Goal: Task Accomplishment & Management: Manage account settings

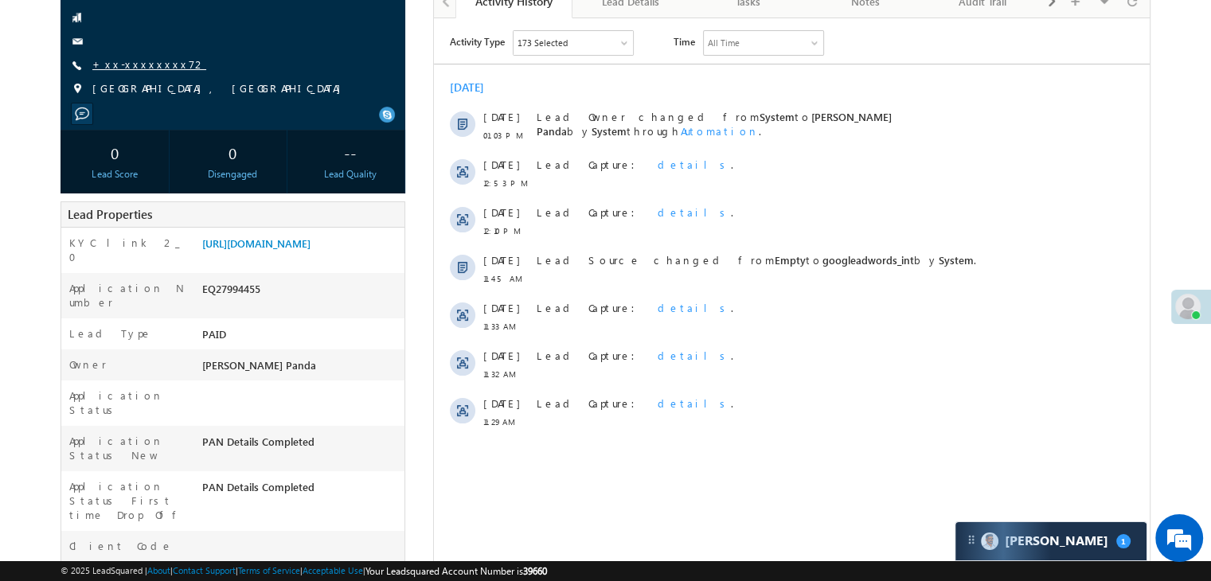
click at [154, 60] on link "+xx-xxxxxxxx72" at bounding box center [149, 64] width 114 height 14
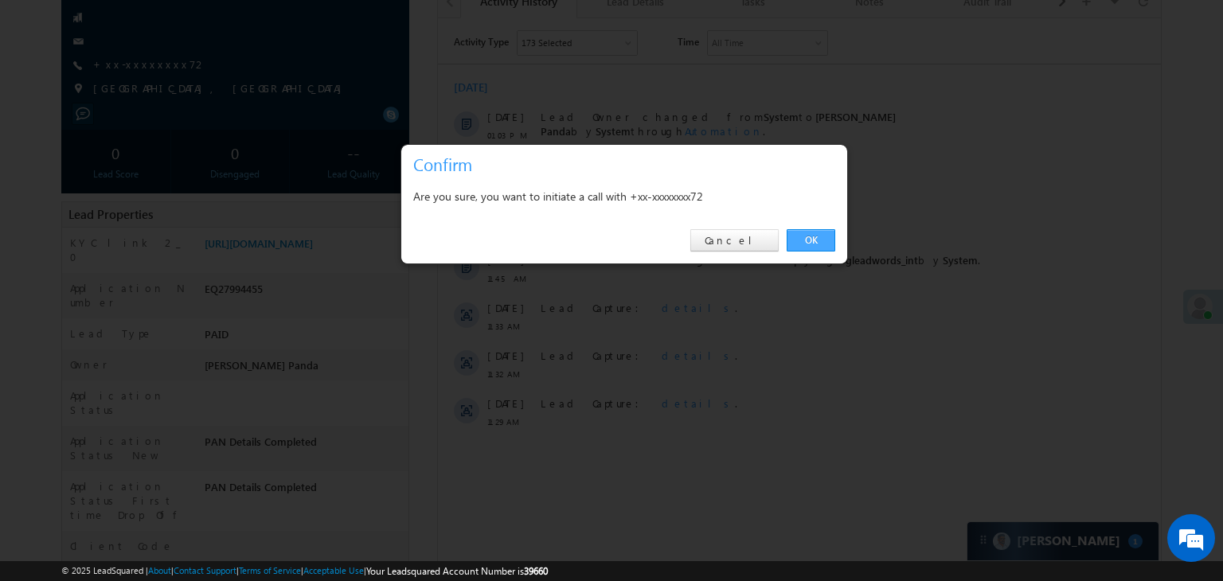
click at [815, 242] on link "OK" at bounding box center [811, 240] width 49 height 22
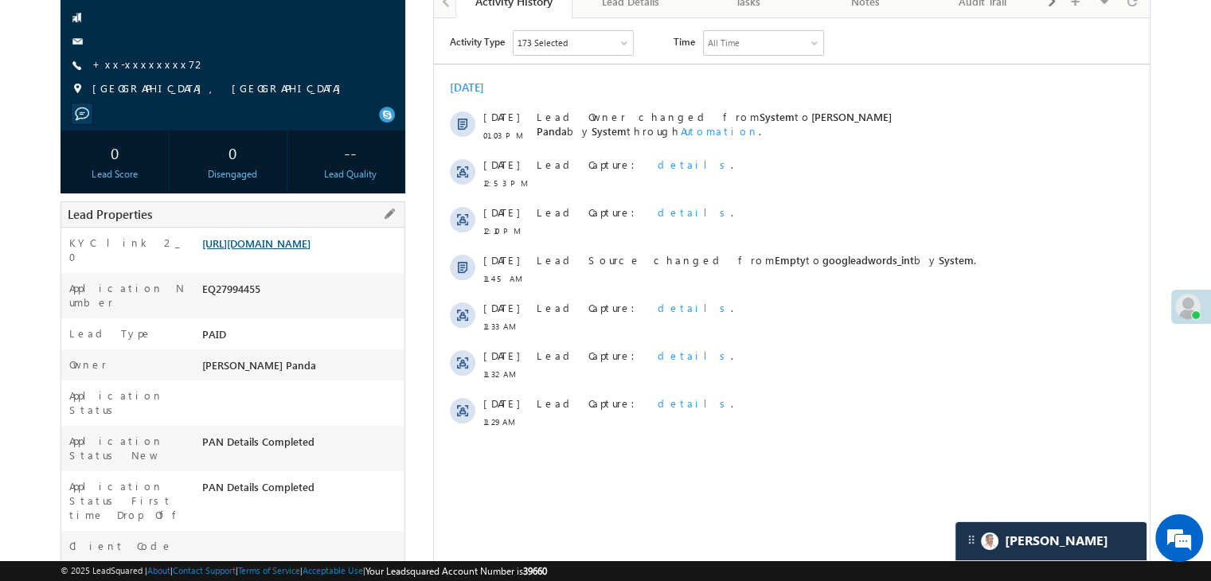
click at [276, 250] on link "[URL][DOMAIN_NAME]" at bounding box center [256, 243] width 108 height 14
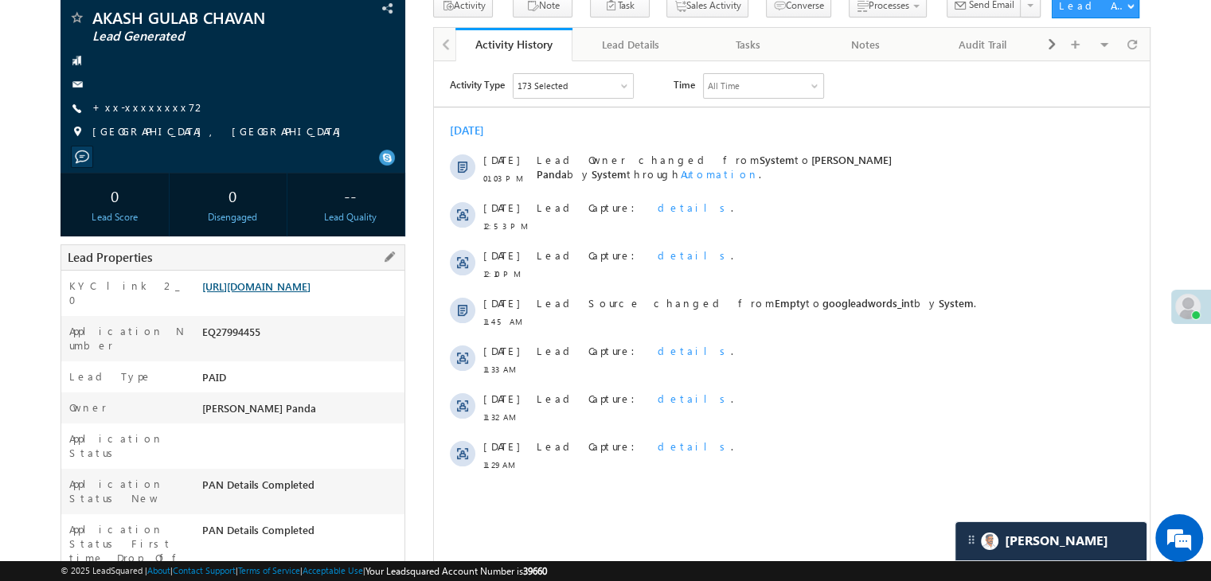
scroll to position [201, 0]
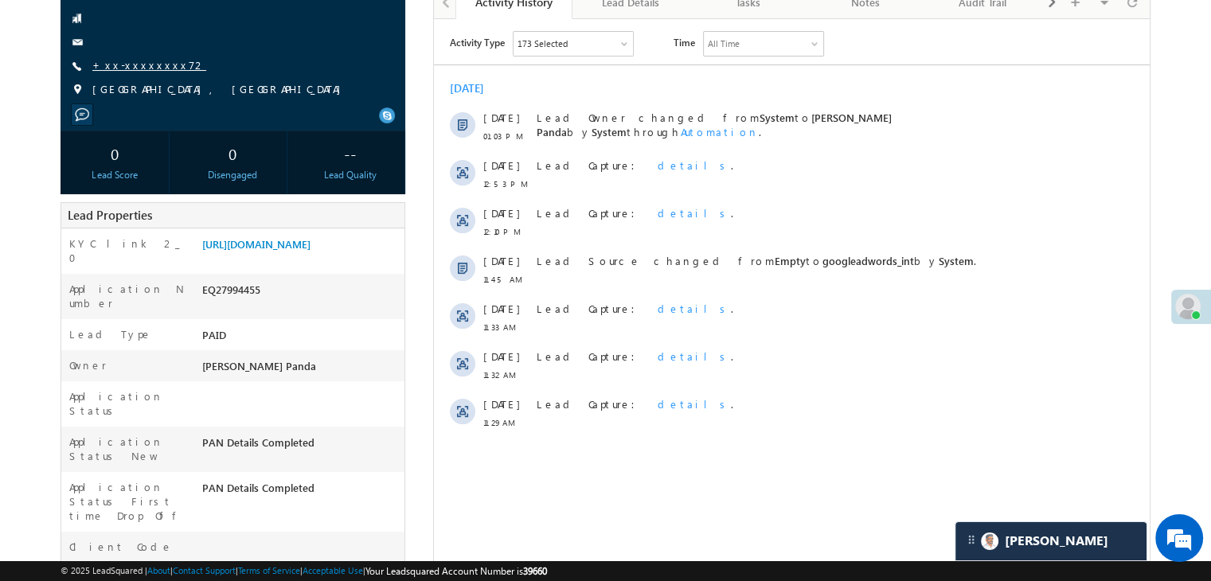
click at [131, 64] on link "+xx-xxxxxxxx72" at bounding box center [149, 65] width 114 height 14
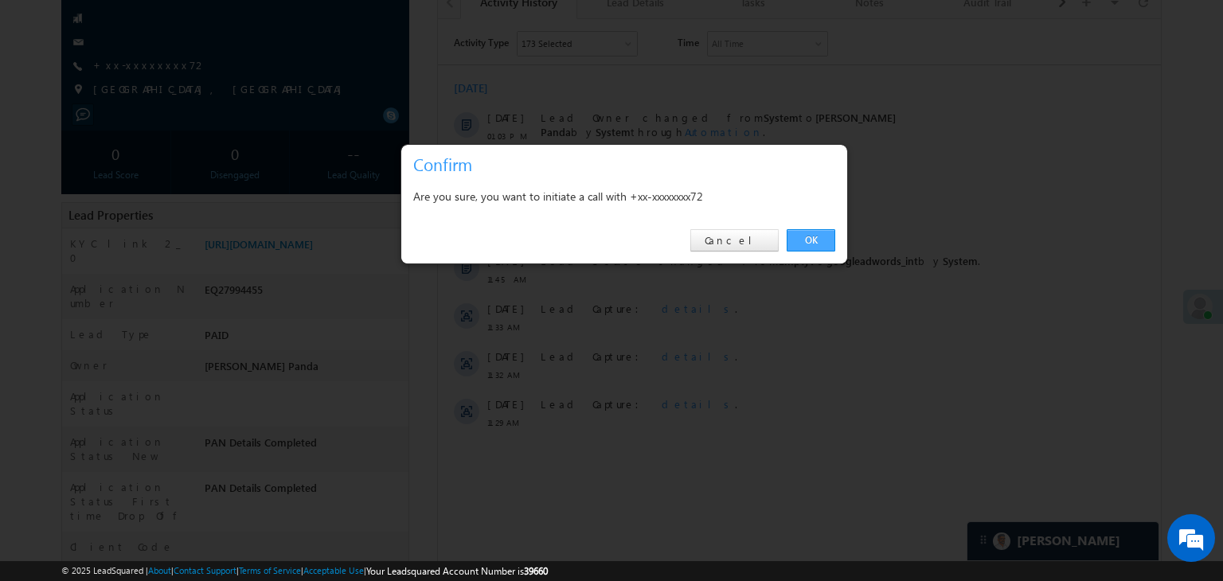
click at [826, 233] on link "OK" at bounding box center [811, 240] width 49 height 22
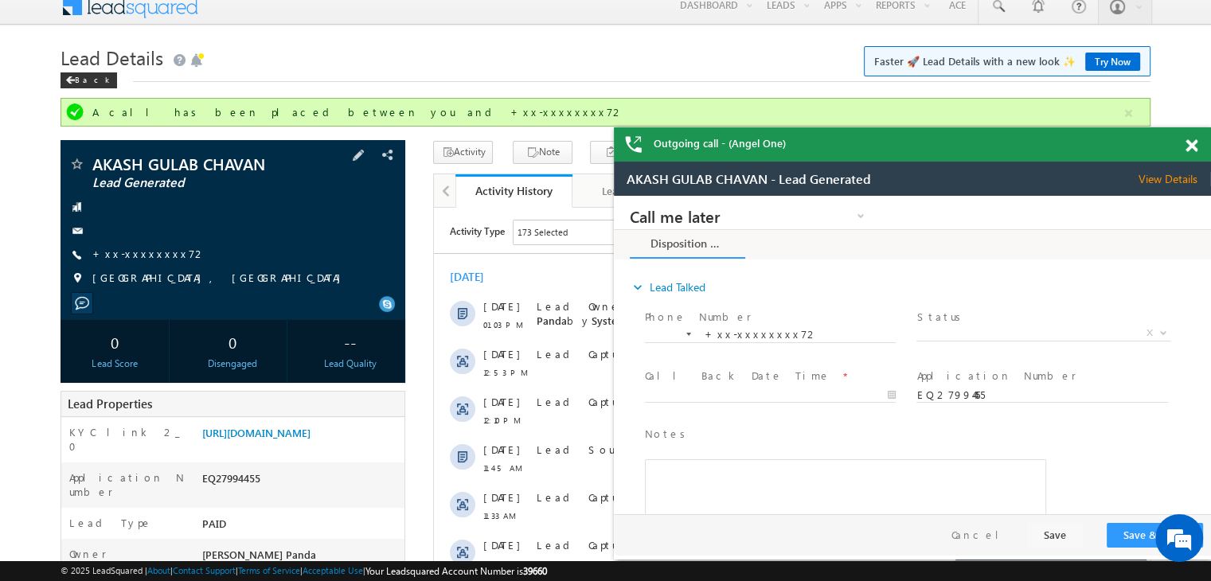
scroll to position [0, 0]
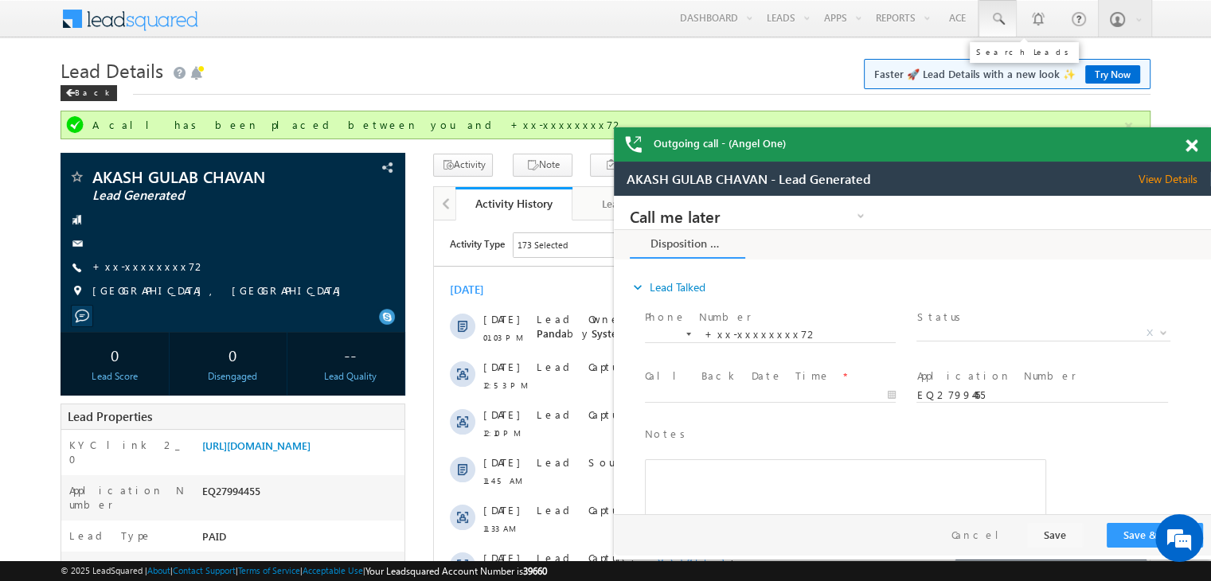
click at [994, 21] on span at bounding box center [998, 19] width 16 height 16
paste input "EQ27881250"
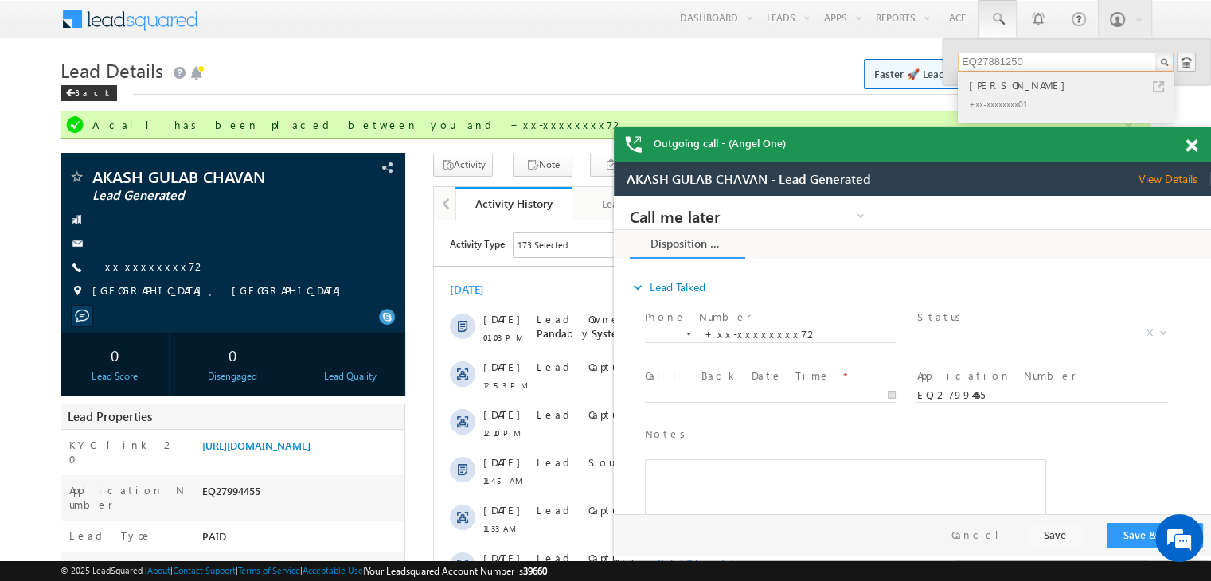
type input "EQ27881250"
click at [980, 86] on div "Babul Mohanty" at bounding box center [1072, 85] width 213 height 18
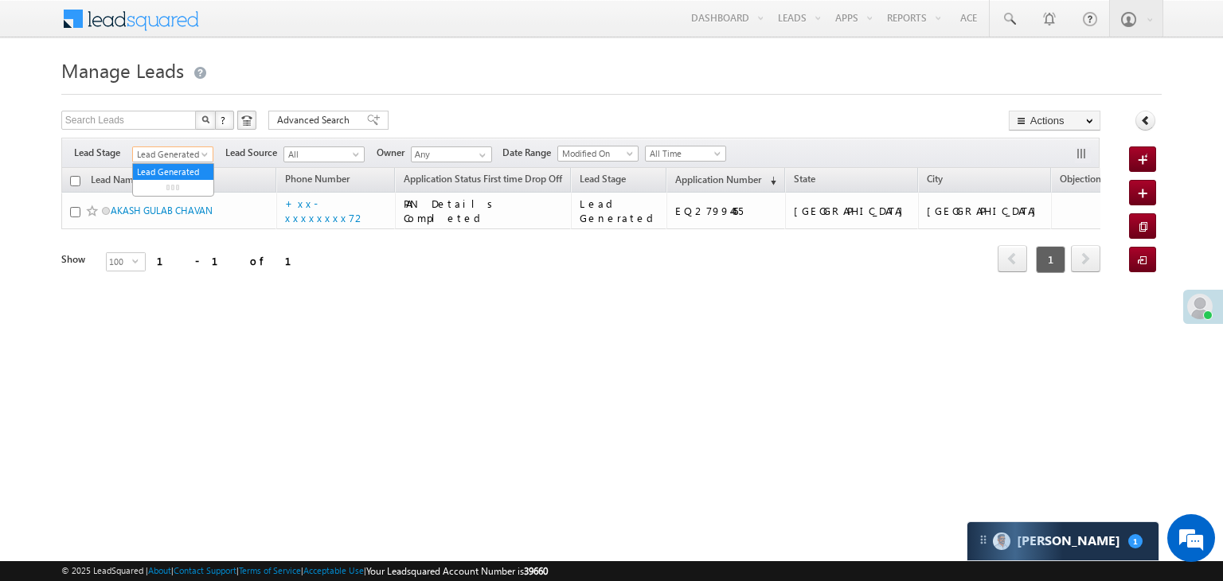
click at [203, 157] on span at bounding box center [206, 157] width 13 height 13
click at [182, 169] on link "All" at bounding box center [173, 172] width 80 height 14
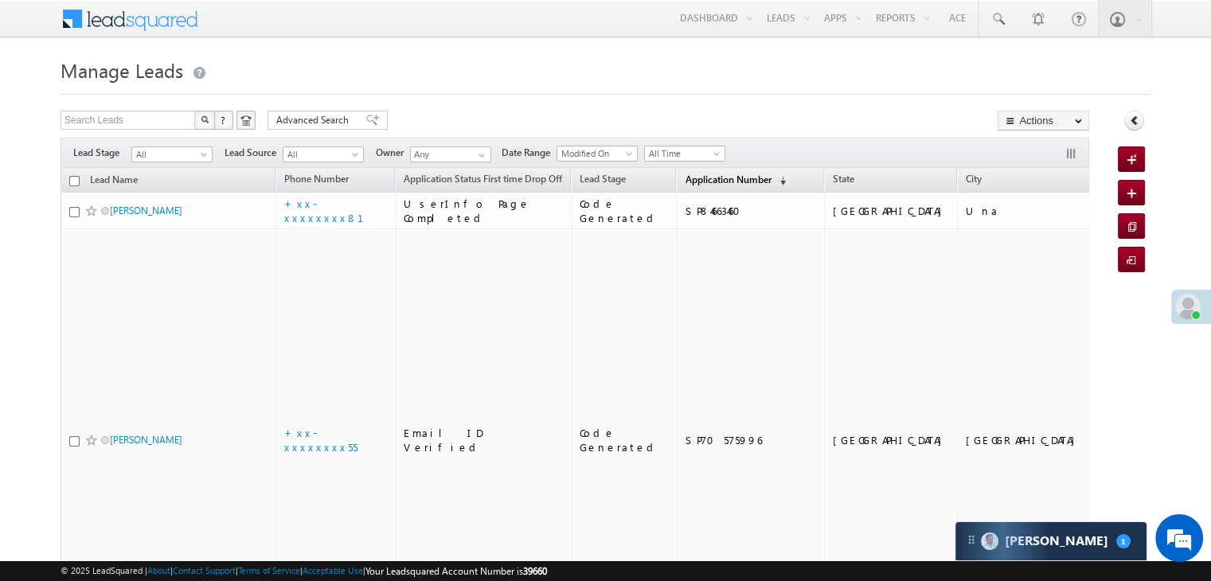
click at [708, 178] on span "Application Number" at bounding box center [728, 180] width 86 height 12
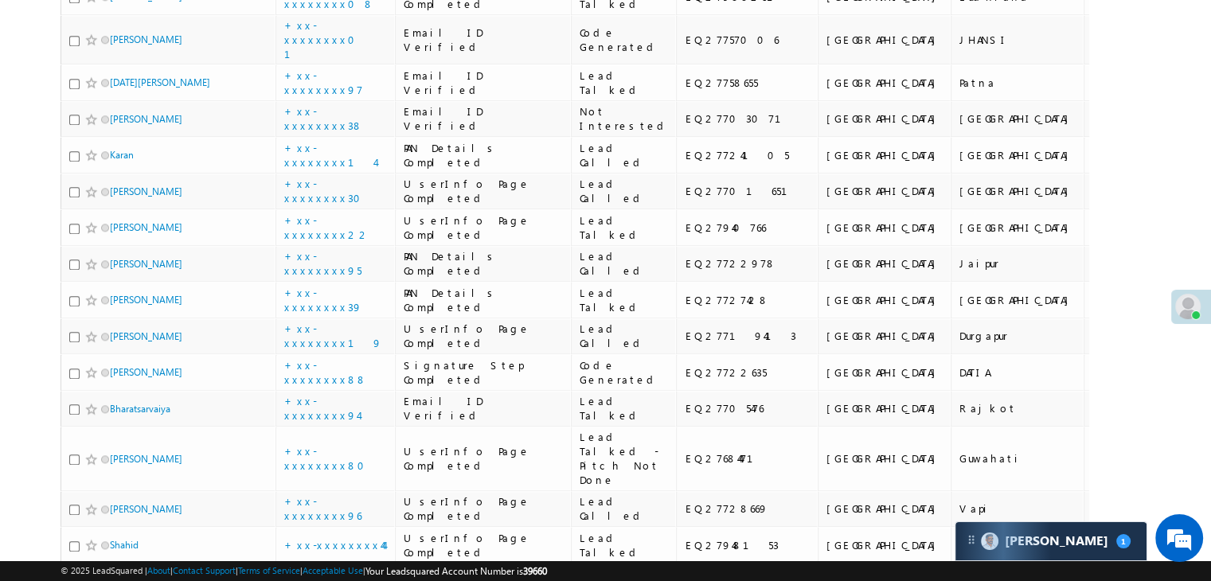
scroll to position [1752, 0]
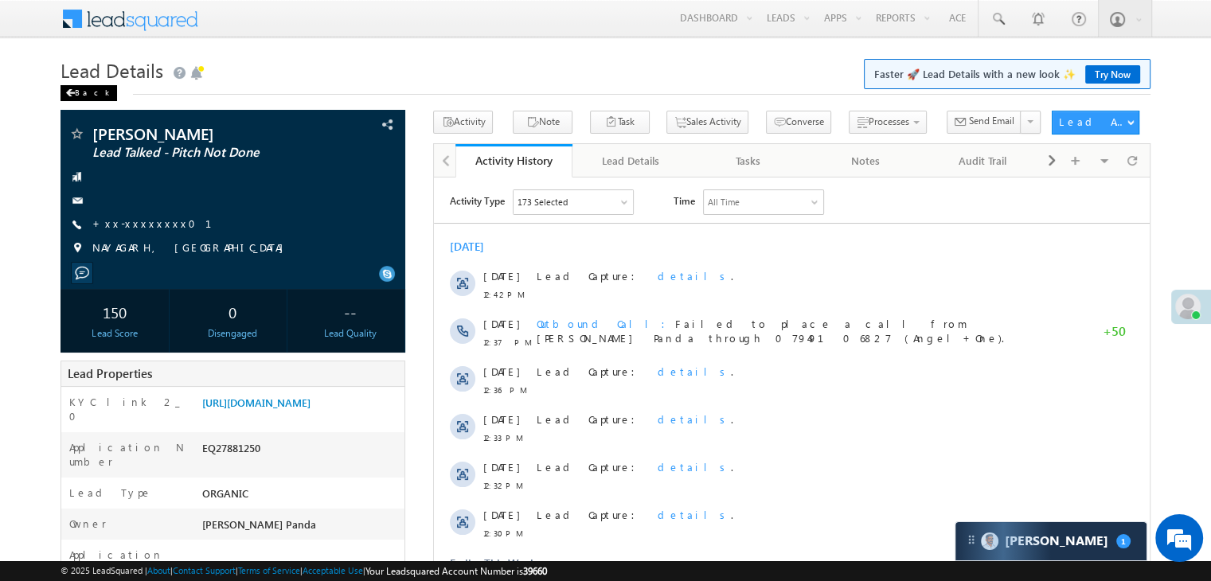
click at [83, 90] on div "Back" at bounding box center [89, 93] width 57 height 16
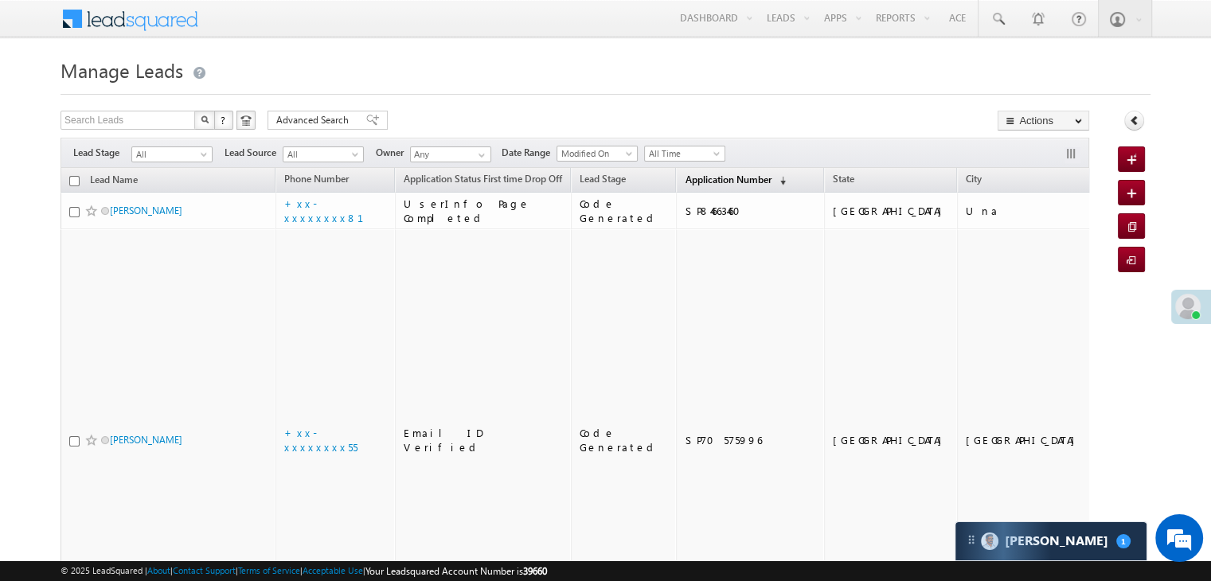
click at [712, 175] on span "Application Number" at bounding box center [728, 180] width 86 height 12
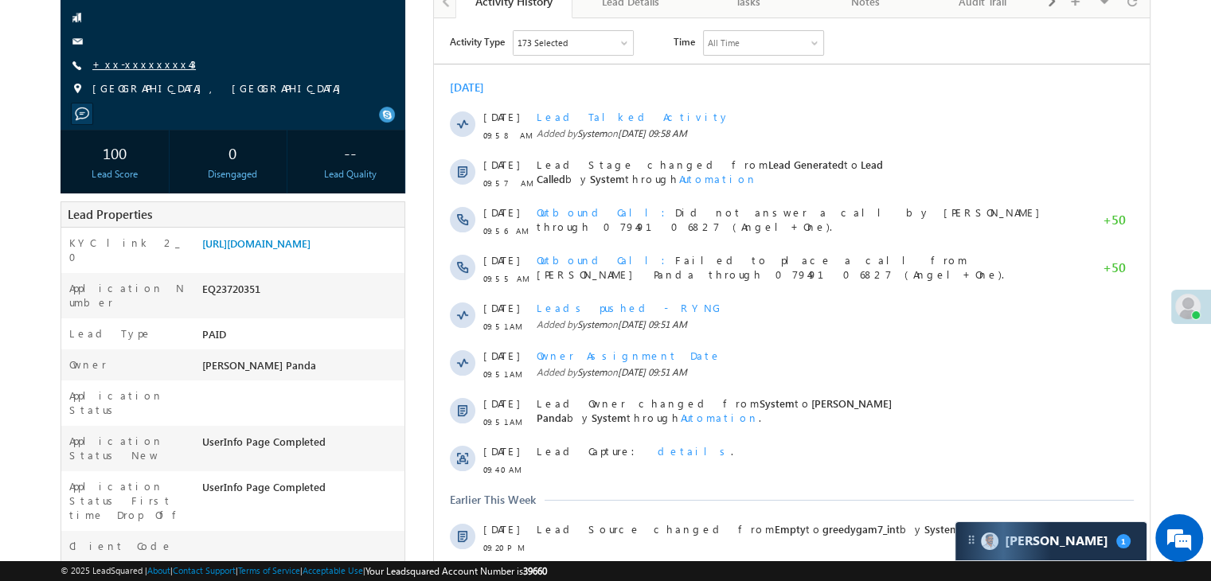
click at [123, 64] on link "+xx-xxxxxxxx43" at bounding box center [144, 64] width 104 height 14
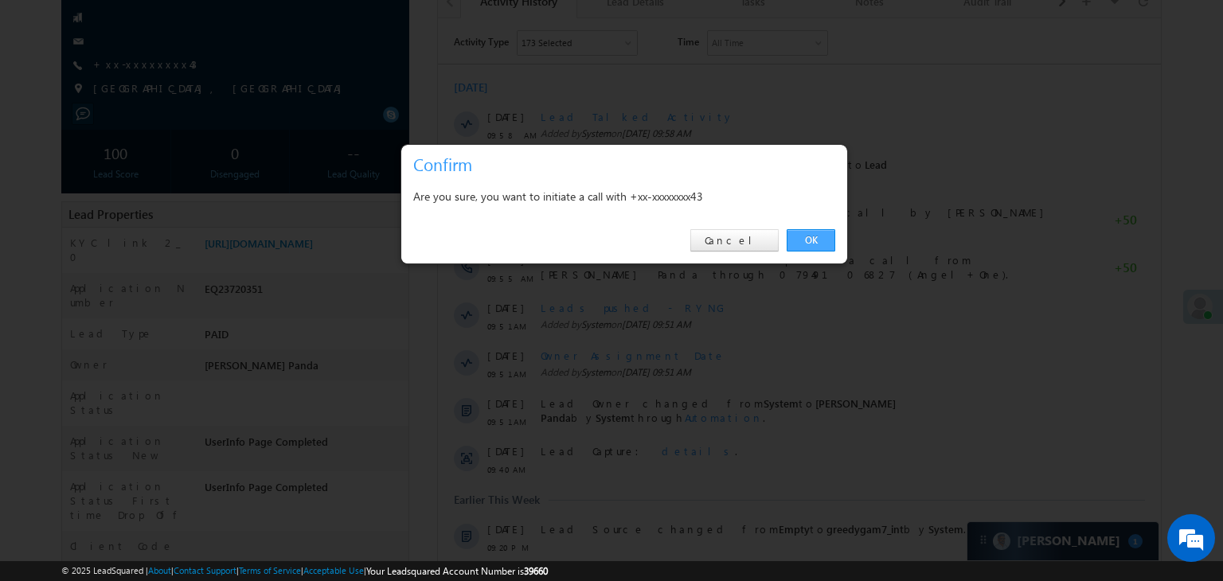
click at [814, 233] on link "OK" at bounding box center [811, 240] width 49 height 22
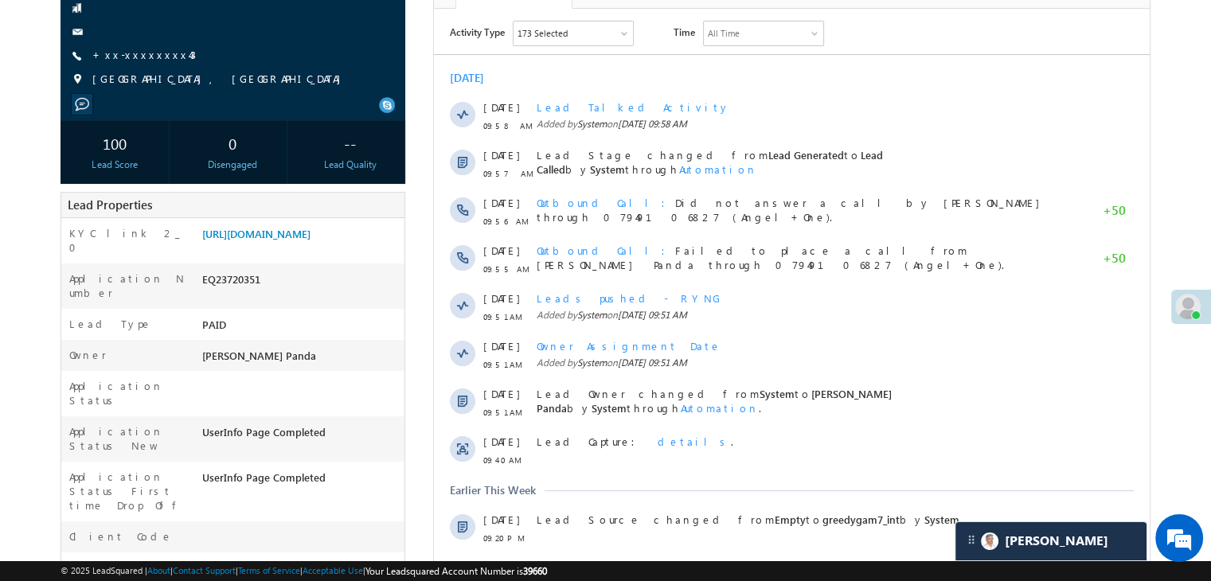
scroll to position [122, 0]
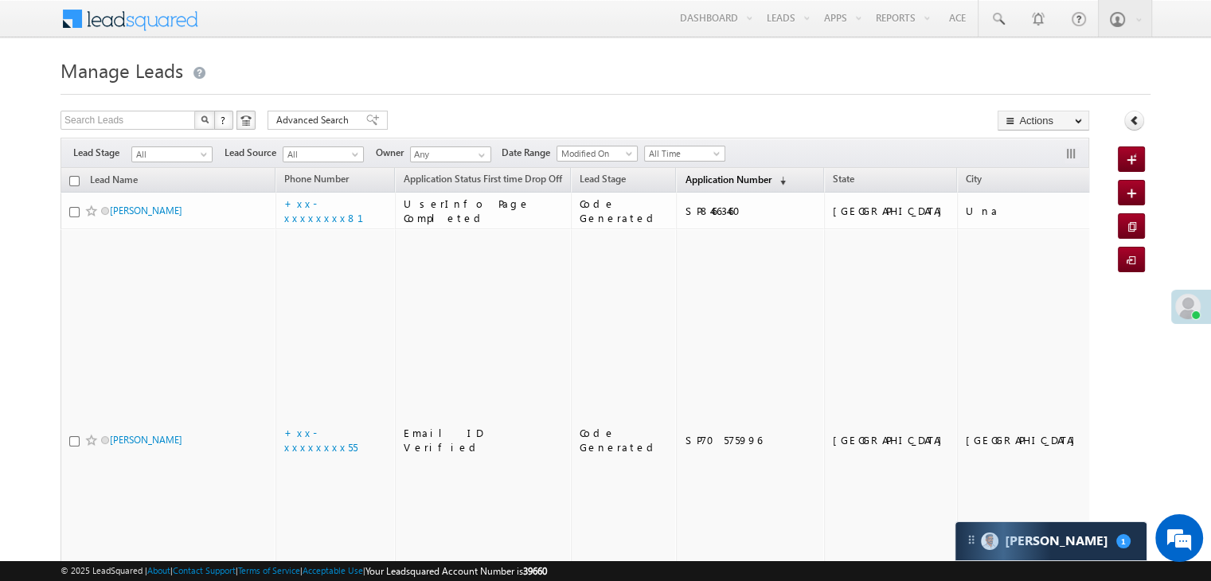
click at [696, 181] on span "Application Number" at bounding box center [728, 180] width 86 height 12
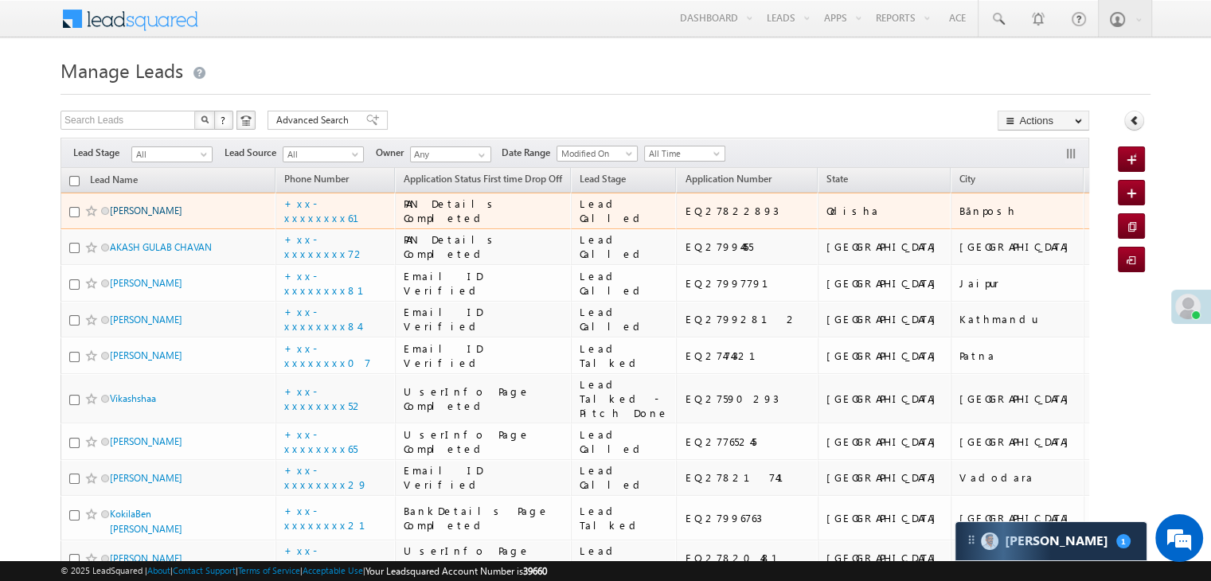
click at [137, 217] on link "[PERSON_NAME]" at bounding box center [146, 211] width 72 height 12
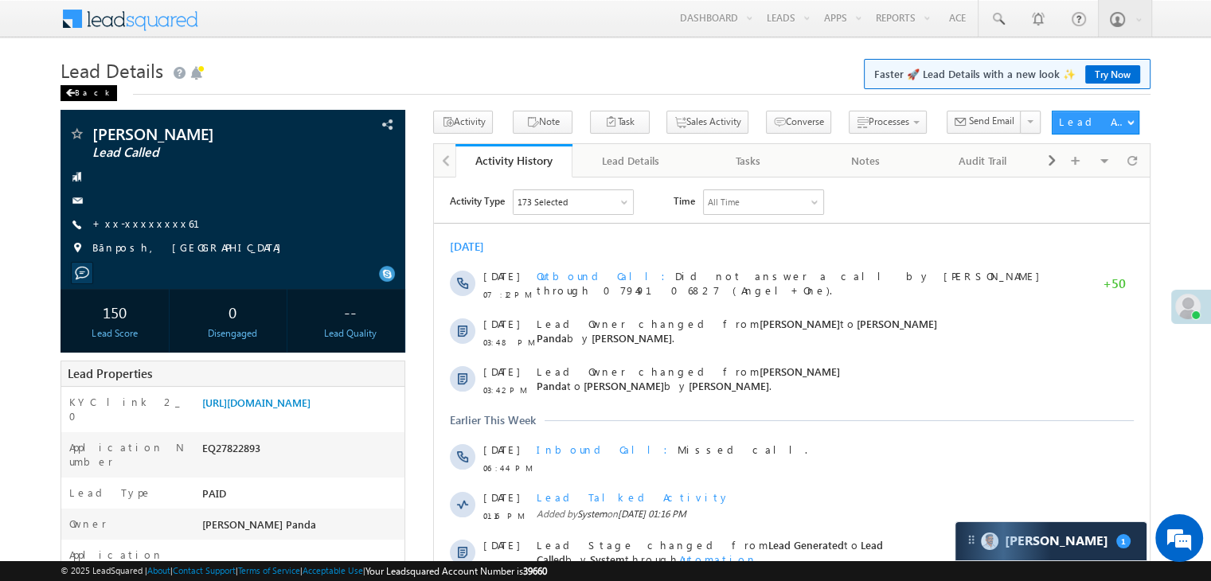
click at [76, 98] on div "Back" at bounding box center [89, 93] width 57 height 16
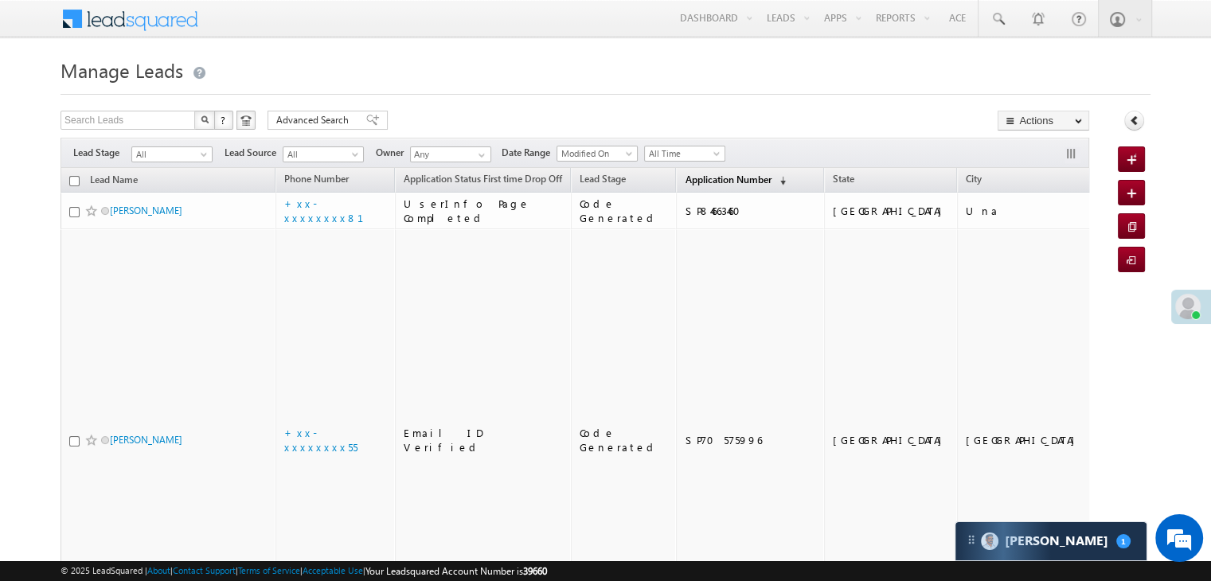
click at [685, 179] on span "Application Number" at bounding box center [728, 180] width 86 height 12
click at [689, 179] on span "Application Number" at bounding box center [728, 180] width 86 height 12
click at [691, 180] on span "Application Number" at bounding box center [728, 180] width 86 height 12
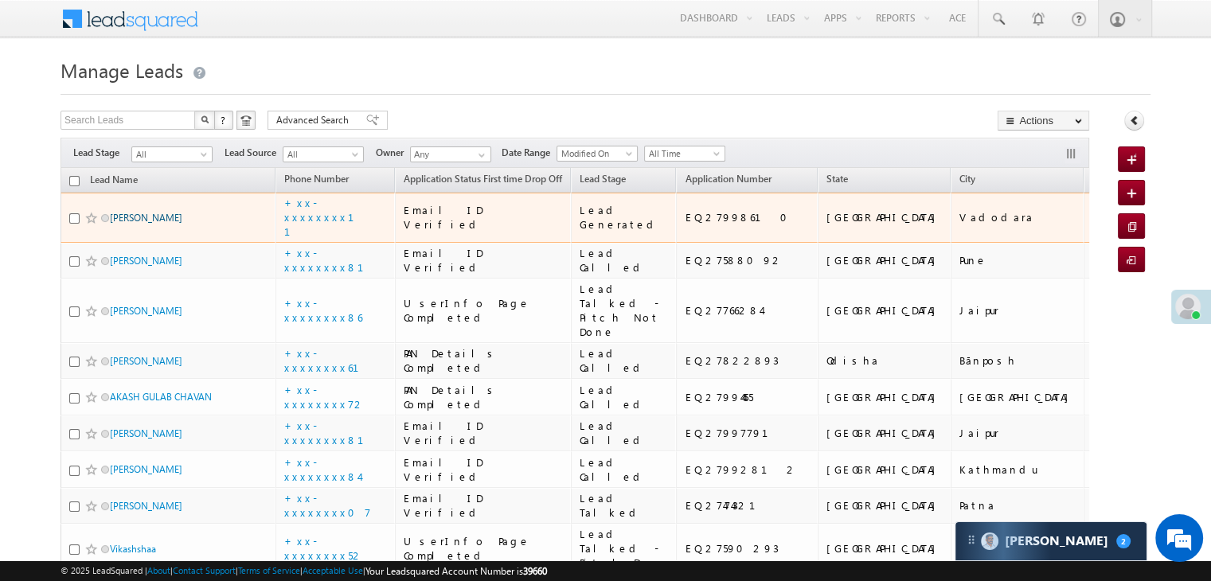
click at [166, 224] on link "[PERSON_NAME]" at bounding box center [146, 218] width 72 height 12
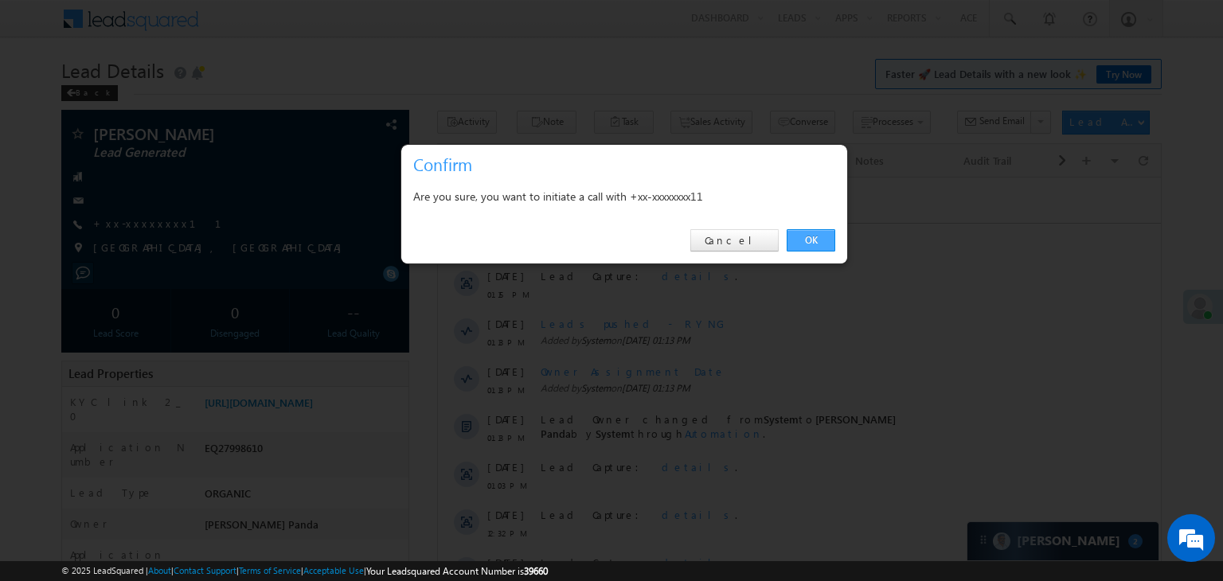
click at [813, 236] on link "OK" at bounding box center [811, 240] width 49 height 22
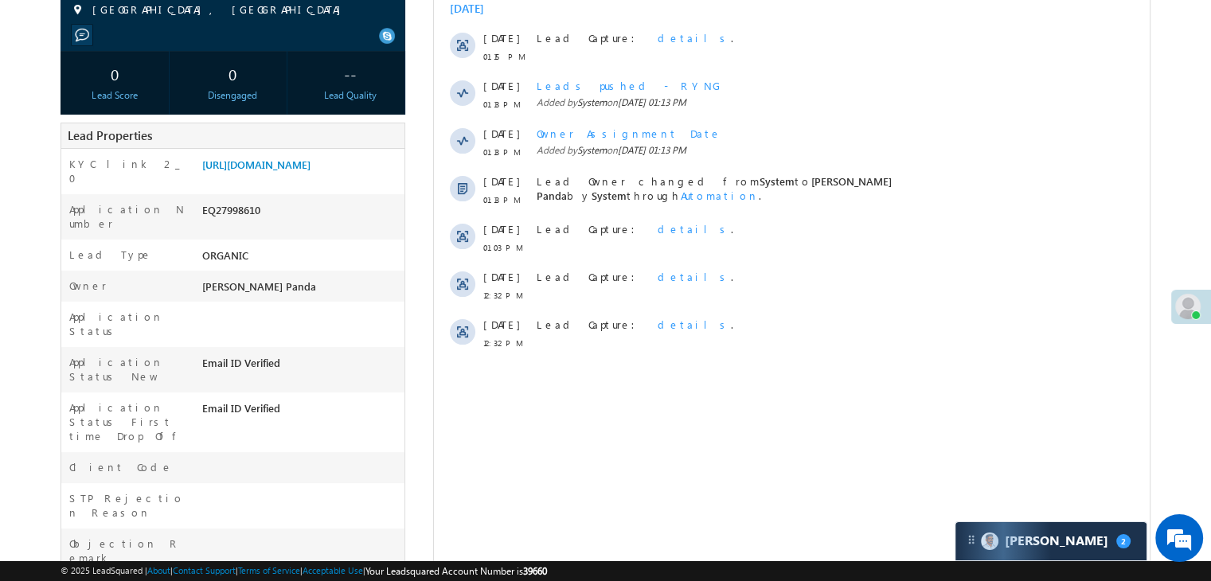
scroll to position [239, 0]
click at [307, 170] on link "[URL][DOMAIN_NAME]" at bounding box center [256, 164] width 108 height 14
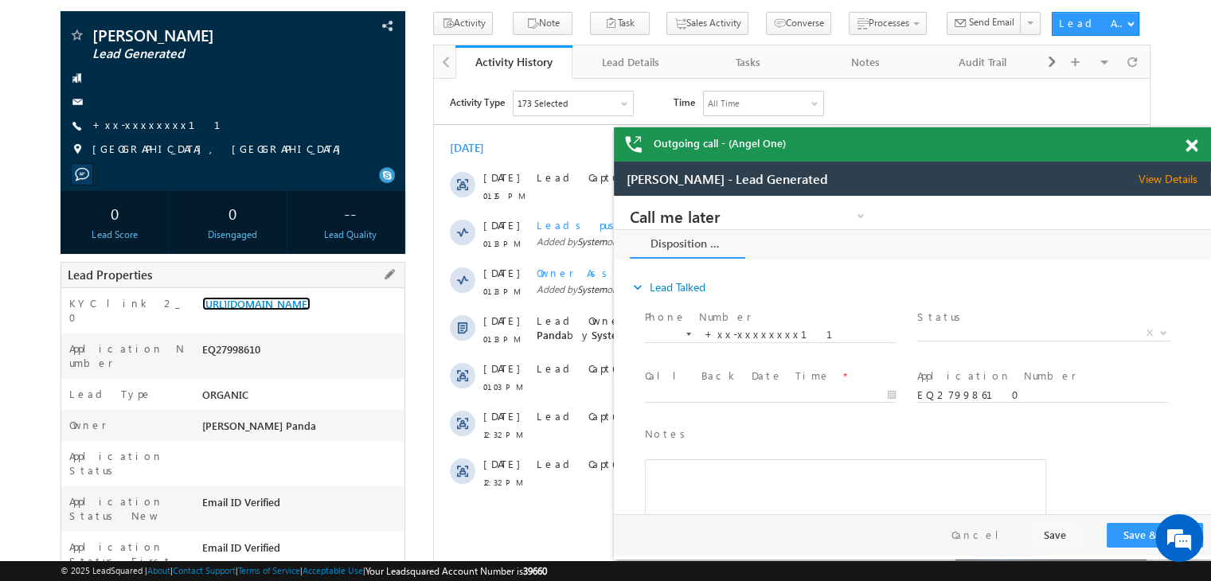
scroll to position [0, 0]
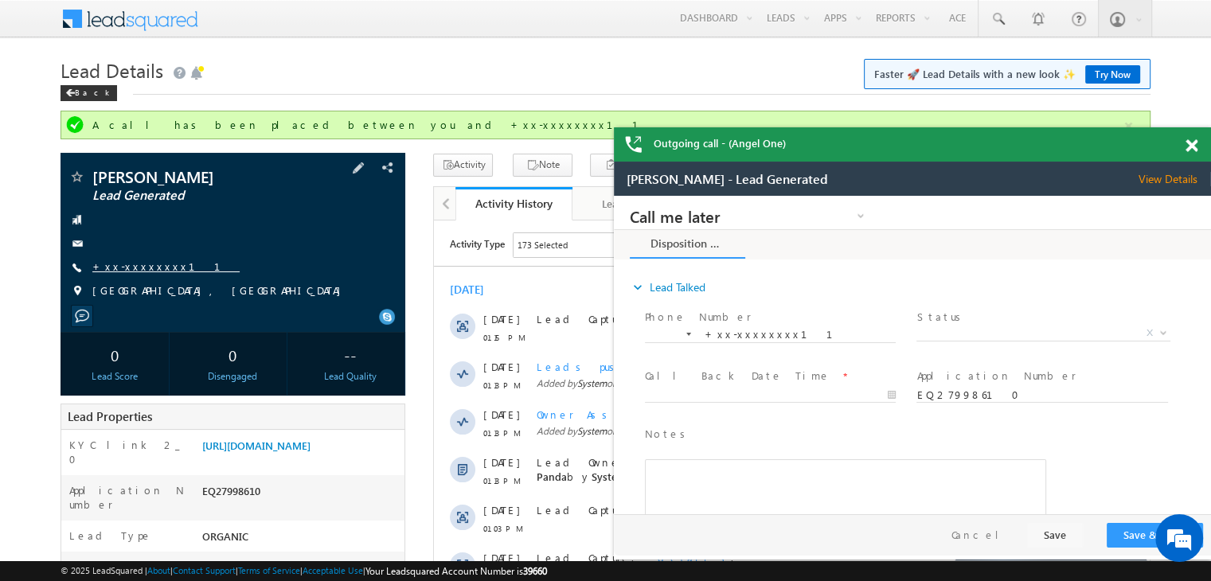
click at [140, 264] on link "+xx-xxxxxxxx11" at bounding box center [165, 267] width 147 height 14
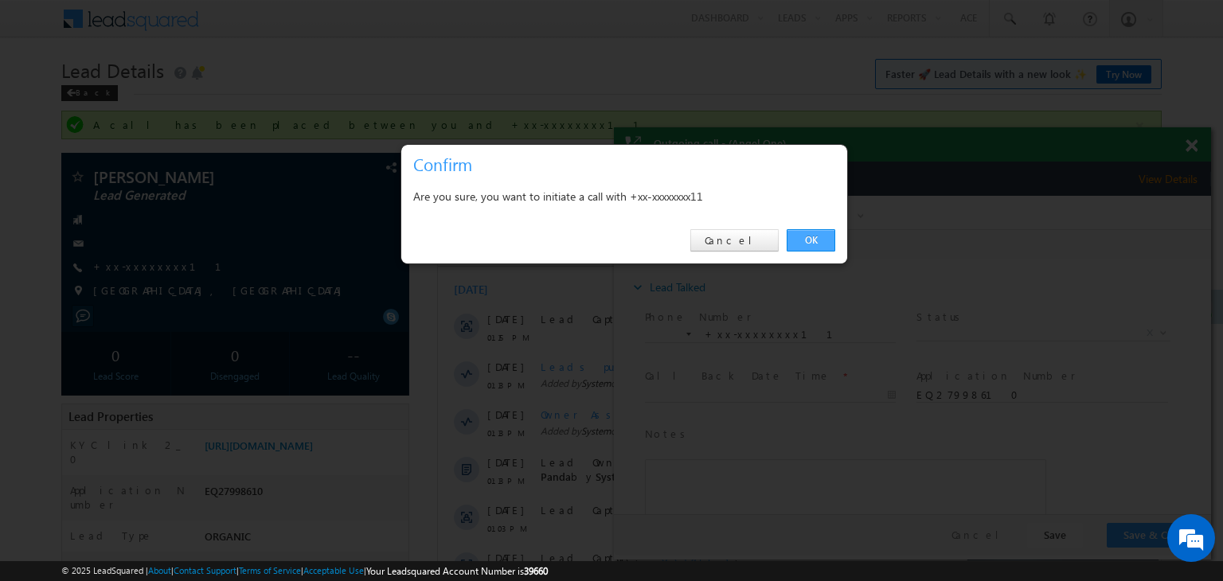
click at [811, 238] on link "OK" at bounding box center [811, 240] width 49 height 22
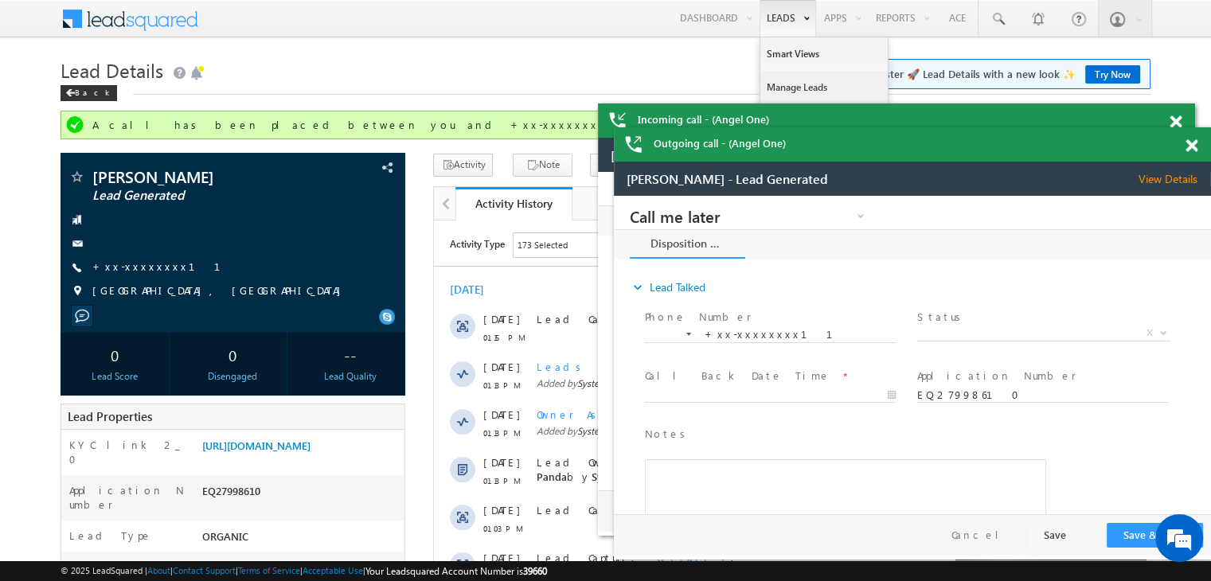
click at [774, 88] on link "Manage Leads" at bounding box center [823, 87] width 127 height 33
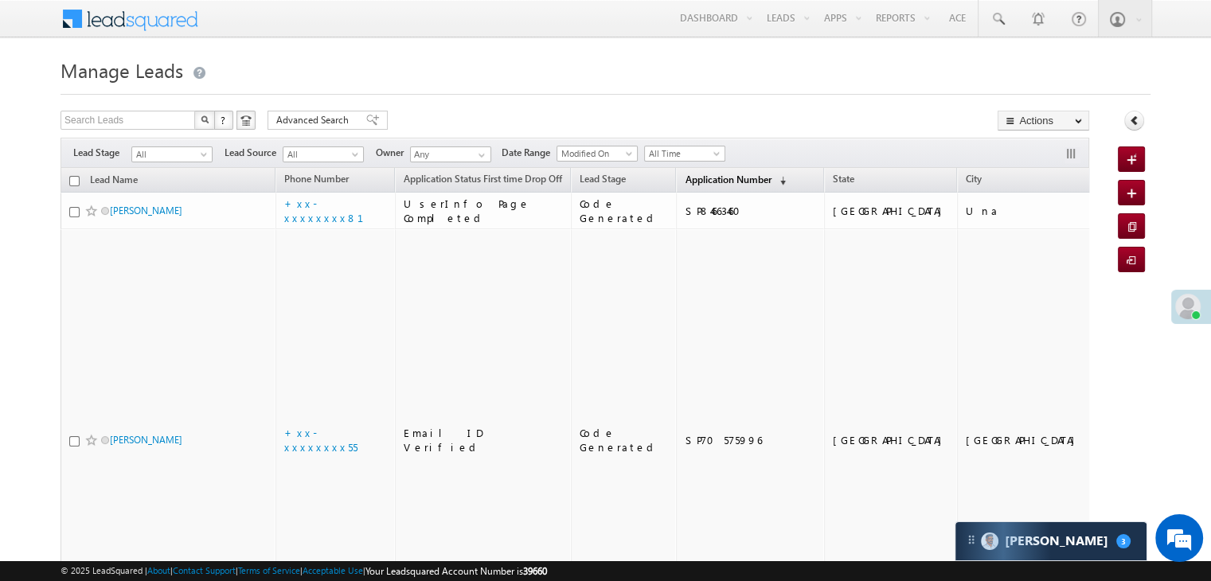
click at [685, 176] on span "Application Number" at bounding box center [728, 180] width 86 height 12
click at [685, 178] on span "Application Number" at bounding box center [728, 180] width 86 height 12
click at [708, 176] on span "Application Number" at bounding box center [728, 180] width 86 height 12
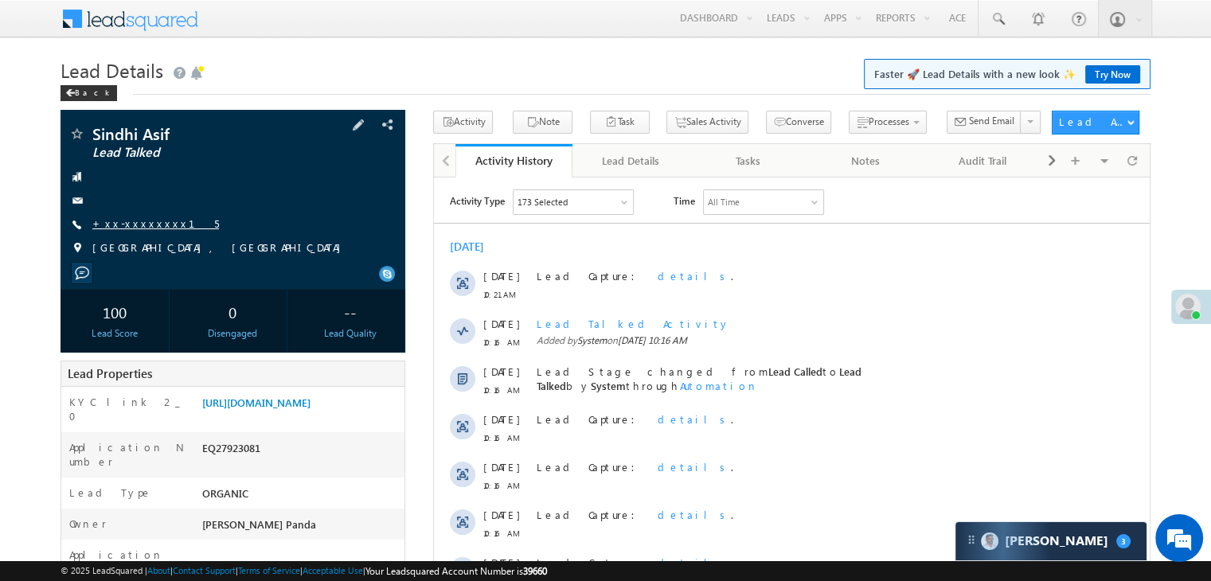
click at [125, 225] on link "+xx-xxxxxxxx15" at bounding box center [155, 224] width 127 height 14
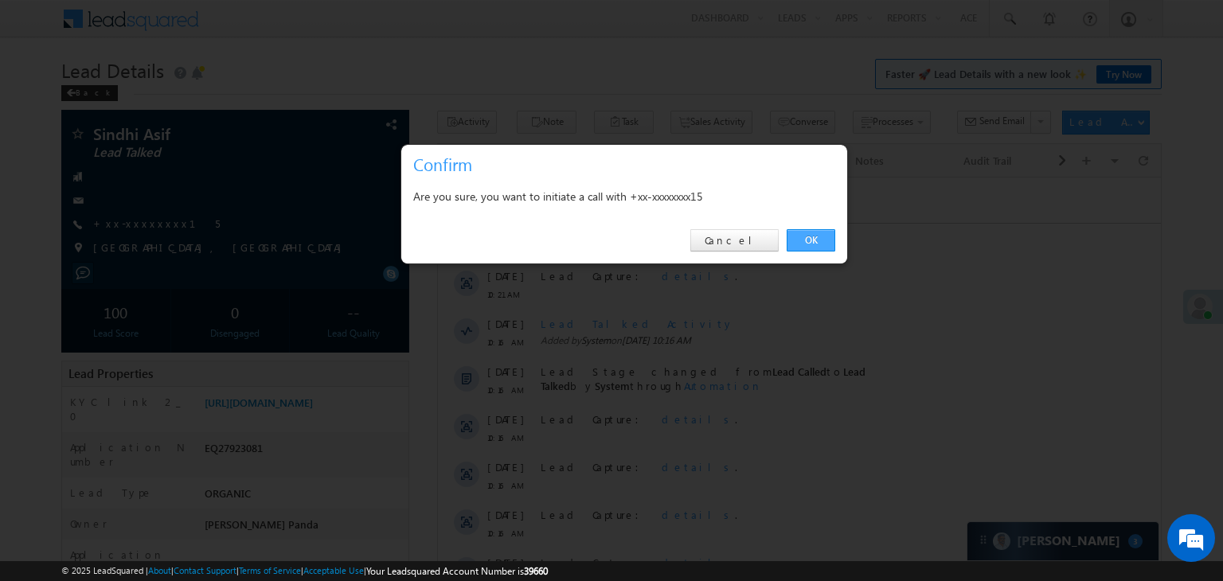
click at [798, 236] on link "OK" at bounding box center [811, 240] width 49 height 22
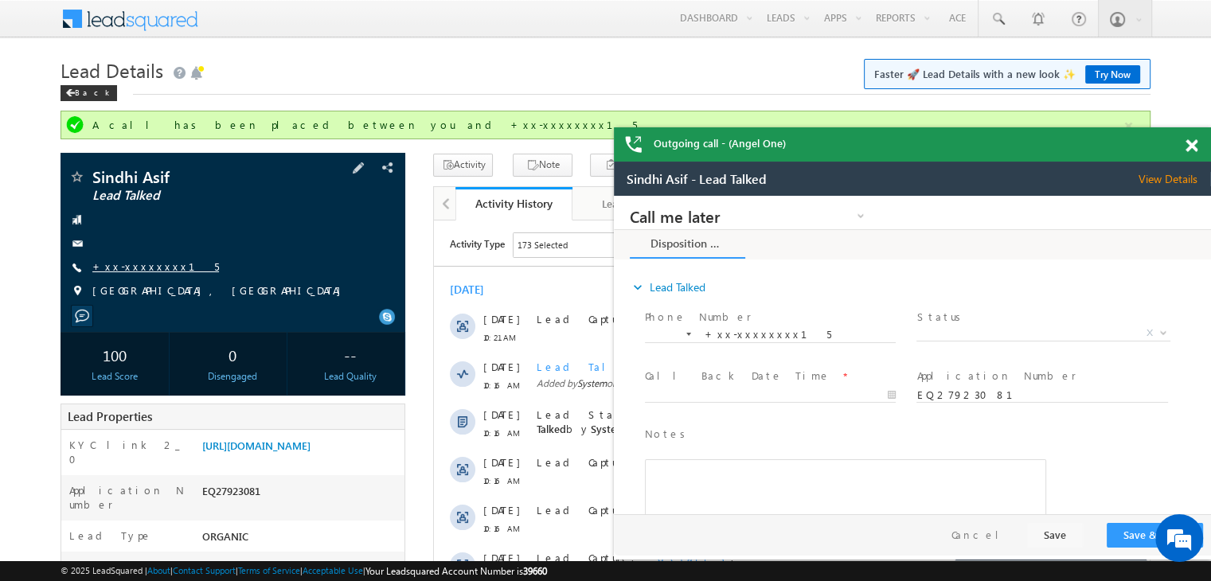
click at [129, 268] on link "+xx-xxxxxxxx15" at bounding box center [155, 267] width 127 height 14
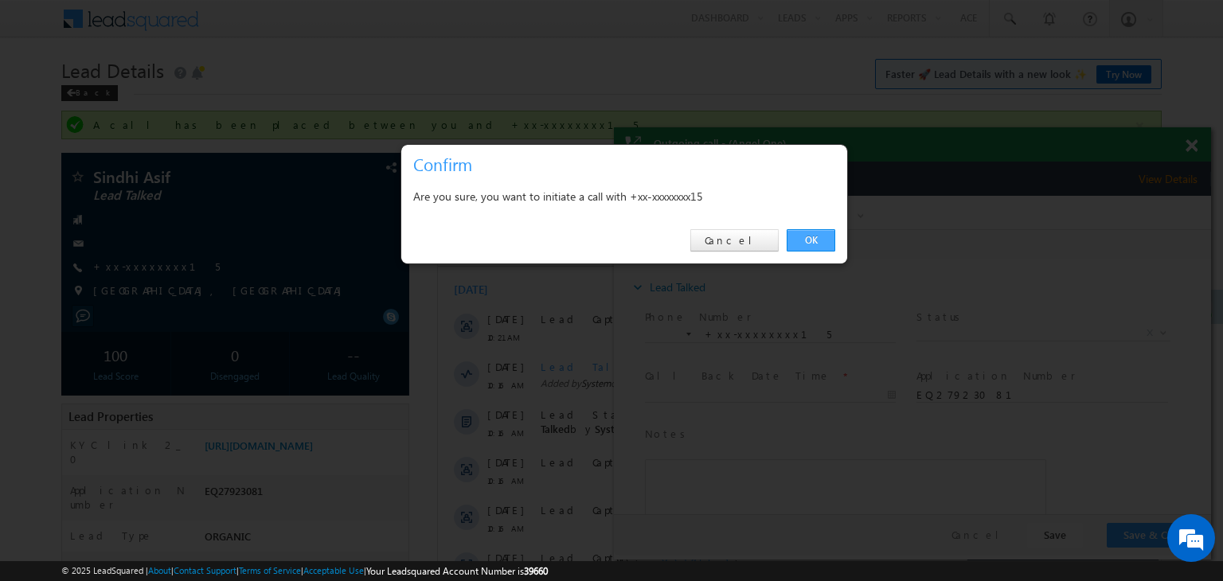
click at [809, 236] on link "OK" at bounding box center [811, 240] width 49 height 22
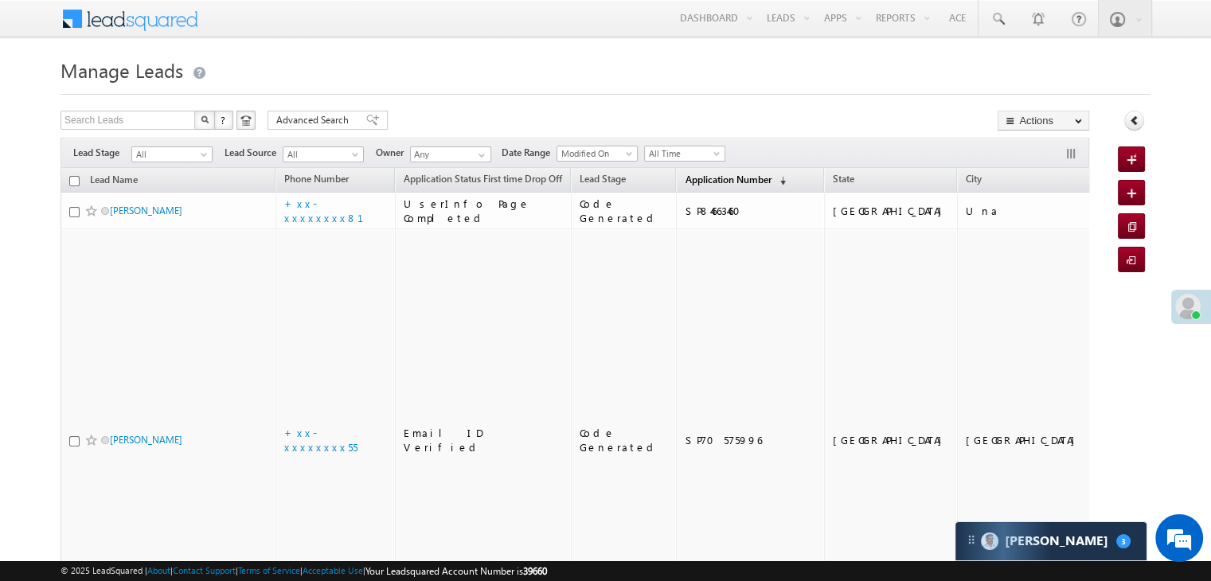
click at [694, 180] on span "Application Number" at bounding box center [728, 180] width 86 height 12
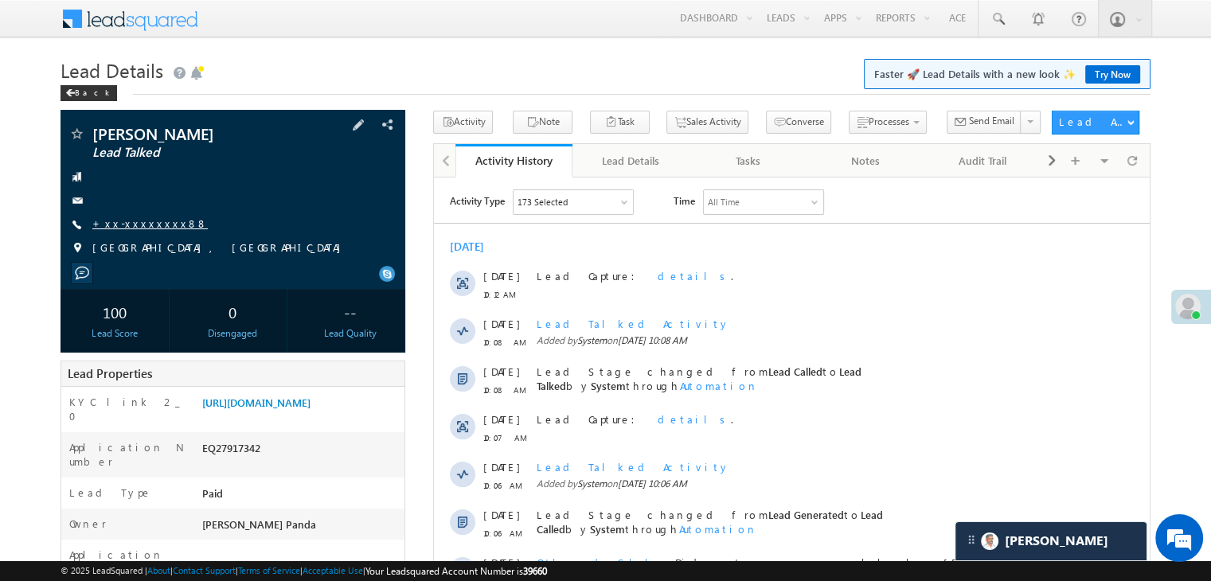
click at [139, 225] on link "+xx-xxxxxxxx88" at bounding box center [149, 224] width 115 height 14
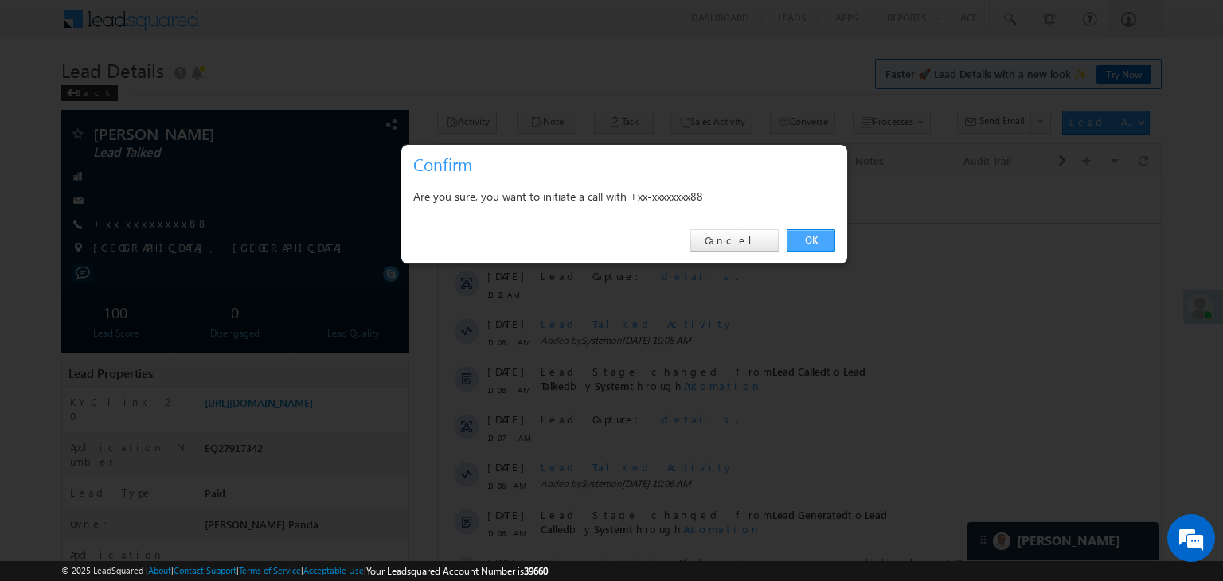
click at [809, 235] on link "OK" at bounding box center [811, 240] width 49 height 22
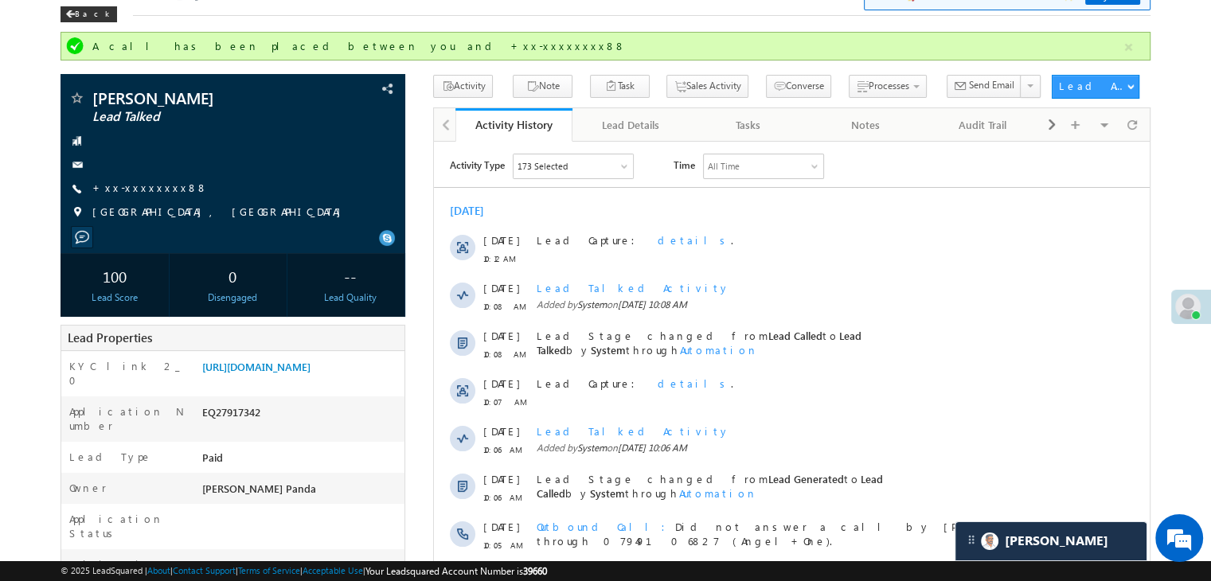
scroll to position [159, 0]
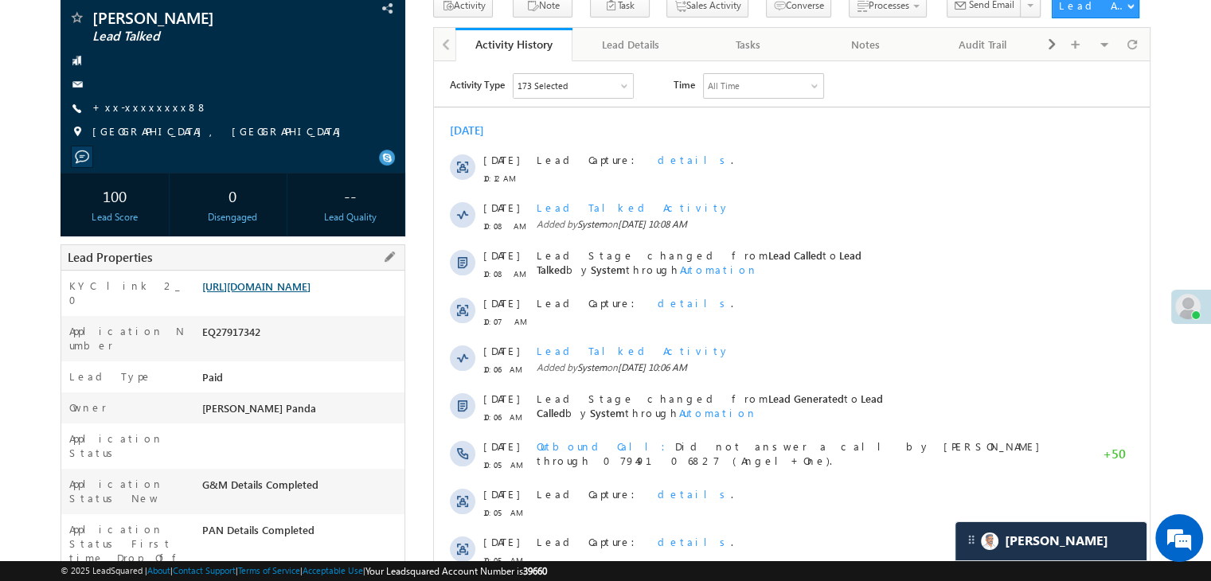
click at [311, 293] on link "[URL][DOMAIN_NAME]" at bounding box center [256, 286] width 108 height 14
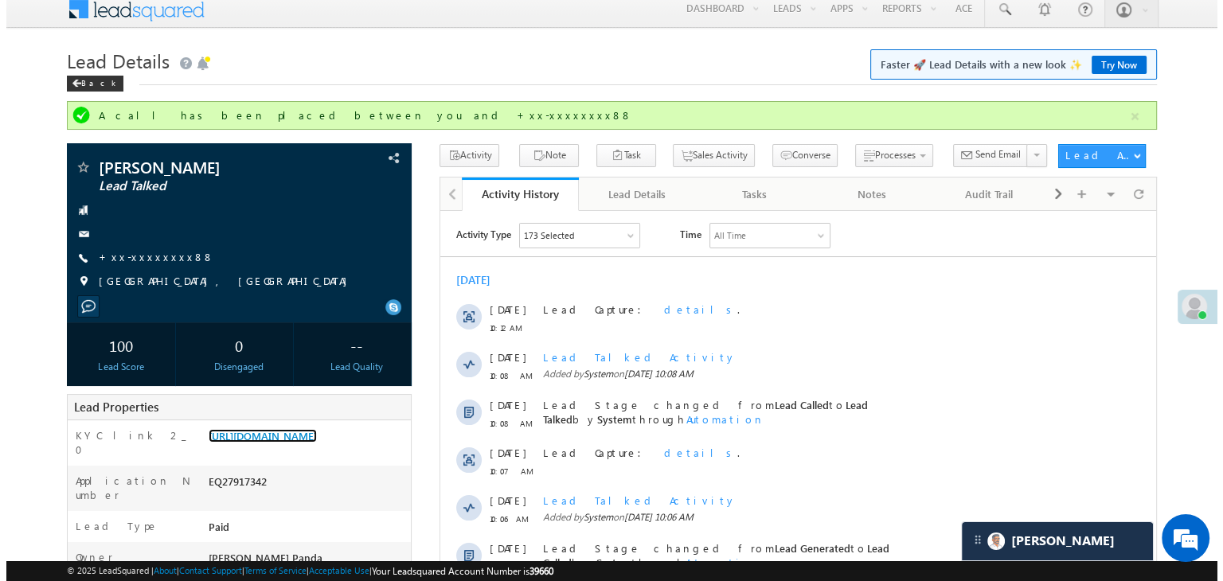
scroll to position [0, 0]
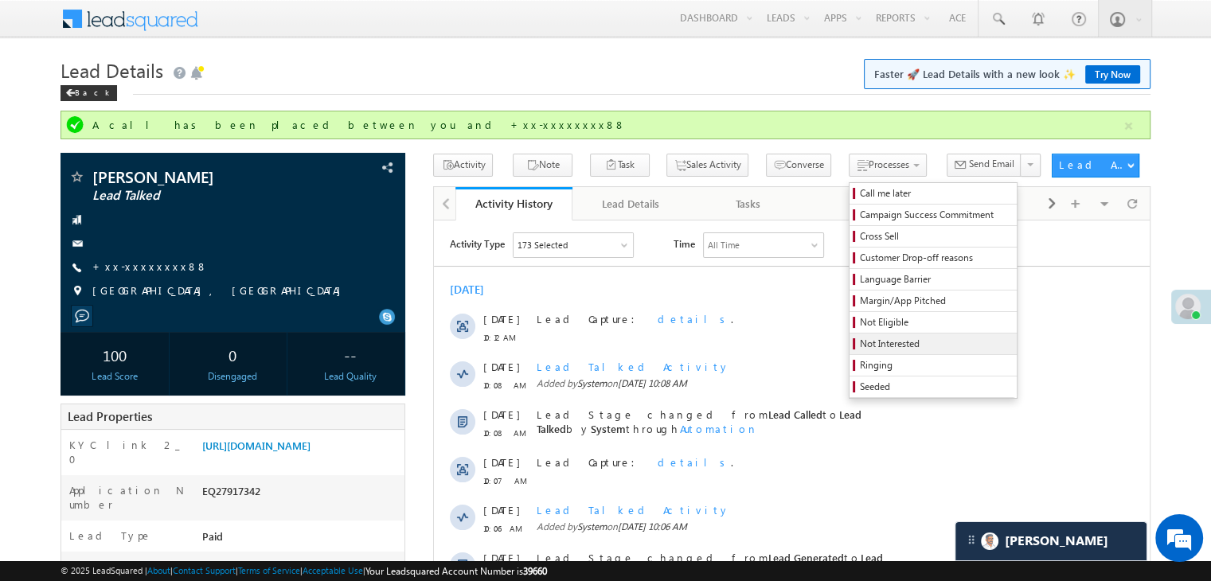
click at [861, 348] on span "Not Interested" at bounding box center [935, 344] width 151 height 14
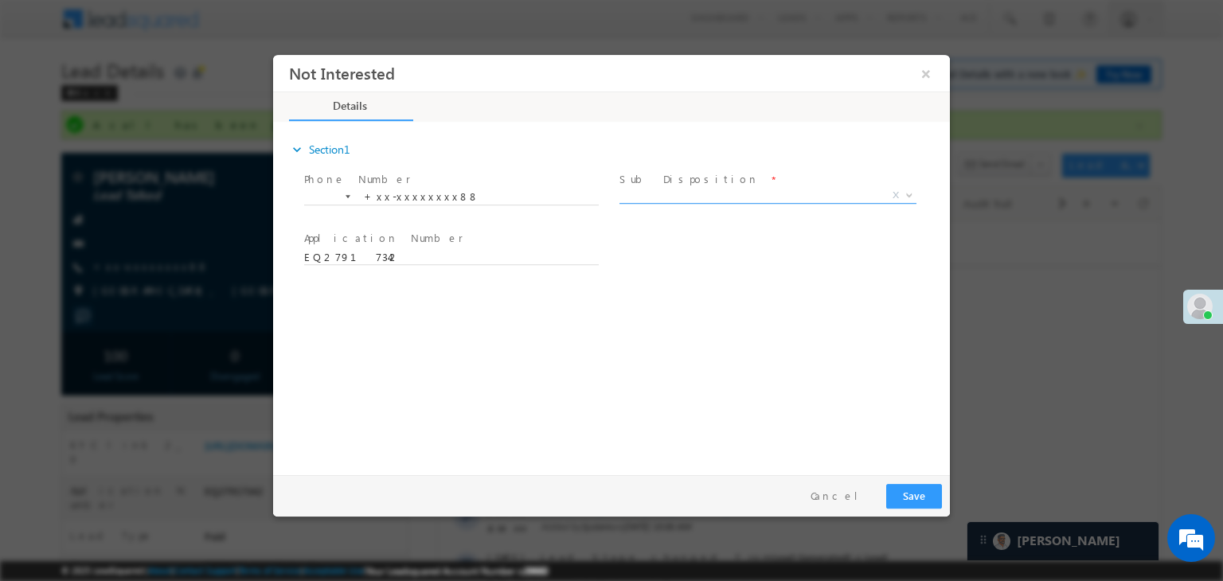
click at [818, 197] on span "X" at bounding box center [767, 196] width 297 height 16
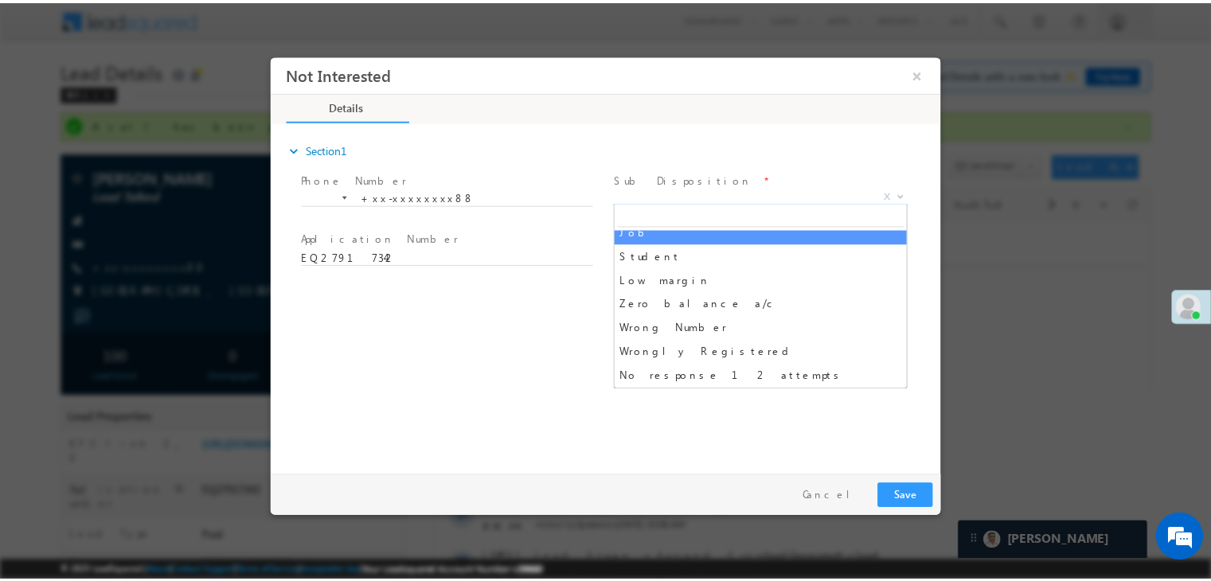
scroll to position [80, 0]
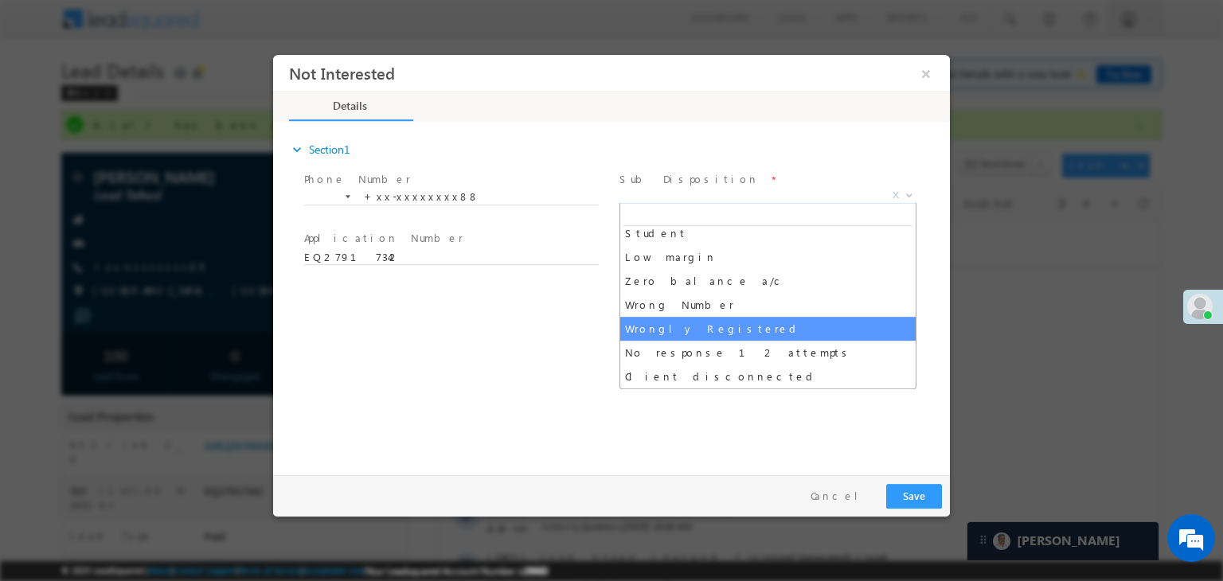
select select "Wrongly Registered"
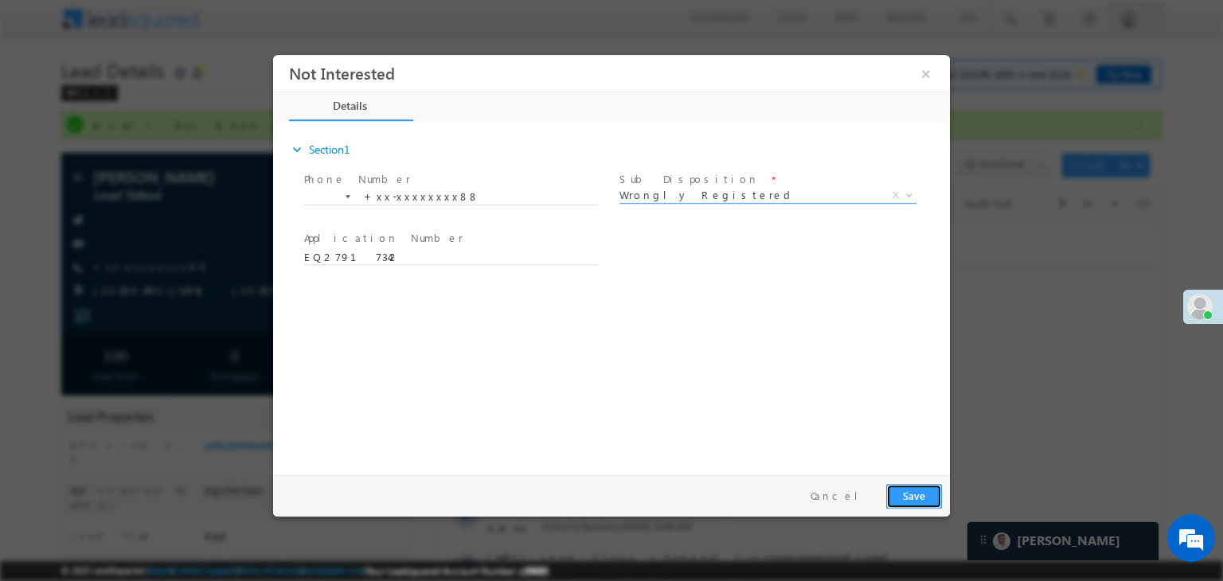
click at [920, 500] on button "Save" at bounding box center [914, 496] width 56 height 25
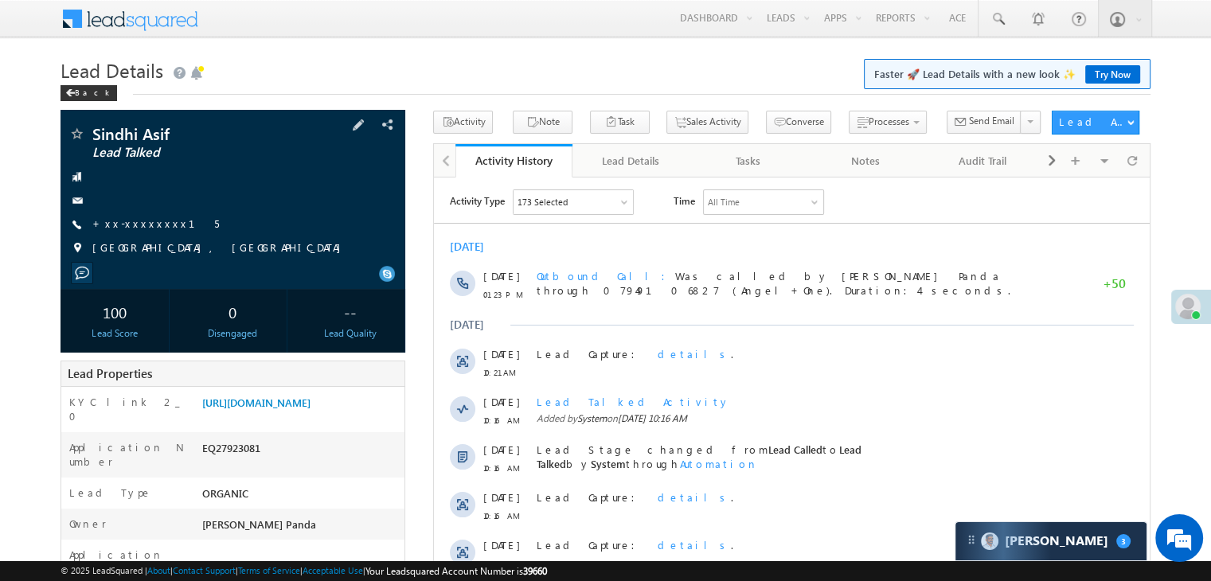
scroll to position [239, 0]
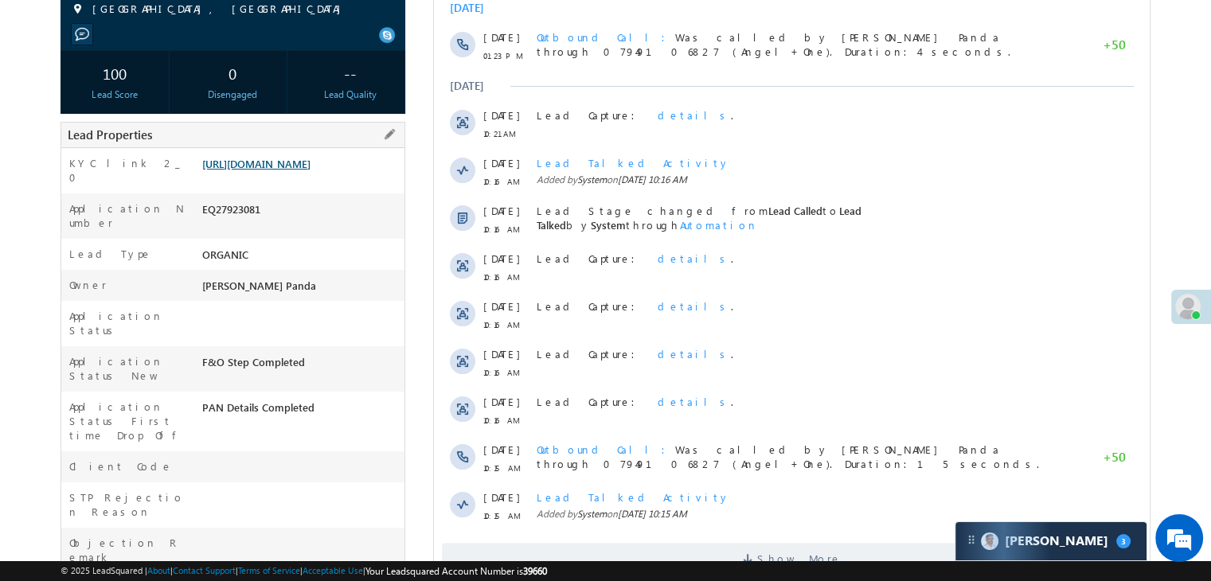
click at [291, 170] on link "https://angelbroking1-pk3em7sa.customui-test.leadsquared.com?leadId=9cdac68d-e6…" at bounding box center [256, 164] width 108 height 14
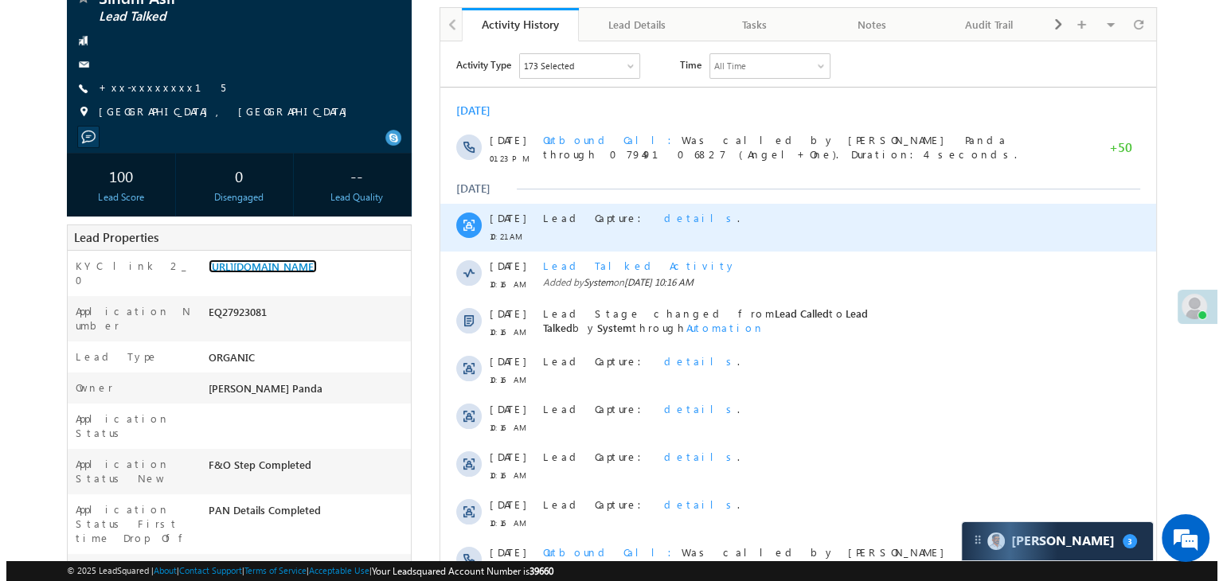
scroll to position [80, 0]
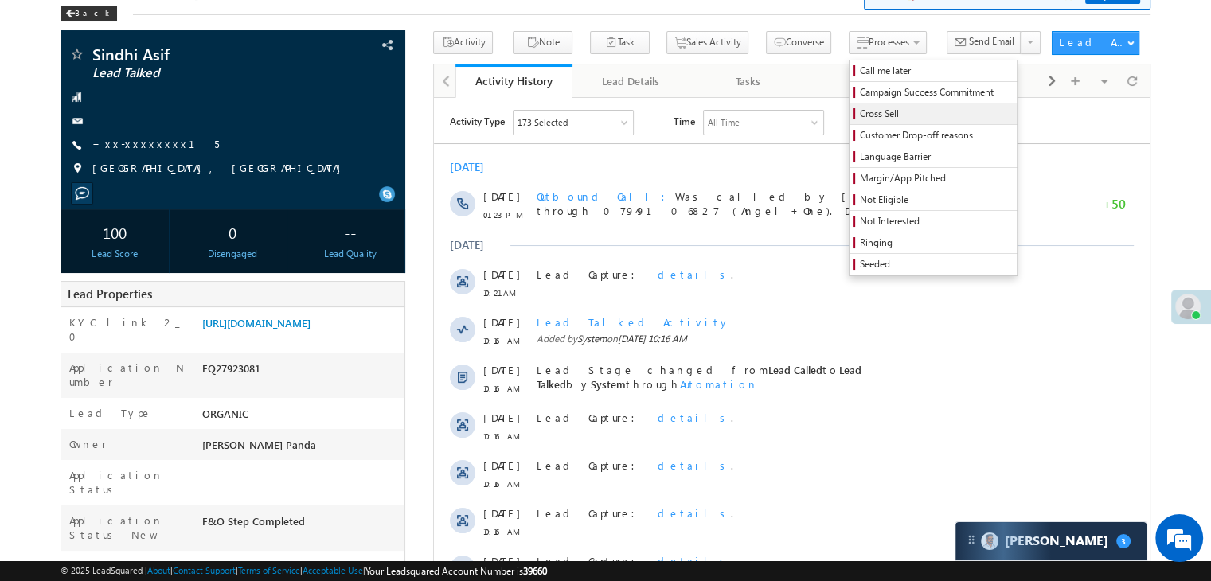
click at [860, 113] on span "Cross Sell" at bounding box center [935, 114] width 151 height 14
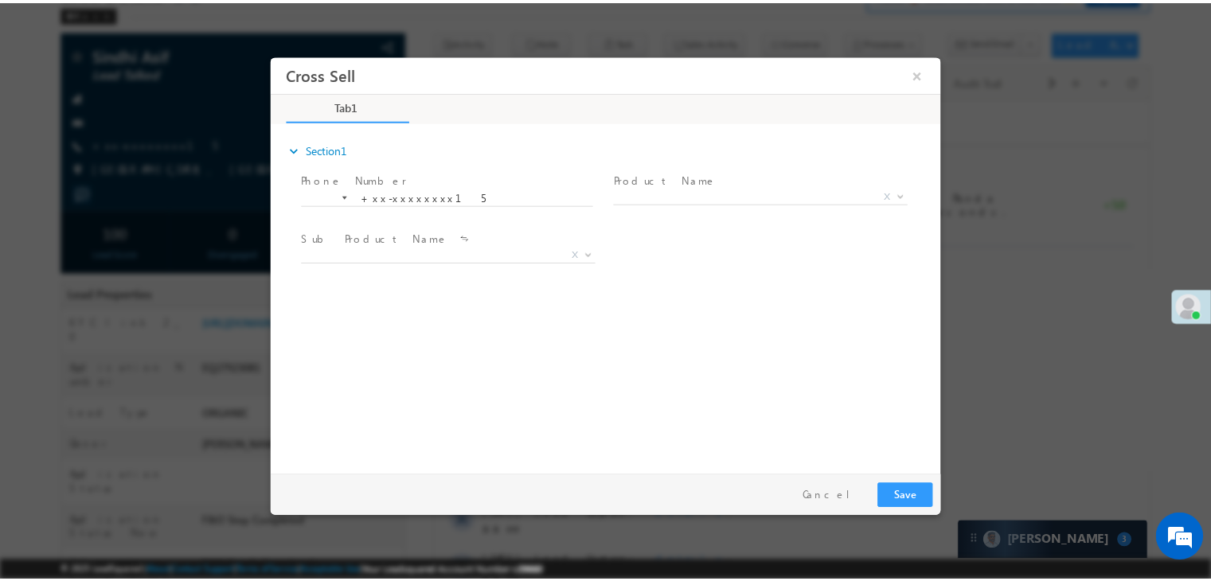
scroll to position [0, 0]
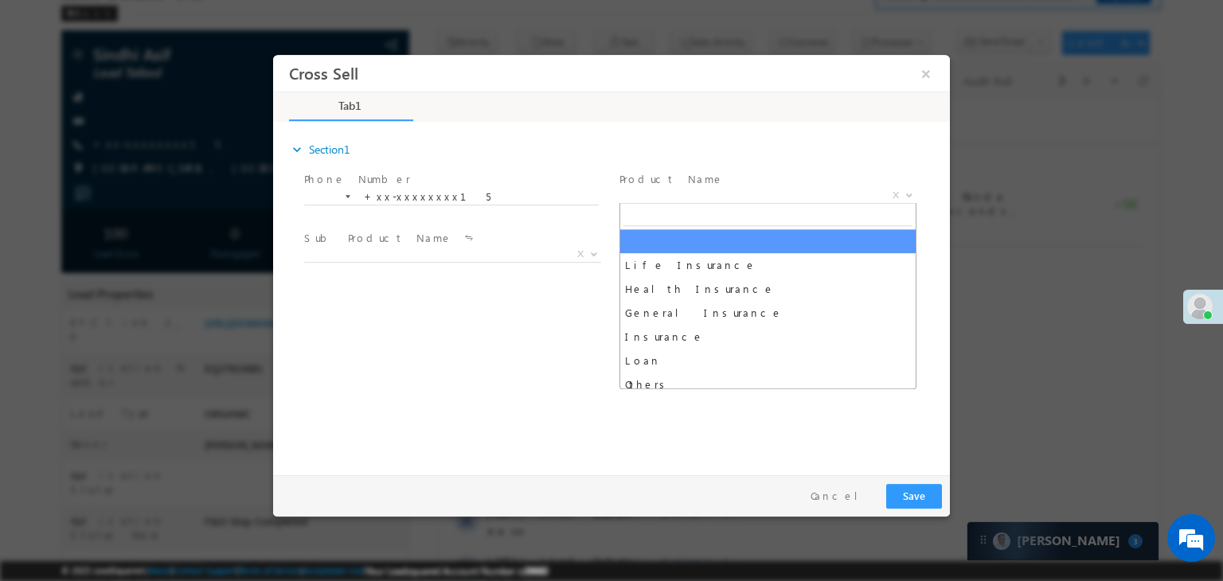
click at [791, 201] on span "X" at bounding box center [767, 196] width 297 height 16
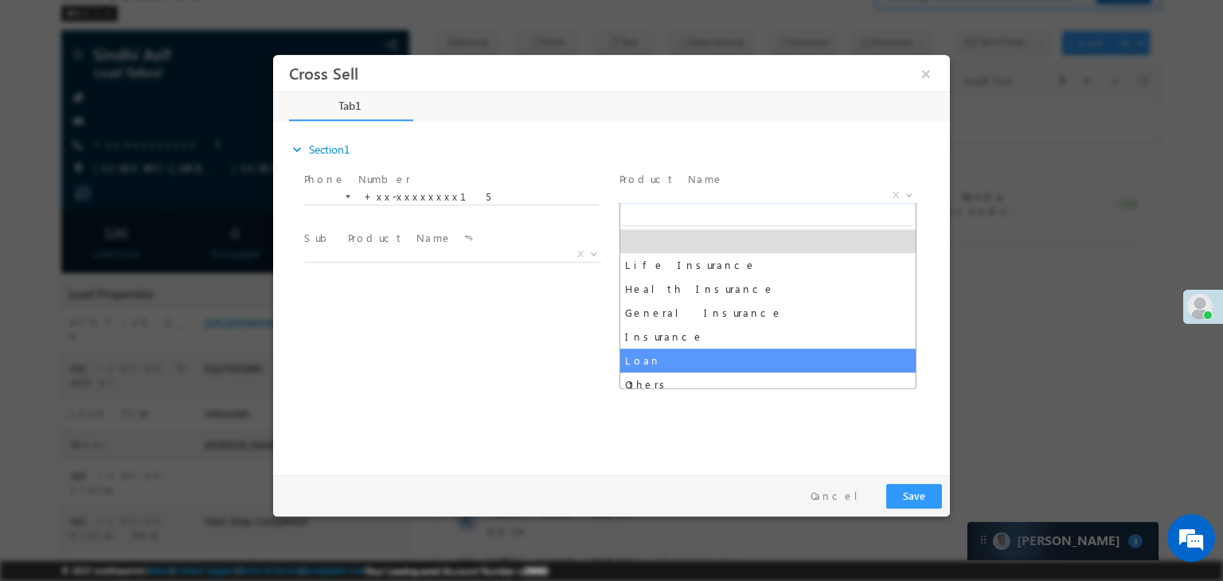
select select "Loan"
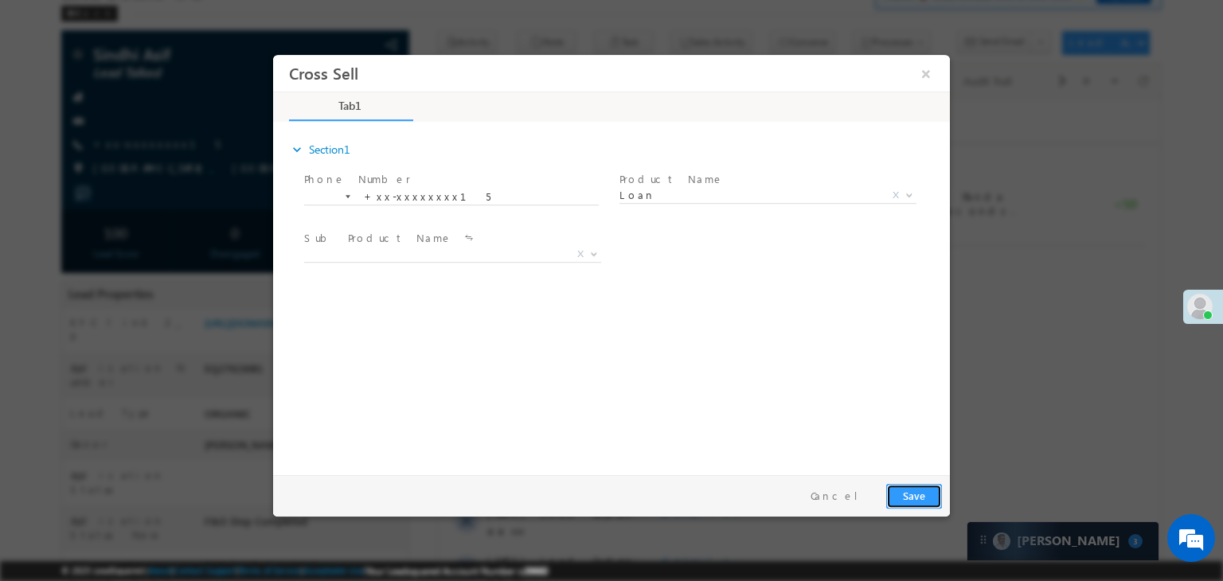
click at [904, 490] on button "Save" at bounding box center [914, 496] width 56 height 25
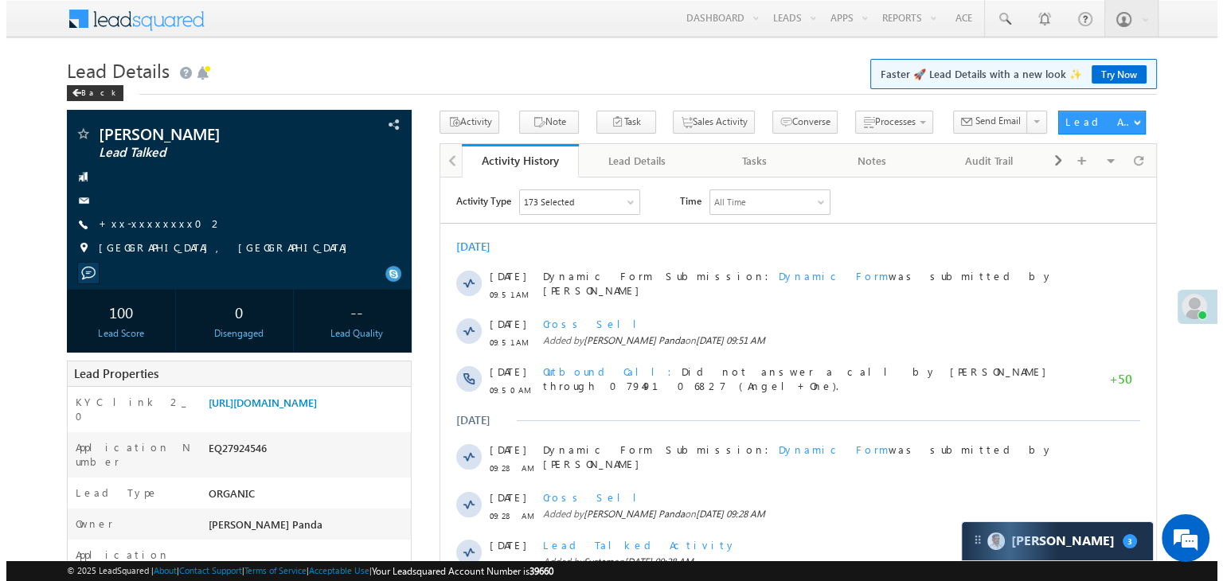
scroll to position [478, 0]
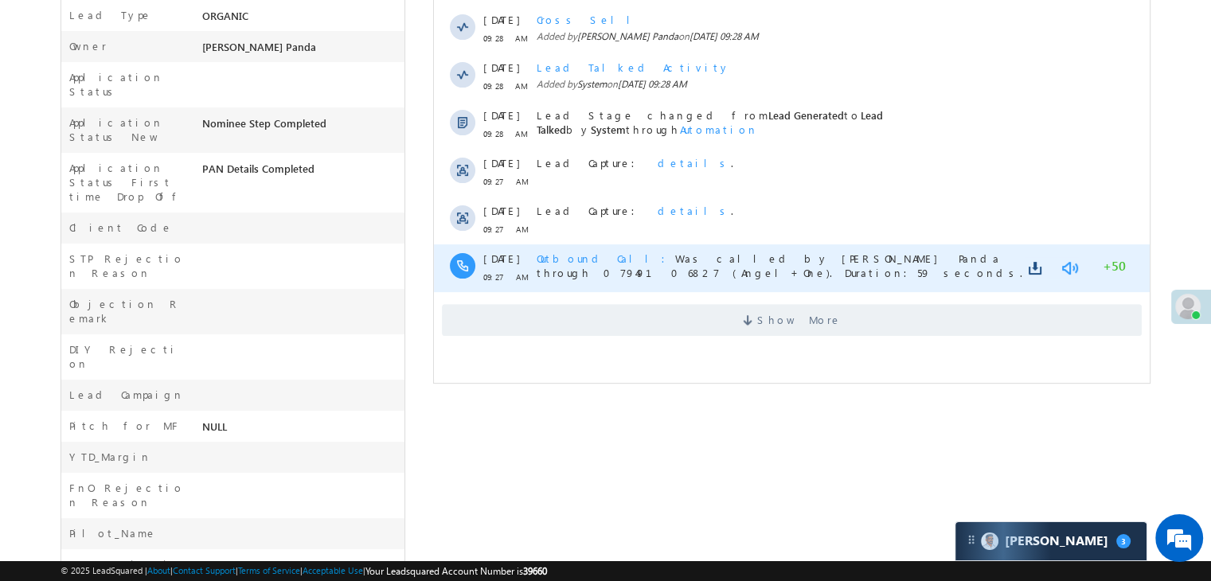
click at [1067, 269] on link at bounding box center [1069, 268] width 19 height 16
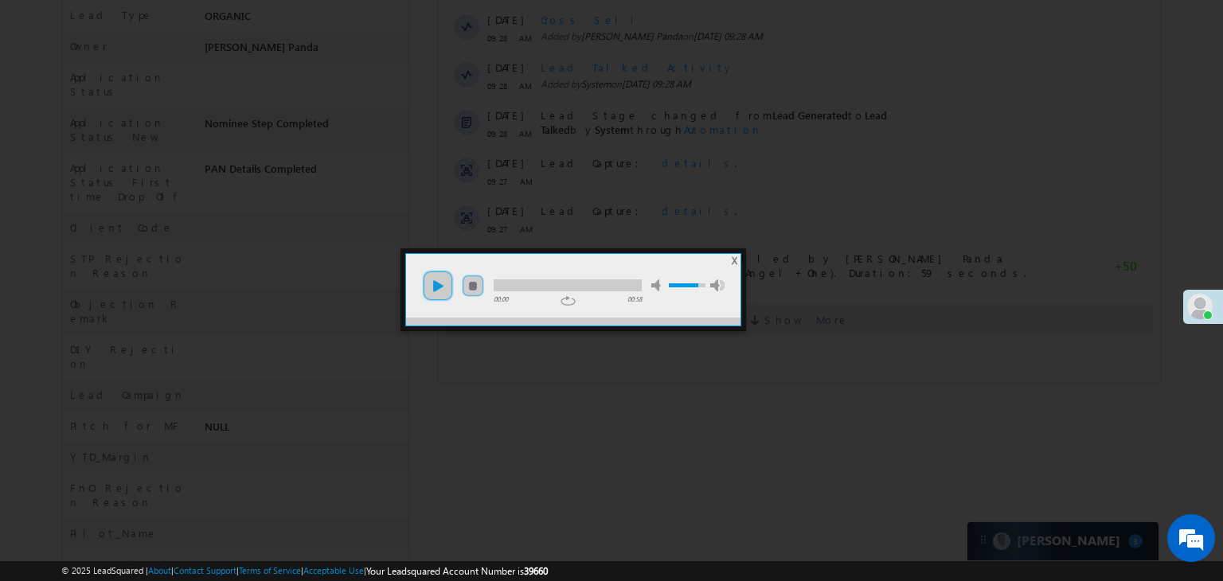
click at [439, 284] on link "play" at bounding box center [438, 286] width 32 height 32
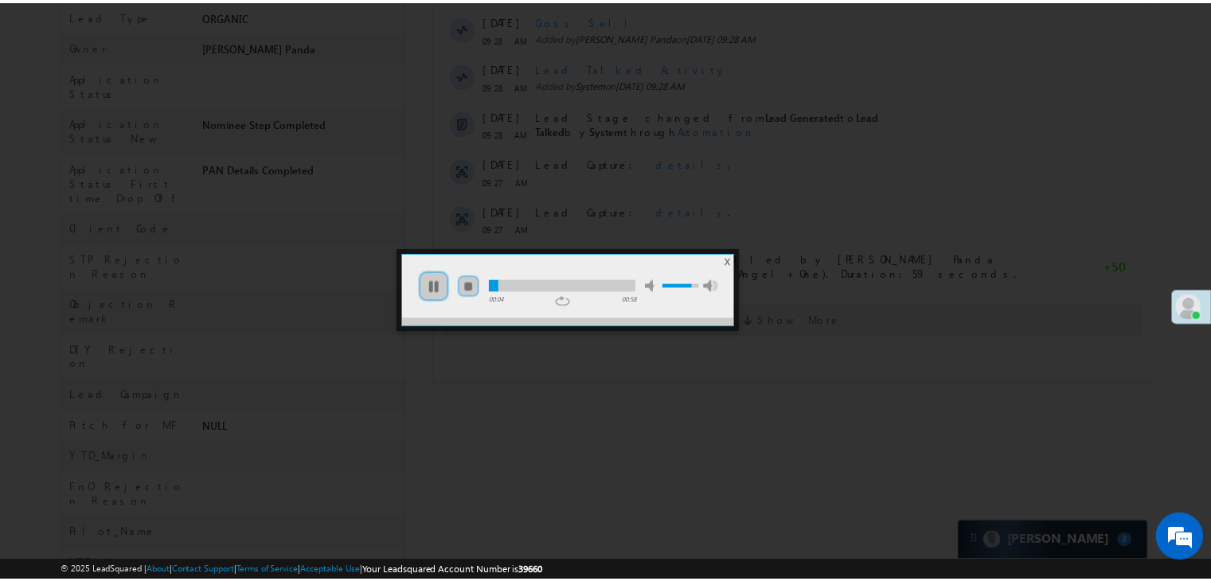
scroll to position [0, 0]
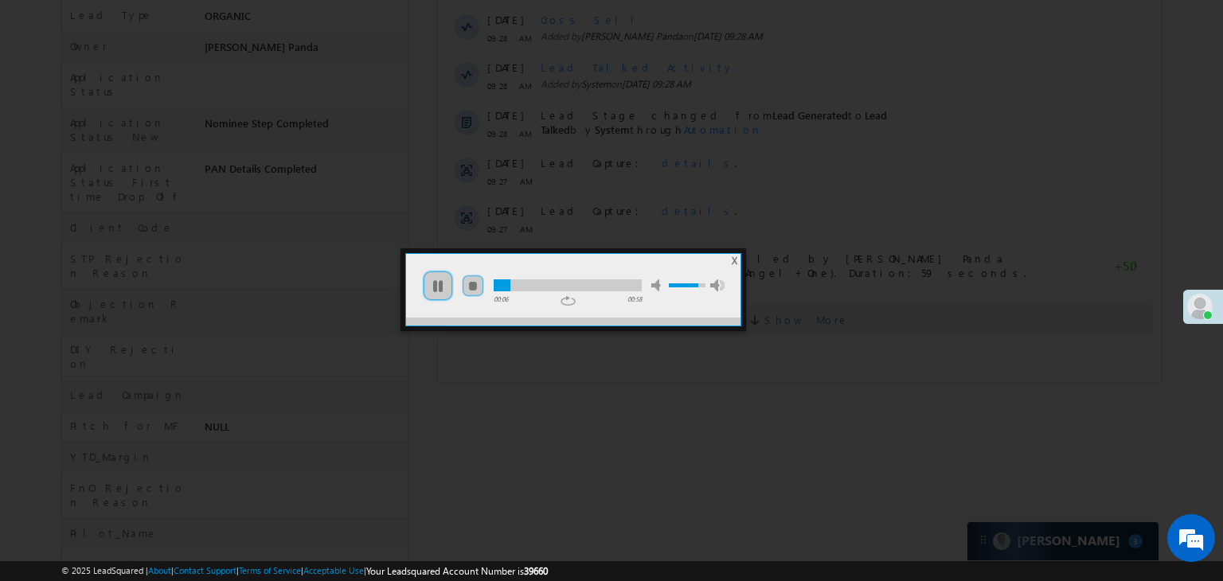
click at [568, 281] on div at bounding box center [568, 285] width 148 height 12
click at [611, 283] on div at bounding box center [568, 285] width 148 height 12
click at [594, 281] on div at bounding box center [563, 285] width 138 height 12
drag, startPoint x: 732, startPoint y: 264, endPoint x: 298, endPoint y: 564, distance: 528.1
click at [732, 264] on span "X" at bounding box center [735, 261] width 6 height 12
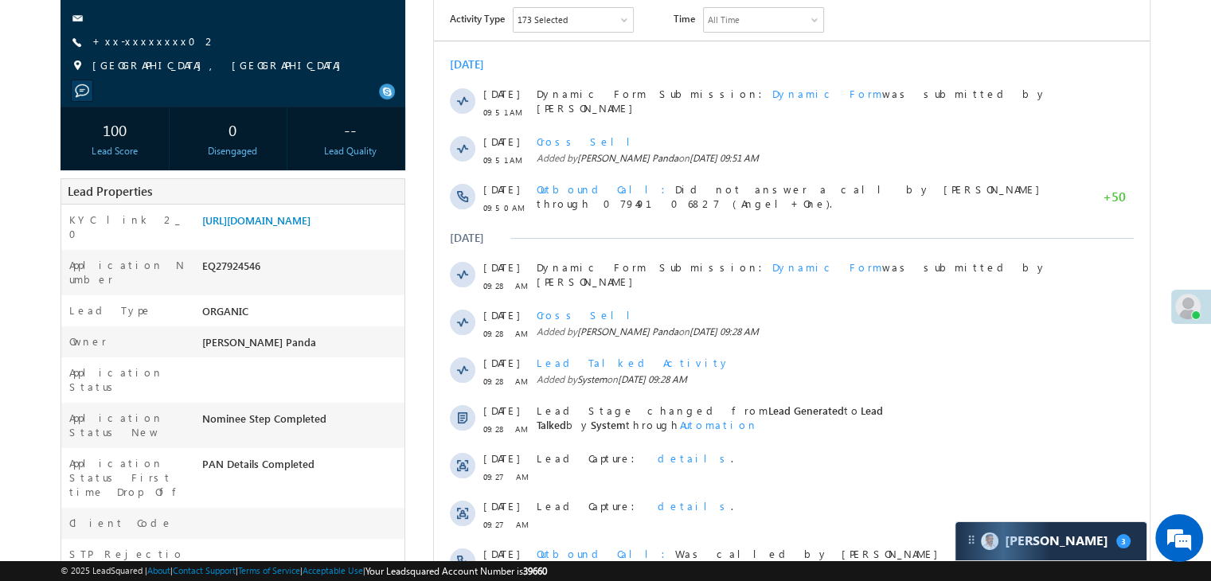
scroll to position [159, 0]
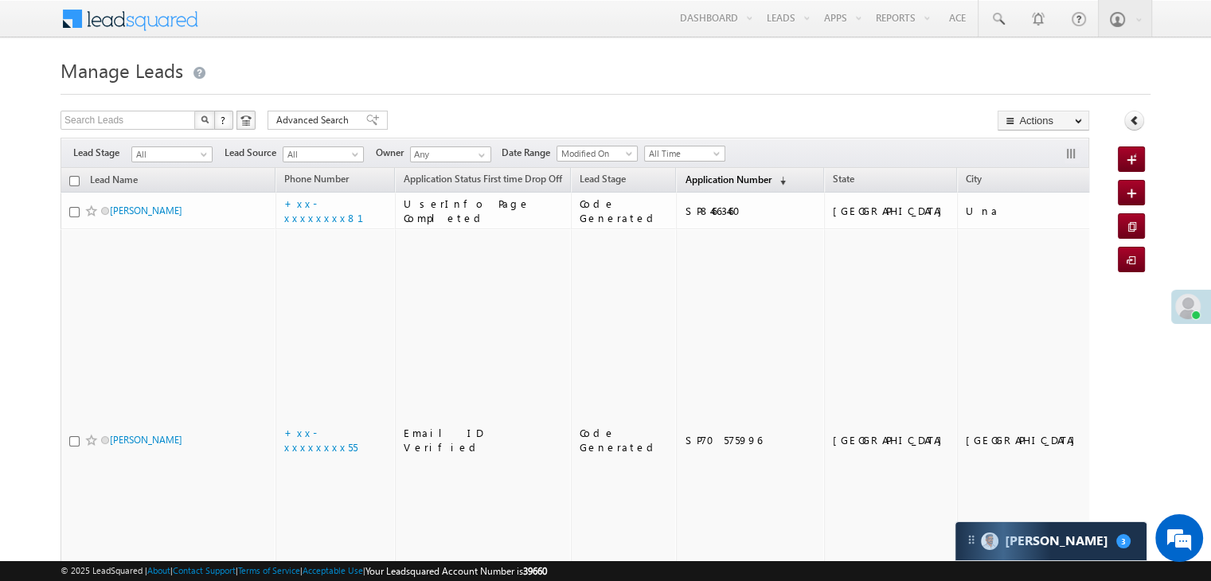
click at [693, 181] on span "Application Number" at bounding box center [728, 180] width 86 height 12
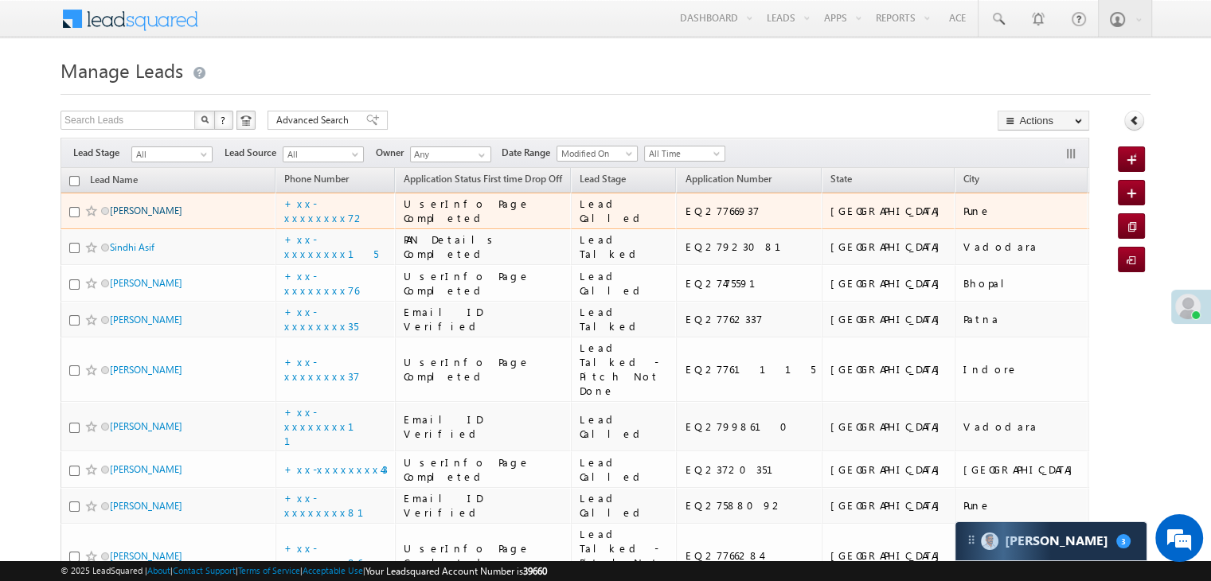
click at [127, 217] on link "[PERSON_NAME]" at bounding box center [146, 211] width 72 height 12
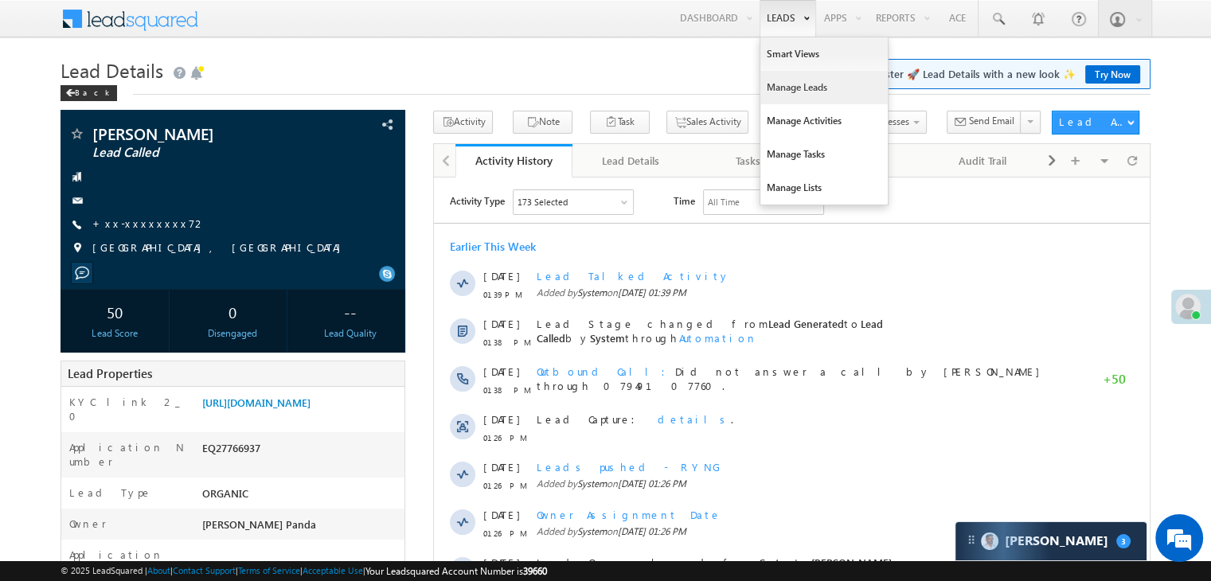
click at [787, 85] on link "Manage Leads" at bounding box center [823, 87] width 127 height 33
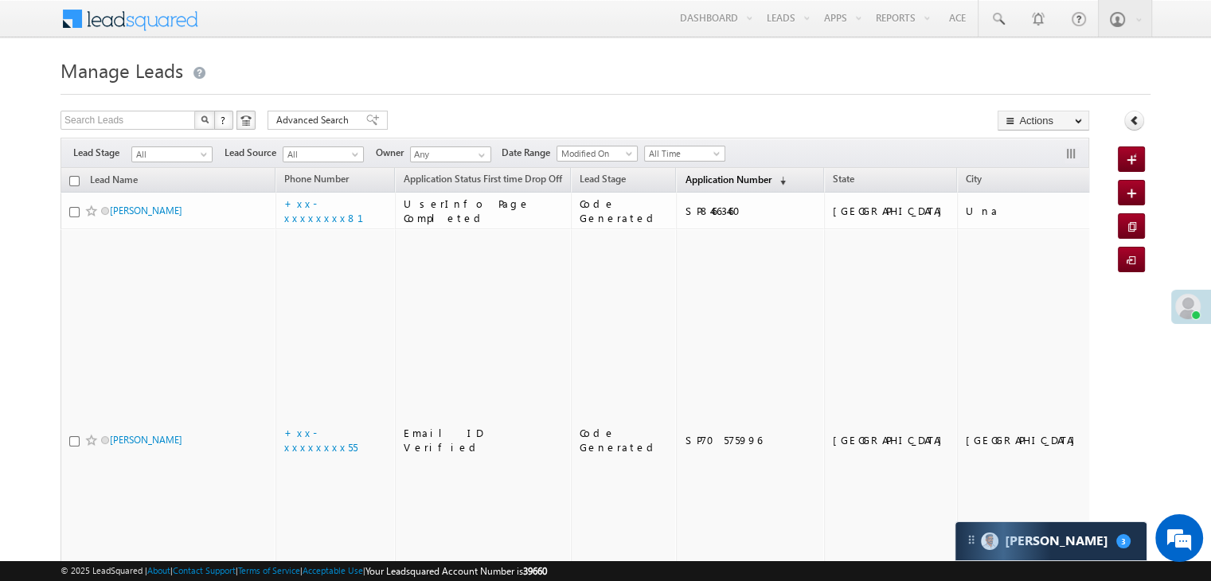
click at [689, 180] on span "Application Number" at bounding box center [728, 180] width 86 height 12
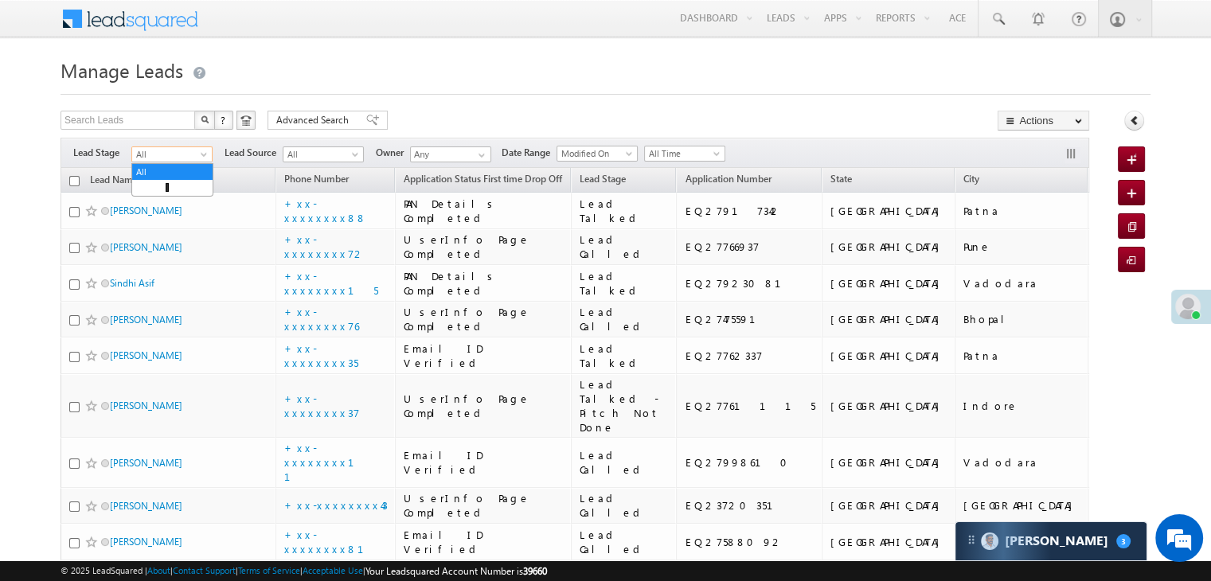
click at [207, 154] on span at bounding box center [205, 157] width 13 height 13
click at [175, 189] on link "Lead Generated" at bounding box center [172, 188] width 80 height 14
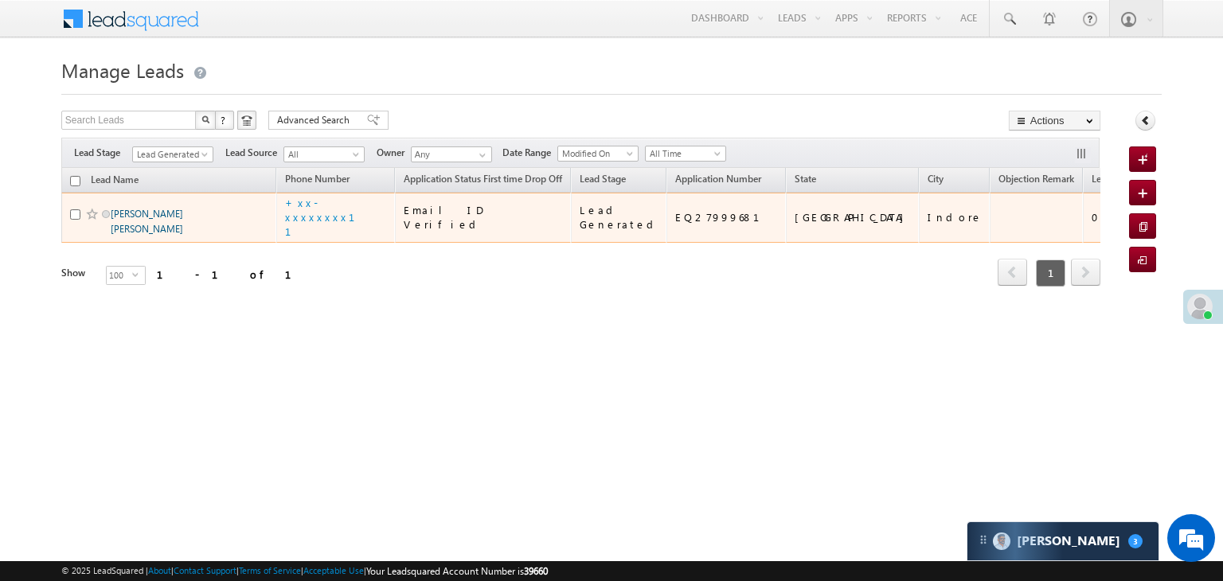
click at [143, 235] on link "Shanti lal modi" at bounding box center [147, 221] width 72 height 27
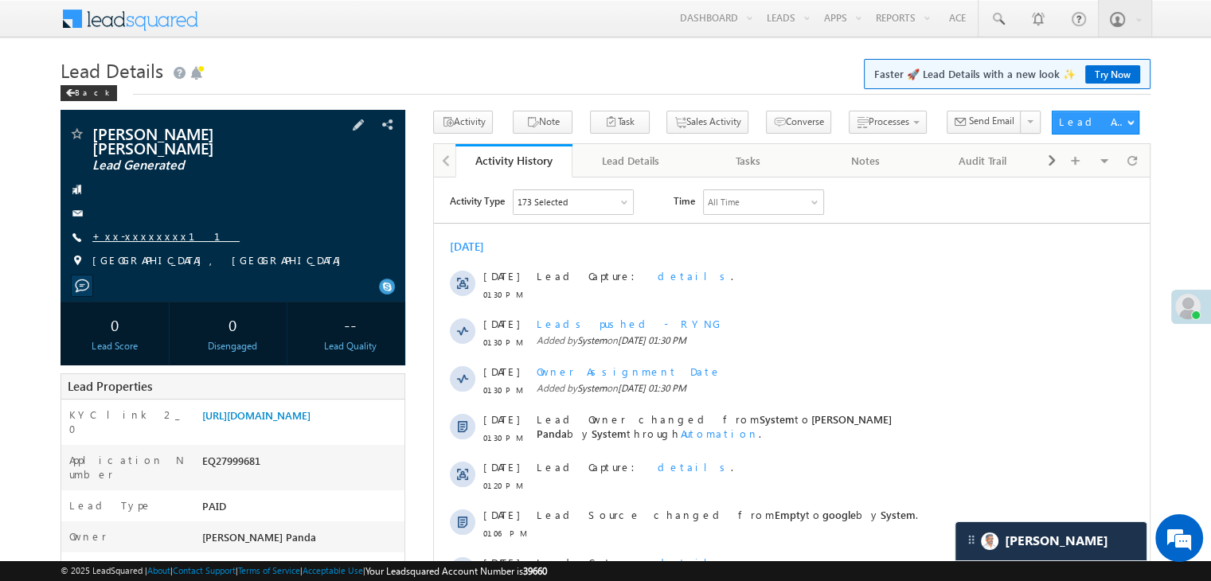
click at [118, 229] on link "+xx-xxxxxxxx11" at bounding box center [165, 236] width 147 height 14
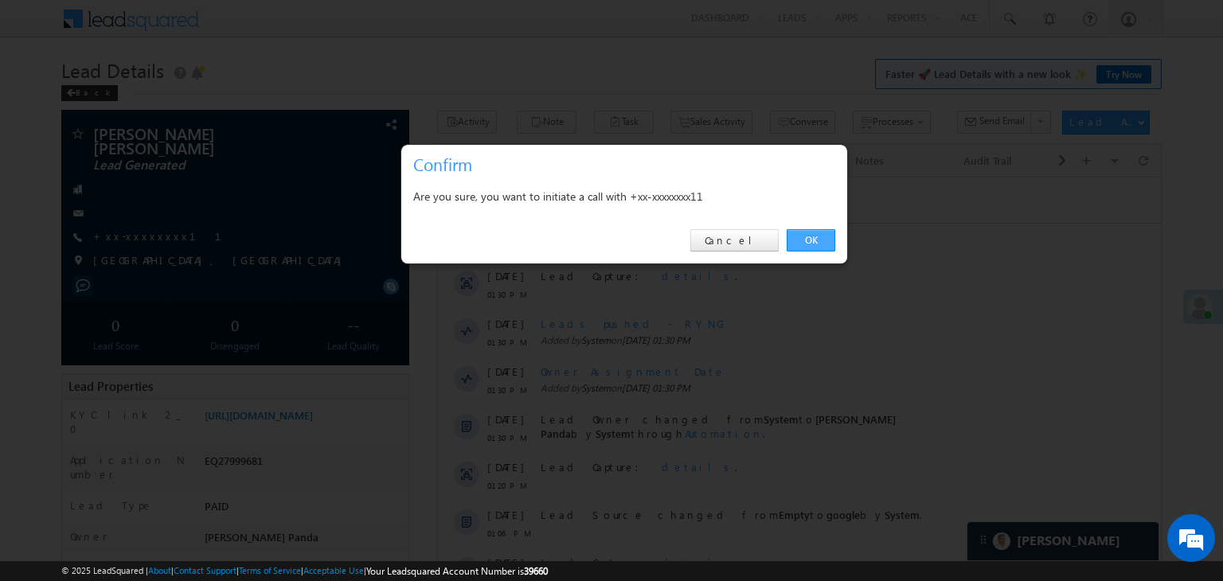
click at [810, 233] on link "OK" at bounding box center [811, 240] width 49 height 22
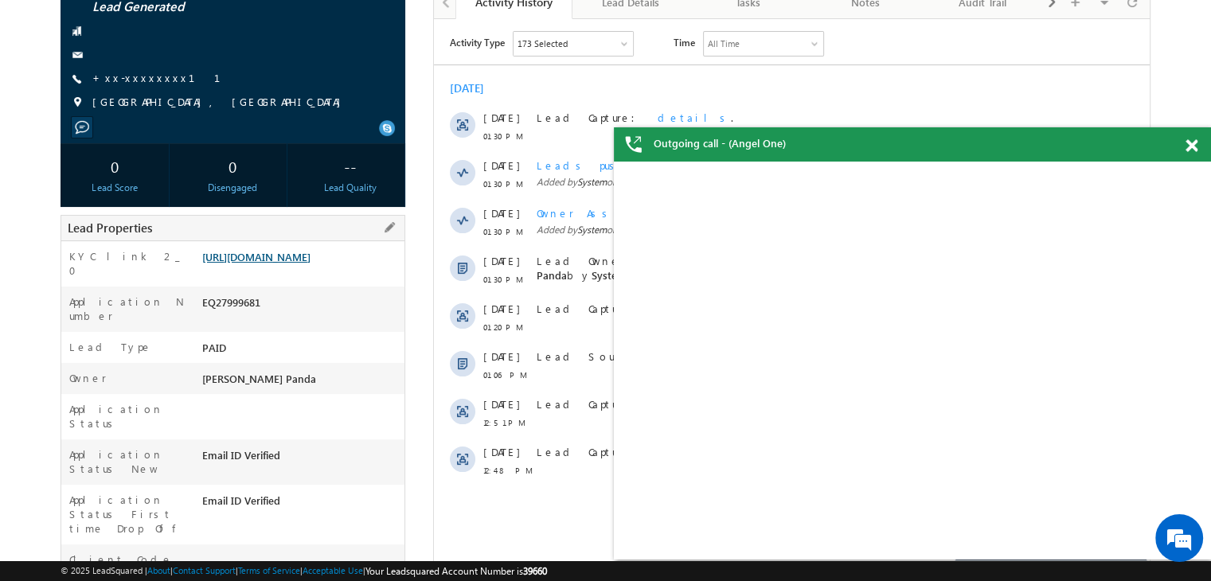
click at [311, 250] on link "[URL][DOMAIN_NAME]" at bounding box center [256, 257] width 108 height 14
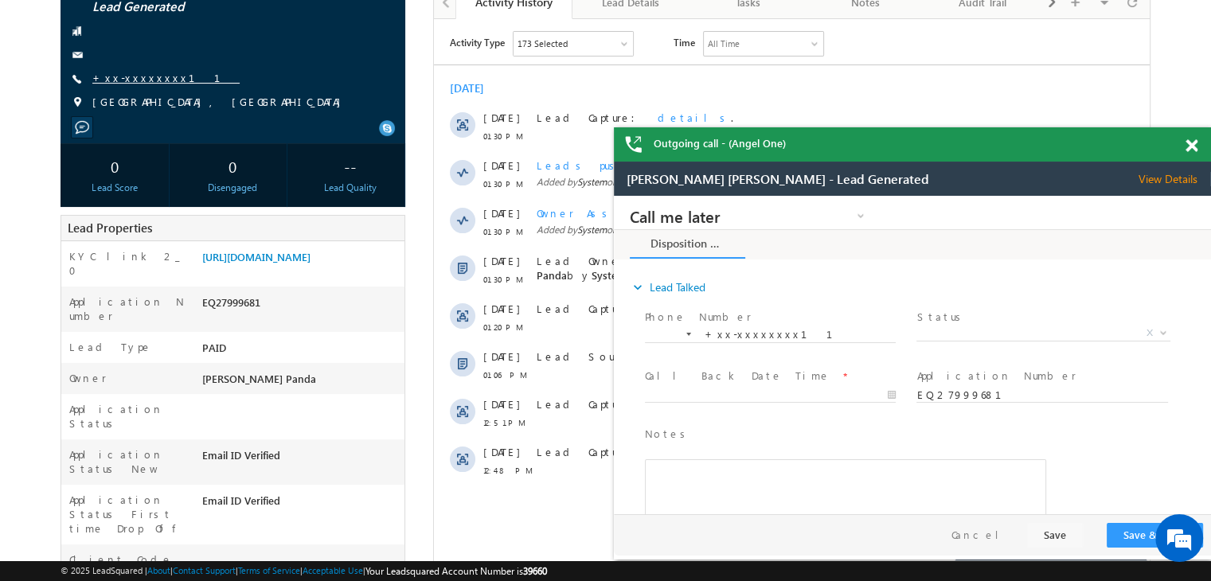
click at [150, 71] on link "+xx-xxxxxxxx11" at bounding box center [165, 78] width 147 height 14
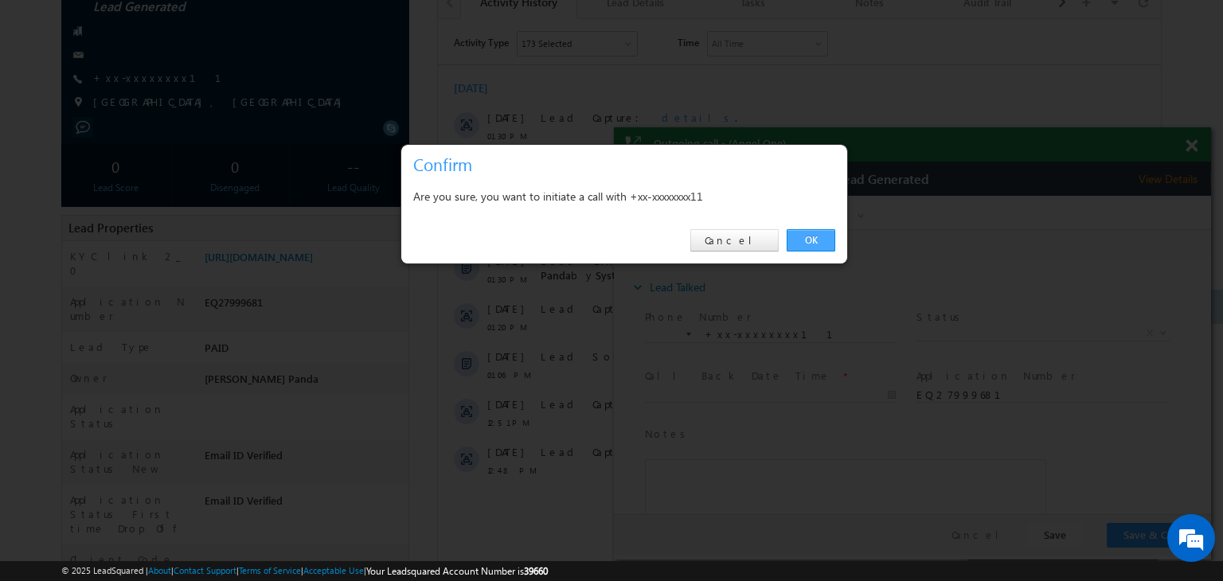
click at [808, 238] on link "OK" at bounding box center [811, 240] width 49 height 22
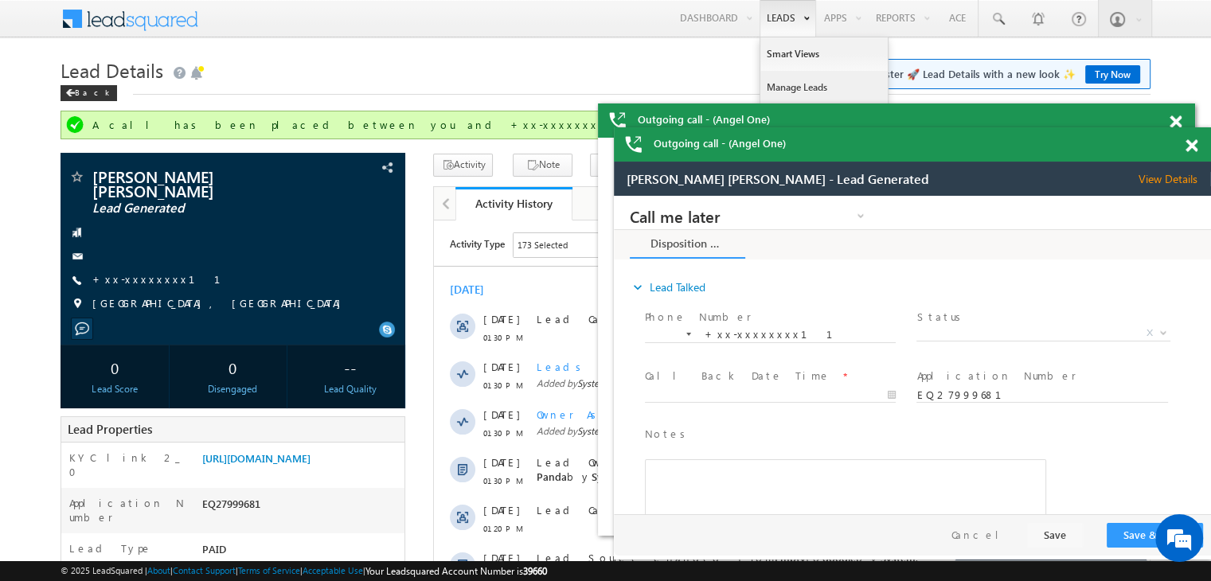
click at [775, 90] on link "Manage Leads" at bounding box center [823, 87] width 127 height 33
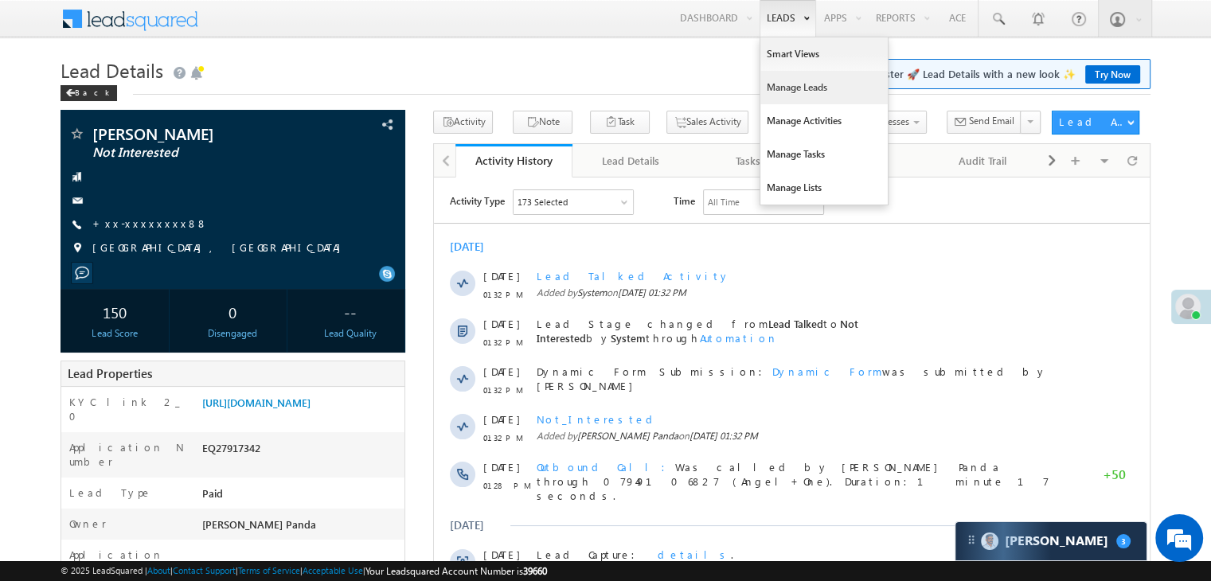
click at [781, 83] on link "Manage Leads" at bounding box center [823, 87] width 127 height 33
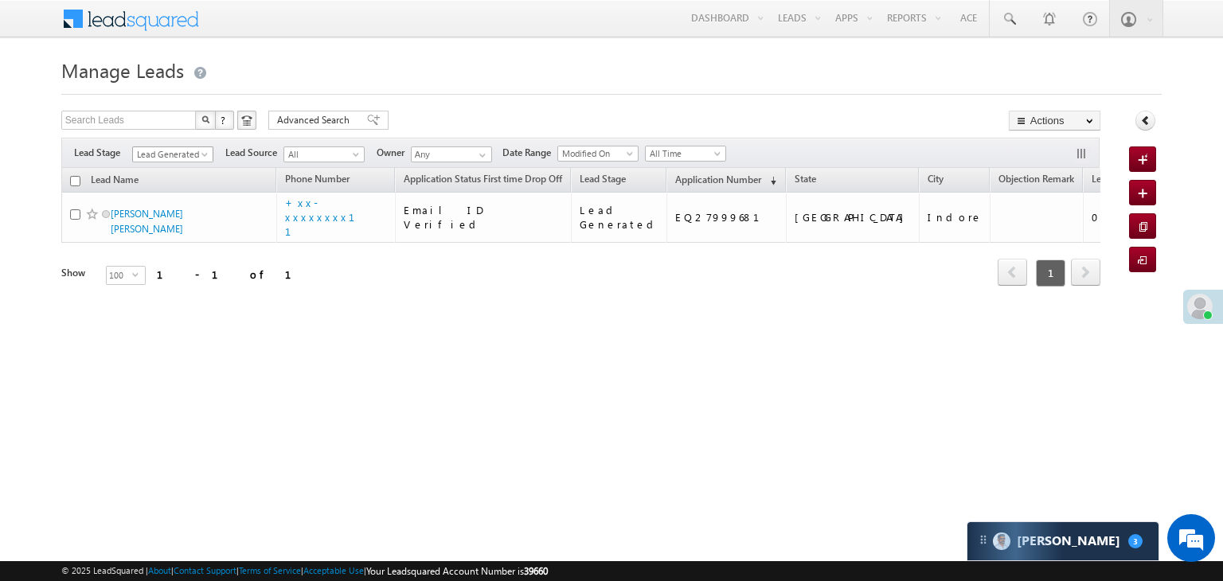
click at [199, 150] on span "Lead Generated" at bounding box center [171, 154] width 76 height 14
click at [163, 167] on link "All" at bounding box center [173, 172] width 80 height 14
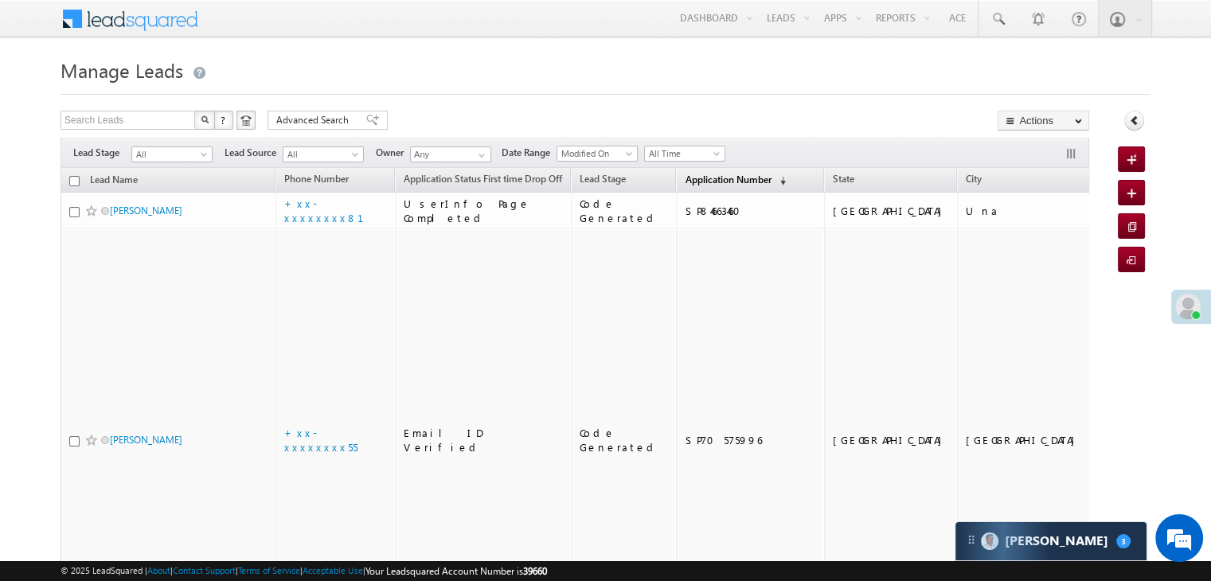
click at [712, 175] on span "Application Number" at bounding box center [728, 180] width 86 height 12
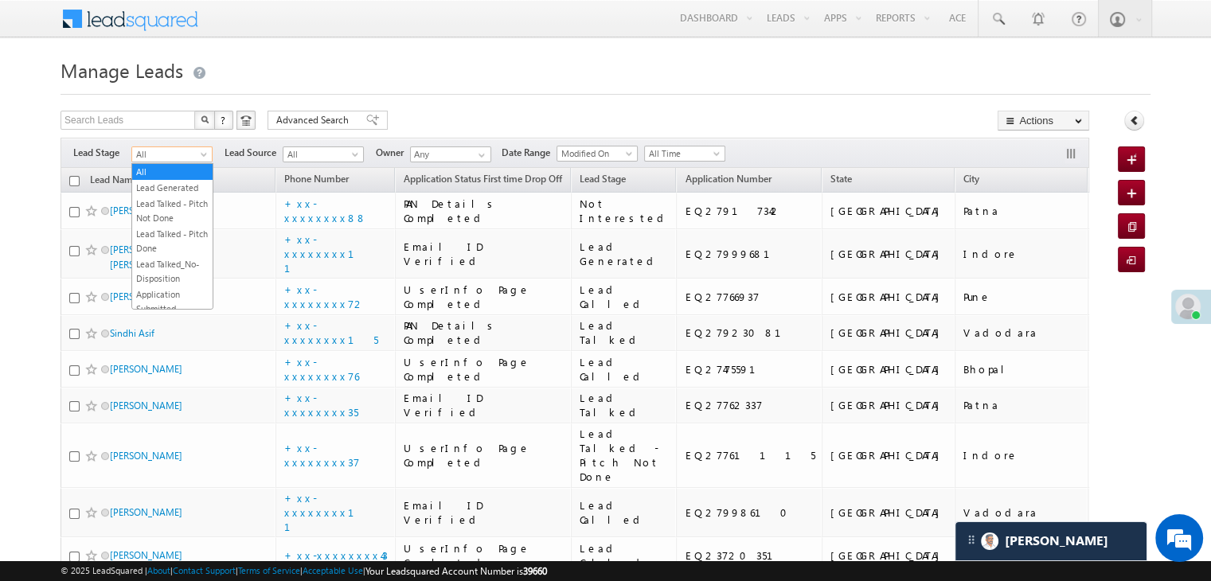
click at [205, 159] on span at bounding box center [205, 157] width 13 height 13
click at [170, 189] on link "Lead Generated" at bounding box center [172, 188] width 80 height 14
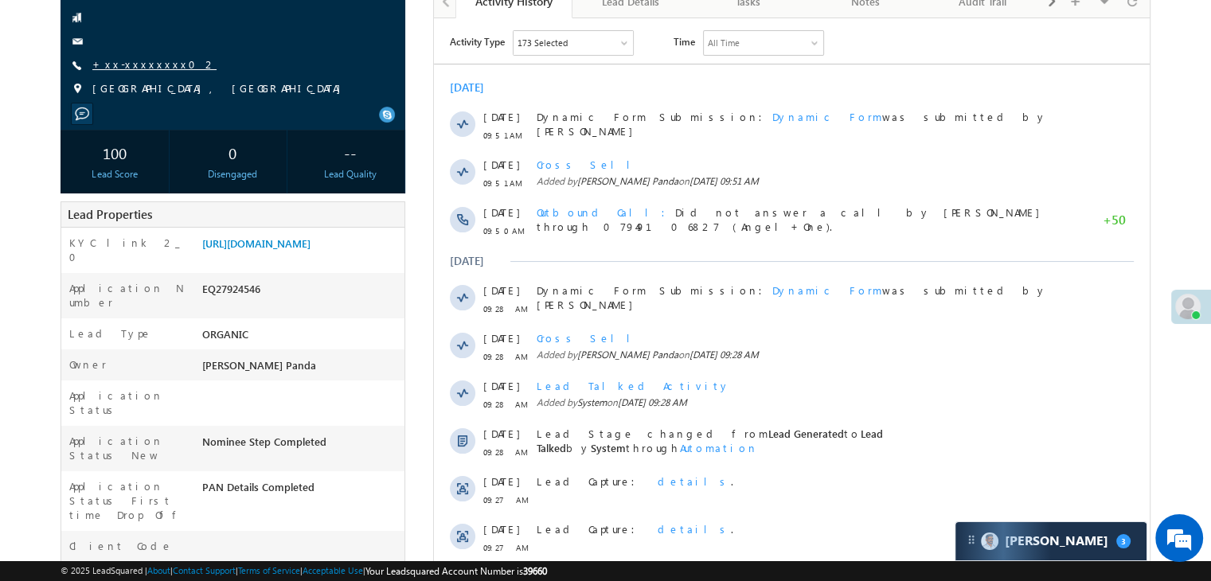
click at [130, 65] on link "+xx-xxxxxxxx02" at bounding box center [154, 64] width 124 height 14
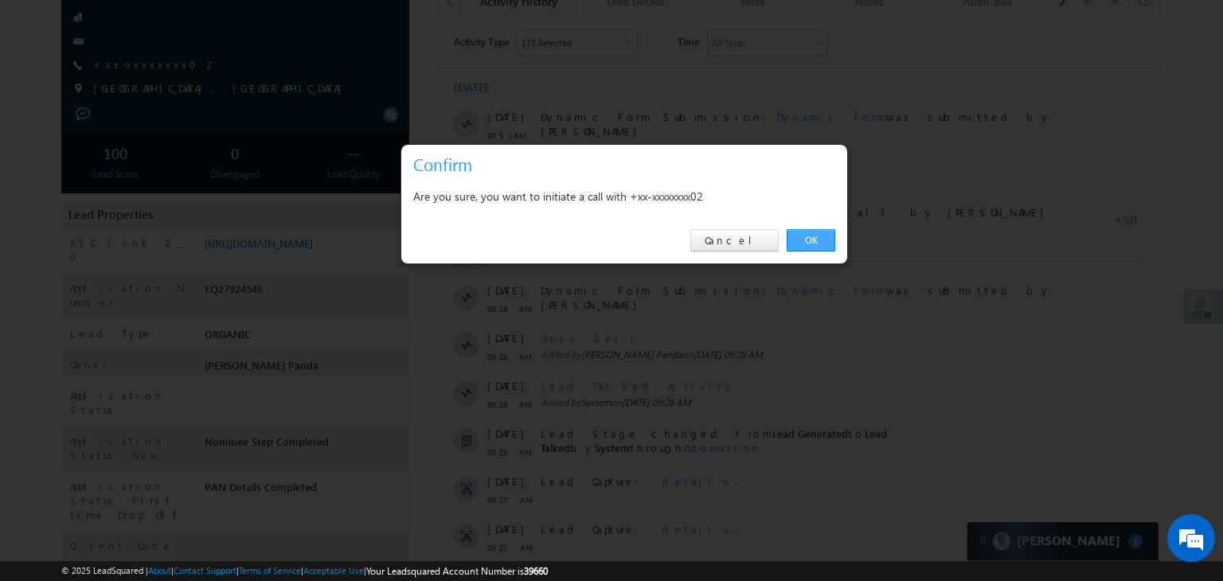
click at [799, 242] on link "OK" at bounding box center [811, 240] width 49 height 22
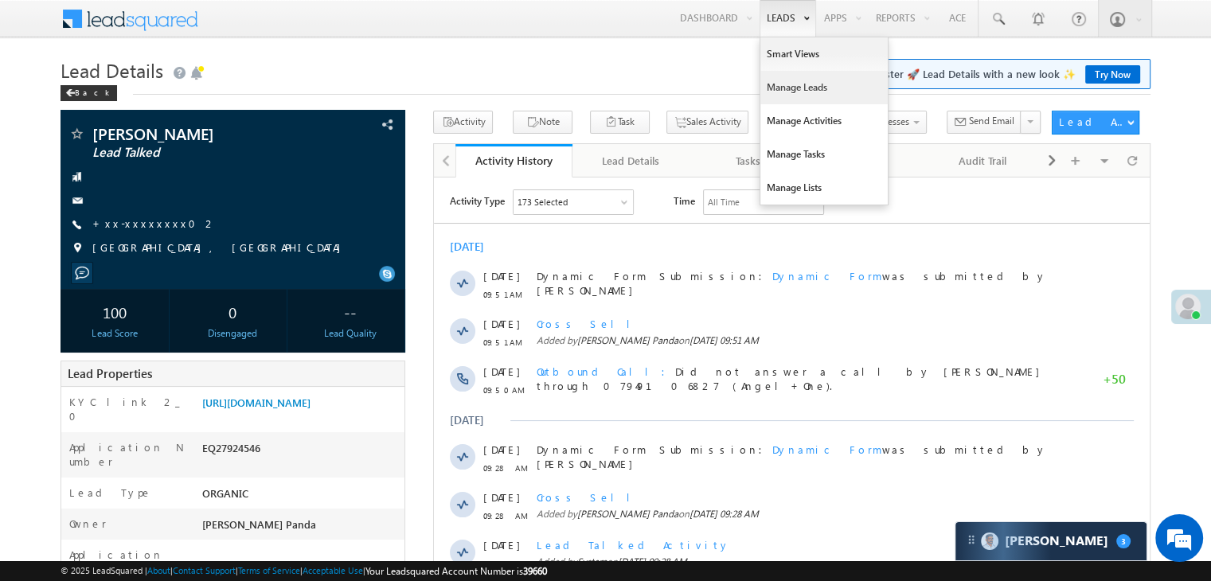
click at [785, 85] on link "Manage Leads" at bounding box center [823, 87] width 127 height 33
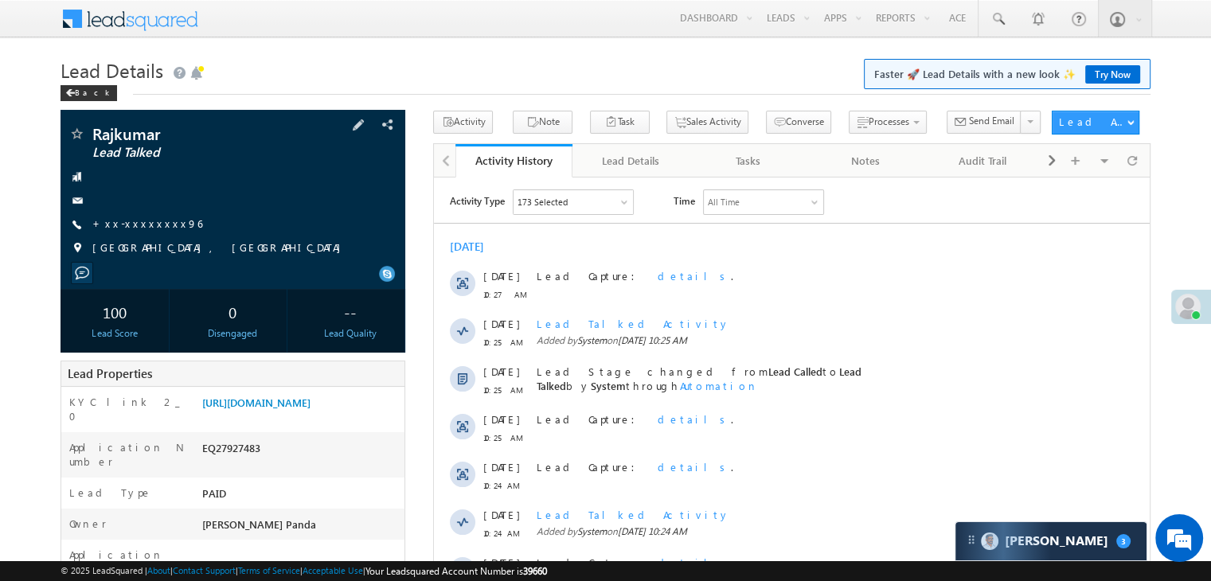
scroll to position [159, 0]
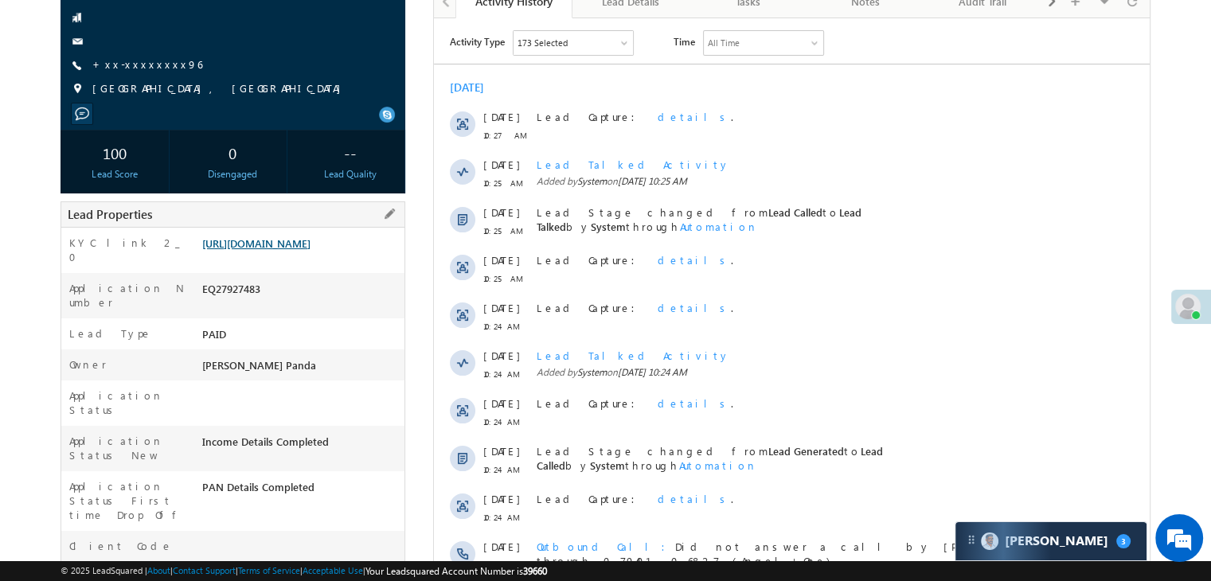
click at [311, 250] on link "[URL][DOMAIN_NAME]" at bounding box center [256, 243] width 108 height 14
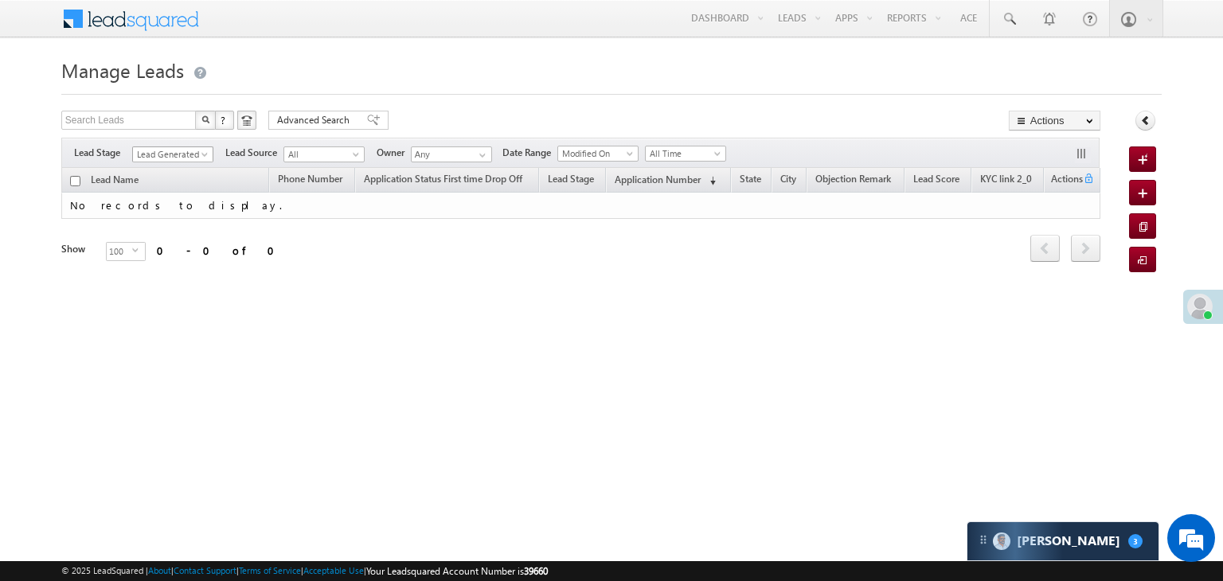
click at [203, 154] on span at bounding box center [206, 157] width 13 height 13
click at [181, 166] on link "All" at bounding box center [173, 172] width 80 height 14
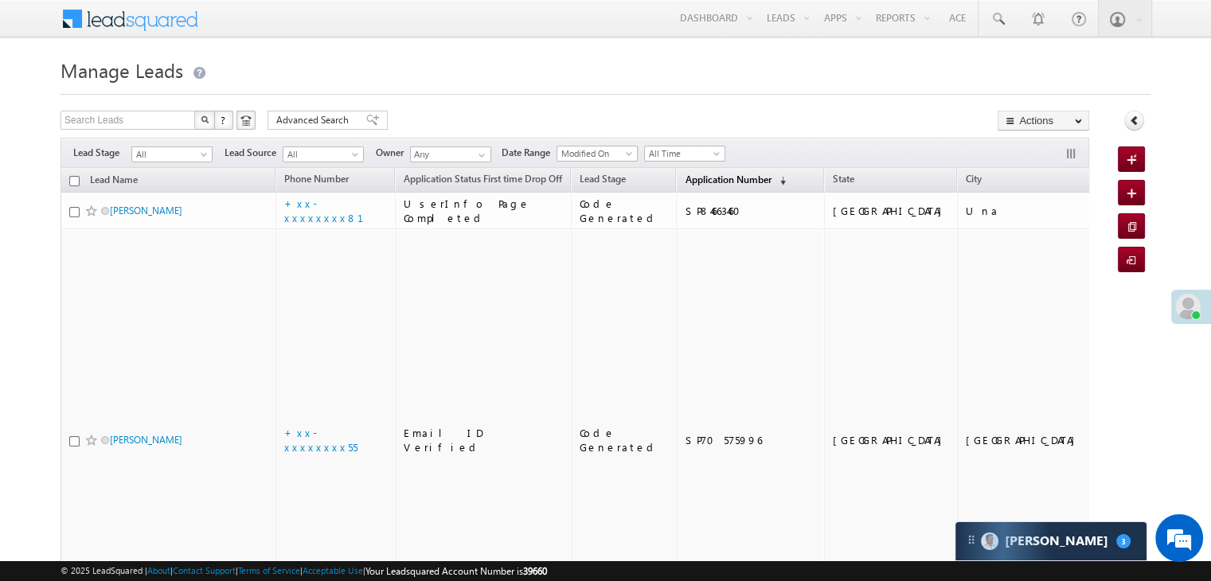
click at [695, 179] on span "Application Number" at bounding box center [728, 180] width 86 height 12
click at [685, 175] on span "Application Number" at bounding box center [728, 180] width 86 height 12
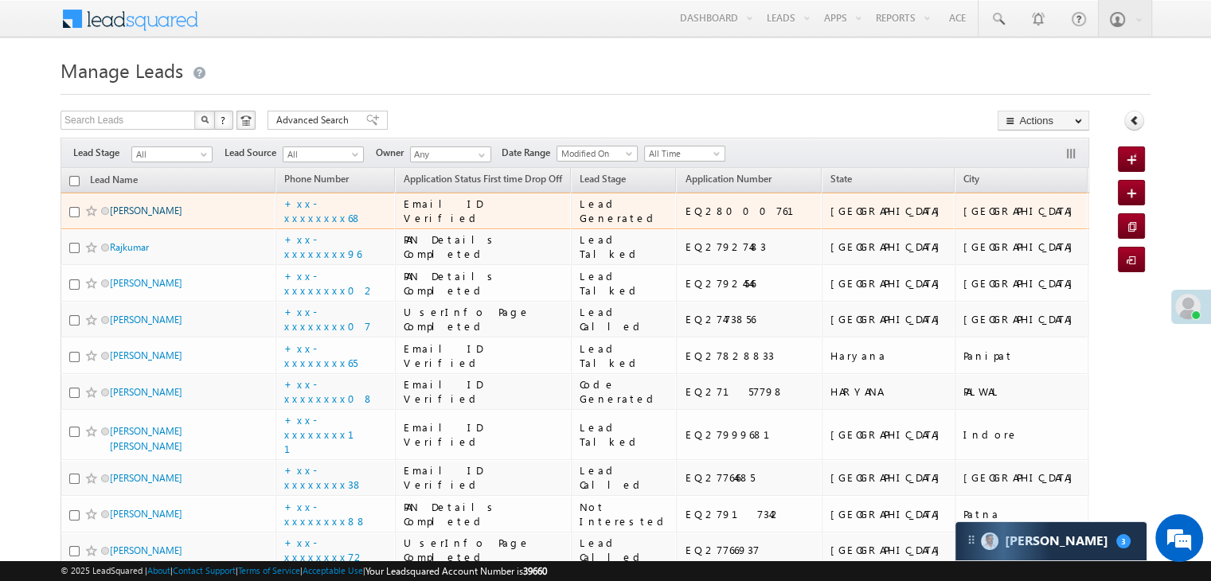
click at [140, 217] on link "Binay Kumar" at bounding box center [146, 211] width 72 height 12
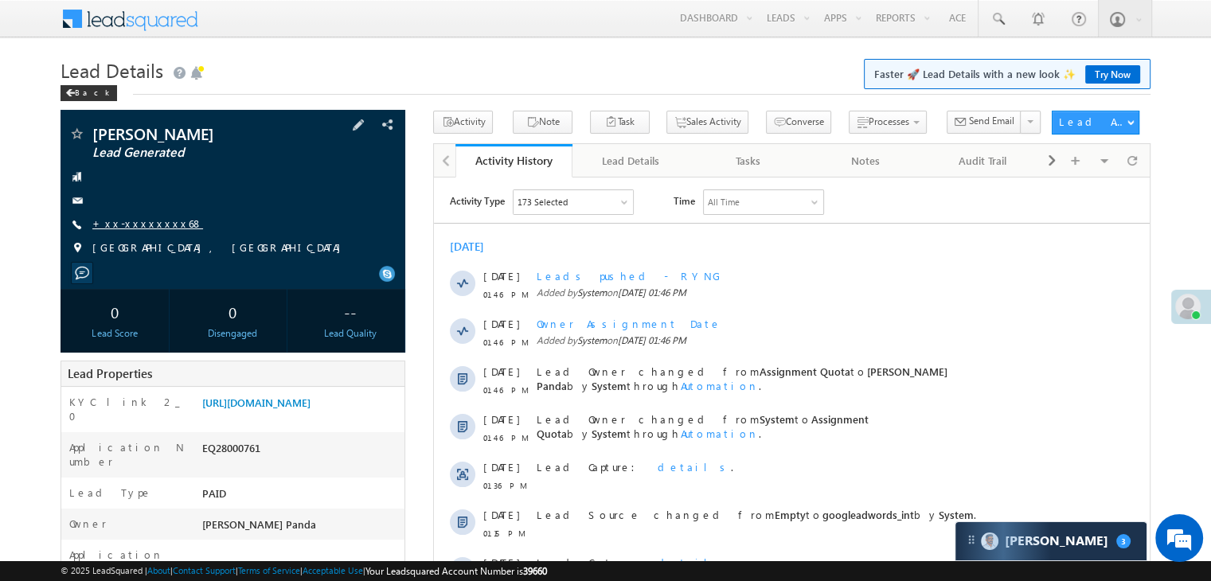
click at [140, 222] on link "+xx-xxxxxxxx68" at bounding box center [147, 224] width 111 height 14
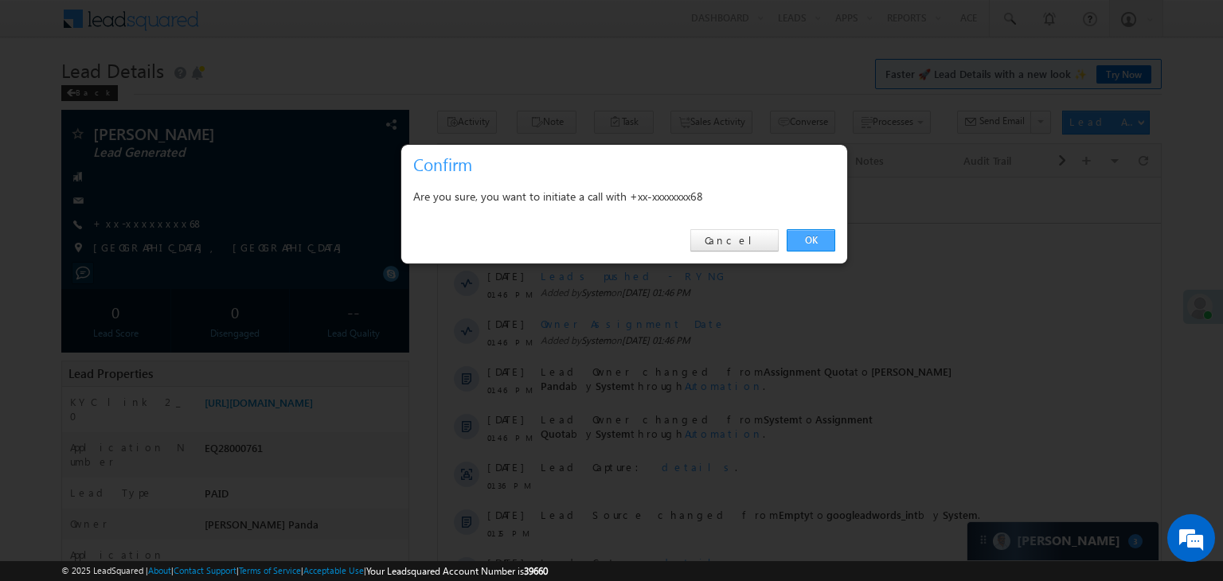
click at [799, 241] on link "OK" at bounding box center [811, 240] width 49 height 22
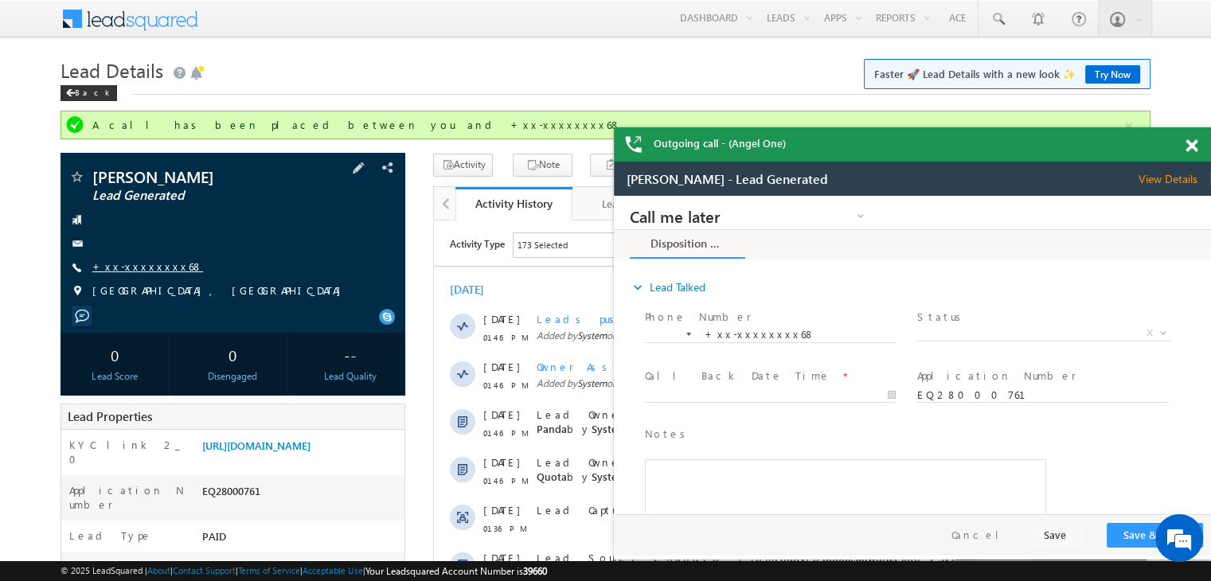
click at [134, 263] on link "+xx-xxxxxxxx68" at bounding box center [147, 267] width 111 height 14
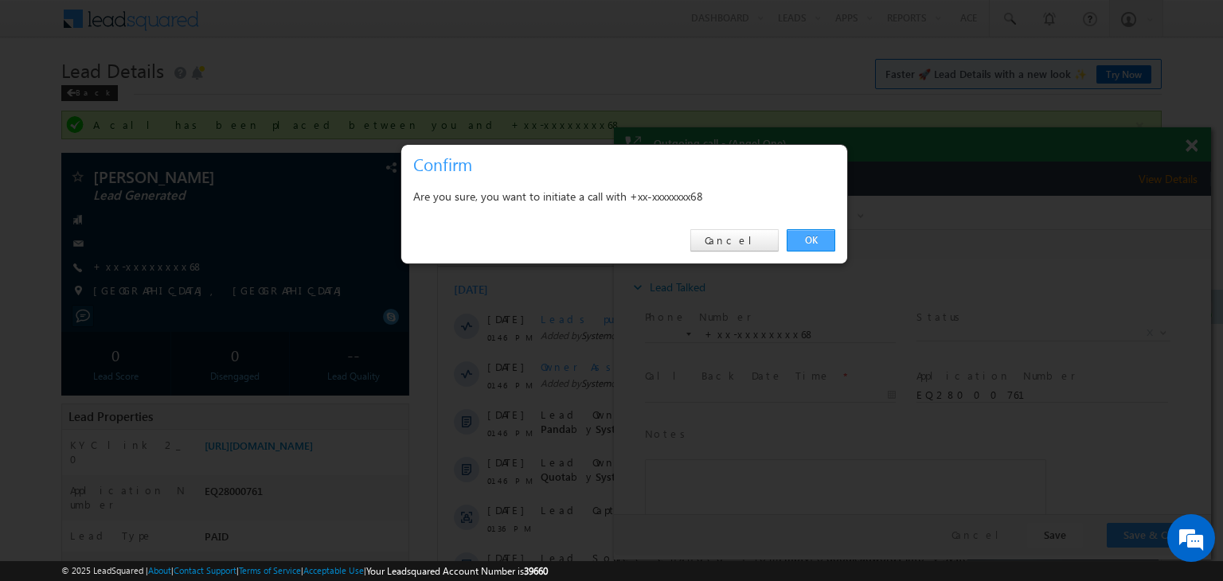
click at [807, 238] on link "OK" at bounding box center [811, 240] width 49 height 22
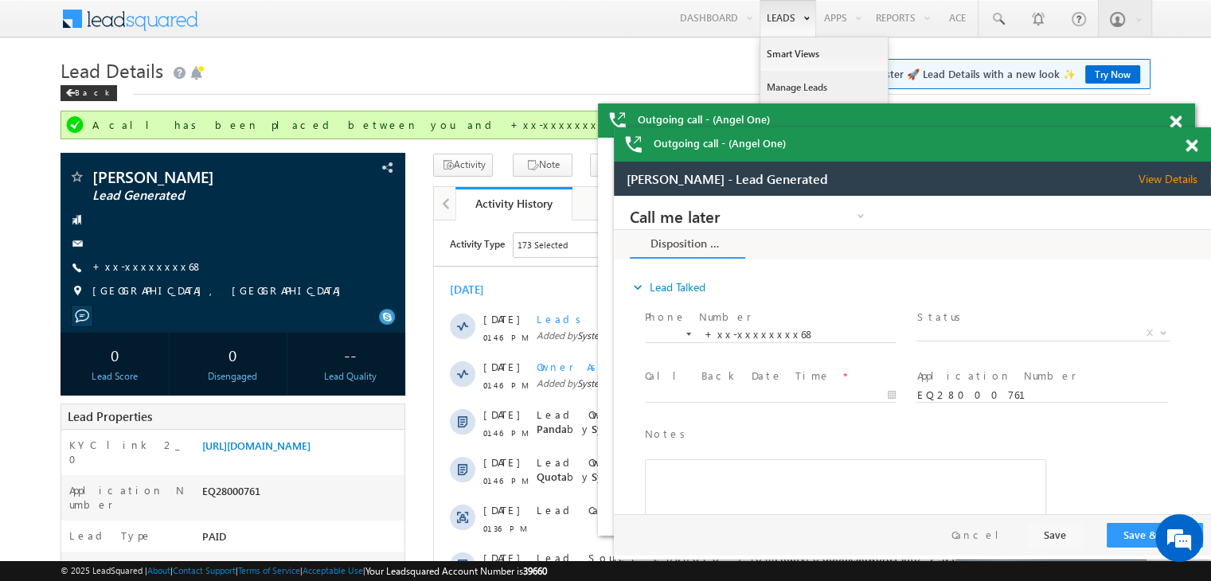
click at [787, 81] on link "Manage Leads" at bounding box center [823, 87] width 127 height 33
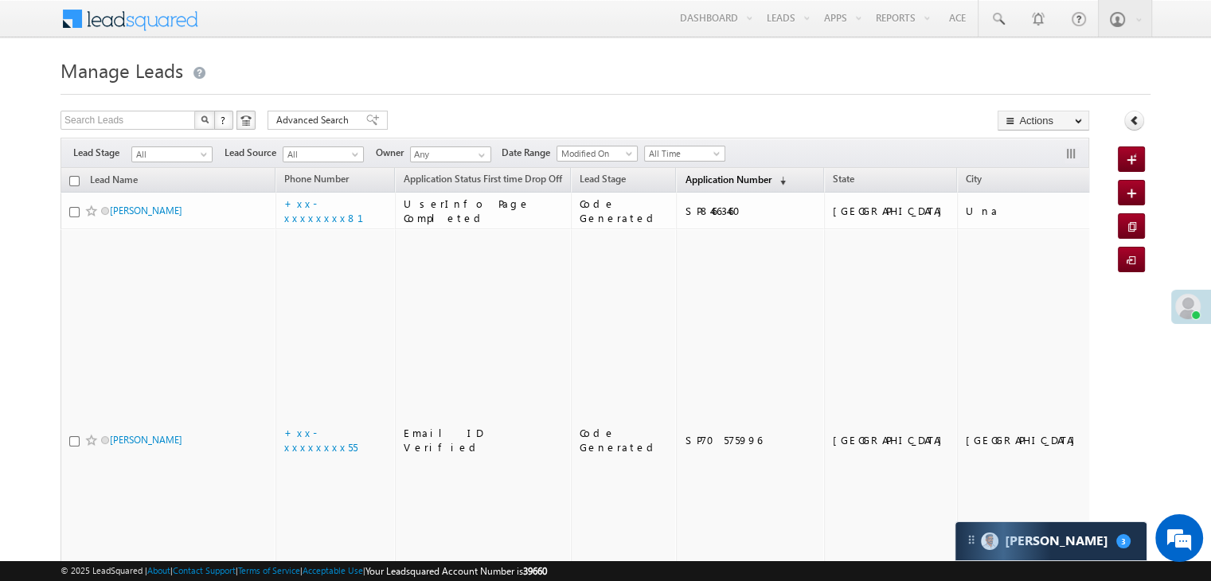
click at [689, 178] on span "Application Number" at bounding box center [728, 180] width 86 height 12
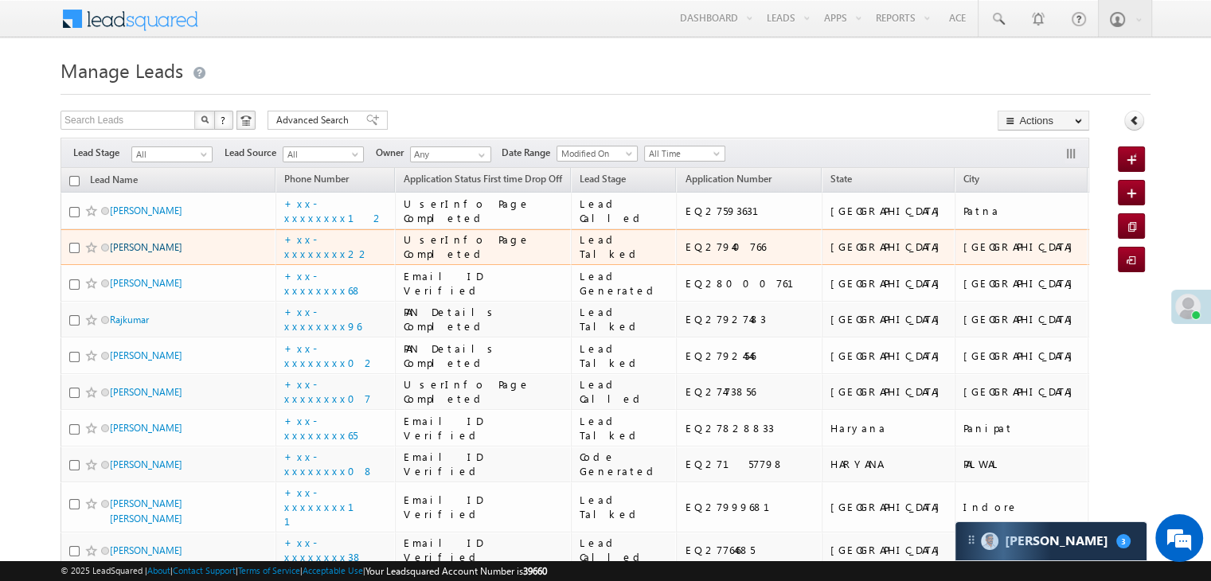
click at [140, 253] on link "[PERSON_NAME]" at bounding box center [146, 247] width 72 height 12
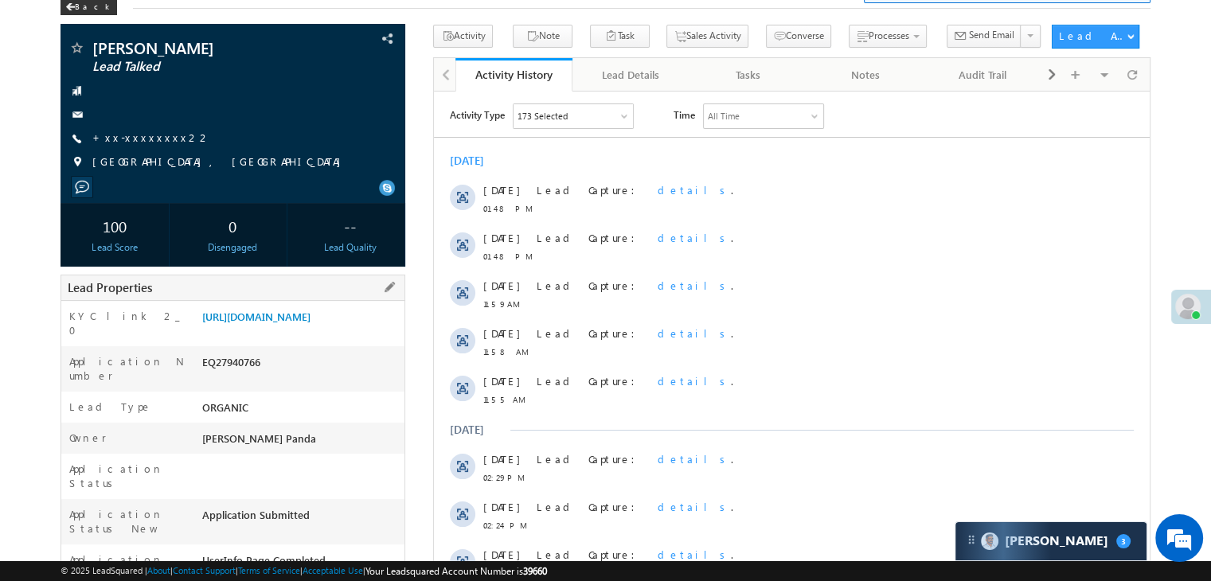
scroll to position [80, 0]
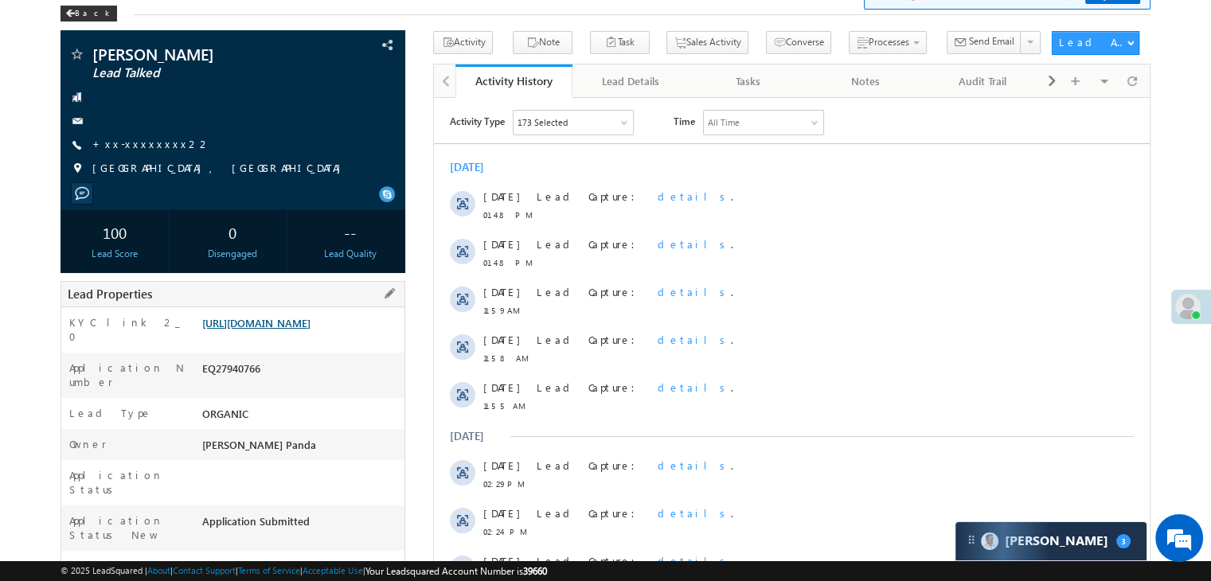
click at [311, 330] on link "[URL][DOMAIN_NAME]" at bounding box center [256, 323] width 108 height 14
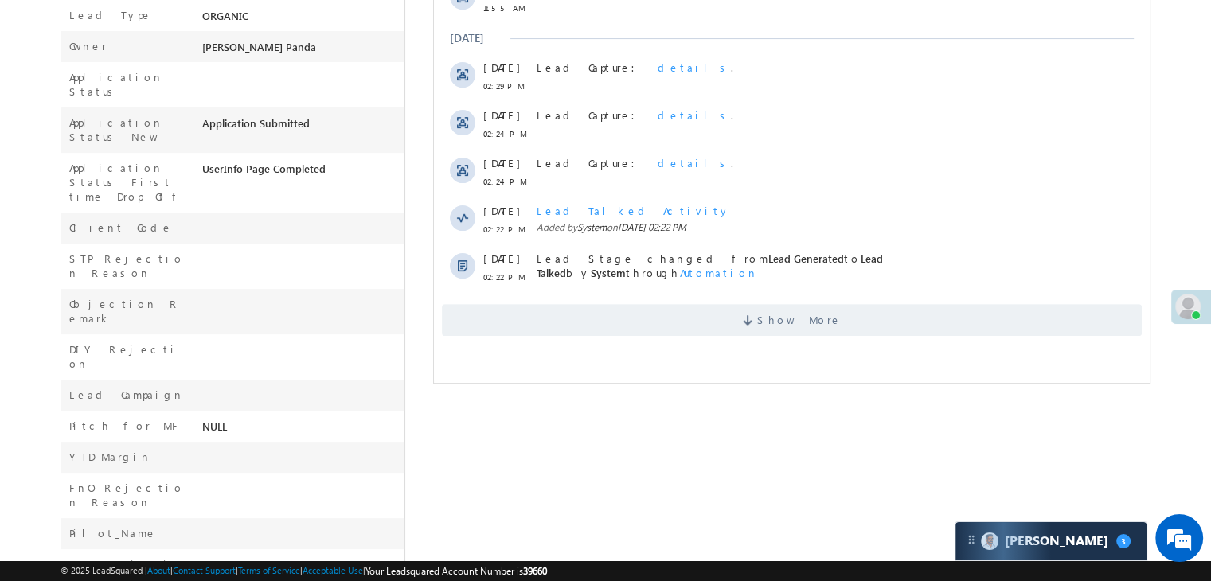
scroll to position [0, 0]
click at [794, 318] on span "Show More" at bounding box center [799, 320] width 84 height 32
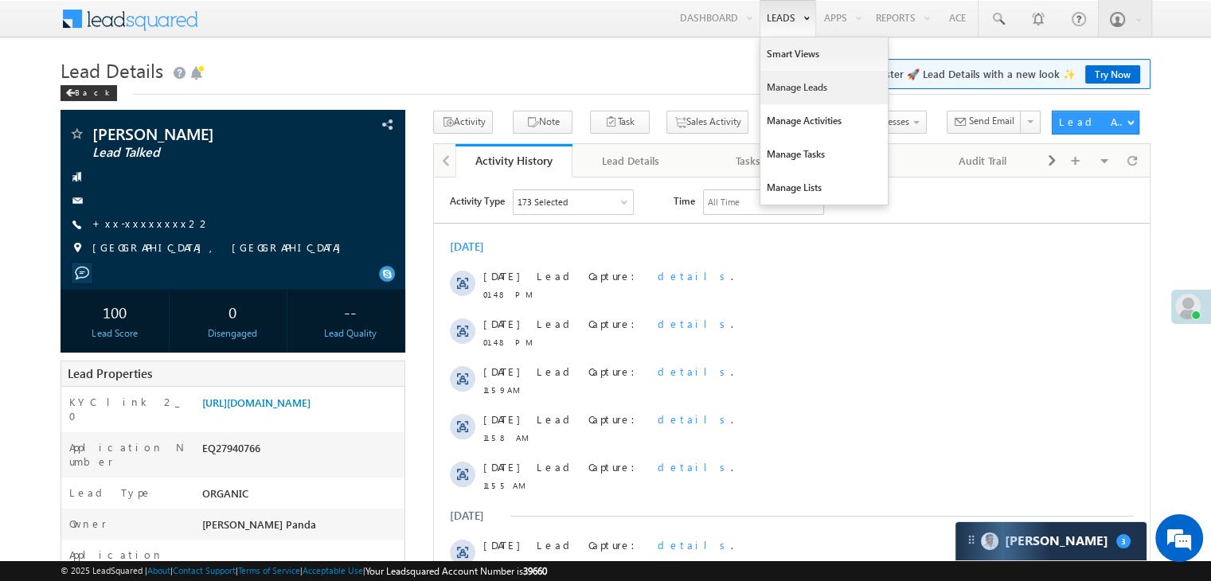
click at [790, 93] on link "Manage Leads" at bounding box center [823, 87] width 127 height 33
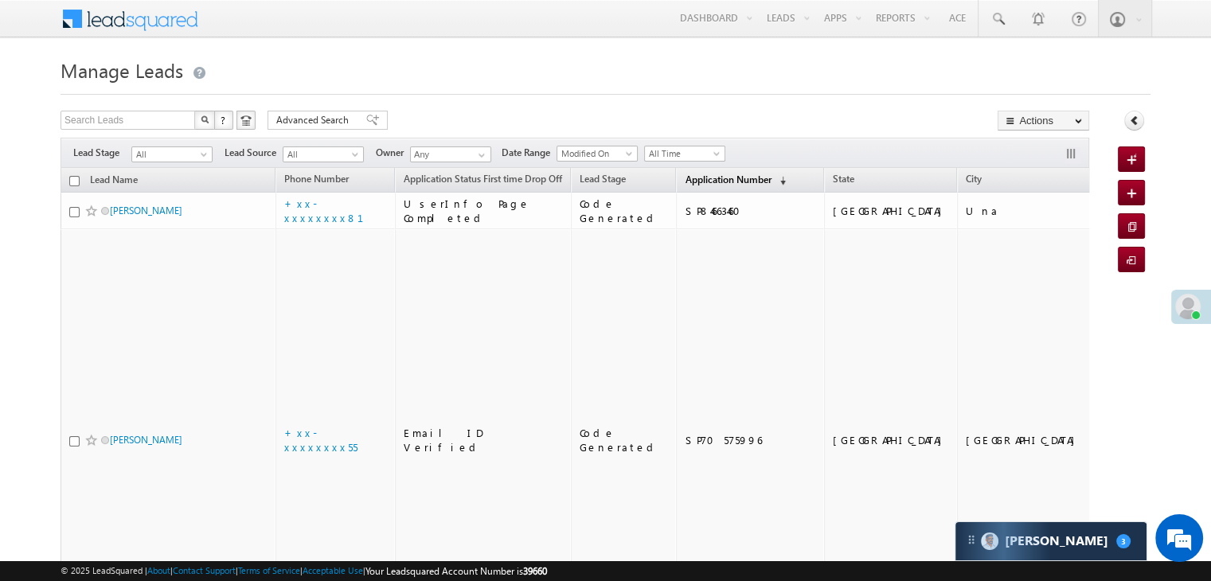
click at [690, 179] on span "Application Number" at bounding box center [728, 180] width 86 height 12
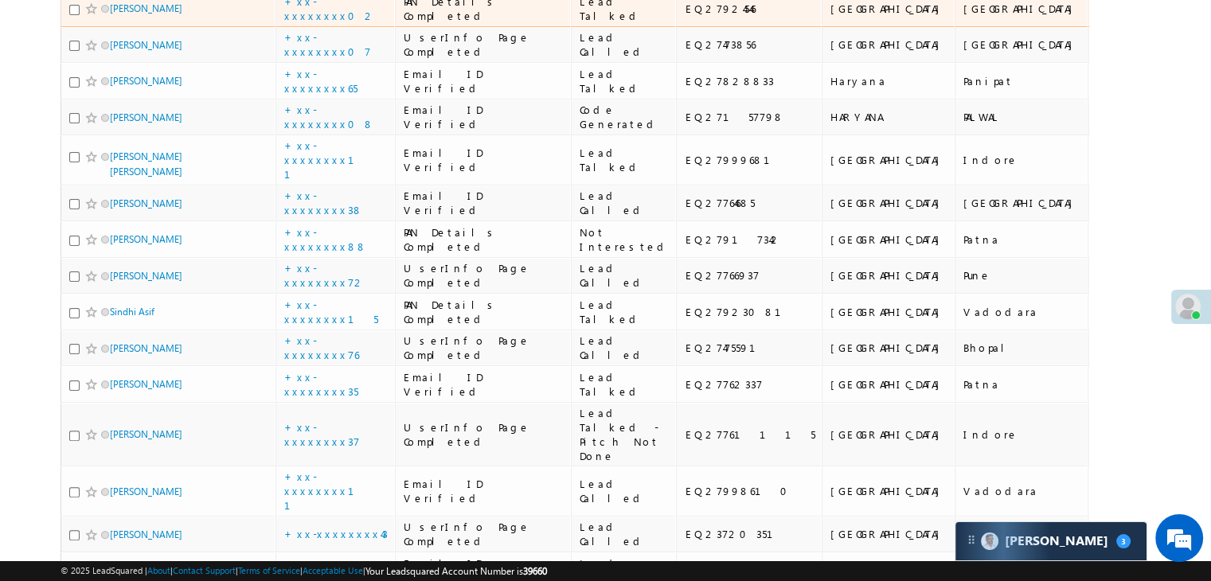
scroll to position [398, 0]
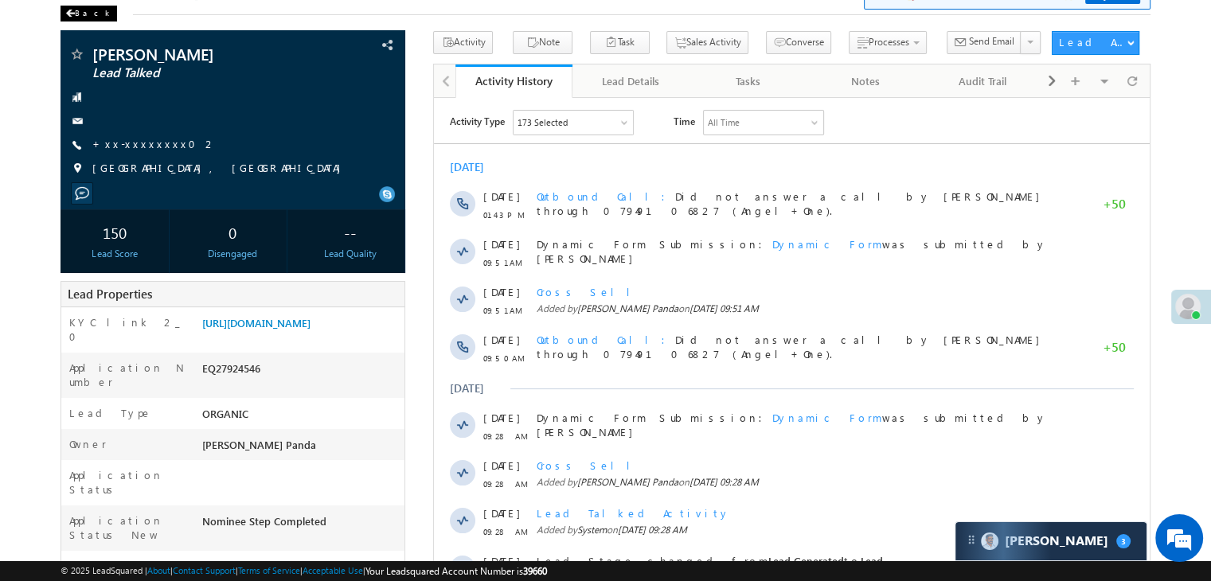
click at [65, 14] on span at bounding box center [70, 14] width 10 height 8
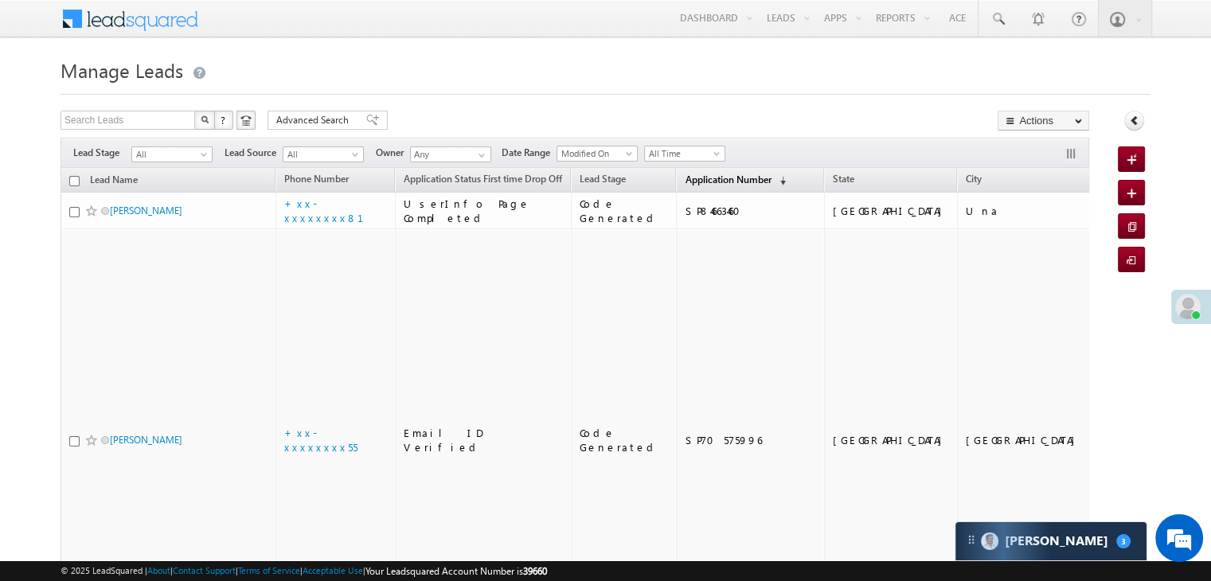
click at [685, 181] on span "Application Number" at bounding box center [728, 180] width 86 height 12
click at [685, 182] on span "Application Number" at bounding box center [728, 180] width 86 height 12
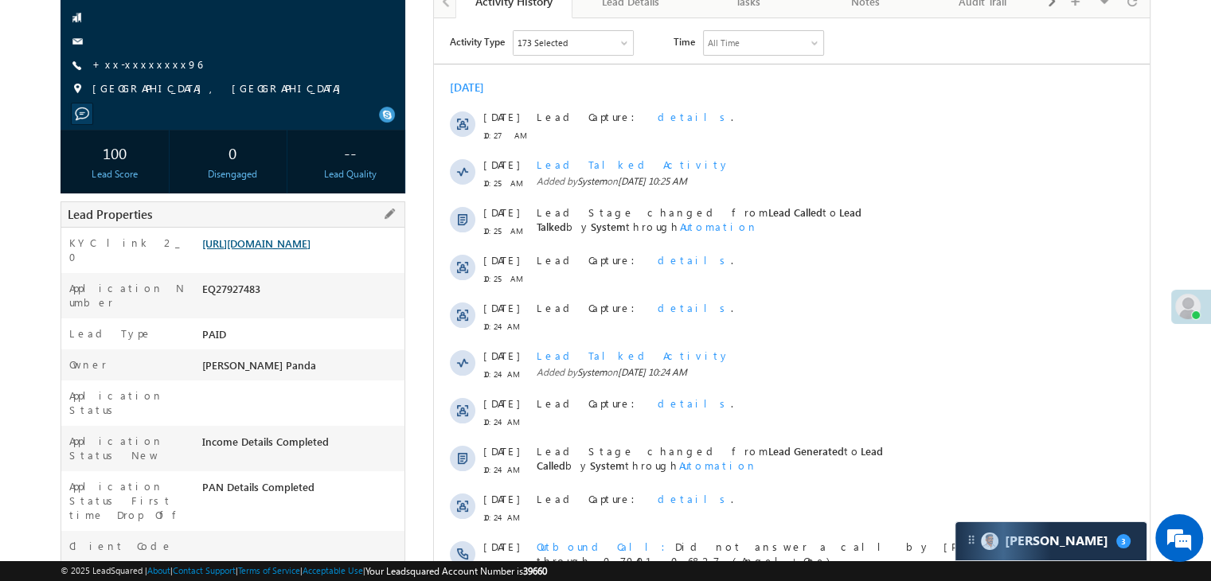
click at [311, 250] on link "[URL][DOMAIN_NAME]" at bounding box center [256, 243] width 108 height 14
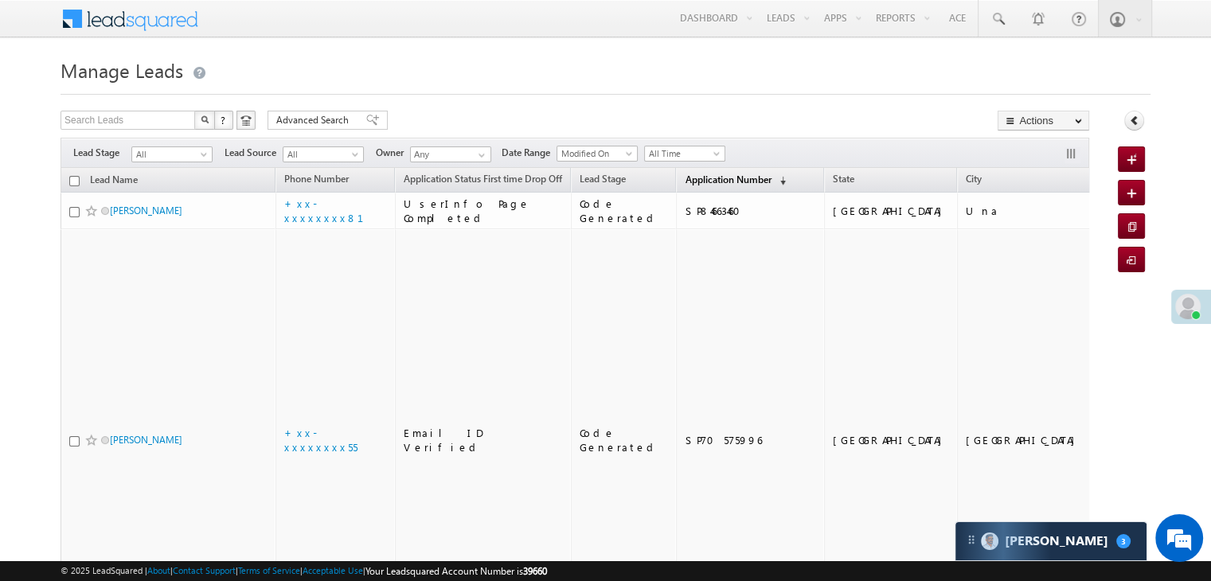
click at [690, 174] on span "Application Number" at bounding box center [728, 180] width 86 height 12
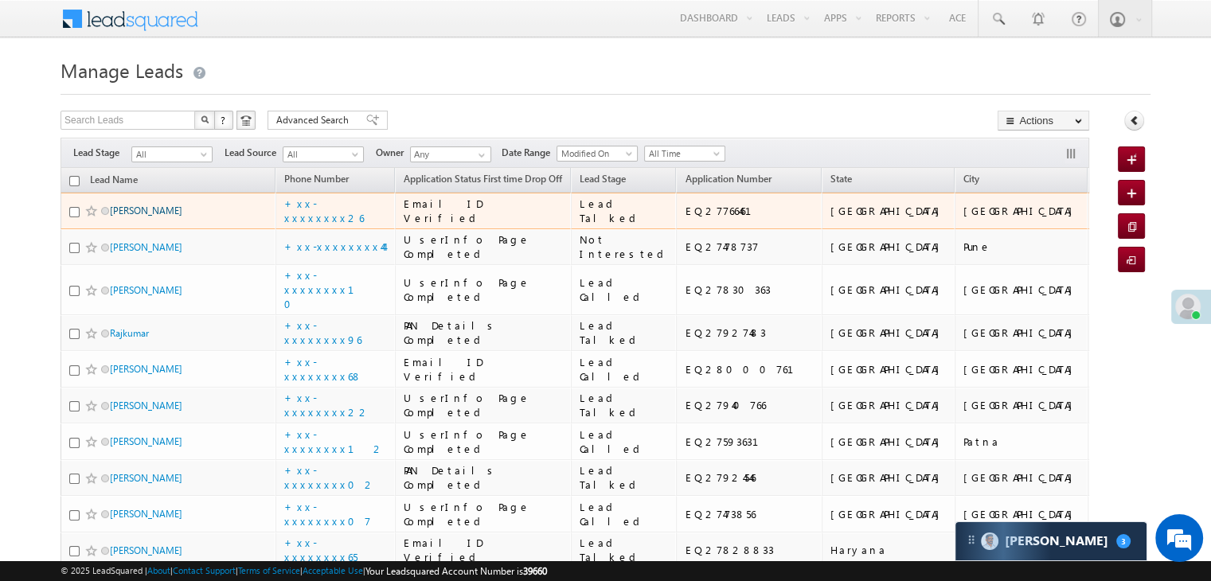
click at [121, 217] on link "Mahabul" at bounding box center [146, 211] width 72 height 12
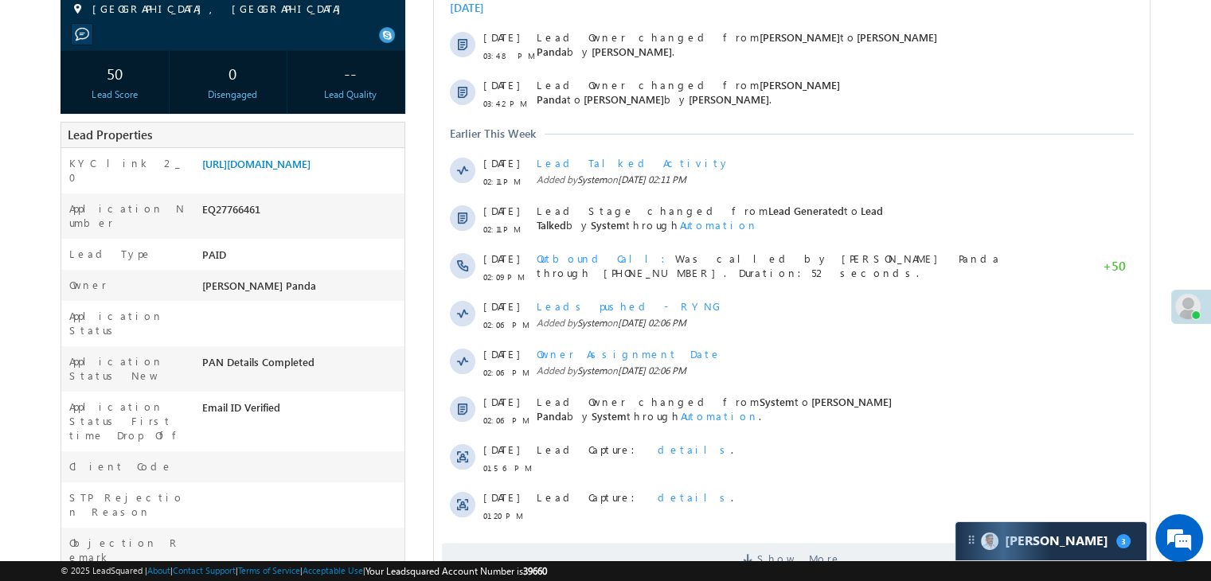
scroll to position [159, 0]
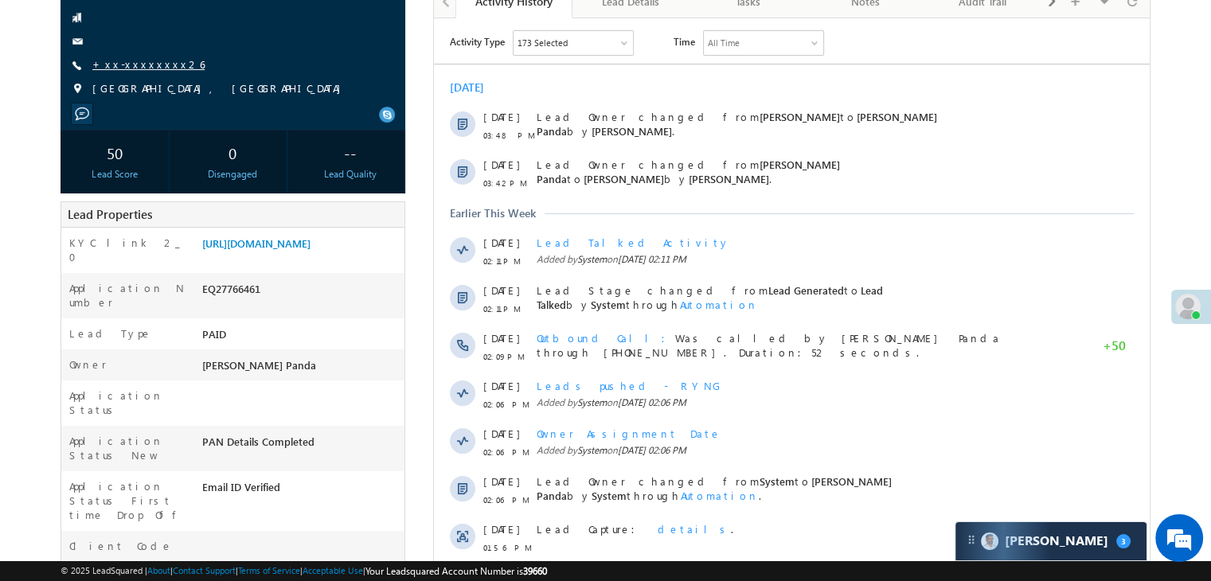
click at [115, 61] on link "+xx-xxxxxxxx26" at bounding box center [148, 64] width 112 height 14
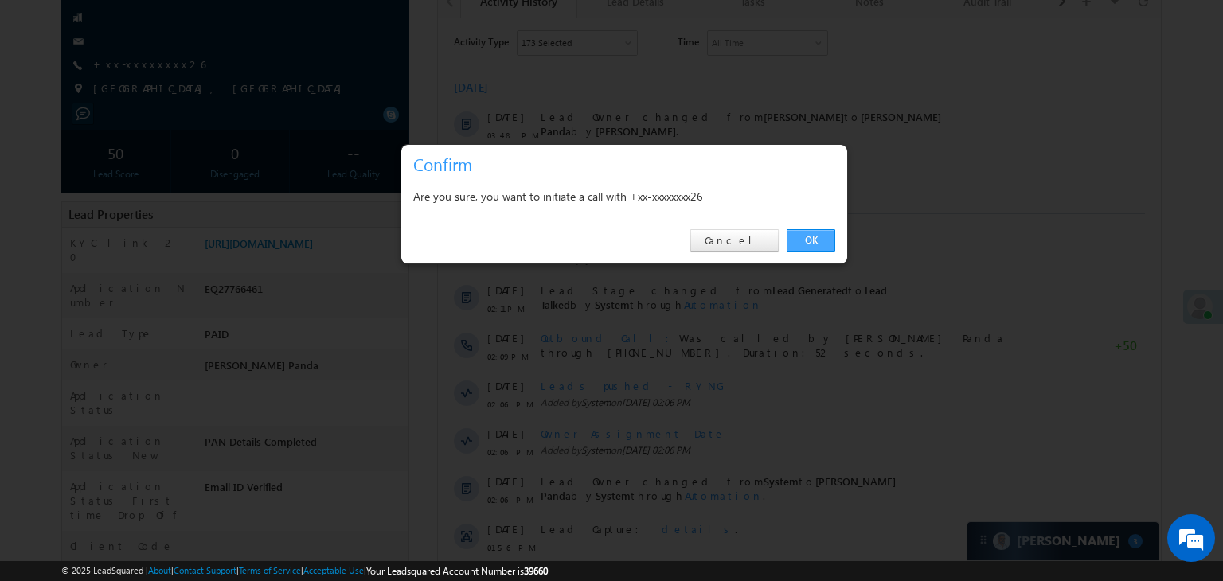
click at [805, 241] on link "OK" at bounding box center [811, 240] width 49 height 22
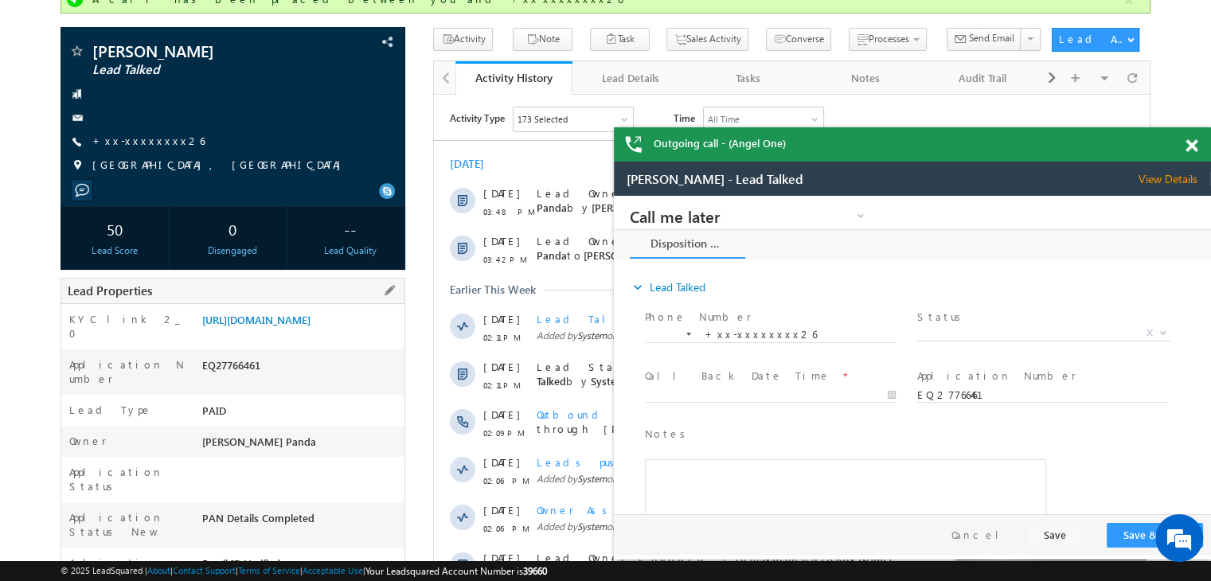
scroll to position [281, 0]
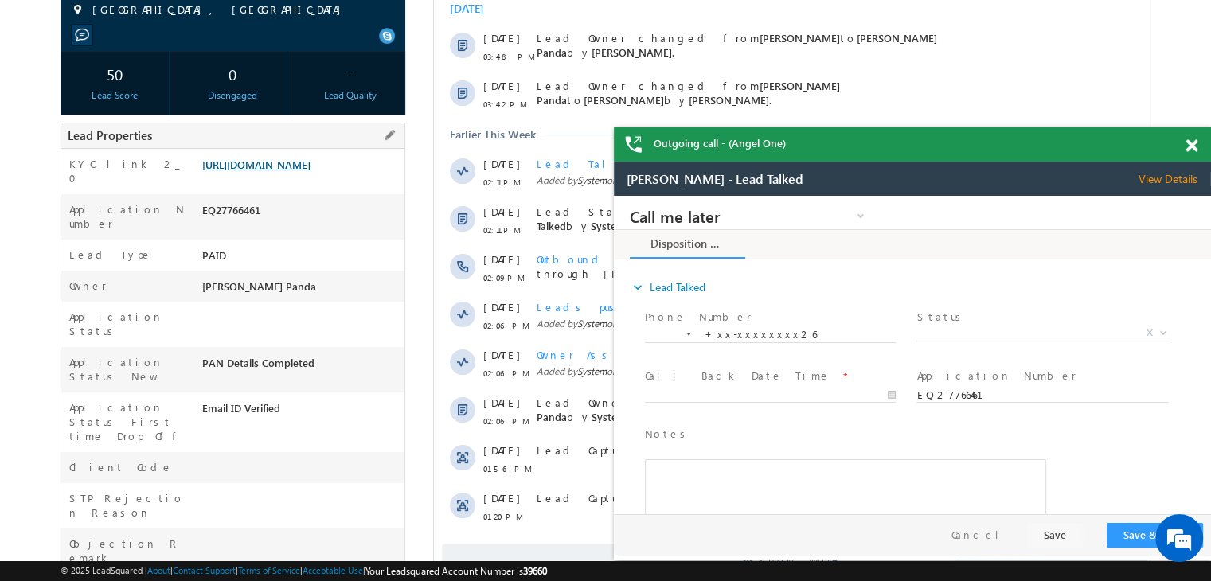
click at [311, 171] on link "https://angelbroking1-pk3em7sa.customui-test.leadsquared.com?leadId=612558d6-b9…" at bounding box center [256, 165] width 108 height 14
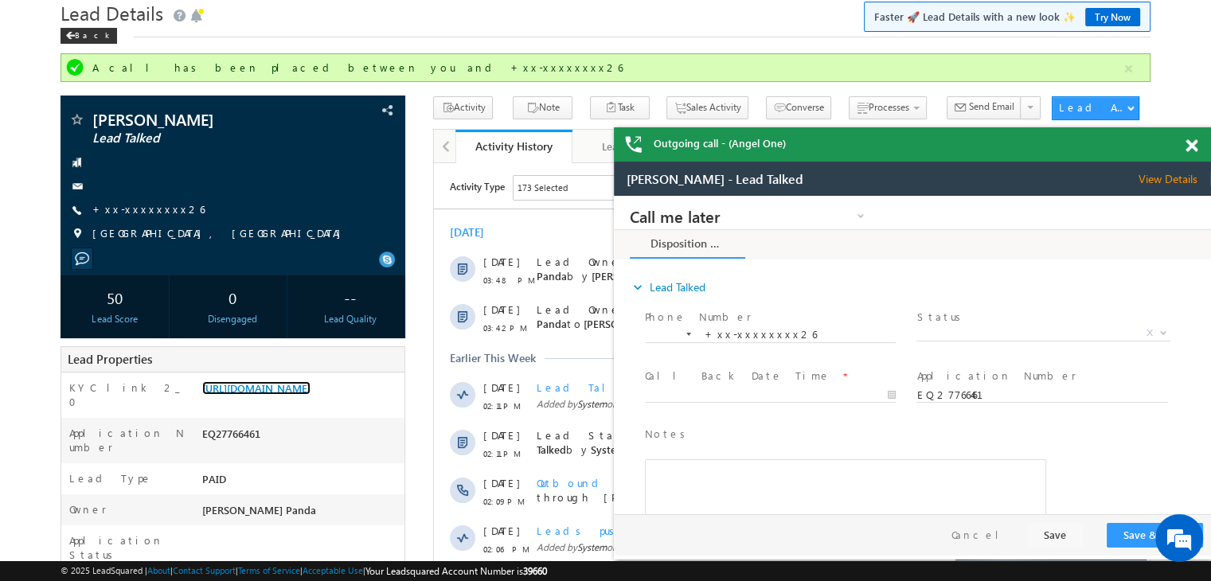
scroll to position [0, 0]
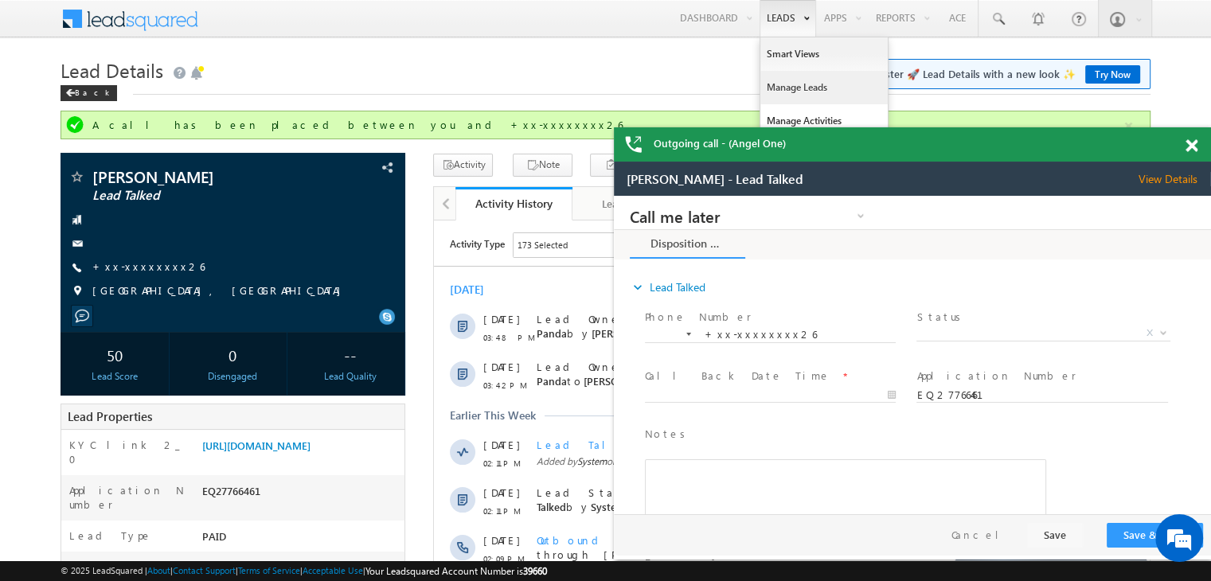
click at [780, 84] on link "Manage Leads" at bounding box center [823, 87] width 127 height 33
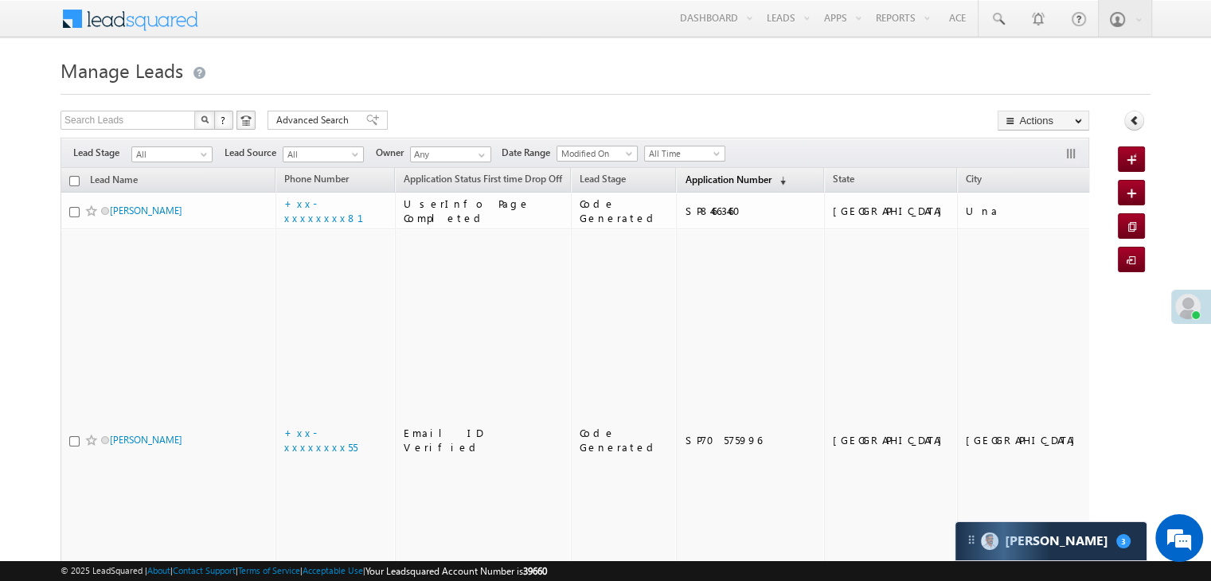
click at [685, 182] on span "Application Number" at bounding box center [728, 180] width 86 height 12
click at [691, 178] on span "Application Number" at bounding box center [728, 180] width 86 height 12
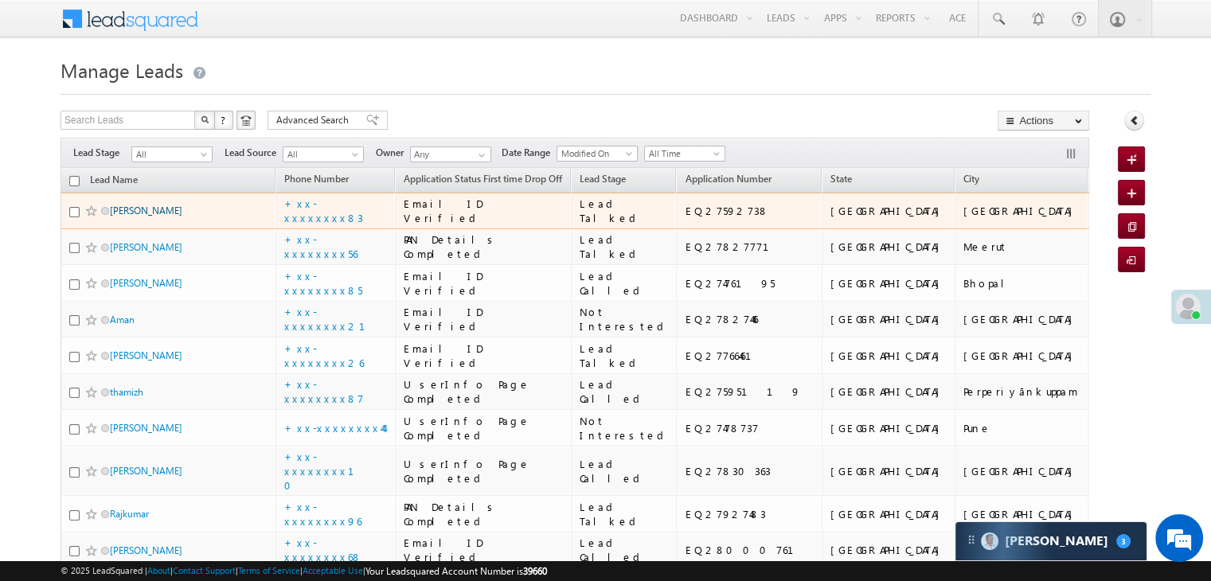
click at [133, 217] on link "[PERSON_NAME]" at bounding box center [146, 211] width 72 height 12
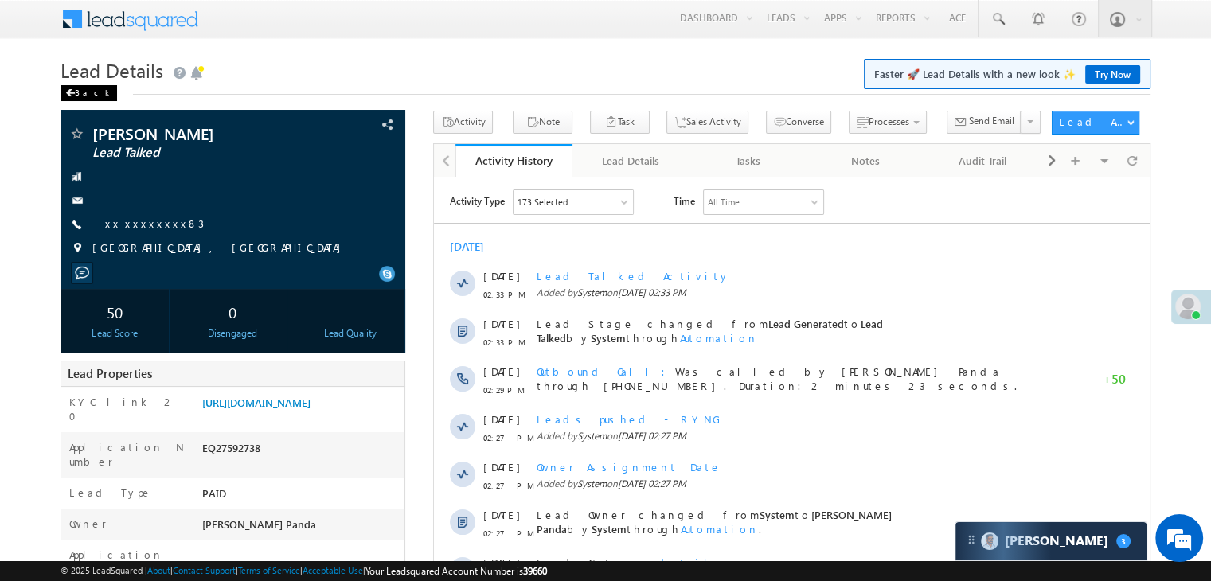
click at [77, 89] on div "Back" at bounding box center [89, 93] width 57 height 16
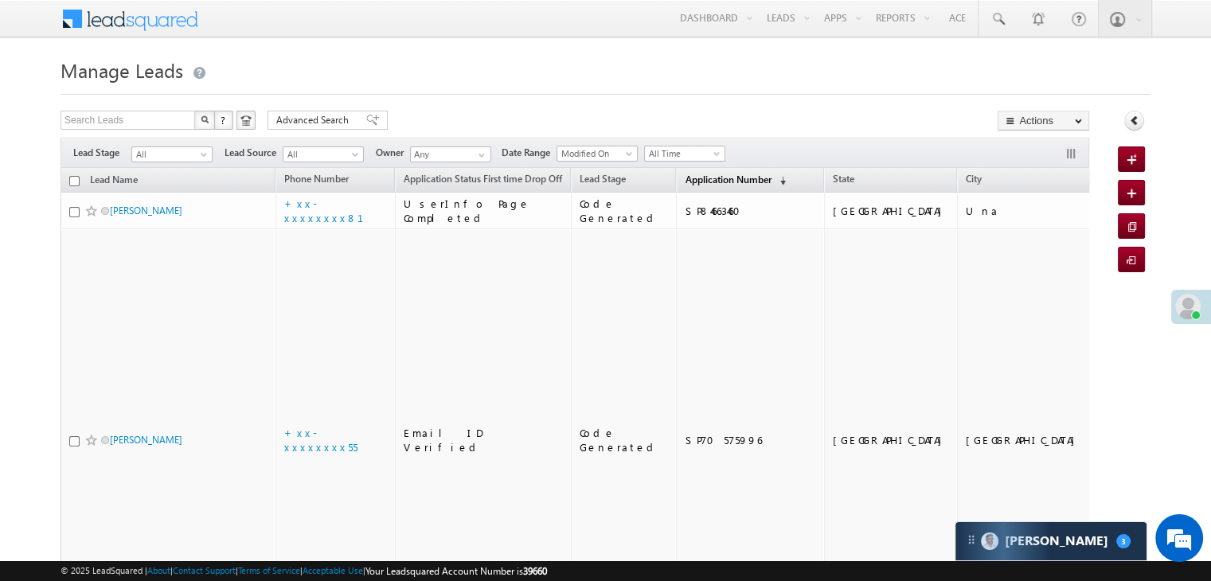
click at [691, 181] on span "Application Number" at bounding box center [728, 180] width 86 height 12
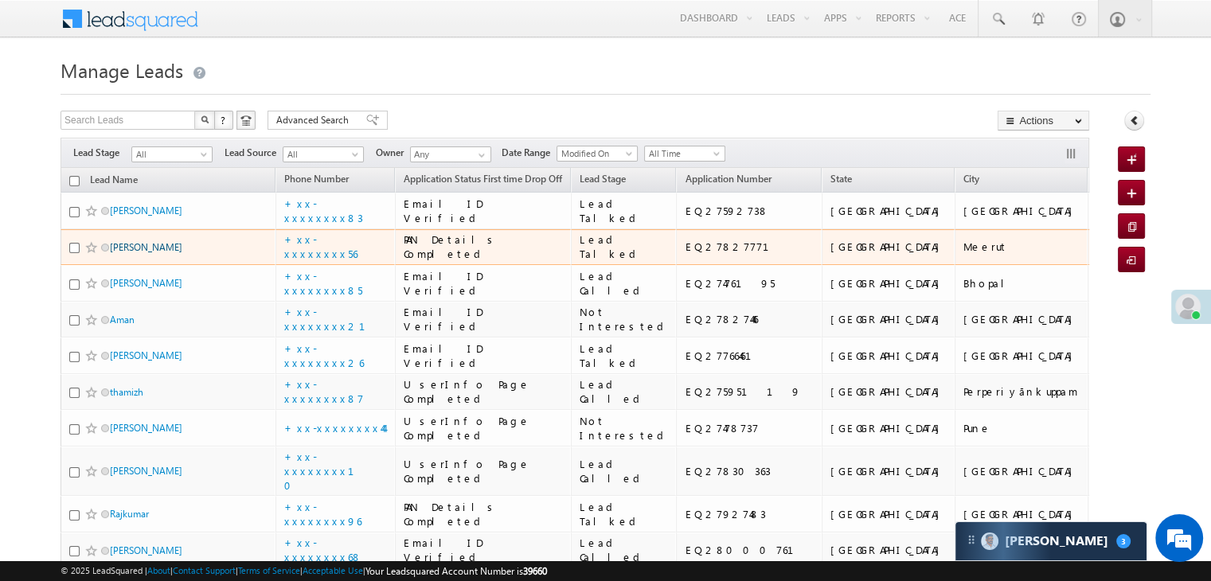
click at [148, 253] on link "[PERSON_NAME]" at bounding box center [146, 247] width 72 height 12
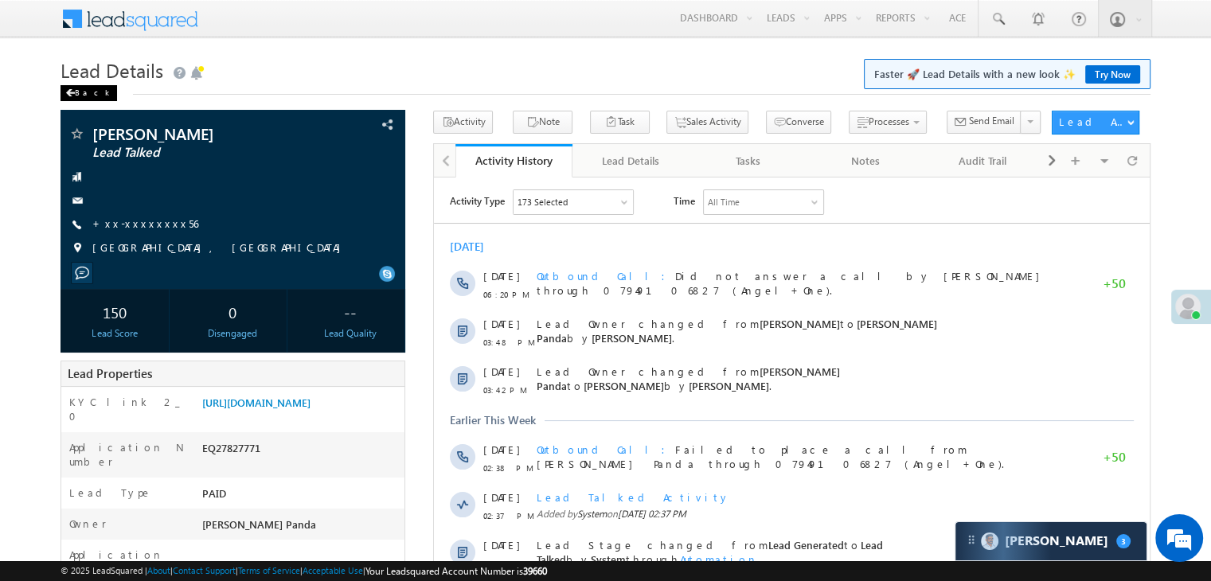
click at [80, 89] on div "Back" at bounding box center [89, 93] width 57 height 16
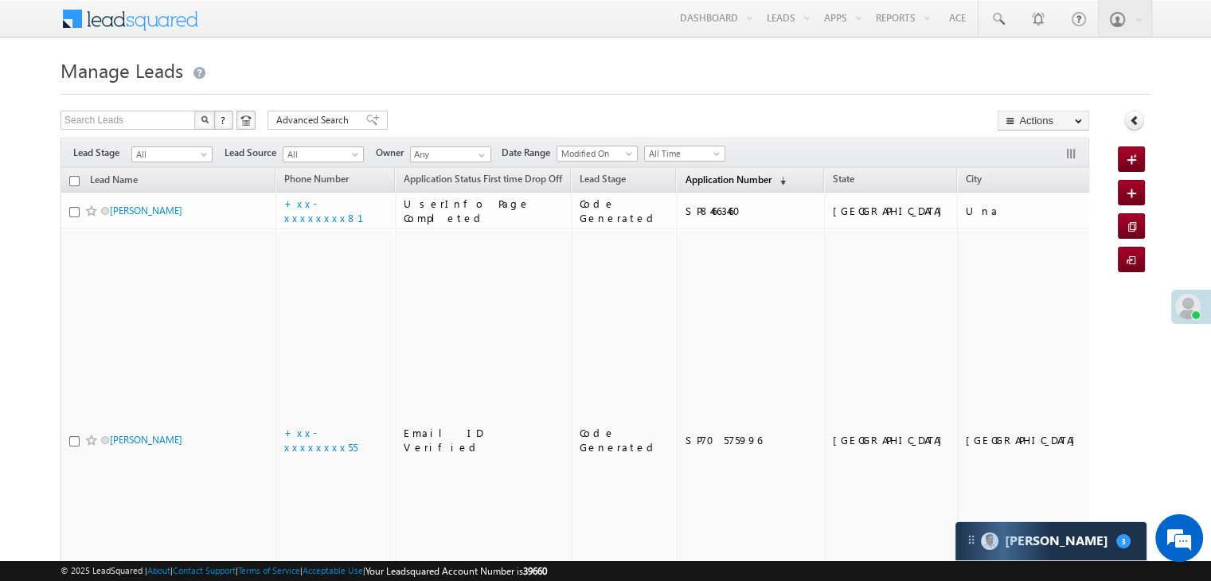
click at [694, 179] on span "Application Number" at bounding box center [728, 180] width 86 height 12
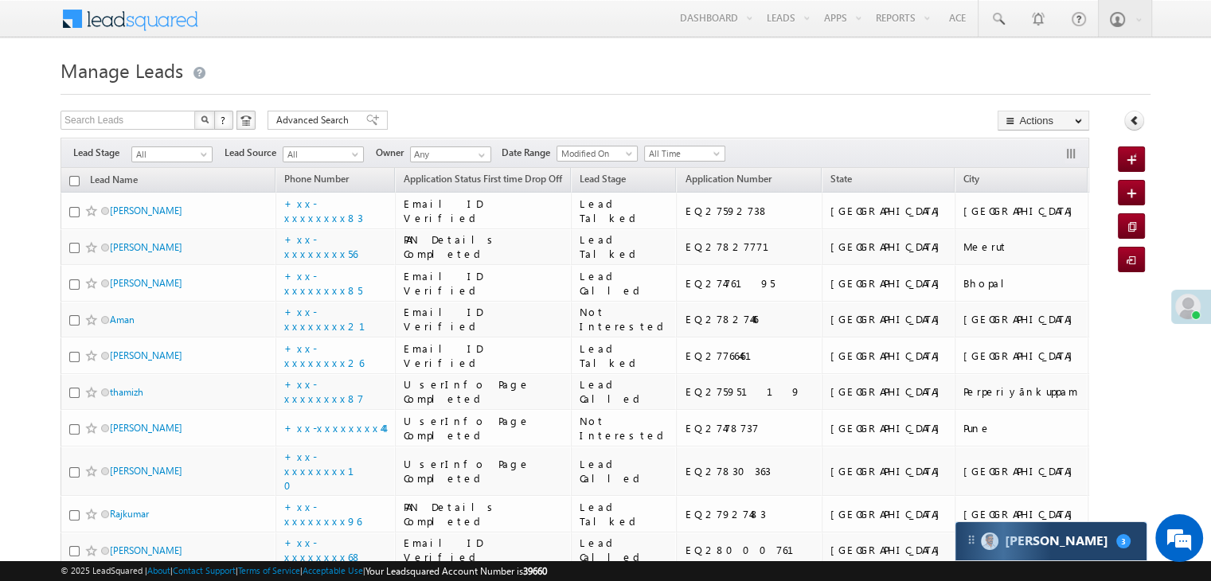
click at [1091, 545] on div "Carter 3" at bounding box center [1050, 541] width 191 height 38
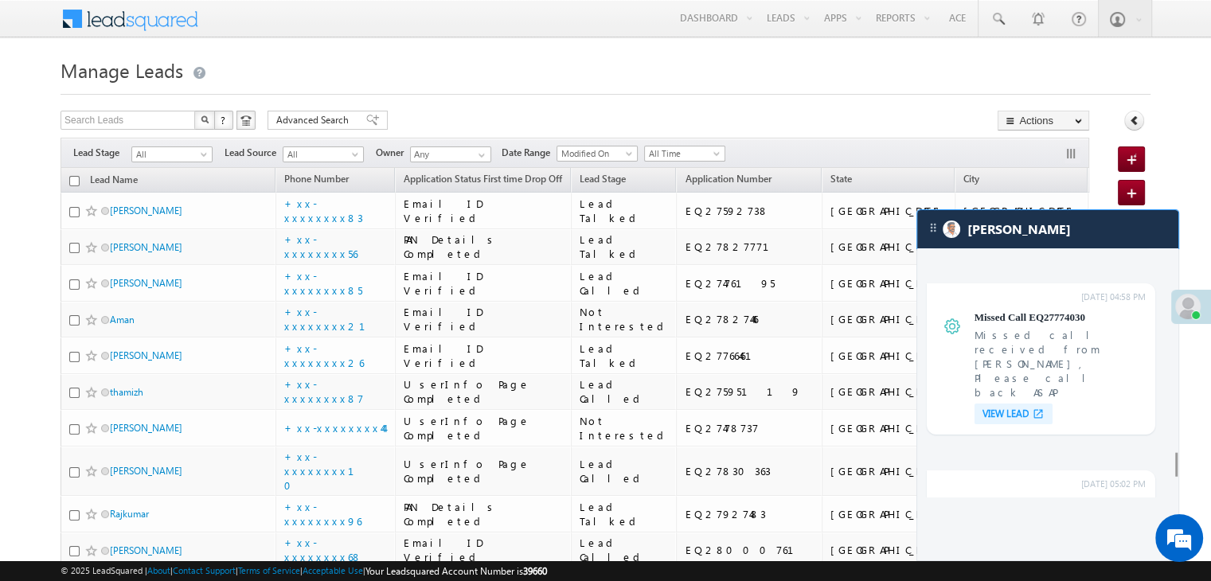
scroll to position [6127, 0]
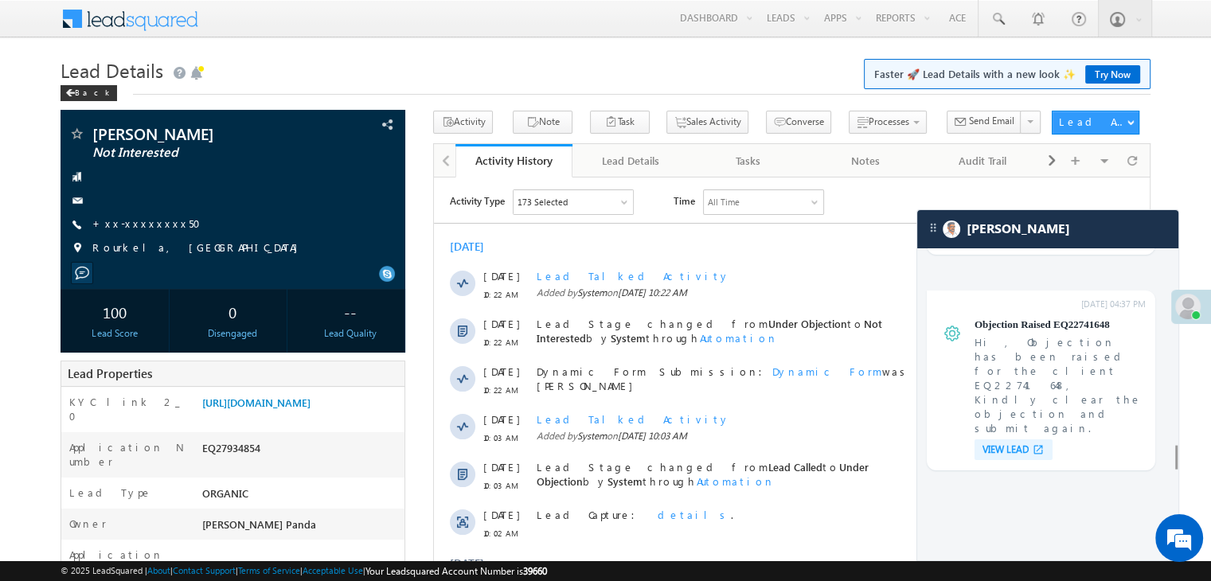
scroll to position [5669, 0]
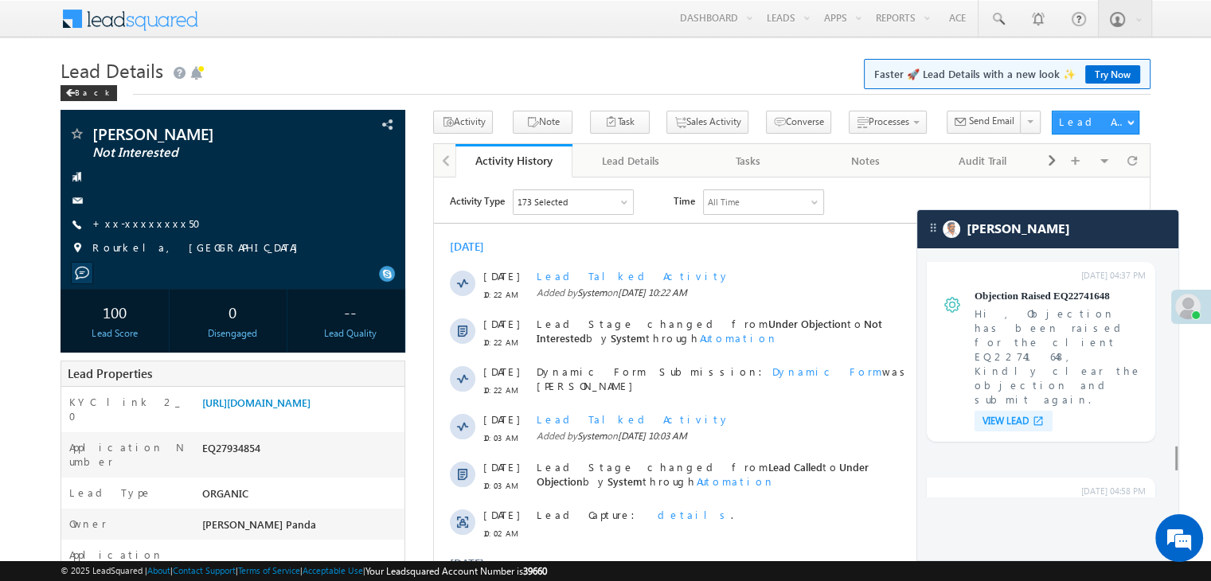
click at [1000, 490] on div at bounding box center [1048, 492] width 258 height 5
click at [1008, 493] on div at bounding box center [1048, 492] width 258 height 5
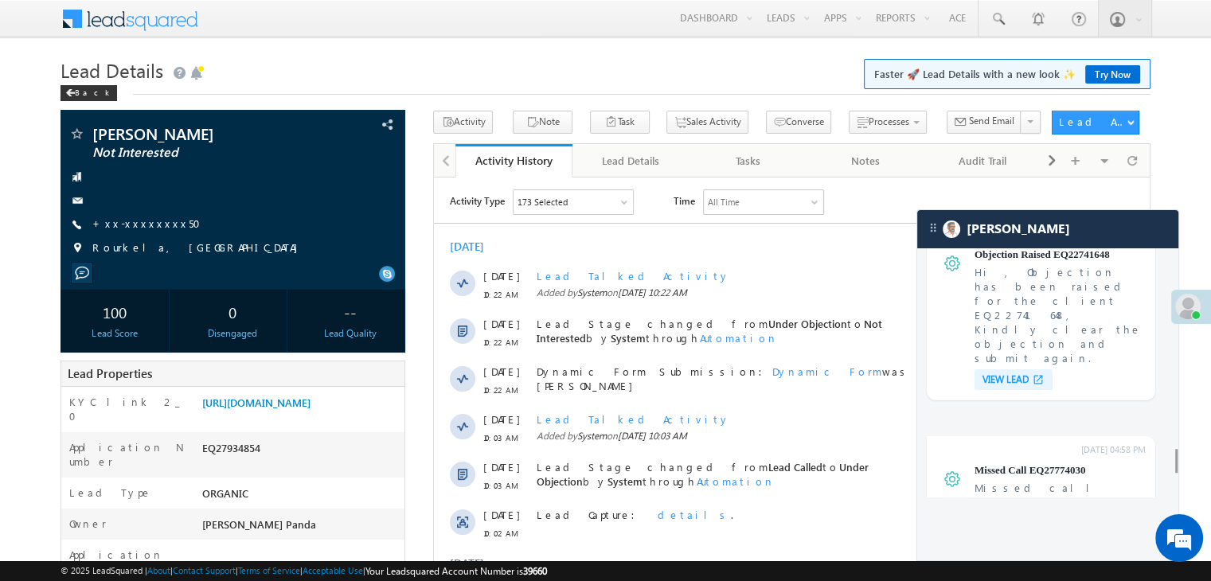
scroll to position [5748, 0]
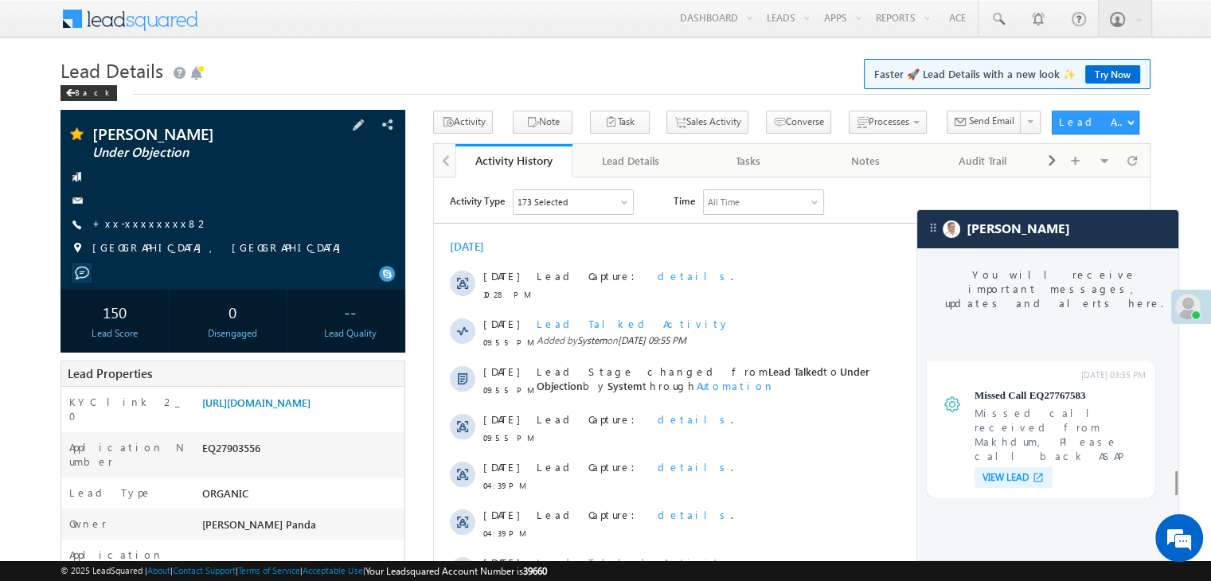
scroll to position [6385, 0]
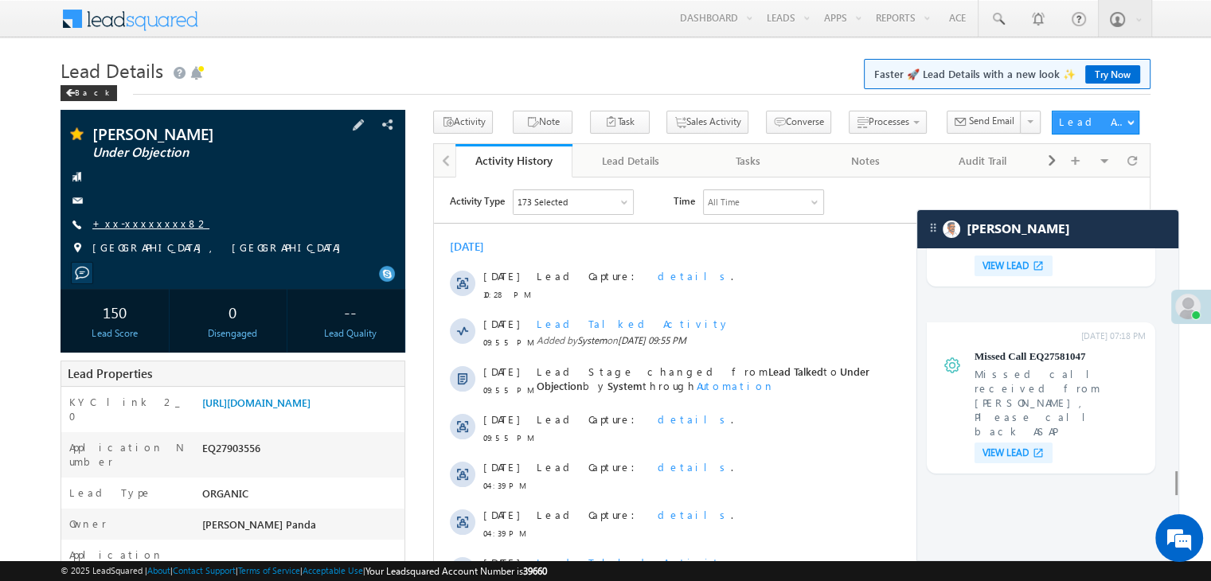
click at [117, 219] on link "+xx-xxxxxxxx82" at bounding box center [150, 224] width 117 height 14
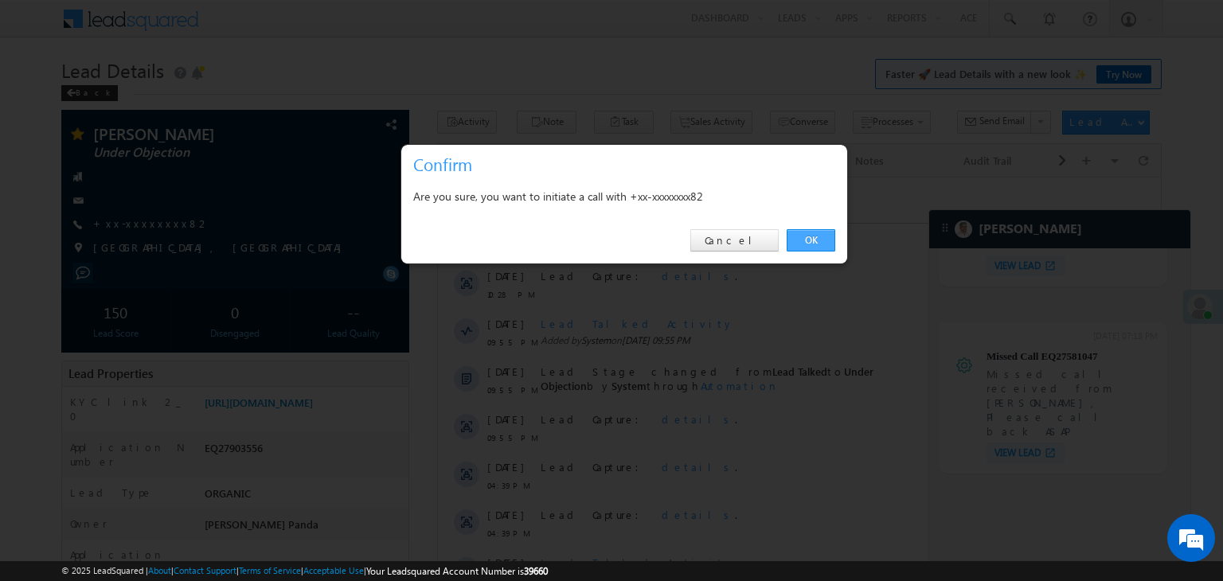
click at [810, 241] on link "OK" at bounding box center [811, 240] width 49 height 22
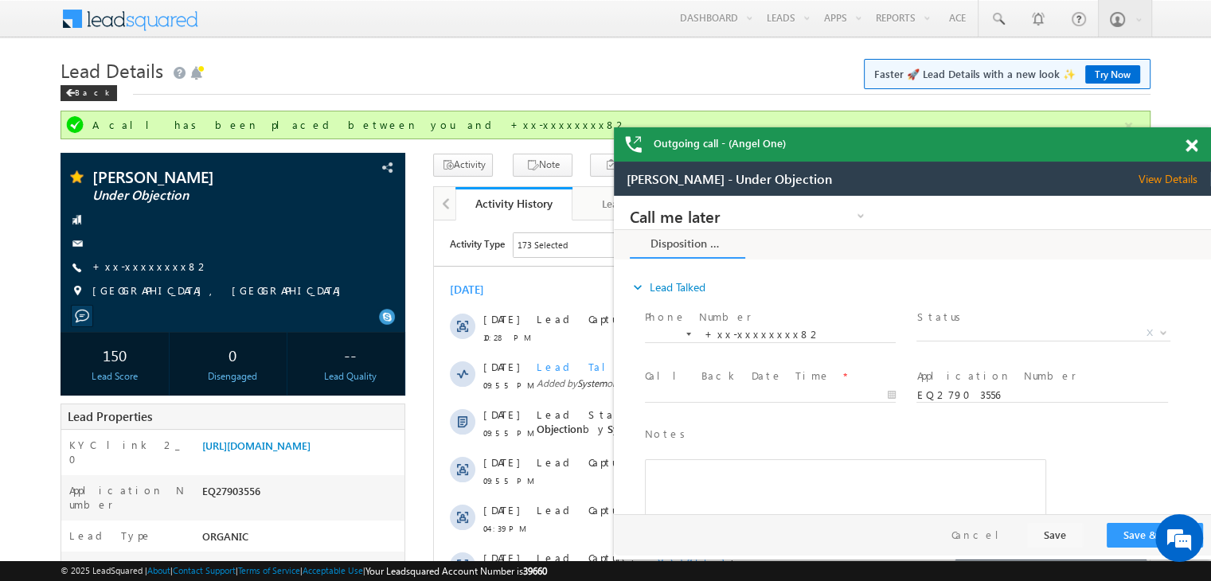
scroll to position [0, 0]
click at [311, 452] on link "[URL][DOMAIN_NAME]" at bounding box center [256, 446] width 108 height 14
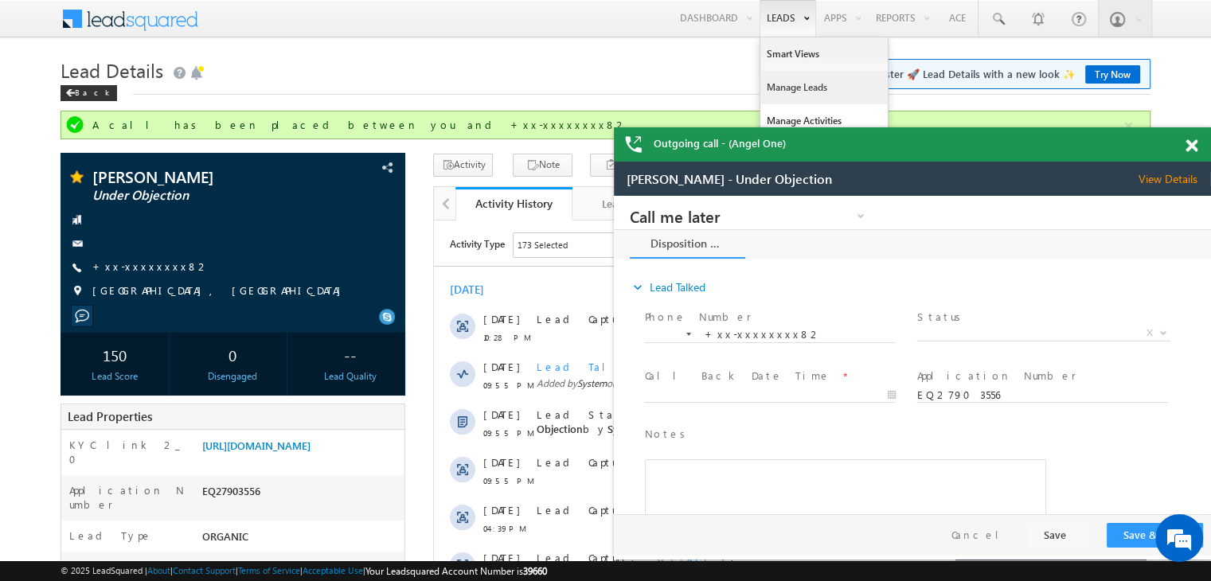
click at [773, 86] on link "Manage Leads" at bounding box center [823, 87] width 127 height 33
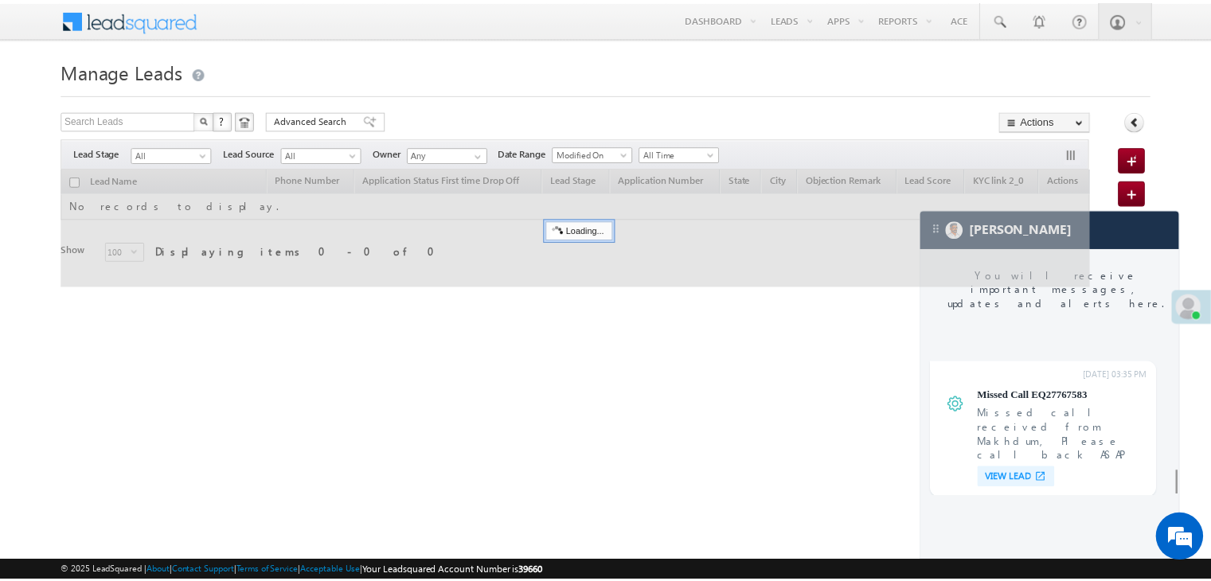
scroll to position [6385, 0]
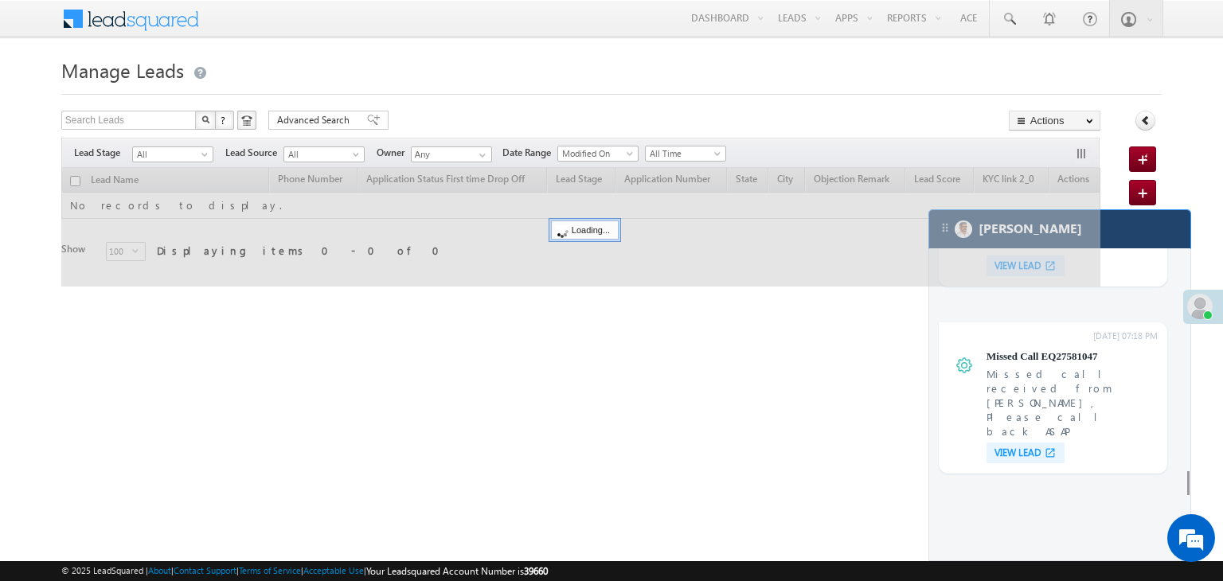
click at [1143, 233] on div "[PERSON_NAME]" at bounding box center [1059, 229] width 261 height 38
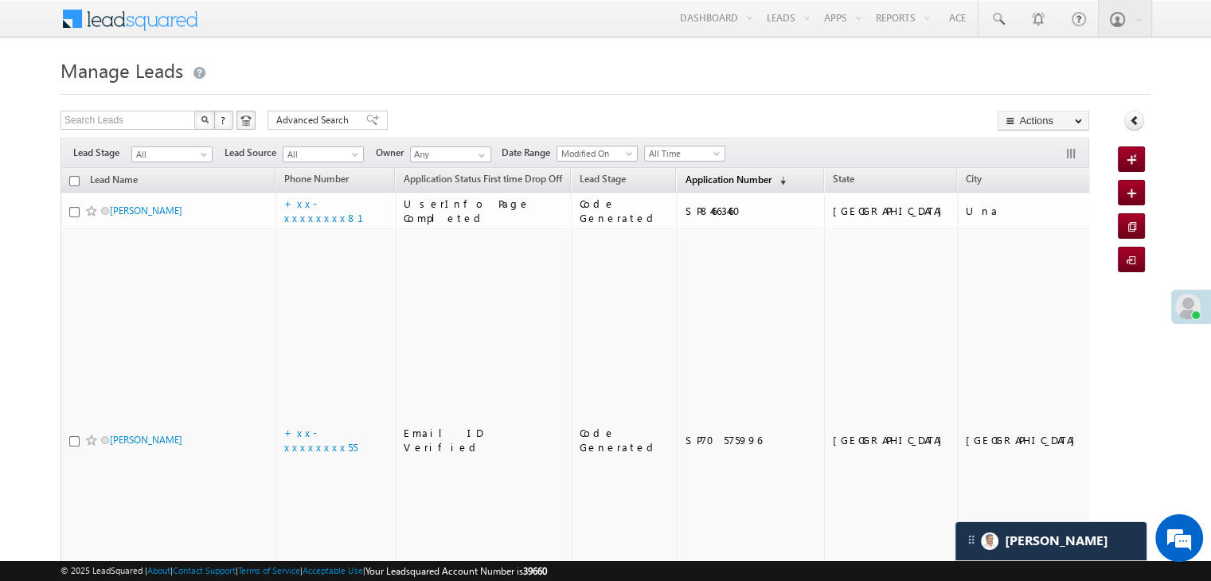
scroll to position [0, 0]
click at [688, 174] on span "Application Number" at bounding box center [728, 180] width 86 height 12
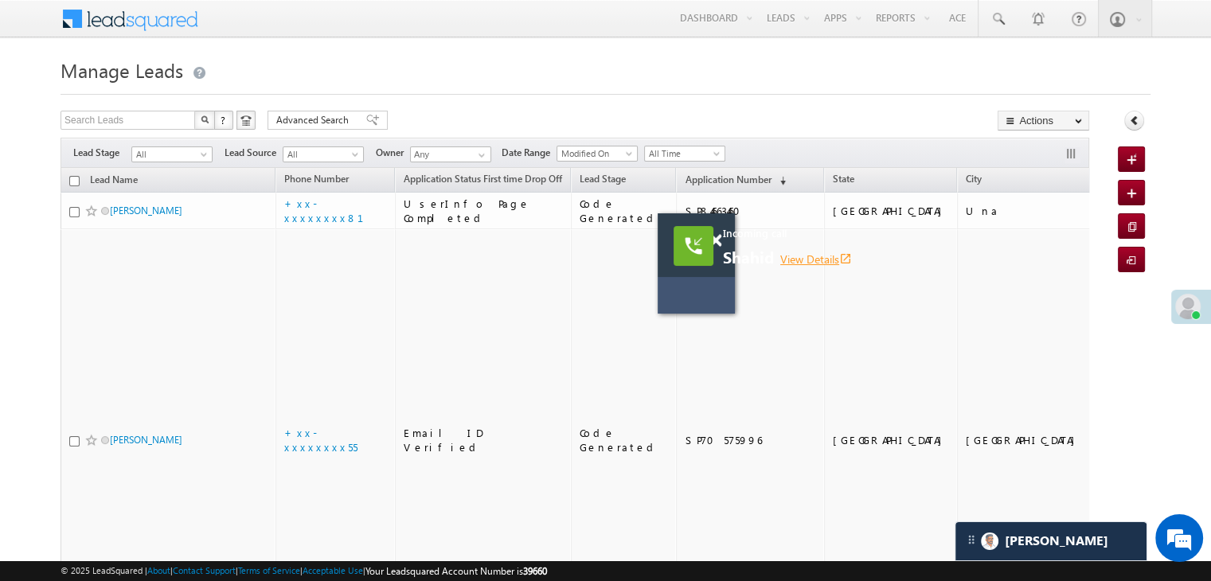
click at [805, 256] on link "View Details open_in_new" at bounding box center [816, 259] width 72 height 15
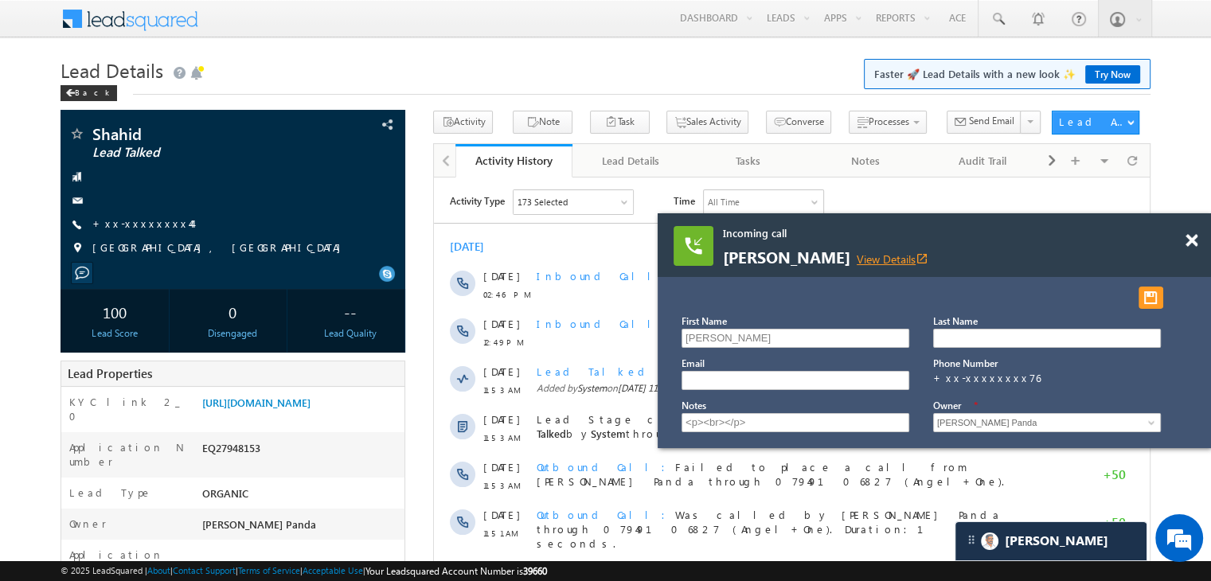
click at [882, 260] on link "View Details open_in_new" at bounding box center [893, 259] width 72 height 15
click at [143, 226] on link "+xx-xxxxxxxx44" at bounding box center [142, 224] width 100 height 14
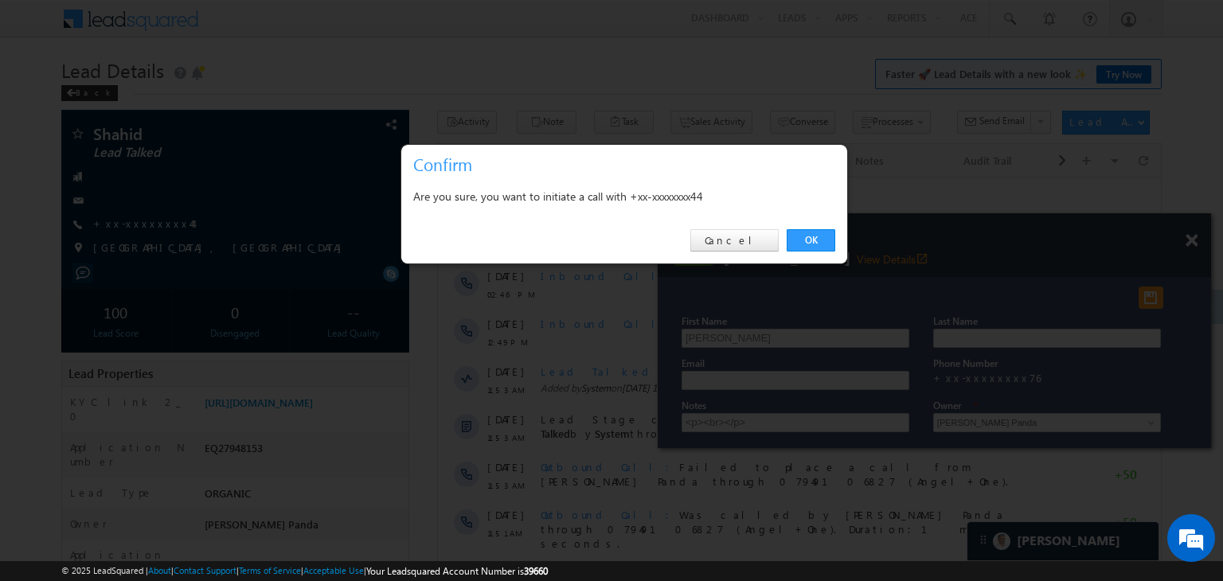
click at [813, 233] on link "OK" at bounding box center [811, 240] width 49 height 22
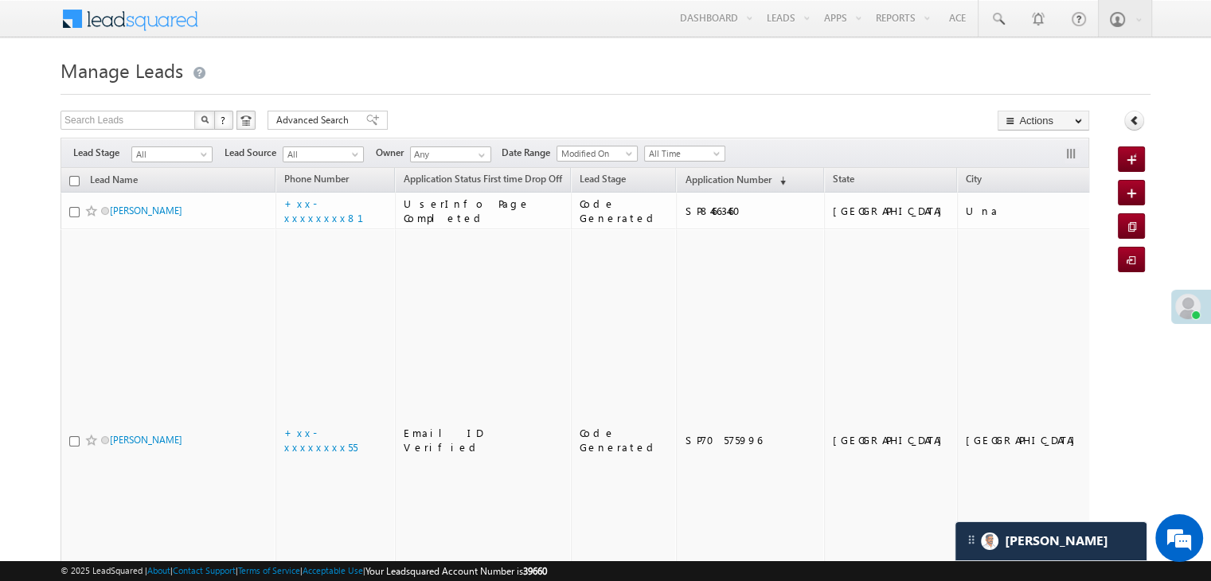
scroll to position [7722, 0]
click at [685, 176] on span "Application Number" at bounding box center [728, 180] width 86 height 12
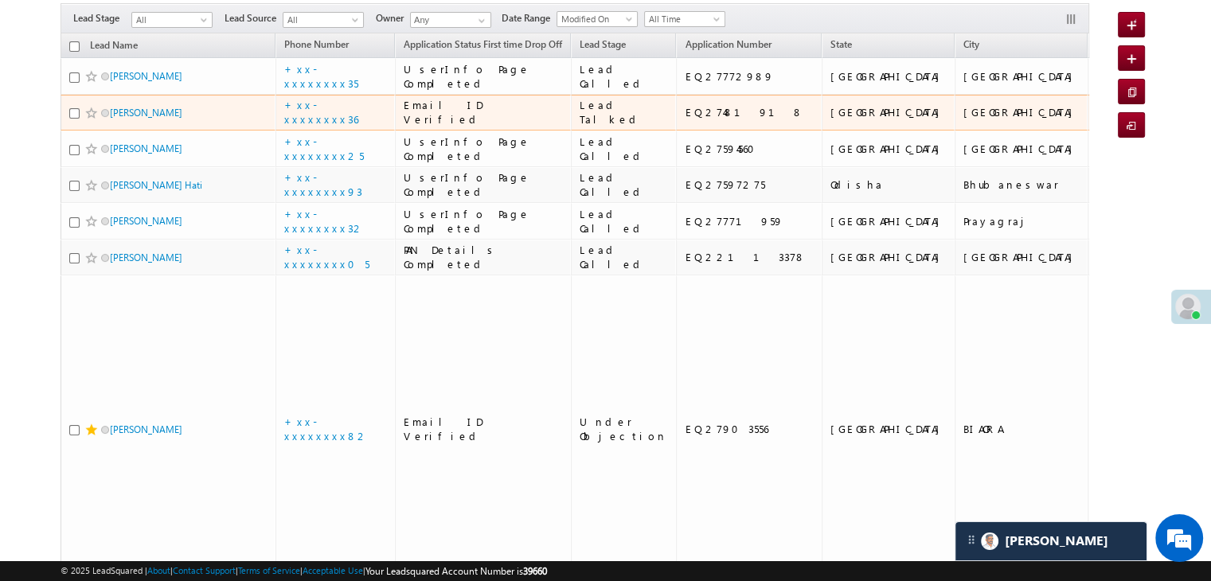
scroll to position [0, 0]
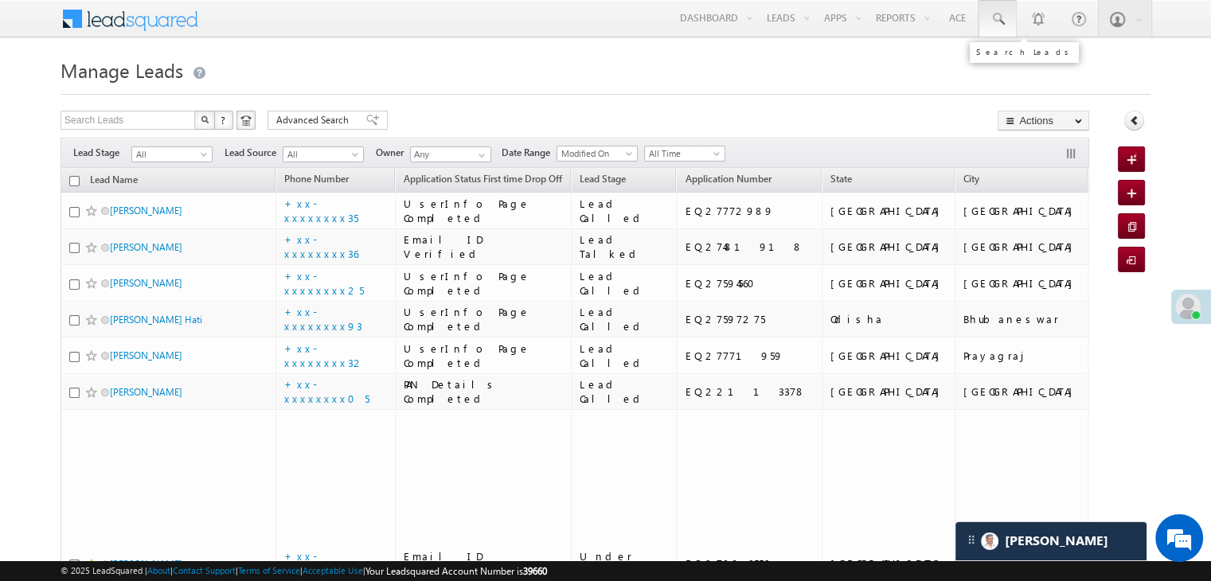
click at [1000, 19] on span at bounding box center [998, 19] width 16 height 16
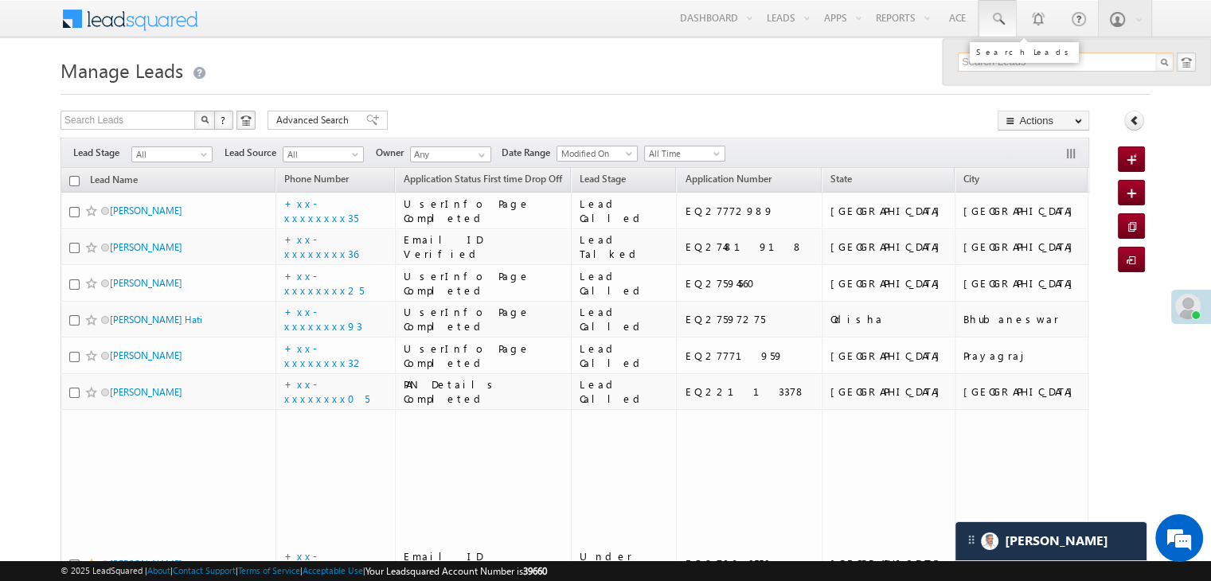
paste input "EQ27965513"
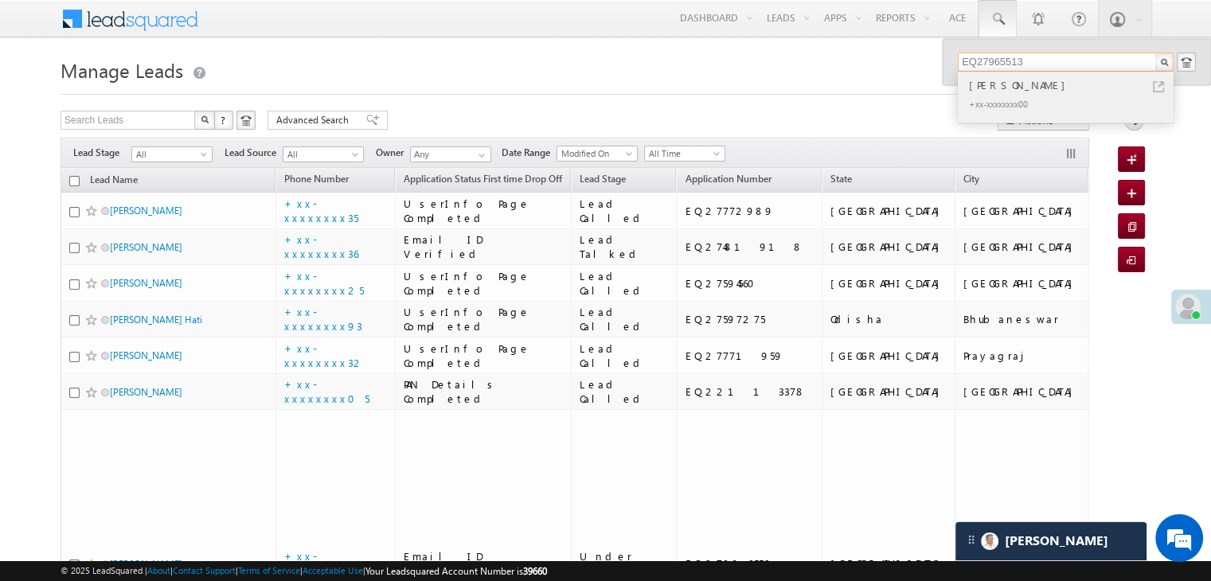
type input "EQ27965513"
click at [990, 84] on div "[PERSON_NAME]" at bounding box center [1072, 85] width 213 height 18
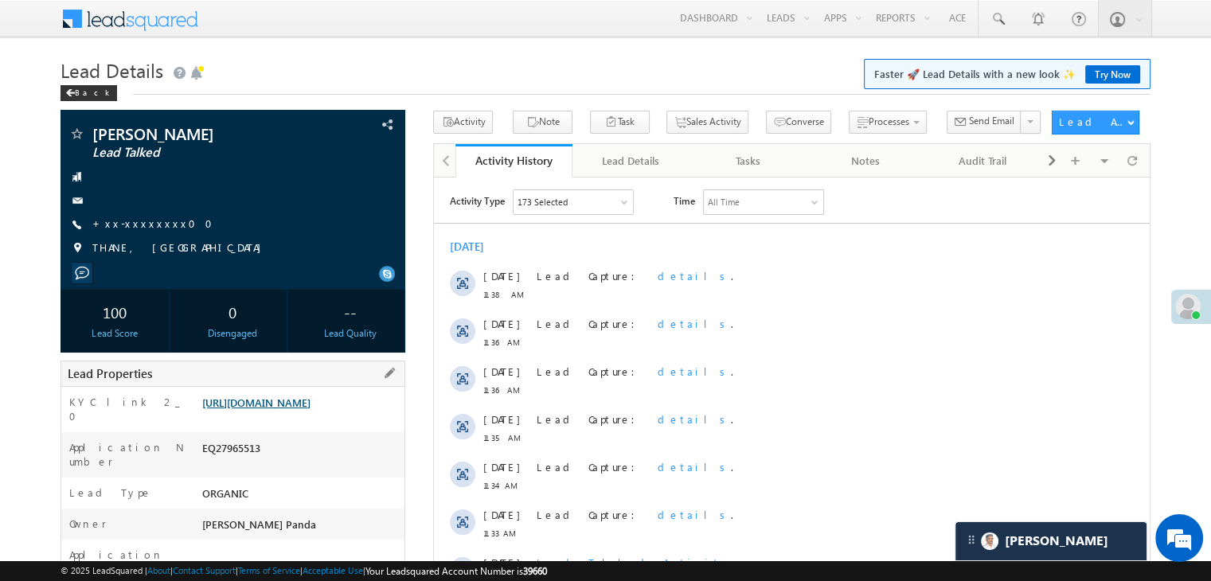
click at [310, 409] on link "[URL][DOMAIN_NAME]" at bounding box center [256, 403] width 108 height 14
click at [136, 225] on link "+xx-xxxxxxxx00" at bounding box center [157, 224] width 130 height 14
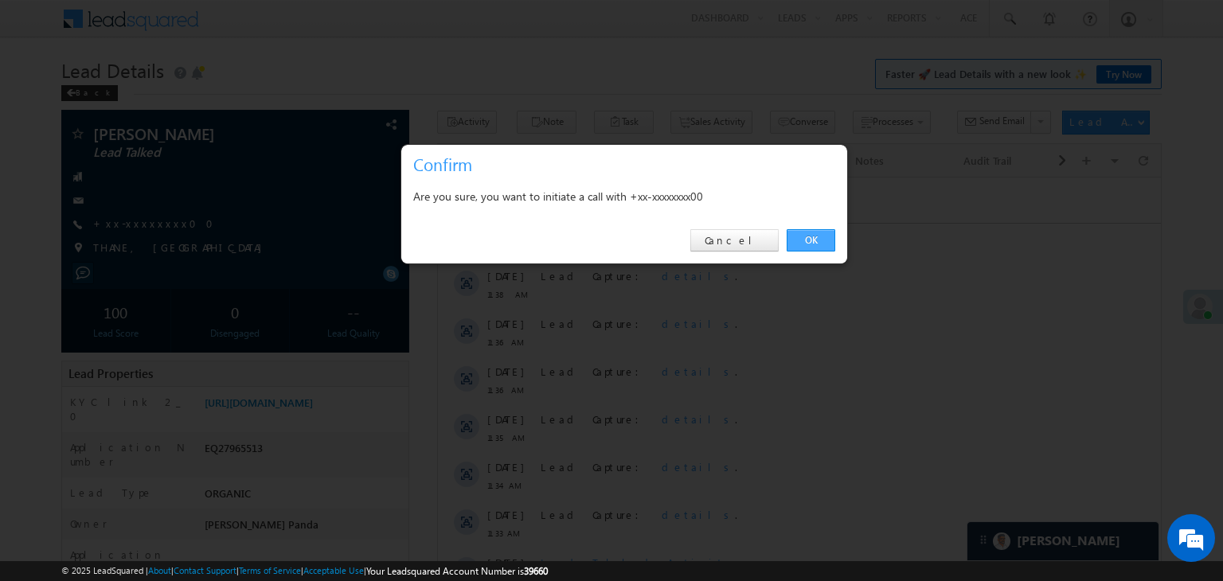
click at [809, 241] on link "OK" at bounding box center [811, 240] width 49 height 22
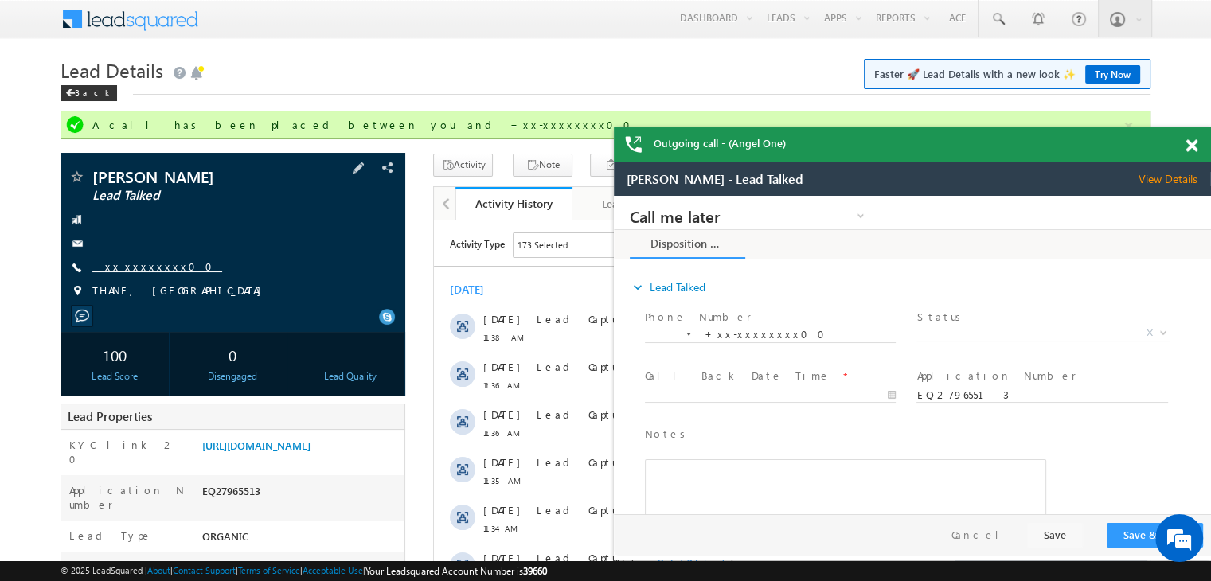
click at [131, 267] on link "+xx-xxxxxxxx00" at bounding box center [157, 267] width 130 height 14
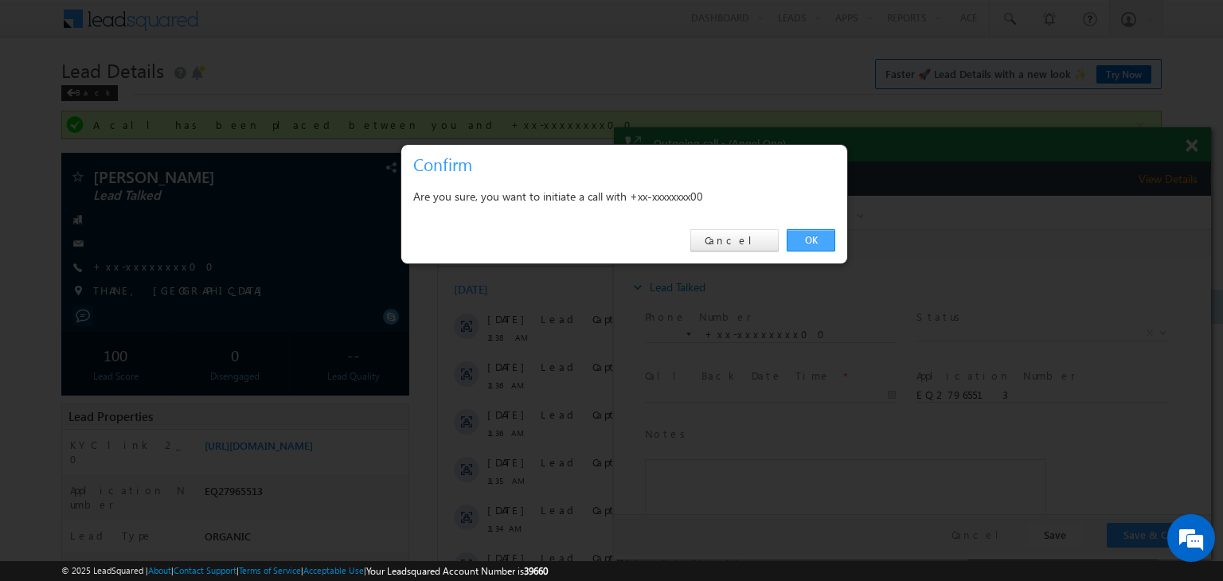
click at [802, 242] on link "OK" at bounding box center [811, 240] width 49 height 22
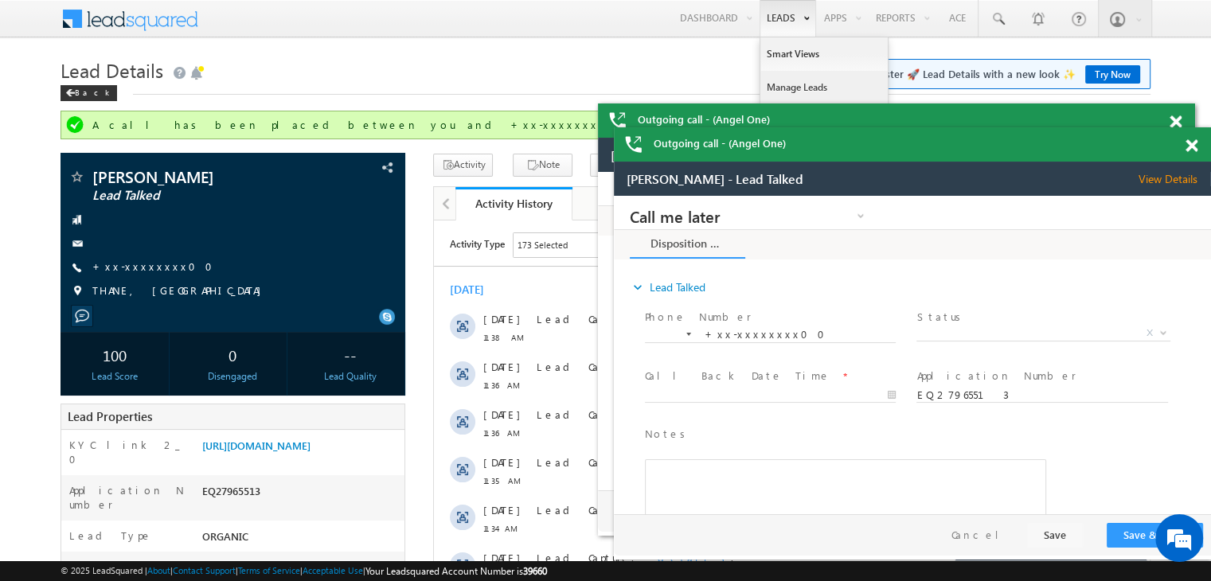
click at [788, 84] on link "Manage Leads" at bounding box center [823, 87] width 127 height 33
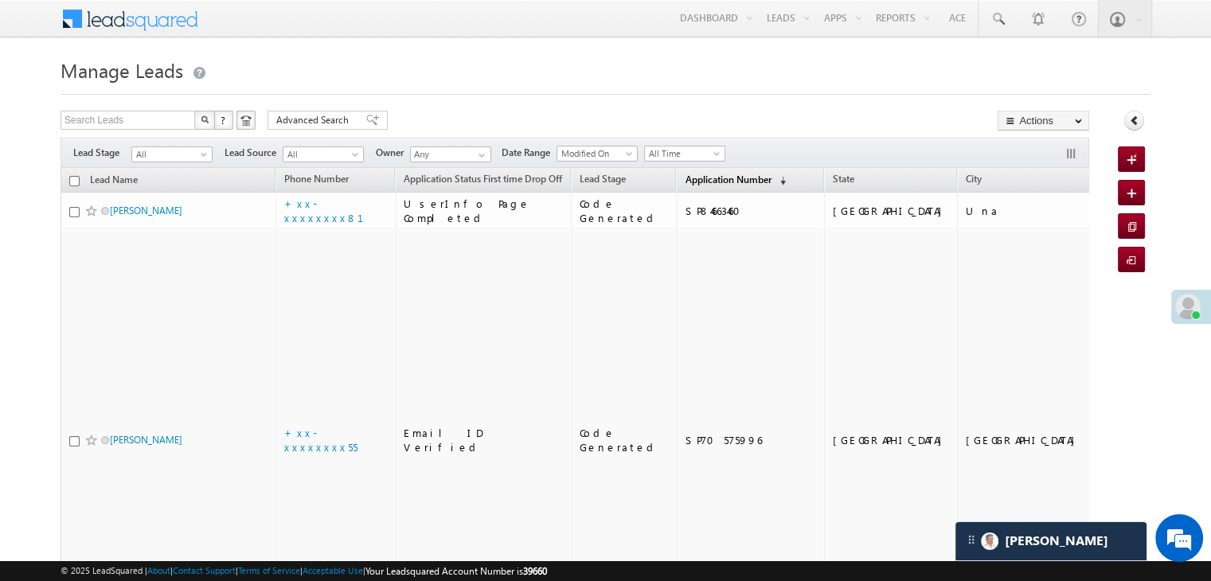
click at [685, 175] on span "Application Number" at bounding box center [728, 180] width 86 height 12
click at [694, 177] on span "Application Number" at bounding box center [728, 180] width 86 height 12
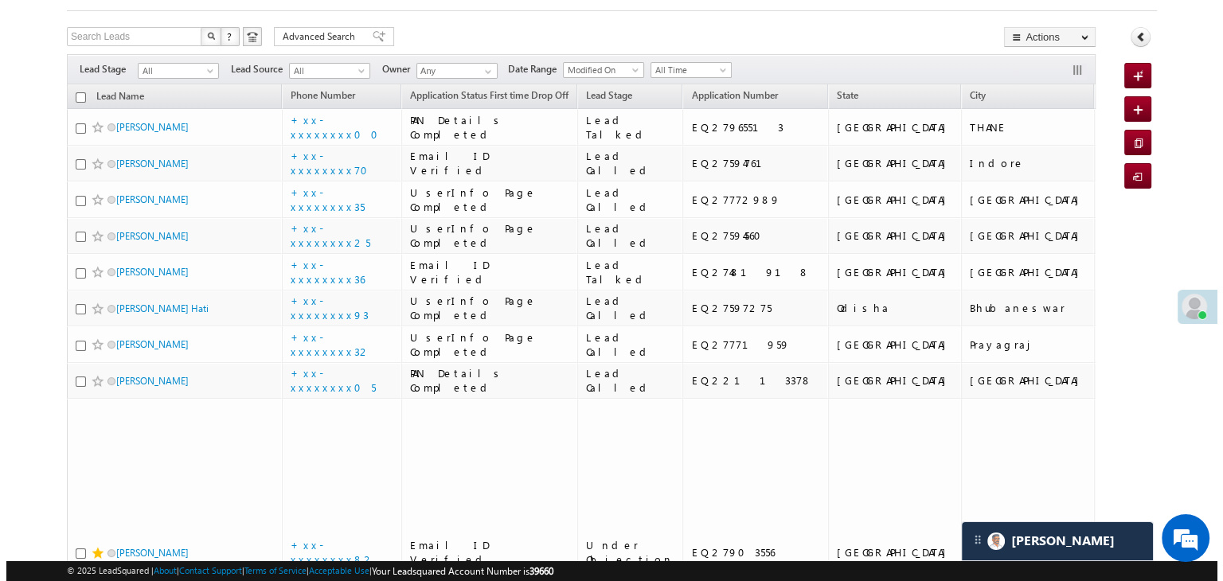
scroll to position [0, 0]
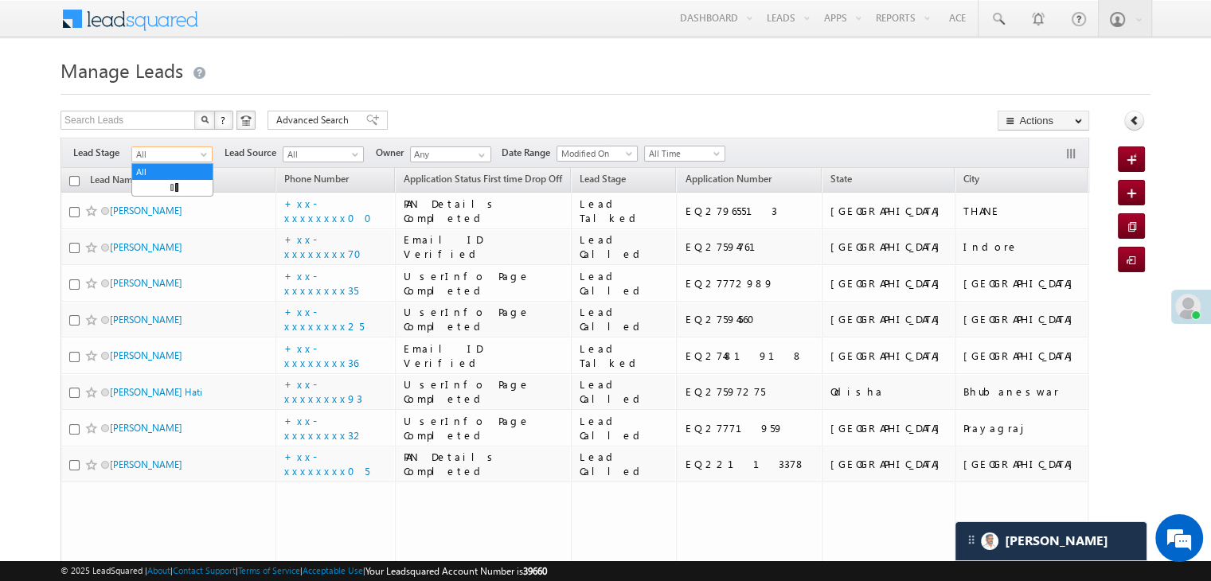
click at [203, 160] on span at bounding box center [205, 157] width 13 height 13
click at [174, 195] on link "Lead Generated" at bounding box center [172, 188] width 80 height 14
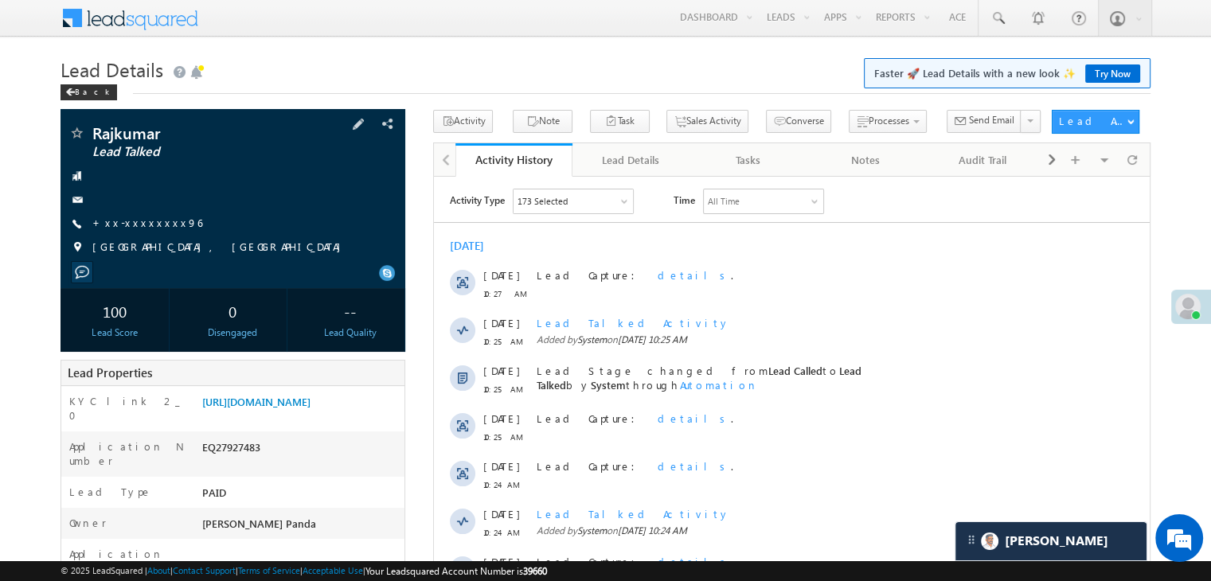
scroll to position [7722, 0]
click at [137, 221] on link "+xx-xxxxxxxx96" at bounding box center [147, 223] width 110 height 14
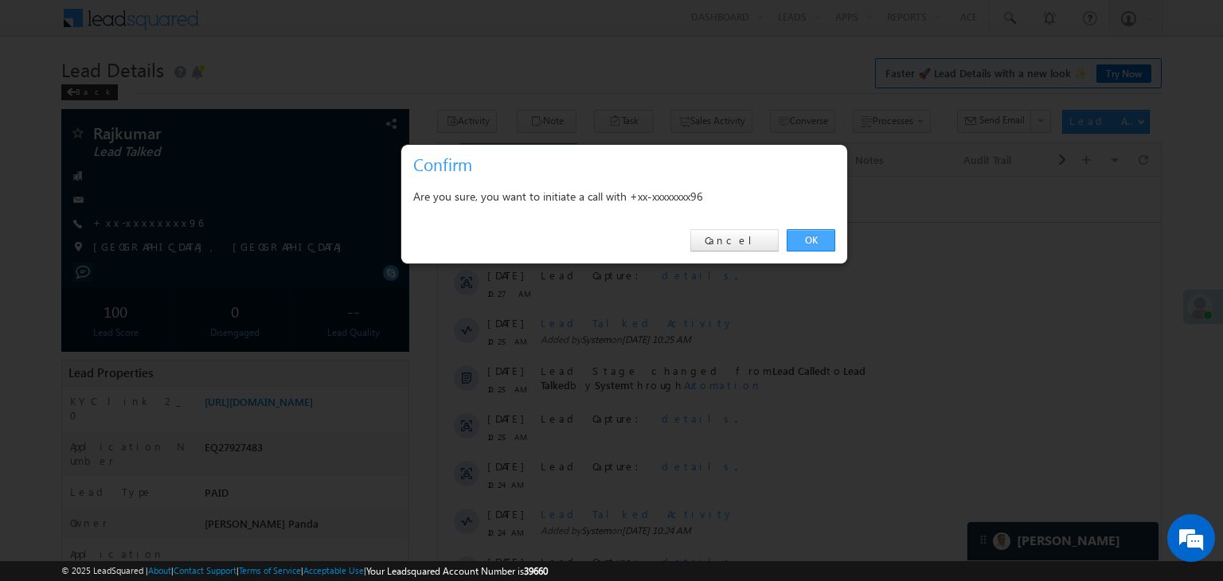
drag, startPoint x: 814, startPoint y: 240, endPoint x: 356, endPoint y: 57, distance: 492.8
click at [814, 240] on link "OK" at bounding box center [811, 240] width 49 height 22
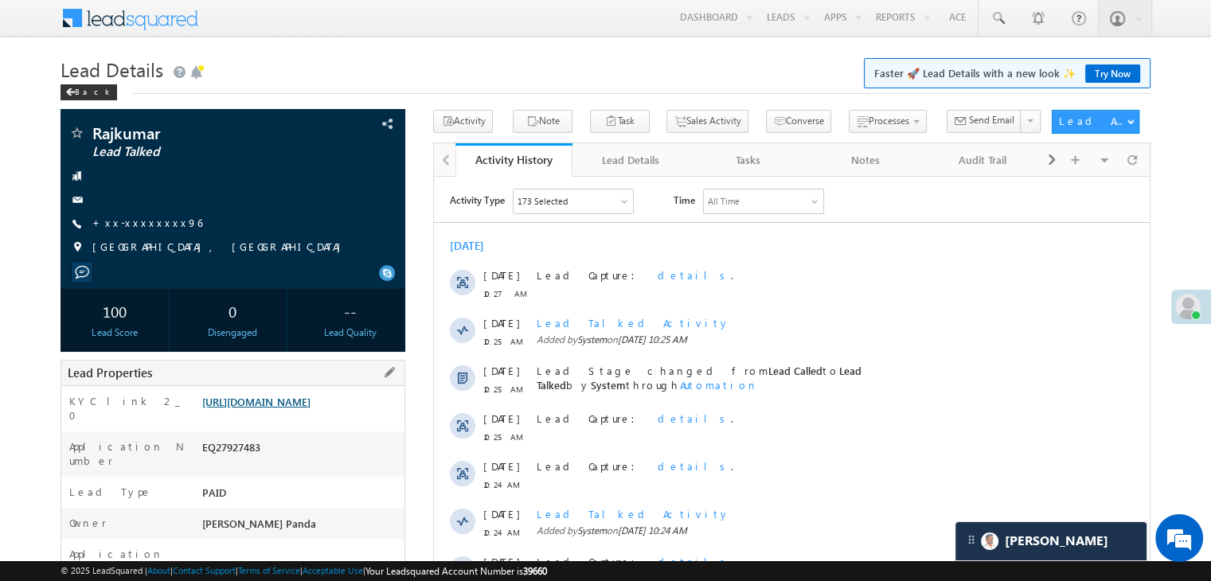
click at [287, 408] on link "[URL][DOMAIN_NAME]" at bounding box center [256, 402] width 108 height 14
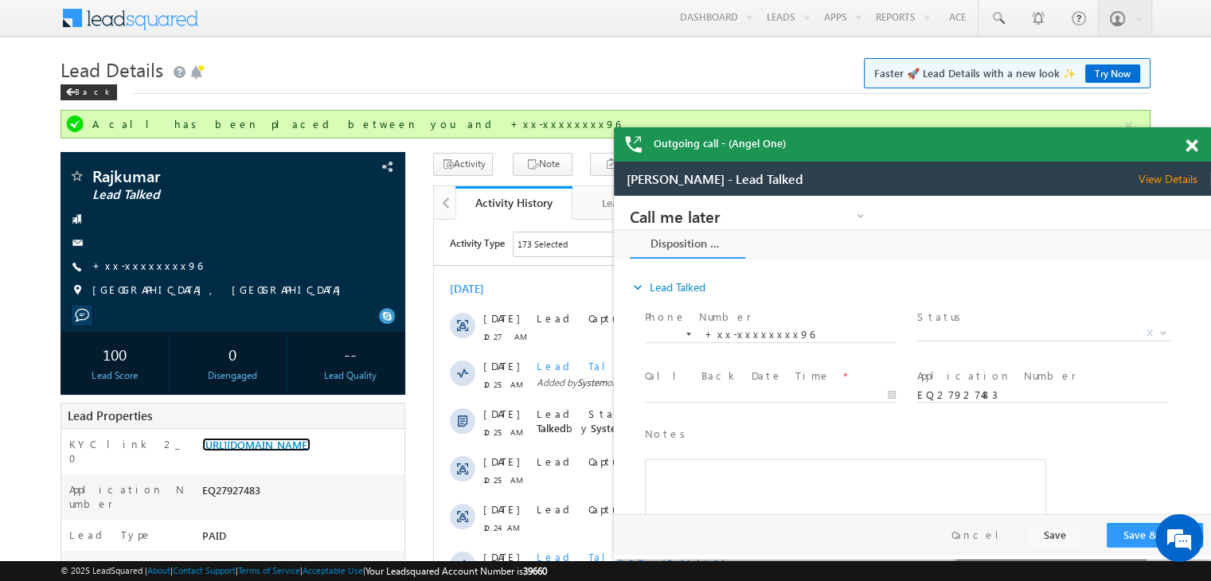
scroll to position [0, 0]
click at [132, 271] on link "+xx-xxxxxxxx96" at bounding box center [147, 266] width 110 height 14
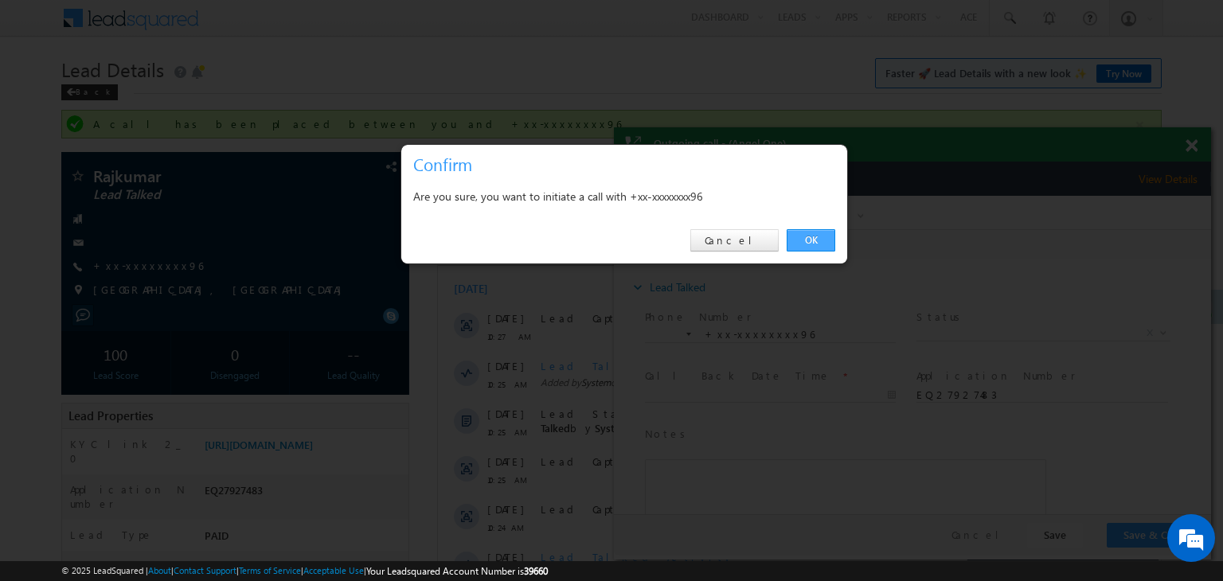
drag, startPoint x: 820, startPoint y: 240, endPoint x: 186, endPoint y: 32, distance: 666.9
click at [820, 240] on link "OK" at bounding box center [811, 240] width 49 height 22
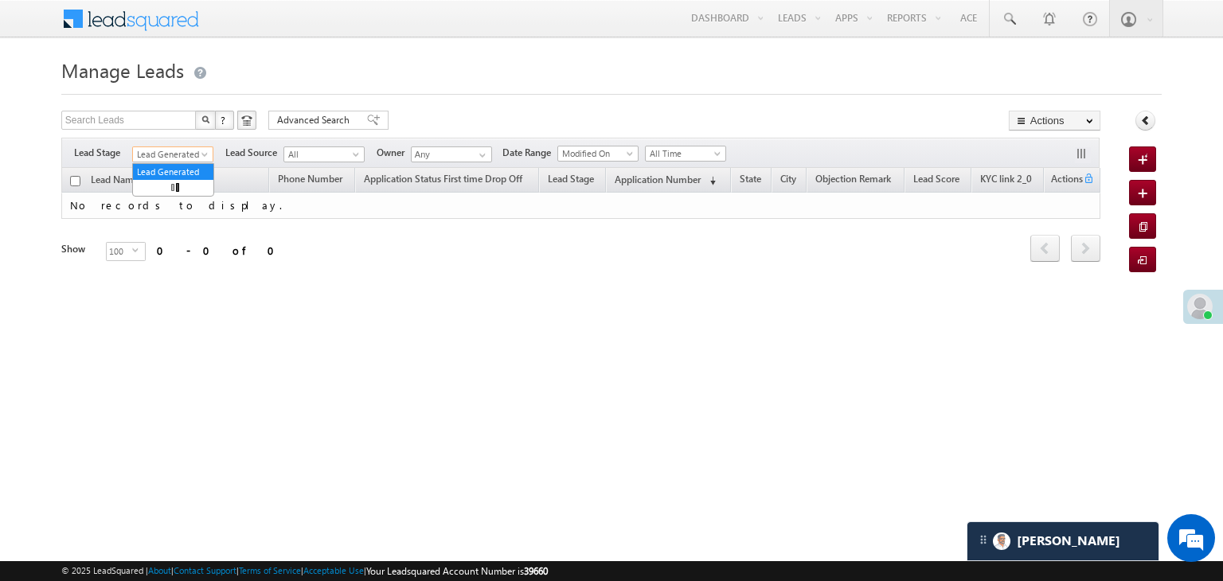
click at [196, 152] on span "Lead Generated" at bounding box center [171, 154] width 76 height 14
click at [174, 170] on link "All" at bounding box center [173, 172] width 80 height 14
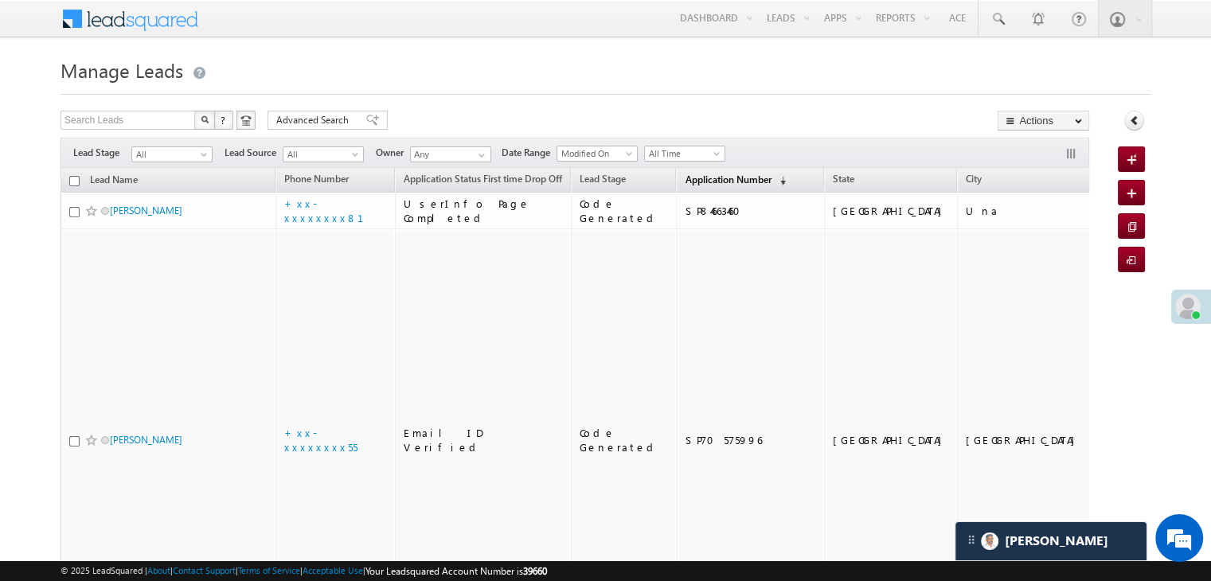
click at [713, 179] on span "Application Number" at bounding box center [728, 180] width 86 height 12
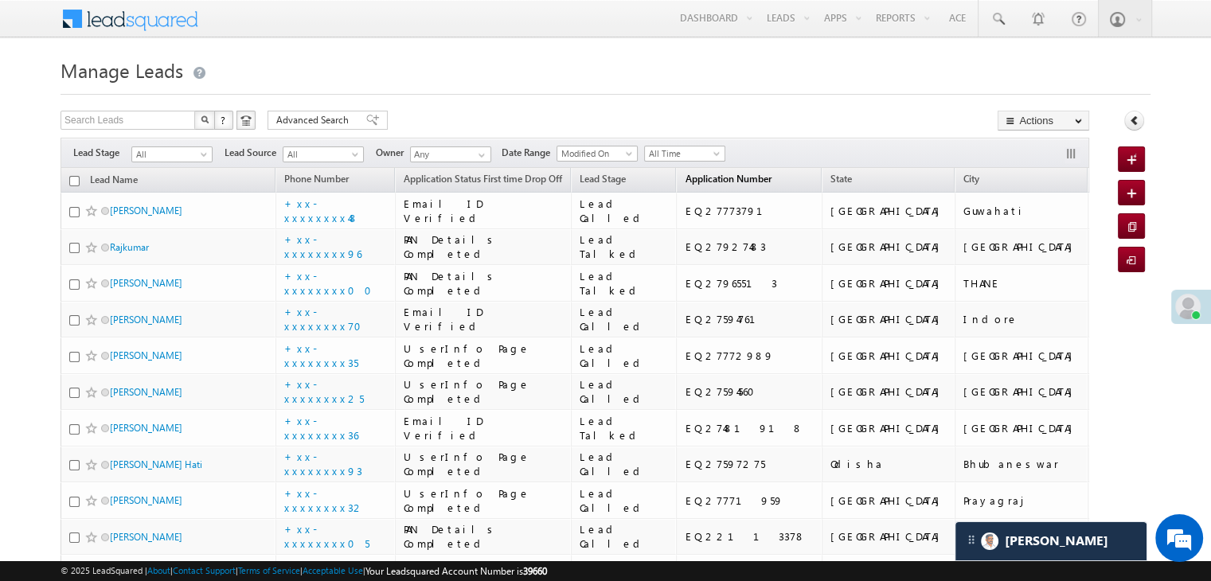
scroll to position [7722, 0]
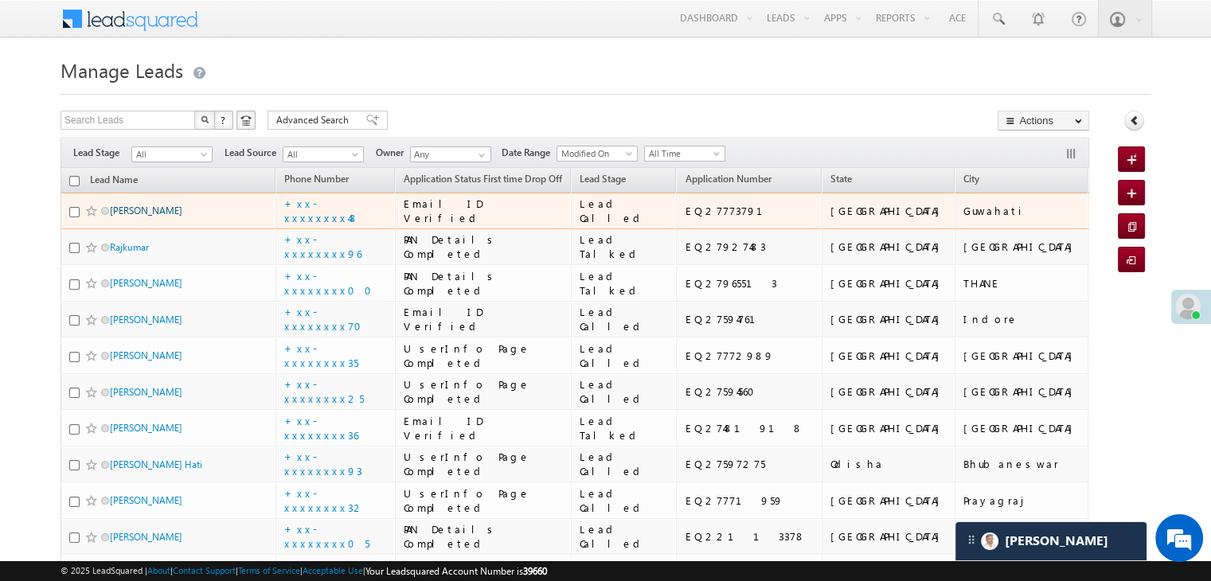
click at [130, 217] on link "[PERSON_NAME]" at bounding box center [146, 211] width 72 height 12
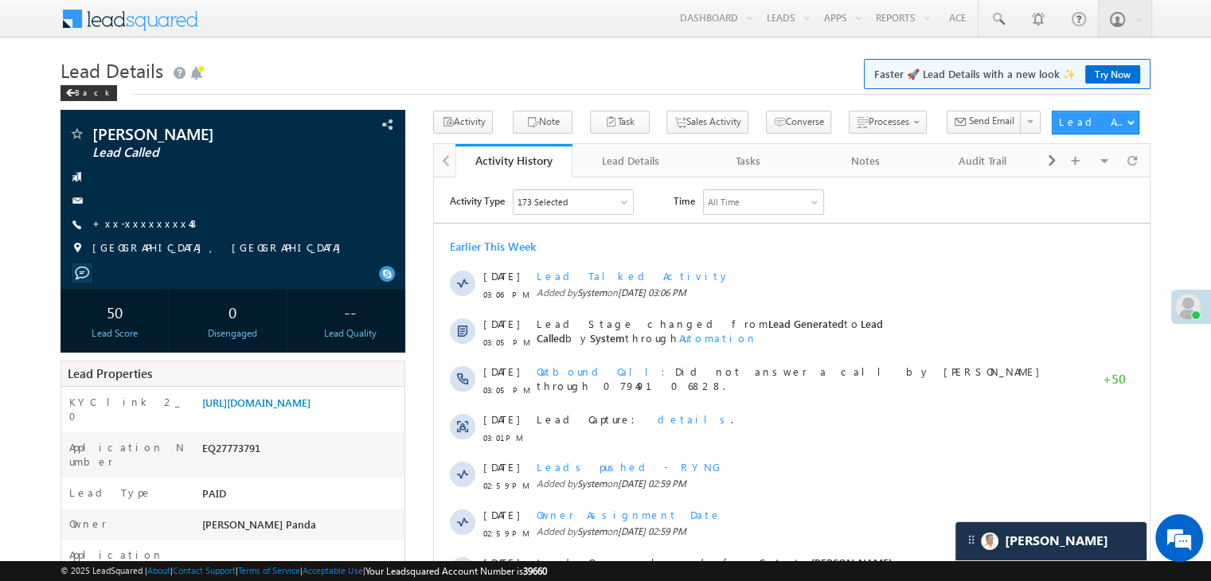
click at [73, 84] on h1 "Lead Details Faster 🚀 Lead Details with a new look ✨ Try Now" at bounding box center [606, 68] width 1090 height 31
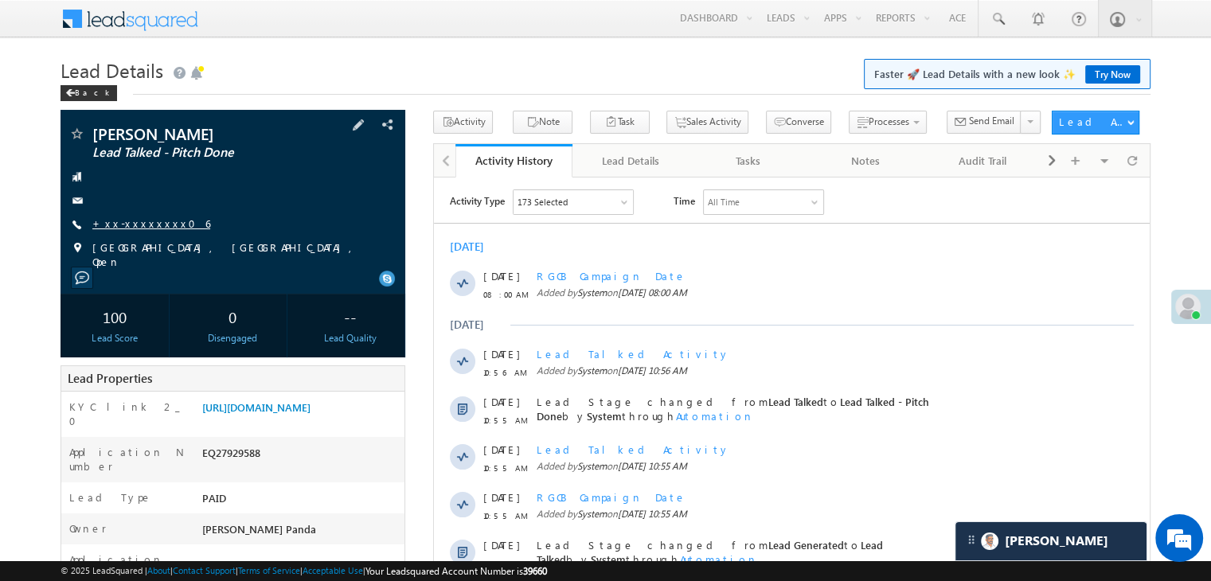
click at [135, 225] on link "+xx-xxxxxxxx06" at bounding box center [151, 224] width 118 height 14
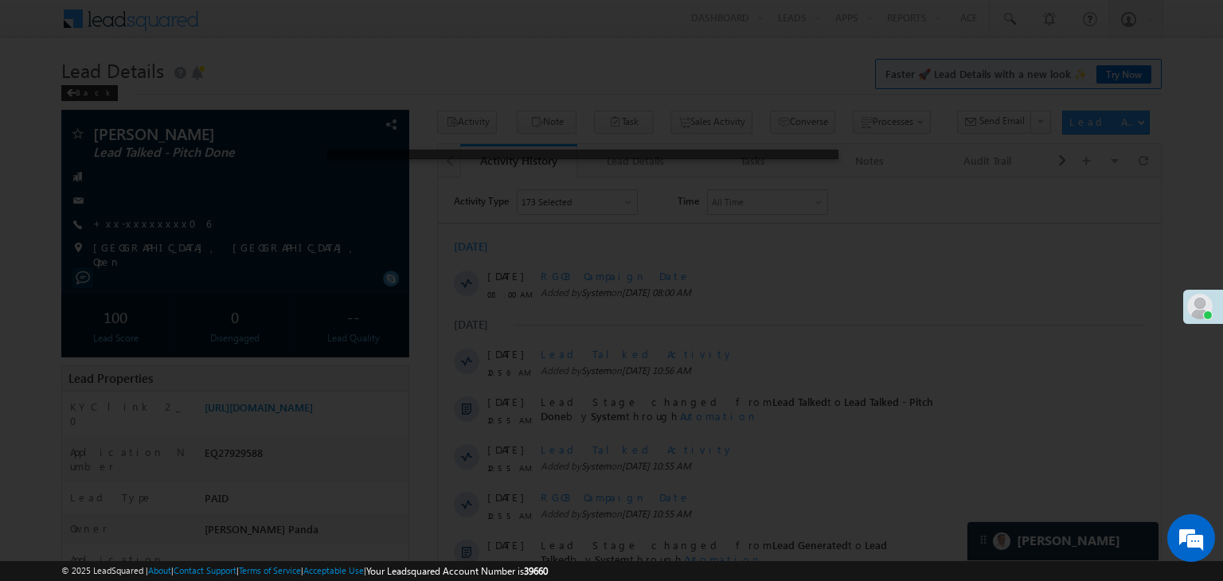
scroll to position [7722, 0]
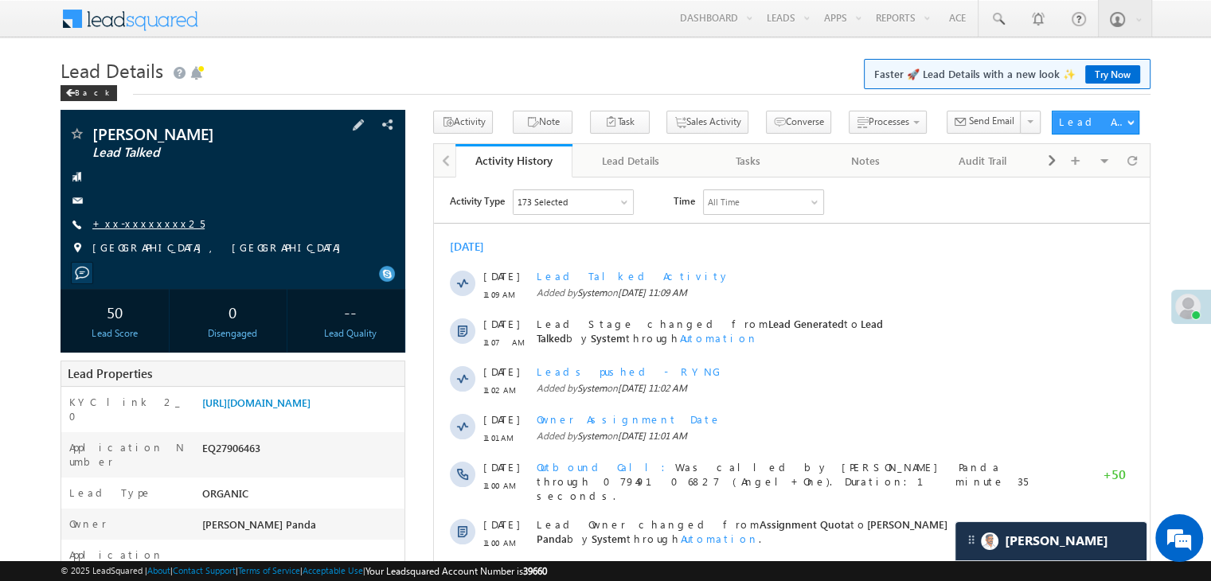
click at [127, 229] on link "+xx-xxxxxxxx25" at bounding box center [148, 224] width 112 height 14
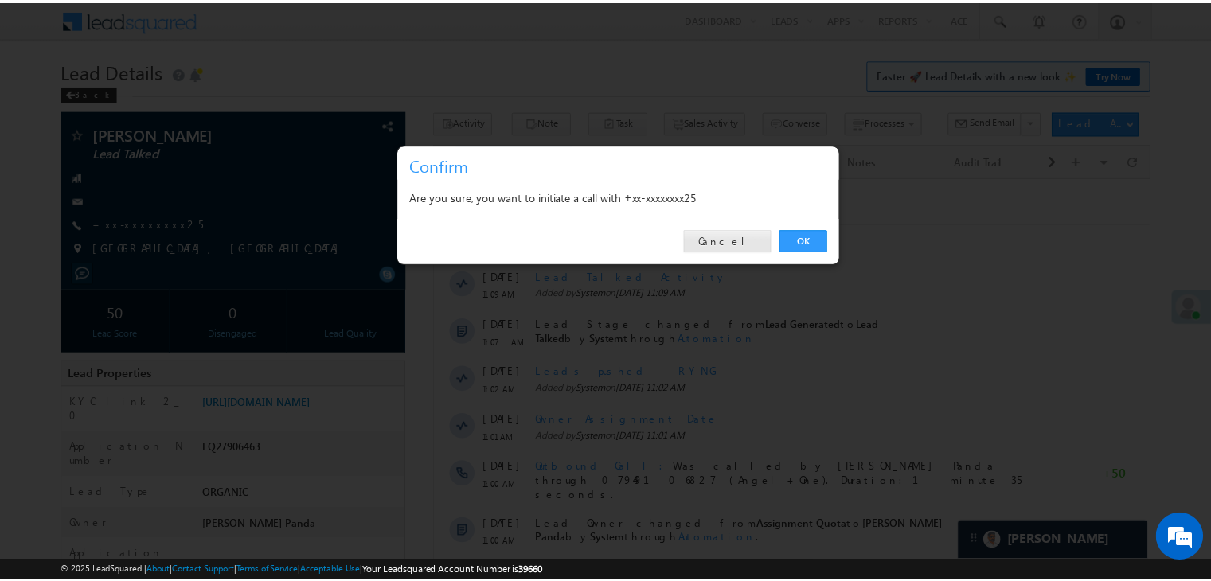
scroll to position [7722, 0]
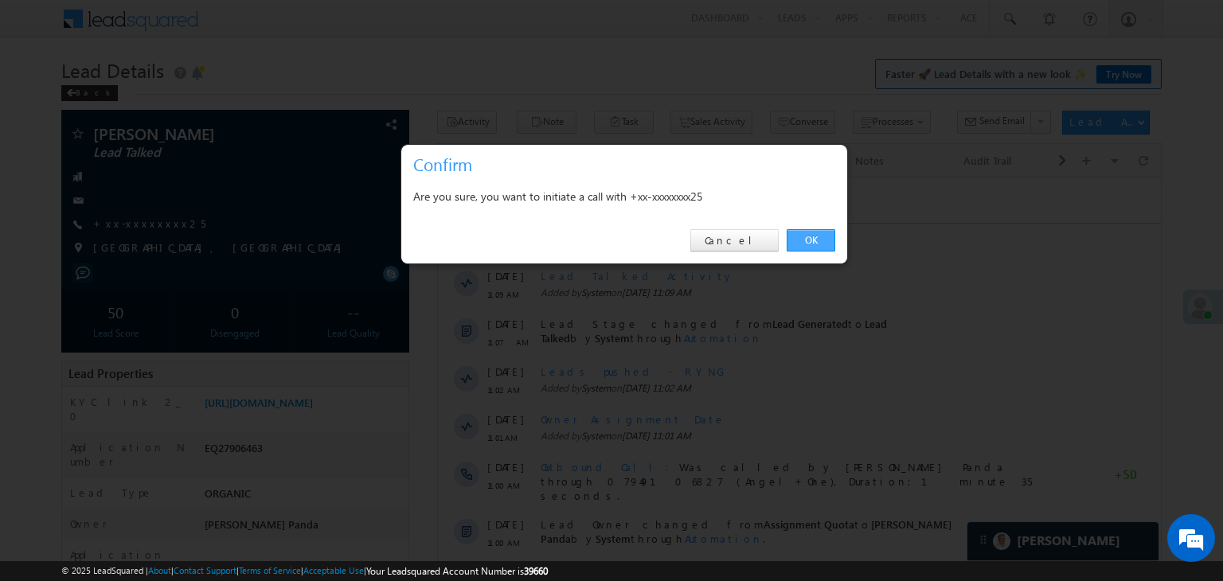
click at [834, 236] on link "OK" at bounding box center [811, 240] width 49 height 22
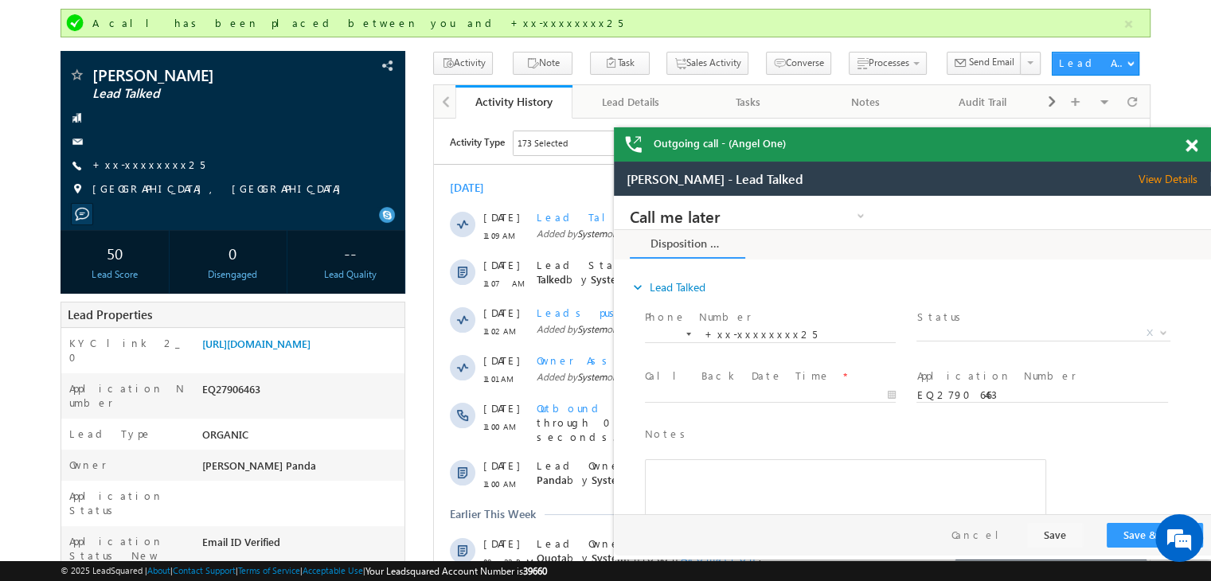
scroll to position [0, 0]
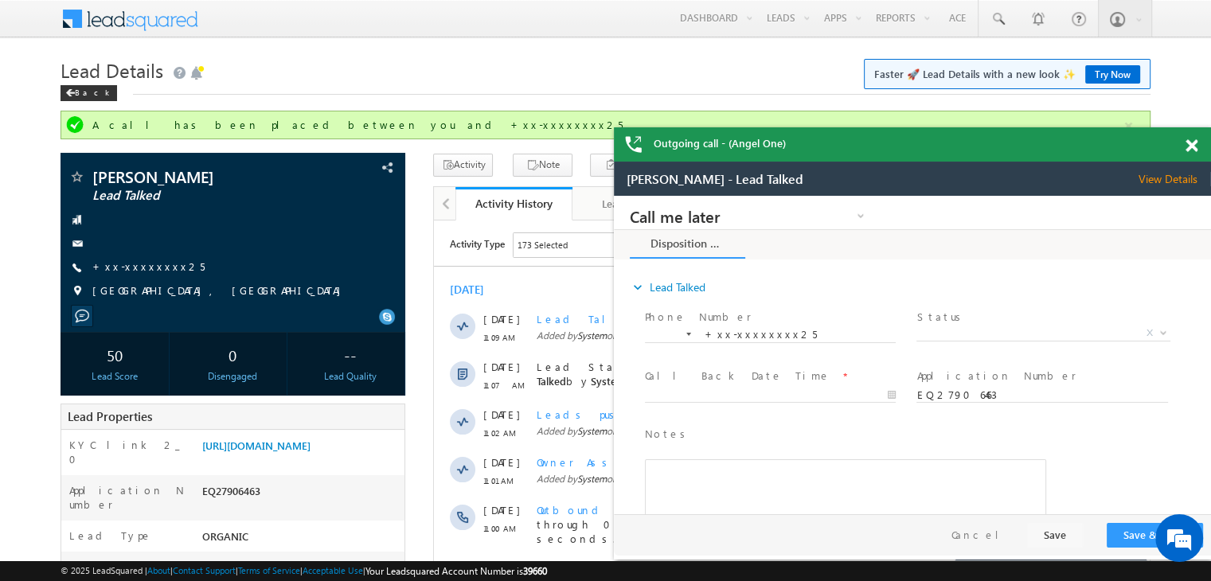
click at [1189, 144] on span at bounding box center [1191, 146] width 12 height 14
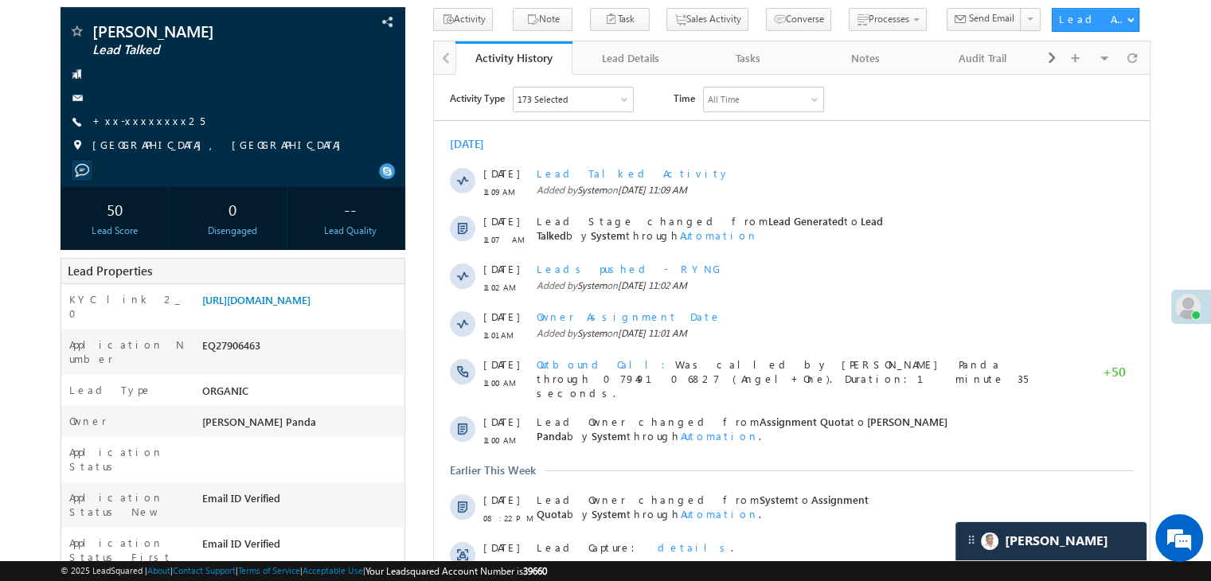
scroll to position [159, 0]
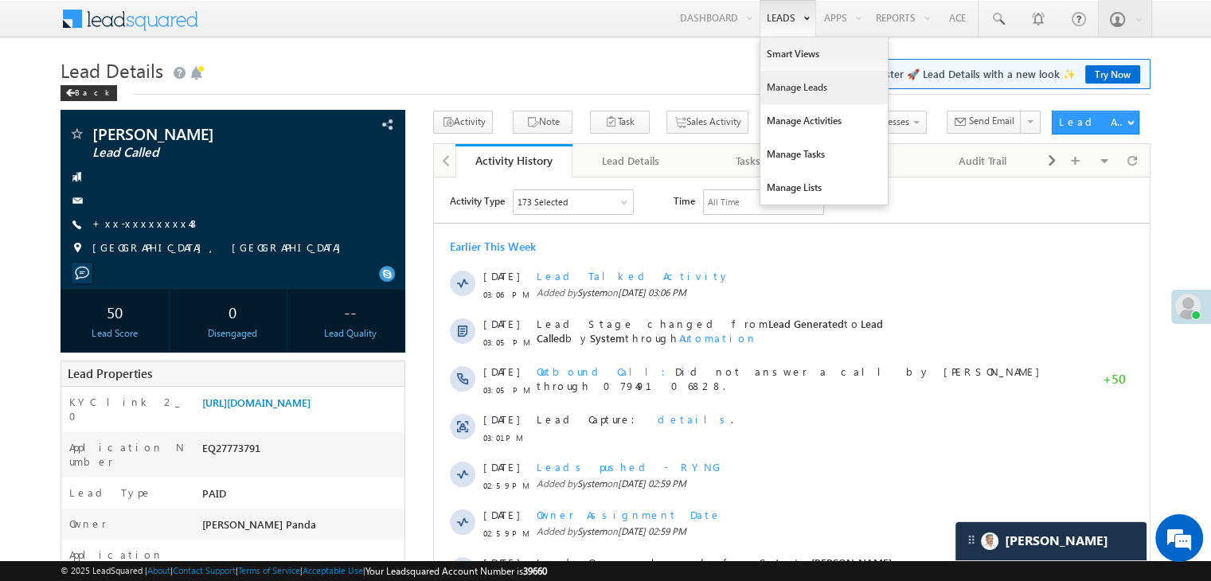
click at [781, 89] on link "Manage Leads" at bounding box center [823, 87] width 127 height 33
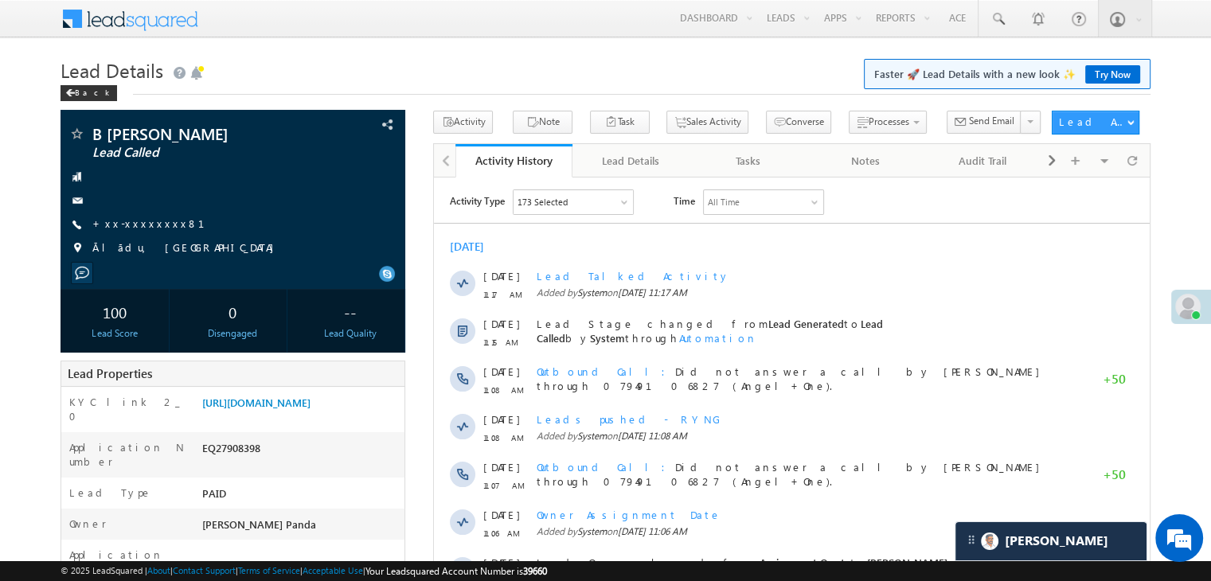
scroll to position [8067, 0]
click at [138, 223] on link "+xx-xxxxxxxx81" at bounding box center [157, 224] width 131 height 14
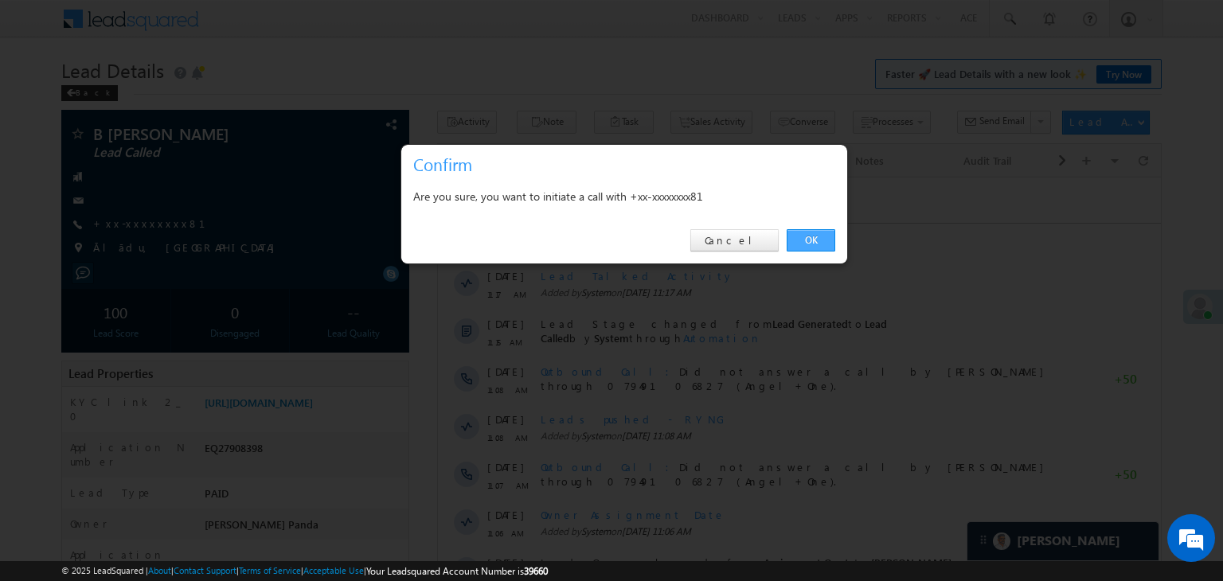
click at [807, 229] on link "OK" at bounding box center [811, 240] width 49 height 22
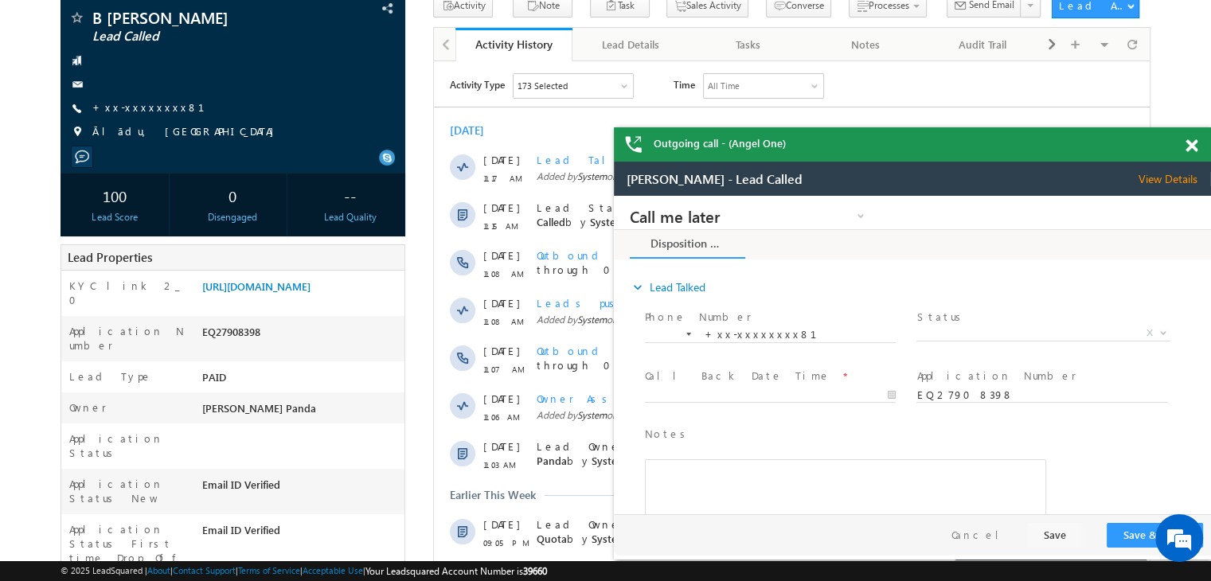
scroll to position [0, 0]
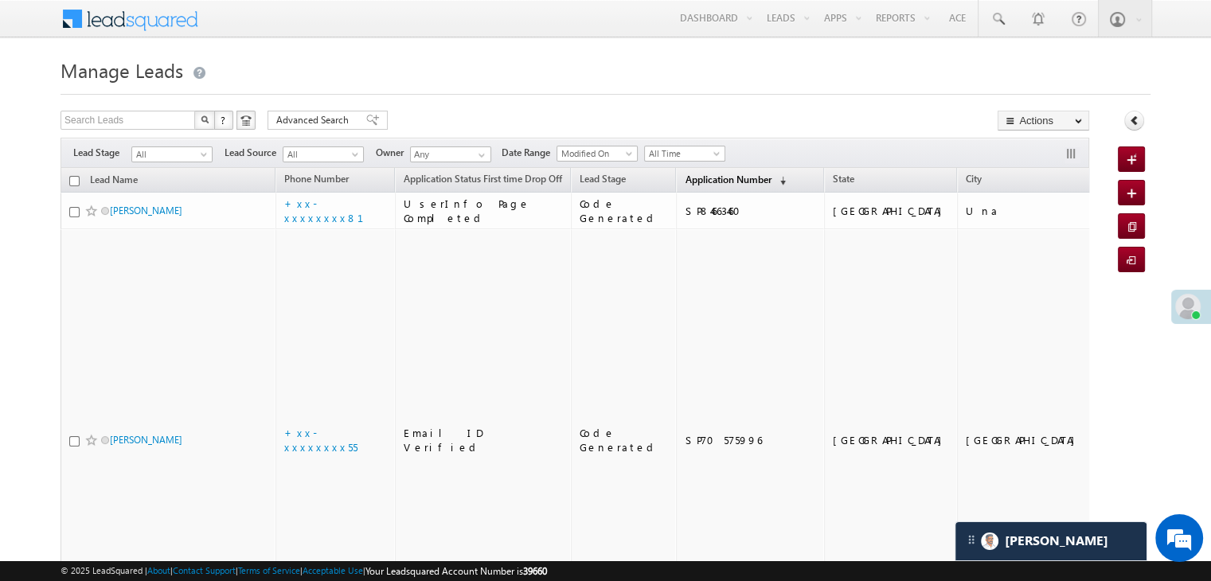
click at [686, 180] on span "Application Number" at bounding box center [728, 180] width 86 height 12
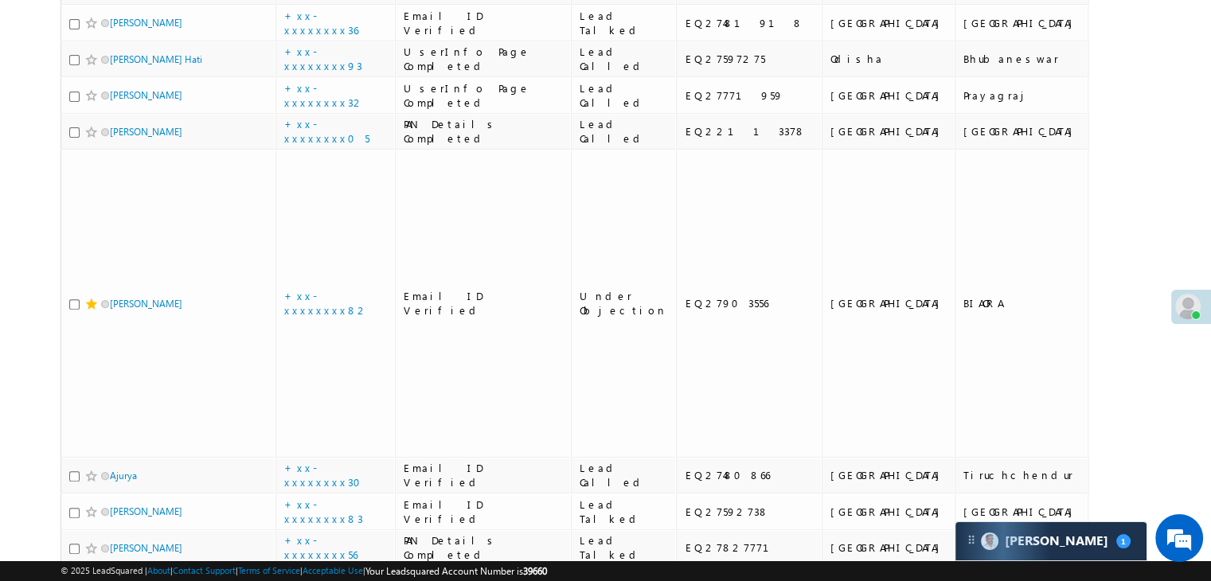
scroll to position [7895, 0]
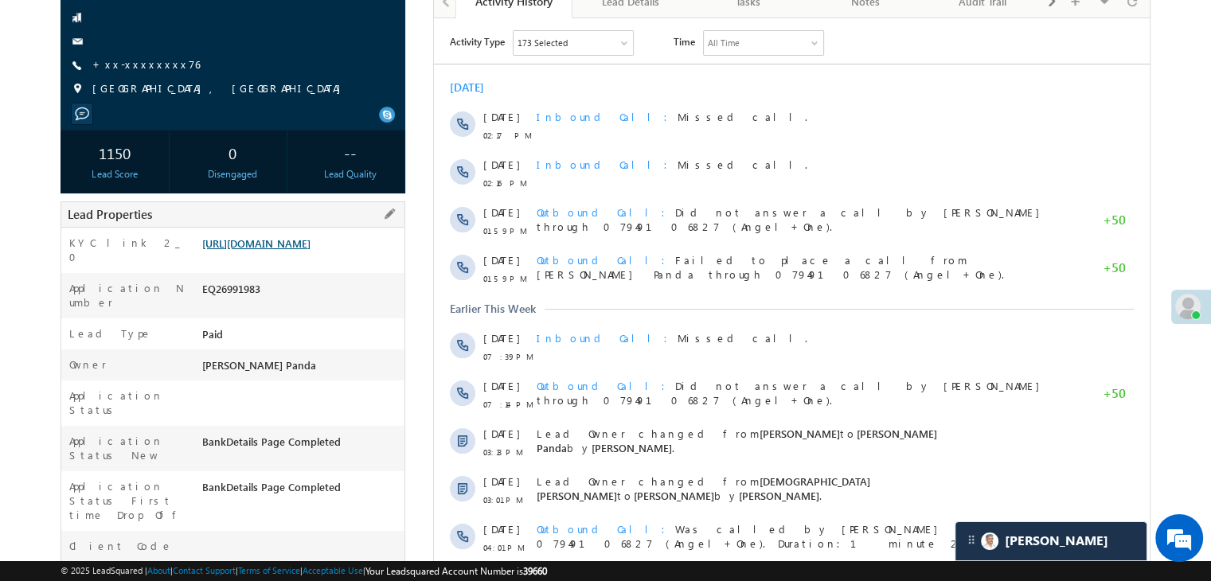
click at [303, 250] on link "[URL][DOMAIN_NAME]" at bounding box center [256, 243] width 108 height 14
click at [127, 65] on link "+xx-xxxxxxxx76" at bounding box center [145, 64] width 107 height 14
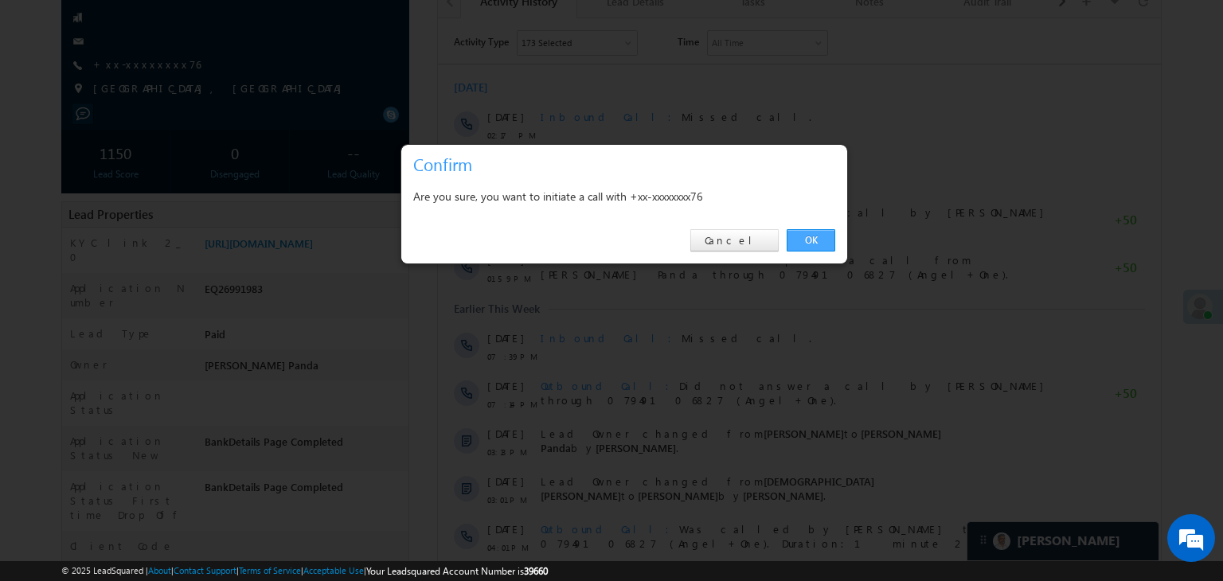
click at [810, 240] on link "OK" at bounding box center [811, 240] width 49 height 22
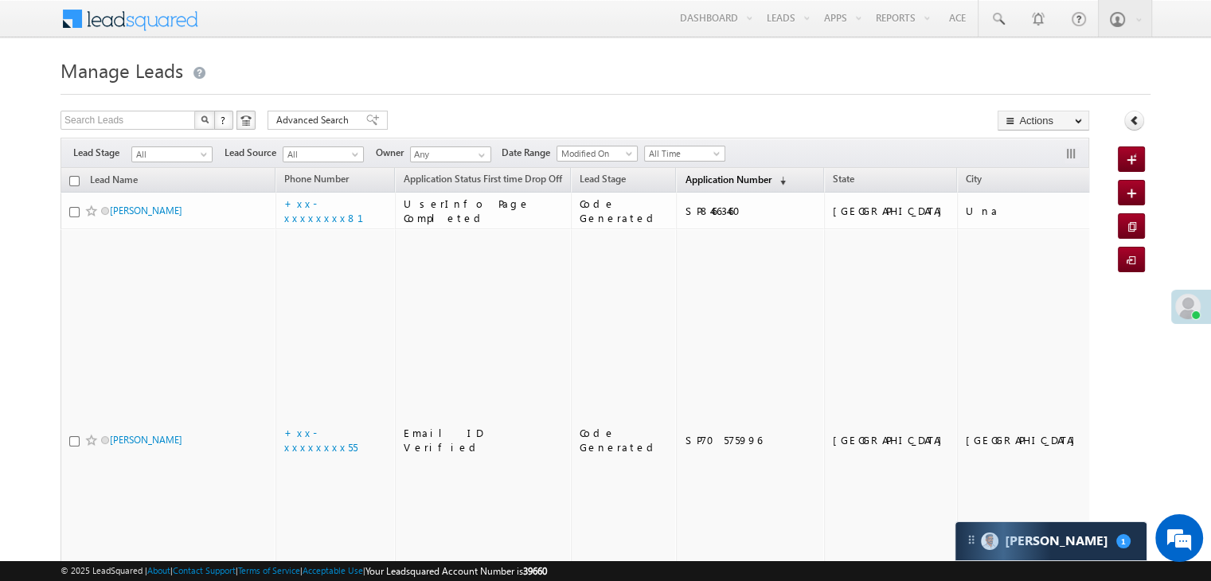
click at [687, 182] on span "Application Number" at bounding box center [728, 180] width 86 height 12
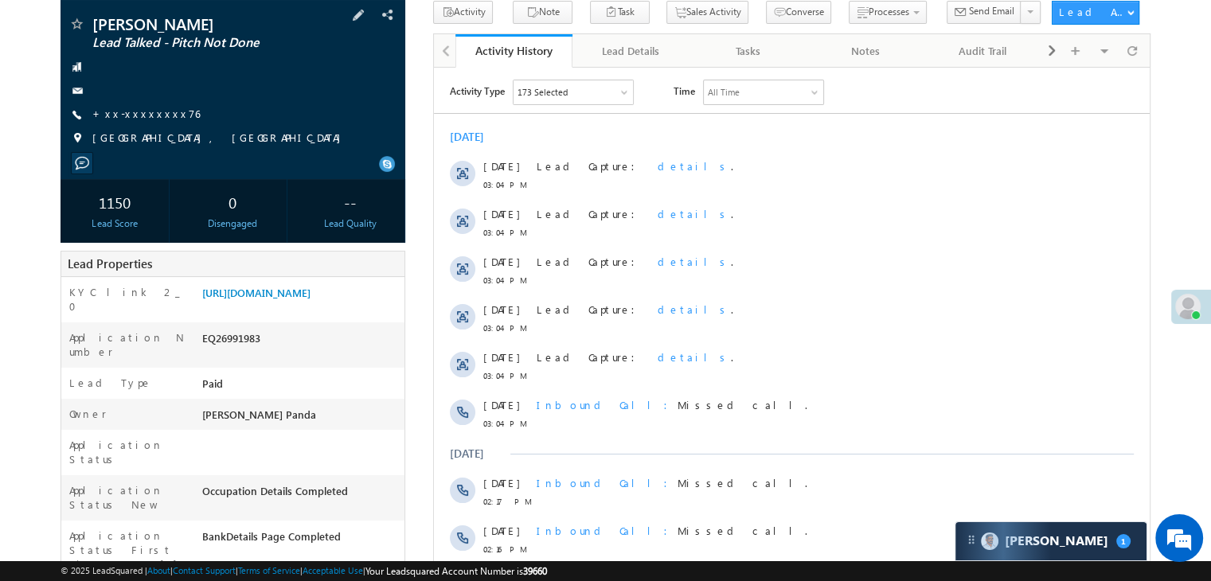
scroll to position [42, 0]
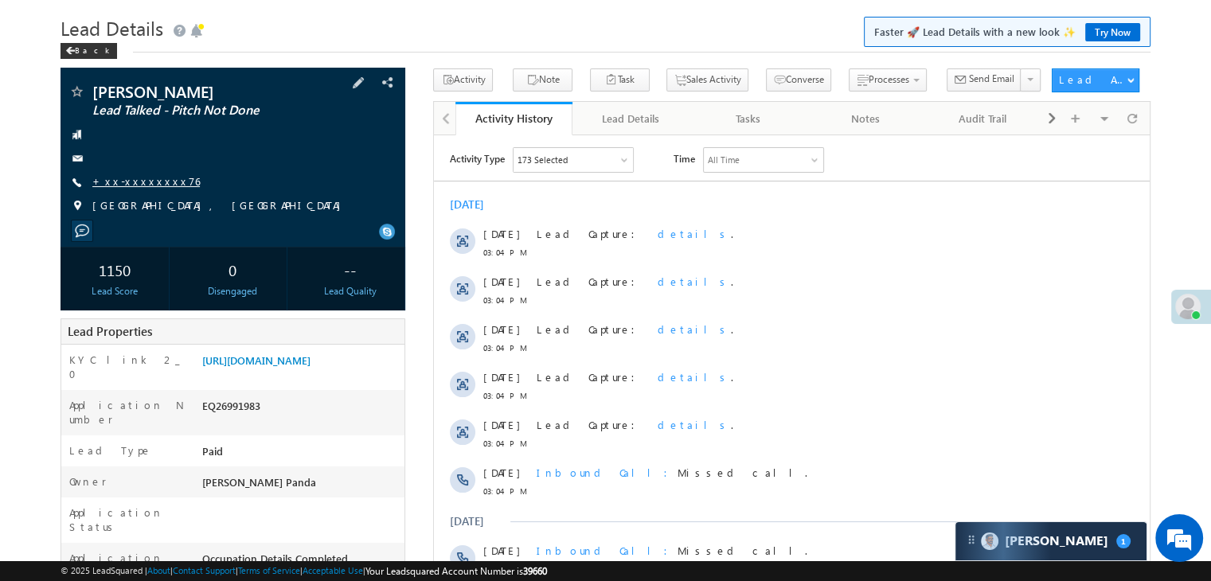
click at [138, 182] on link "+xx-xxxxxxxx76" at bounding box center [145, 181] width 107 height 14
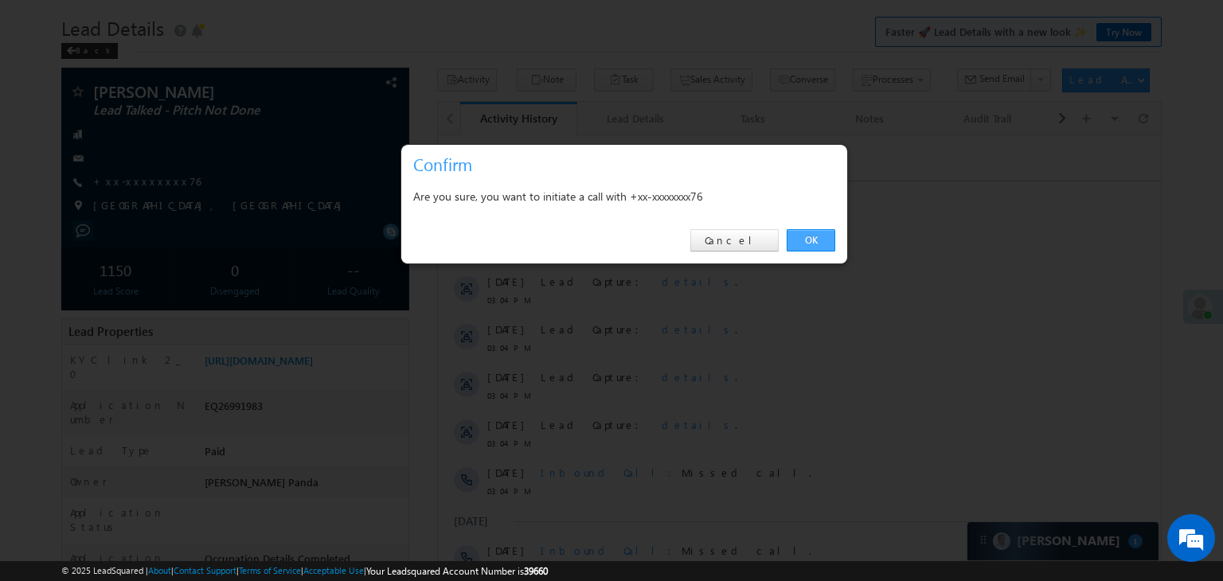
click at [808, 237] on link "OK" at bounding box center [811, 240] width 49 height 22
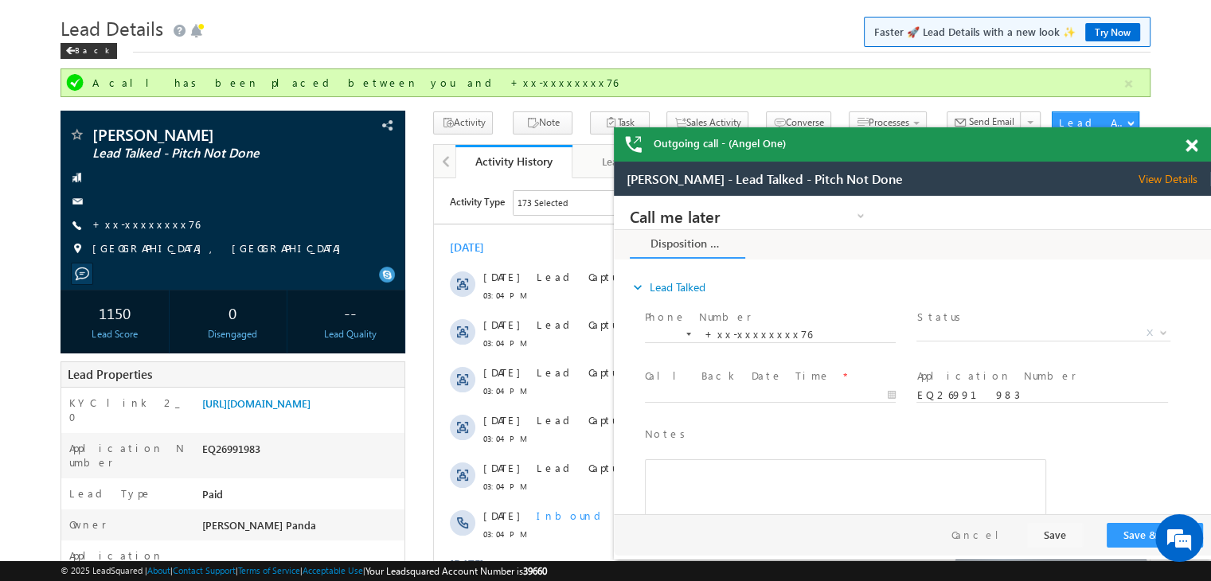
scroll to position [0, 0]
click at [1192, 143] on span at bounding box center [1191, 146] width 12 height 14
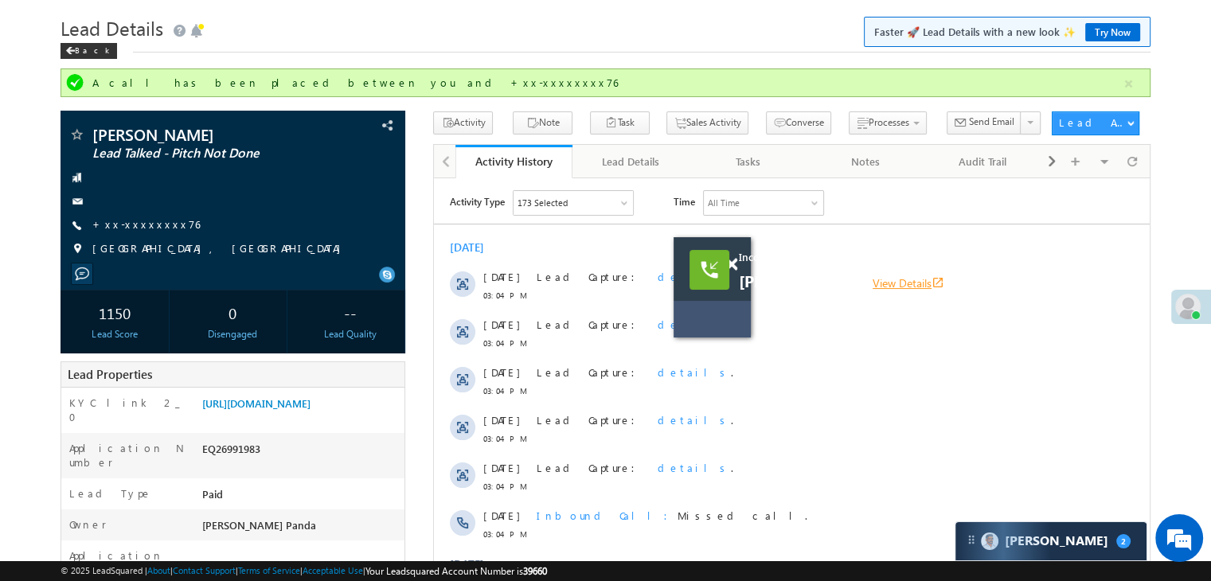
click at [926, 279] on link "View Details open_in_new" at bounding box center [909, 282] width 72 height 15
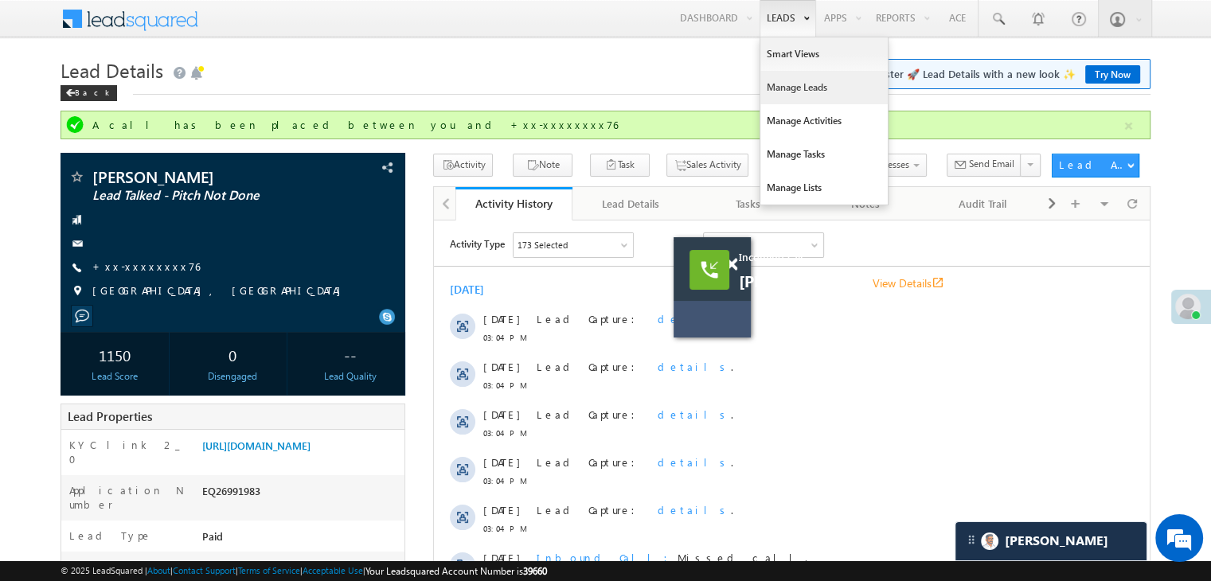
click at [788, 96] on link "Manage Leads" at bounding box center [823, 87] width 127 height 33
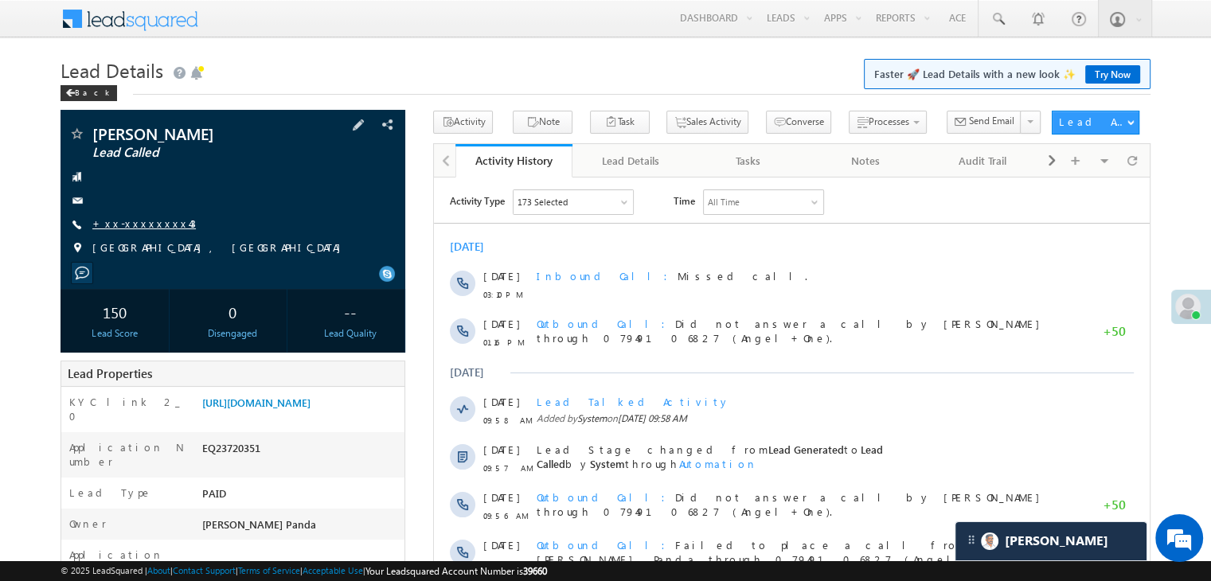
click at [140, 224] on link "+xx-xxxxxxxx43" at bounding box center [144, 224] width 104 height 14
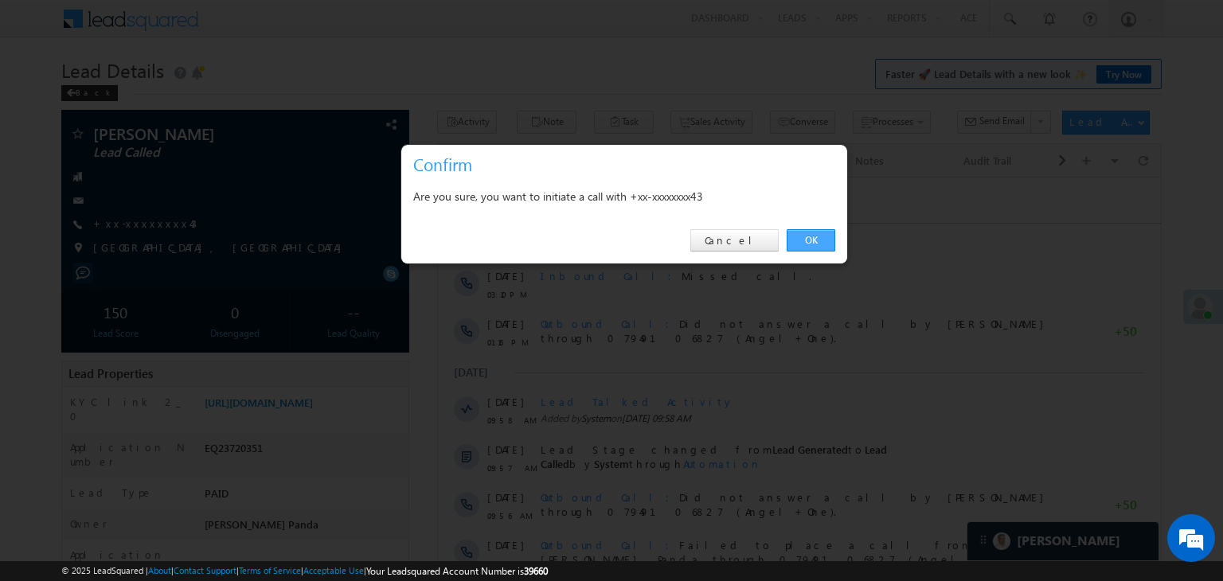
click at [809, 233] on link "OK" at bounding box center [811, 240] width 49 height 22
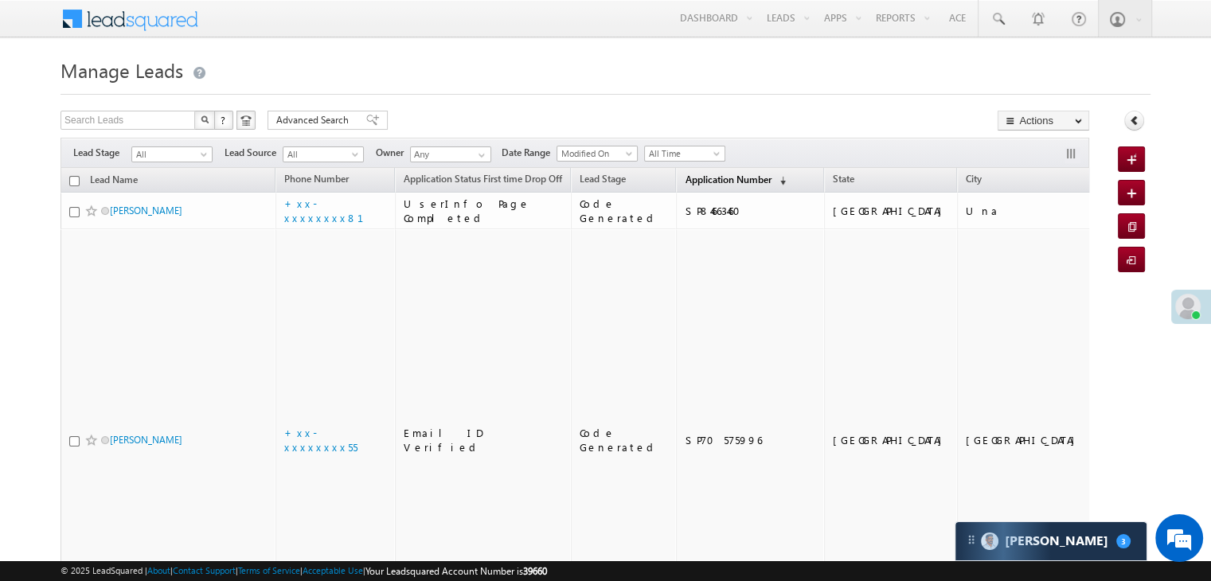
click at [685, 176] on span "Application Number" at bounding box center [728, 180] width 86 height 12
click at [694, 182] on span "Application Number" at bounding box center [728, 180] width 86 height 12
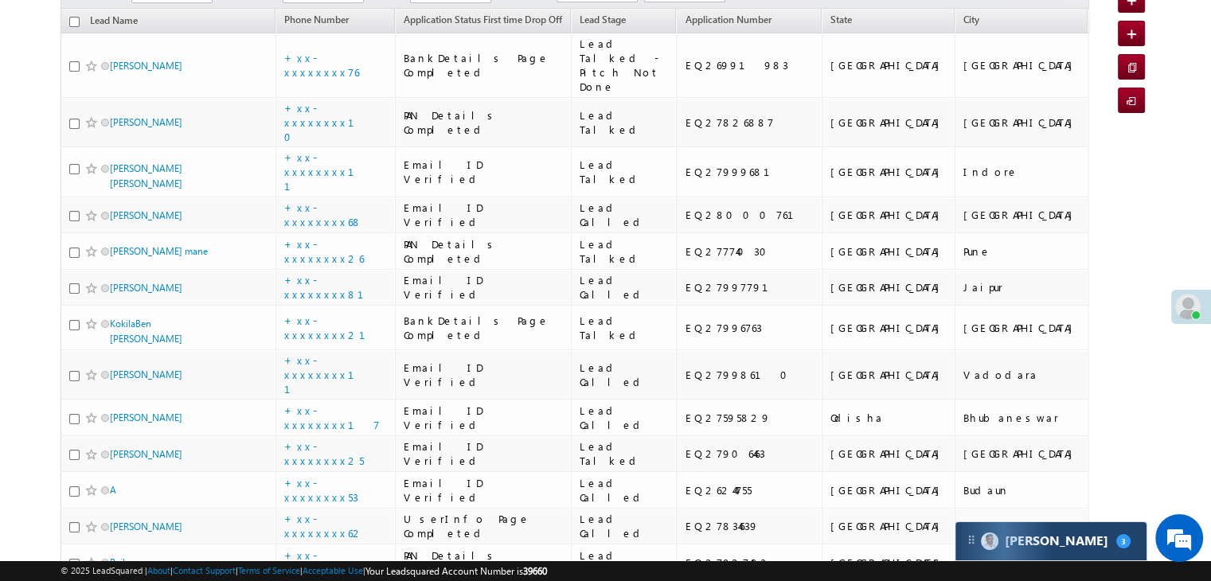
click at [1063, 543] on div "Carter 3" at bounding box center [1050, 541] width 191 height 38
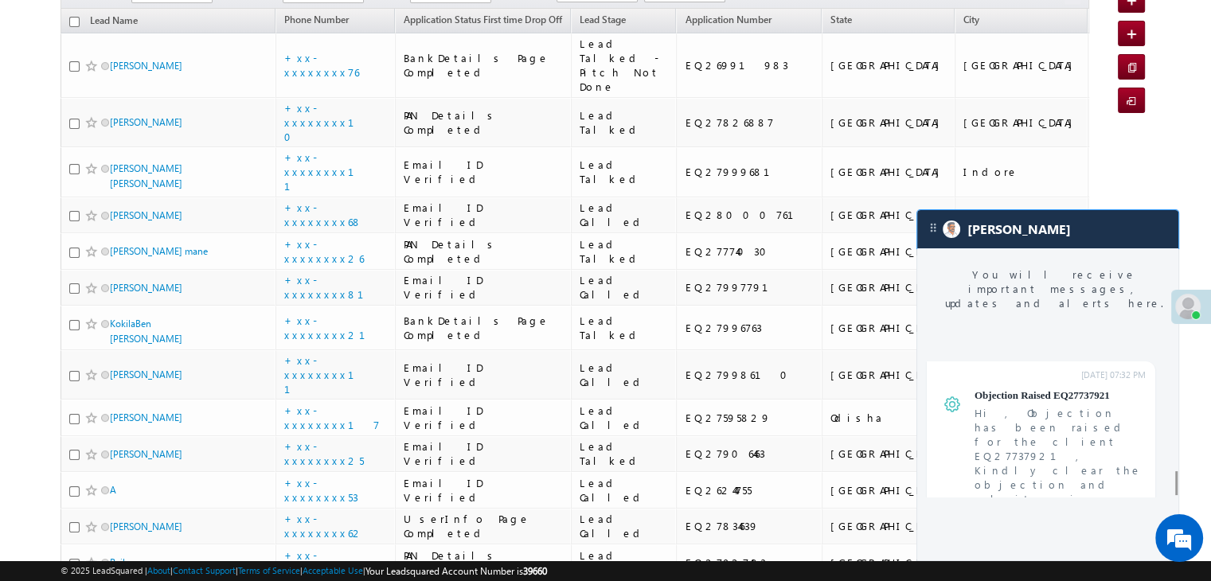
scroll to position [6525, 0]
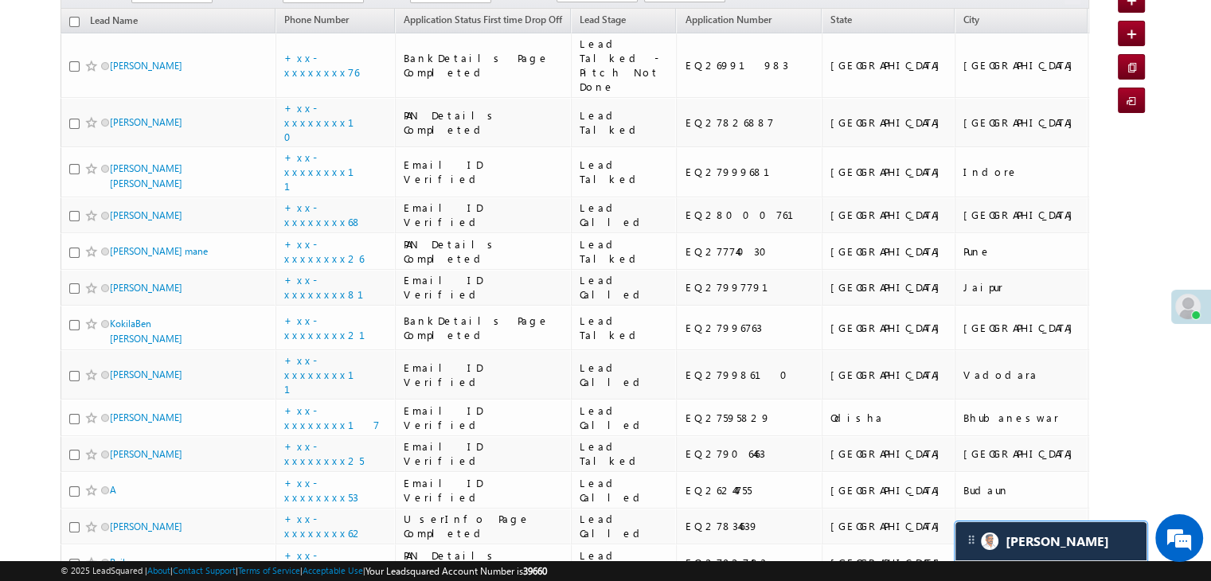
scroll to position [6615, 0]
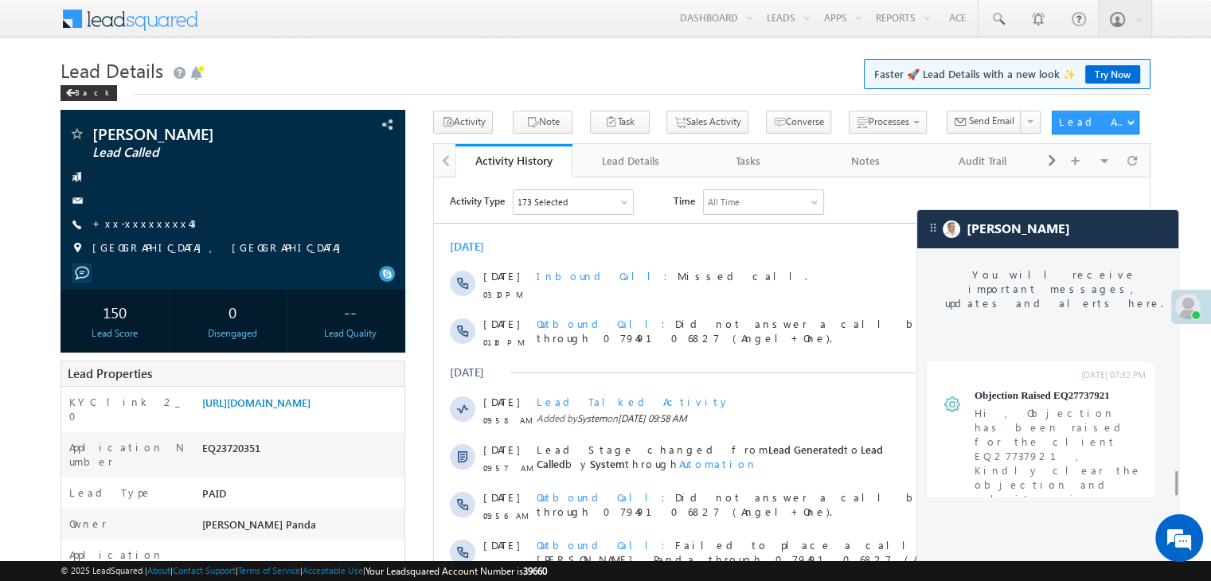
scroll to position [6347, 0]
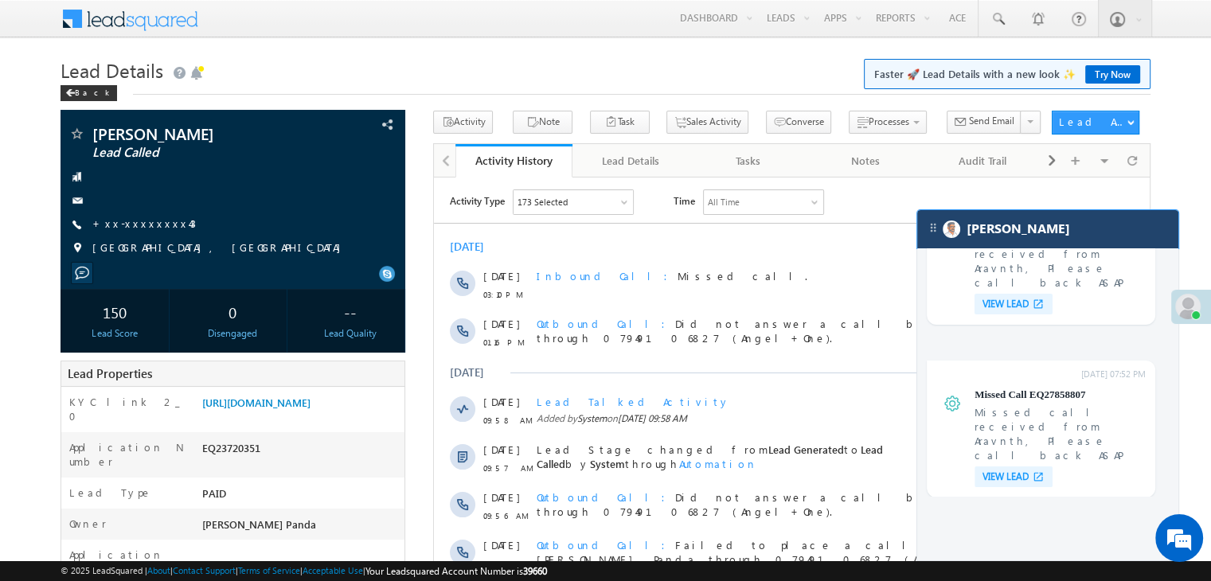
click at [1041, 244] on div "[PERSON_NAME]" at bounding box center [1047, 229] width 261 height 38
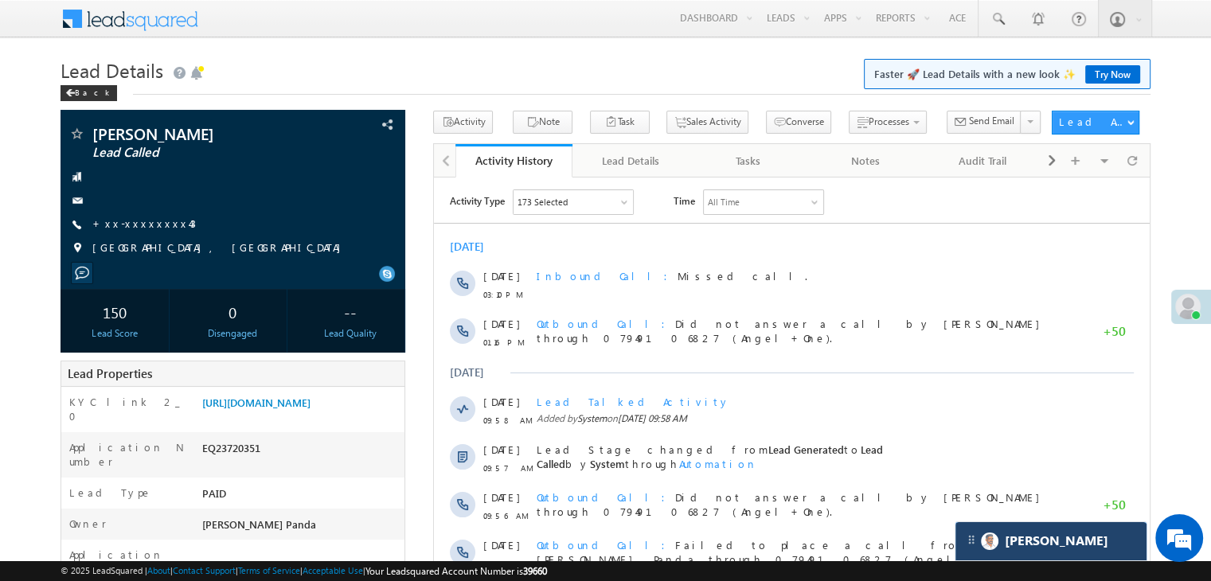
scroll to position [6436, 0]
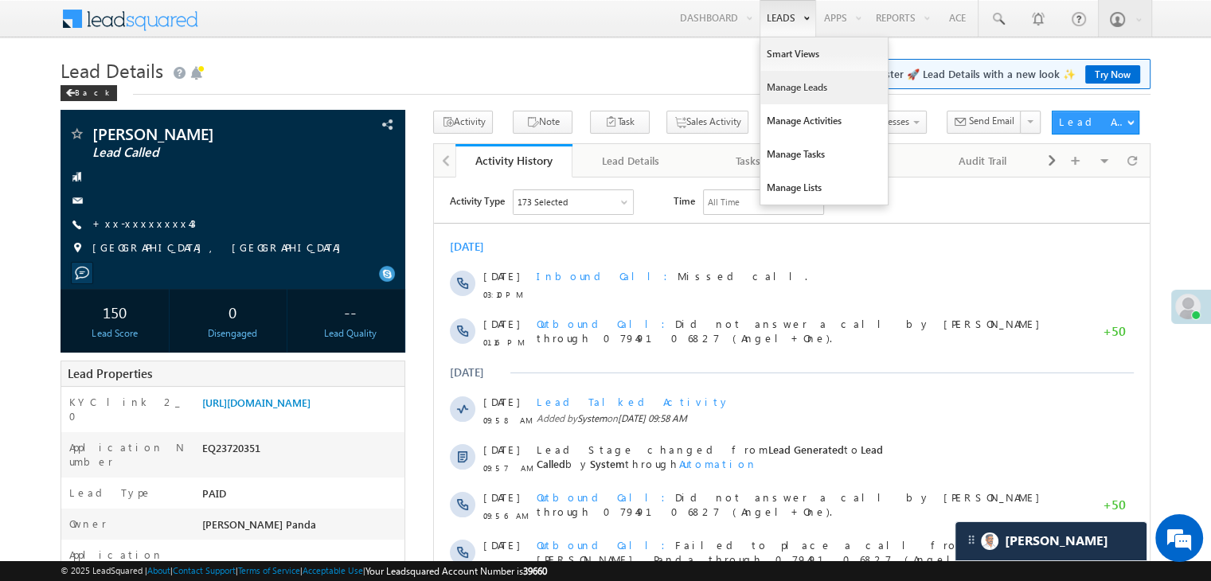
click at [780, 88] on link "Manage Leads" at bounding box center [823, 87] width 127 height 33
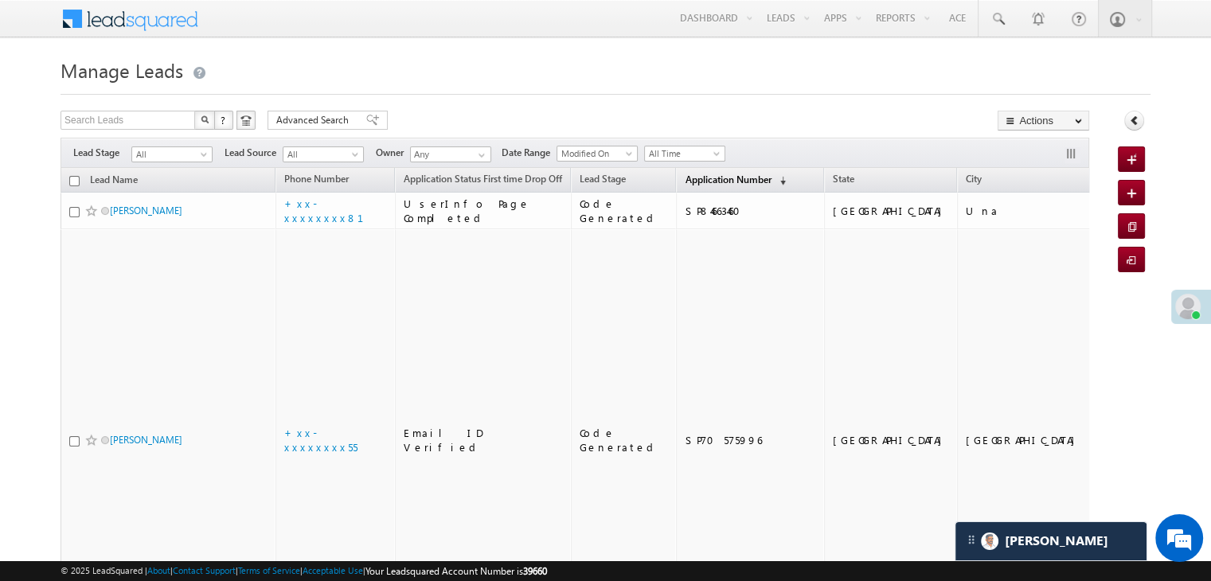
click at [697, 178] on span "Application Number" at bounding box center [728, 180] width 86 height 12
click at [201, 155] on span at bounding box center [205, 157] width 13 height 13
click at [184, 187] on link "Lead Generated" at bounding box center [172, 188] width 80 height 14
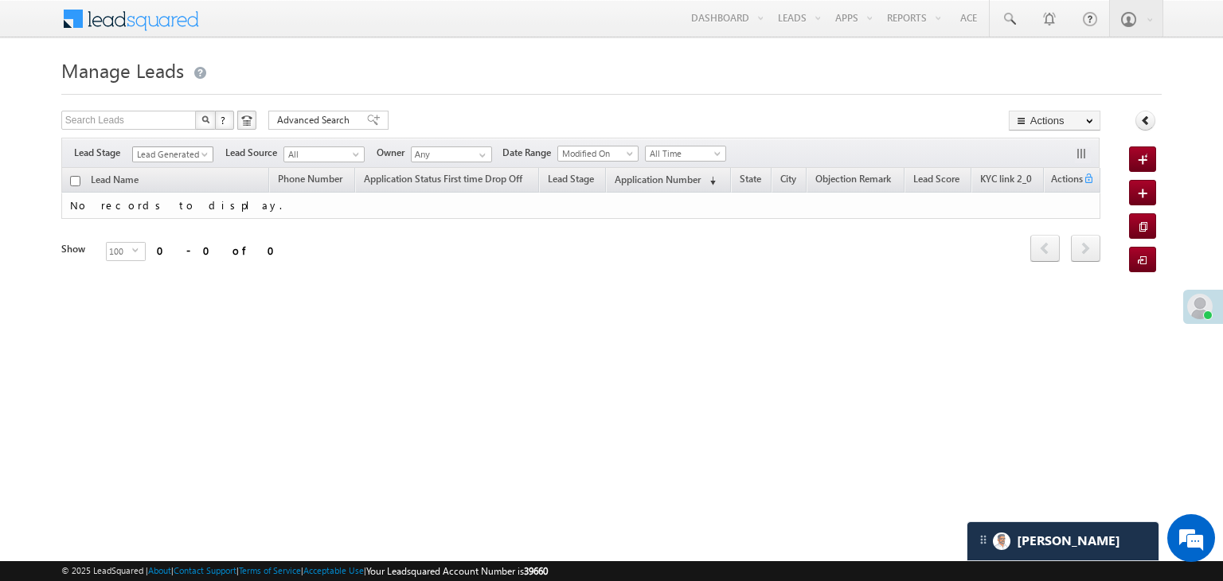
click at [197, 157] on span "Lead Generated" at bounding box center [171, 154] width 76 height 14
click at [176, 169] on link "All" at bounding box center [173, 172] width 80 height 14
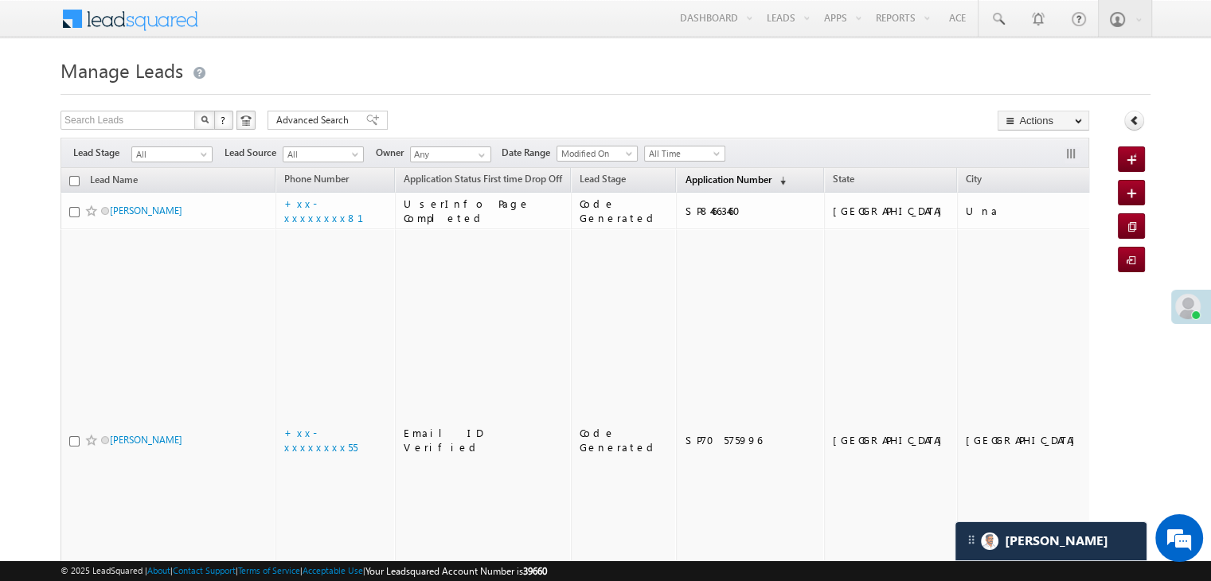
click at [696, 178] on span "Application Number" at bounding box center [728, 180] width 86 height 12
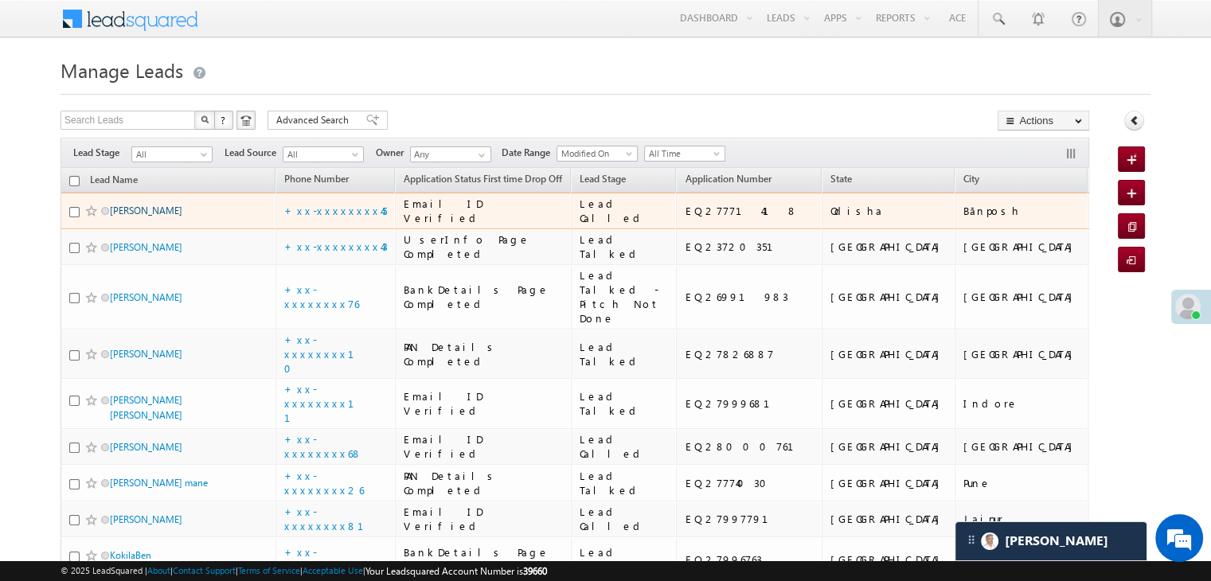
click at [150, 217] on link "CM CHANDU" at bounding box center [146, 211] width 72 height 12
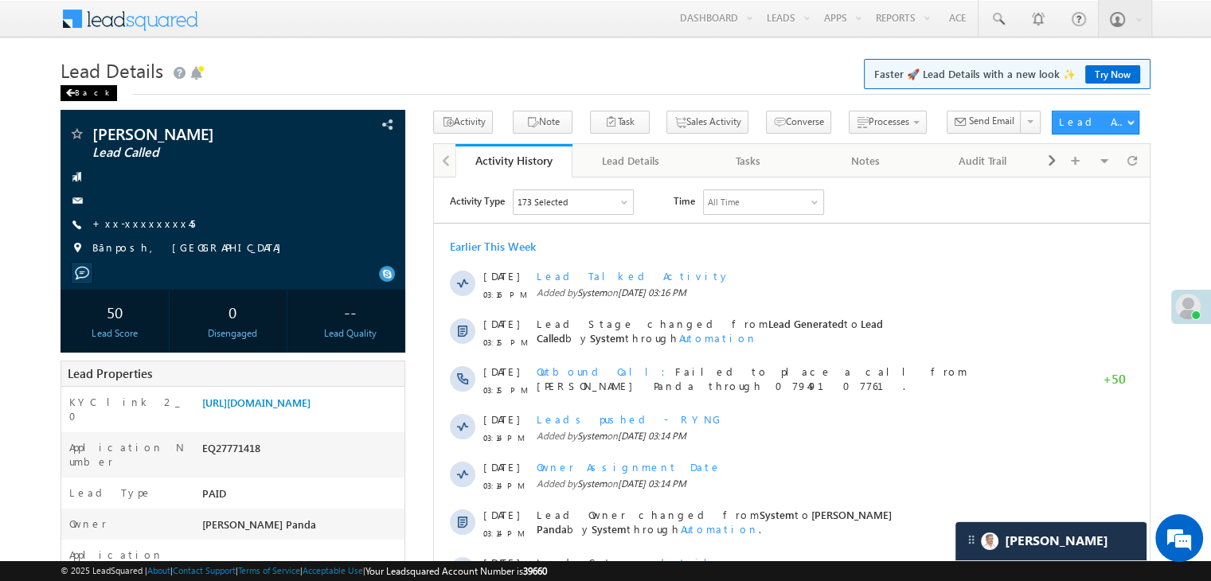
click at [88, 91] on div "Back" at bounding box center [89, 93] width 57 height 16
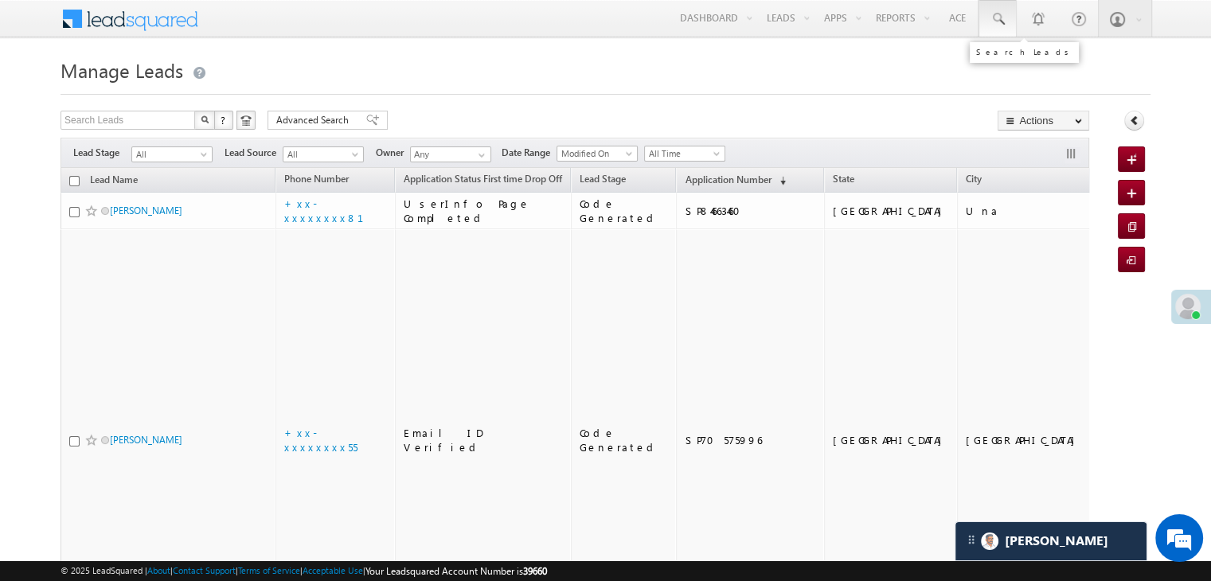
click at [997, 20] on span at bounding box center [998, 19] width 16 height 16
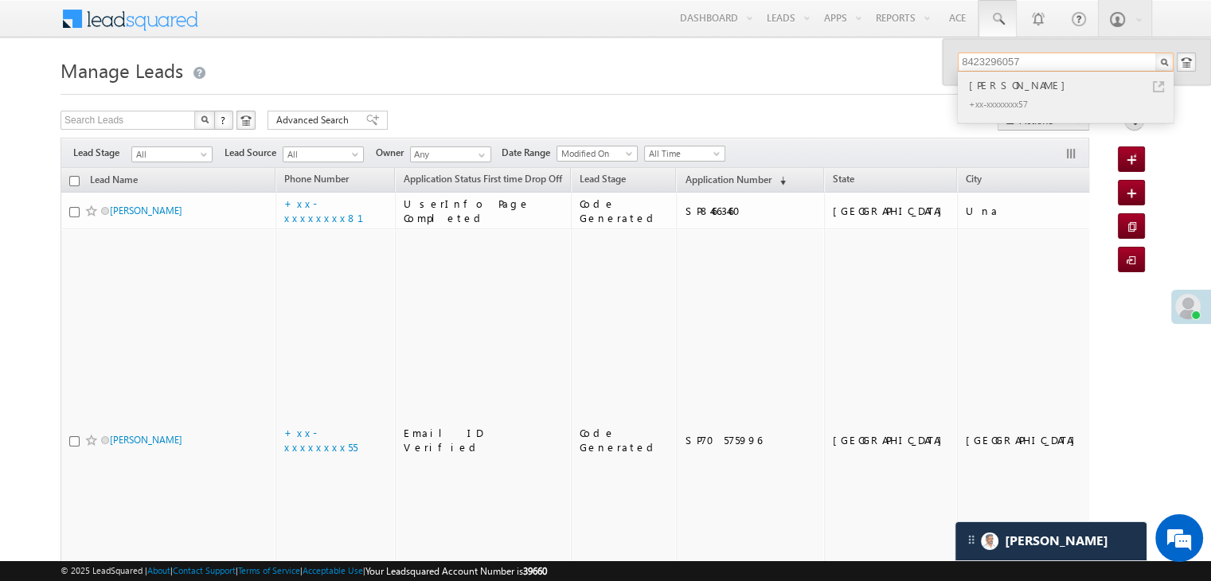
type input "8423296057"
click at [996, 88] on div "Pranshu Mishra" at bounding box center [1072, 85] width 213 height 18
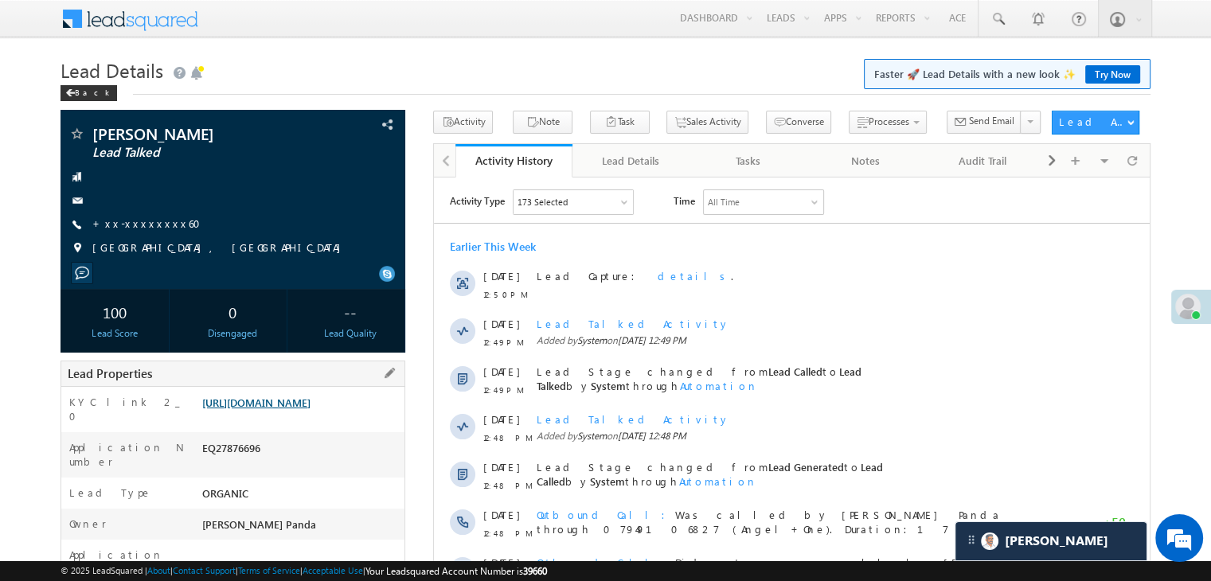
click at [311, 409] on link "[URL][DOMAIN_NAME]" at bounding box center [256, 403] width 108 height 14
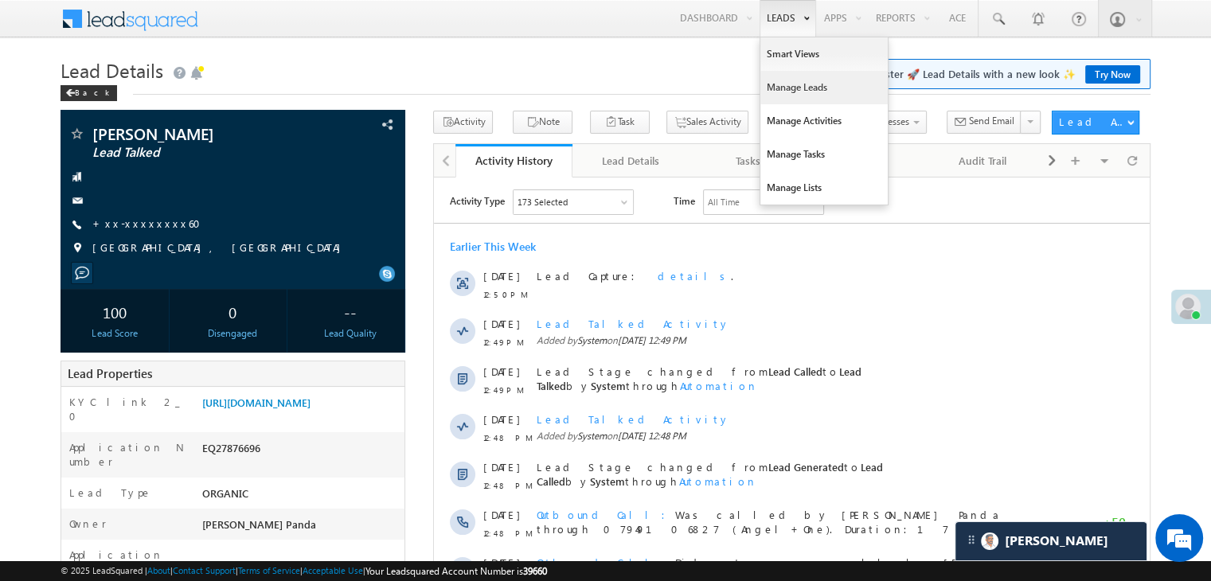
click at [790, 88] on link "Manage Leads" at bounding box center [823, 87] width 127 height 33
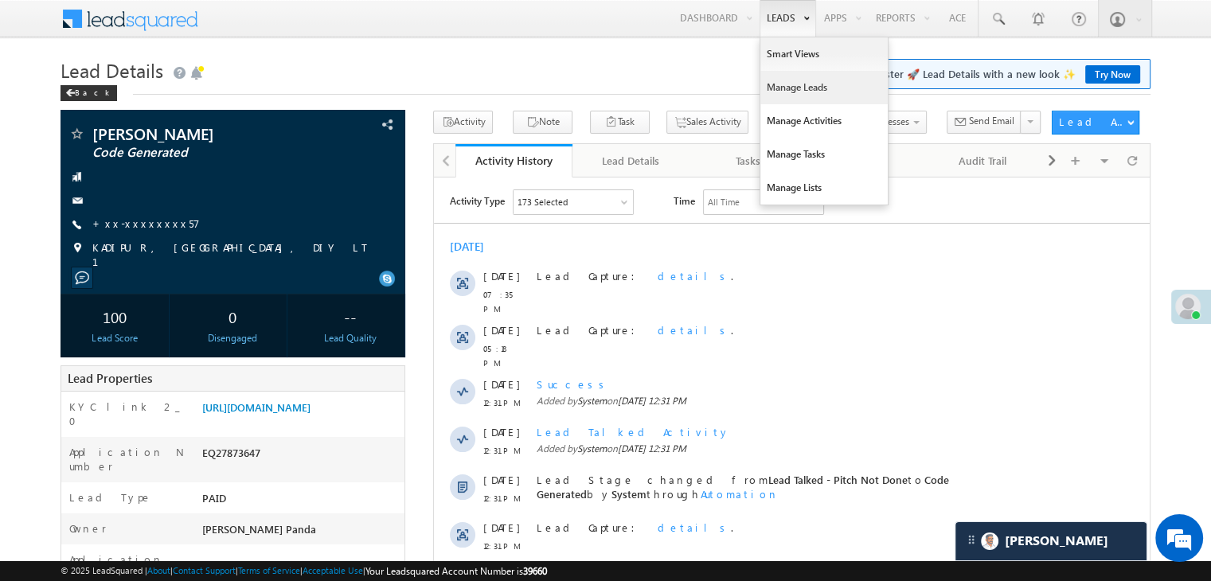
click at [793, 80] on link "Manage Leads" at bounding box center [823, 87] width 127 height 33
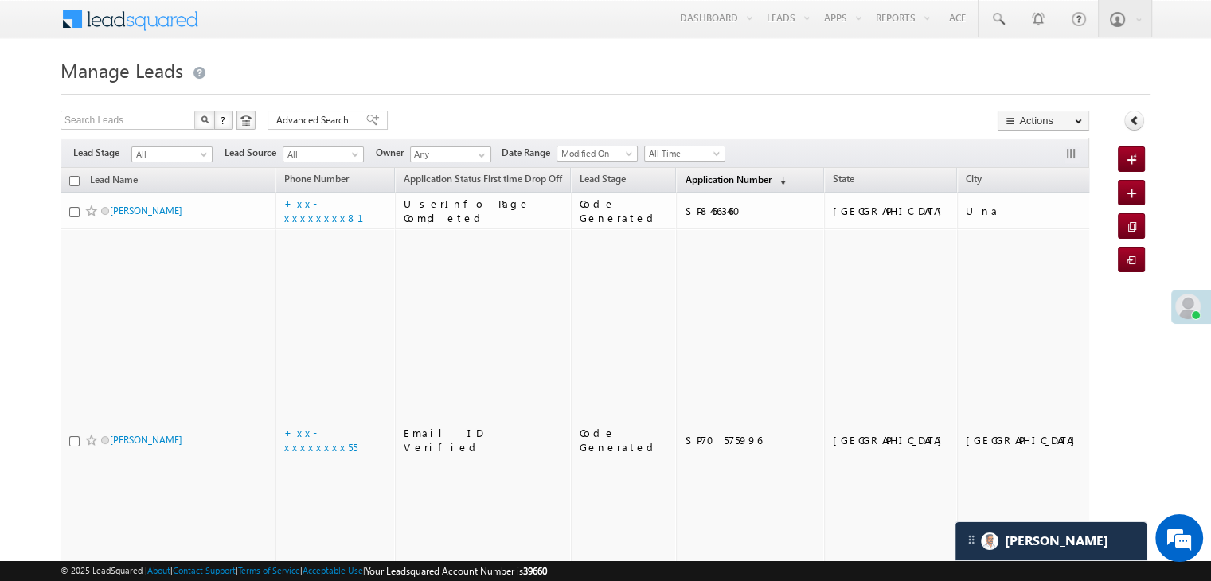
click at [703, 188] on link "Application Number (sorted descending)" at bounding box center [735, 180] width 117 height 21
click at [685, 180] on span "Application Number" at bounding box center [728, 180] width 86 height 12
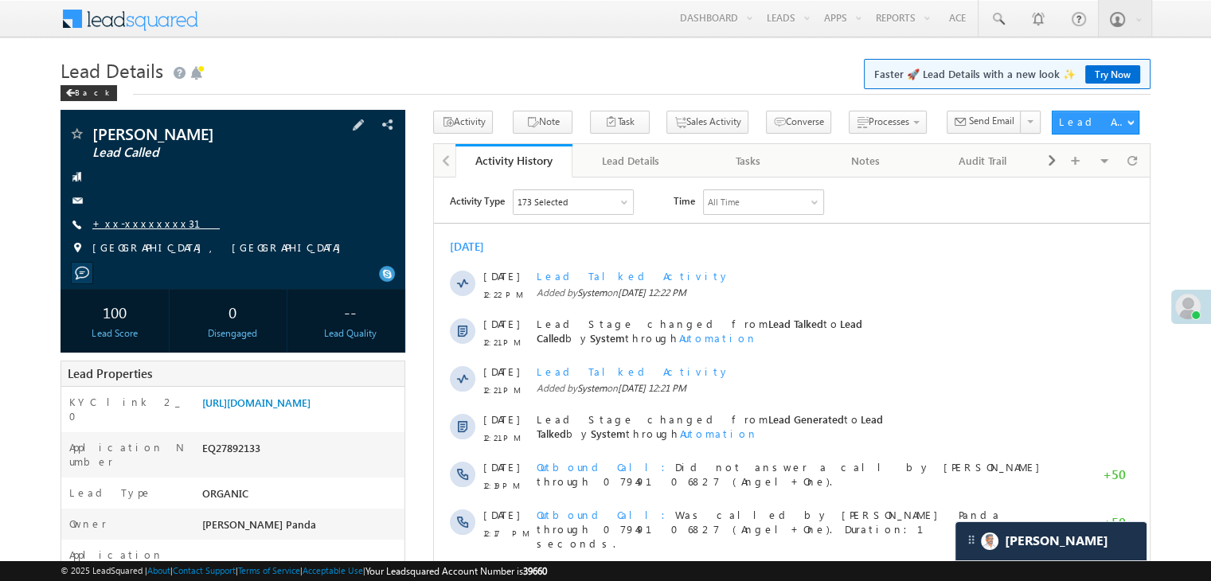
click at [143, 221] on link "+xx-xxxxxxxx31" at bounding box center [155, 224] width 127 height 14
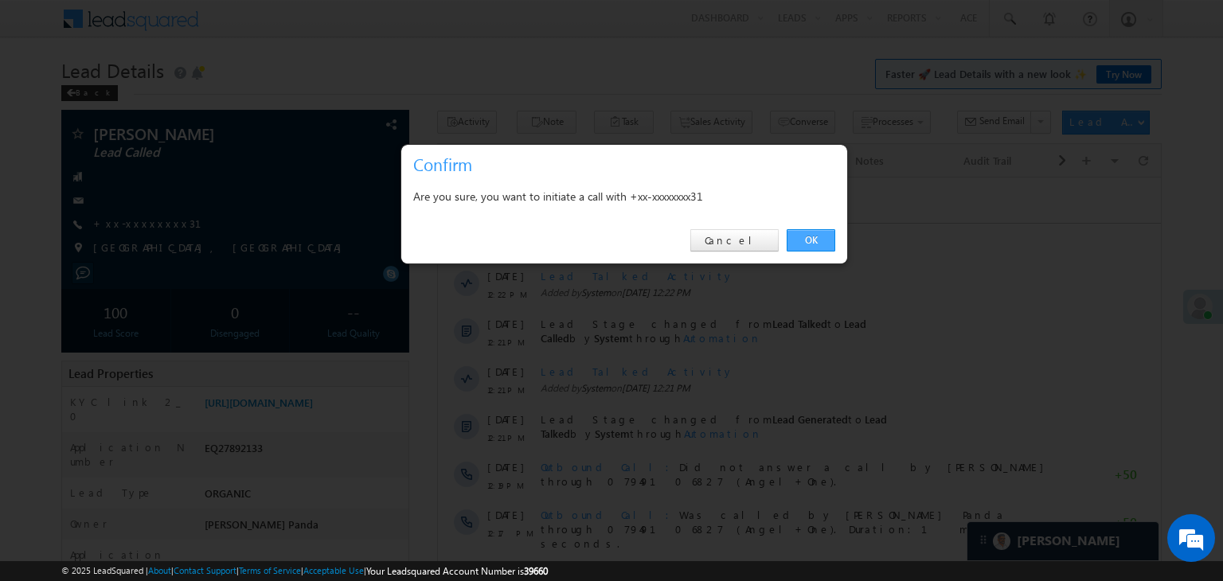
click at [814, 243] on link "OK" at bounding box center [811, 240] width 49 height 22
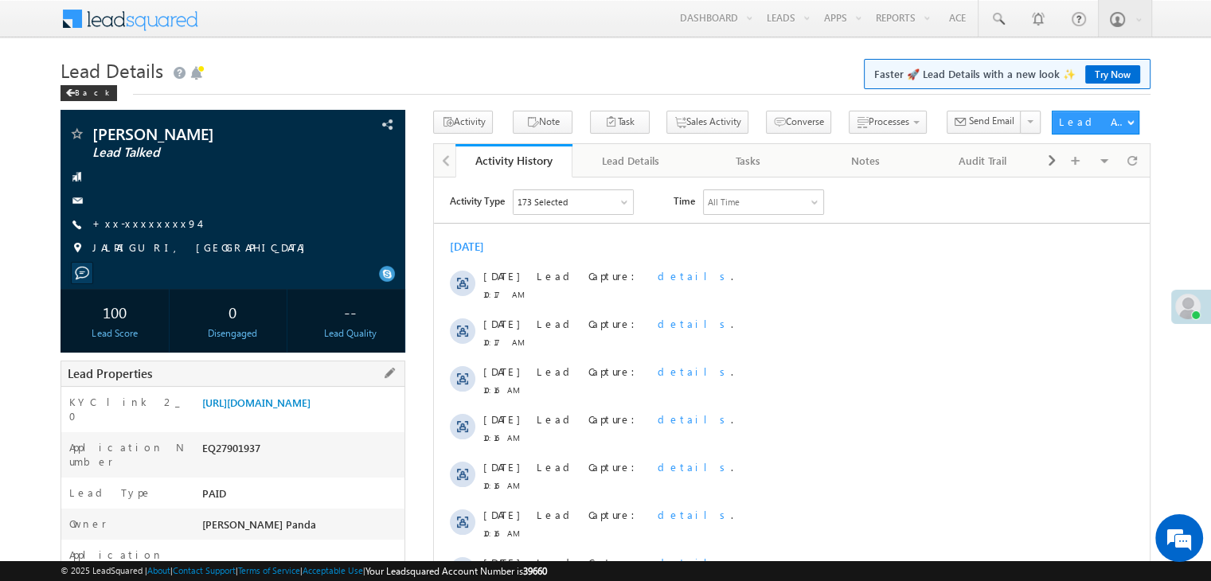
scroll to position [80, 0]
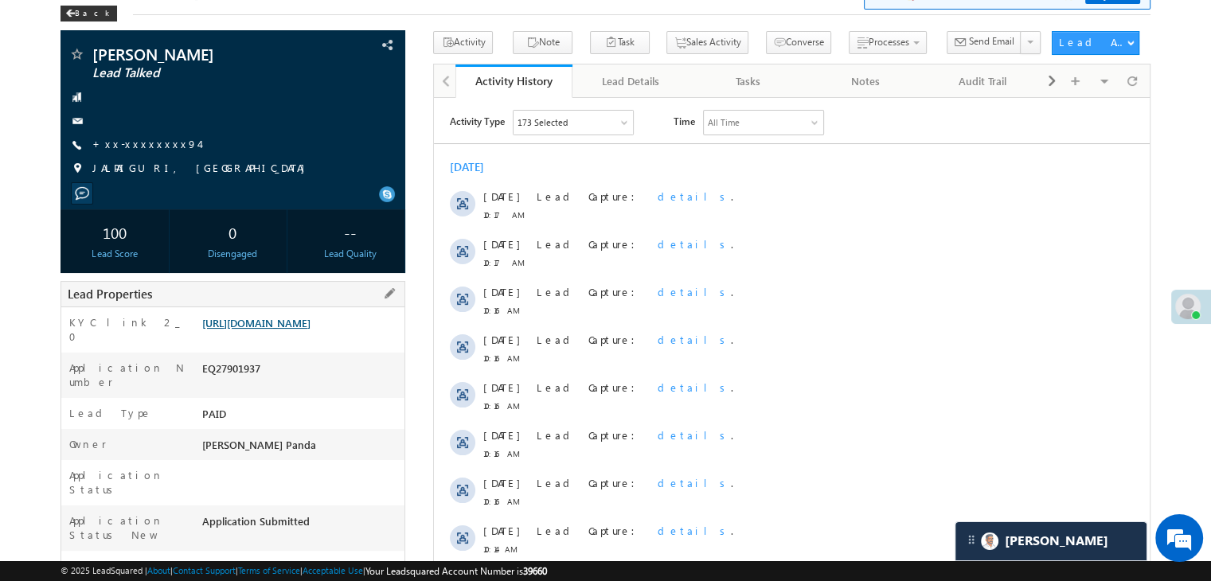
click at [303, 326] on link "[URL][DOMAIN_NAME]" at bounding box center [256, 323] width 108 height 14
click at [143, 147] on link "+xx-xxxxxxxx94" at bounding box center [145, 144] width 107 height 14
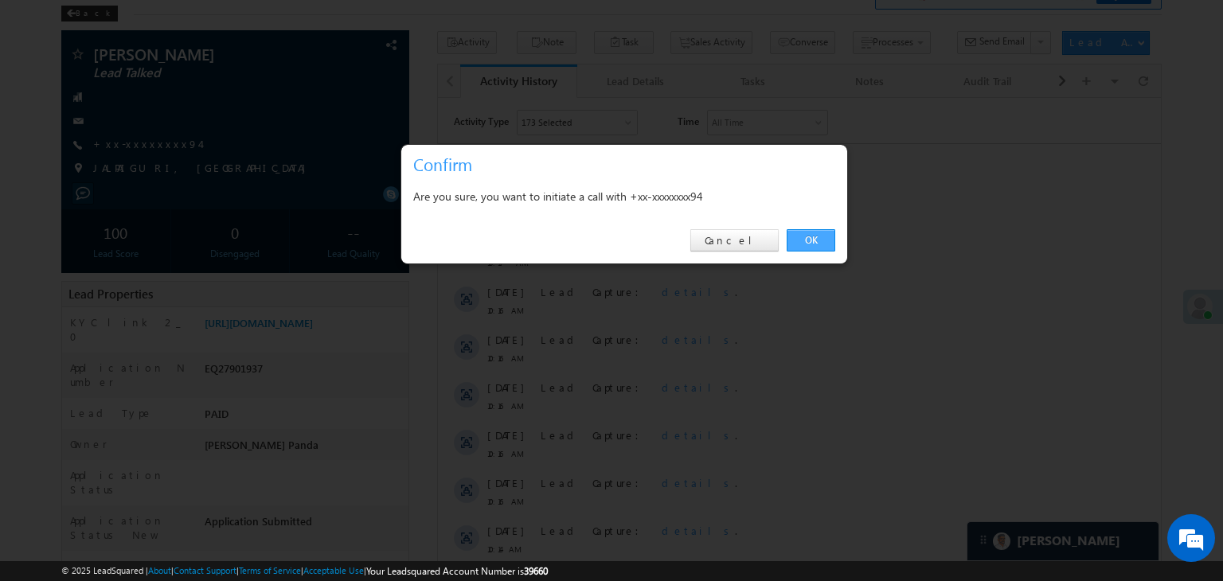
click at [818, 240] on link "OK" at bounding box center [811, 240] width 49 height 22
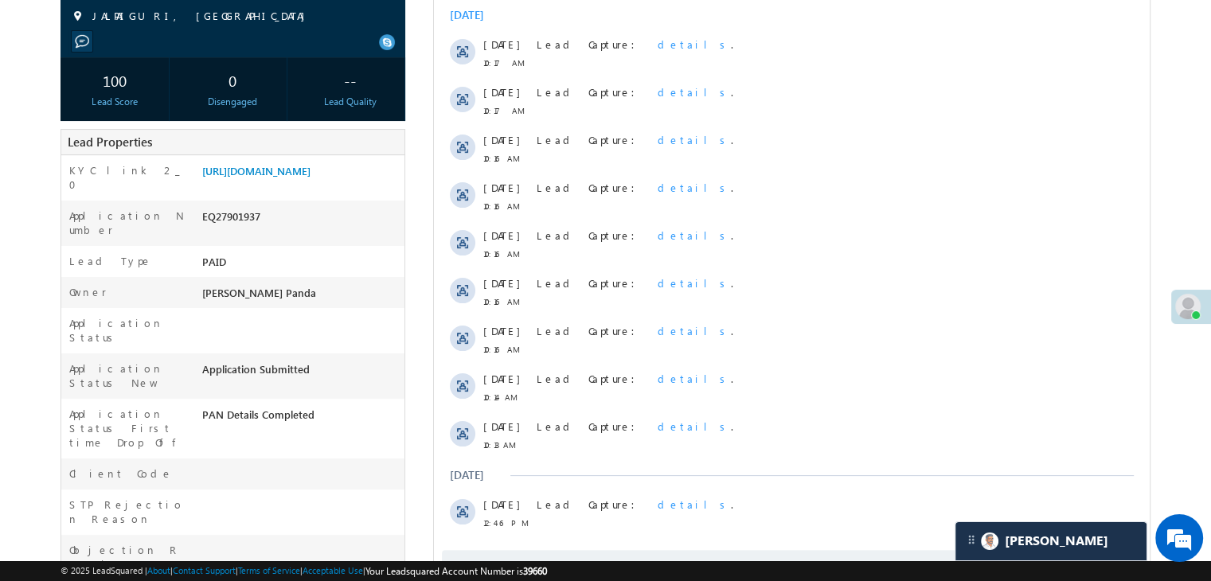
scroll to position [478, 0]
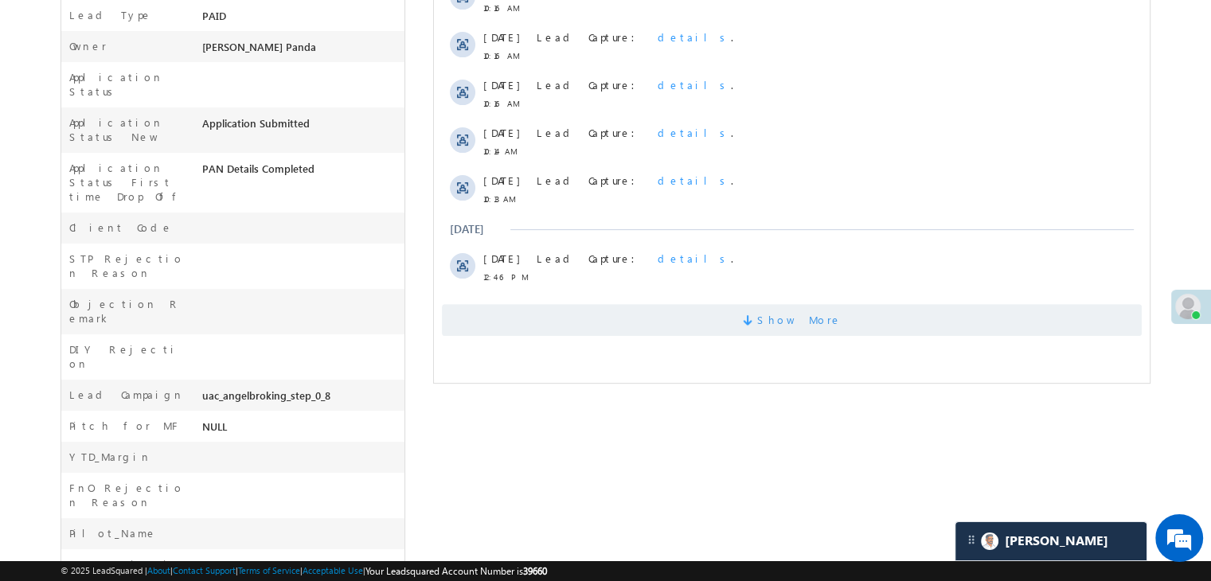
click at [816, 322] on span "Show More" at bounding box center [799, 320] width 84 height 32
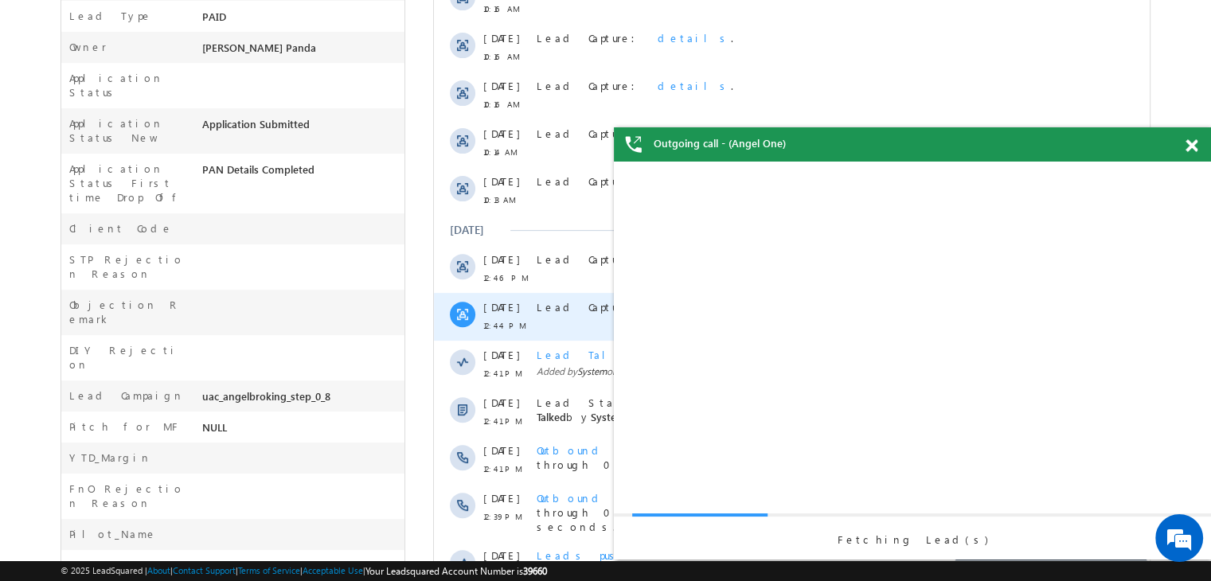
scroll to position [0, 0]
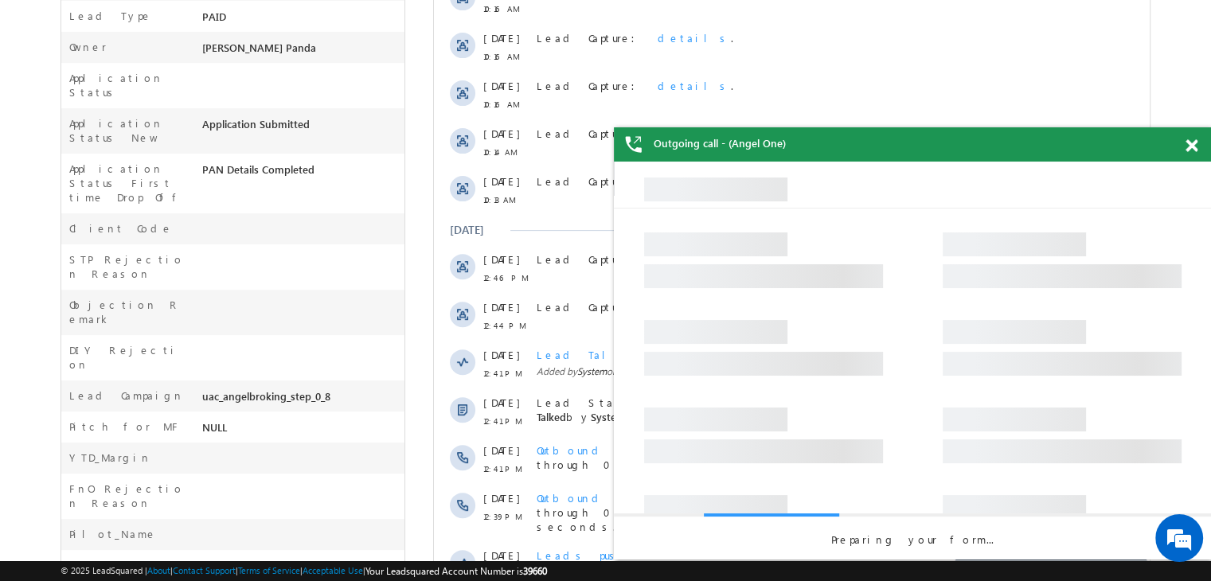
click at [1192, 147] on span at bounding box center [1191, 146] width 12 height 14
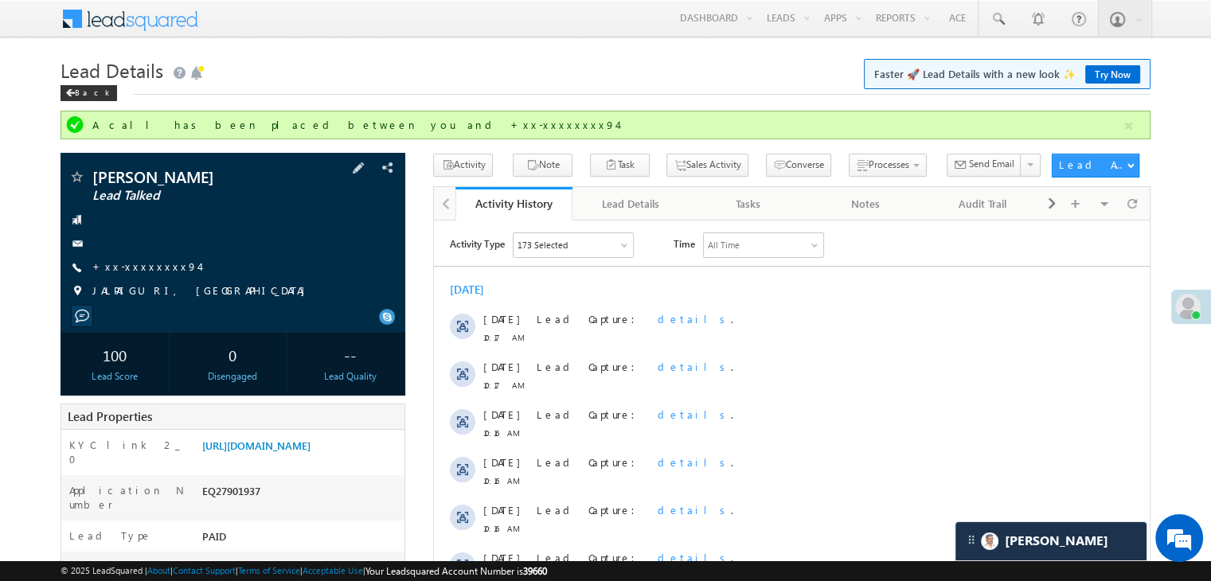
click at [76, 179] on span at bounding box center [76, 178] width 16 height 16
click at [146, 263] on link "+xx-xxxxxxxx94" at bounding box center [145, 267] width 107 height 14
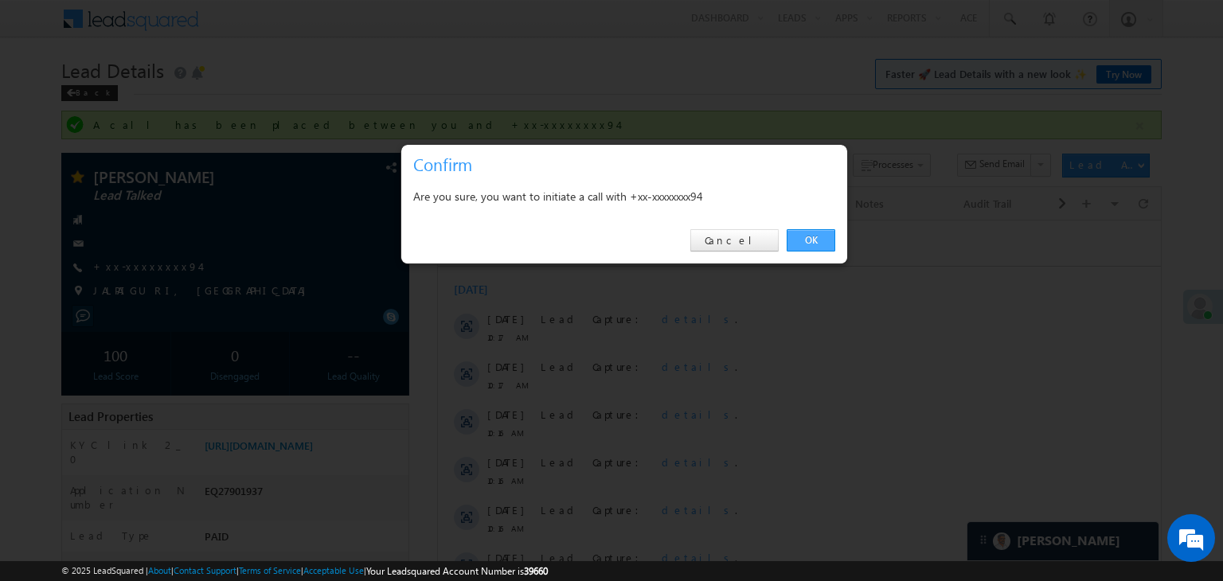
click at [806, 236] on link "OK" at bounding box center [811, 240] width 49 height 22
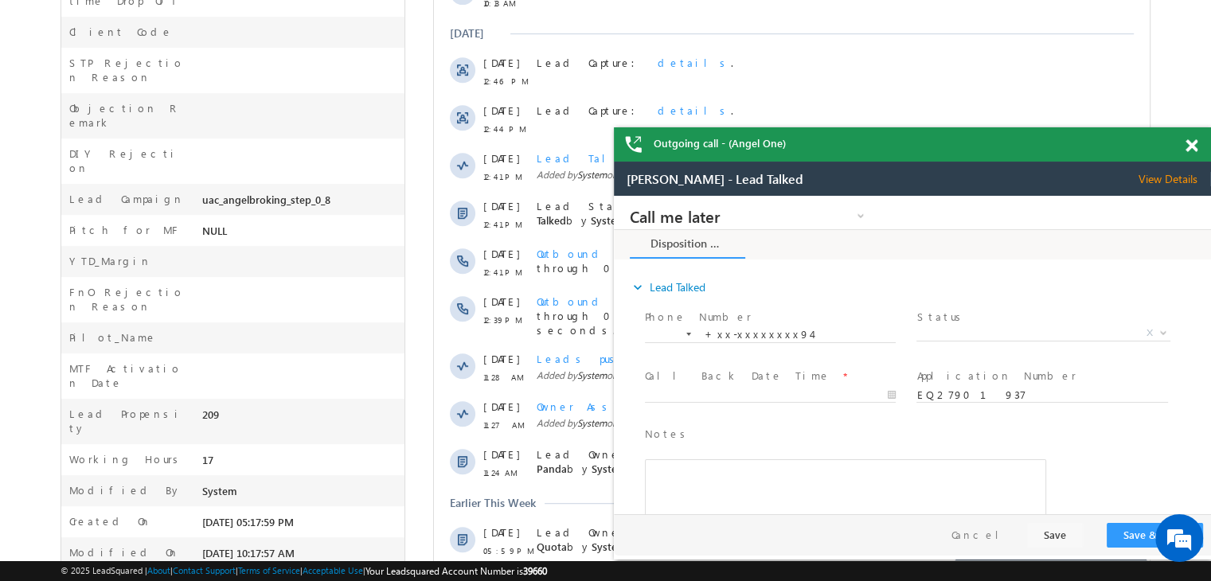
click at [1190, 147] on span at bounding box center [1191, 146] width 12 height 14
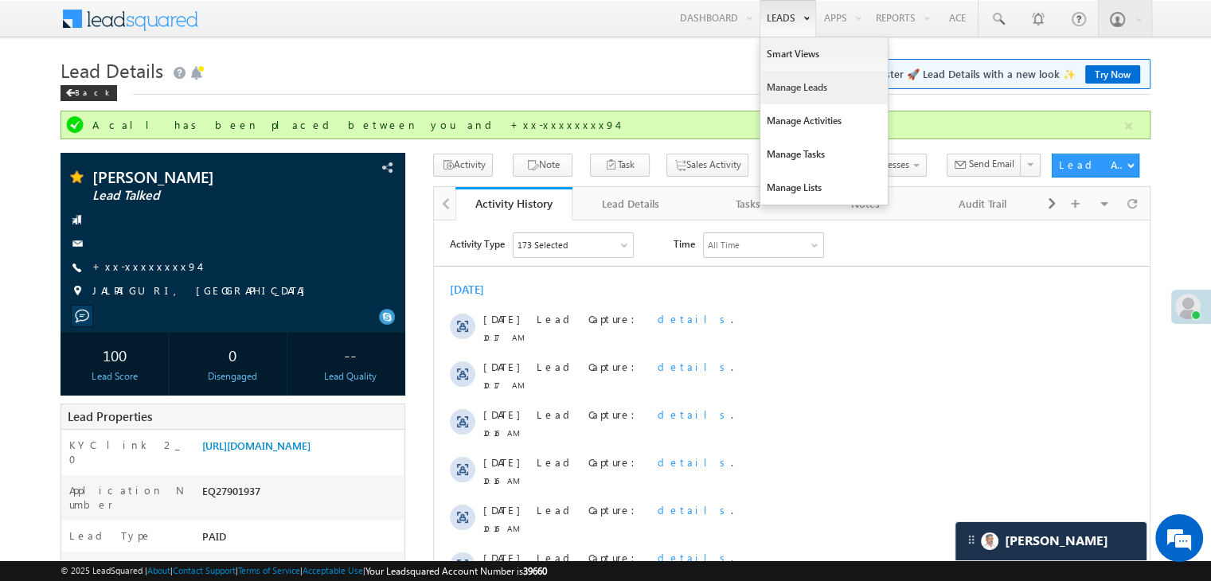
click at [792, 80] on link "Manage Leads" at bounding box center [823, 87] width 127 height 33
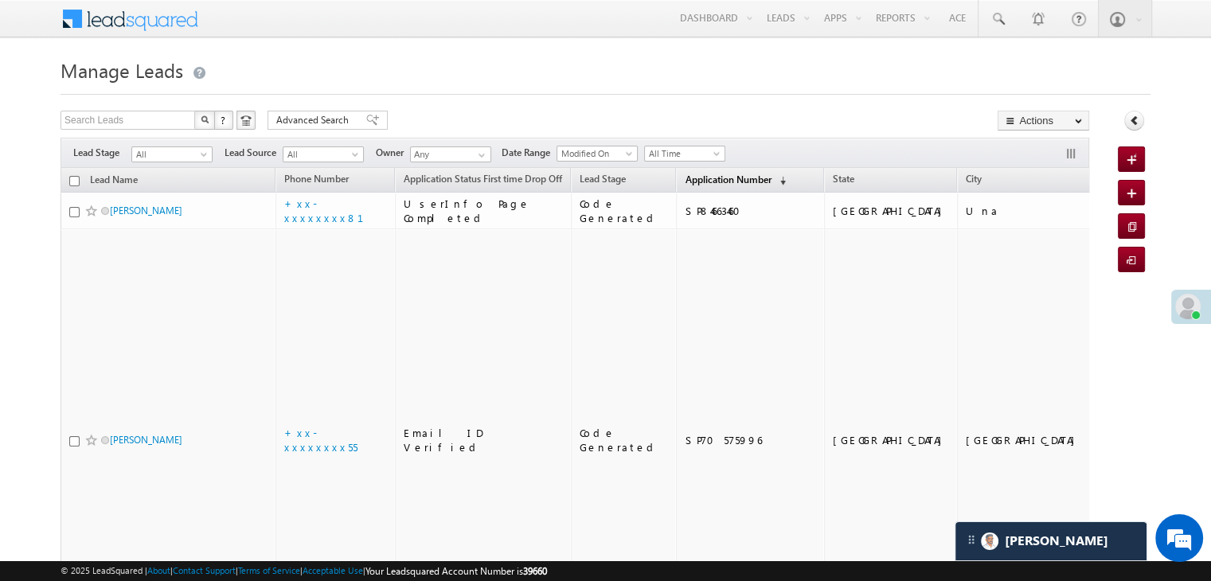
click at [685, 178] on span "Application Number" at bounding box center [728, 180] width 86 height 12
click at [685, 183] on span "Application Number" at bounding box center [728, 180] width 86 height 12
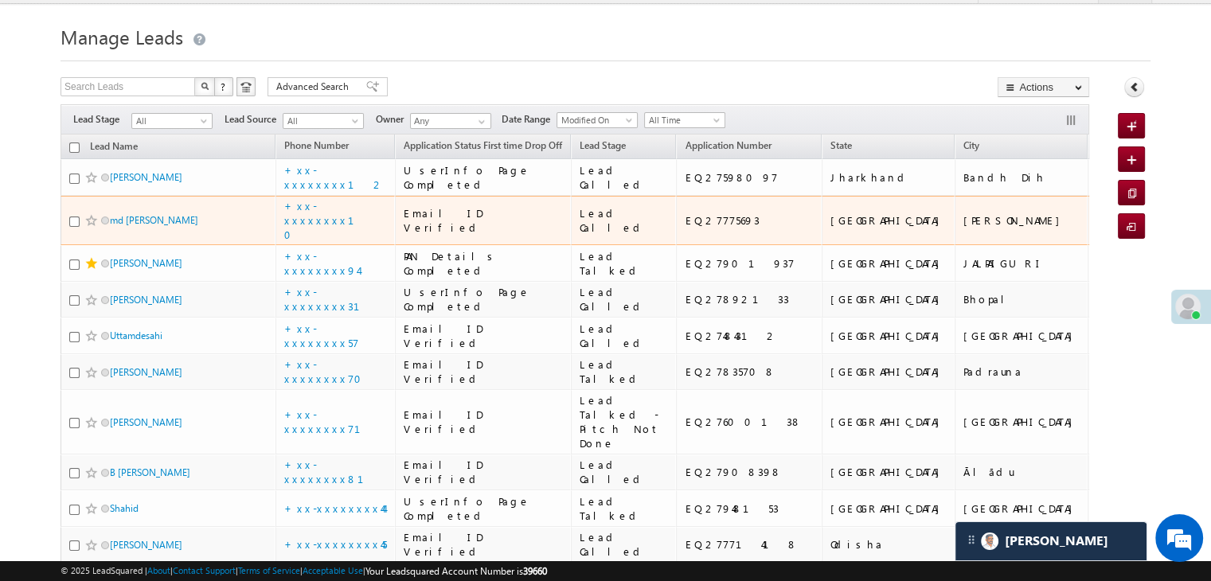
scroll to position [80, 0]
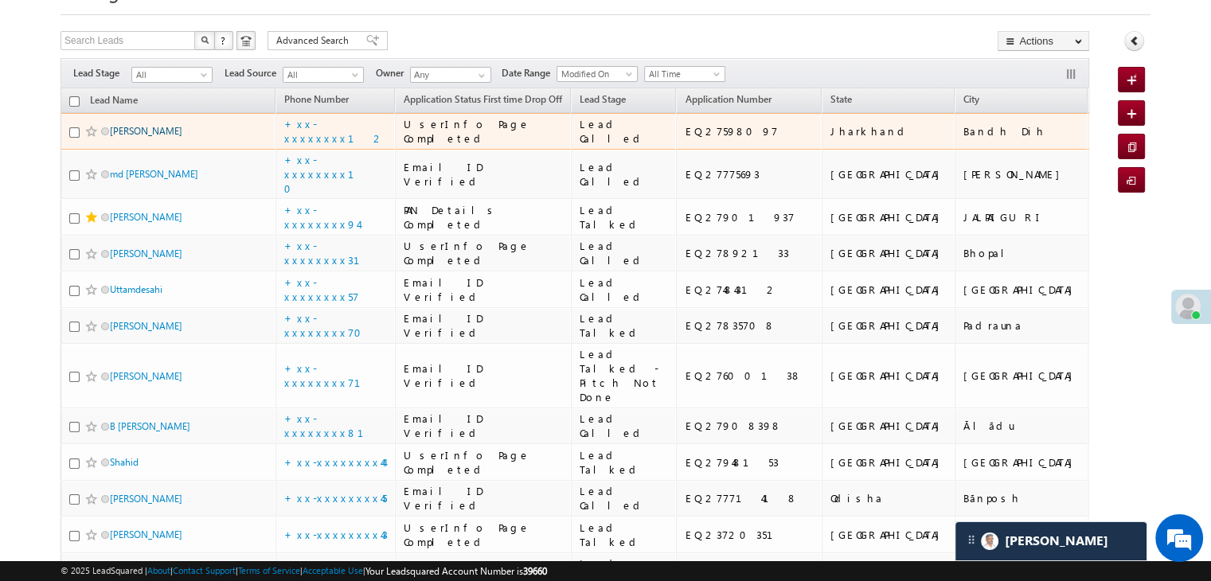
click at [119, 137] on link "[PERSON_NAME]" at bounding box center [146, 131] width 72 height 12
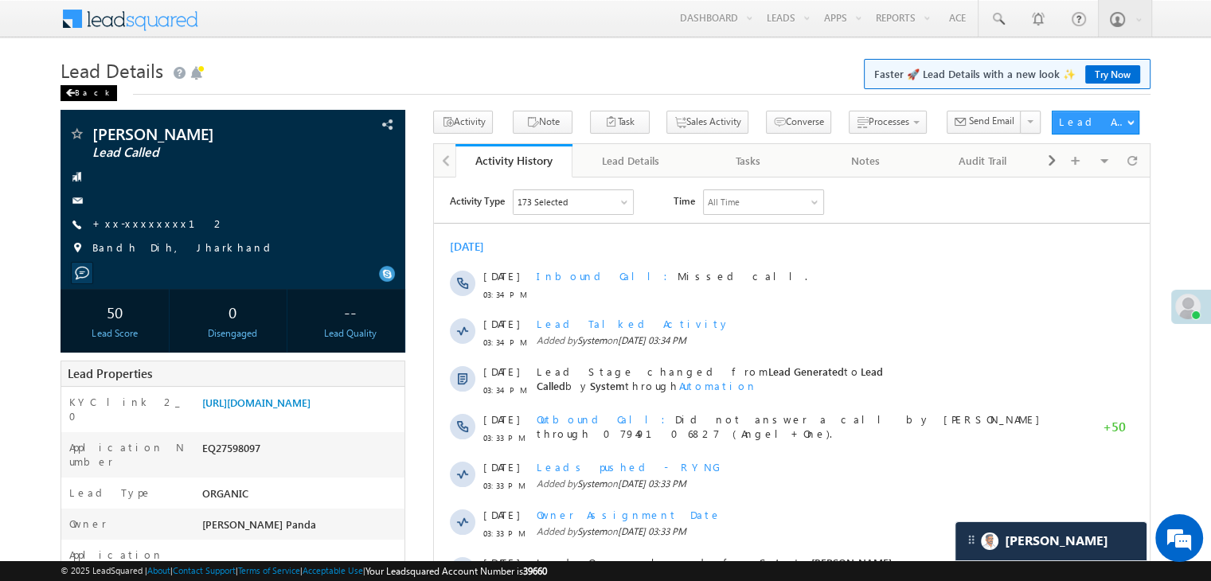
click at [82, 96] on div "Back" at bounding box center [89, 93] width 57 height 16
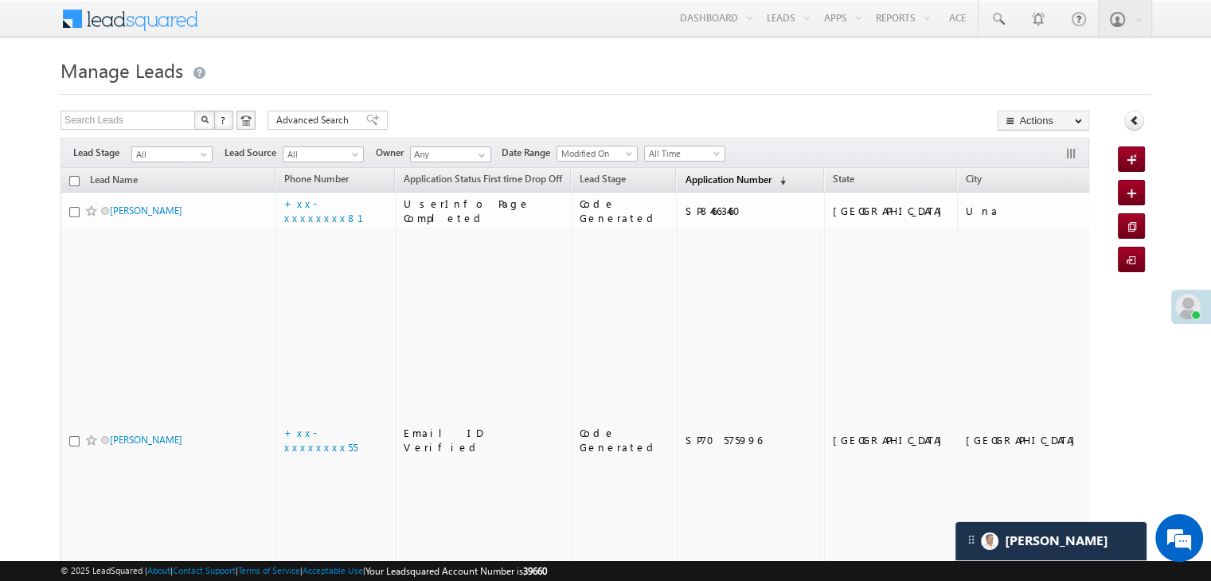
click at [685, 180] on span "Application Number" at bounding box center [728, 180] width 86 height 12
click at [685, 184] on span "Application Number" at bounding box center [728, 180] width 86 height 12
click at [697, 174] on span "Application Number" at bounding box center [728, 180] width 86 height 12
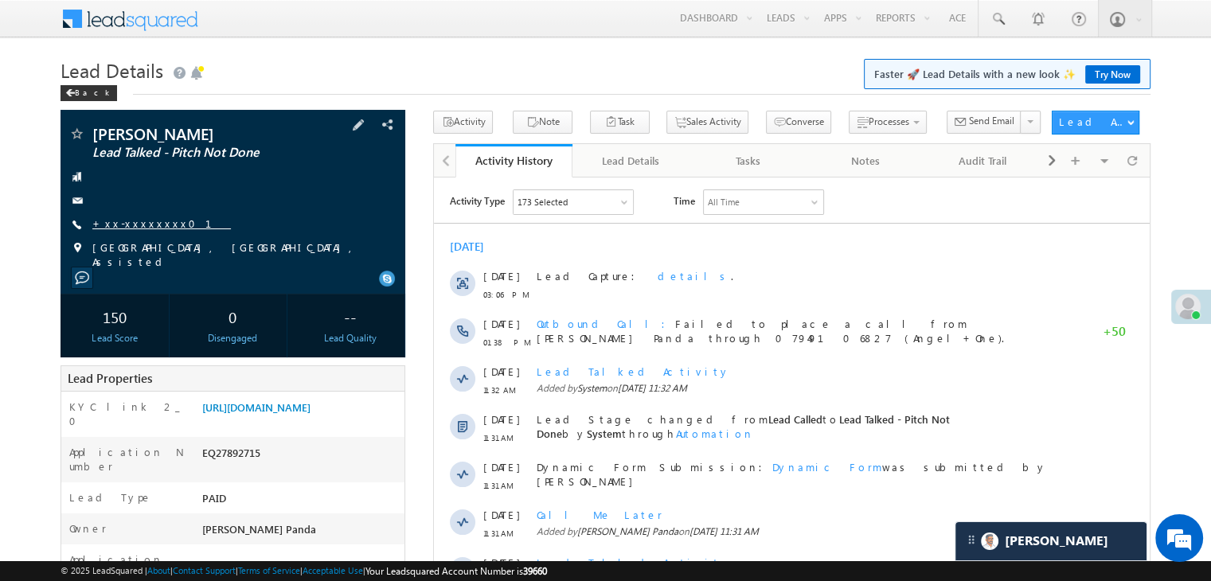
click at [150, 227] on link "+xx-xxxxxxxx01" at bounding box center [161, 224] width 139 height 14
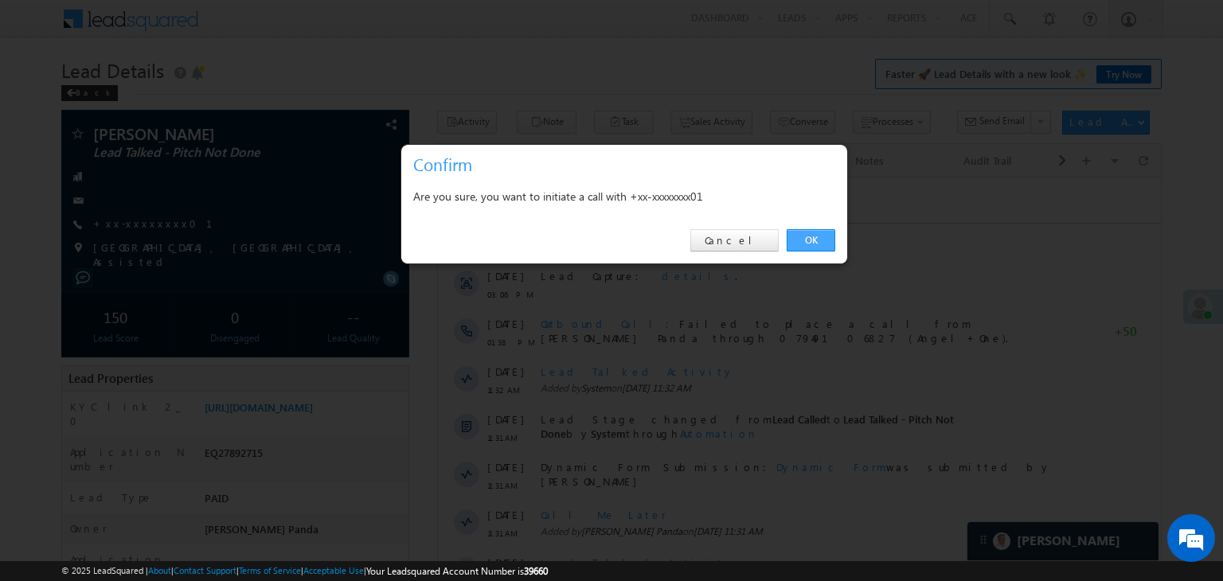
click at [814, 236] on link "OK" at bounding box center [811, 240] width 49 height 22
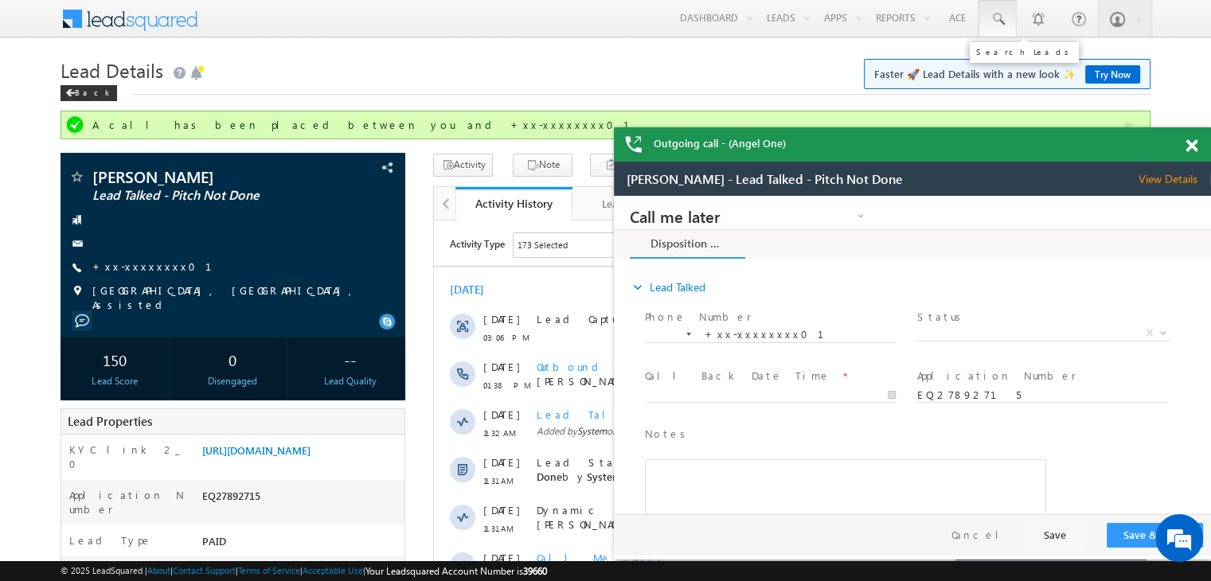
click at [995, 17] on span at bounding box center [998, 19] width 16 height 16
paste input "EQ27211048"
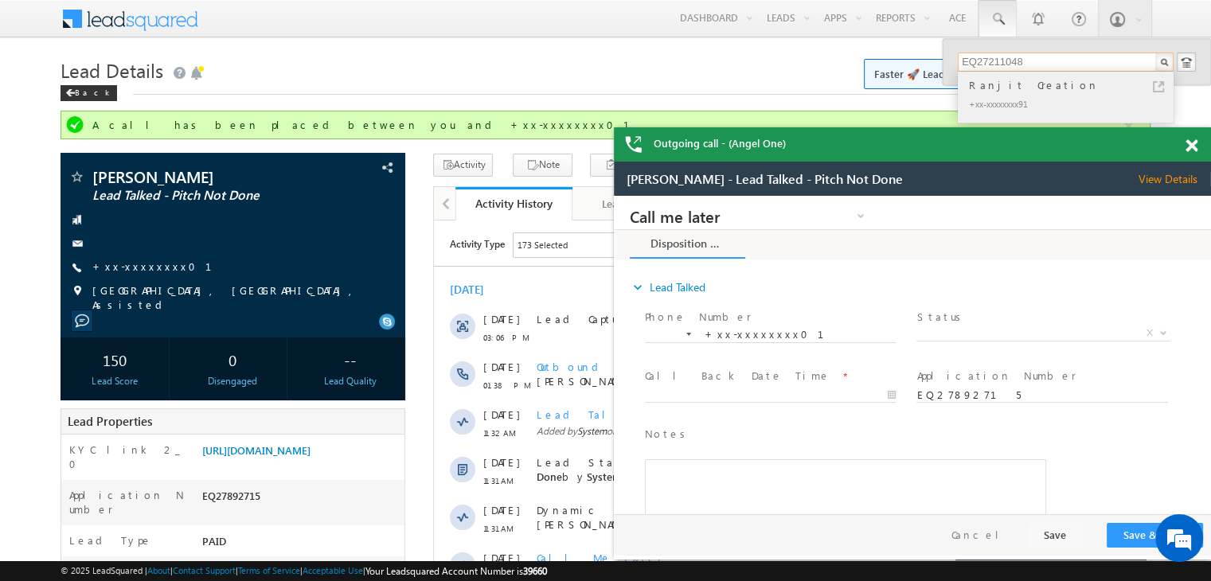
type input "EQ27211048"
click at [983, 85] on div "Ranjit Creation" at bounding box center [1072, 85] width 213 height 18
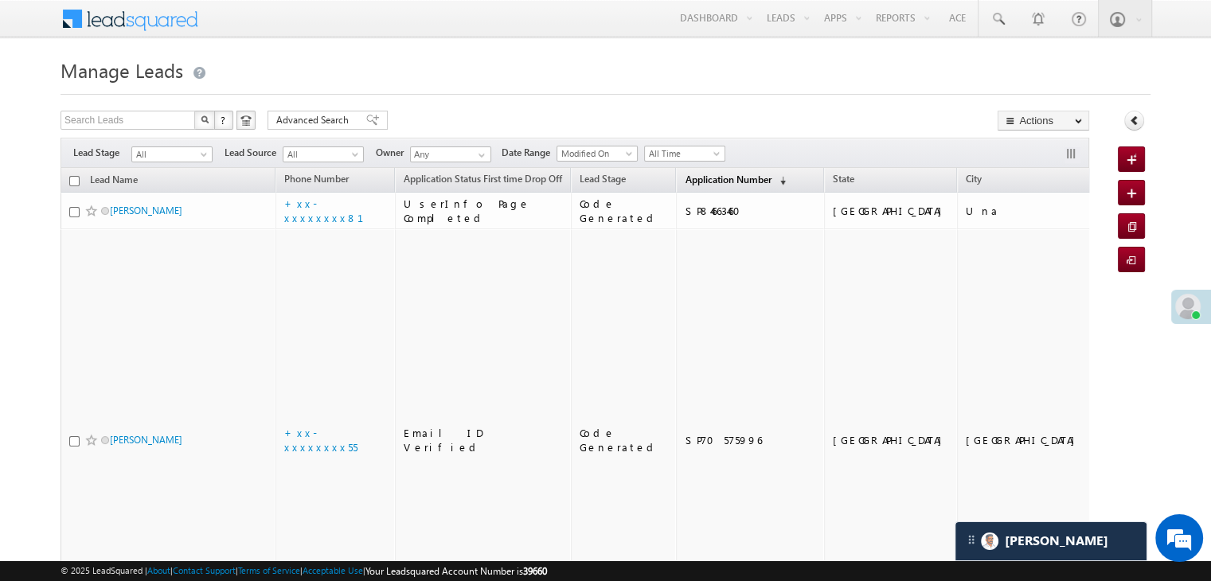
click at [685, 178] on span "Application Number" at bounding box center [728, 180] width 86 height 12
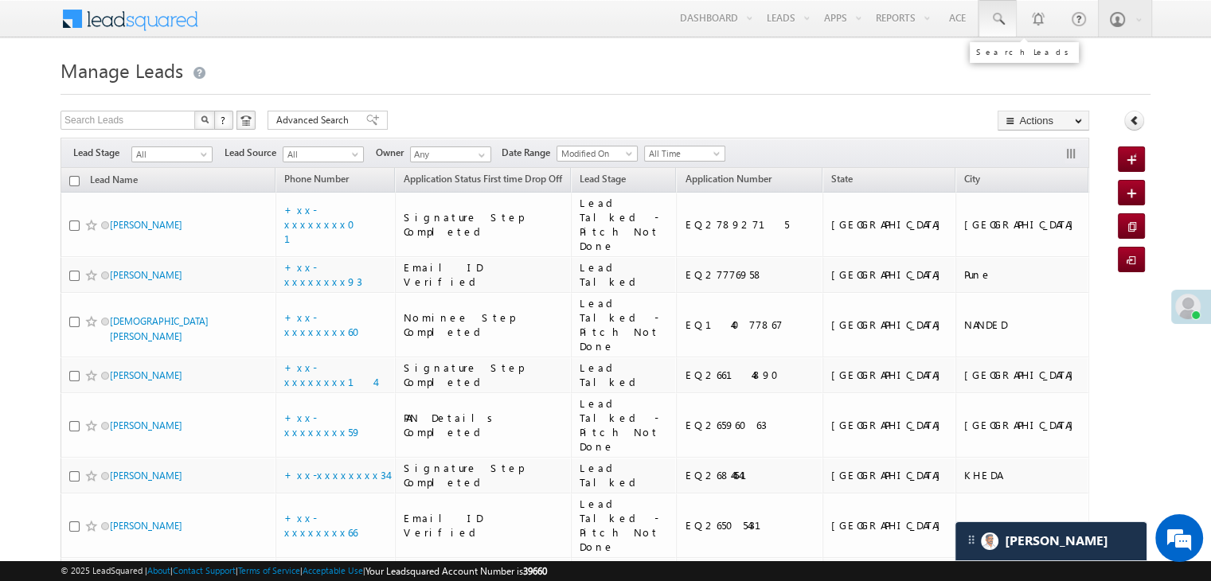
click at [1003, 17] on span at bounding box center [998, 19] width 16 height 16
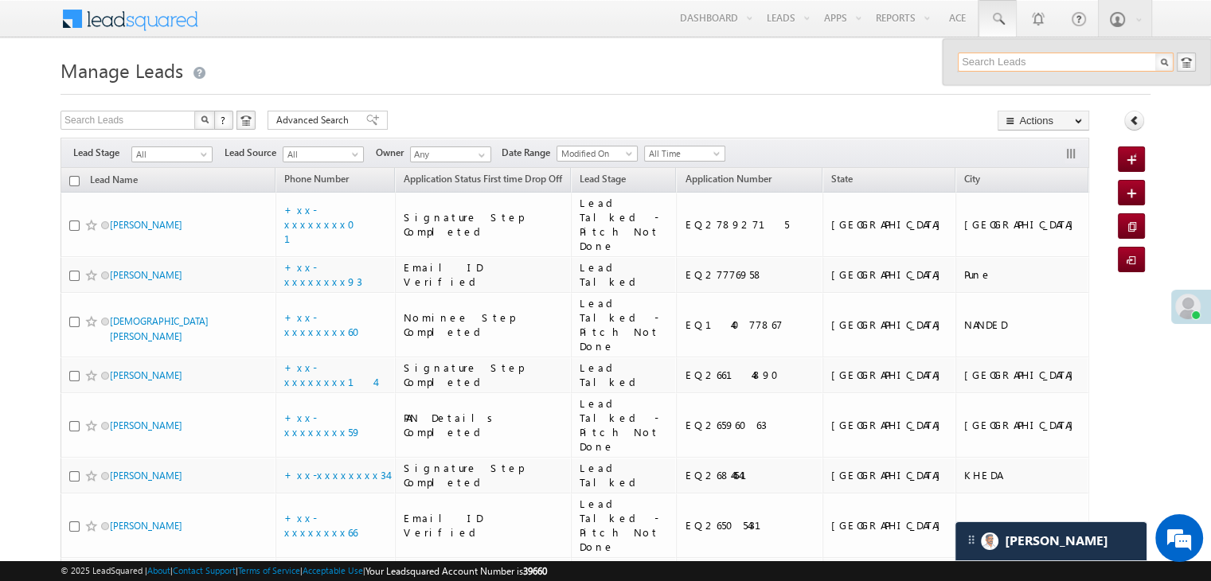
paste input "EQ27380547"
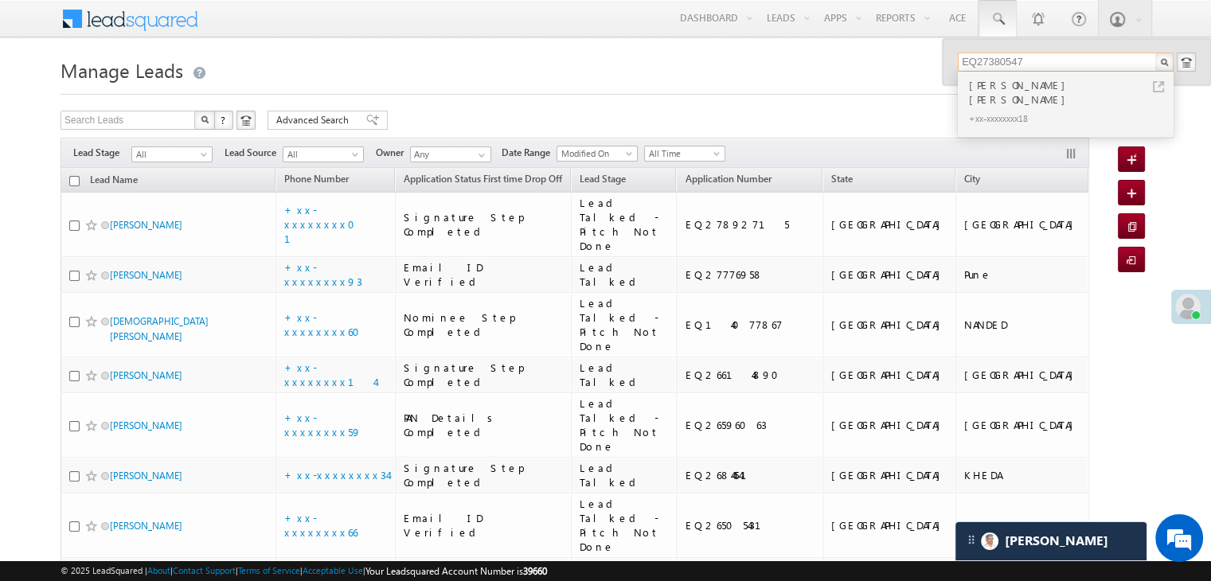
type input "EQ27380547"
click at [994, 85] on div "[PERSON_NAME] [PERSON_NAME]" at bounding box center [1072, 92] width 213 height 32
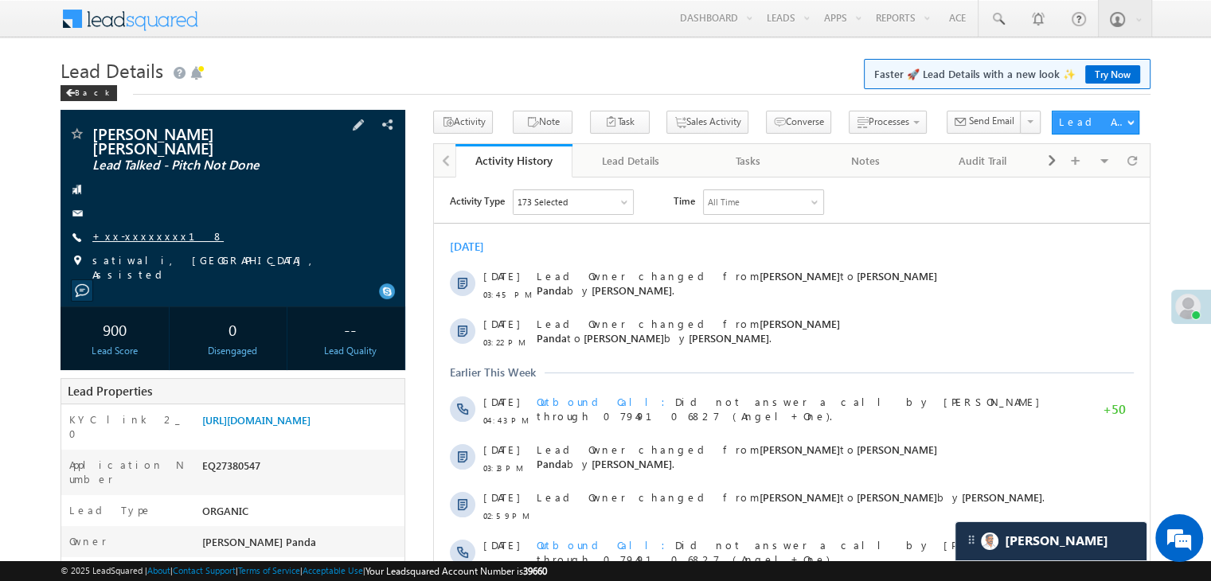
click at [131, 229] on link "+xx-xxxxxxxx18" at bounding box center [157, 236] width 131 height 14
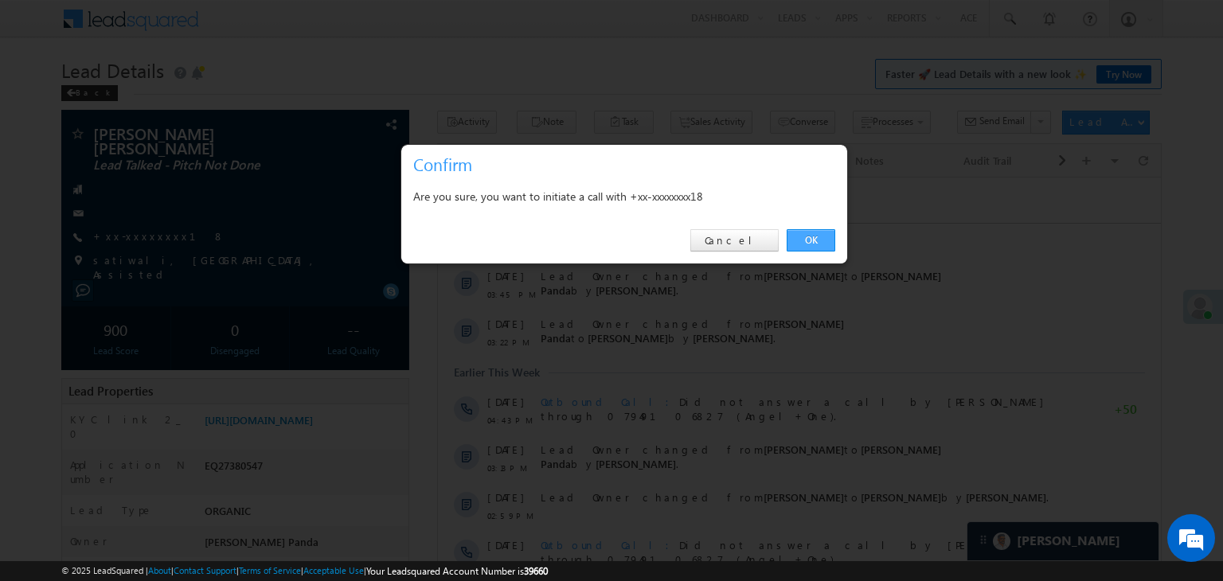
click at [812, 237] on link "OK" at bounding box center [811, 240] width 49 height 22
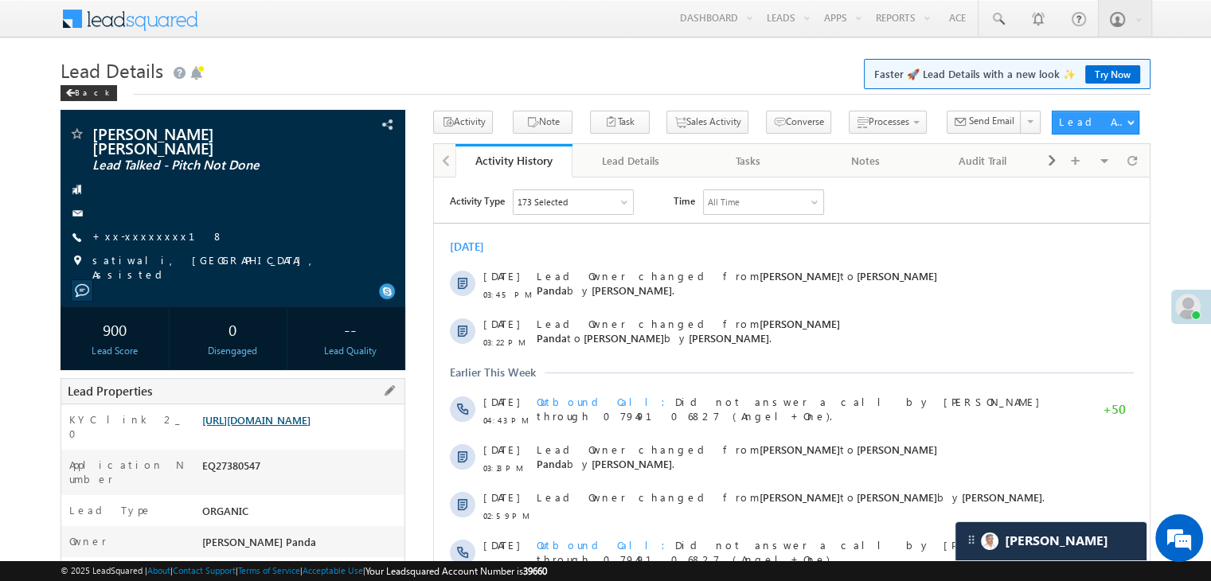
click at [301, 413] on link "https://angelbroking1-pk3em7sa.customui-test.leadsquared.com?leadId=dd1a9db2-b9…" at bounding box center [256, 420] width 108 height 14
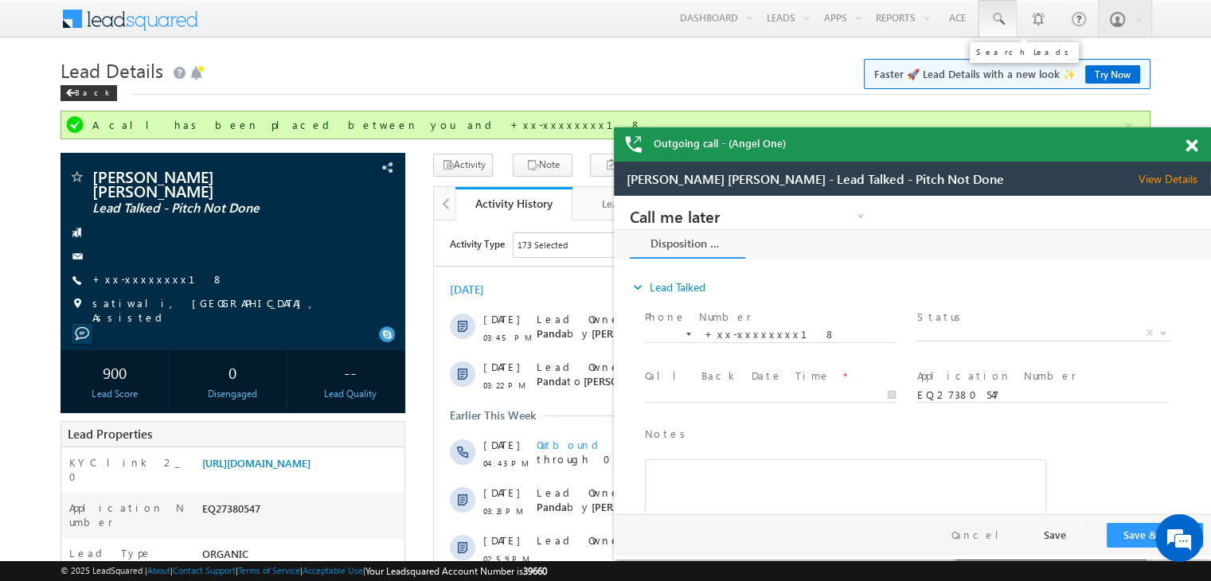
click at [990, 20] on span at bounding box center [998, 19] width 16 height 16
paste input "EQ26900970"
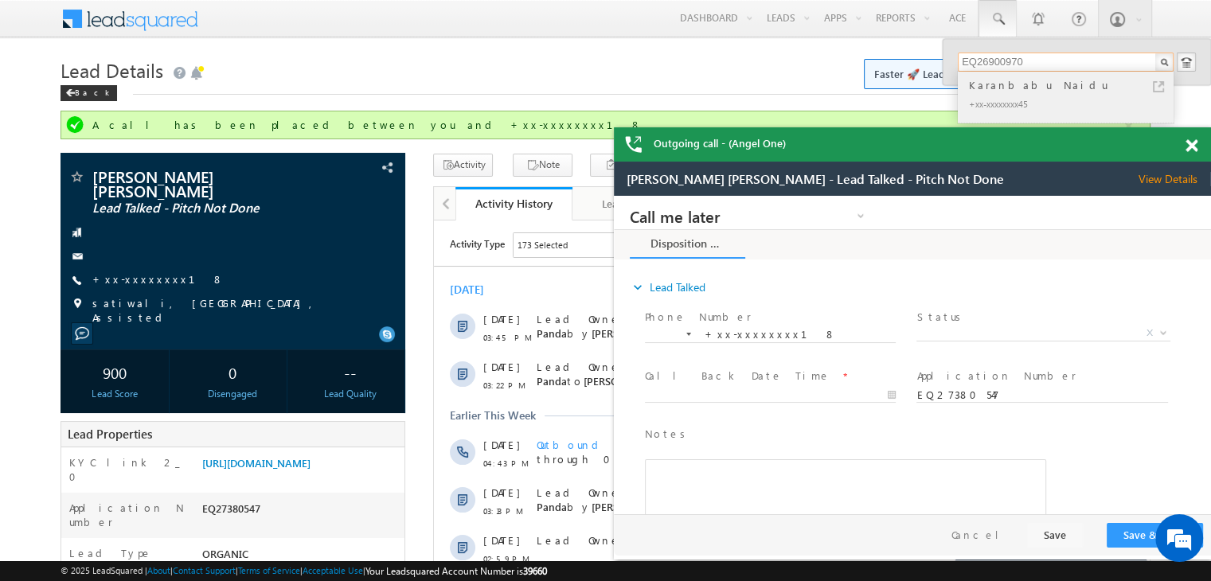
type input "EQ26900970"
click at [990, 92] on div "Karanbabu Naidu" at bounding box center [1072, 85] width 213 height 18
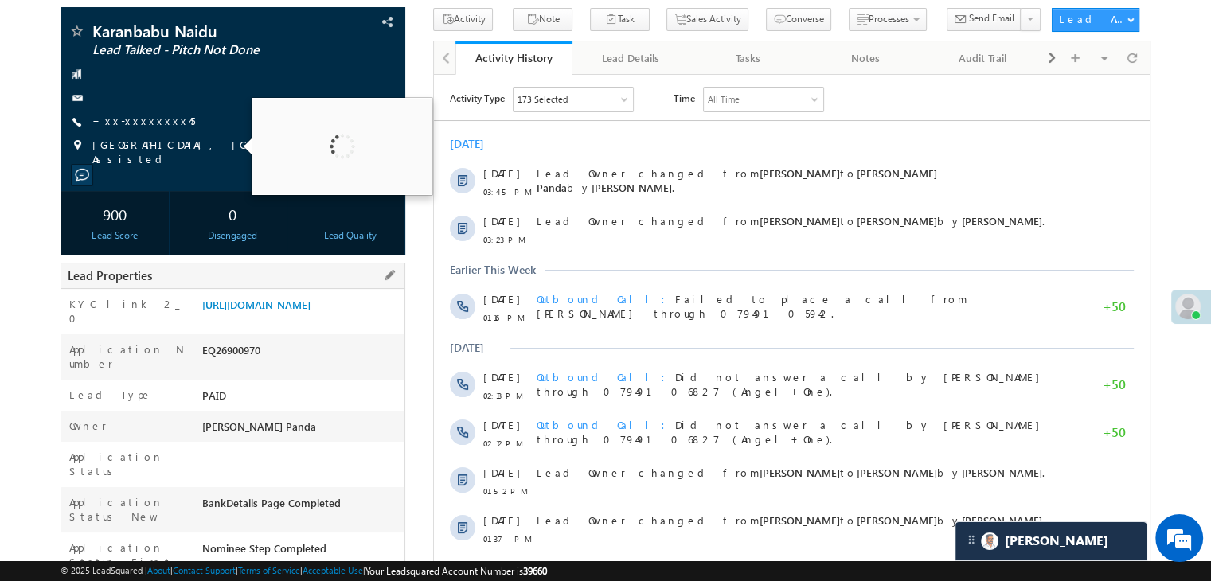
scroll to position [239, 0]
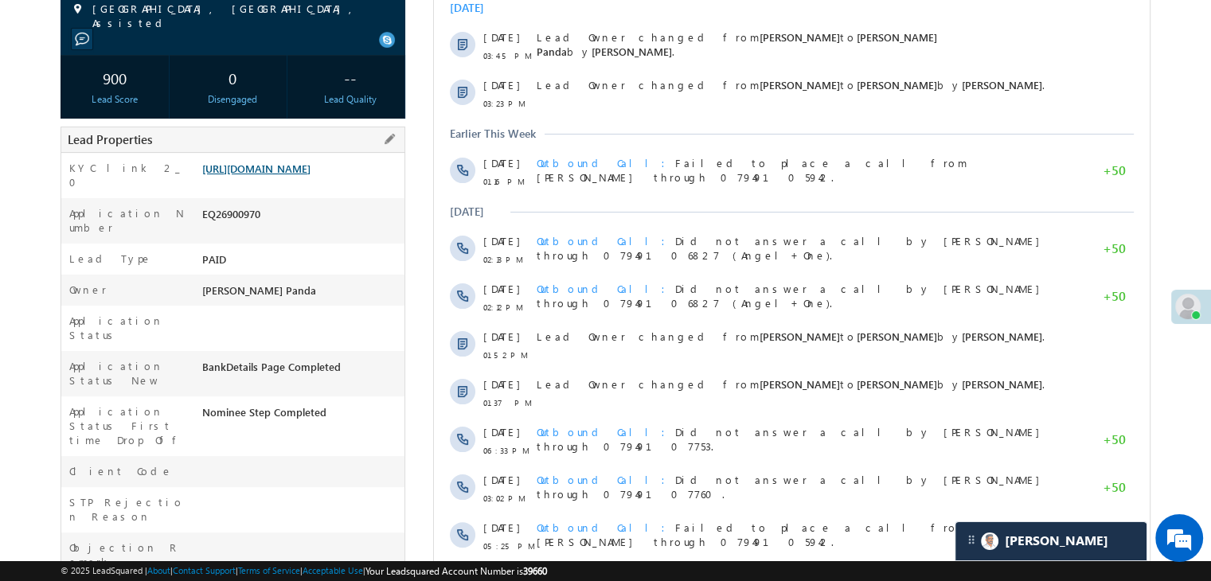
click at [306, 175] on link "https://angelbroking1-pk3em7sa.customui-test.leadsquared.com?leadId=81d4db92-b4…" at bounding box center [256, 169] width 108 height 14
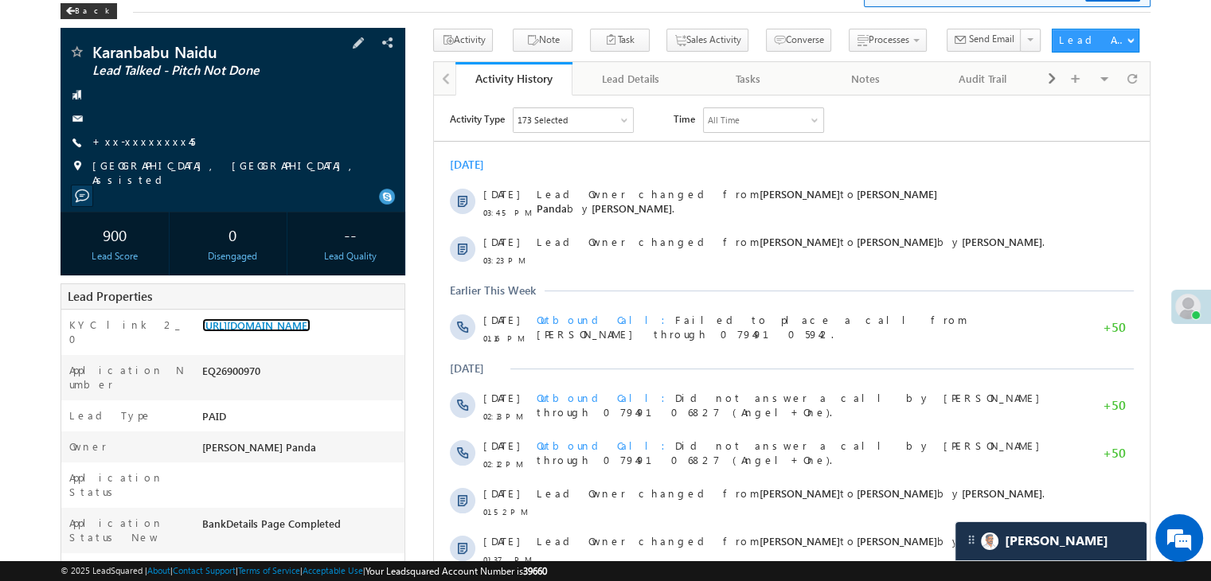
scroll to position [80, 0]
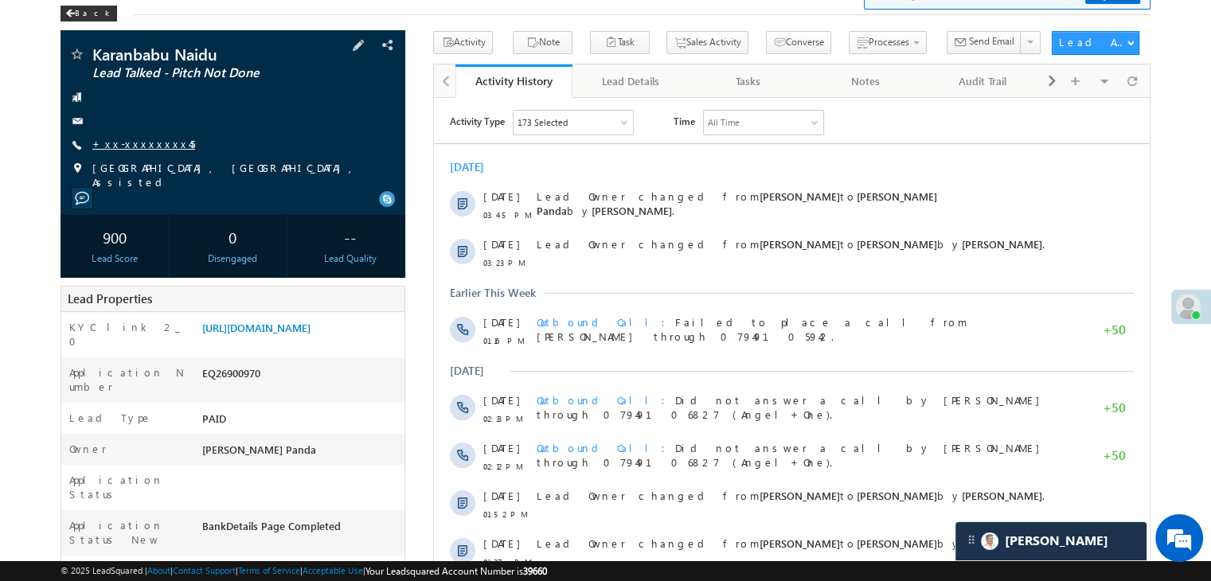
click at [150, 146] on link "+xx-xxxxxxxx45" at bounding box center [143, 144] width 103 height 14
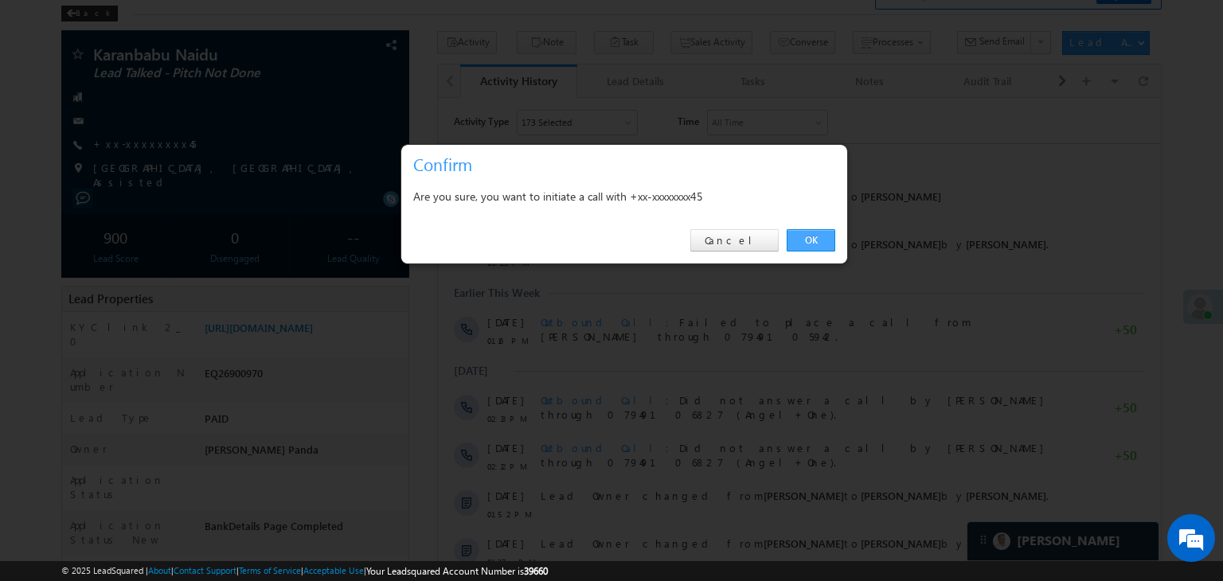
click at [810, 233] on link "OK" at bounding box center [811, 240] width 49 height 22
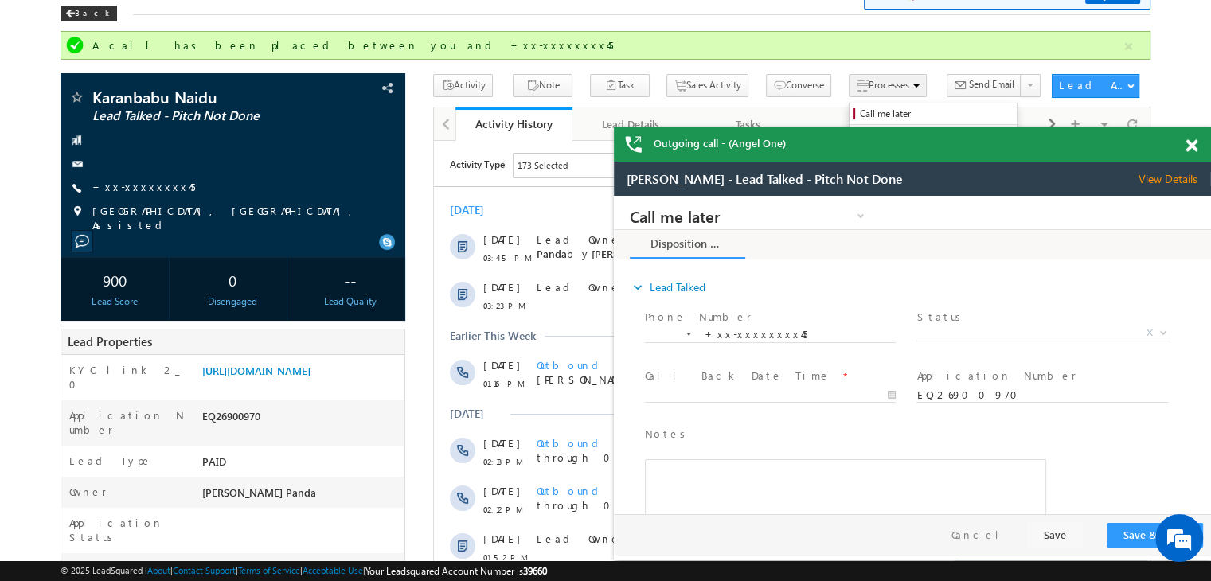
scroll to position [0, 0]
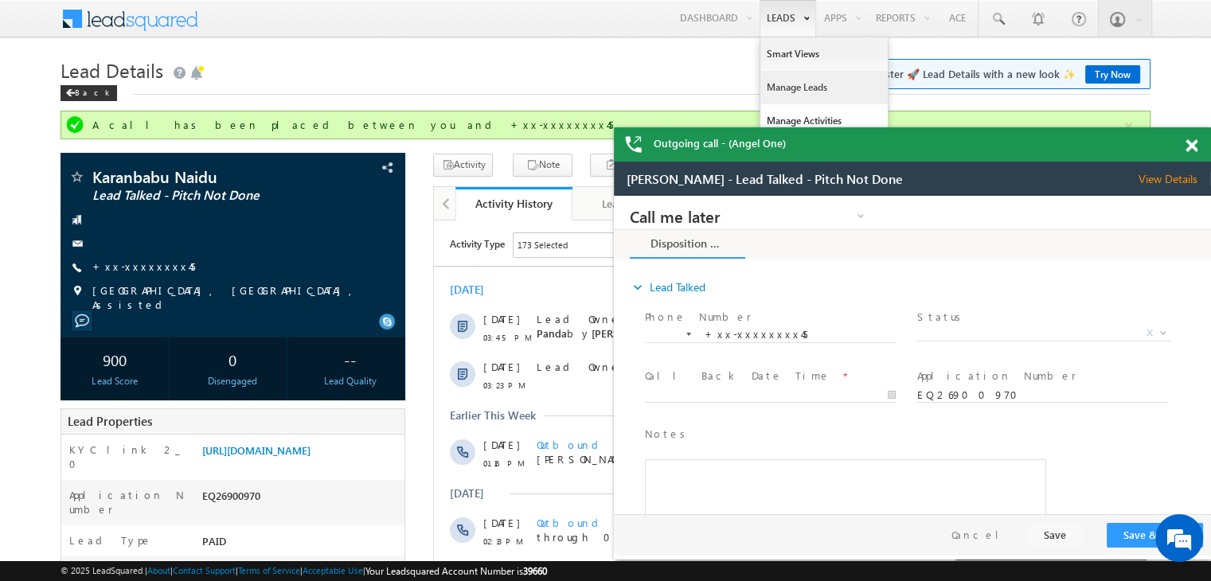
click at [781, 88] on link "Manage Leads" at bounding box center [823, 87] width 127 height 33
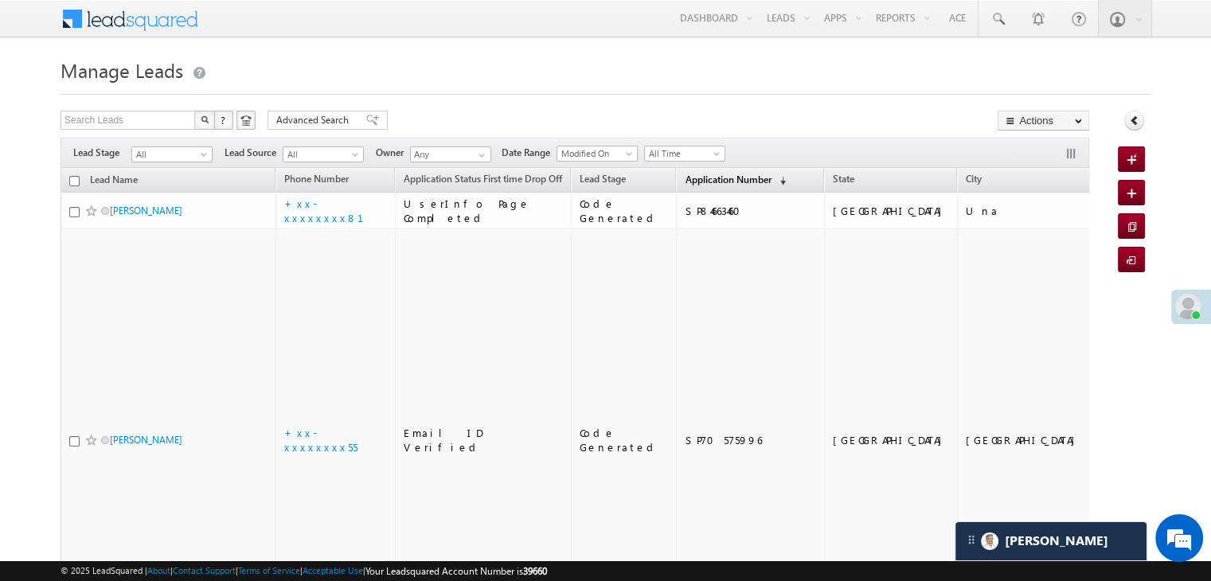
click at [690, 176] on span "Application Number" at bounding box center [728, 180] width 86 height 12
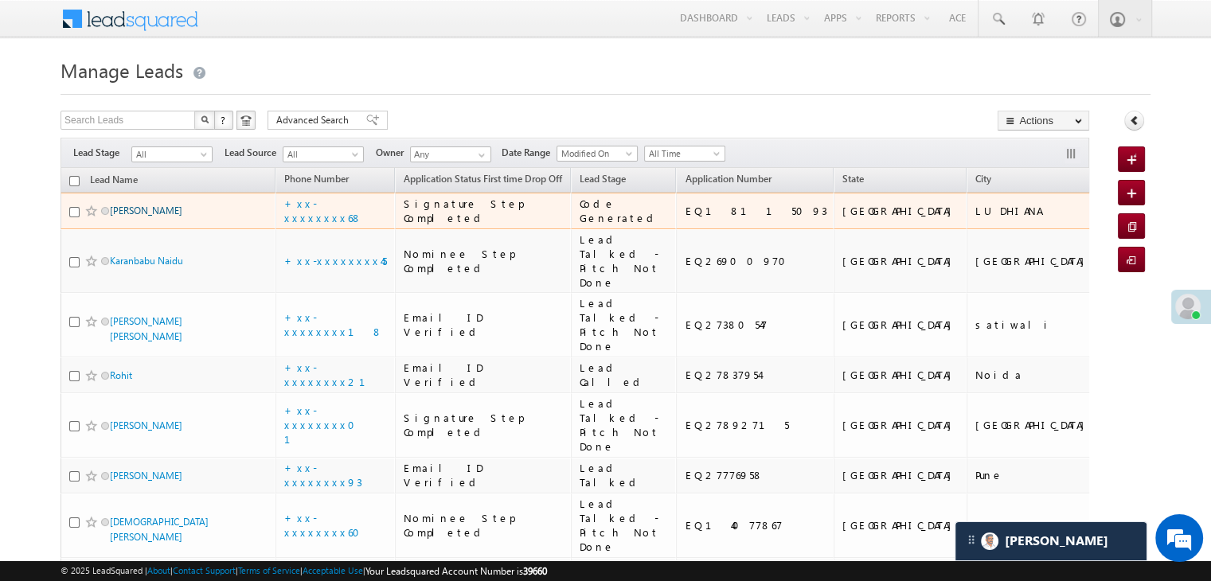
click at [149, 217] on link "[PERSON_NAME]" at bounding box center [146, 211] width 72 height 12
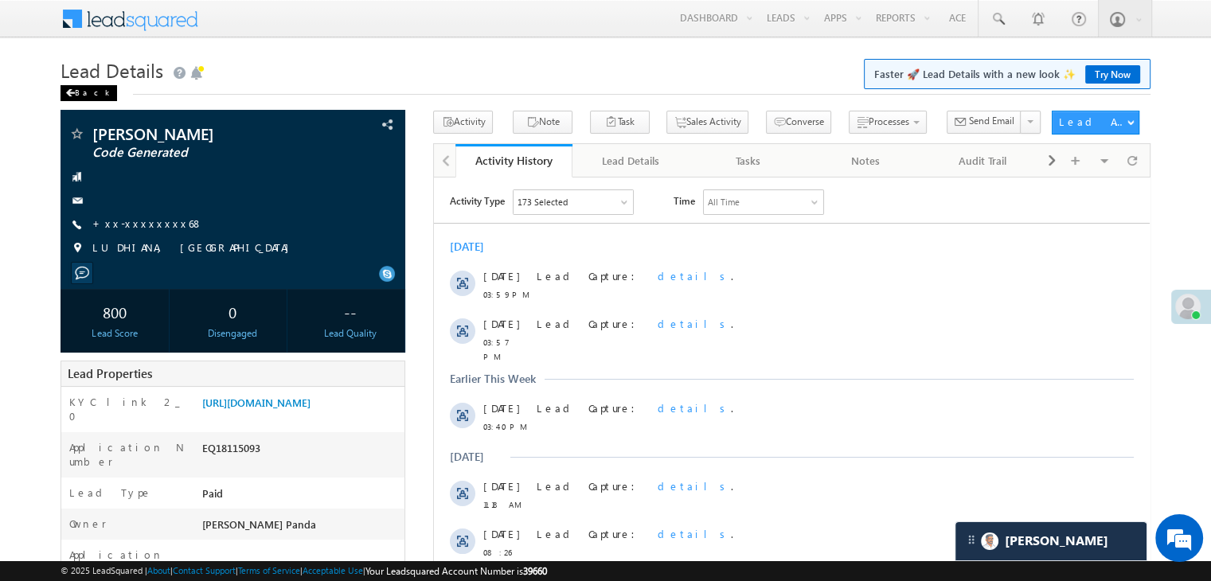
click at [72, 92] on span at bounding box center [70, 93] width 10 height 8
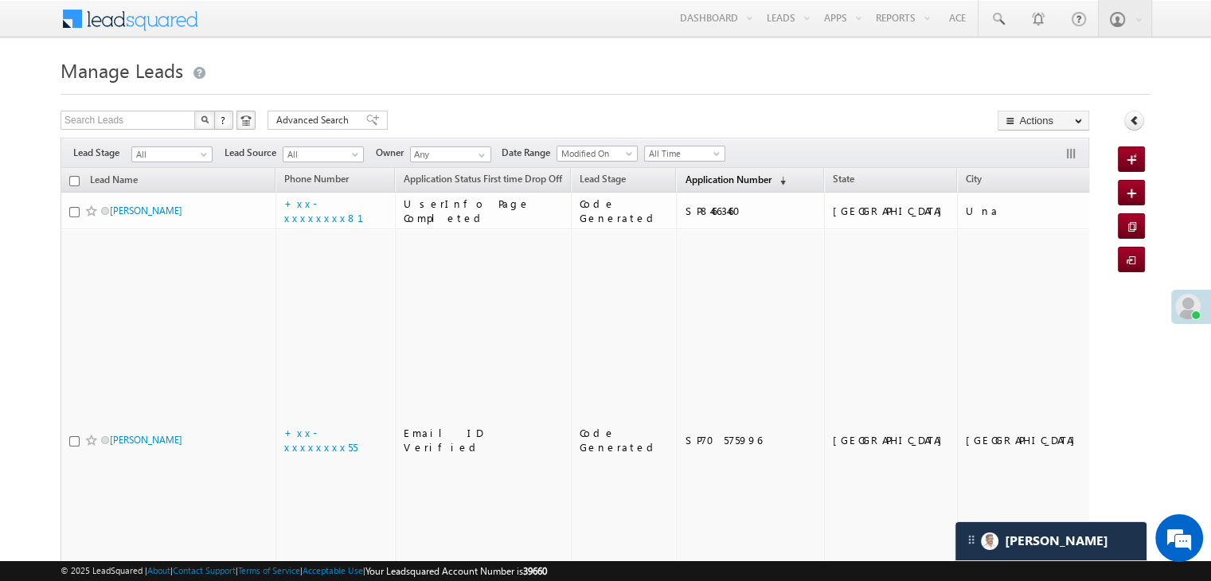
click at [725, 186] on span "Application Number" at bounding box center [728, 180] width 86 height 12
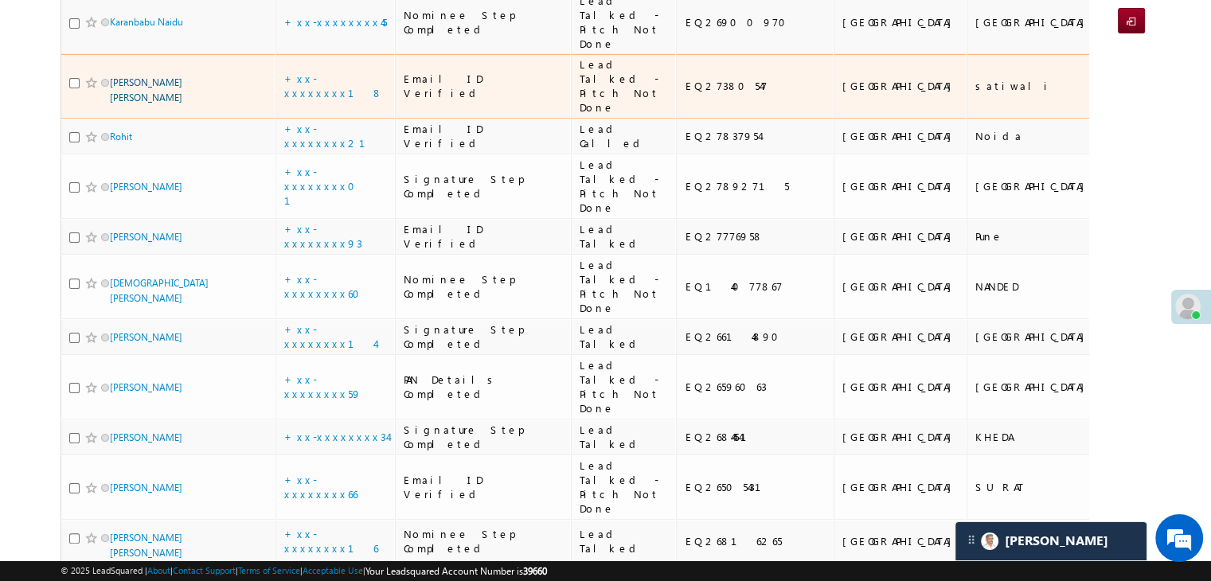
click at [158, 104] on link "[PERSON_NAME] [PERSON_NAME]" at bounding box center [146, 89] width 72 height 27
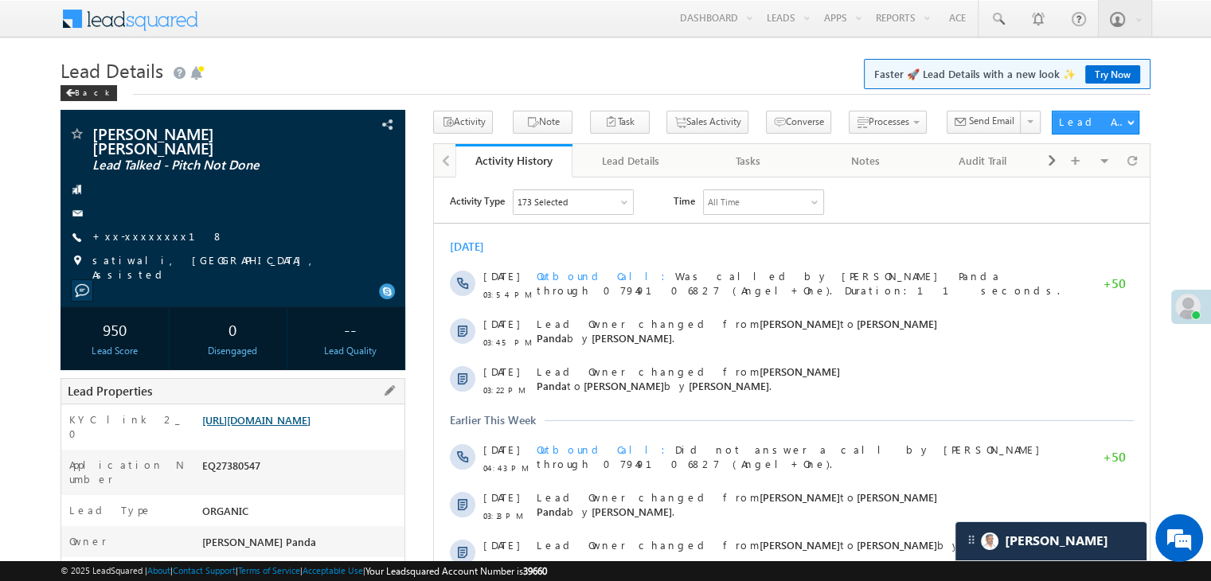
click at [308, 425] on link "[URL][DOMAIN_NAME]" at bounding box center [256, 420] width 108 height 14
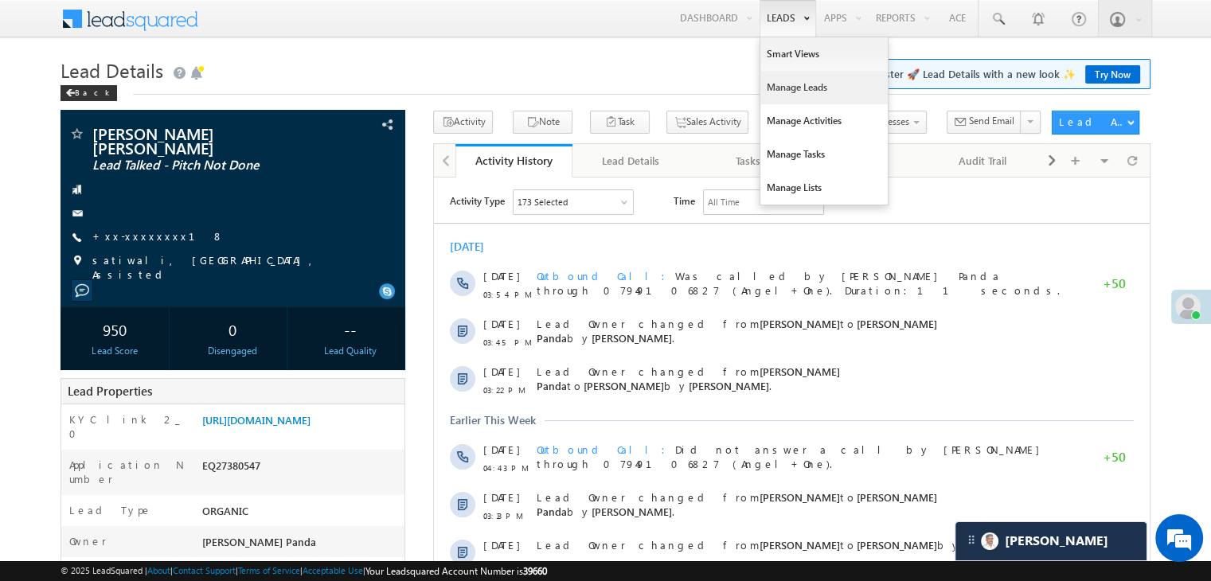
click at [775, 91] on link "Manage Leads" at bounding box center [823, 87] width 127 height 33
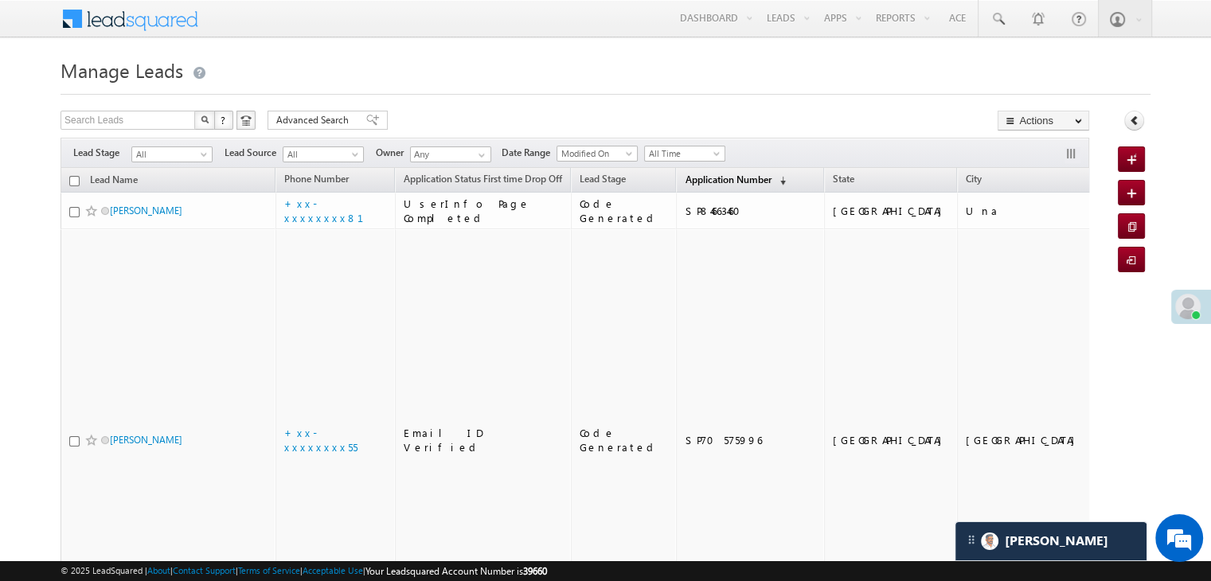
click at [686, 174] on span "Application Number" at bounding box center [728, 180] width 86 height 12
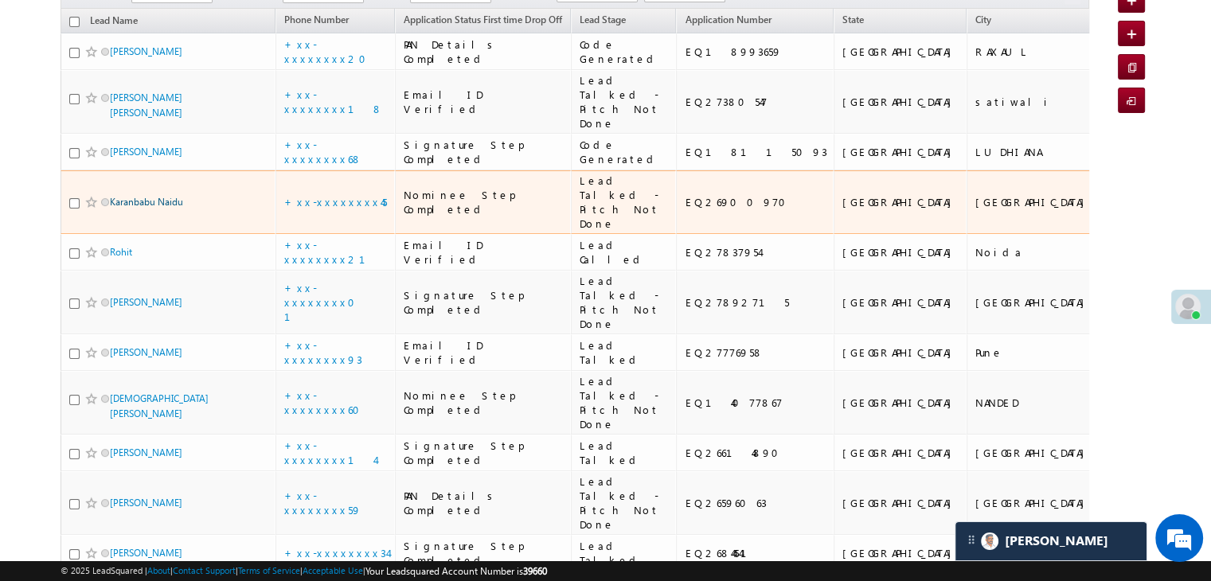
click at [131, 208] on link "Karanbabu Naidu" at bounding box center [146, 202] width 73 height 12
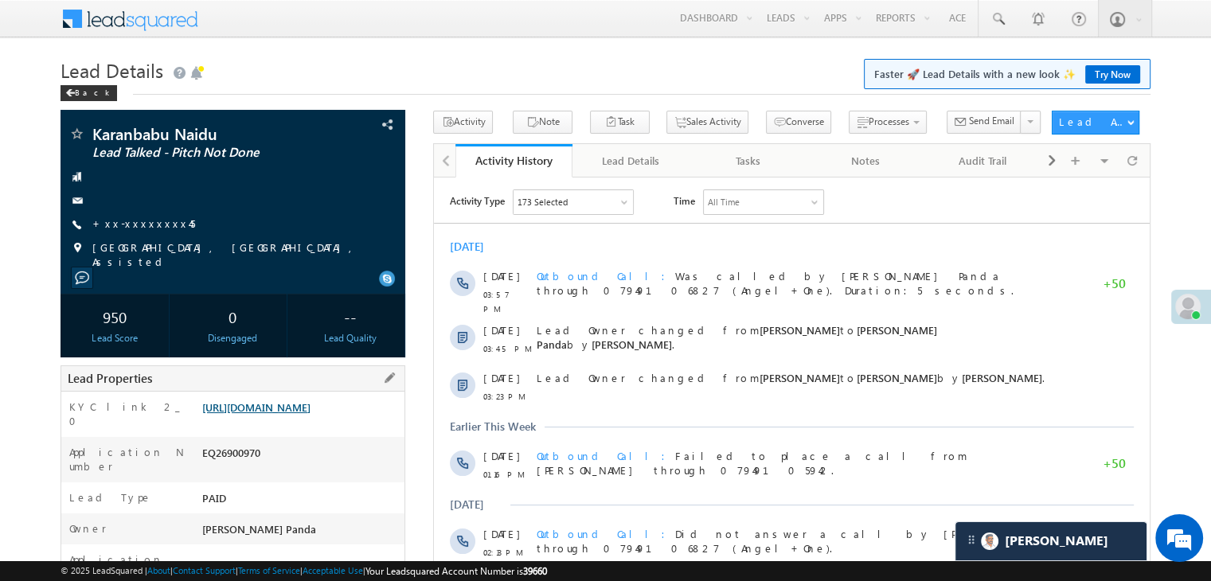
click at [311, 414] on link "https://angelbroking1-pk3em7sa.customui-test.leadsquared.com?leadId=81d4db92-b4…" at bounding box center [256, 407] width 108 height 14
click at [1002, 21] on span at bounding box center [998, 19] width 16 height 16
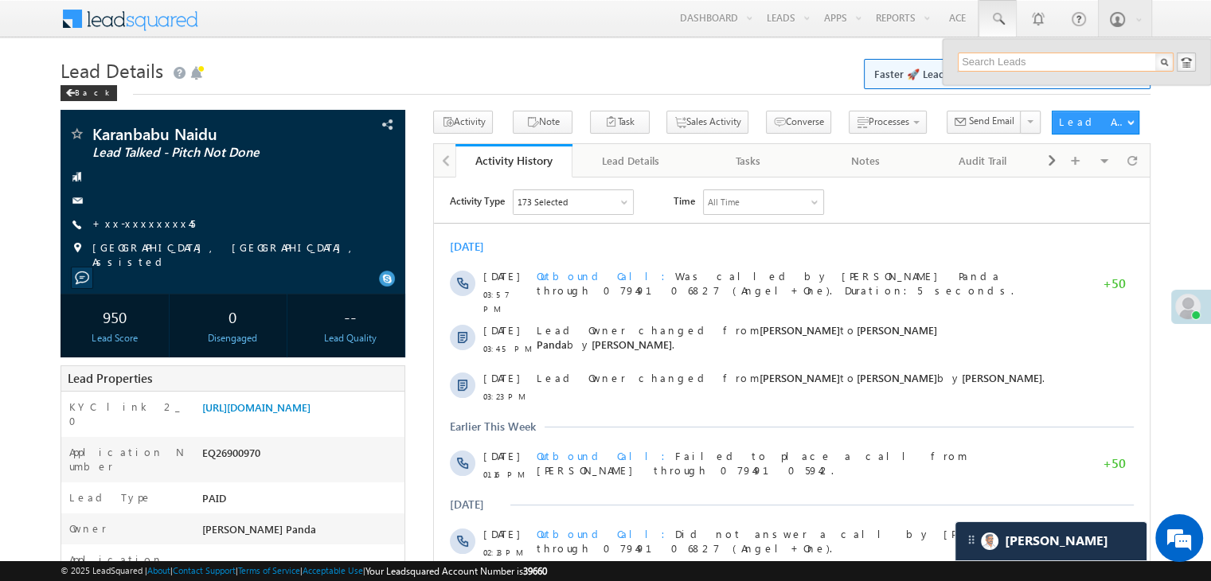
paste input "EQ18850582"
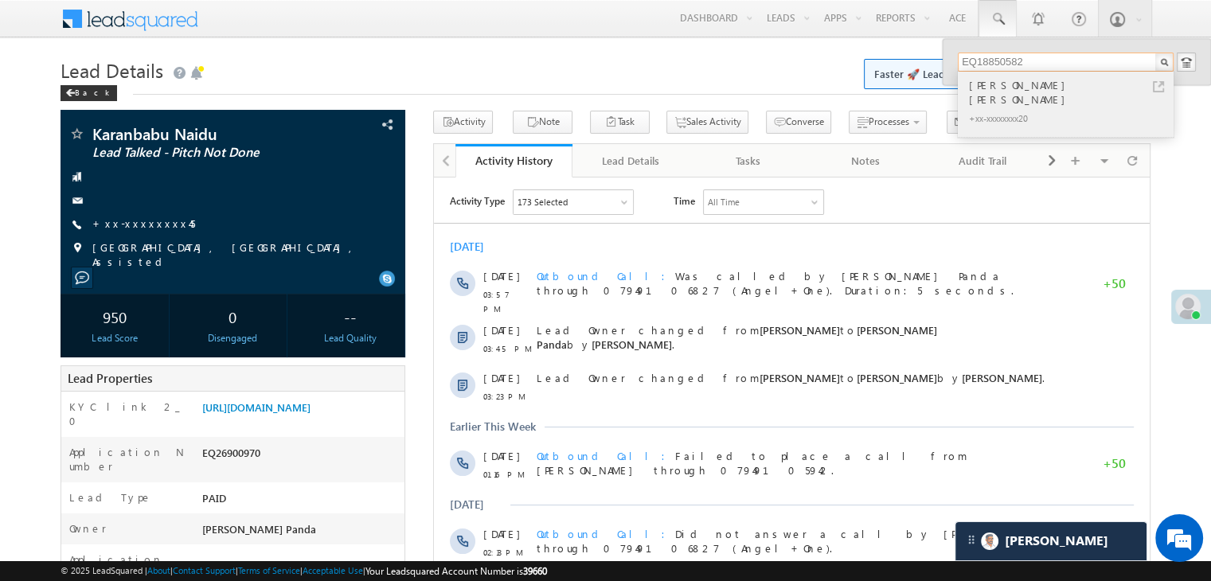
type input "EQ18850582"
click at [986, 84] on div "Ashok Kumar jana" at bounding box center [1072, 92] width 213 height 32
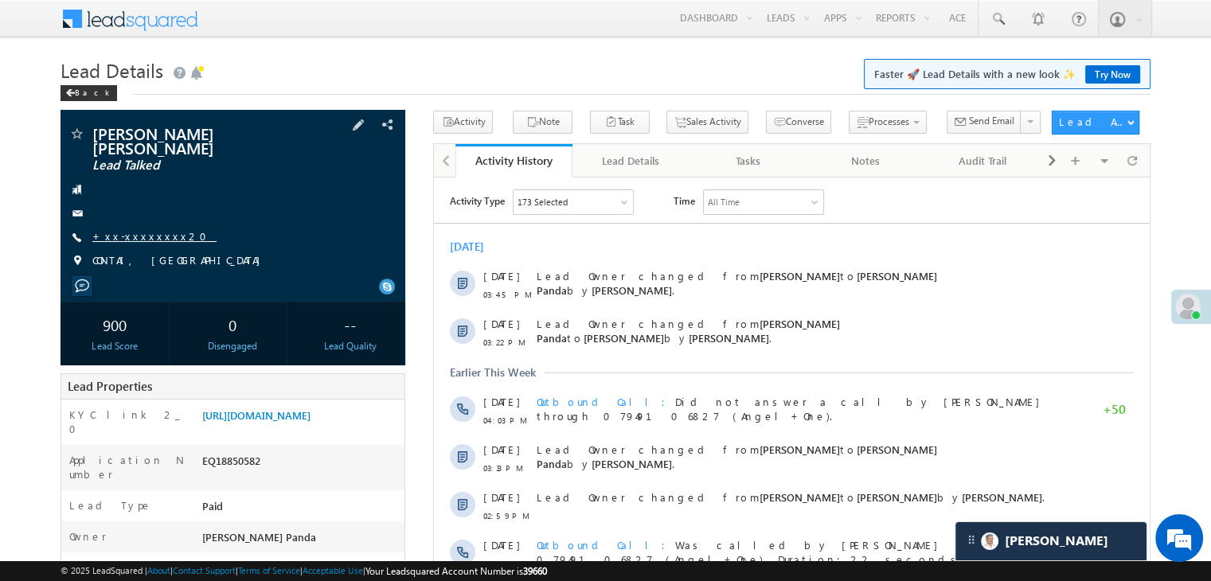
click at [131, 229] on link "+xx-xxxxxxxx20" at bounding box center [154, 236] width 124 height 14
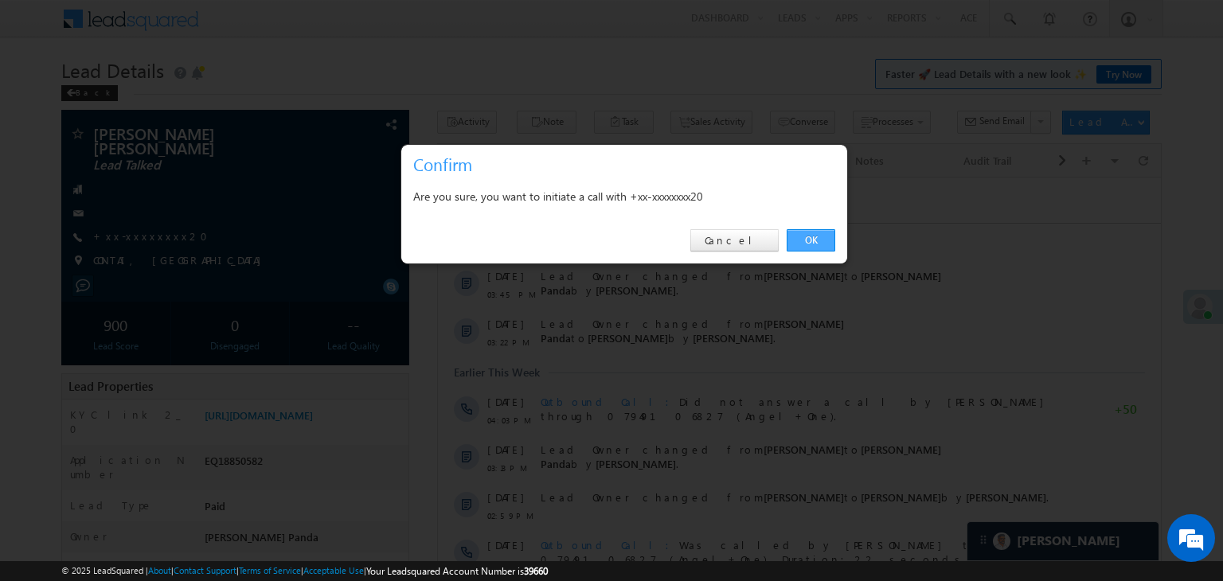
click at [813, 243] on link "OK" at bounding box center [811, 240] width 49 height 22
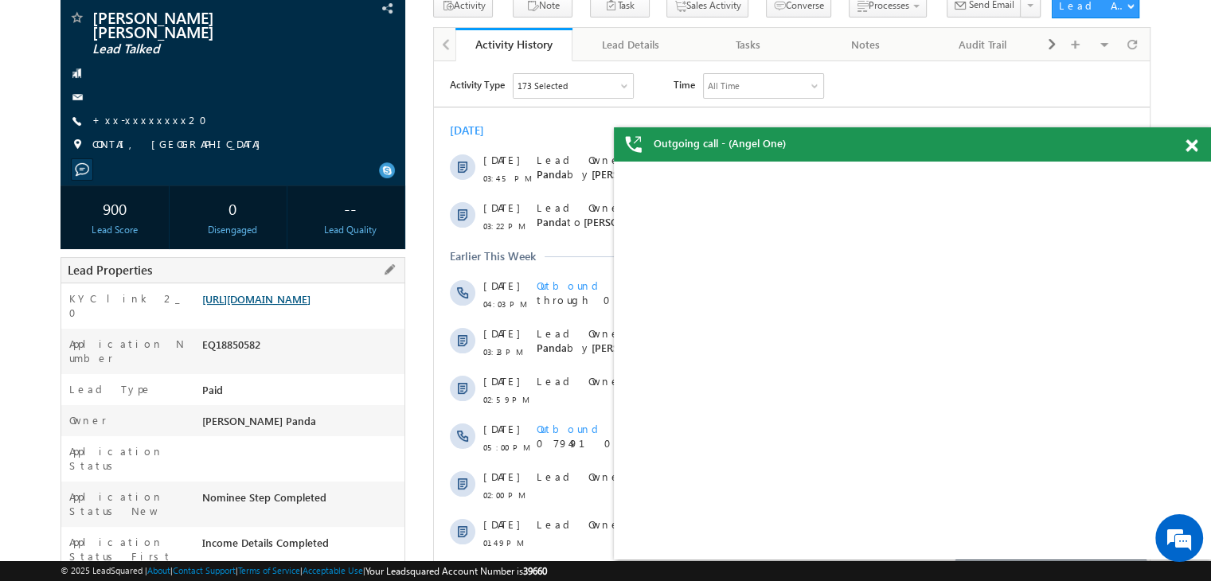
scroll to position [201, 0]
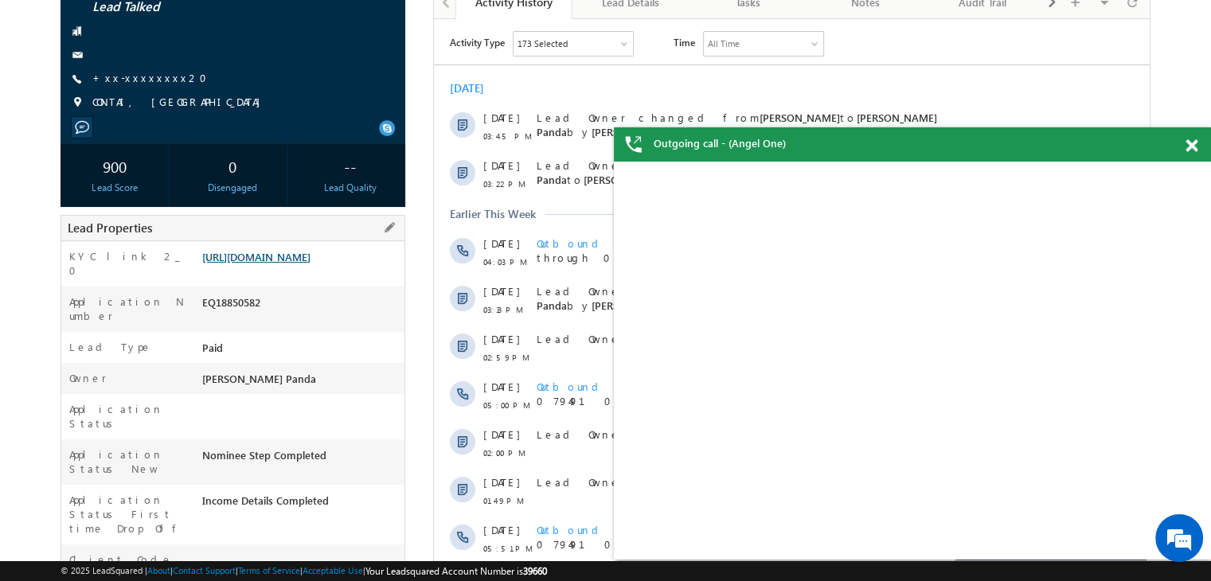
click at [286, 261] on link "[URL][DOMAIN_NAME]" at bounding box center [256, 257] width 108 height 14
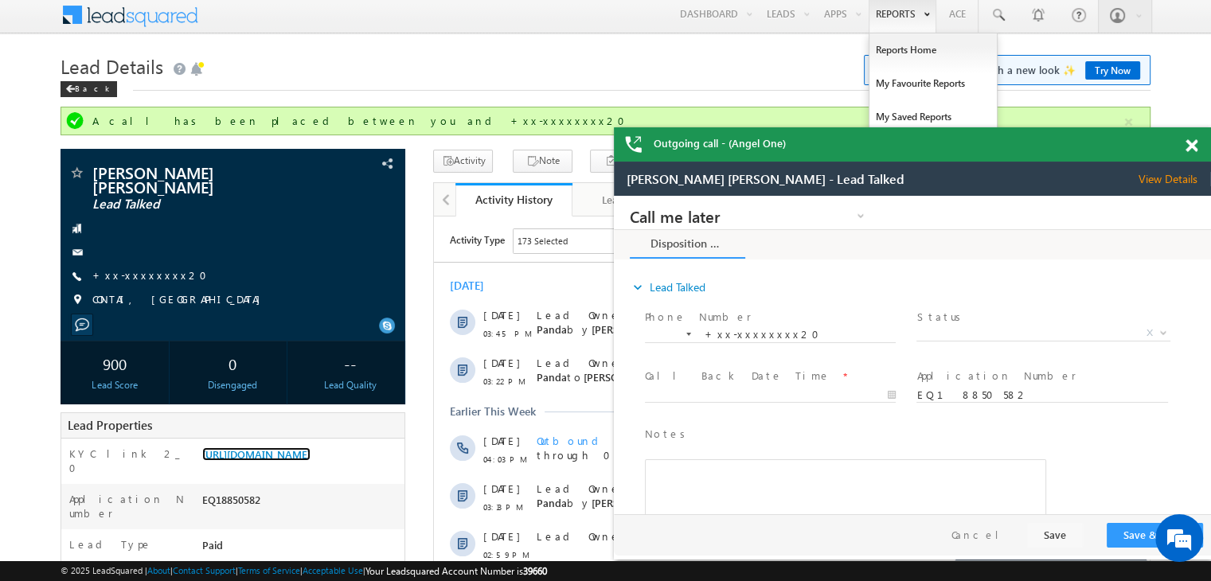
scroll to position [0, 0]
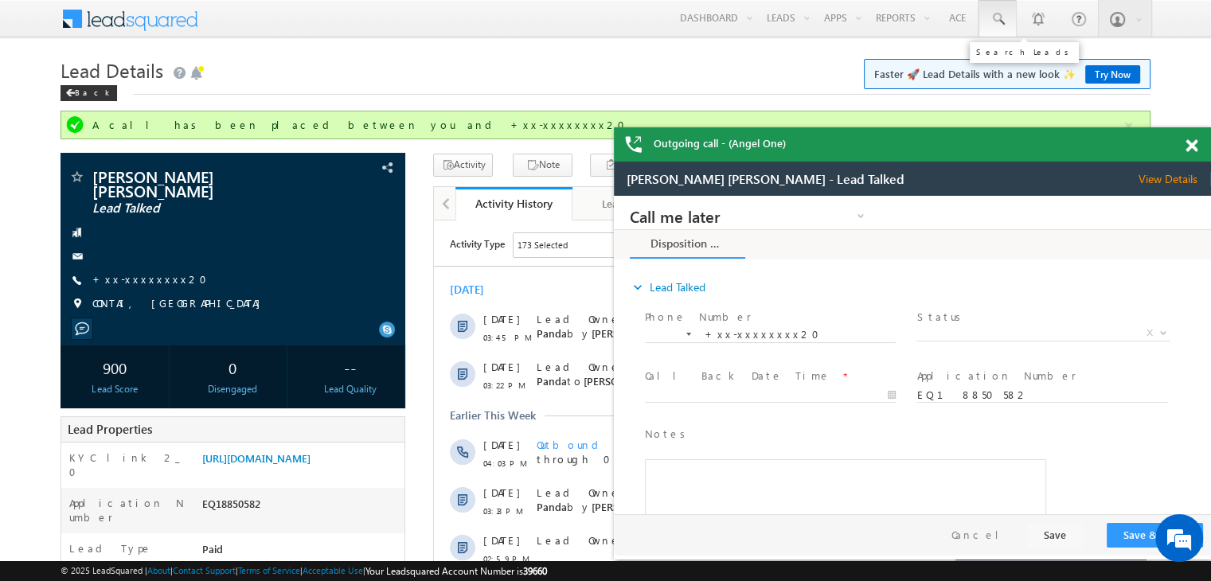
click at [998, 21] on span at bounding box center [998, 19] width 16 height 16
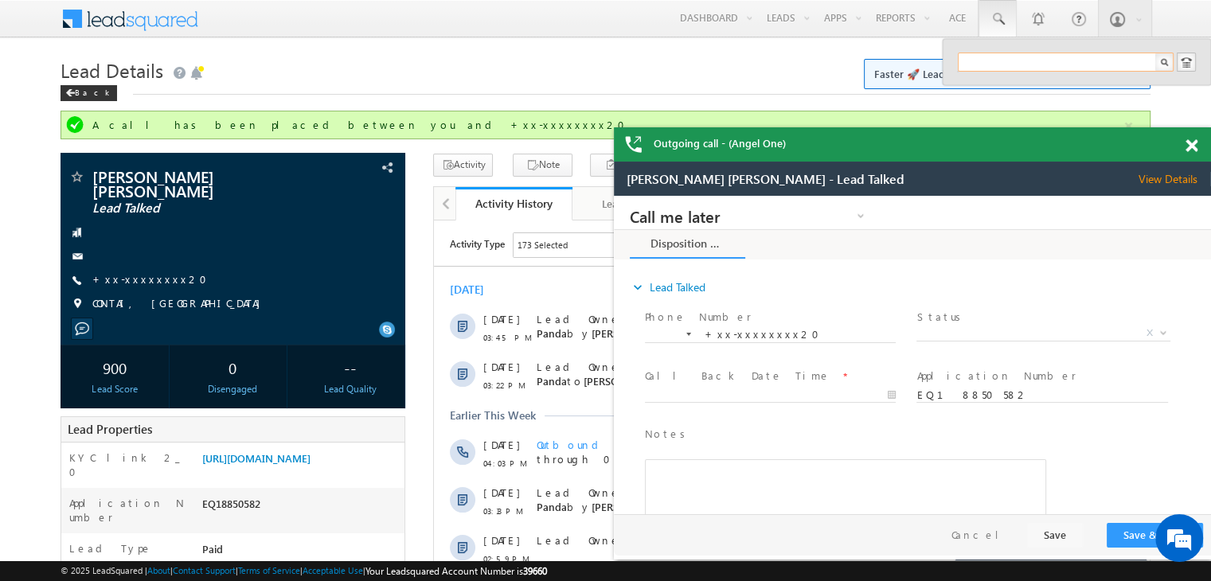
click at [994, 59] on input "text" at bounding box center [1066, 62] width 216 height 19
paste input "EQ26877697"
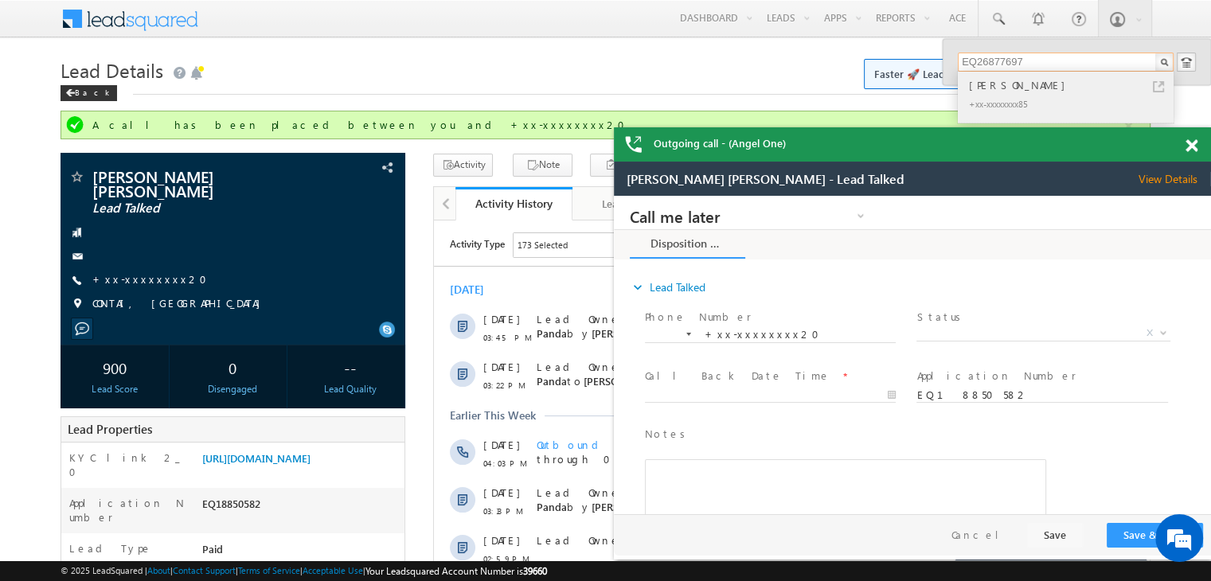
type input "EQ26877697"
click at [982, 87] on div "[PERSON_NAME]" at bounding box center [1072, 85] width 213 height 18
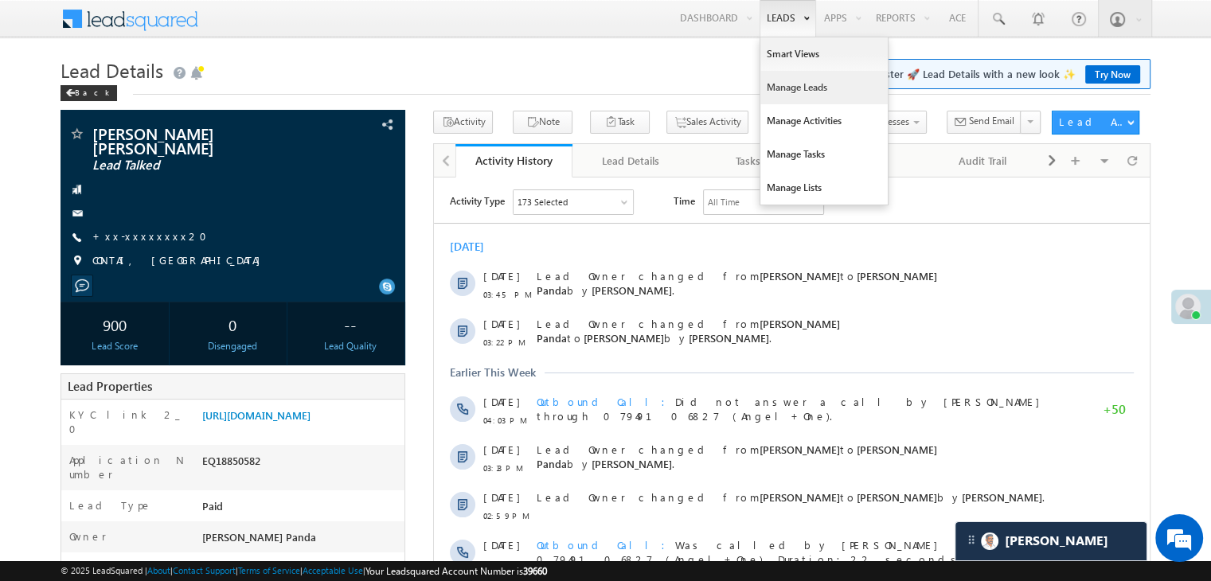
click at [783, 83] on link "Manage Leads" at bounding box center [823, 87] width 127 height 33
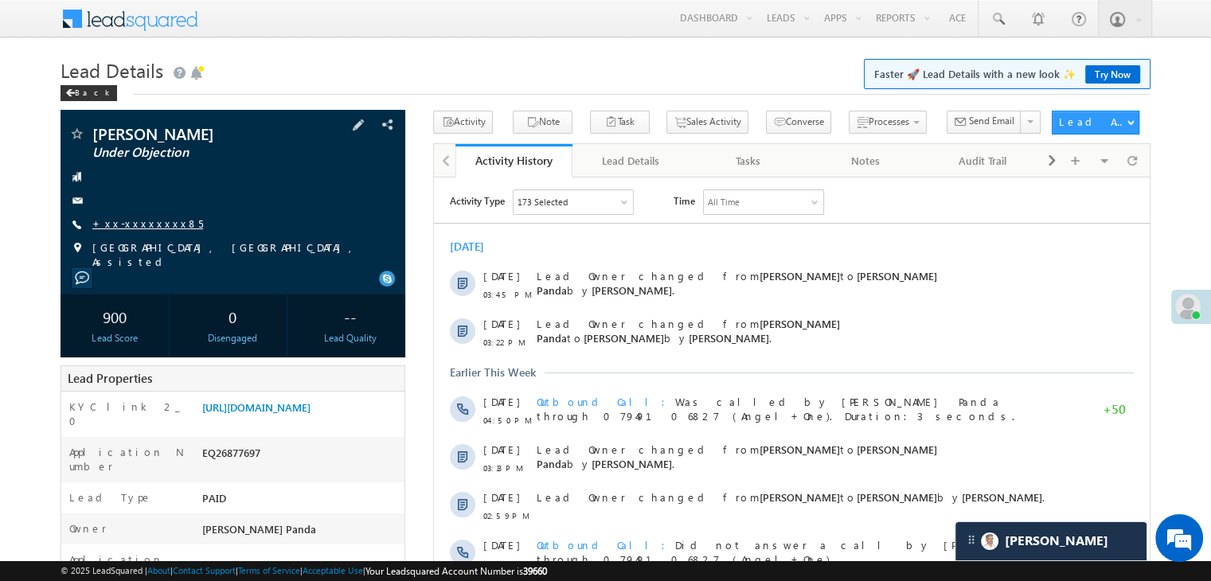
click at [131, 224] on link "+xx-xxxxxxxx85" at bounding box center [147, 224] width 111 height 14
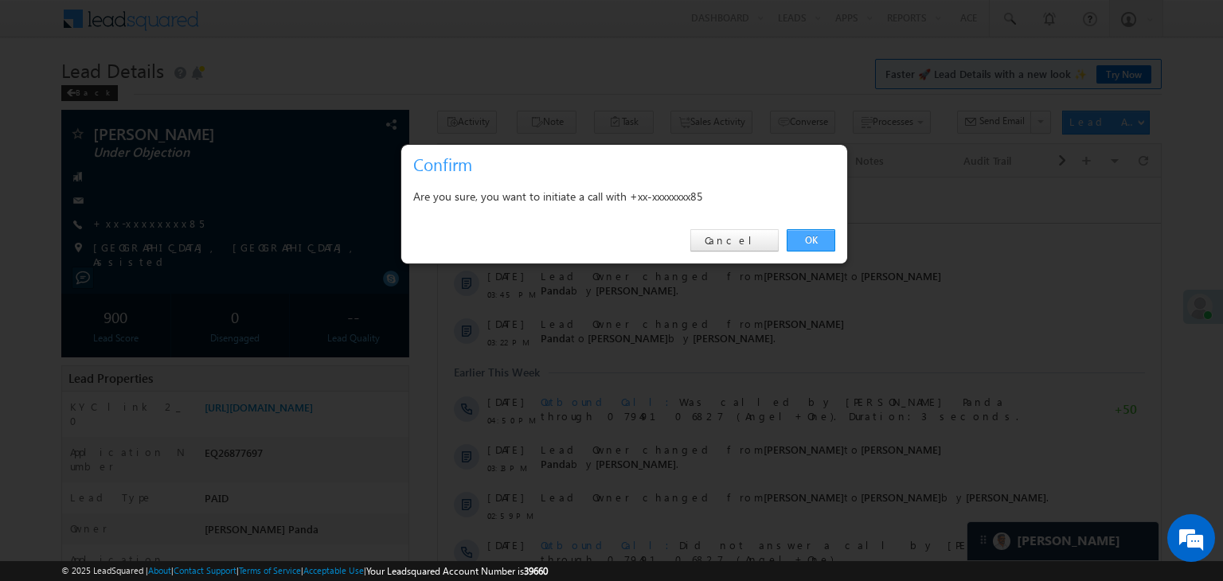
drag, startPoint x: 807, startPoint y: 239, endPoint x: 83, endPoint y: 106, distance: 736.6
click at [807, 239] on link "OK" at bounding box center [811, 240] width 49 height 22
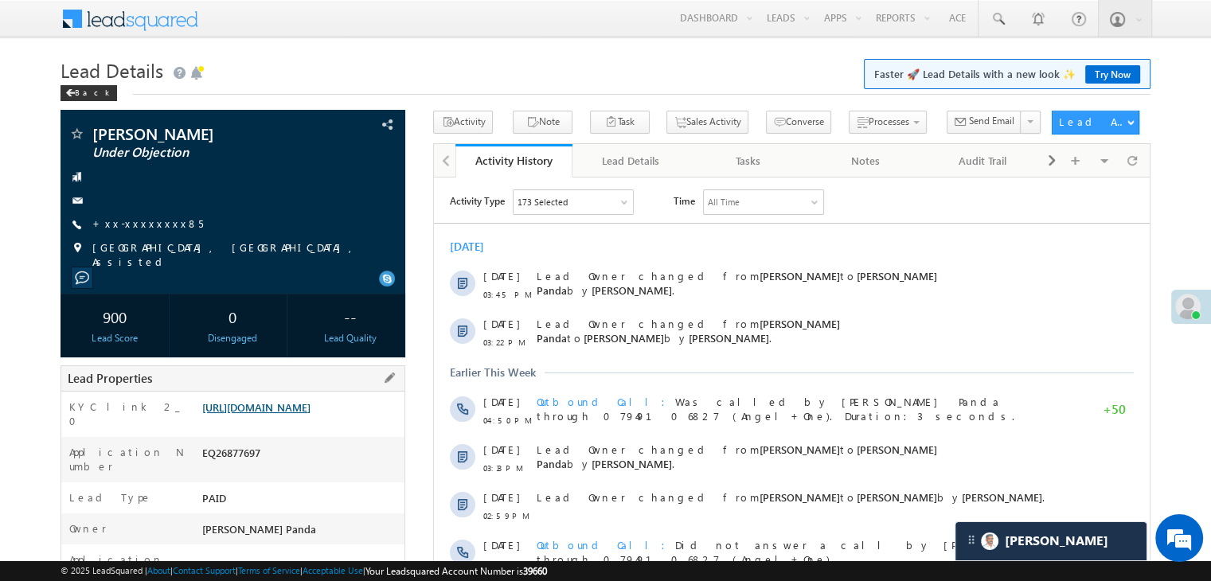
click at [264, 412] on link "https://angelbroking1-pk3em7sa.customui-test.leadsquared.com?leadId=d0185348-06…" at bounding box center [256, 407] width 108 height 14
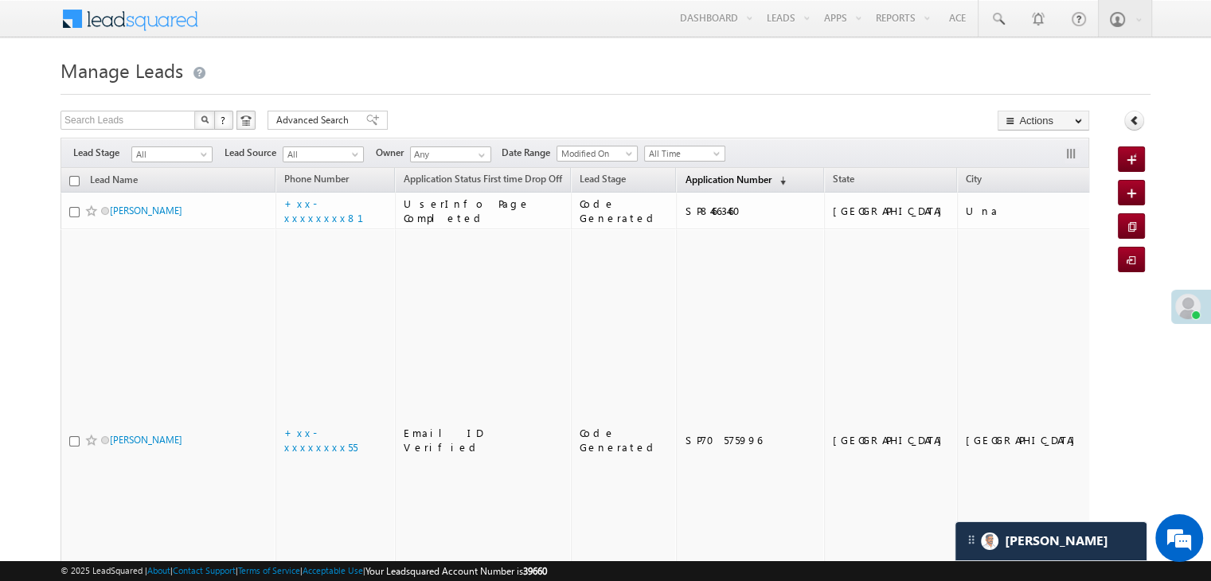
click at [692, 178] on span "Application Number" at bounding box center [728, 180] width 86 height 12
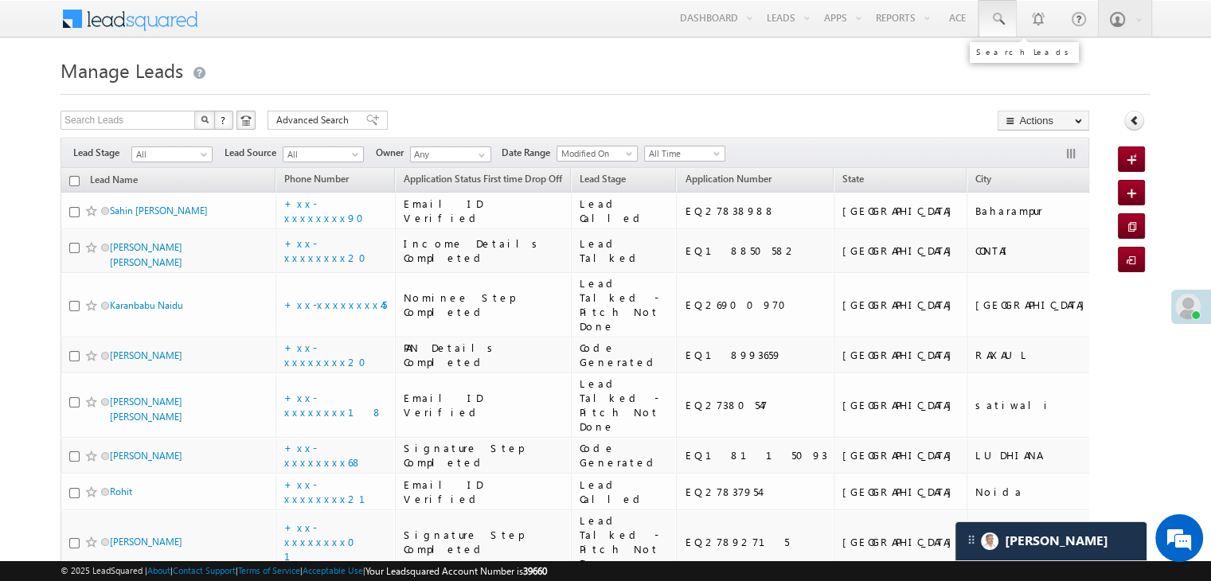
click at [994, 19] on span at bounding box center [998, 19] width 16 height 16
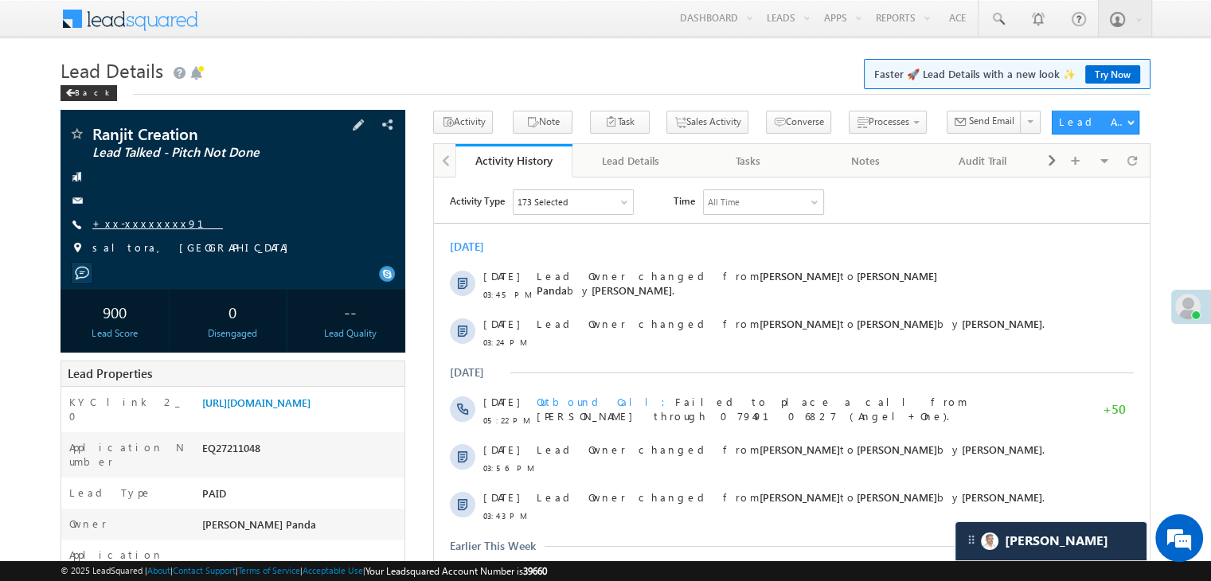
click at [131, 224] on link "+xx-xxxxxxxx91" at bounding box center [157, 224] width 131 height 14
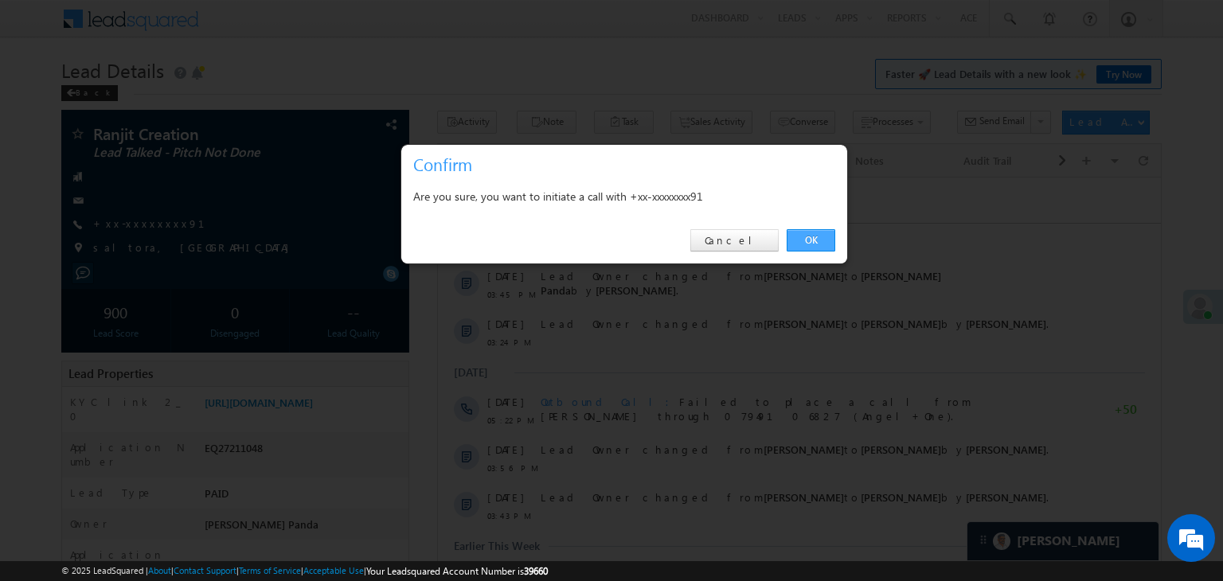
click at [806, 232] on link "OK" at bounding box center [811, 240] width 49 height 22
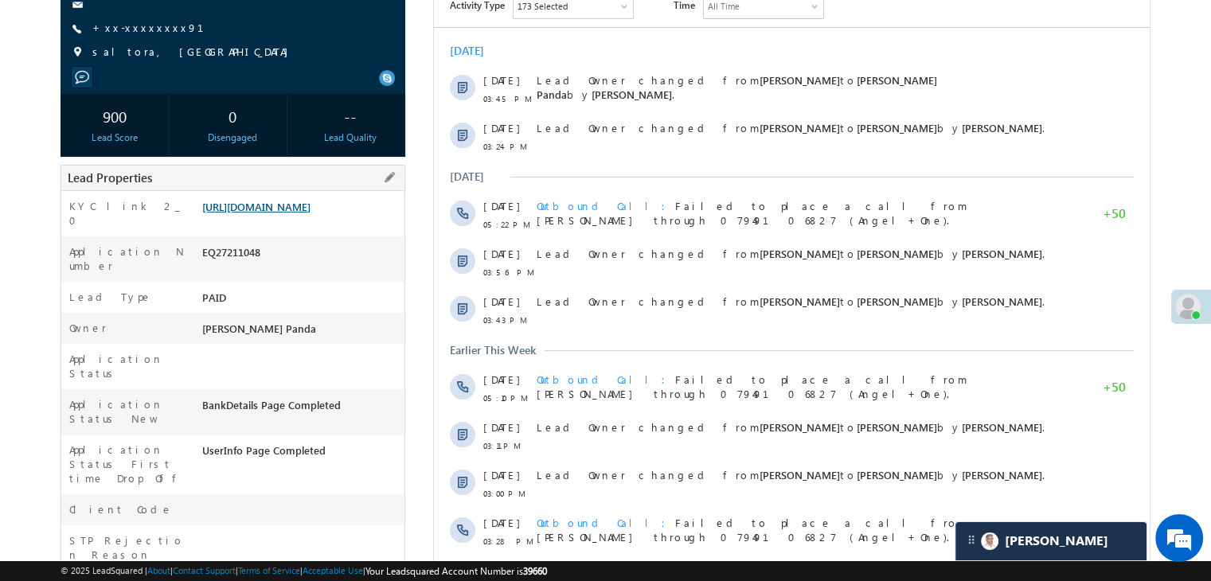
scroll to position [281, 0]
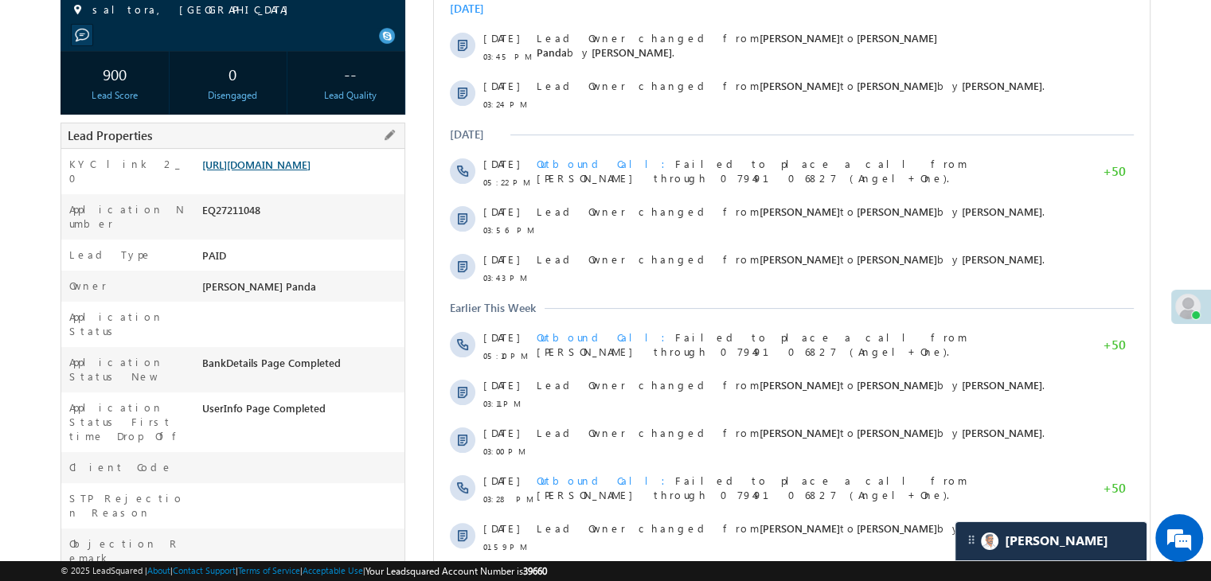
click at [290, 171] on link "[URL][DOMAIN_NAME]" at bounding box center [256, 165] width 108 height 14
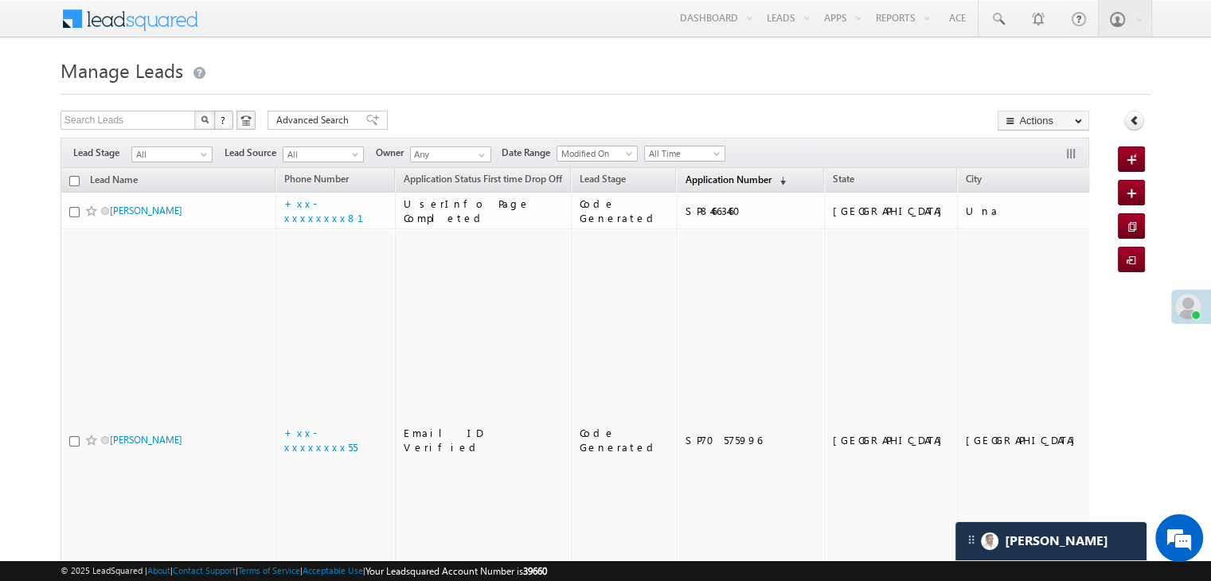
click at [695, 180] on span "Application Number" at bounding box center [728, 180] width 86 height 12
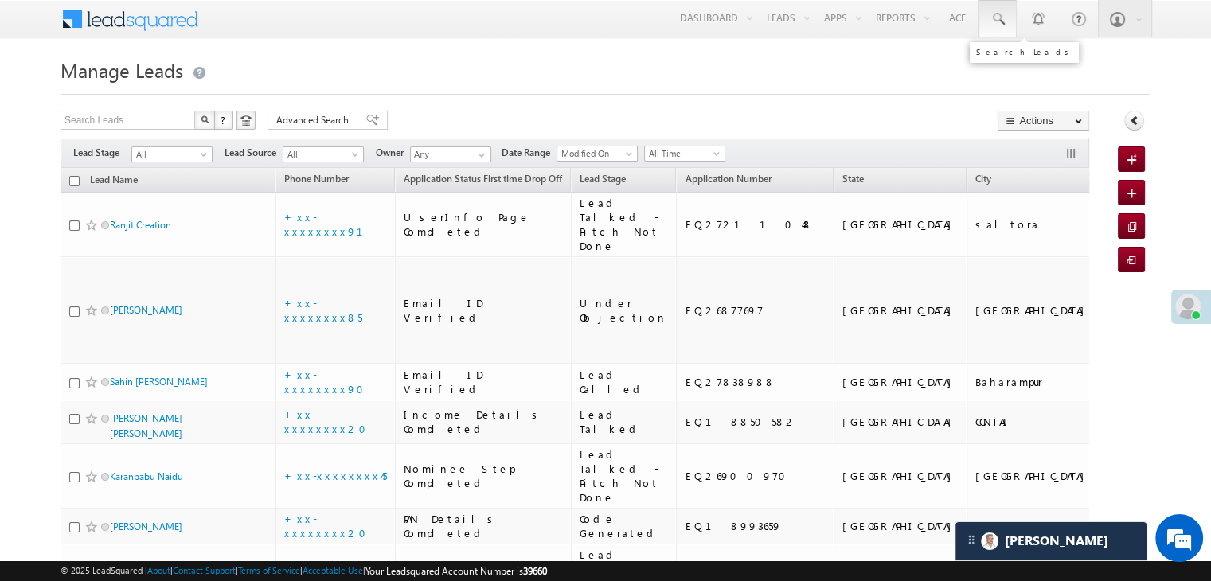
click at [1002, 17] on span at bounding box center [998, 19] width 16 height 16
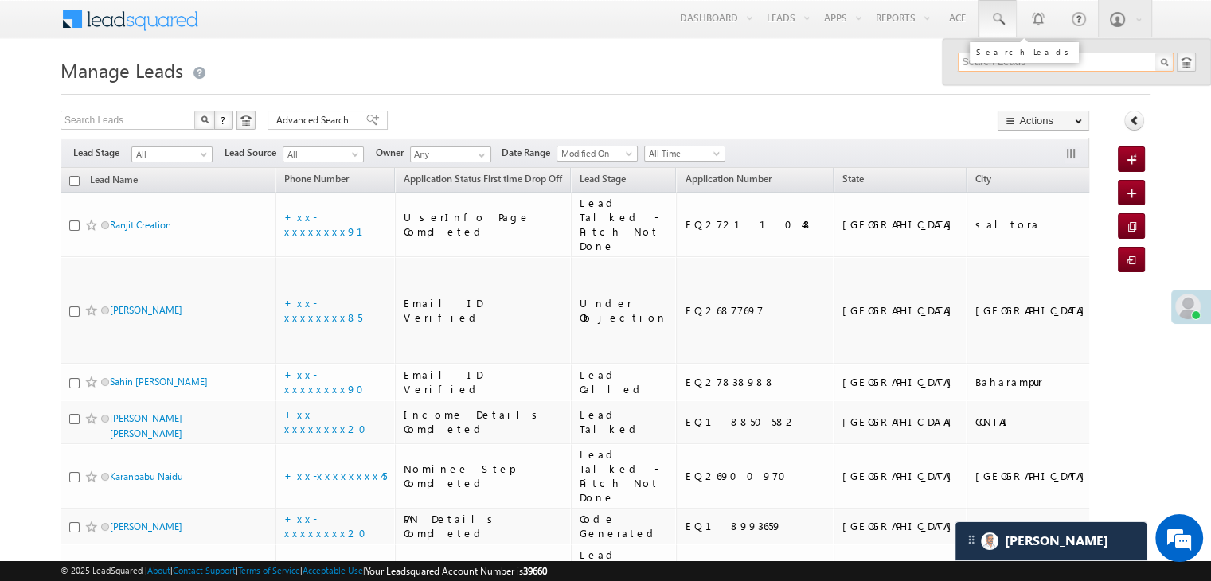
paste input "EQ27429175"
type input "EQ27429175"
click at [984, 86] on div "Jatin" at bounding box center [1072, 85] width 213 height 18
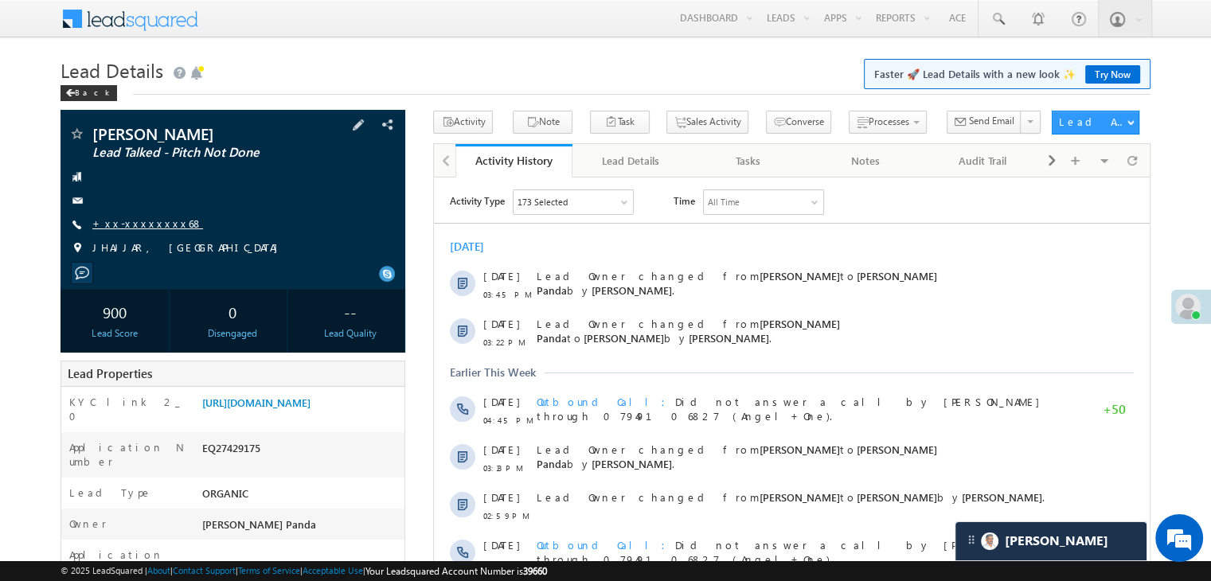
click at [143, 222] on link "+xx-xxxxxxxx68" at bounding box center [147, 224] width 111 height 14
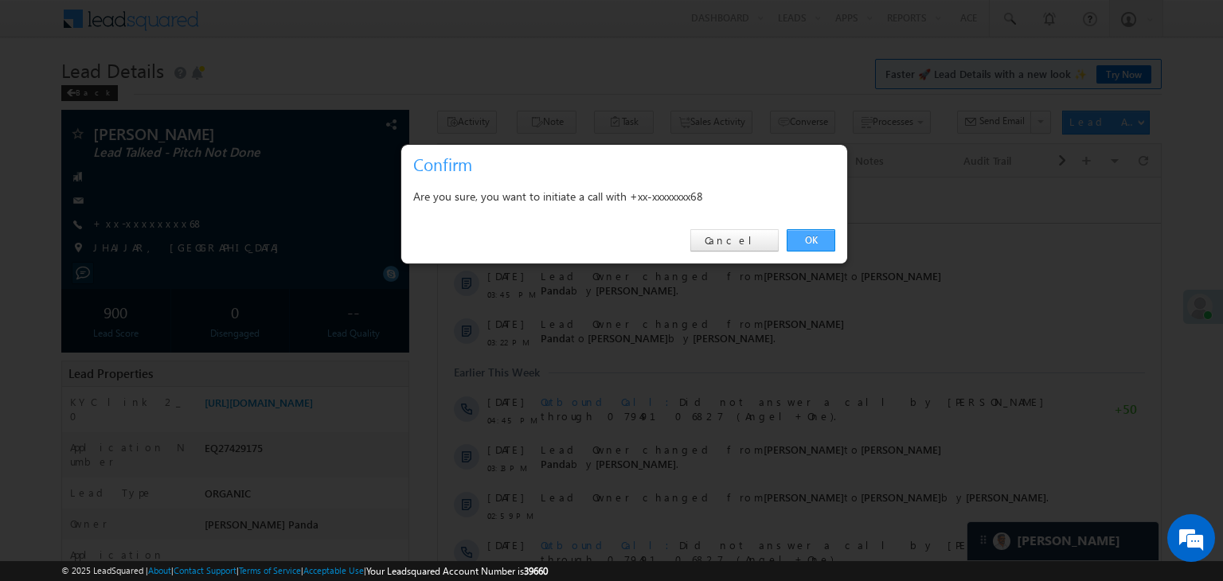
click at [806, 236] on link "OK" at bounding box center [811, 240] width 49 height 22
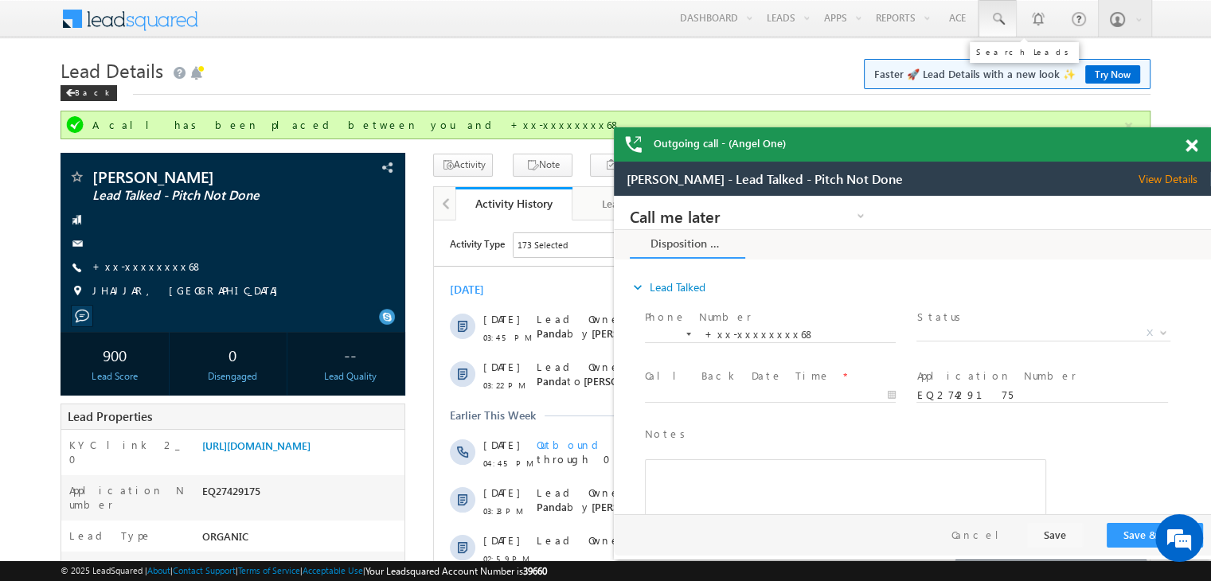
click at [1002, 19] on span at bounding box center [998, 19] width 16 height 16
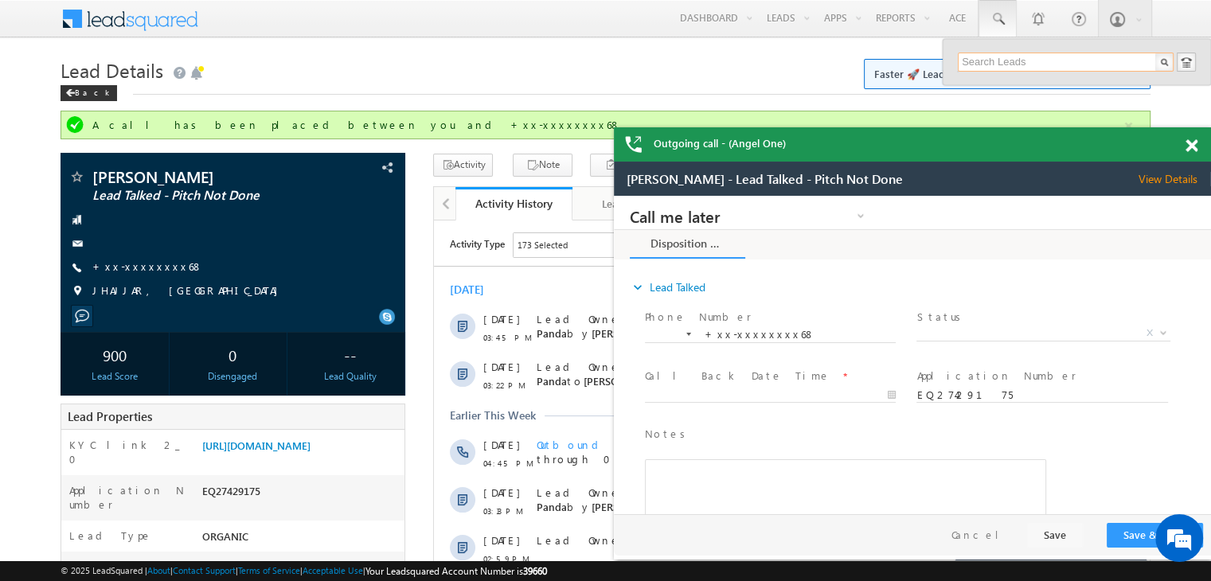
paste input "EQ26607355"
type input "EQ26607355"
click at [989, 90] on div "Trilok Chouhan" at bounding box center [1072, 85] width 213 height 18
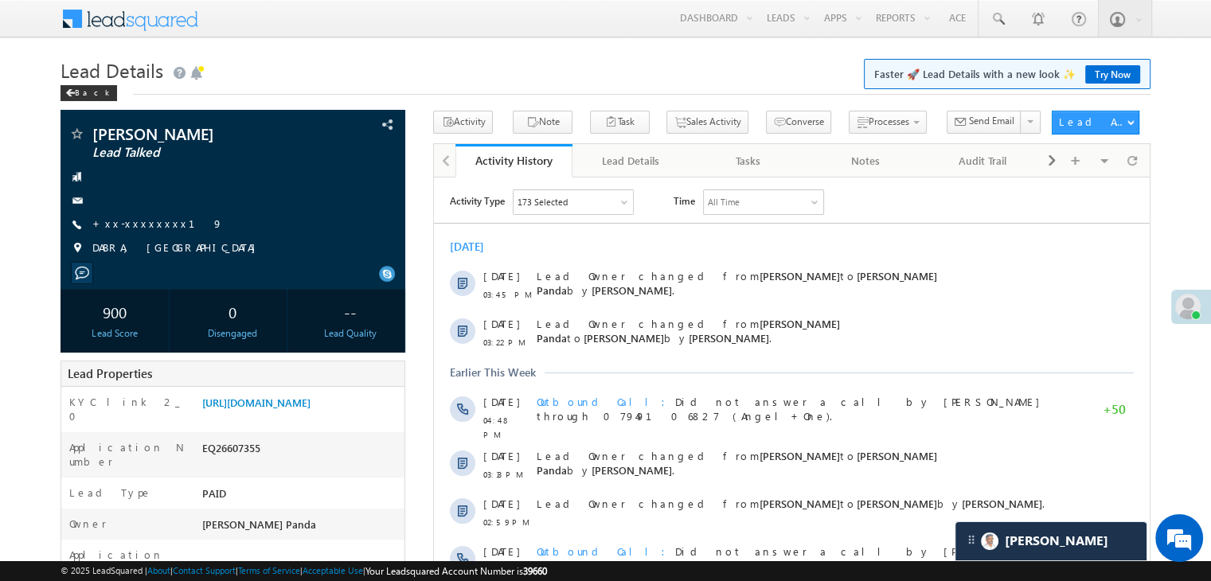
click at [127, 224] on link "+xx-xxxxxxxx19" at bounding box center [157, 224] width 131 height 14
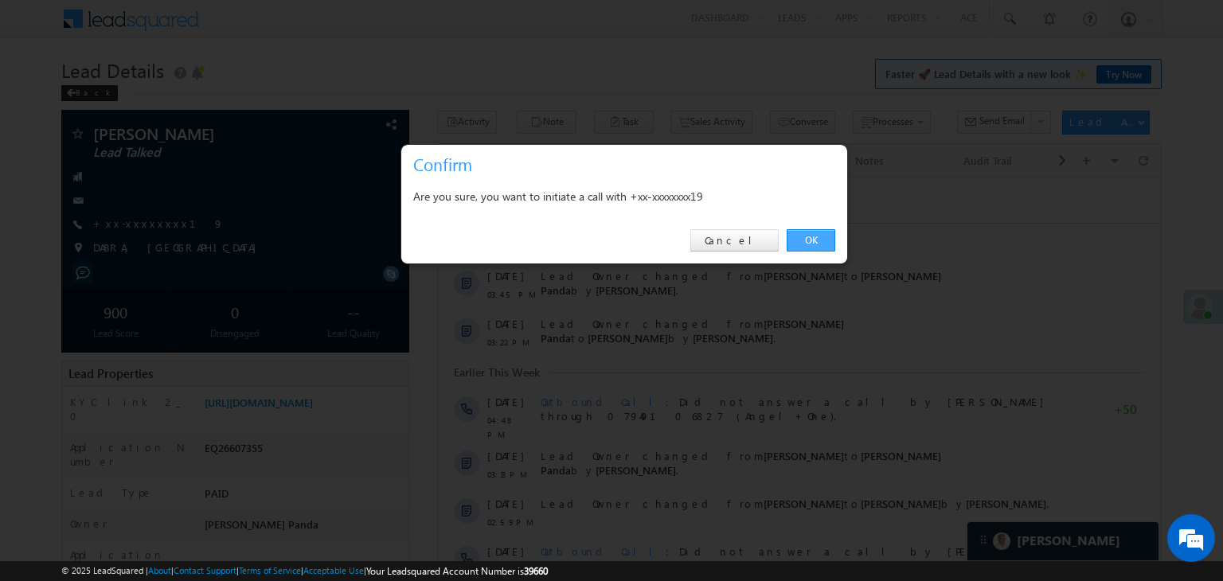
drag, startPoint x: 822, startPoint y: 237, endPoint x: 380, endPoint y: 60, distance: 476.2
click at [822, 237] on link "OK" at bounding box center [811, 240] width 49 height 22
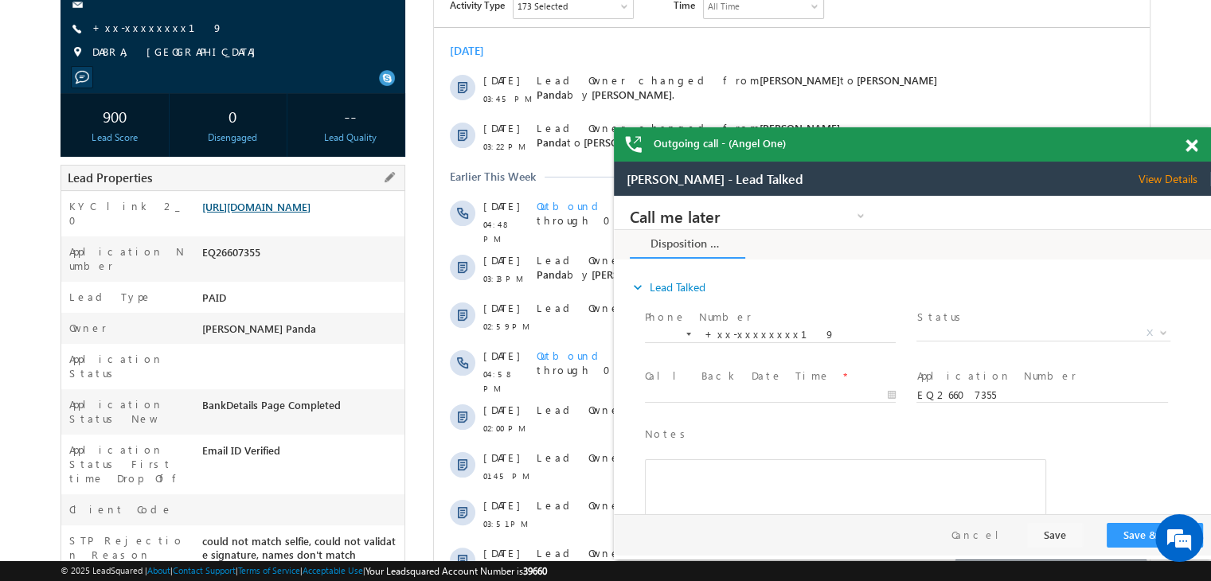
click at [304, 213] on link "https://angelbroking1-pk3em7sa.customui-test.leadsquared.com?leadId=c4f3e6a3-a6…" at bounding box center [256, 207] width 108 height 14
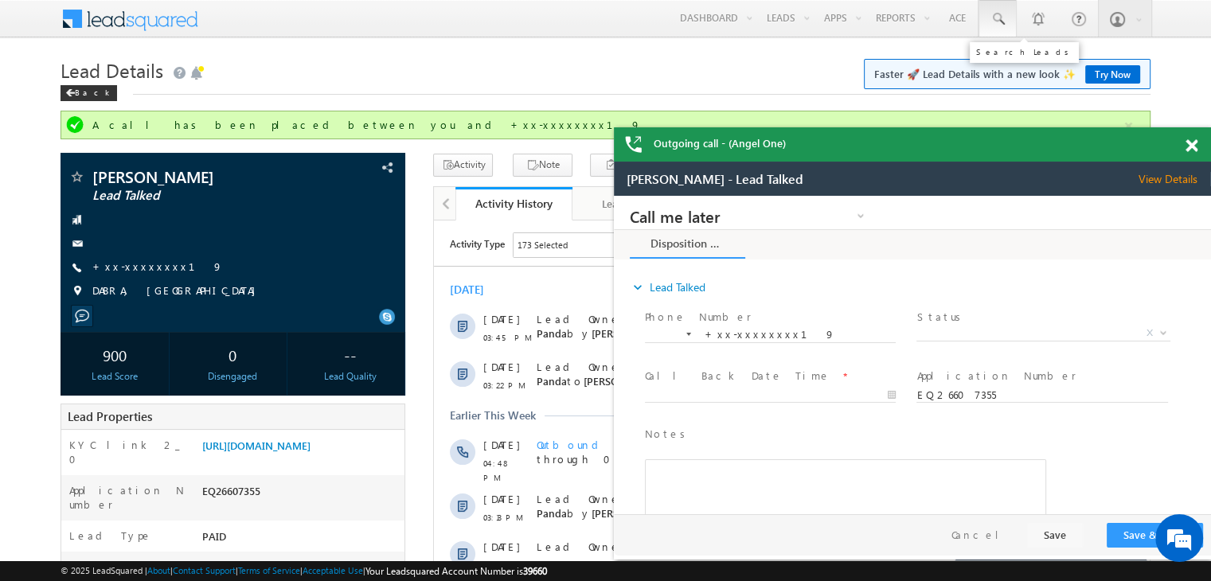
click at [1003, 16] on span at bounding box center [998, 19] width 16 height 16
paste input "EQ27506126"
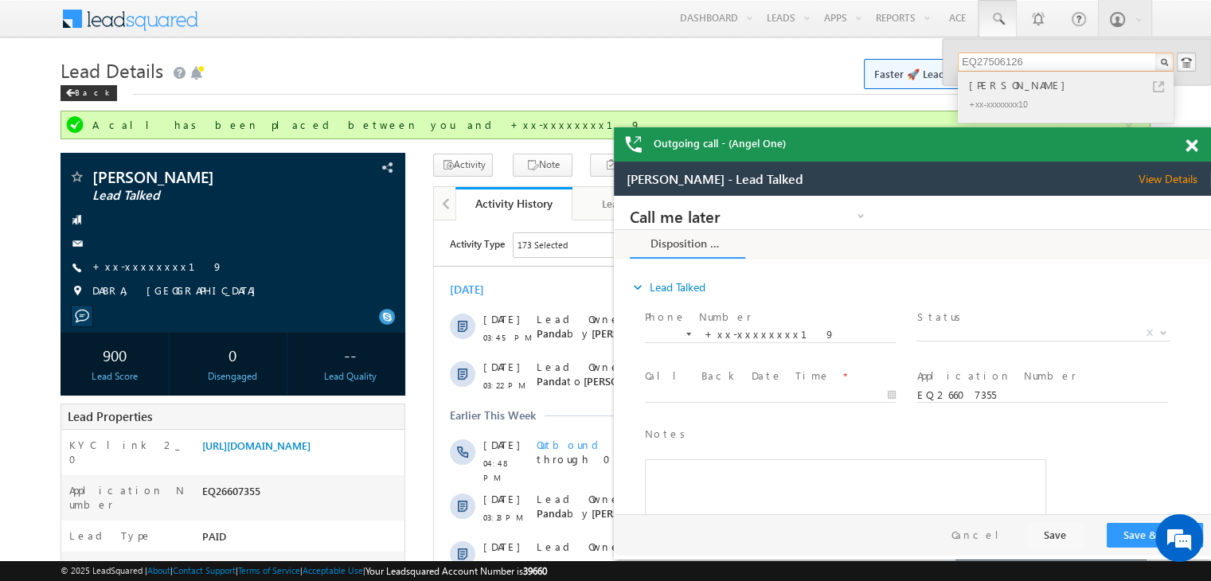
type input "EQ27506126"
click at [1006, 84] on div "Bhartiben v Gamit" at bounding box center [1072, 85] width 213 height 18
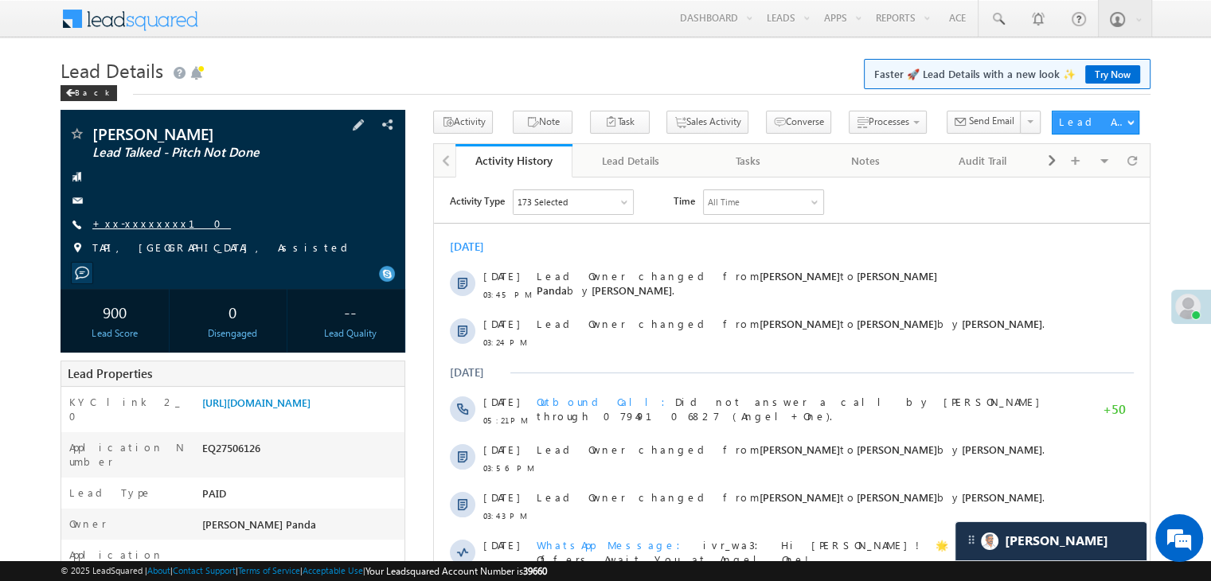
click at [135, 228] on link "+xx-xxxxxxxx10" at bounding box center [161, 224] width 139 height 14
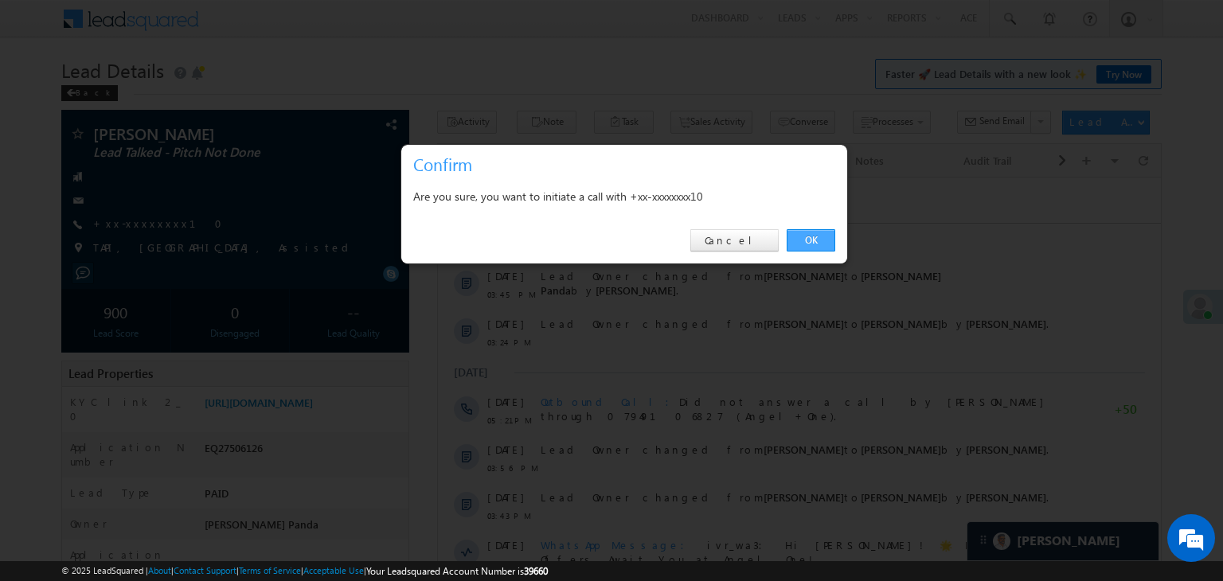
drag, startPoint x: 814, startPoint y: 240, endPoint x: 380, endPoint y: 61, distance: 469.1
click at [814, 240] on link "OK" at bounding box center [811, 240] width 49 height 22
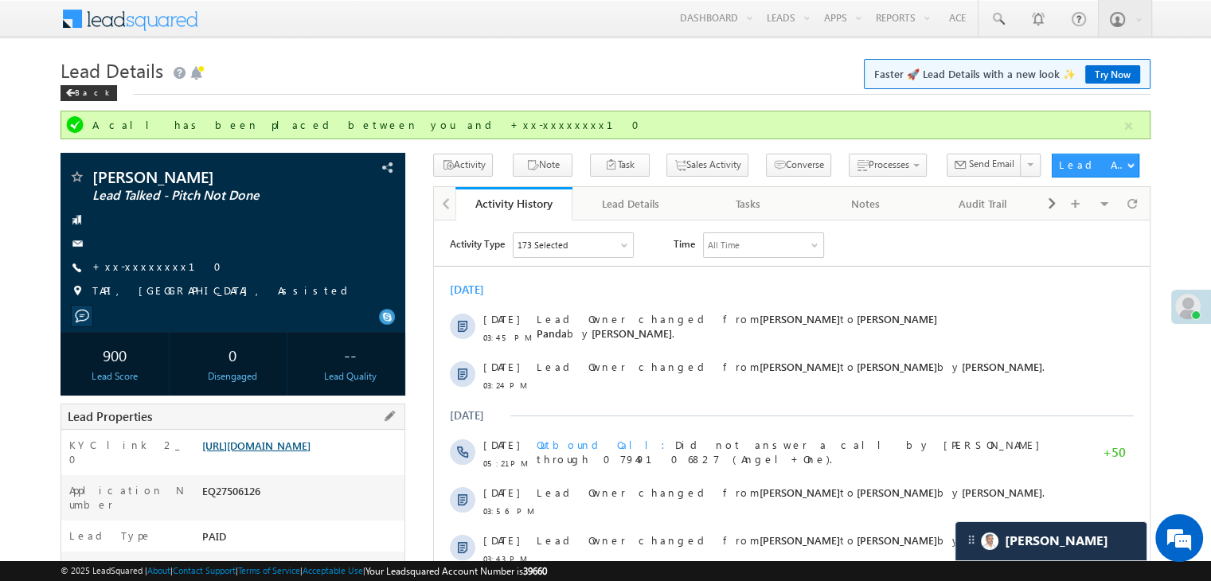
click at [299, 452] on link "[URL][DOMAIN_NAME]" at bounding box center [256, 446] width 108 height 14
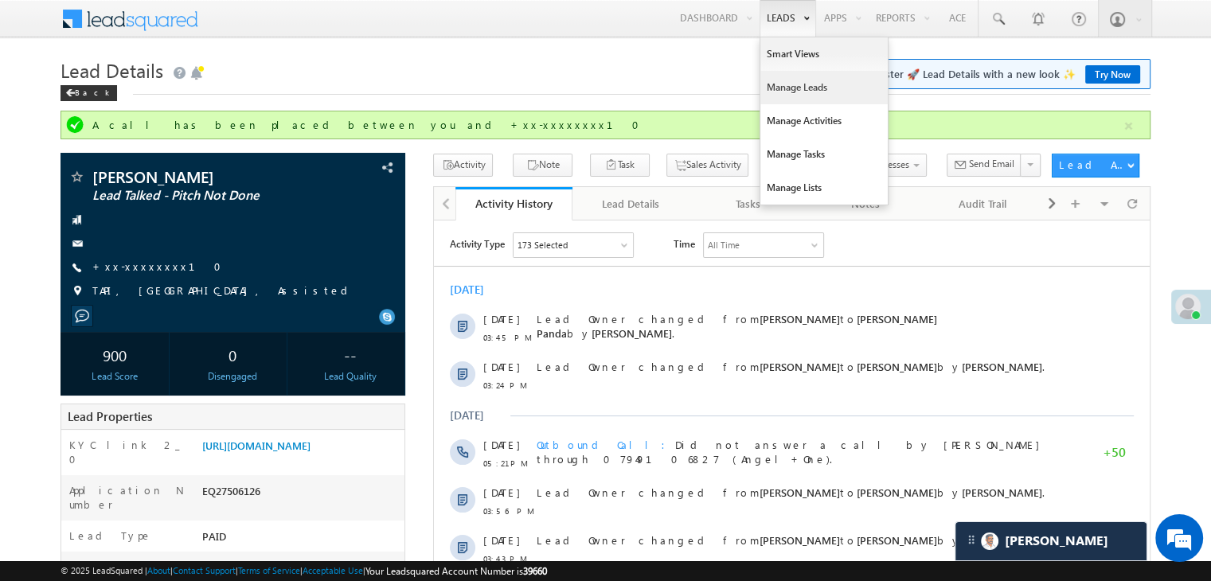
click at [787, 87] on link "Manage Leads" at bounding box center [823, 87] width 127 height 33
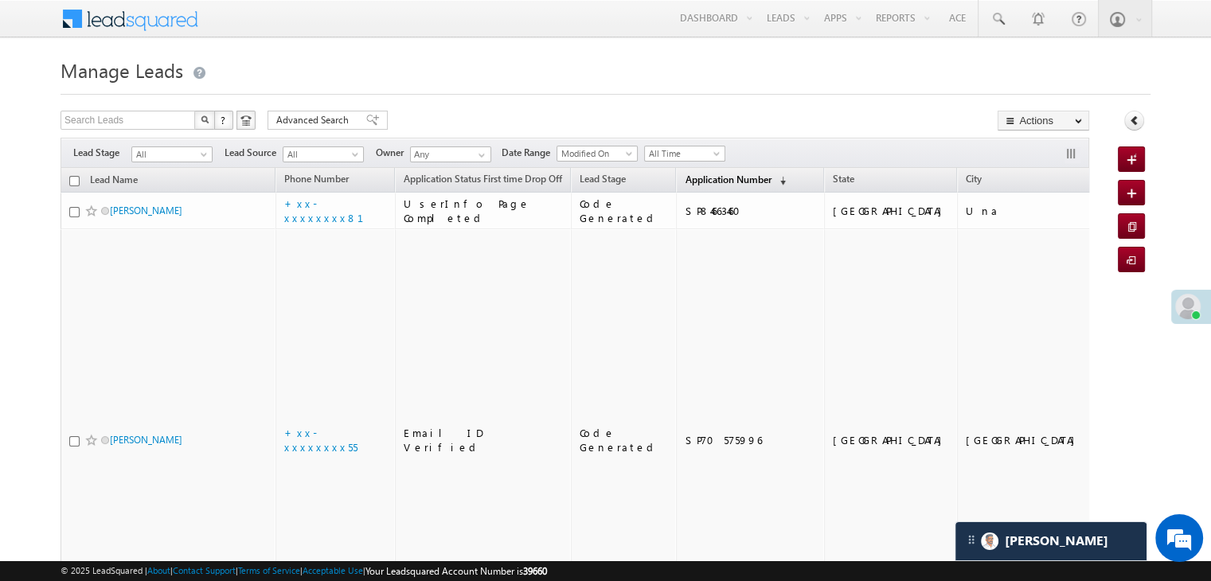
click at [687, 179] on span "Application Number" at bounding box center [728, 180] width 86 height 12
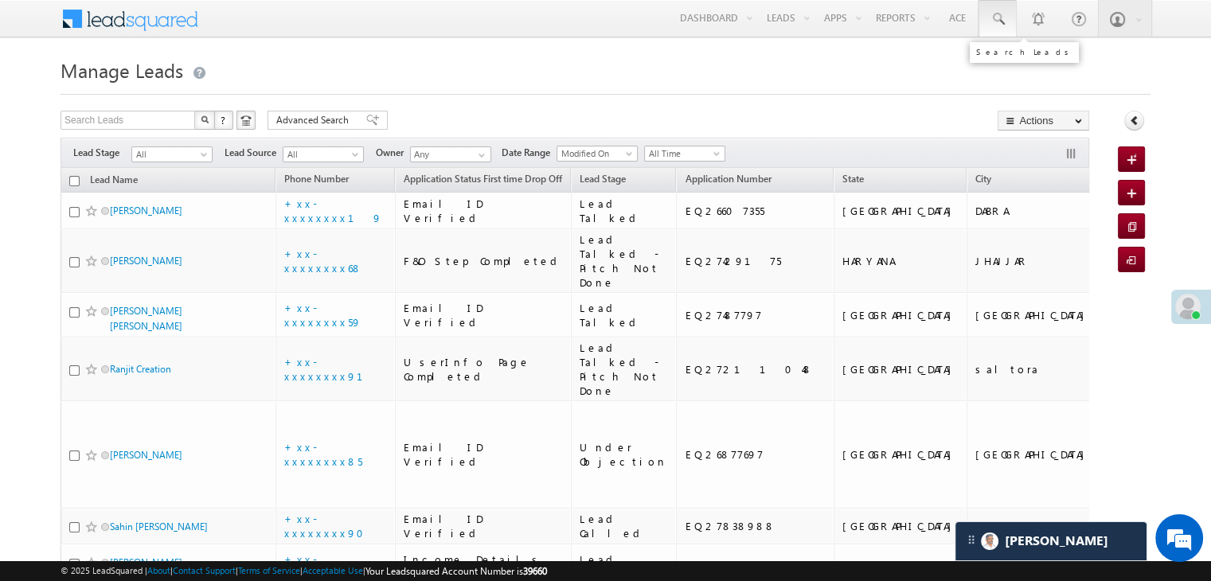
click at [1003, 20] on span at bounding box center [998, 19] width 16 height 16
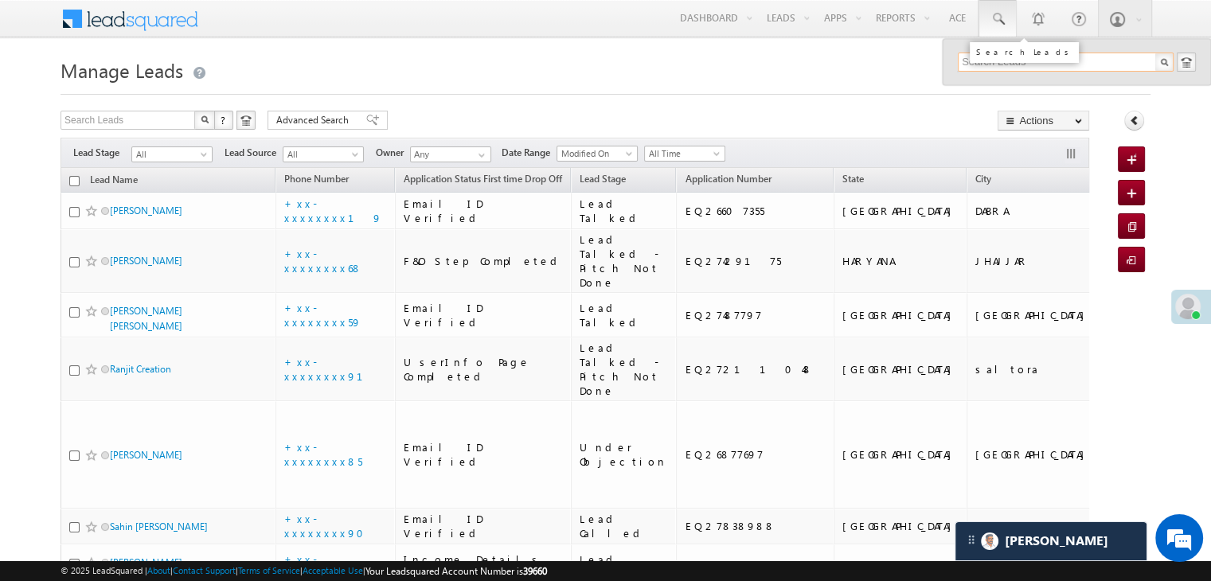
paste input "EQ26847297"
type input "EQ26847297"
click at [975, 88] on div "Safwan khan" at bounding box center [1072, 85] width 213 height 18
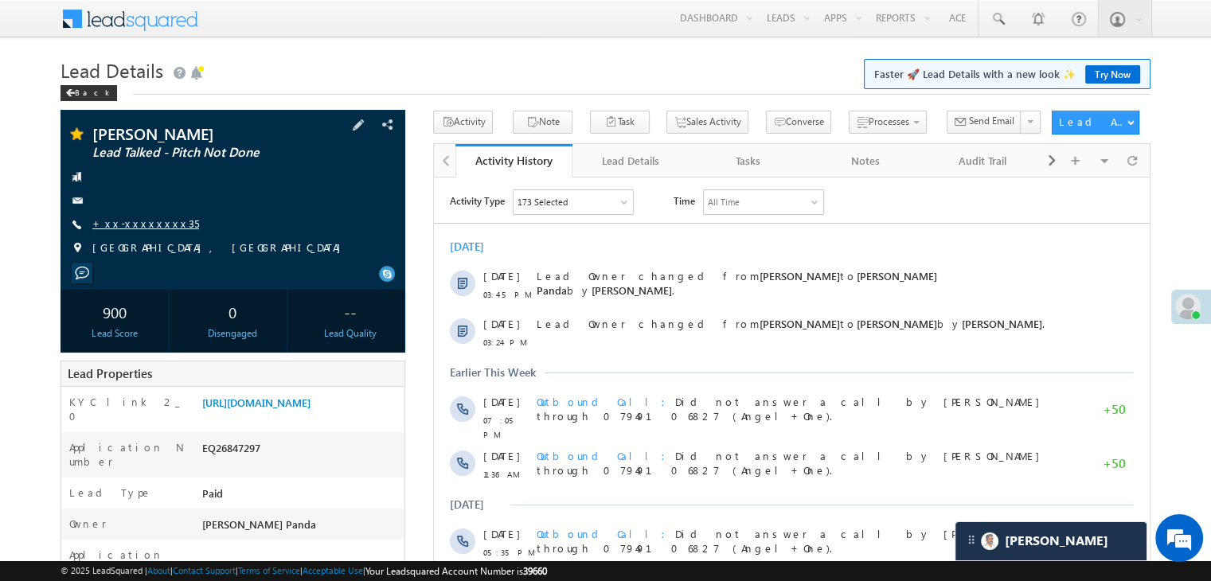
click at [143, 230] on link "+xx-xxxxxxxx35" at bounding box center [145, 224] width 107 height 14
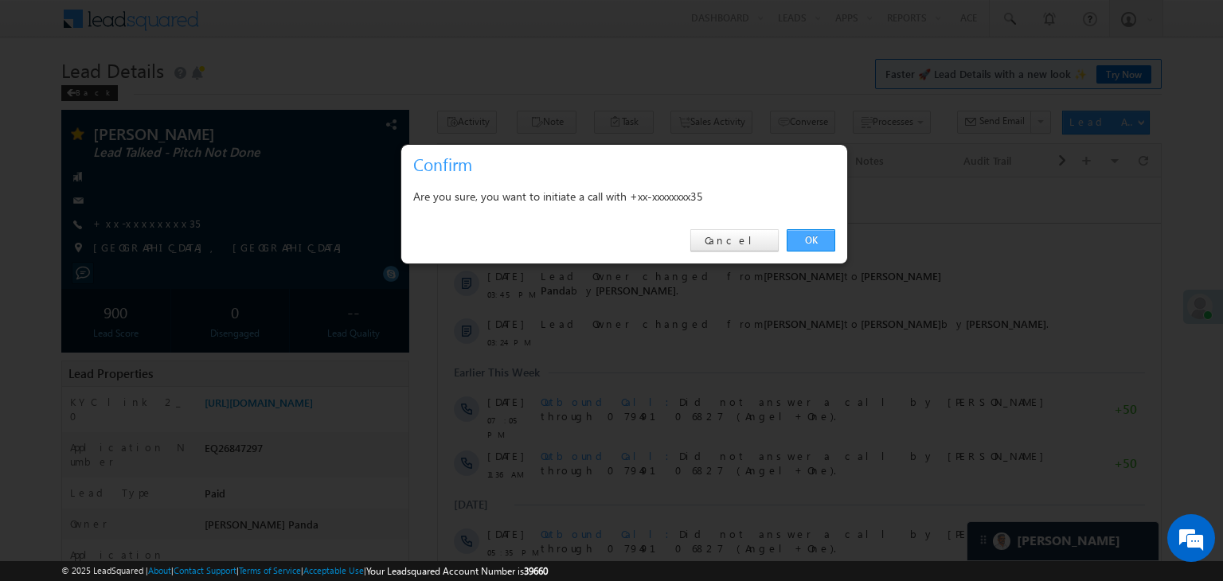
click at [817, 243] on link "OK" at bounding box center [811, 240] width 49 height 22
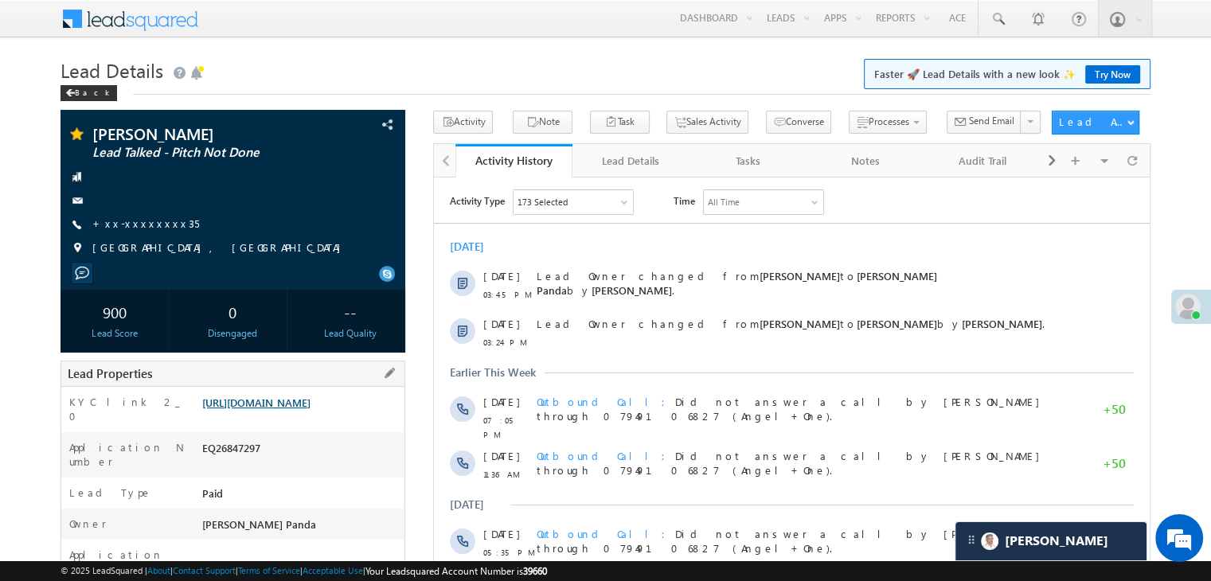
click at [311, 409] on link "[URL][DOMAIN_NAME]" at bounding box center [256, 403] width 108 height 14
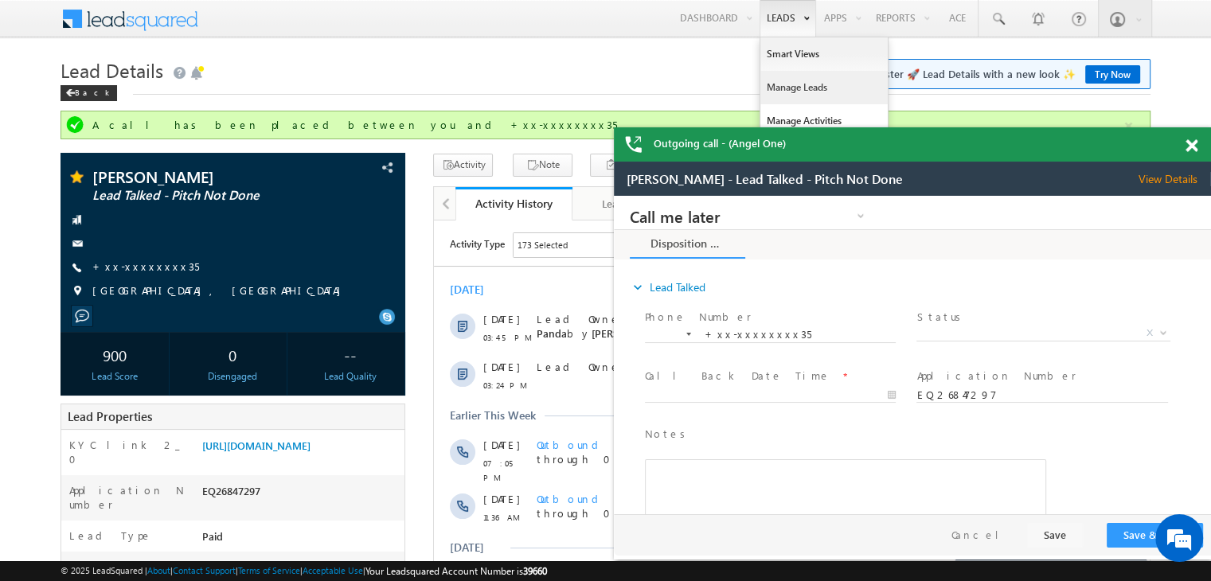
click at [795, 87] on link "Manage Leads" at bounding box center [823, 87] width 127 height 33
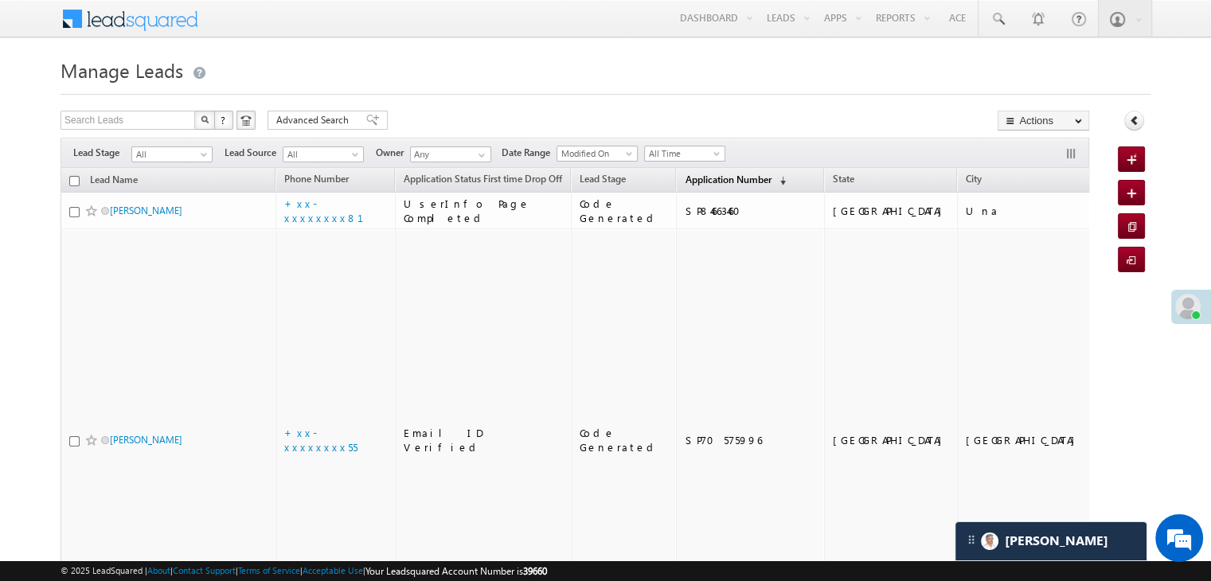
click at [693, 179] on span "Application Number" at bounding box center [728, 180] width 86 height 12
click at [684, 186] on link "Application Number (sorted descending)" at bounding box center [735, 180] width 117 height 21
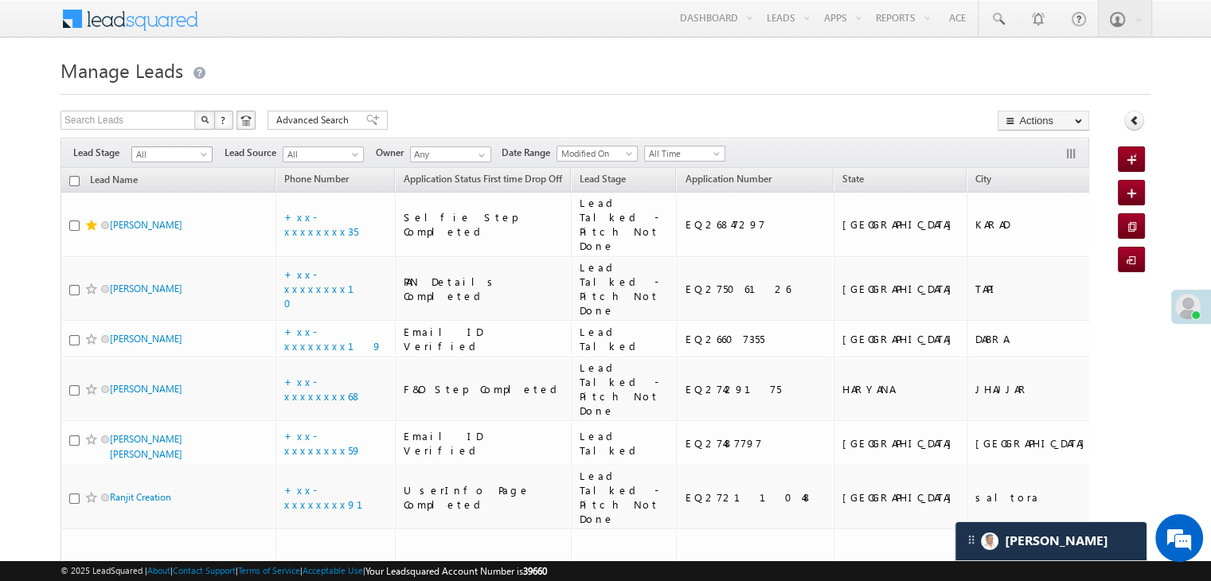
click at [201, 155] on span at bounding box center [205, 157] width 13 height 13
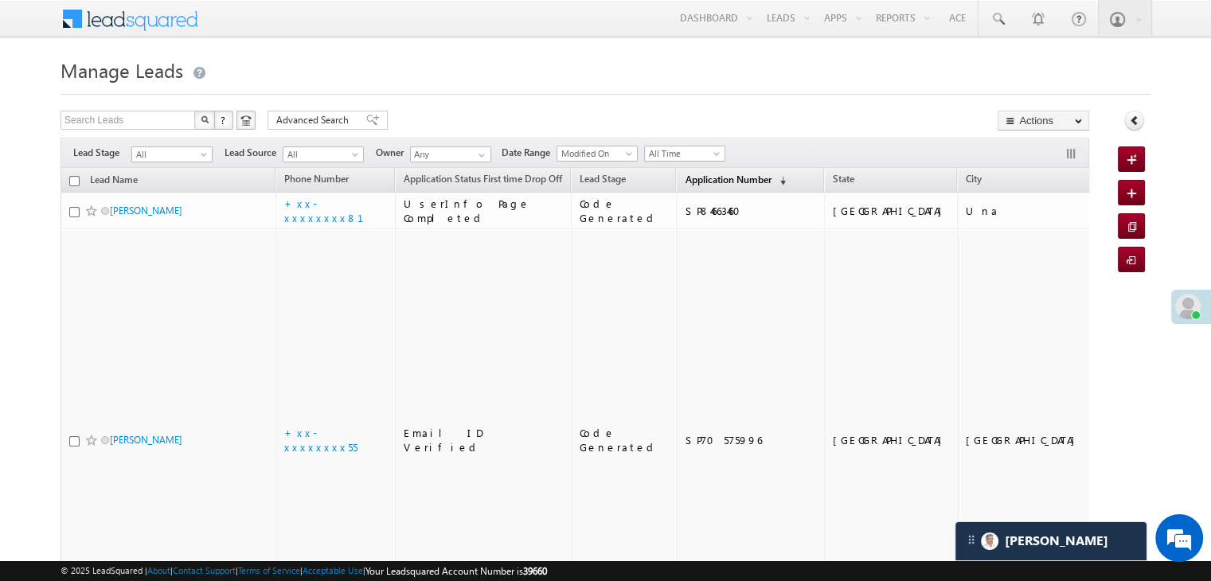
click at [685, 175] on span "Application Number" at bounding box center [728, 180] width 86 height 12
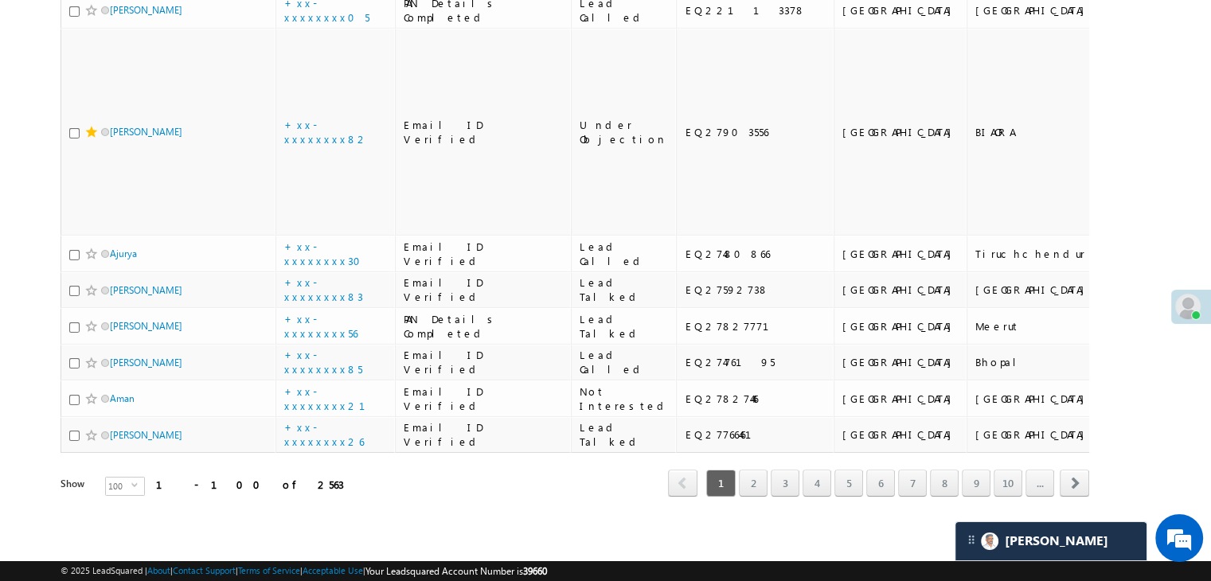
scroll to position [6210, 0]
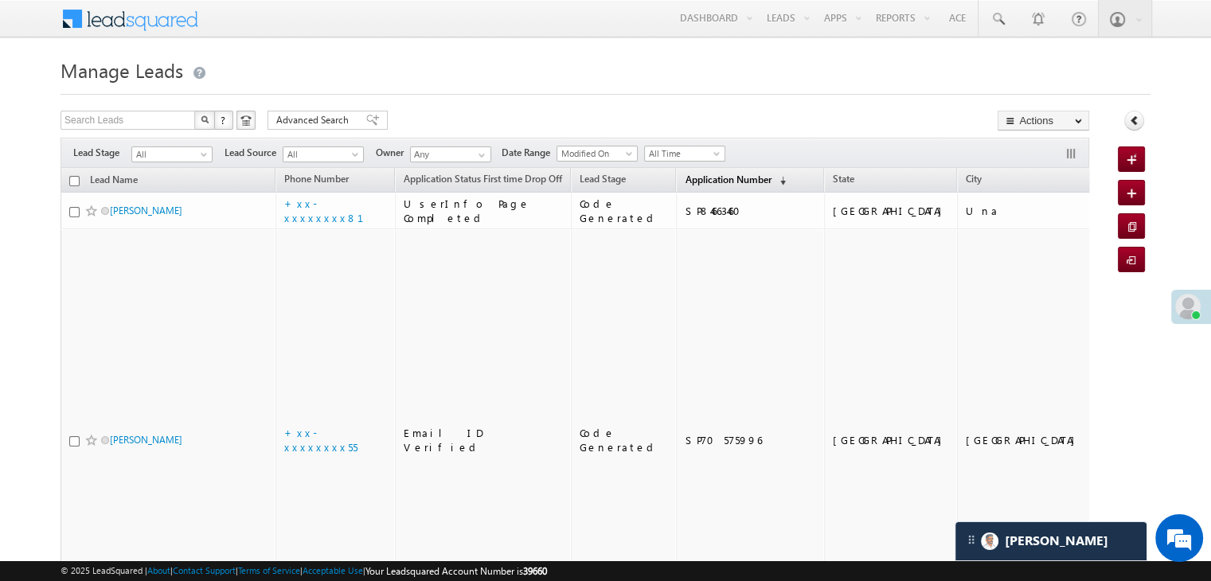
click at [688, 181] on span "Application Number" at bounding box center [728, 180] width 86 height 12
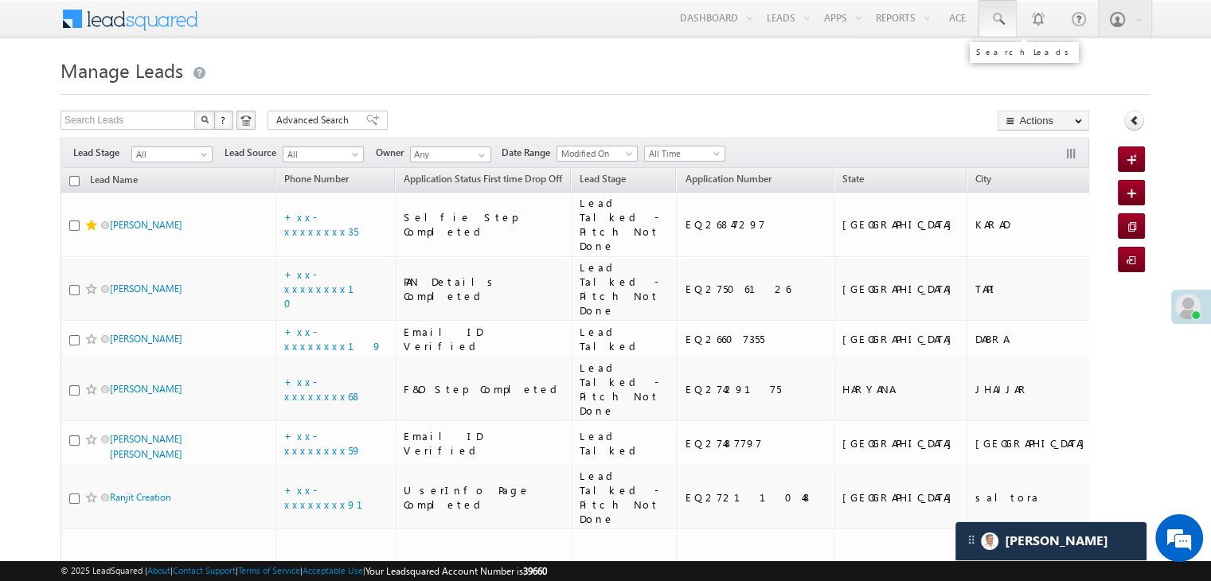
click at [996, 18] on span at bounding box center [998, 19] width 16 height 16
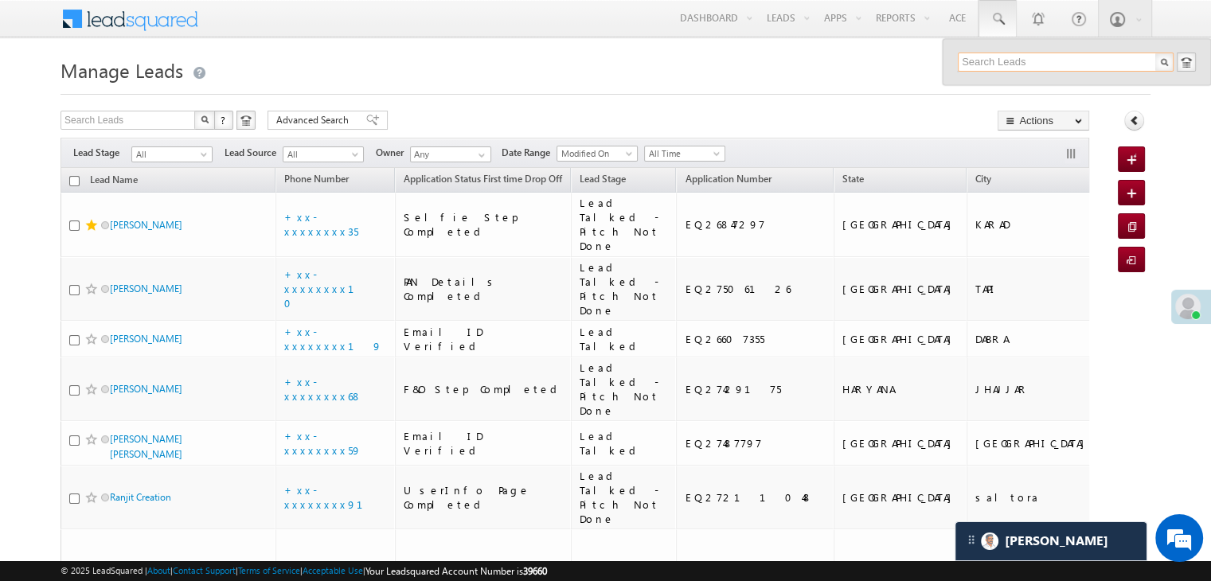
paste input "EQ26918508"
type input "EQ26918508"
click at [988, 88] on div "Shubham Choudhary" at bounding box center [1072, 85] width 213 height 18
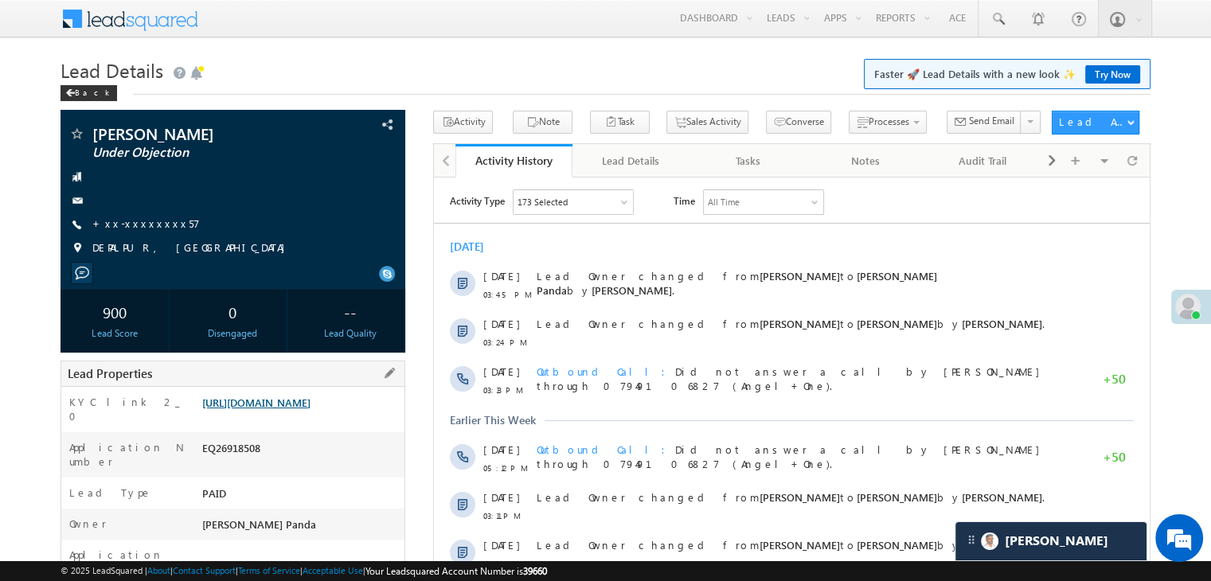
click at [275, 409] on link "[URL][DOMAIN_NAME]" at bounding box center [256, 403] width 108 height 14
click at [140, 226] on link "+xx-xxxxxxxx57" at bounding box center [145, 224] width 107 height 14
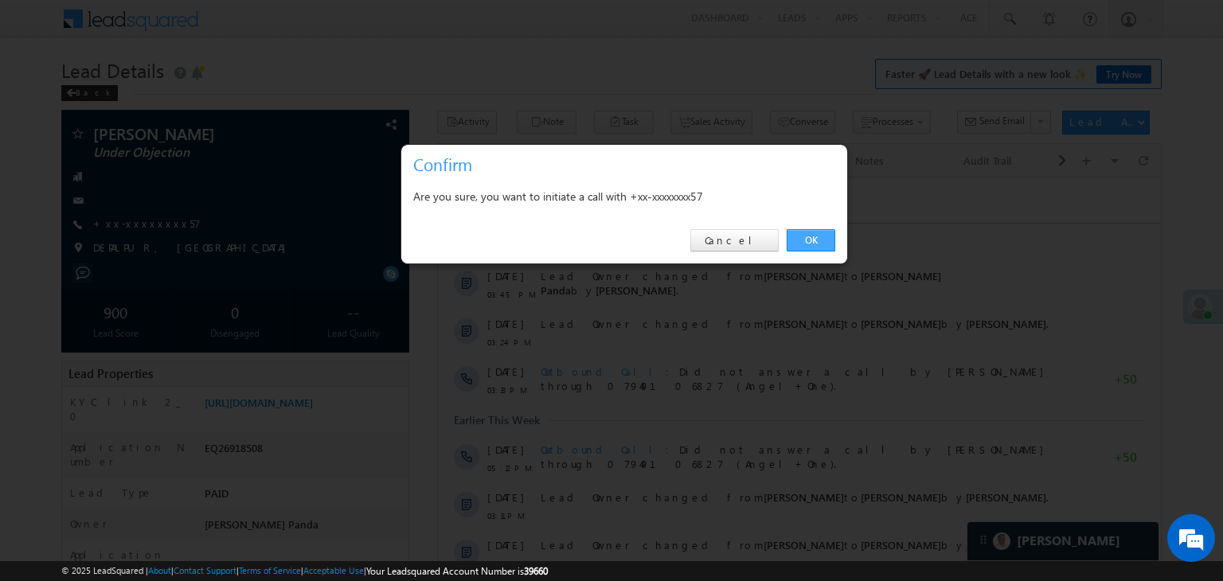
click at [805, 241] on link "OK" at bounding box center [811, 240] width 49 height 22
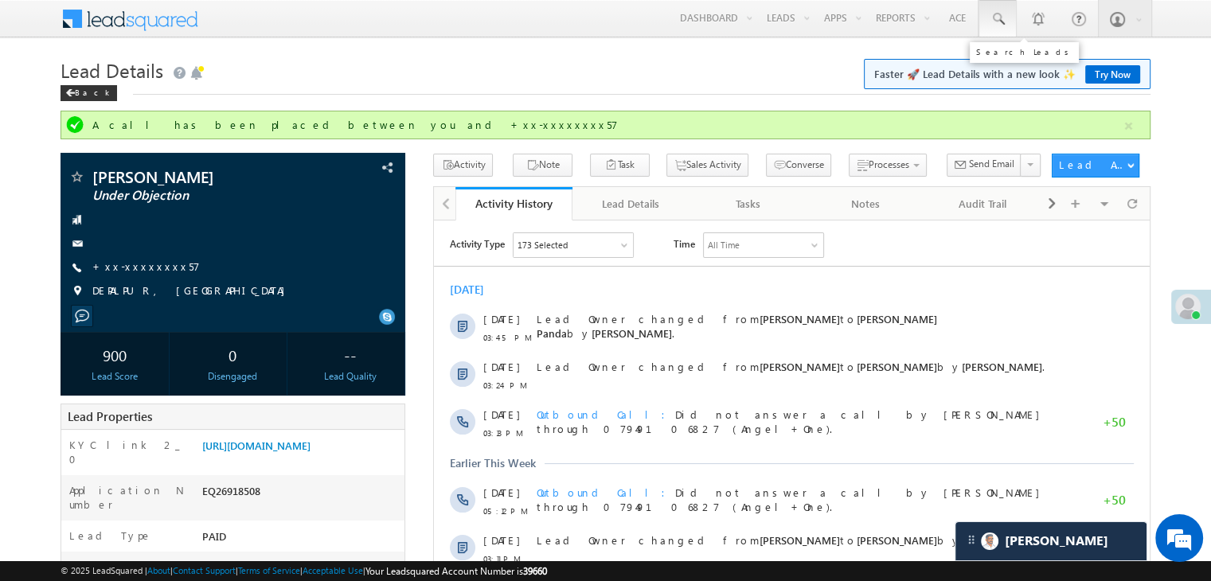
click at [990, 16] on span at bounding box center [998, 19] width 16 height 16
paste input "EQ26996989"
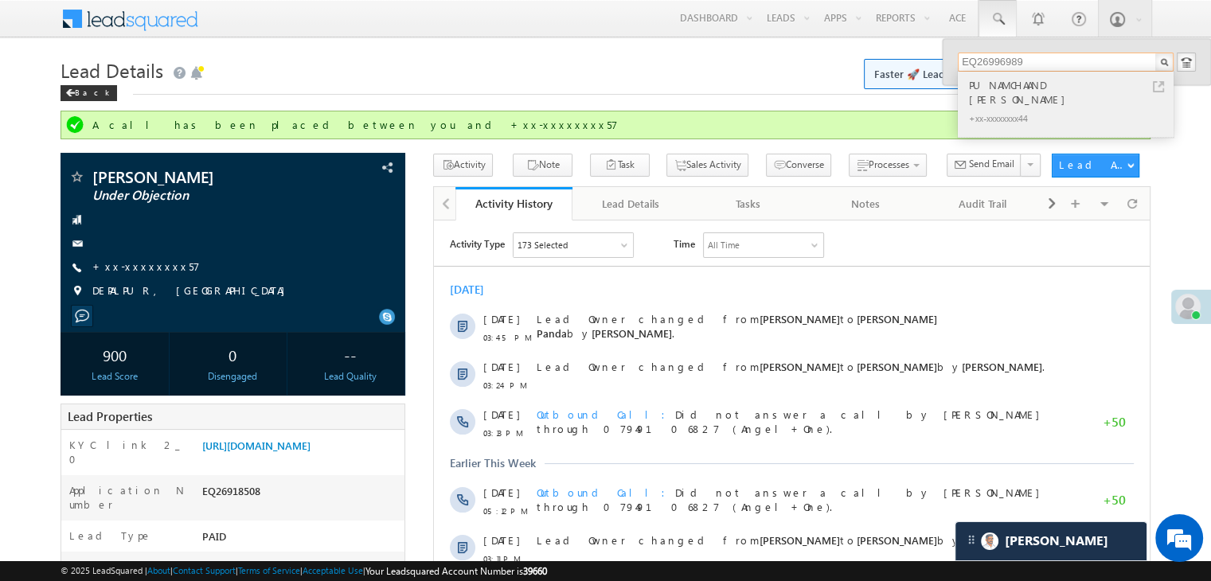
type input "EQ26996989"
click at [991, 85] on div "PUNAMCHAAND [PERSON_NAME]" at bounding box center [1072, 92] width 213 height 32
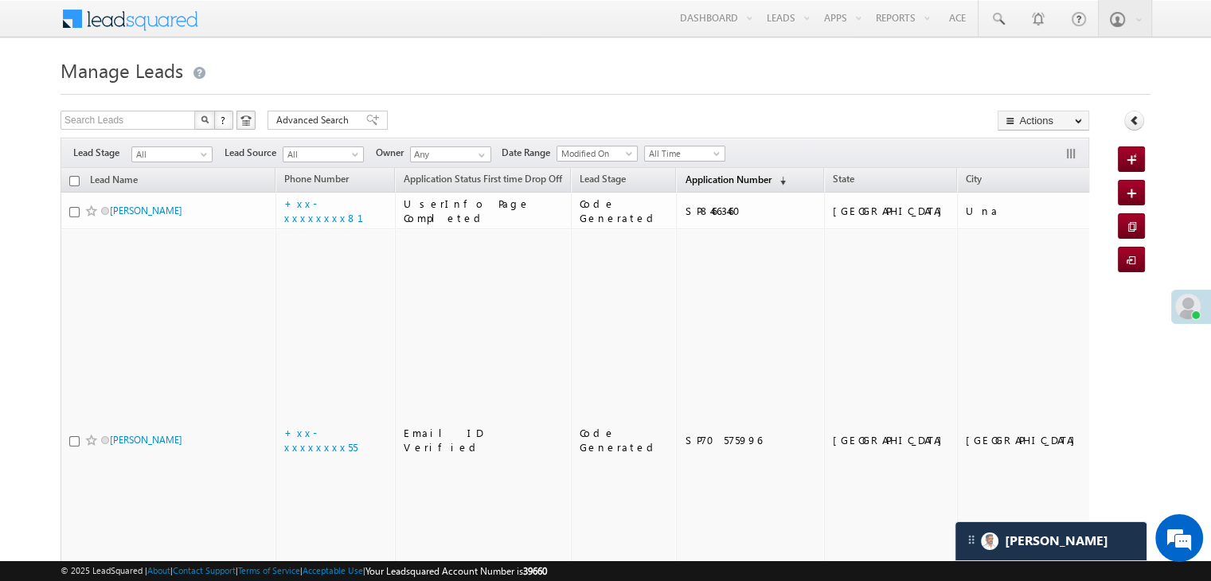
click at [691, 179] on span "Application Number" at bounding box center [728, 180] width 86 height 12
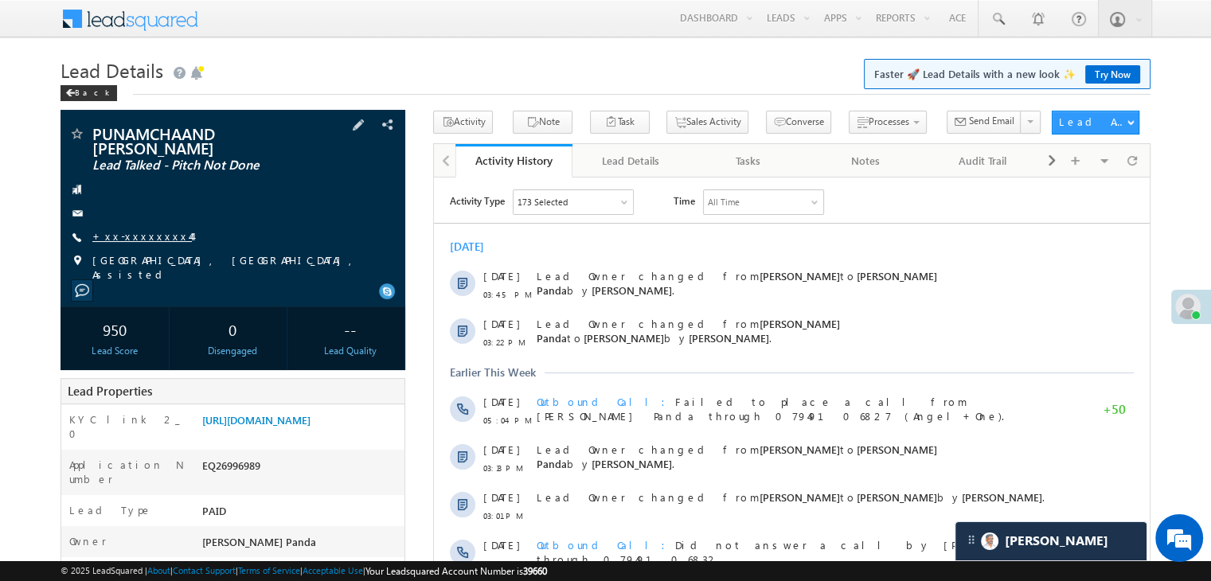
click at [137, 236] on link "+xx-xxxxxxxx44" at bounding box center [142, 236] width 100 height 14
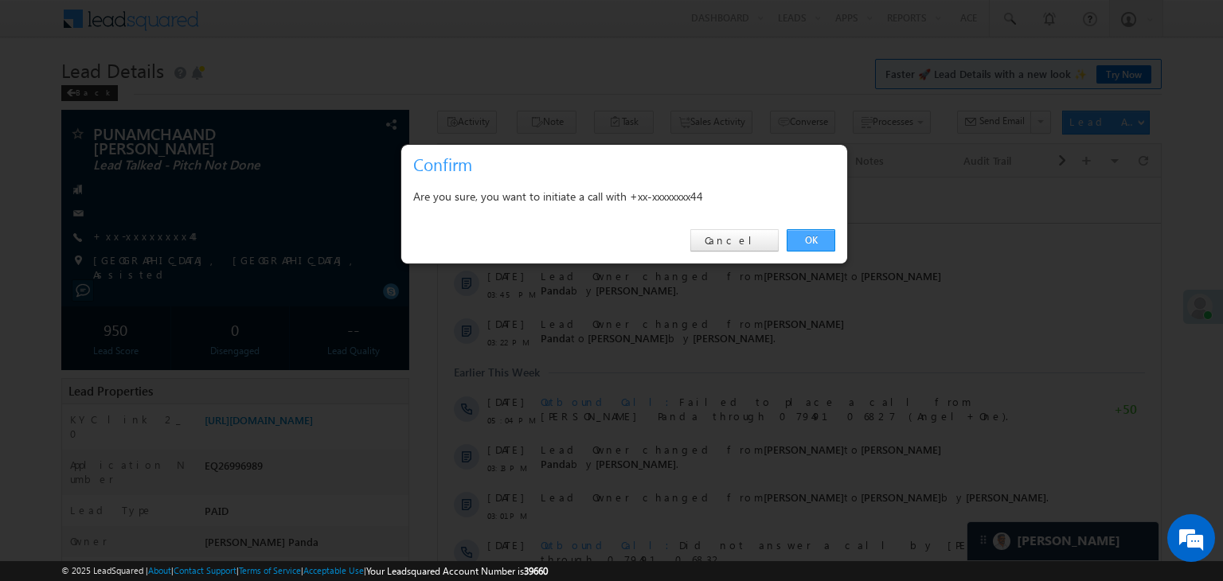
click at [802, 235] on link "OK" at bounding box center [811, 240] width 49 height 22
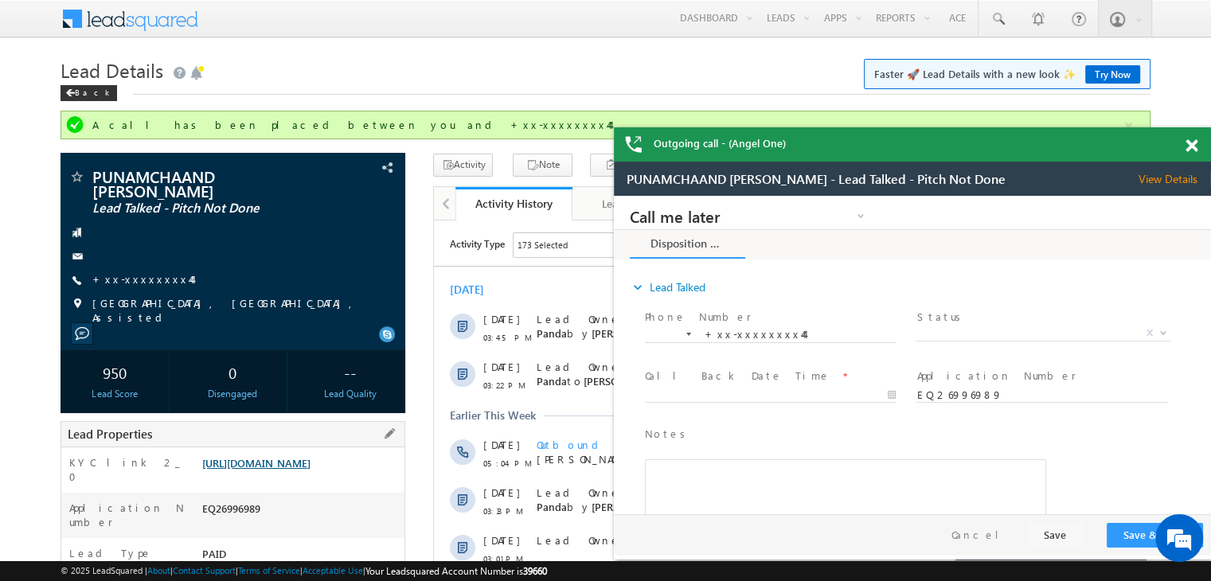
click at [302, 470] on link "https://angelbroking1-pk3em7sa.customui-test.leadsquared.com?leadId=32f7ac65-24…" at bounding box center [256, 463] width 108 height 14
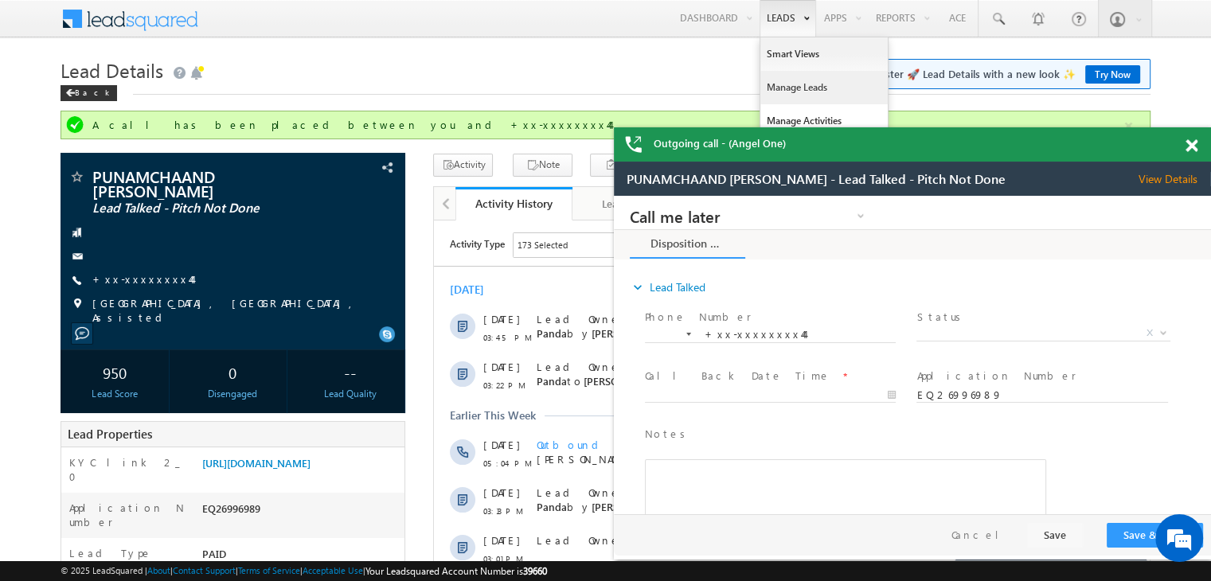
click at [777, 84] on link "Manage Leads" at bounding box center [823, 87] width 127 height 33
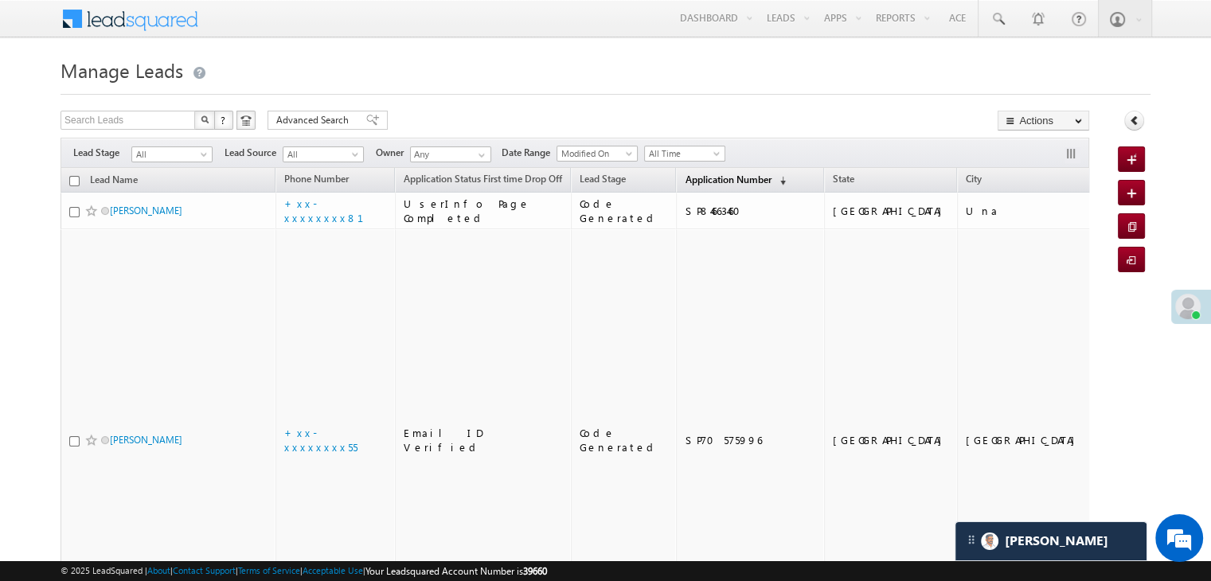
click at [694, 182] on span "Application Number" at bounding box center [728, 180] width 86 height 12
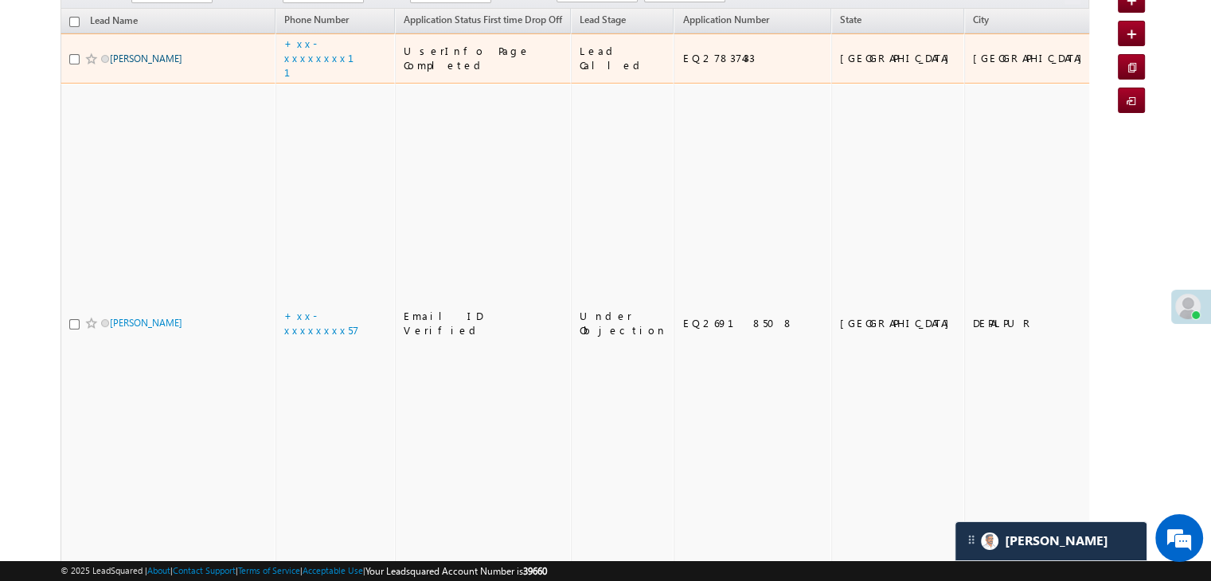
click at [146, 64] on link "ajay sharma" at bounding box center [146, 59] width 72 height 12
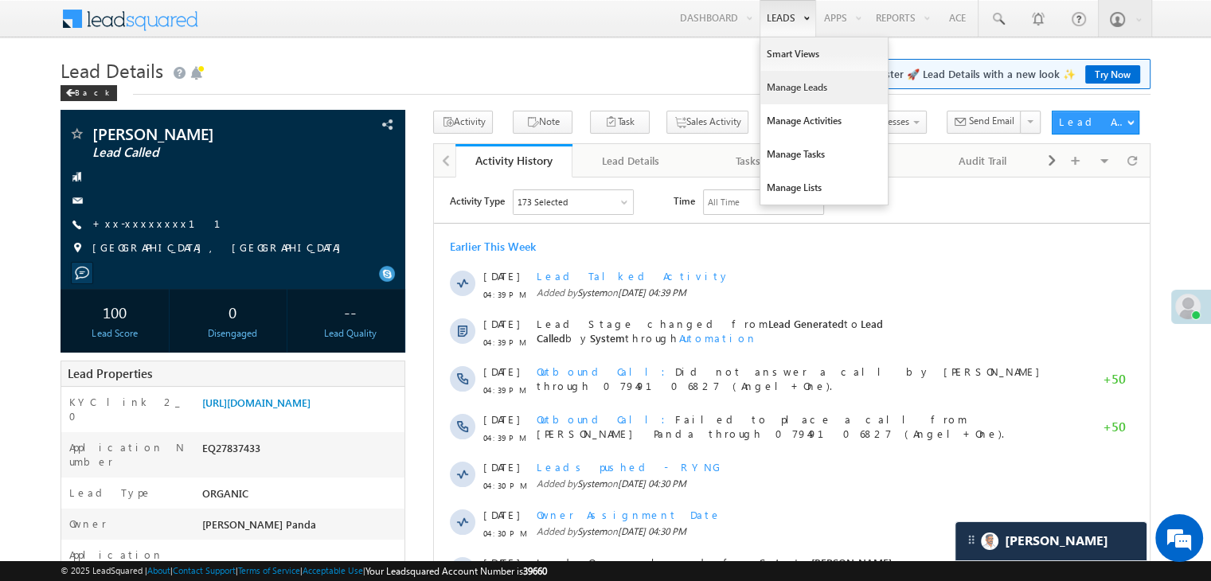
click at [785, 81] on link "Manage Leads" at bounding box center [823, 87] width 127 height 33
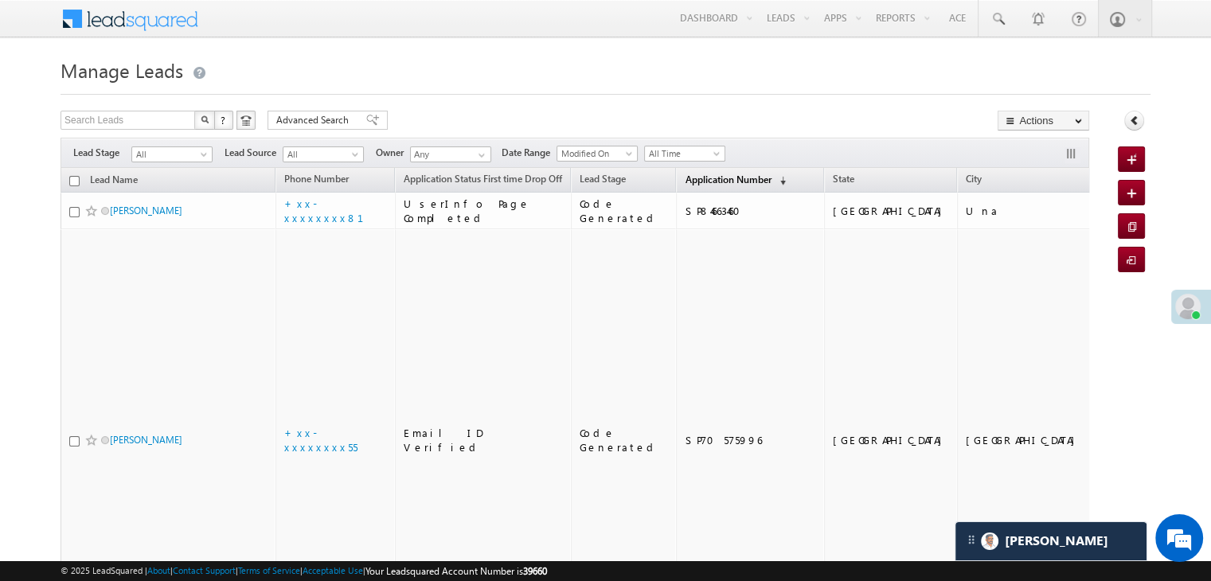
click at [685, 176] on span "Application Number" at bounding box center [728, 180] width 86 height 12
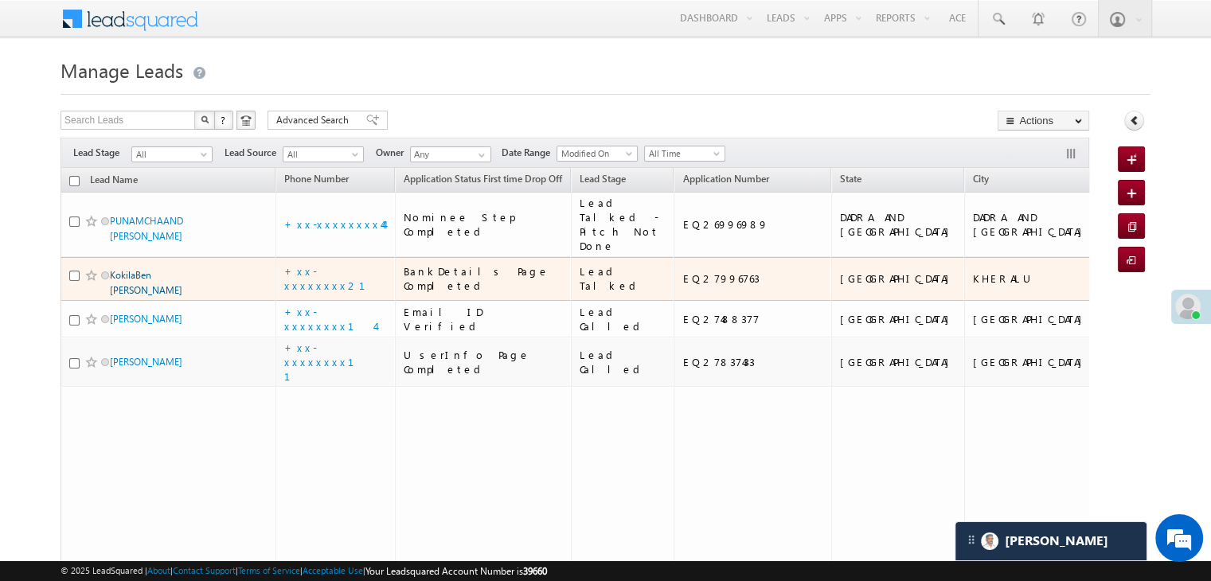
click at [146, 296] on link "KokilaBen [PERSON_NAME]" at bounding box center [146, 282] width 72 height 27
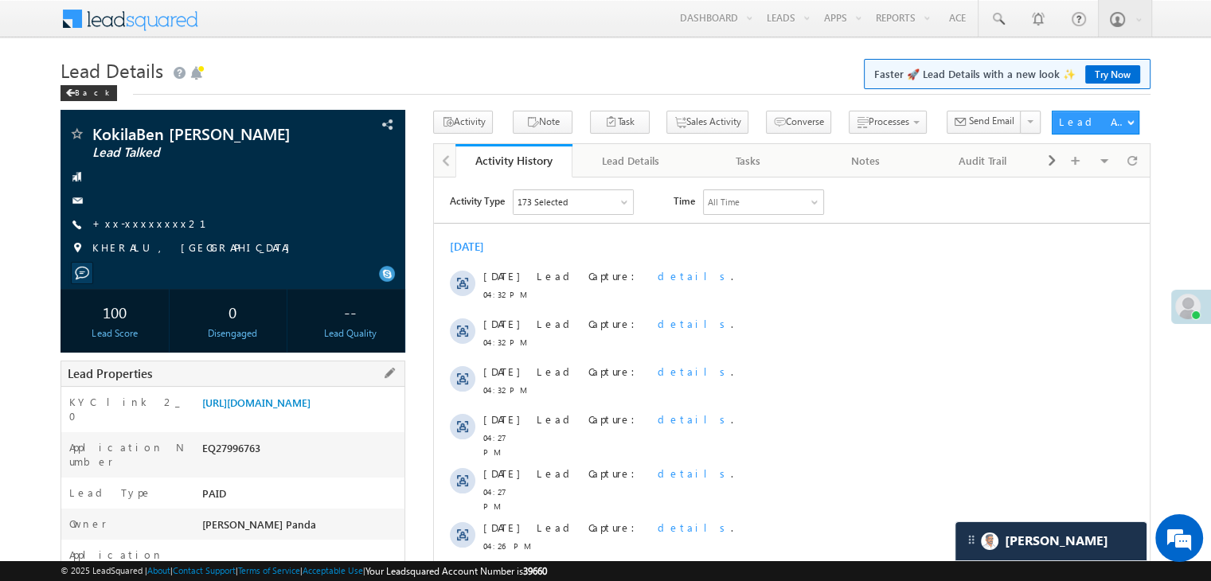
scroll to position [239, 0]
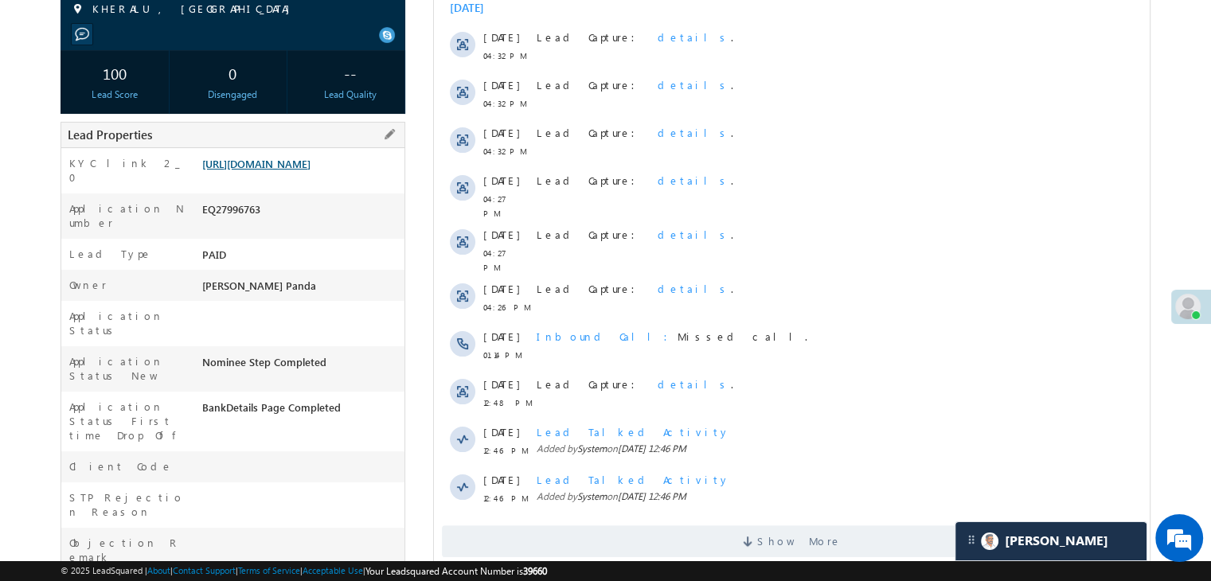
click at [311, 166] on link "[URL][DOMAIN_NAME]" at bounding box center [256, 164] width 108 height 14
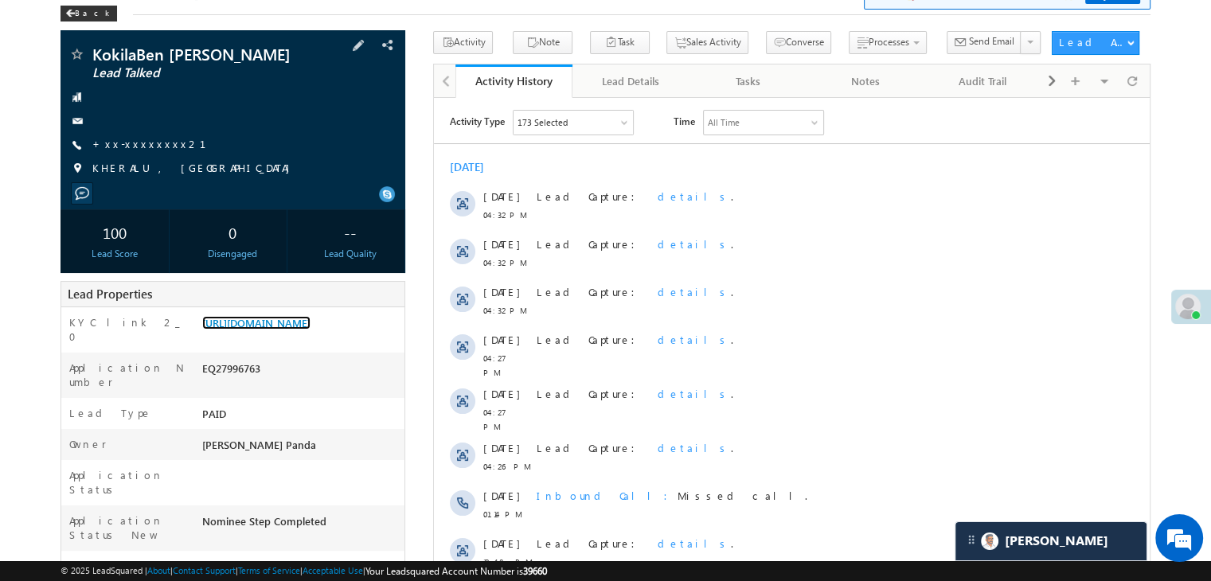
scroll to position [0, 0]
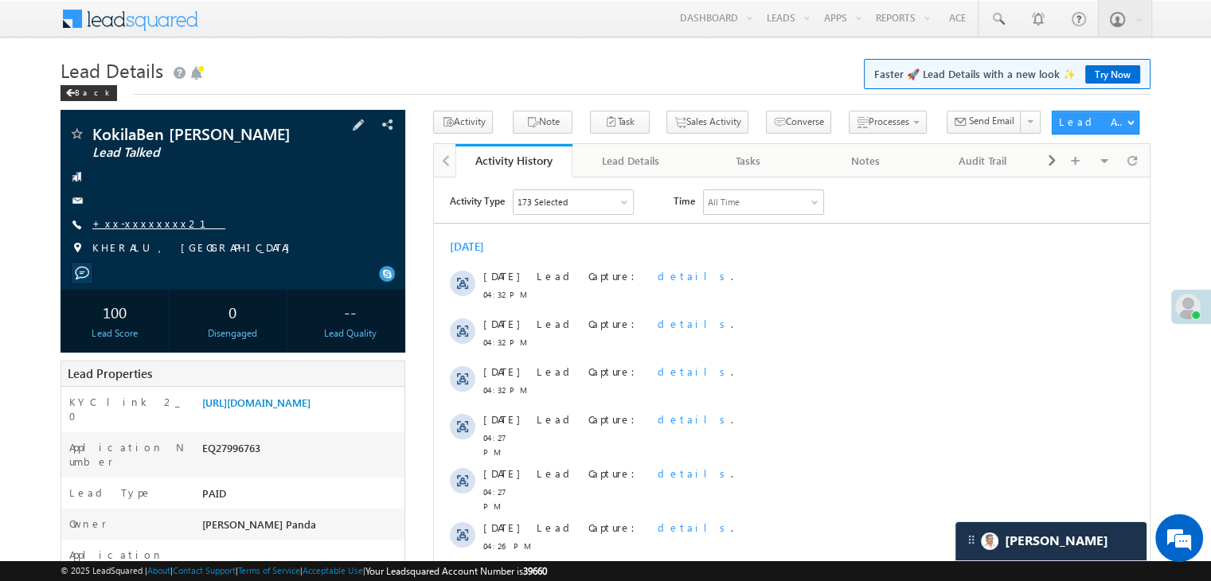
click at [130, 227] on link "+xx-xxxxxxxx21" at bounding box center [158, 224] width 133 height 14
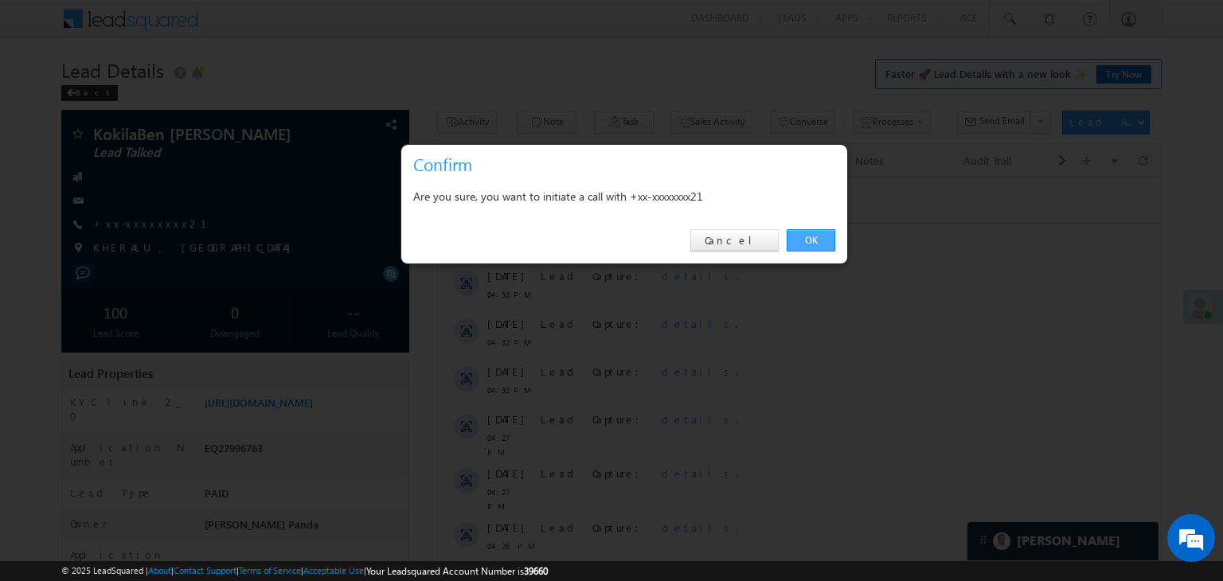
click at [815, 240] on link "OK" at bounding box center [811, 240] width 49 height 22
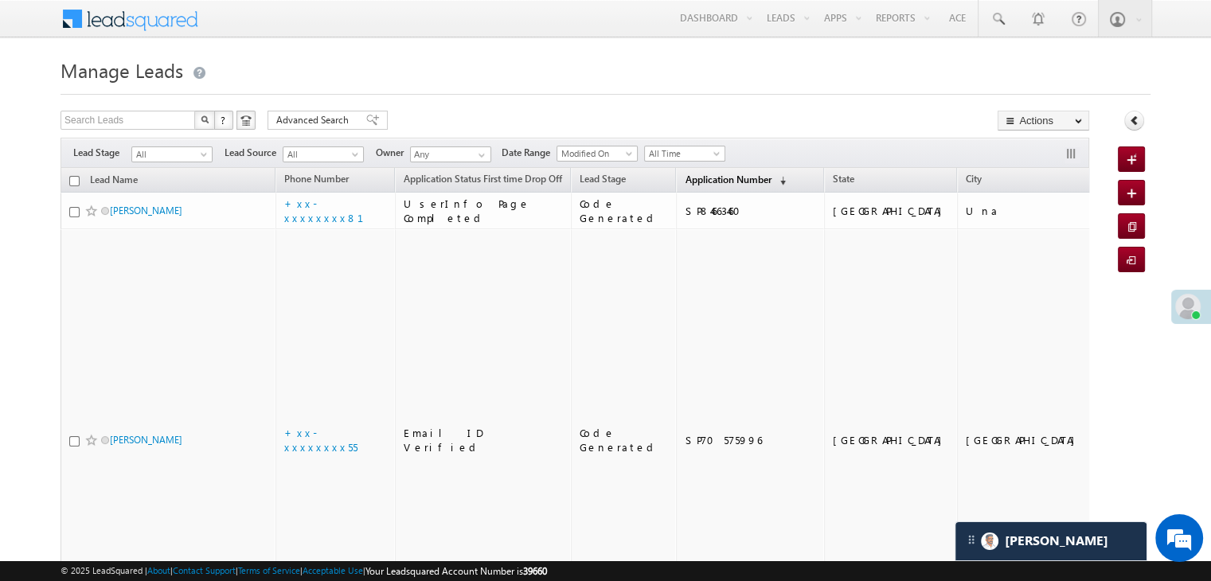
click at [685, 179] on span "Application Number" at bounding box center [728, 180] width 86 height 12
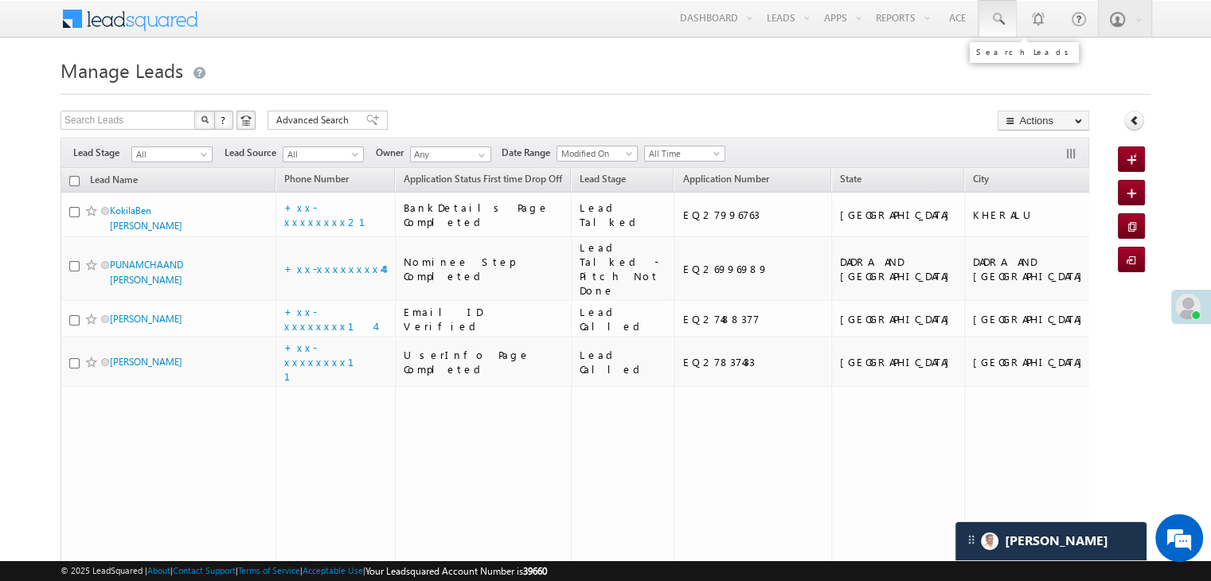
click at [1006, 20] on span at bounding box center [998, 19] width 16 height 16
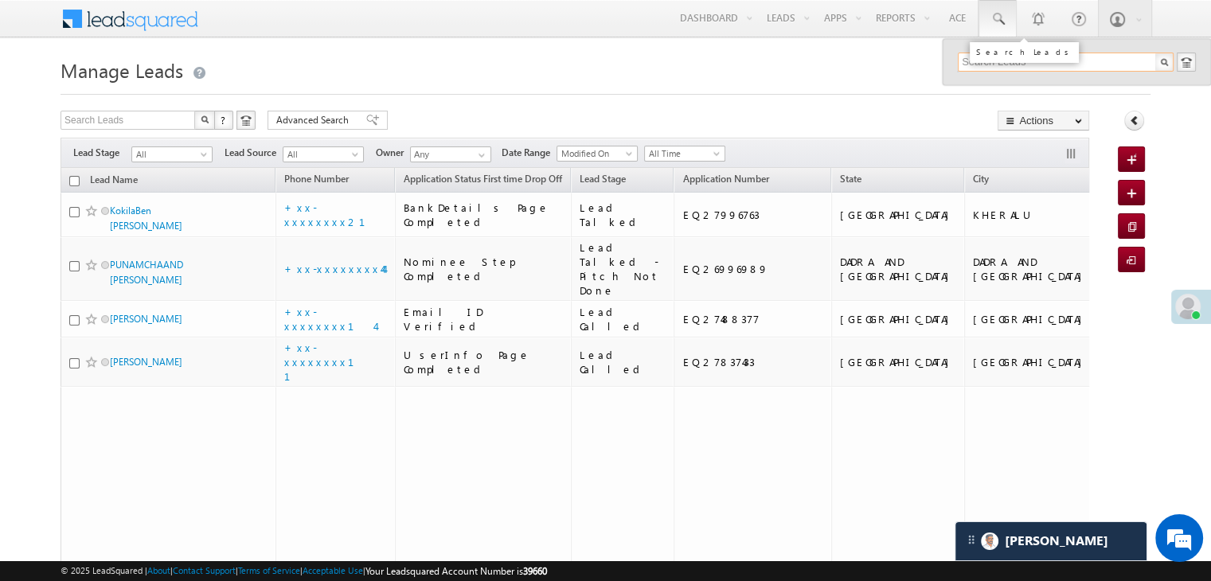
paste input "EQ26614890"
type input "EQ26614890"
click at [994, 86] on div "Mohammad jibrail Sheikh" at bounding box center [1072, 85] width 213 height 18
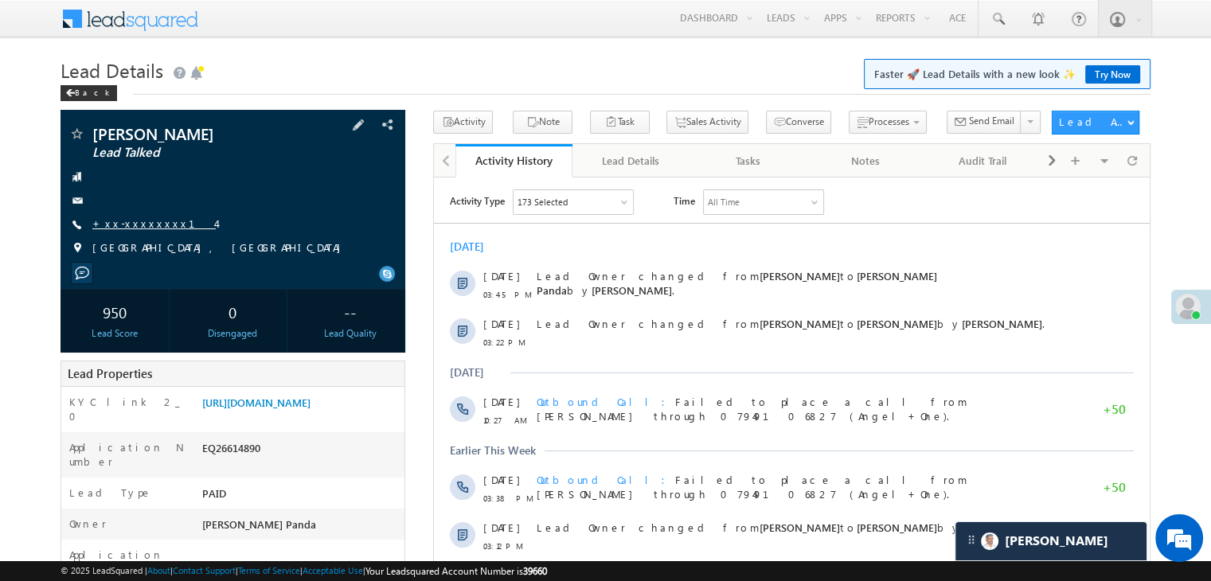
click at [131, 224] on link "+xx-xxxxxxxx14" at bounding box center [153, 224] width 123 height 14
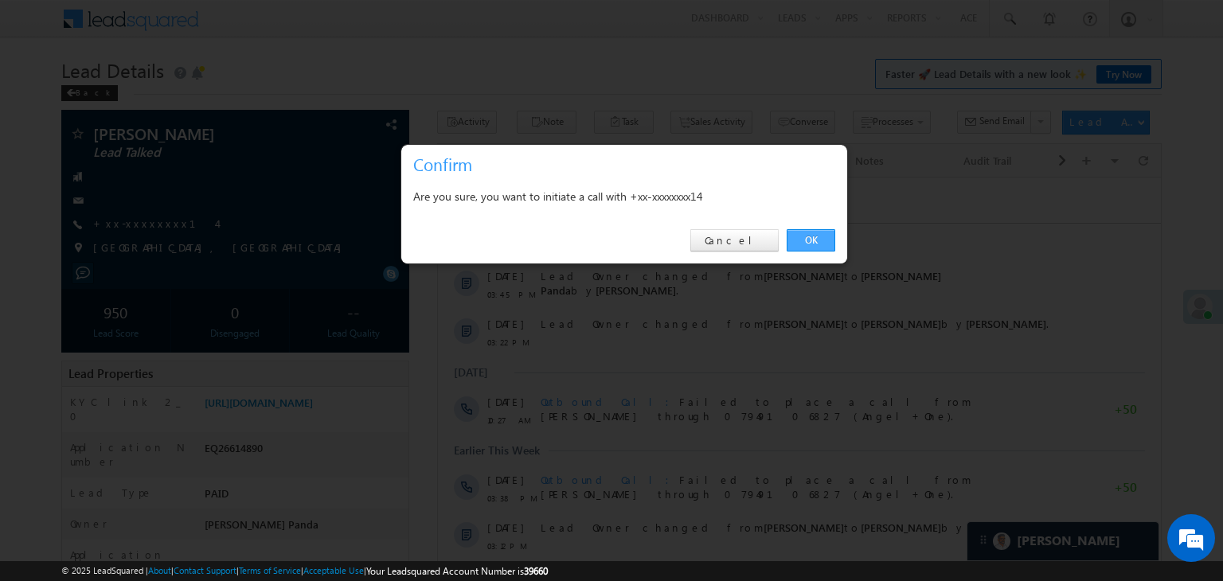
click at [806, 240] on link "OK" at bounding box center [811, 240] width 49 height 22
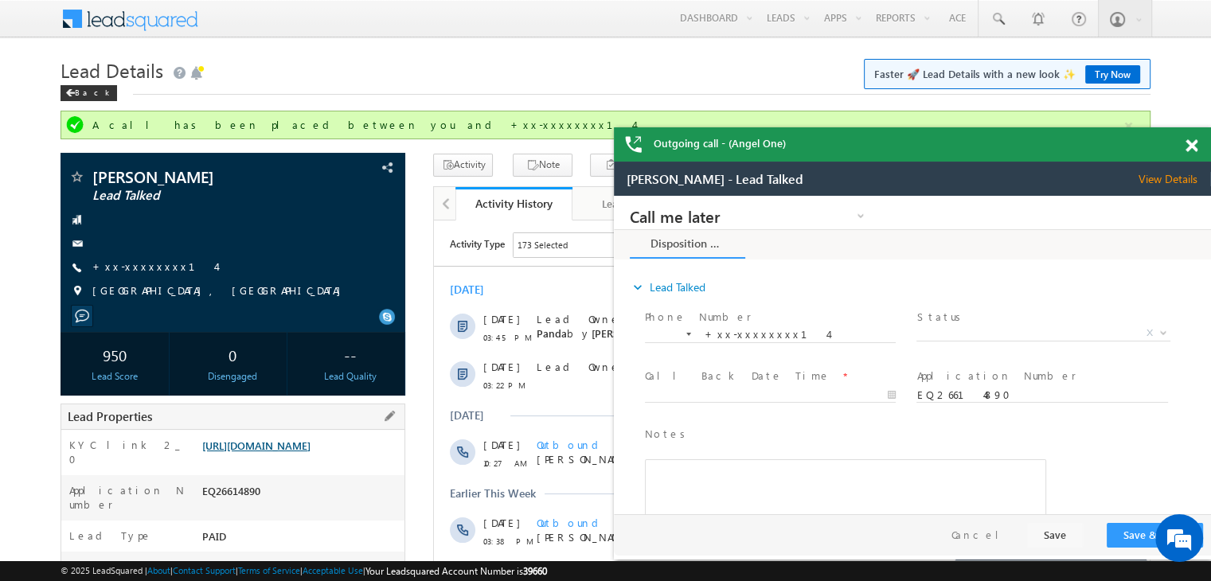
click at [301, 445] on link "https://angelbroking1-pk3em7sa.customui-test.leadsquared.com?leadId=6bec0741-59…" at bounding box center [256, 446] width 108 height 14
click at [995, 17] on span at bounding box center [998, 19] width 16 height 16
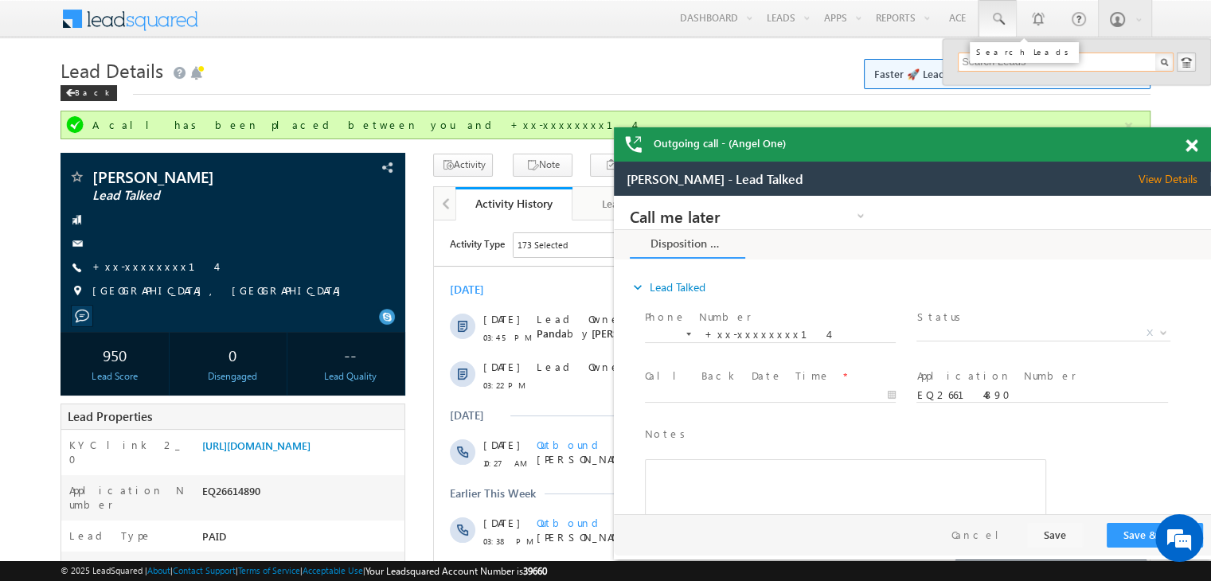
paste input "EQ26781072"
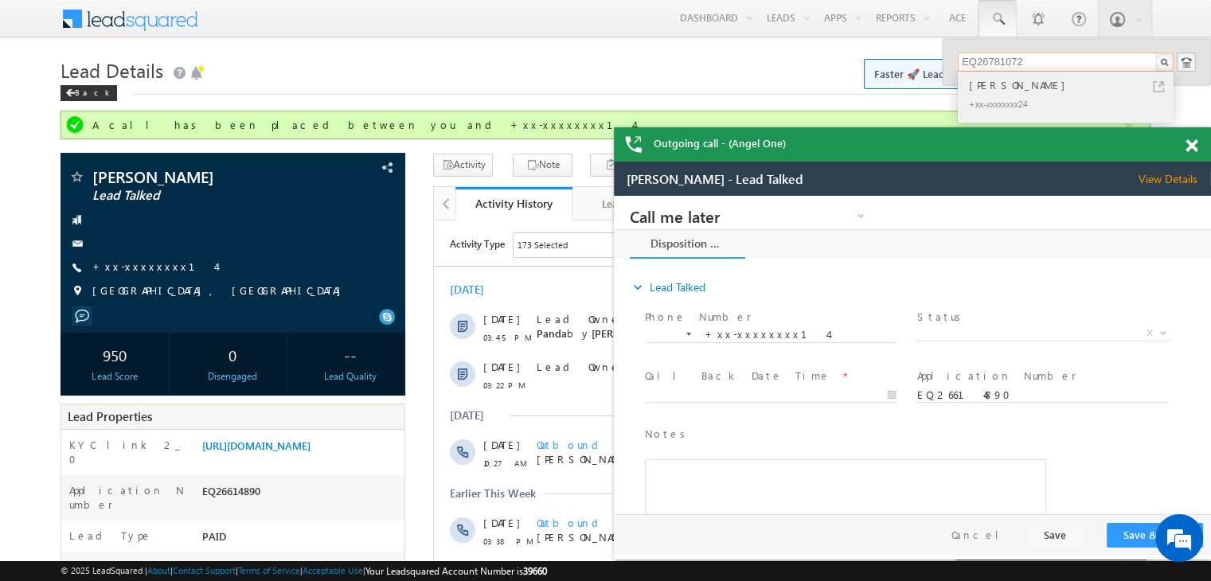
type input "EQ26781072"
click at [1000, 93] on div "Shahjahan Nazki" at bounding box center [1072, 85] width 213 height 18
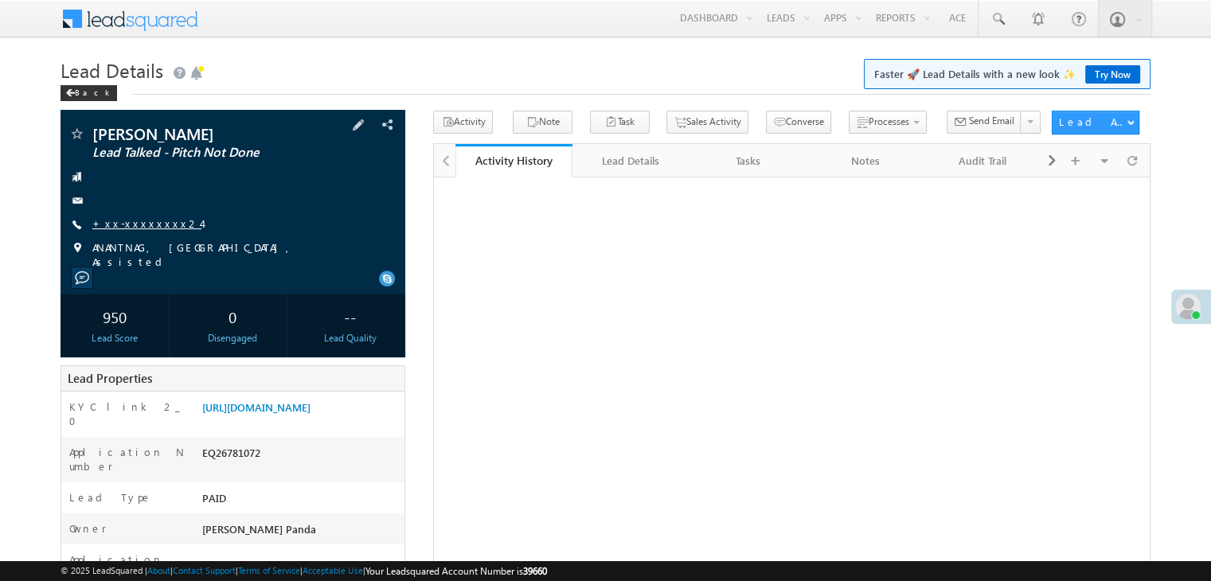
click at [138, 223] on link "+xx-xxxxxxxx24" at bounding box center [146, 224] width 109 height 14
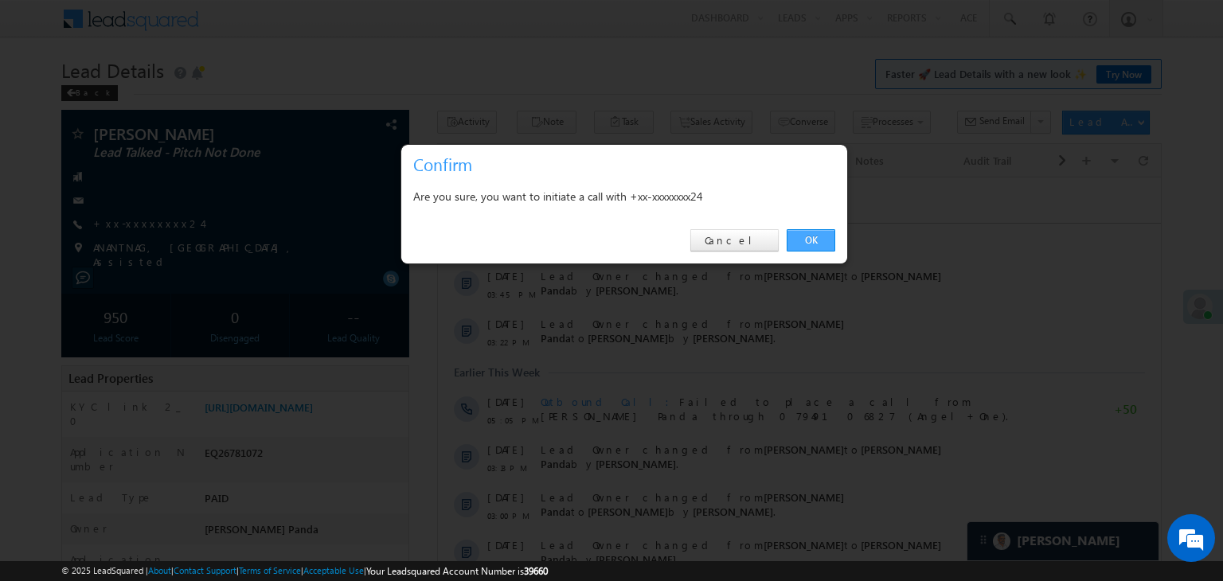
drag, startPoint x: 811, startPoint y: 230, endPoint x: 376, endPoint y: 45, distance: 473.4
click at [811, 230] on link "OK" at bounding box center [811, 240] width 49 height 22
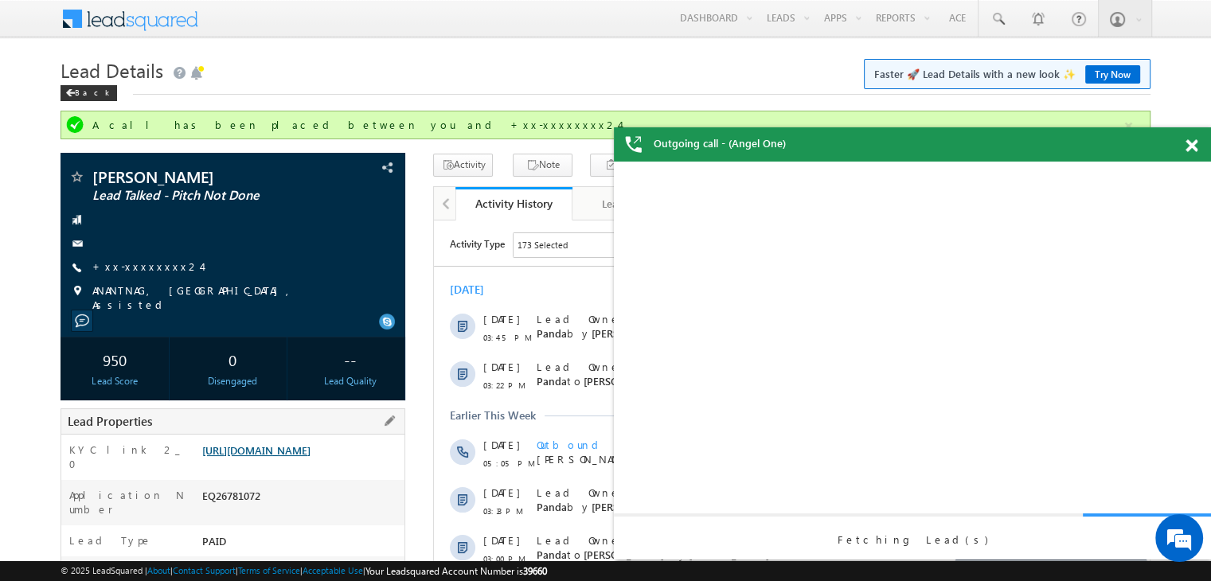
click at [303, 457] on link "[URL][DOMAIN_NAME]" at bounding box center [256, 450] width 108 height 14
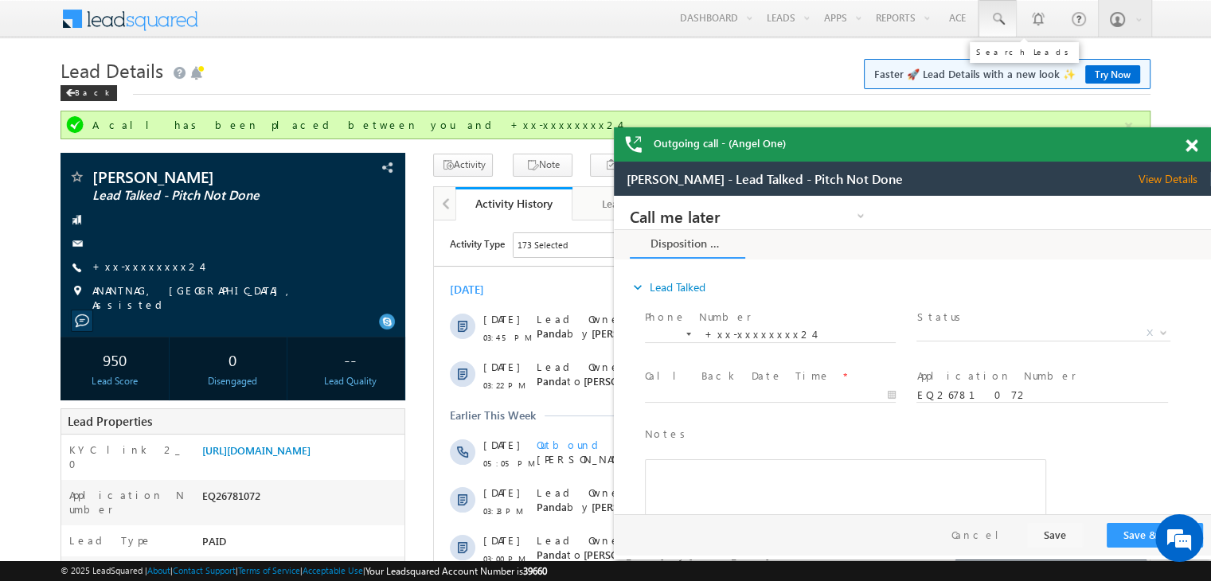
click at [1003, 21] on span at bounding box center [998, 19] width 16 height 16
paste input "EQ26987142"
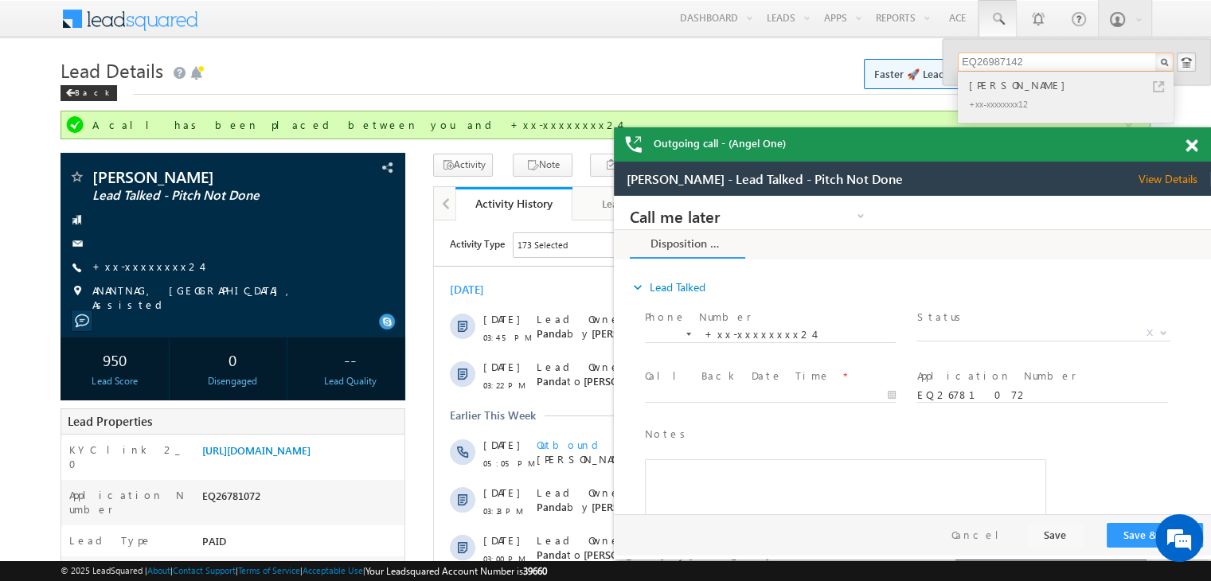
type input "EQ26987142"
click at [985, 83] on div "Imran mansuri" at bounding box center [1072, 85] width 213 height 18
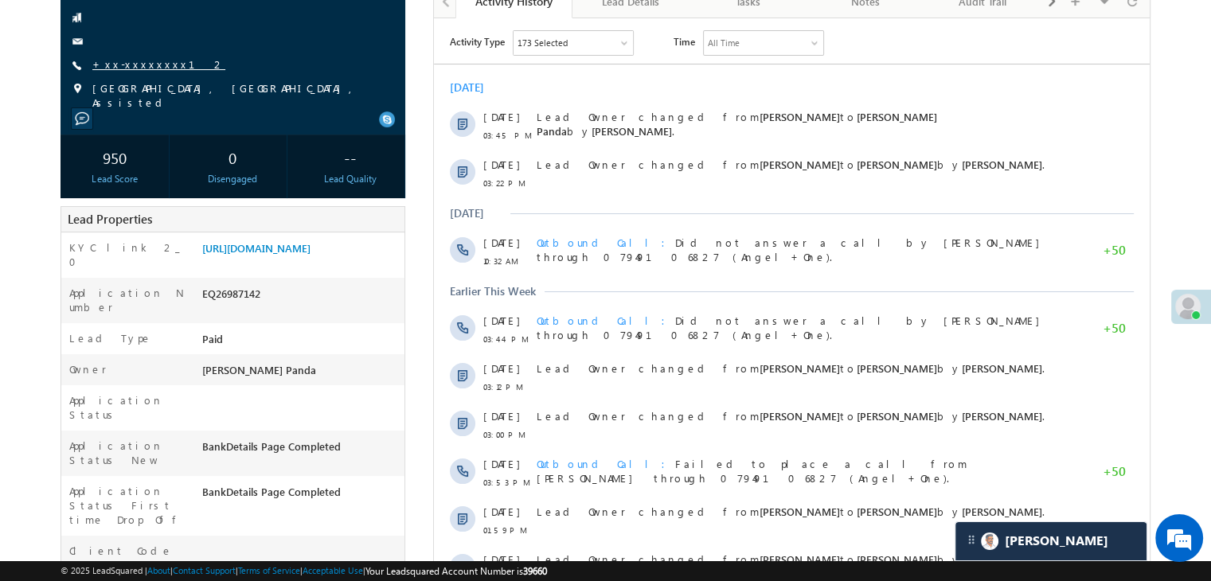
click at [133, 61] on link "+xx-xxxxxxxx12" at bounding box center [158, 64] width 133 height 14
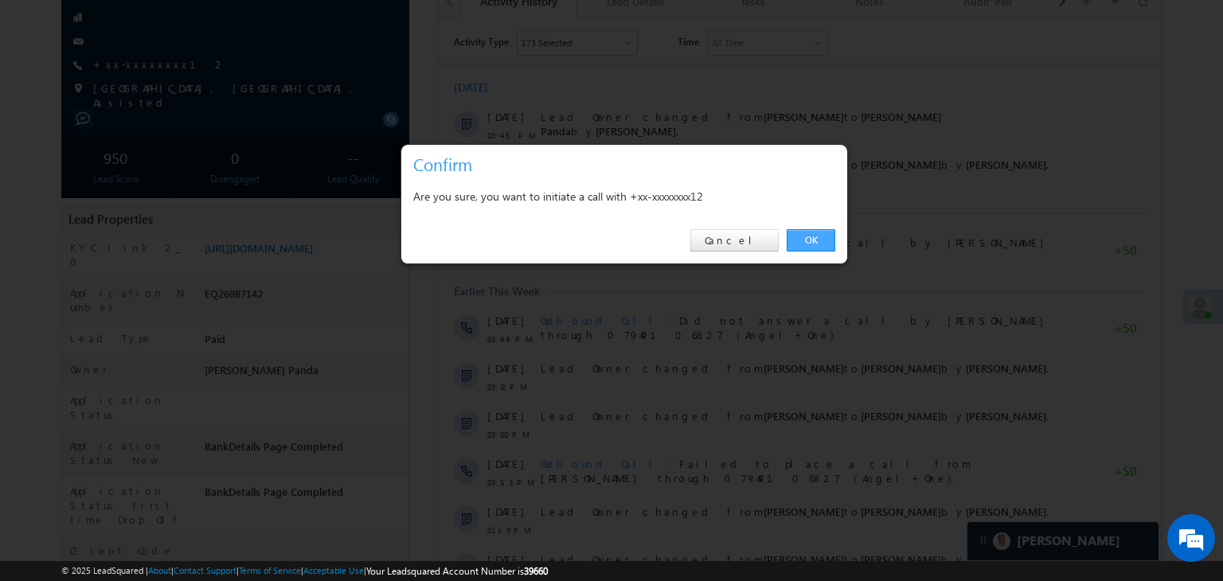
click at [811, 237] on link "OK" at bounding box center [811, 240] width 49 height 22
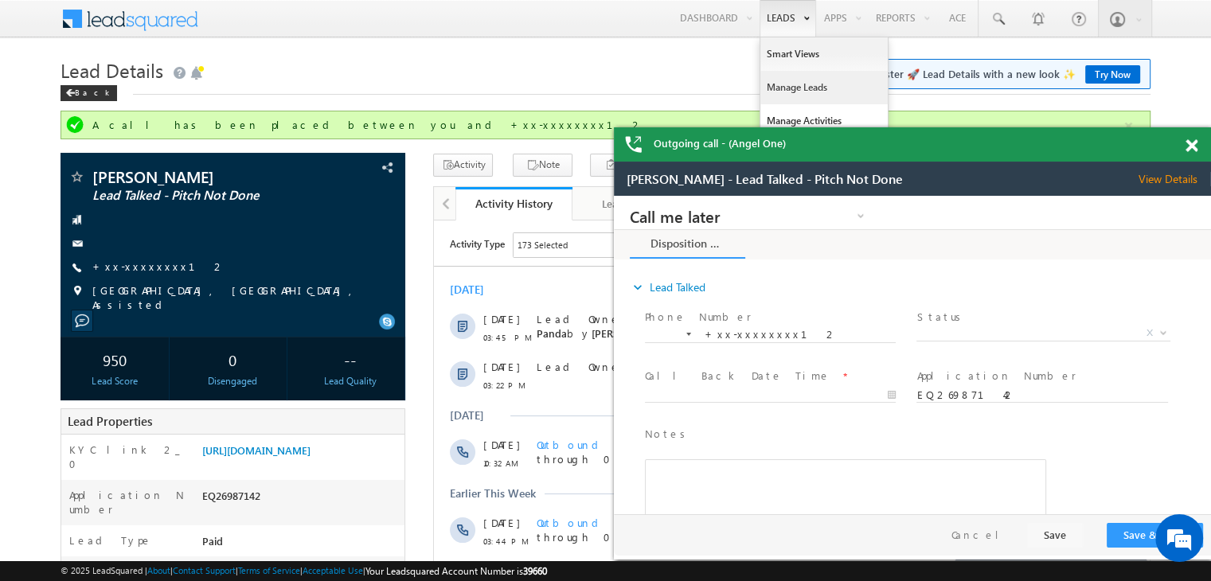
click at [779, 86] on link "Manage Leads" at bounding box center [823, 87] width 127 height 33
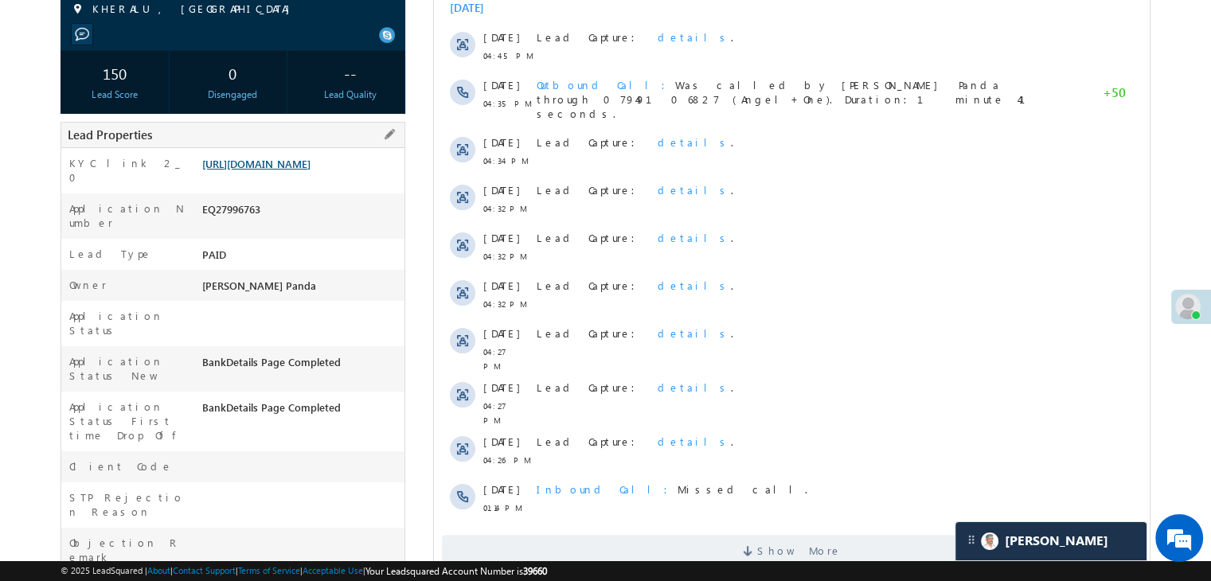
click at [311, 170] on link "[URL][DOMAIN_NAME]" at bounding box center [256, 164] width 108 height 14
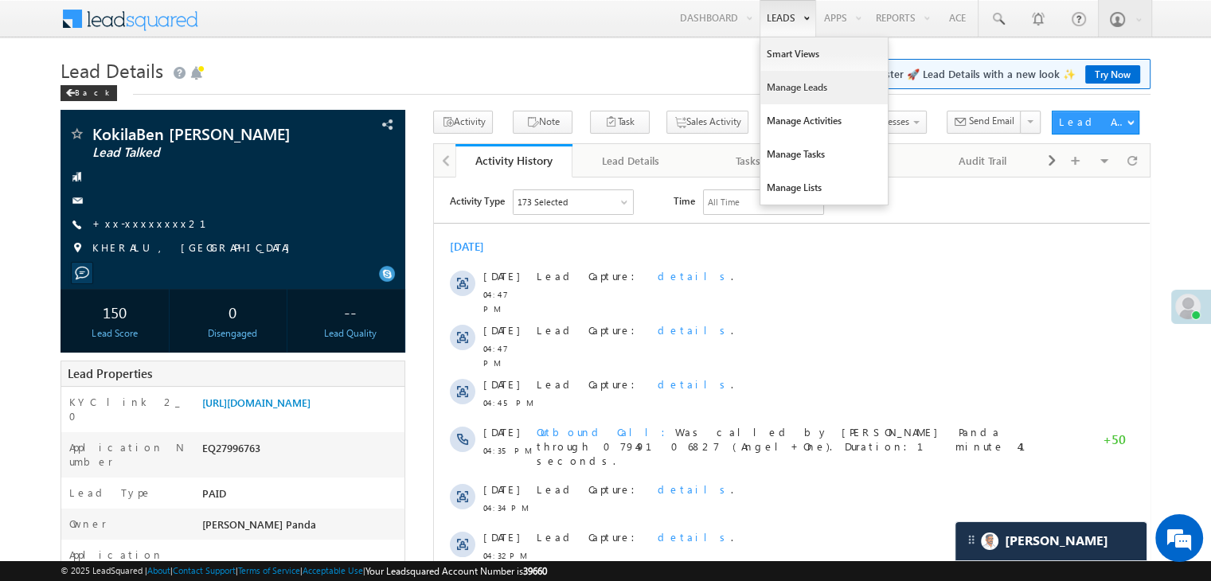
click at [785, 87] on link "Manage Leads" at bounding box center [823, 87] width 127 height 33
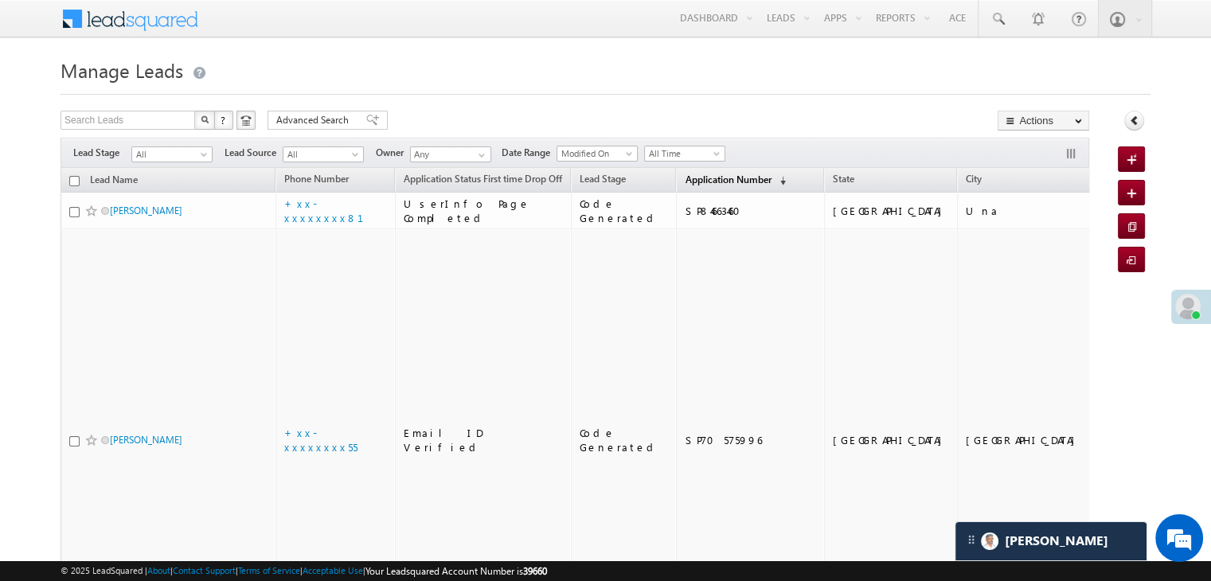
click at [699, 186] on span "Application Number" at bounding box center [728, 180] width 86 height 12
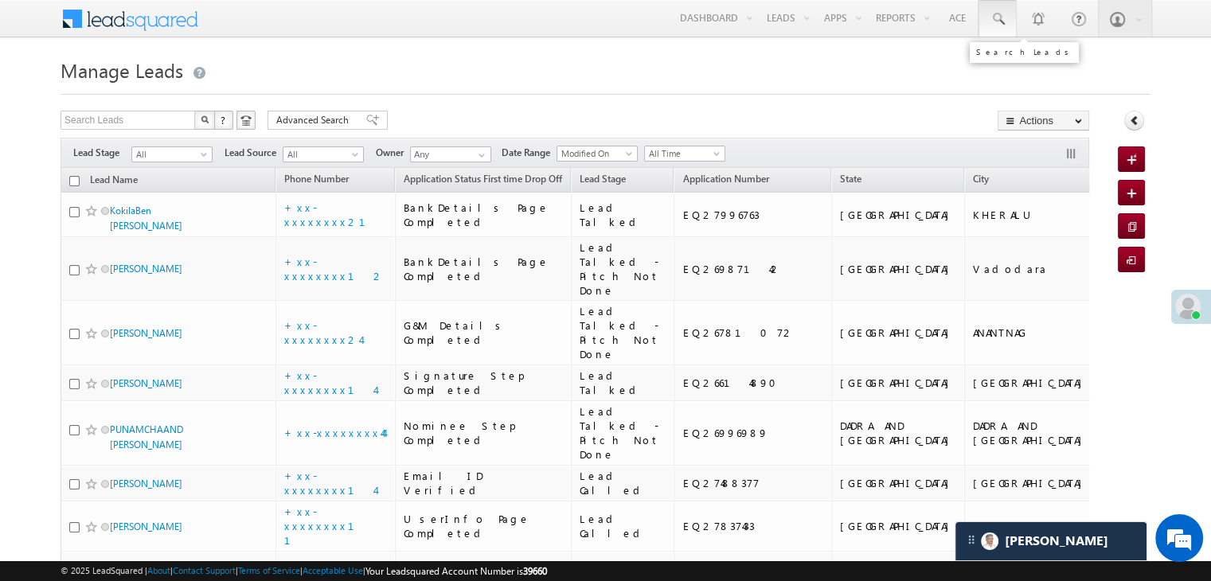
click at [997, 16] on span at bounding box center [998, 19] width 16 height 16
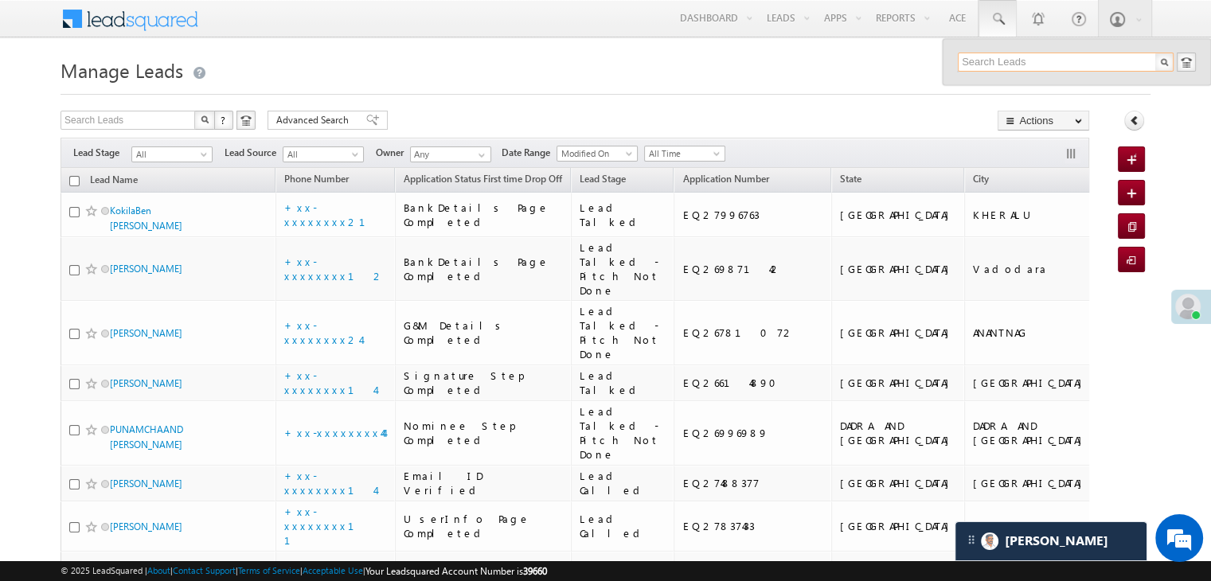
paste input "EQ26703839"
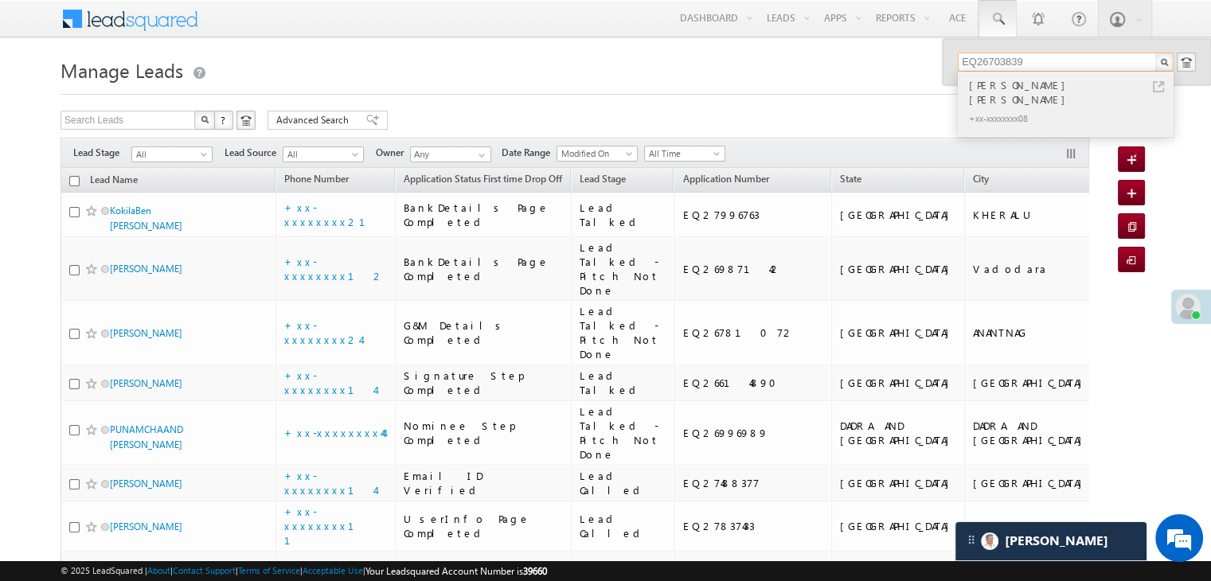
type input "EQ26703839"
click at [994, 87] on div "[PERSON_NAME] [PERSON_NAME]" at bounding box center [1072, 92] width 213 height 32
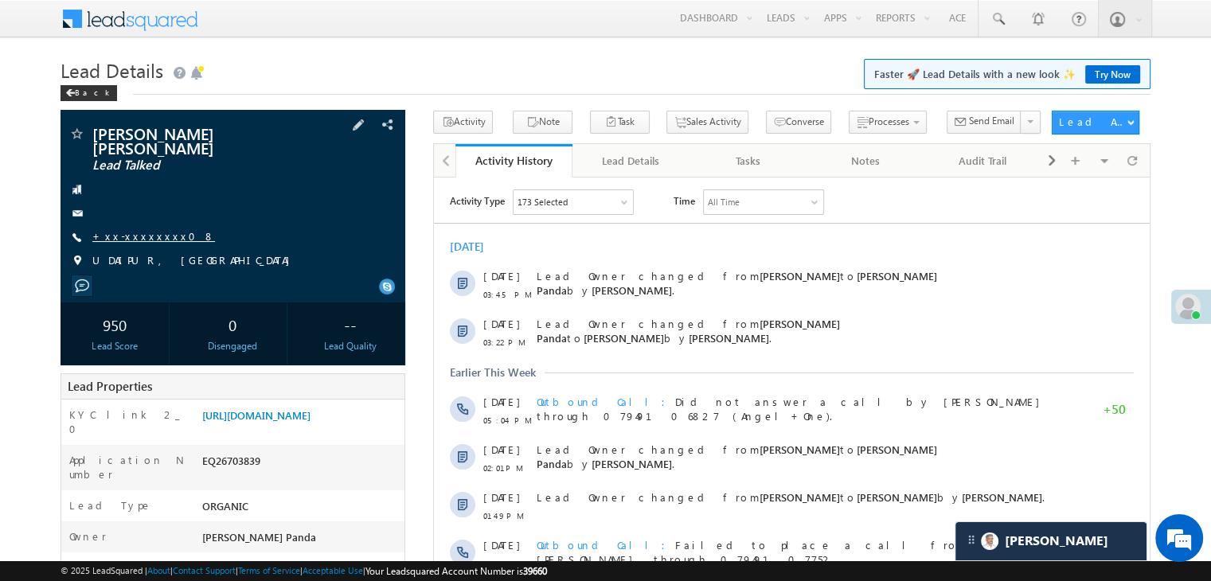
click at [134, 229] on link "+xx-xxxxxxxx08" at bounding box center [153, 236] width 123 height 14
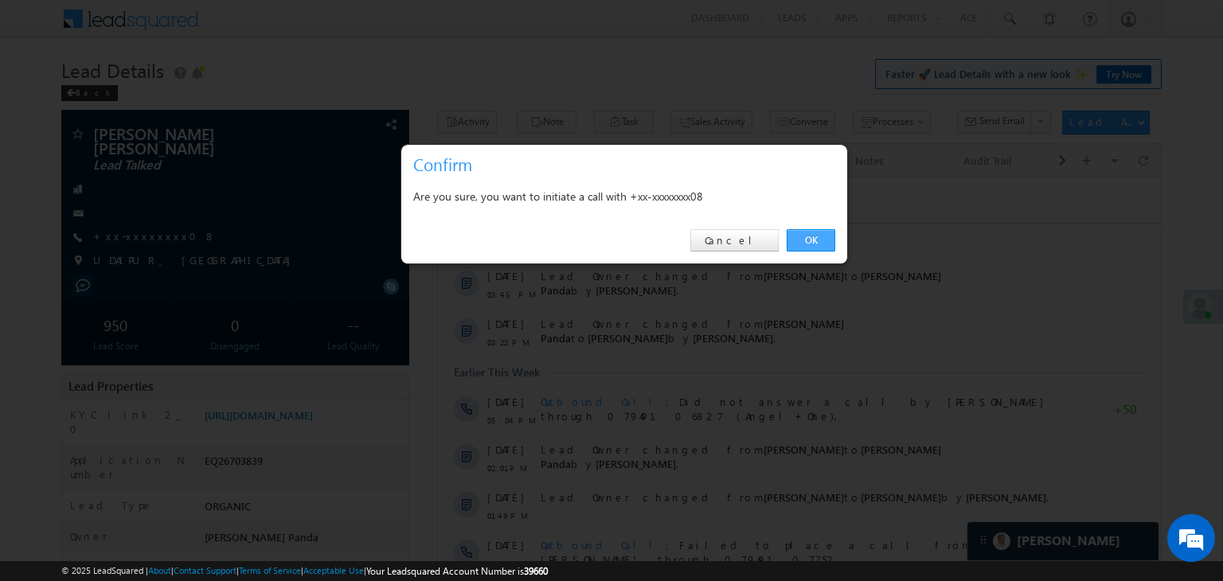
click at [827, 237] on link "OK" at bounding box center [811, 240] width 49 height 22
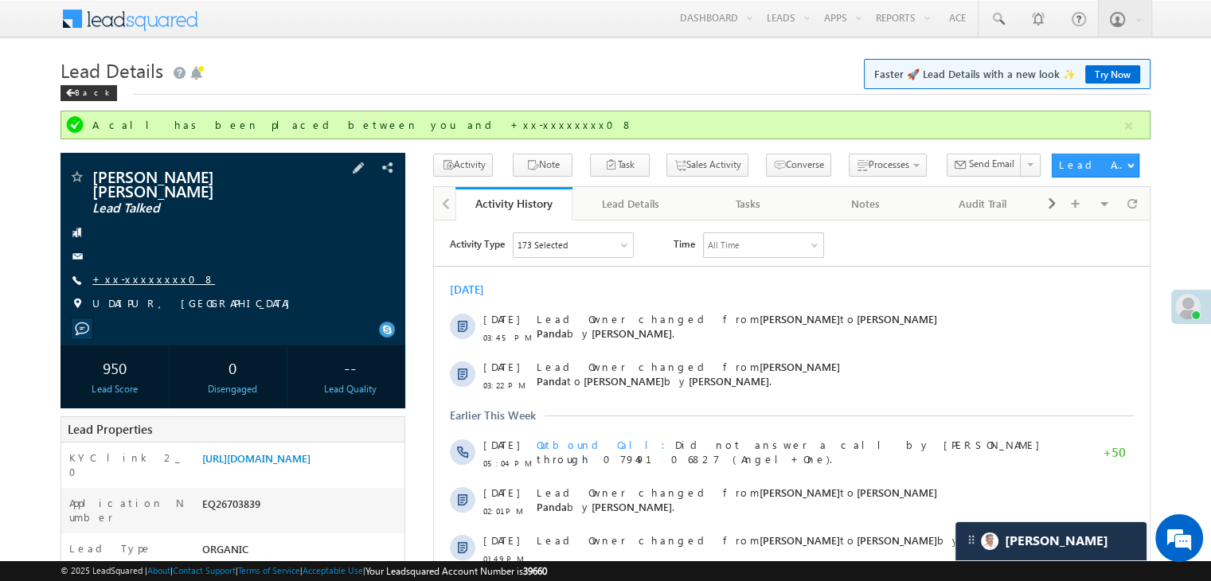
click at [137, 272] on link "+xx-xxxxxxxx08" at bounding box center [153, 279] width 123 height 14
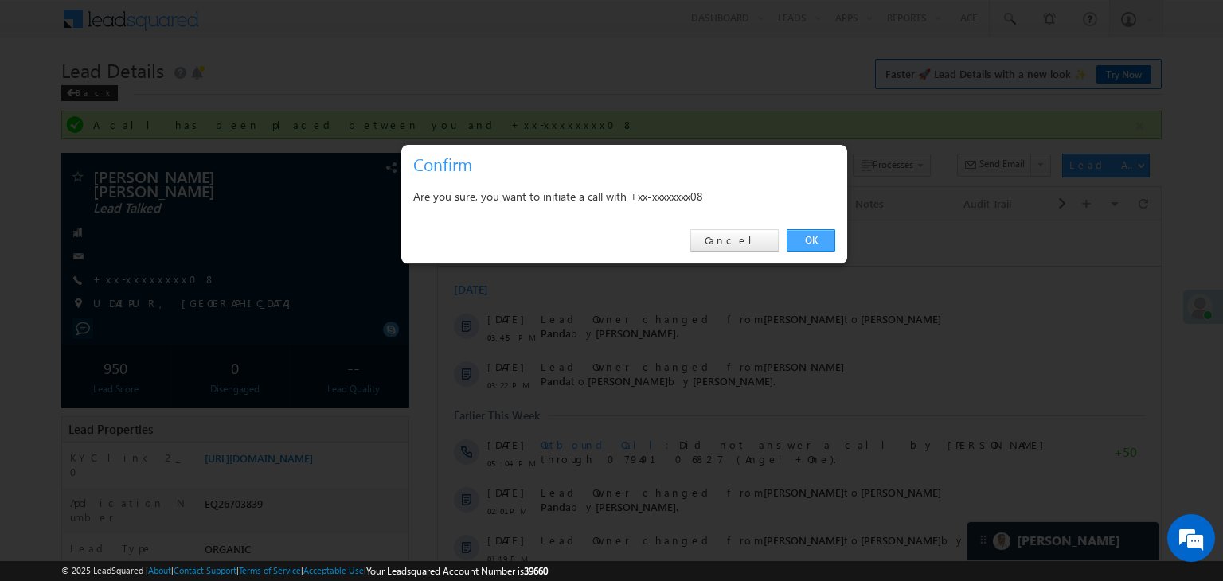
click at [806, 242] on link "OK" at bounding box center [811, 240] width 49 height 22
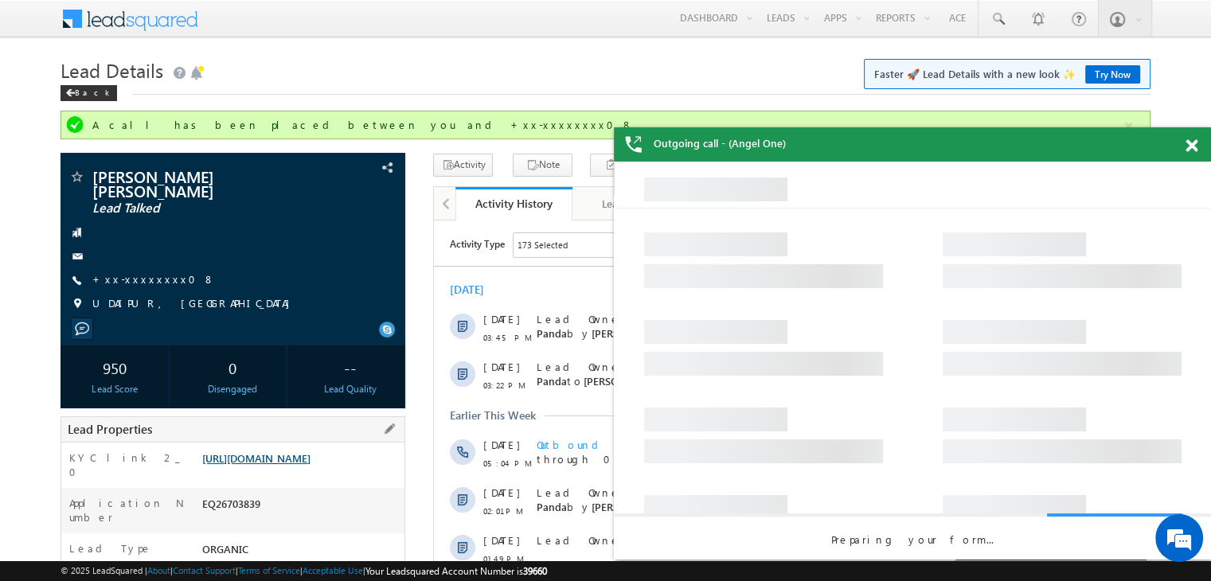
click at [308, 463] on link "[URL][DOMAIN_NAME]" at bounding box center [256, 458] width 108 height 14
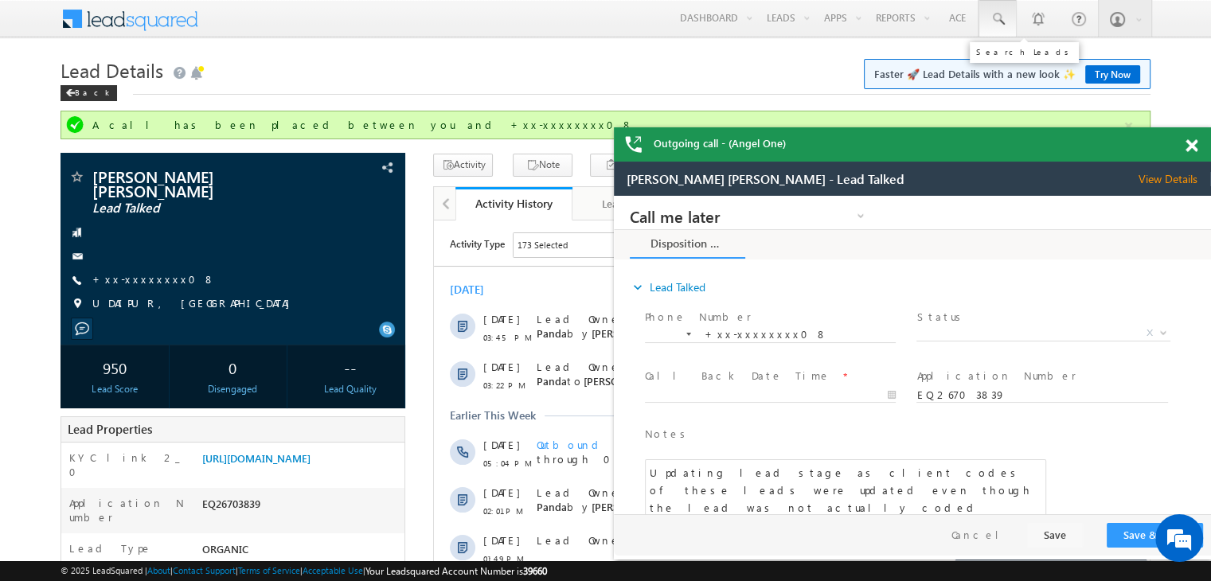
click at [1002, 17] on span at bounding box center [998, 19] width 16 height 16
paste input "EQ16666021"
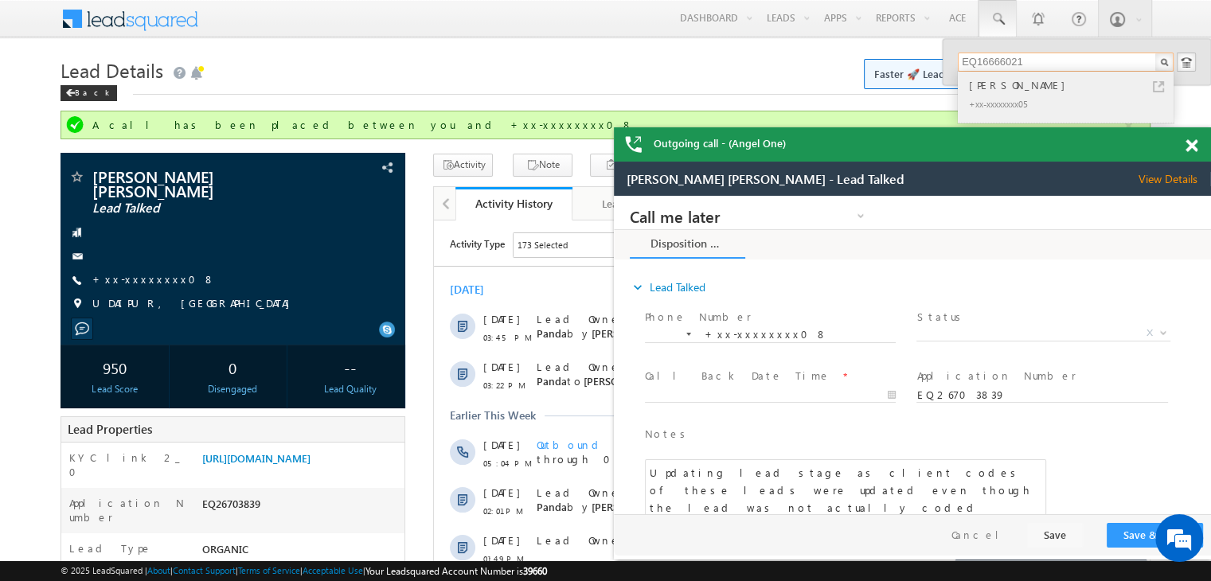
type input "EQ16666021"
click at [991, 89] on div "[PERSON_NAME]" at bounding box center [1072, 85] width 213 height 18
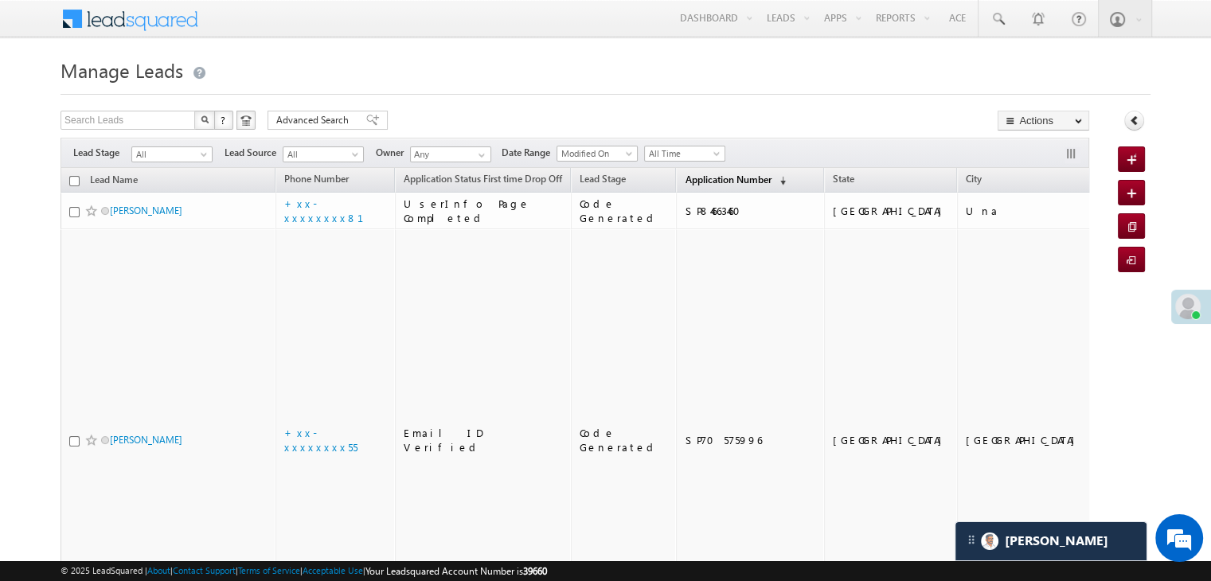
click at [690, 179] on span "Application Number" at bounding box center [728, 180] width 86 height 12
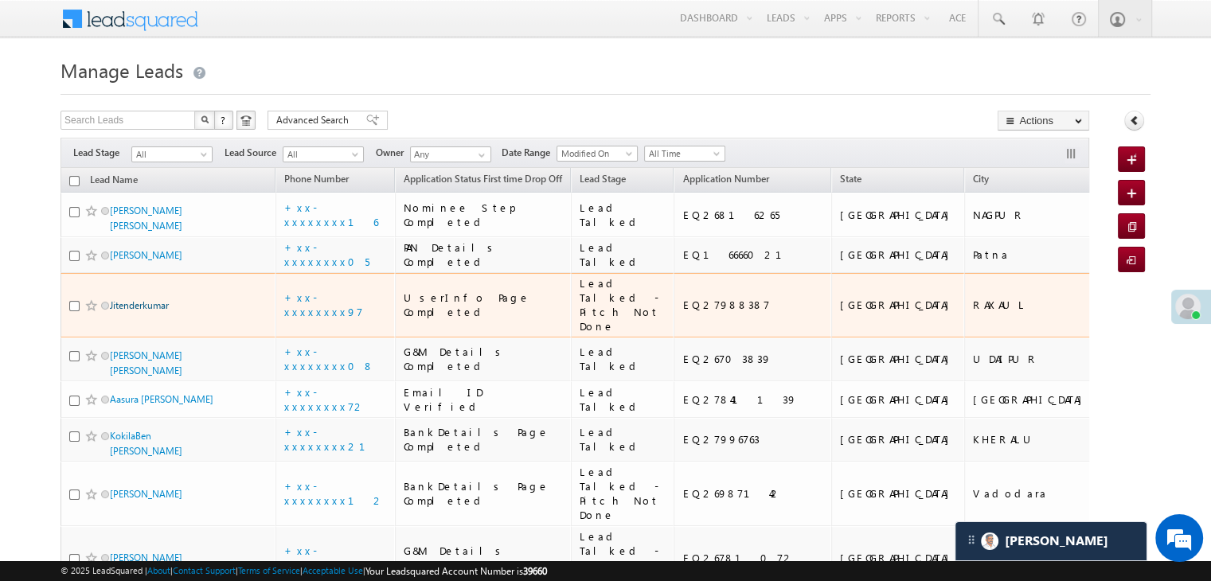
click at [158, 311] on link "Jitenderkumar" at bounding box center [139, 305] width 59 height 12
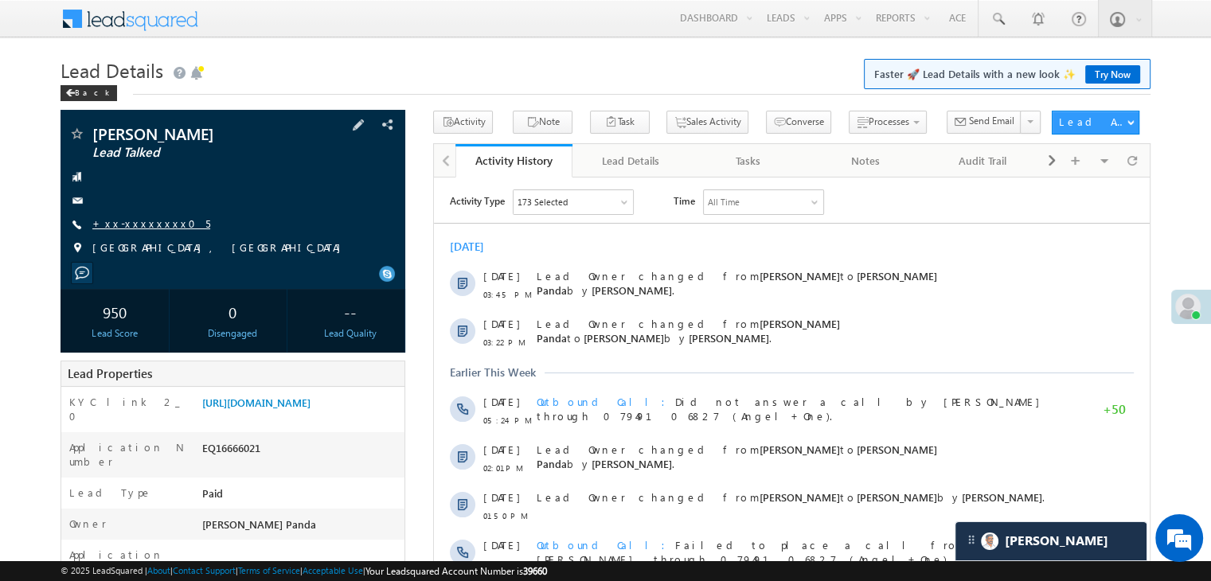
click at [131, 221] on link "+xx-xxxxxxxx05" at bounding box center [151, 224] width 118 height 14
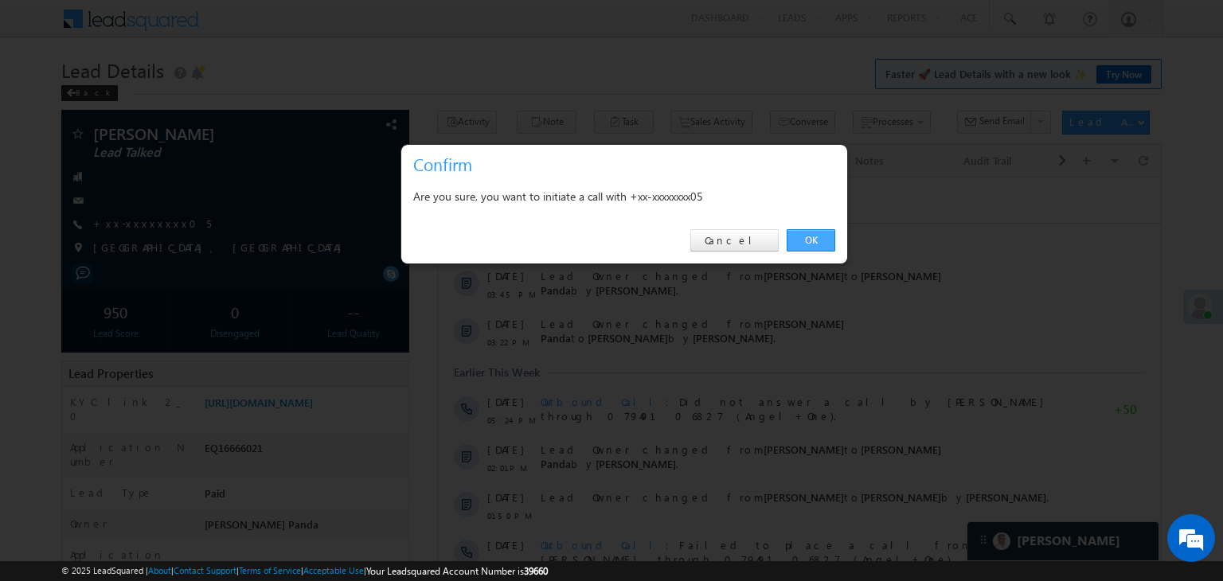
drag, startPoint x: 811, startPoint y: 236, endPoint x: 185, endPoint y: 10, distance: 666.4
click at [811, 236] on link "OK" at bounding box center [811, 240] width 49 height 22
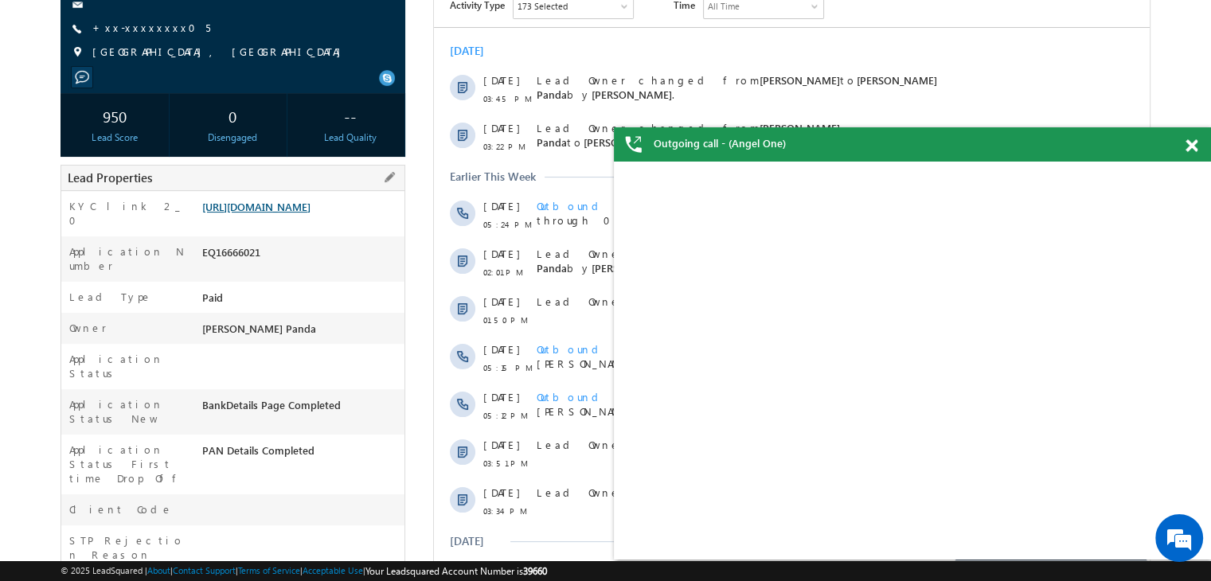
scroll to position [281, 0]
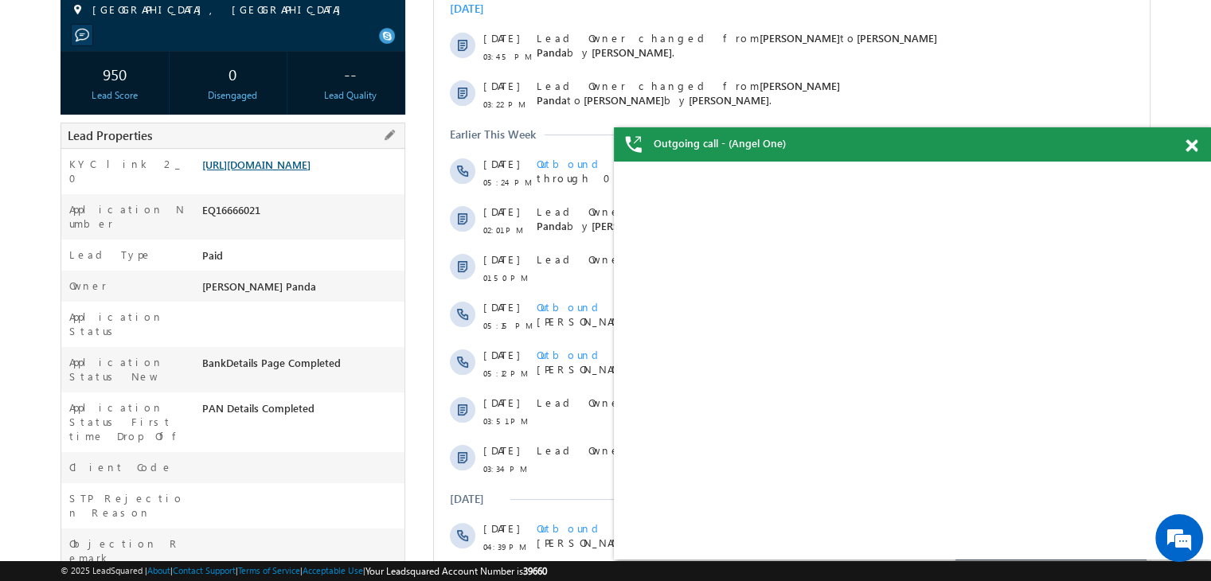
click at [311, 158] on link "https://angelbroking1-pk3em7sa.customui-test.leadsquared.com?leadId=41318cbd-a0…" at bounding box center [256, 165] width 108 height 14
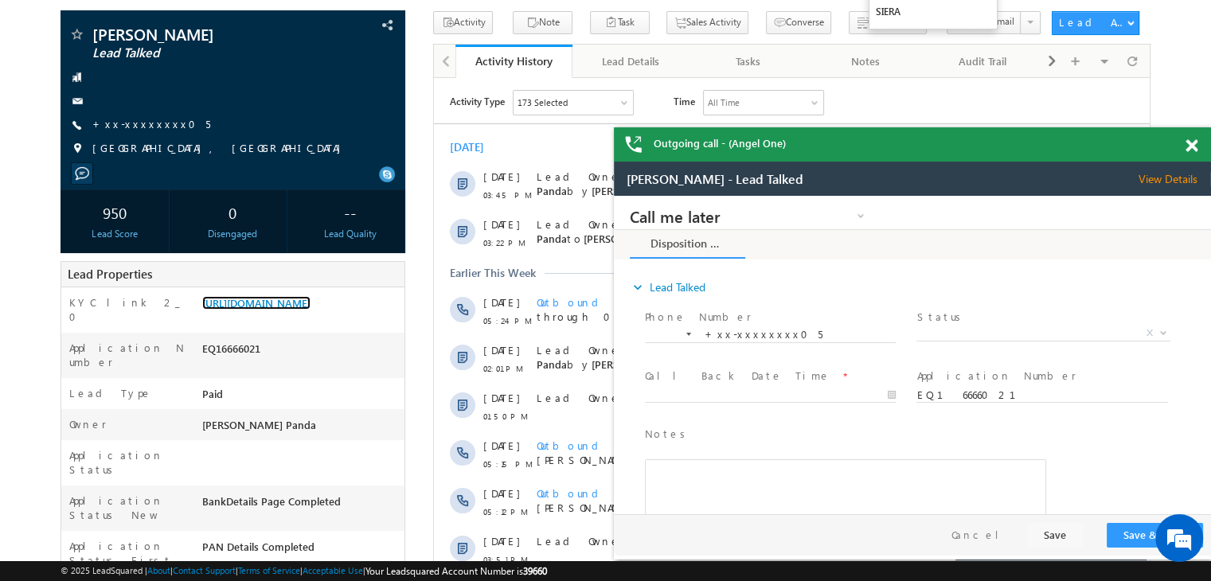
scroll to position [0, 0]
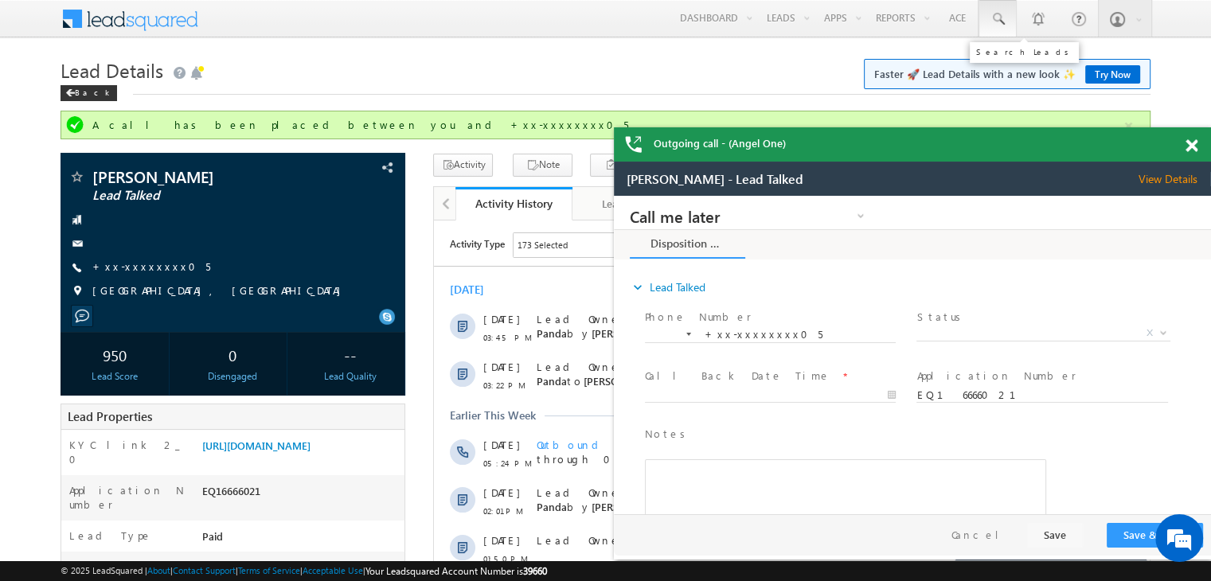
click at [997, 20] on span at bounding box center [998, 19] width 16 height 16
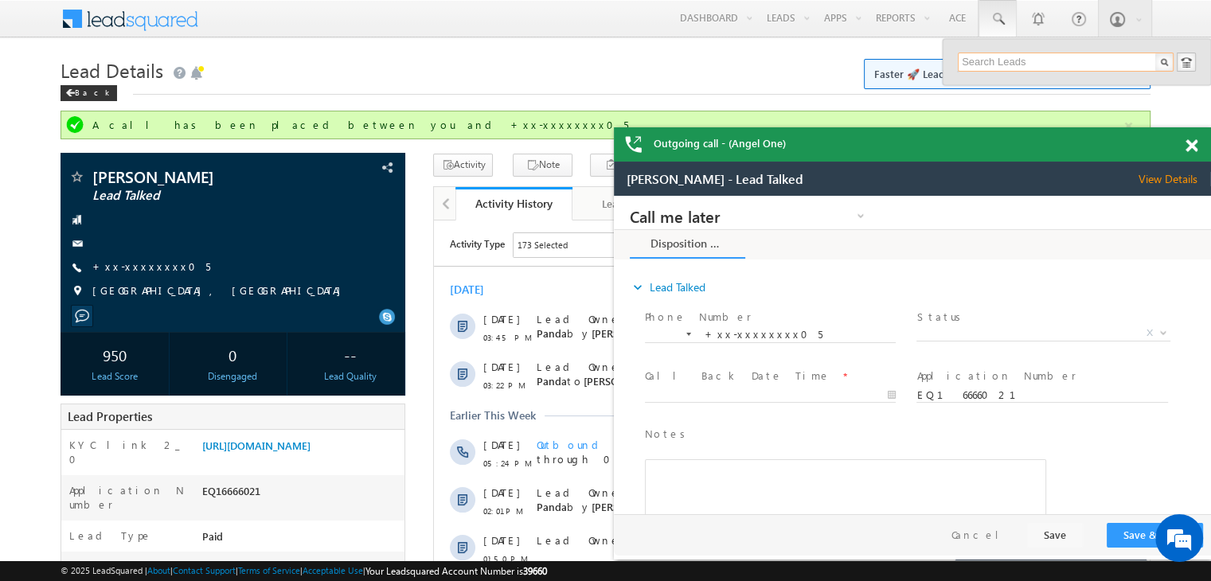
paste input "EQ26816265"
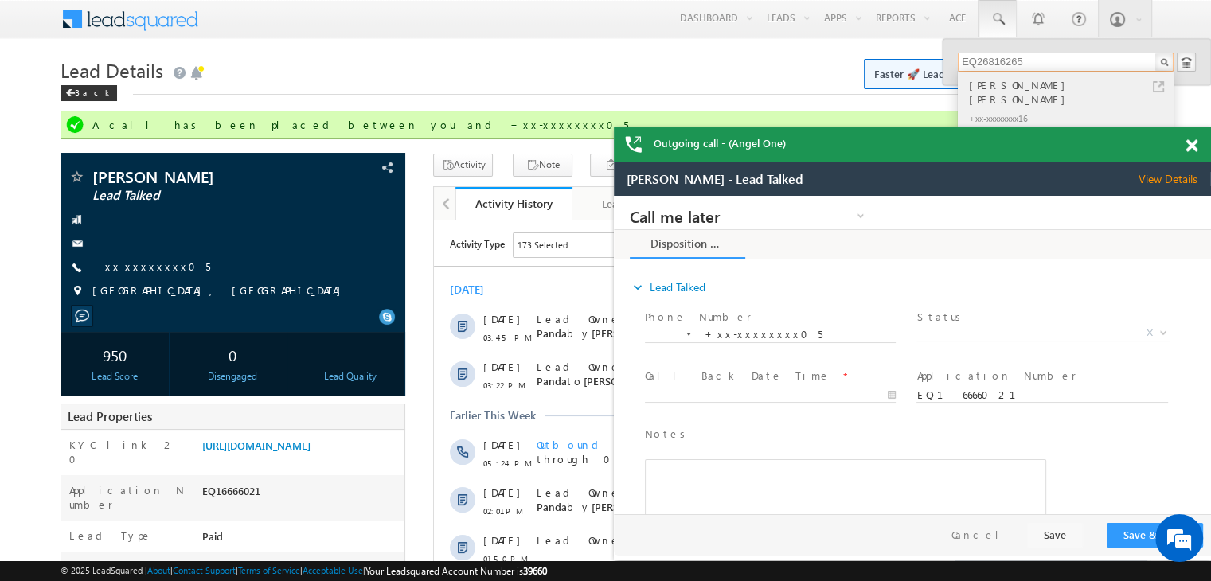
type input "EQ26816265"
click at [985, 85] on div "Subodh duryodhan jangam" at bounding box center [1072, 92] width 213 height 32
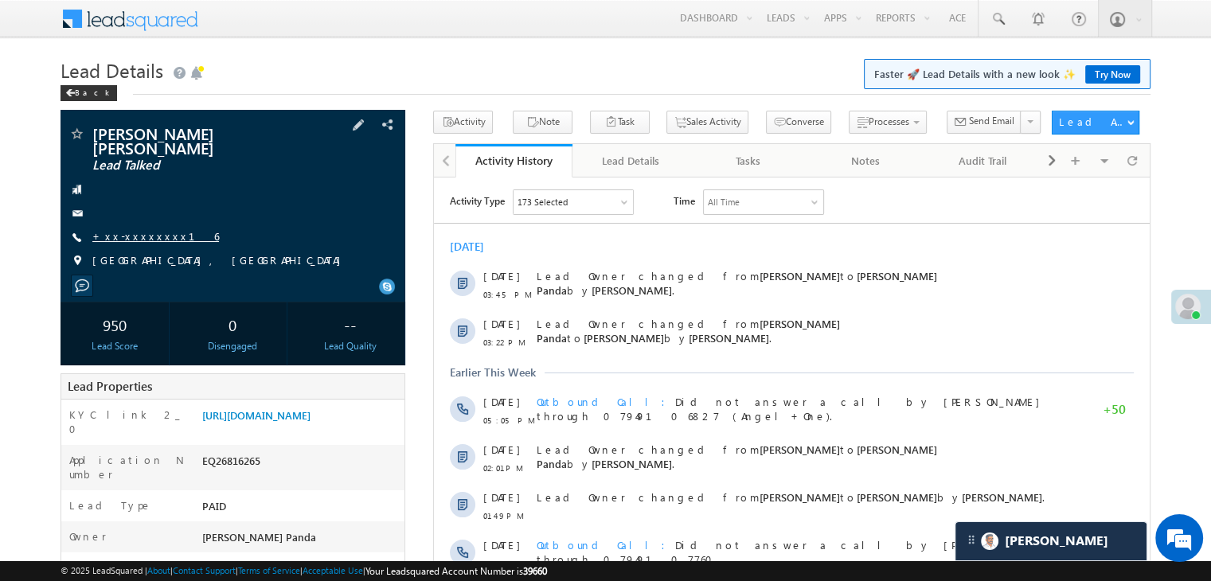
click at [139, 229] on link "+xx-xxxxxxxx16" at bounding box center [155, 236] width 127 height 14
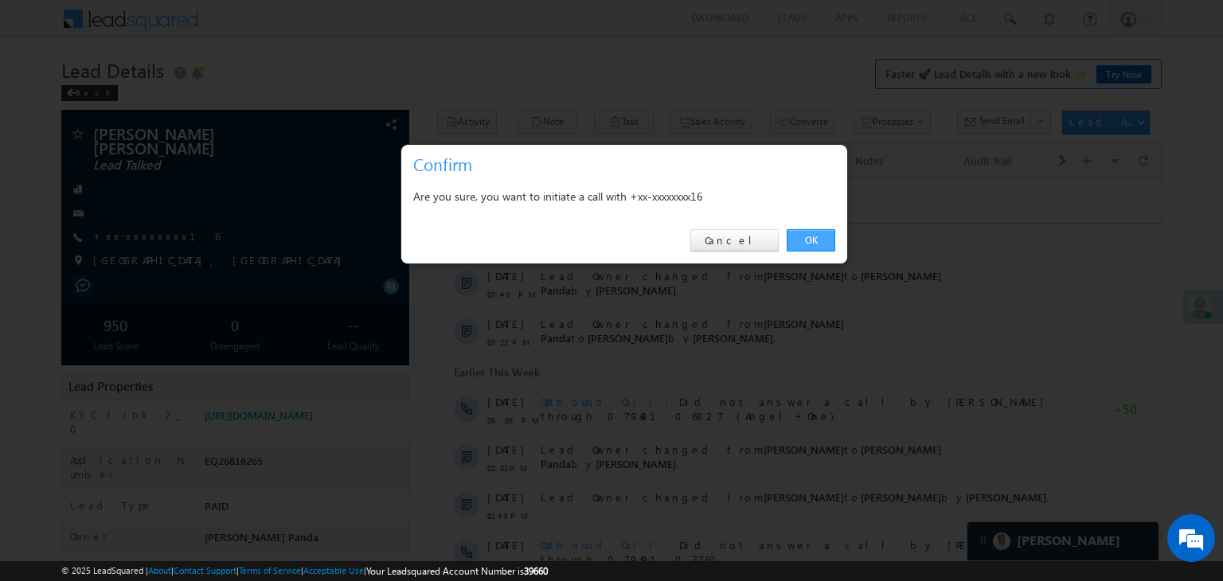
click at [808, 236] on link "OK" at bounding box center [811, 240] width 49 height 22
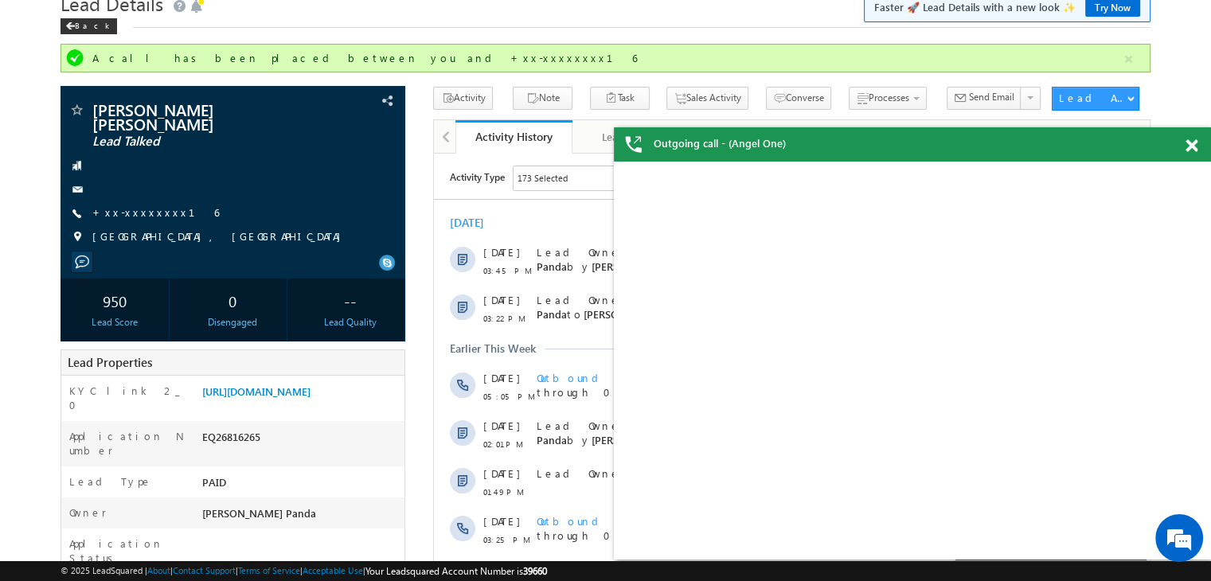
scroll to position [159, 0]
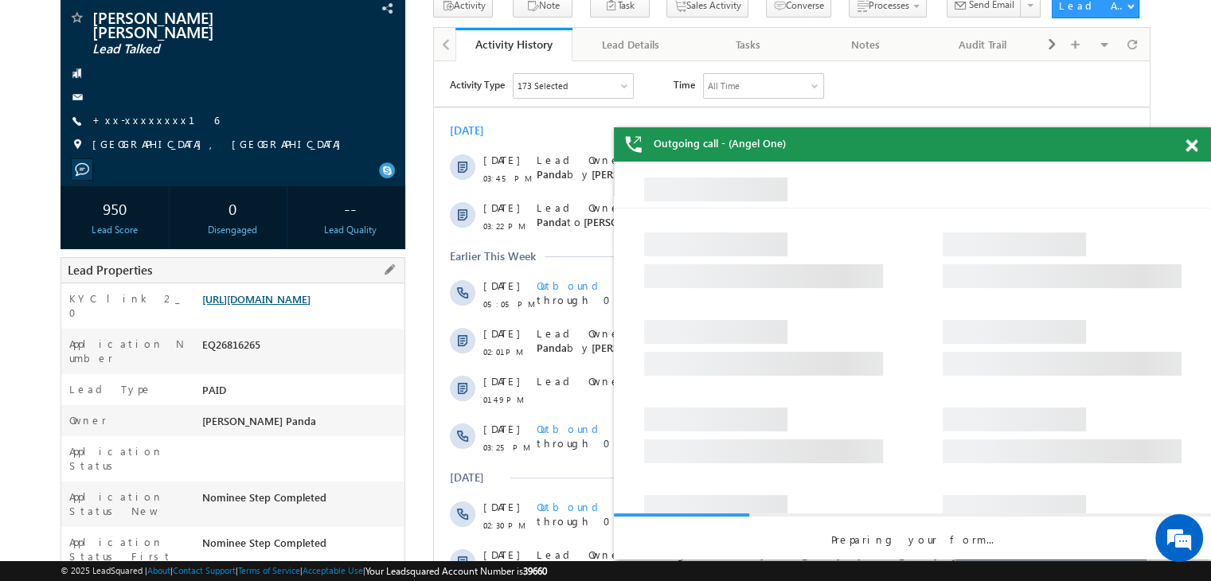
click at [311, 295] on link "https://angelbroking1-pk3em7sa.customui-test.leadsquared.com?leadId=c7bbaf18-9b…" at bounding box center [256, 299] width 108 height 14
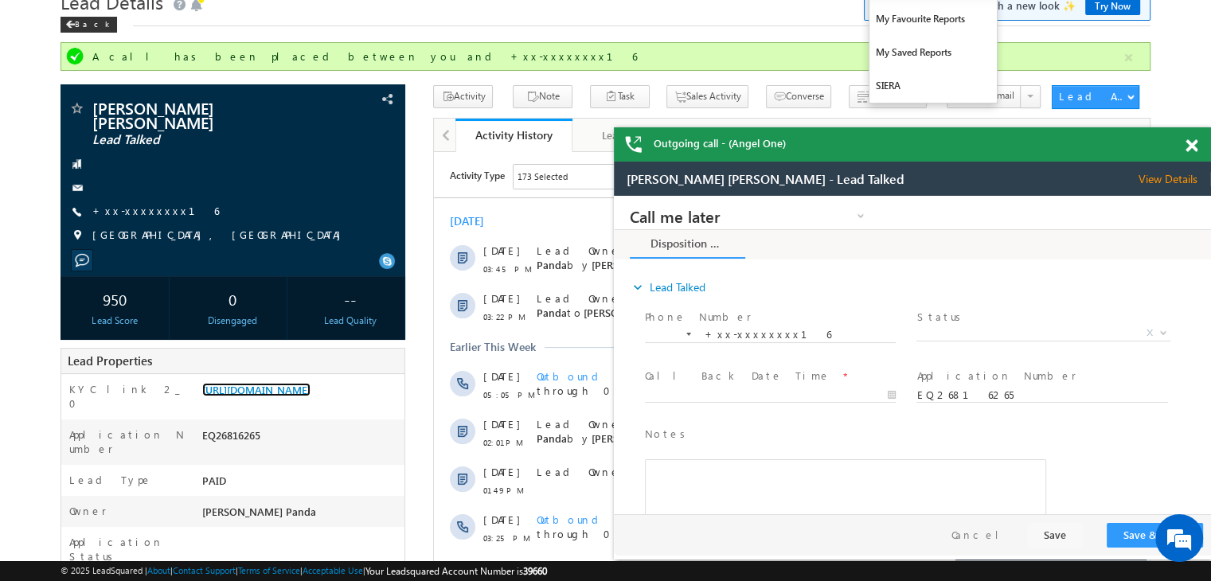
scroll to position [0, 0]
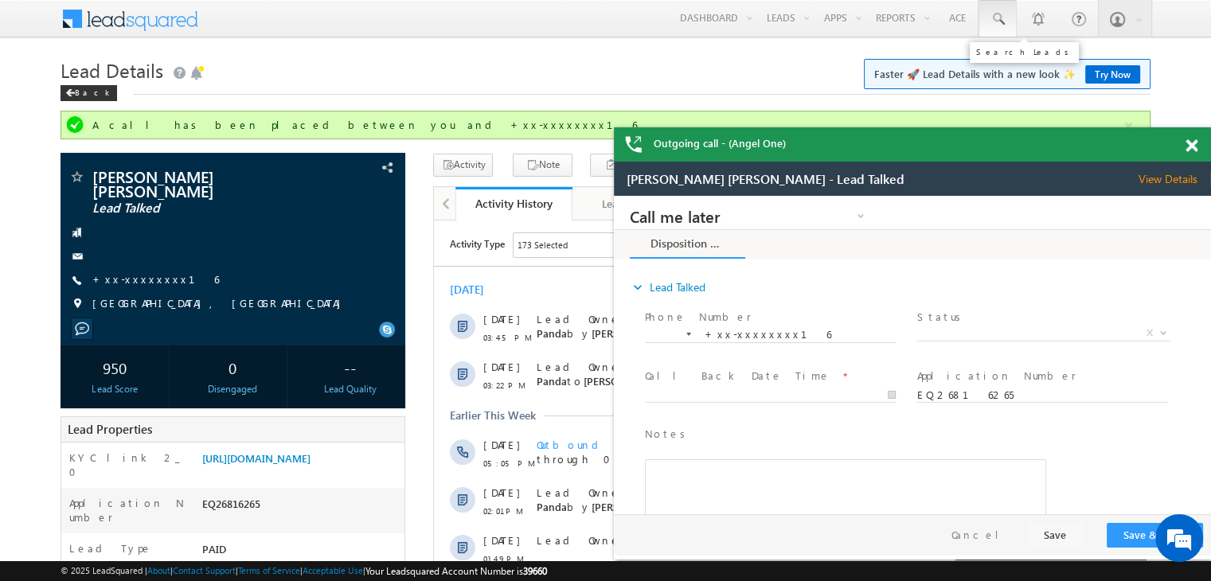
click at [997, 18] on span at bounding box center [998, 19] width 16 height 16
paste input "EQ17152165"
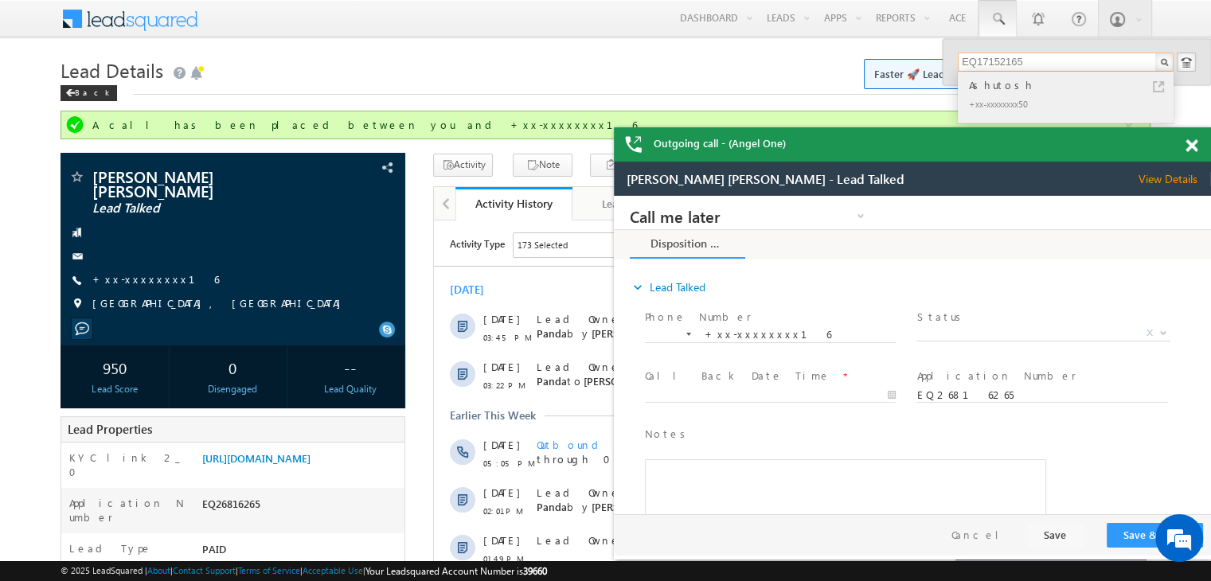
type input "EQ17152165"
drag, startPoint x: 1006, startPoint y: 90, endPoint x: 858, endPoint y: 65, distance: 150.1
click at [1006, 90] on div "Ashutosh" at bounding box center [1072, 85] width 213 height 18
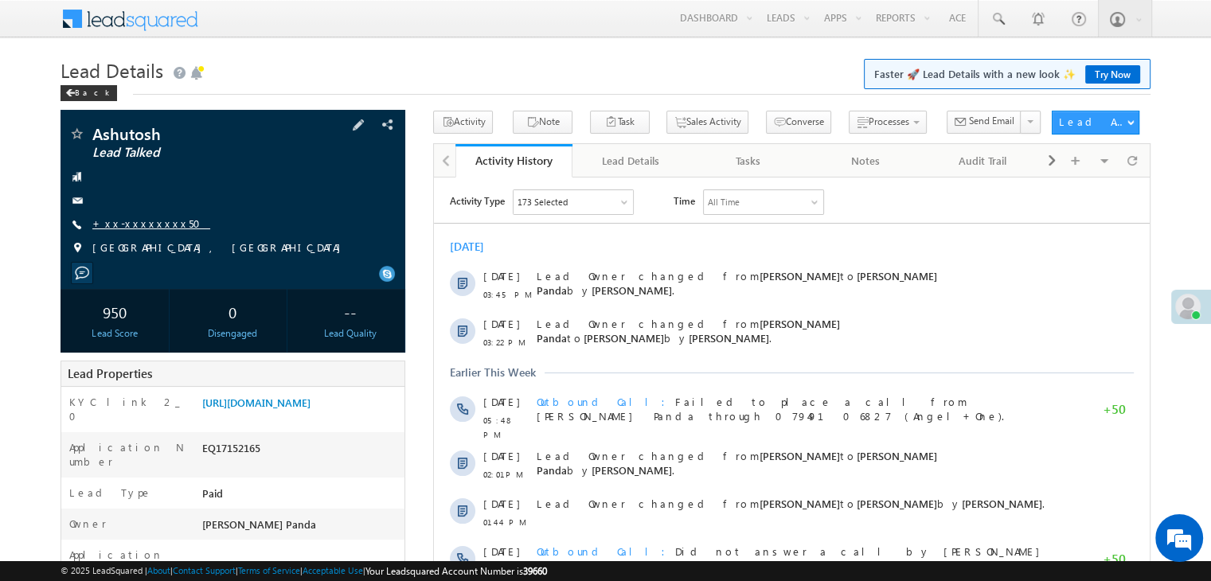
click at [123, 225] on link "+xx-xxxxxxxx50" at bounding box center [151, 224] width 118 height 14
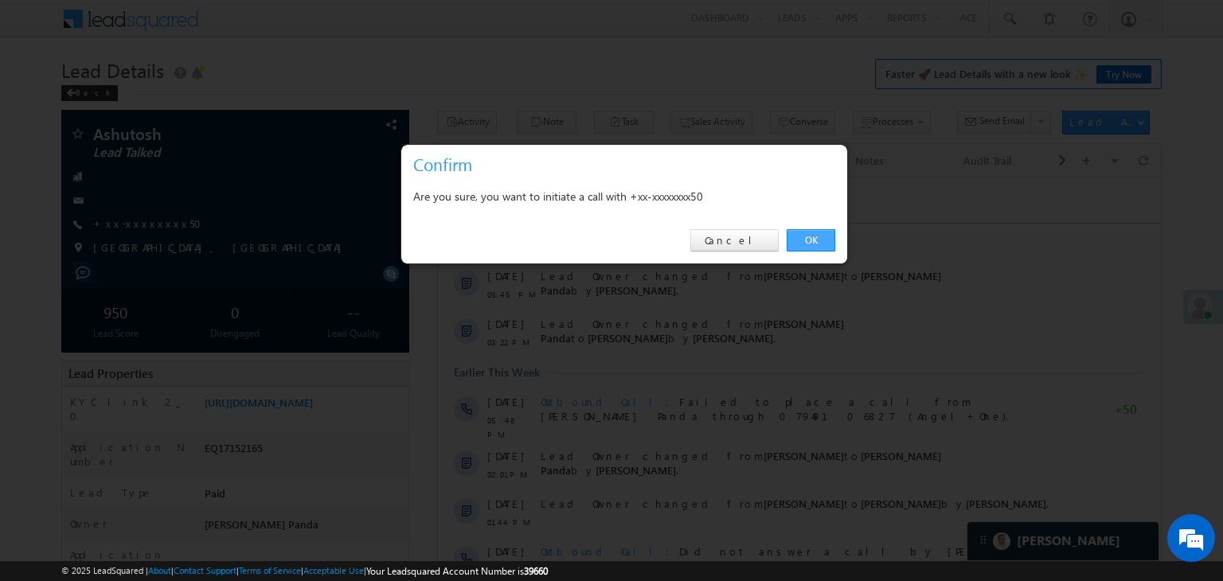
click at [814, 238] on link "OK" at bounding box center [811, 240] width 49 height 22
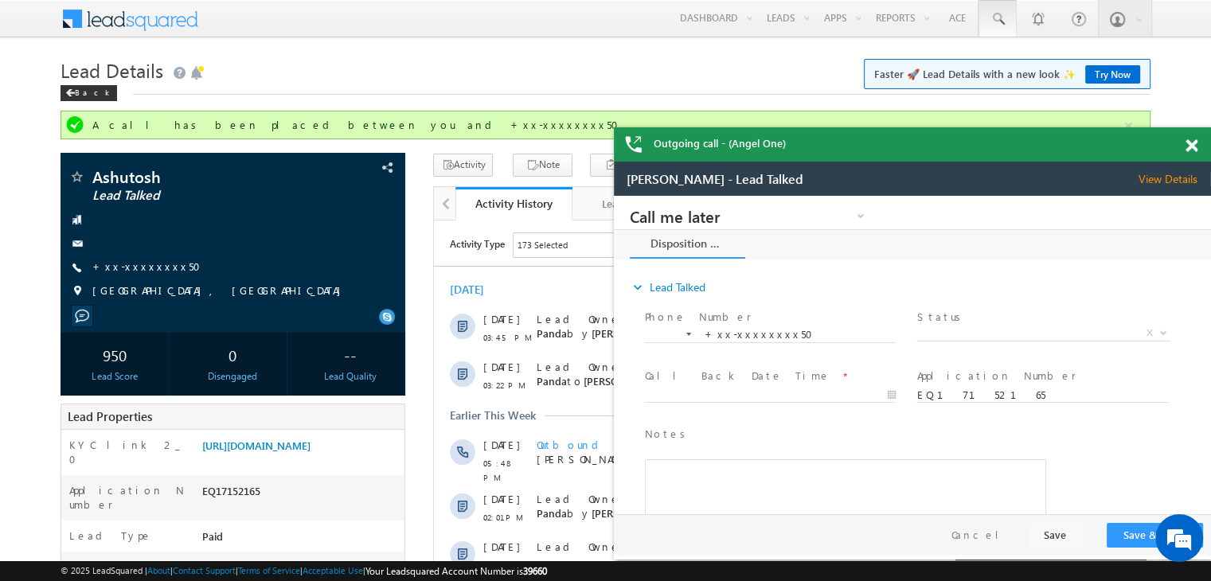
click at [992, 19] on span at bounding box center [998, 19] width 16 height 16
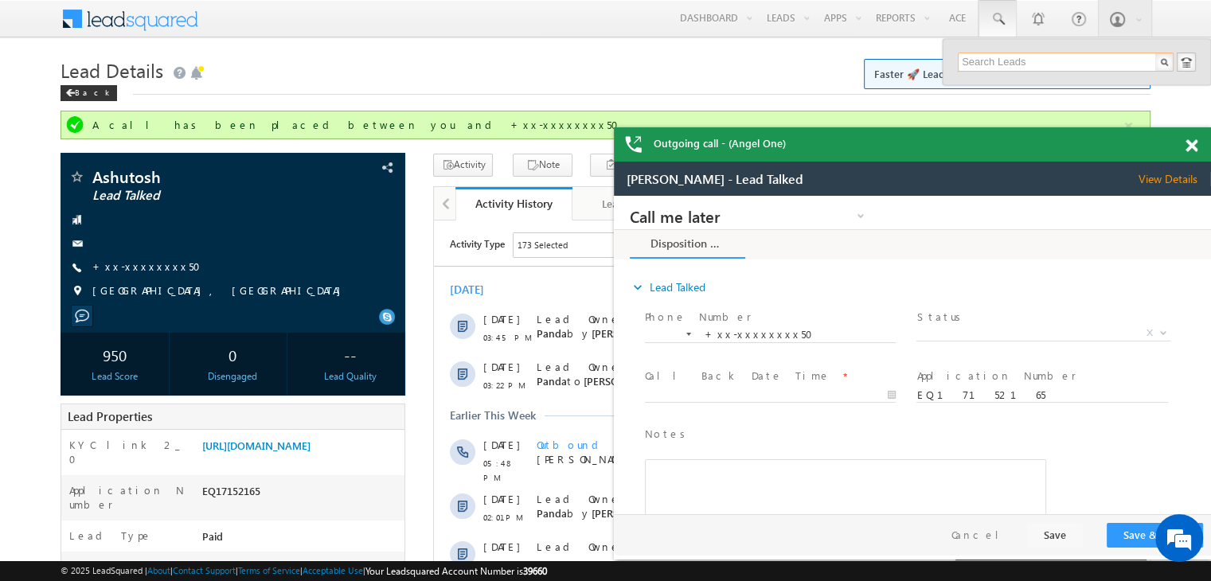
paste input "EQ24668379"
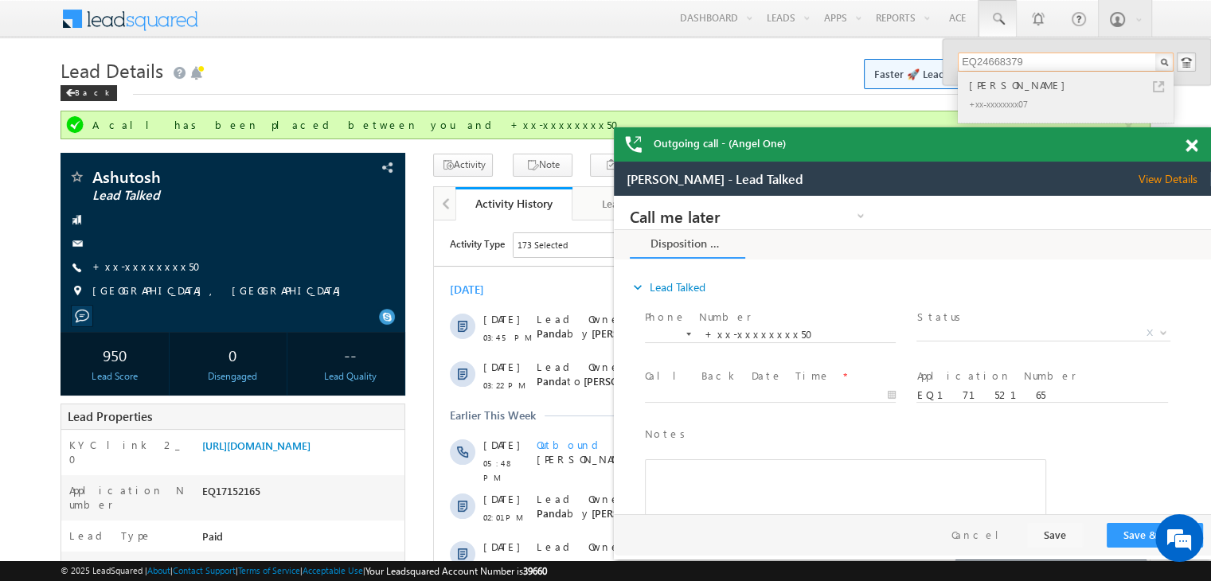
type input "EQ24668379"
click at [1017, 83] on div "[PERSON_NAME]" at bounding box center [1072, 85] width 213 height 18
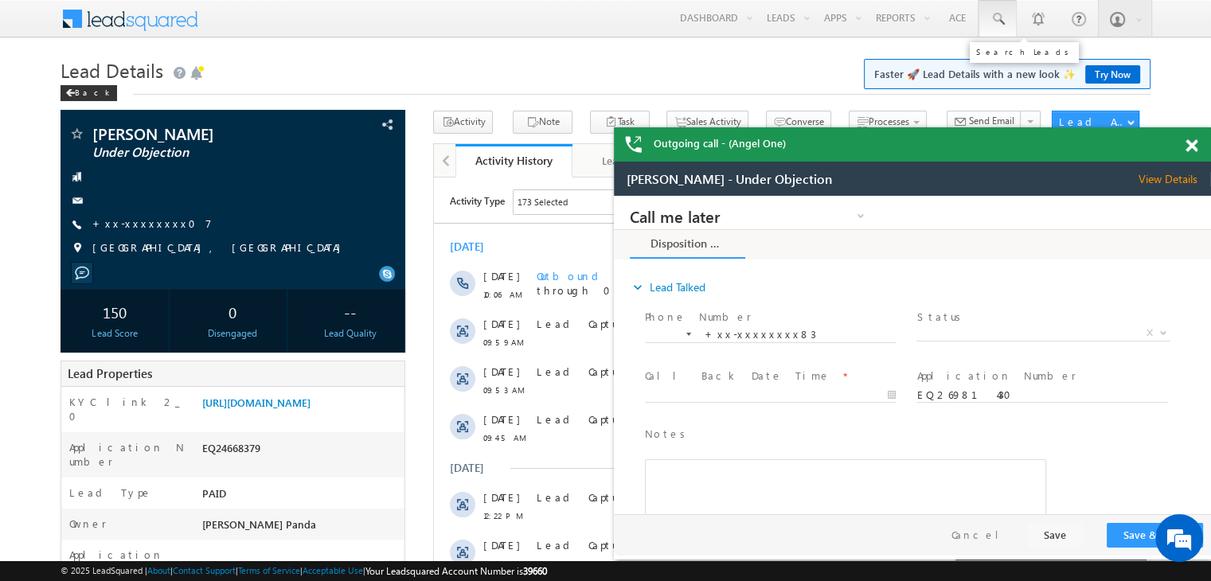
click at [1000, 15] on span at bounding box center [998, 19] width 16 height 16
paste input "EQ27970370"
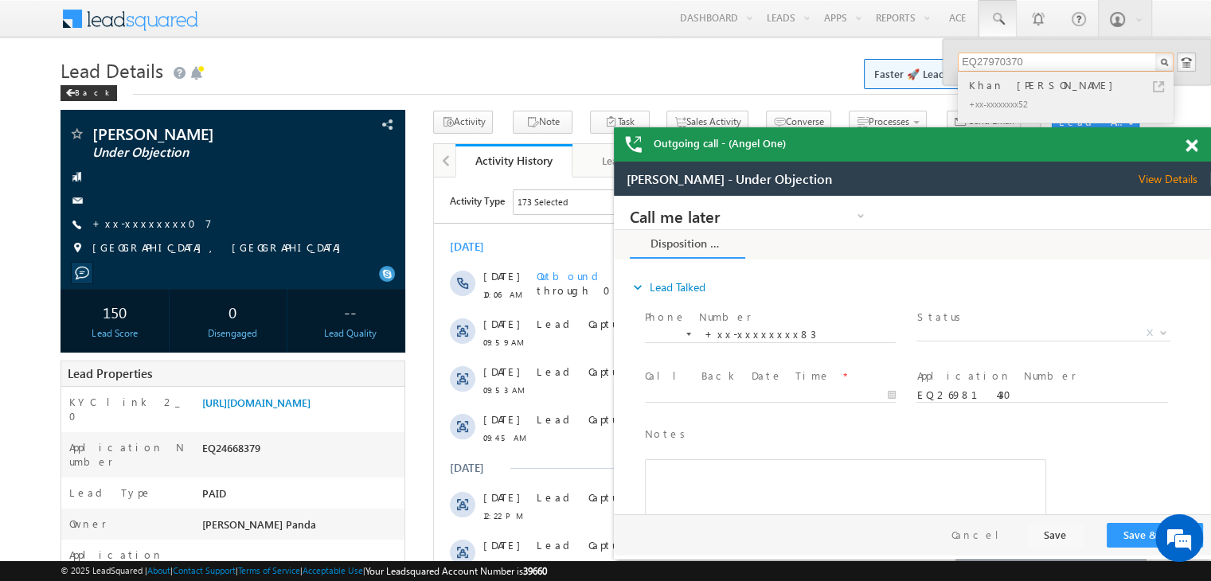
type input "EQ27970370"
click at [982, 90] on div "Khan [PERSON_NAME]" at bounding box center [1072, 85] width 213 height 18
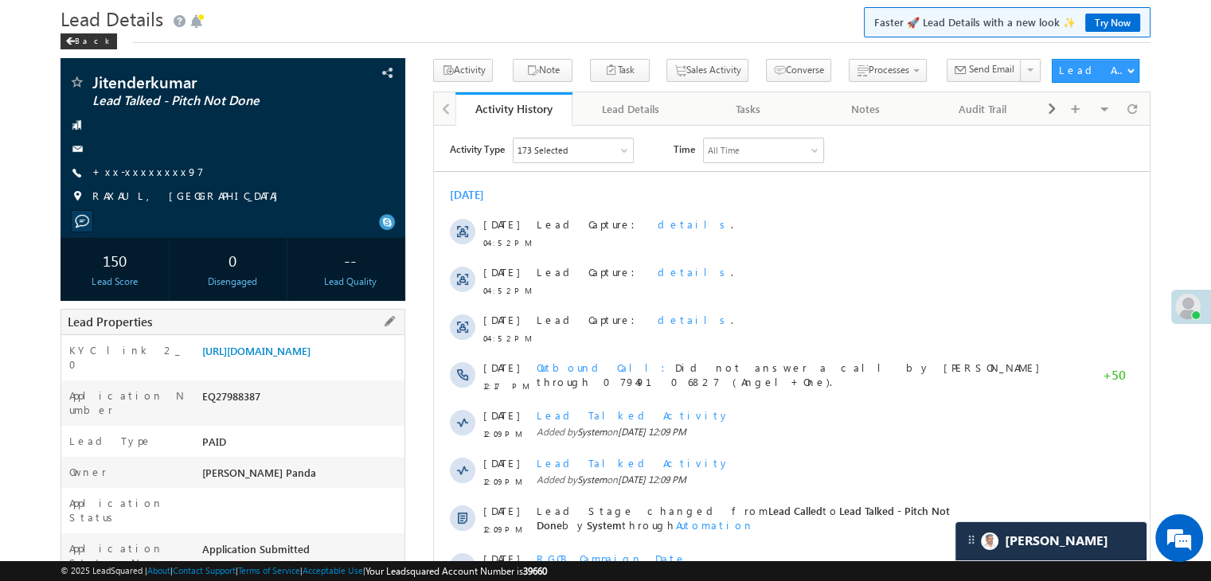
scroll to position [80, 0]
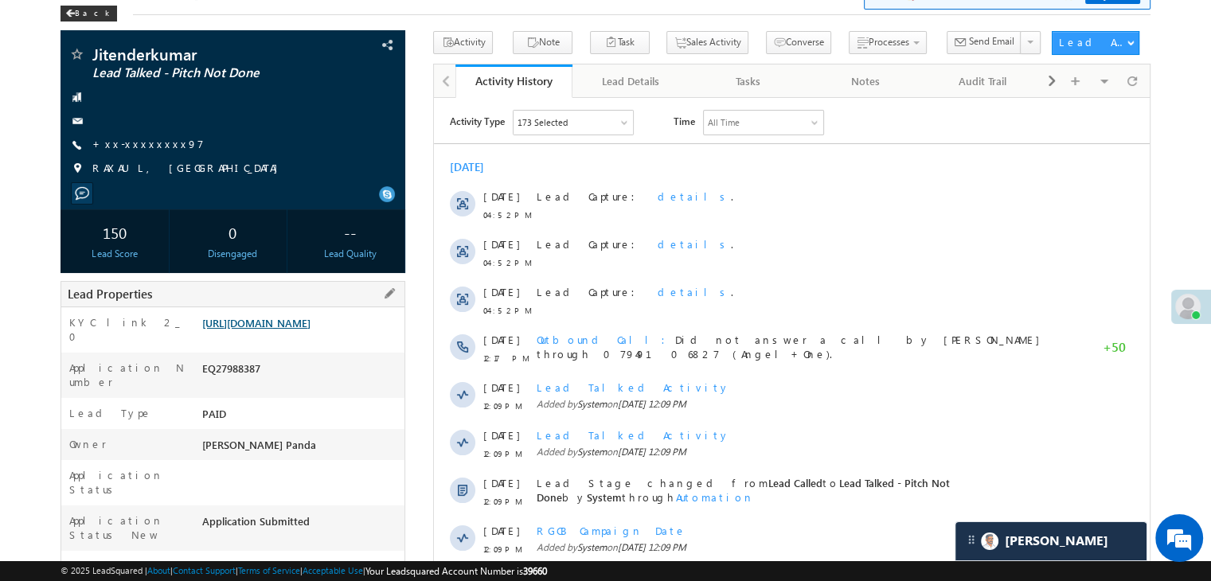
click at [303, 330] on link "https://angelbroking1-pk3em7sa.customui-test.leadsquared.com?leadId=3c2c8054-50…" at bounding box center [256, 323] width 108 height 14
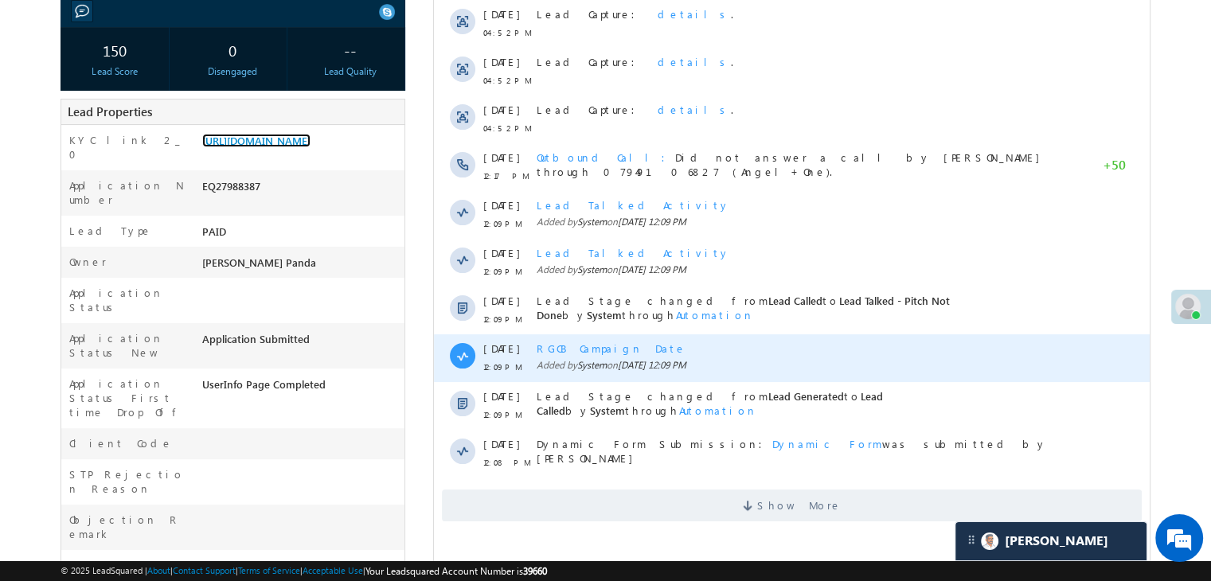
scroll to position [478, 0]
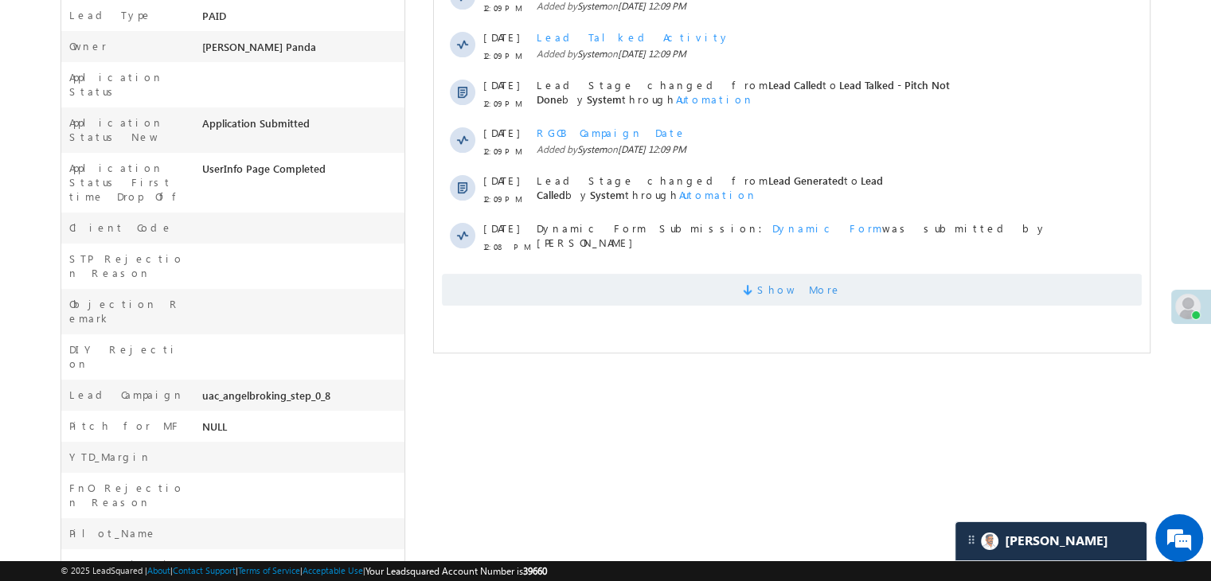
click at [784, 285] on span "Show More" at bounding box center [799, 290] width 84 height 32
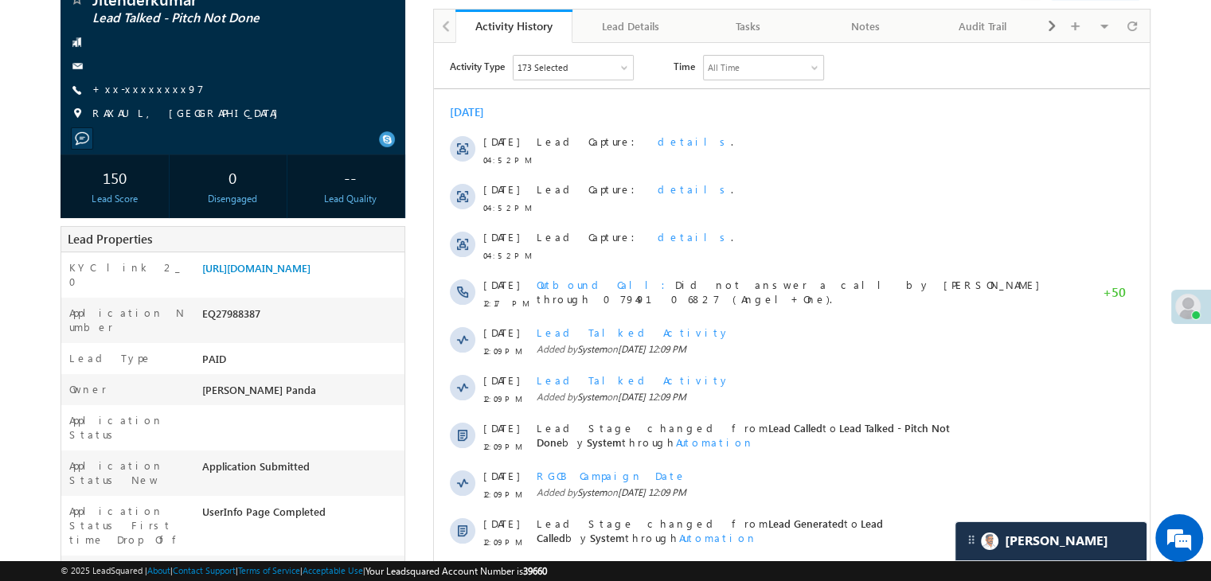
scroll to position [0, 0]
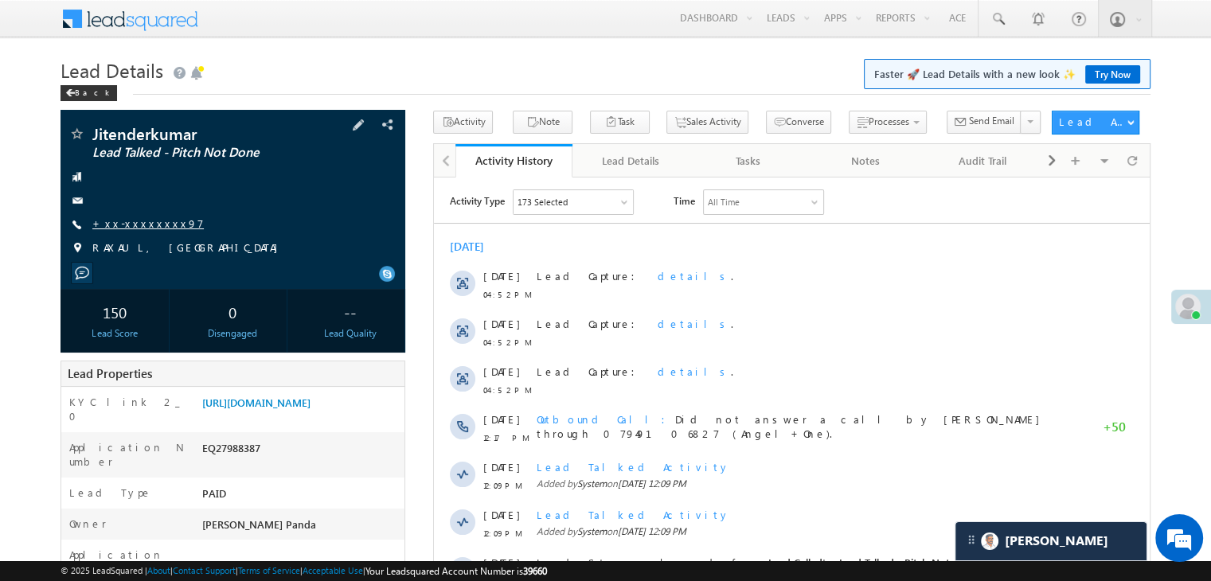
click at [134, 225] on link "+xx-xxxxxxxx97" at bounding box center [147, 224] width 111 height 14
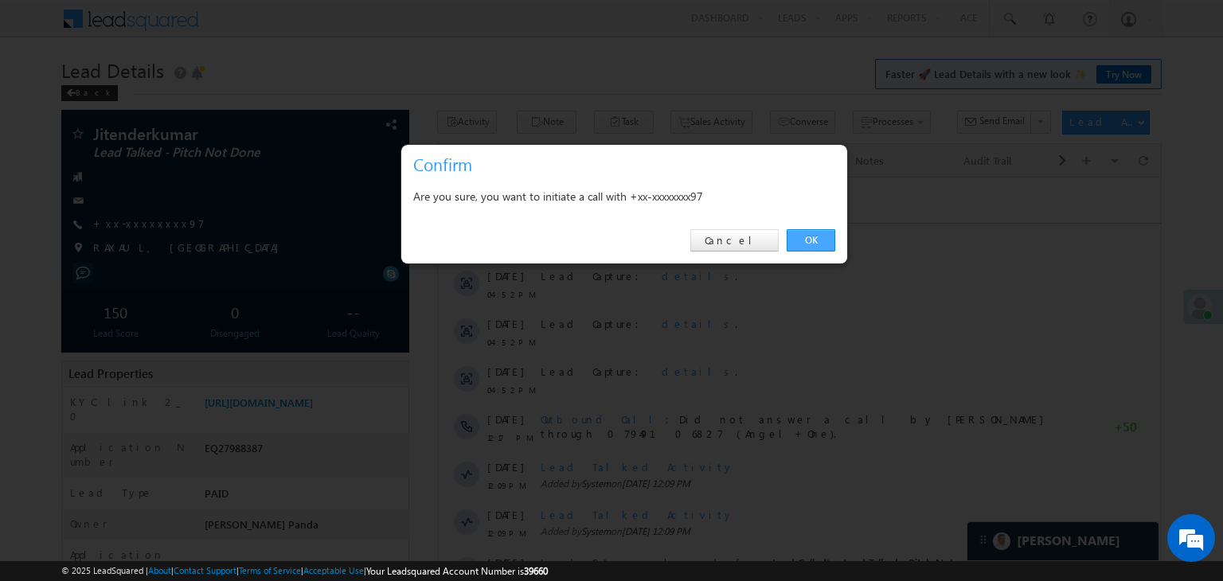
click at [815, 233] on link "OK" at bounding box center [811, 240] width 49 height 22
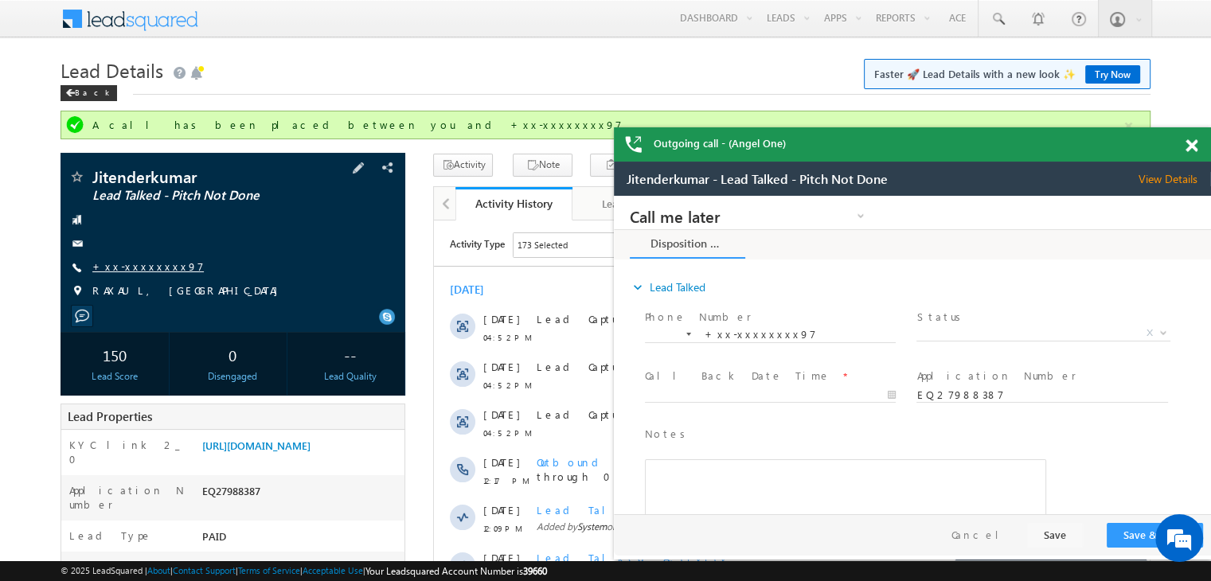
click at [143, 263] on link "+xx-xxxxxxxx97" at bounding box center [147, 267] width 111 height 14
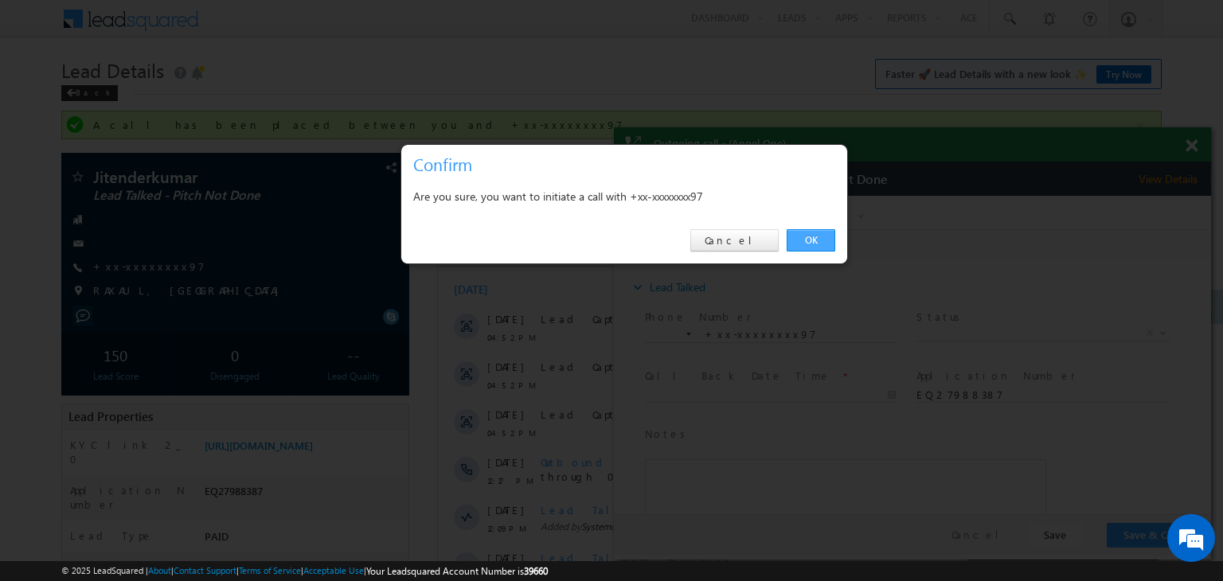
click at [809, 236] on link "OK" at bounding box center [811, 240] width 49 height 22
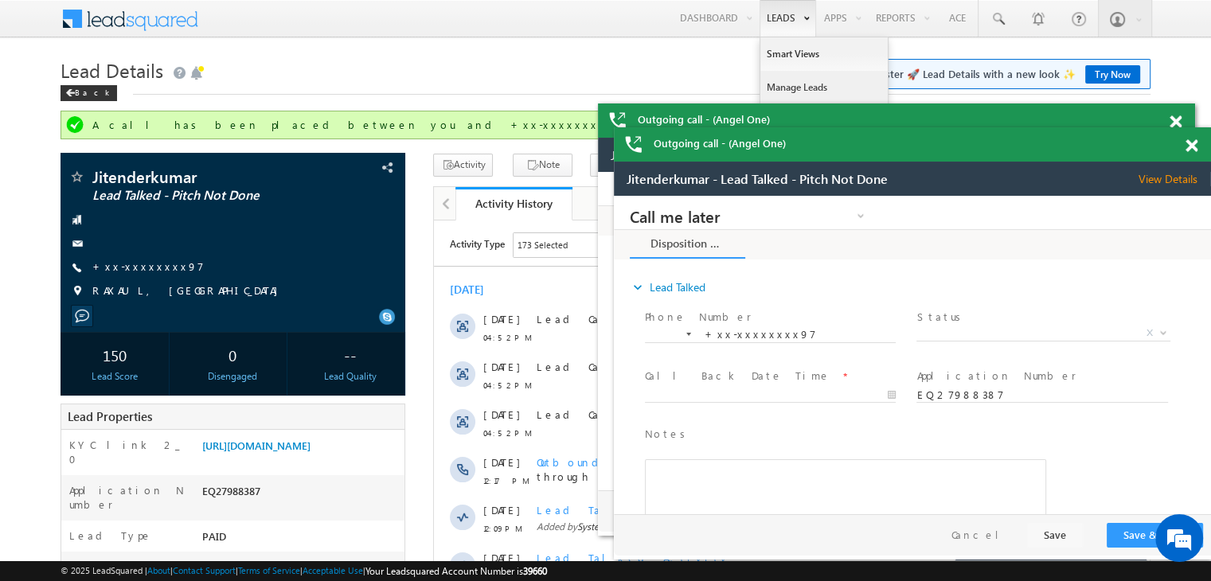
click at [791, 89] on link "Manage Leads" at bounding box center [823, 87] width 127 height 33
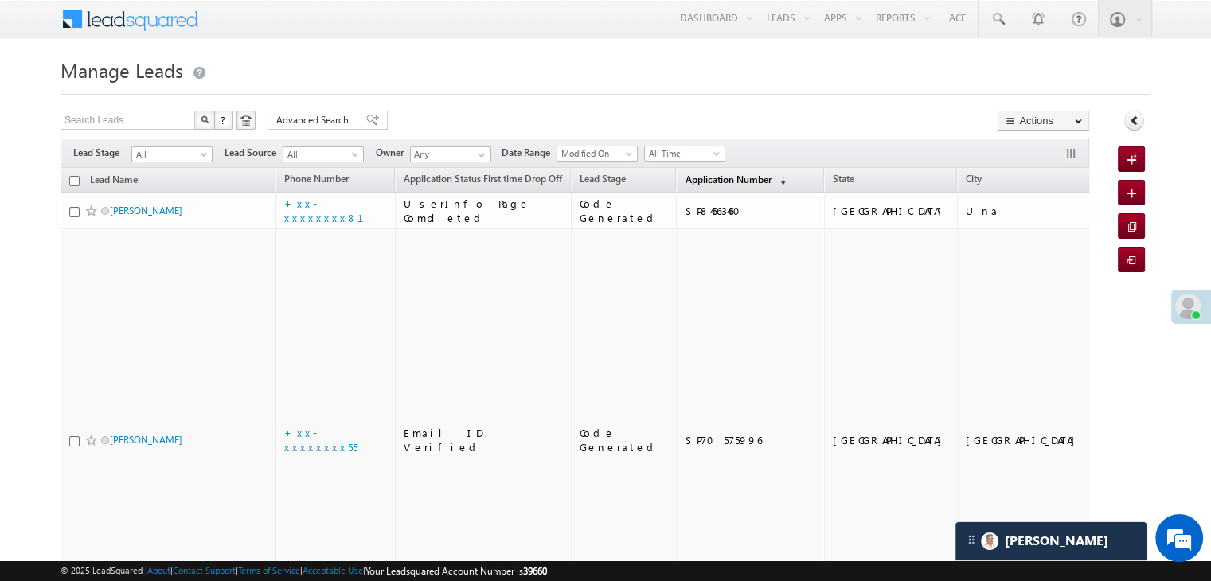
click at [685, 182] on span "Application Number" at bounding box center [728, 180] width 86 height 12
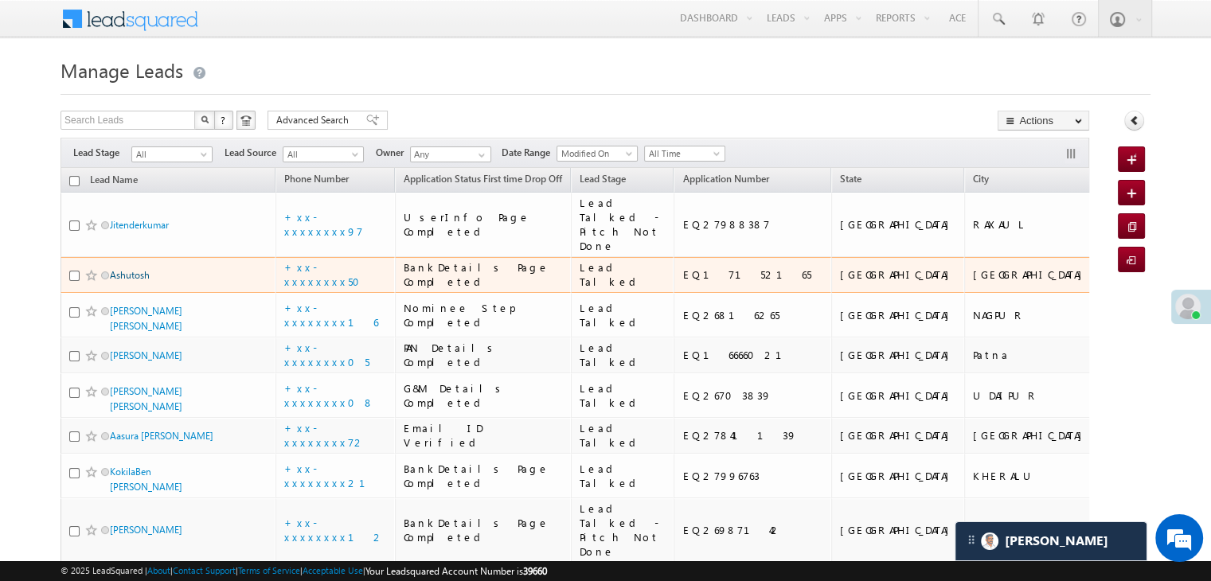
click at [135, 281] on link "Ashutosh" at bounding box center [130, 275] width 40 height 12
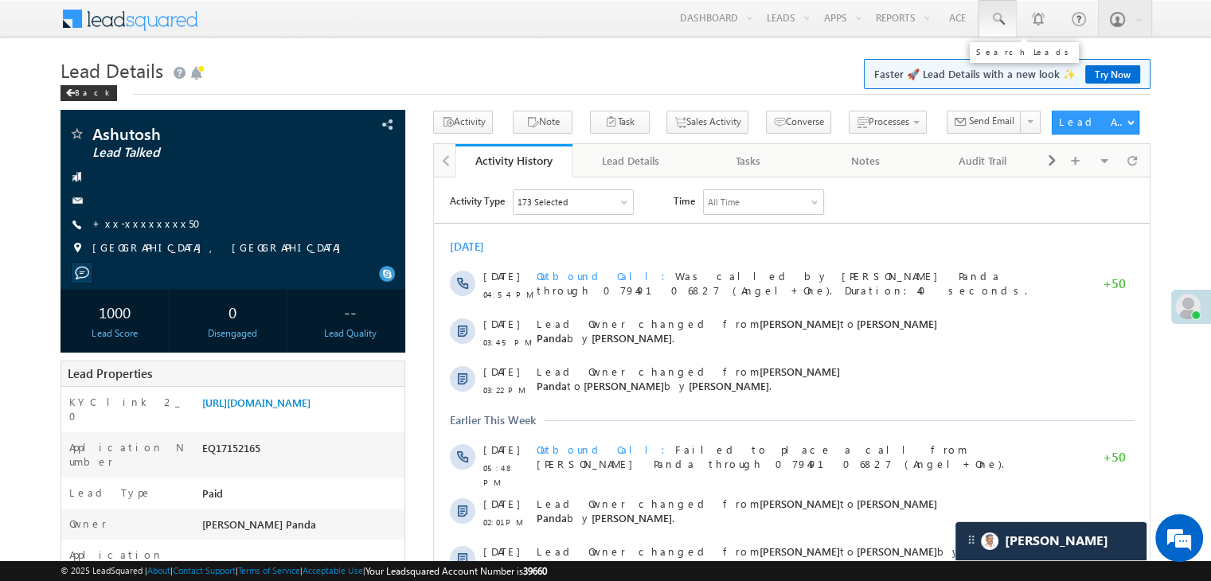
click at [1003, 23] on span at bounding box center [998, 19] width 16 height 16
paste input "EQ27026549"
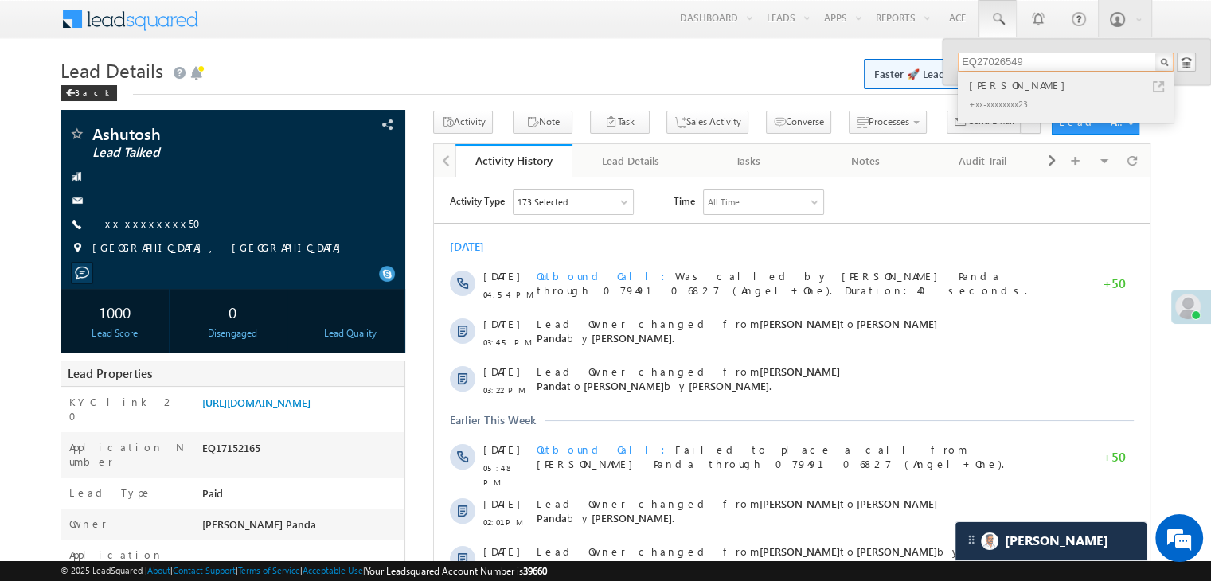
type input "EQ27026549"
click at [986, 88] on div "[PERSON_NAME]" at bounding box center [1072, 85] width 213 height 18
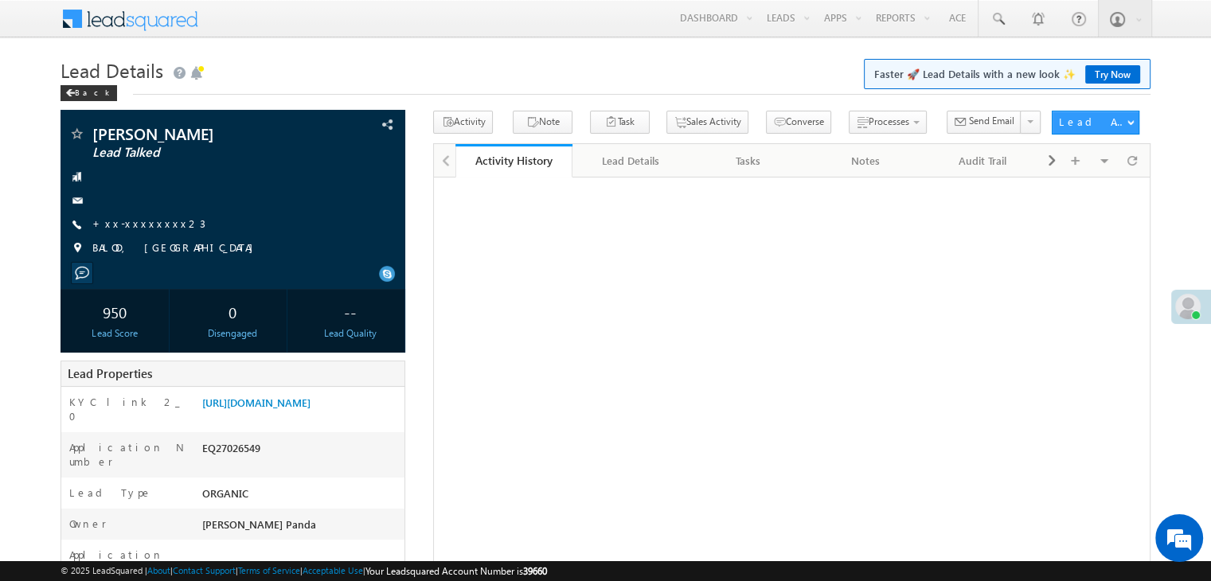
click at [127, 225] on link "+xx-xxxxxxxx23" at bounding box center [148, 224] width 113 height 14
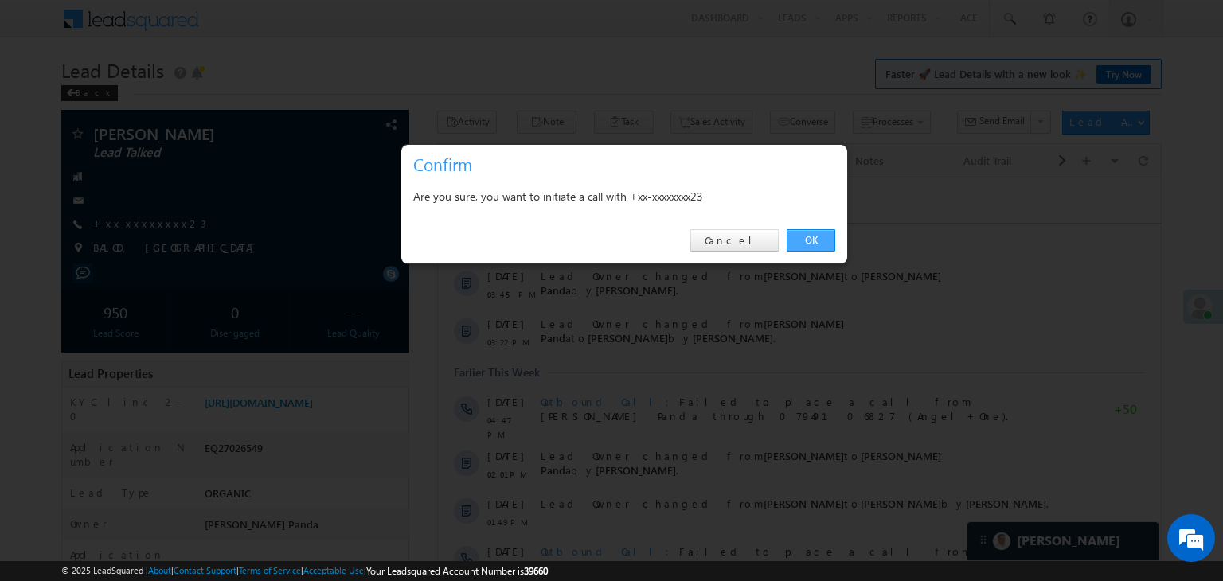
drag, startPoint x: 811, startPoint y: 241, endPoint x: 372, endPoint y: 65, distance: 473.4
click at [811, 241] on link "OK" at bounding box center [811, 240] width 49 height 22
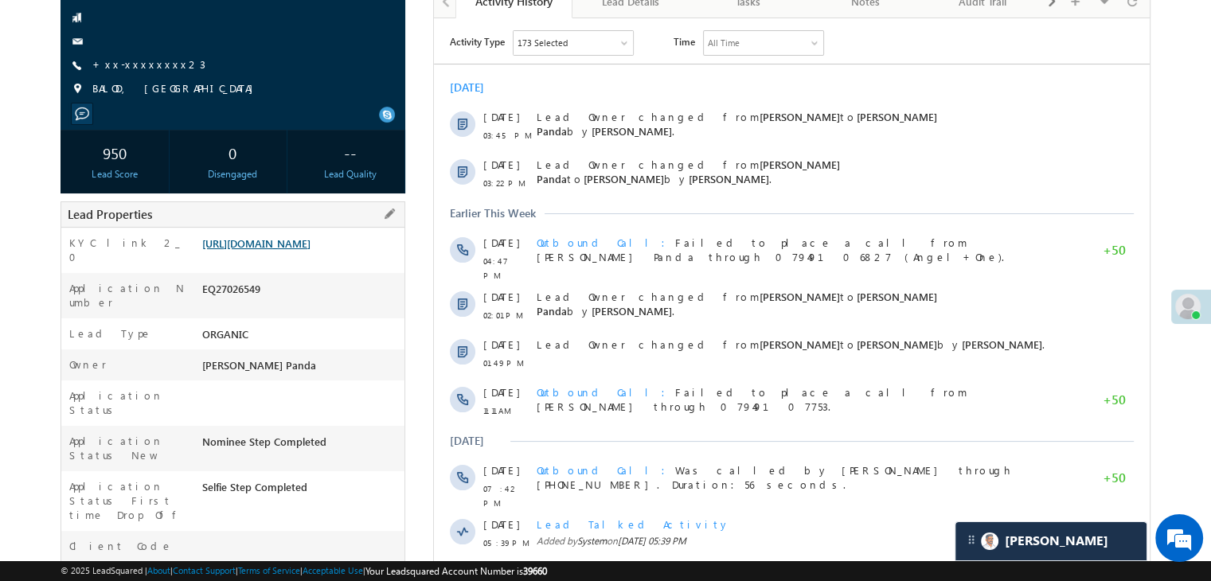
scroll to position [201, 0]
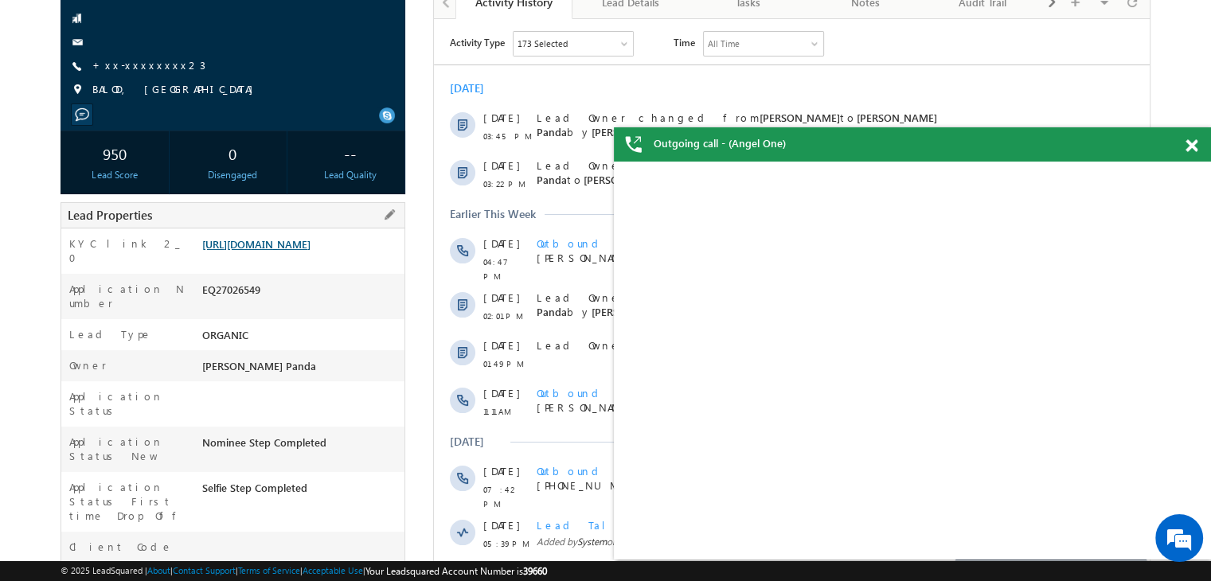
click at [311, 251] on link "[URL][DOMAIN_NAME]" at bounding box center [256, 244] width 108 height 14
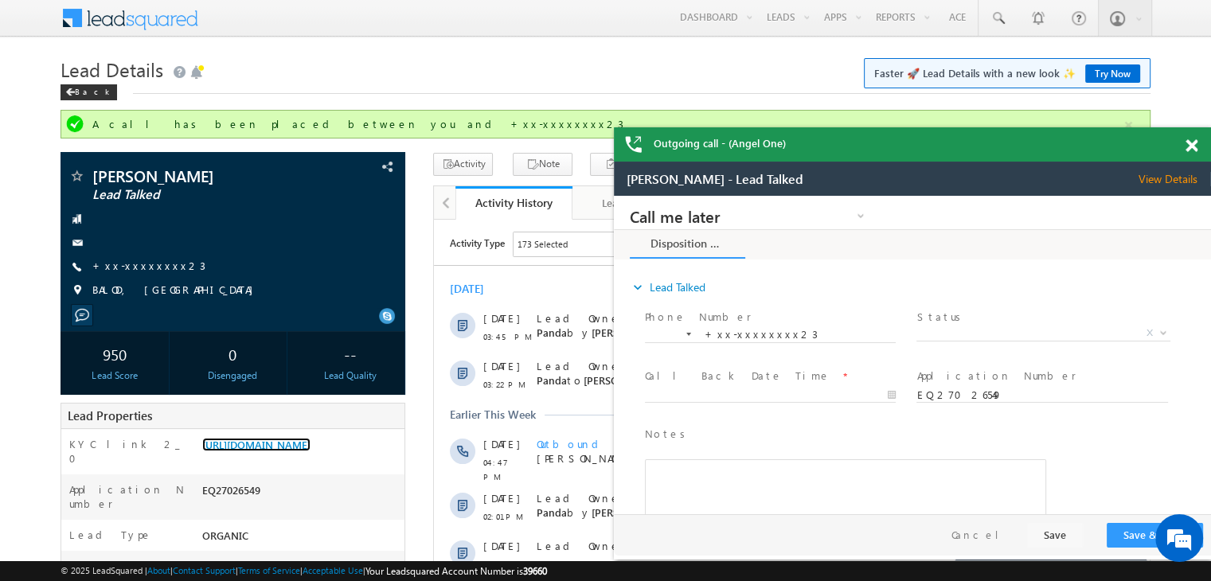
scroll to position [0, 0]
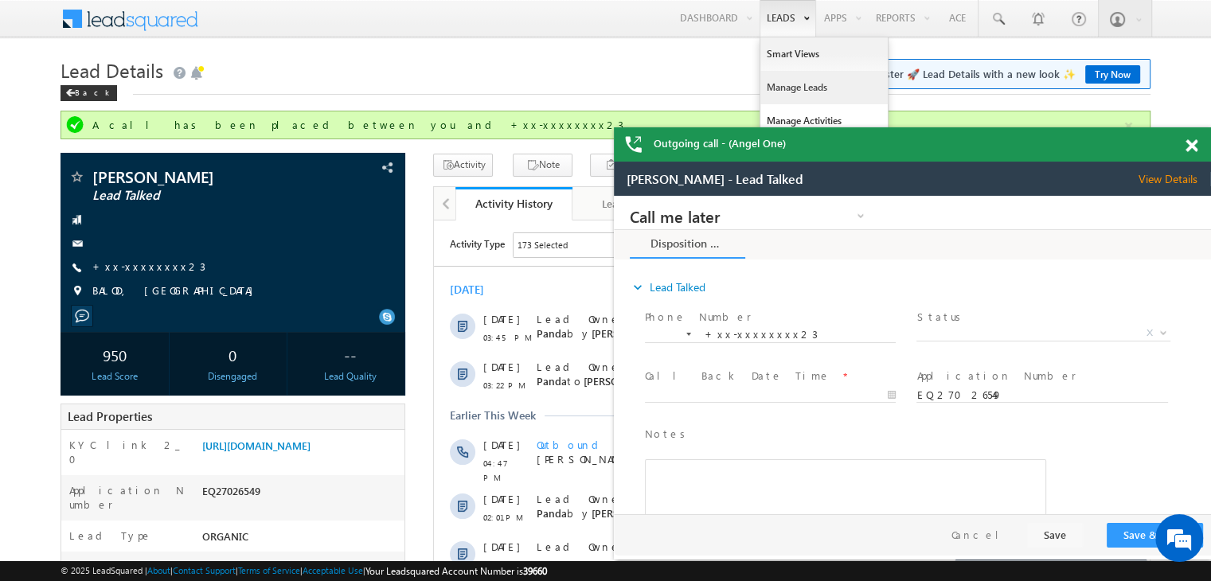
click at [791, 88] on link "Manage Leads" at bounding box center [823, 87] width 127 height 33
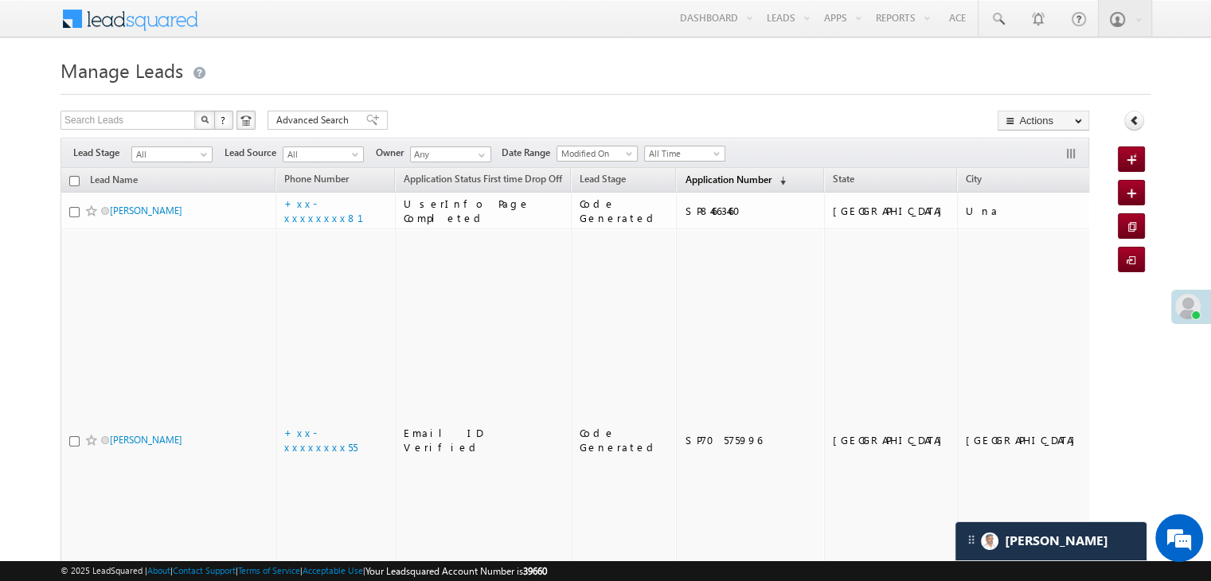
click at [702, 172] on link "Application Number (sorted descending)" at bounding box center [735, 180] width 117 height 21
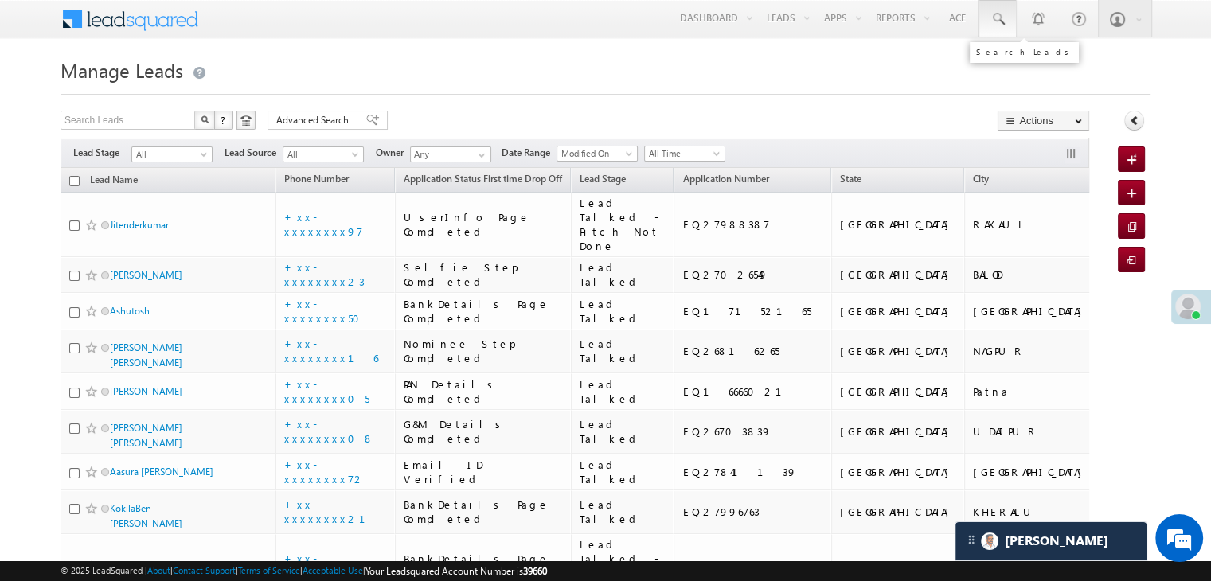
click at [1000, 18] on span at bounding box center [998, 19] width 16 height 16
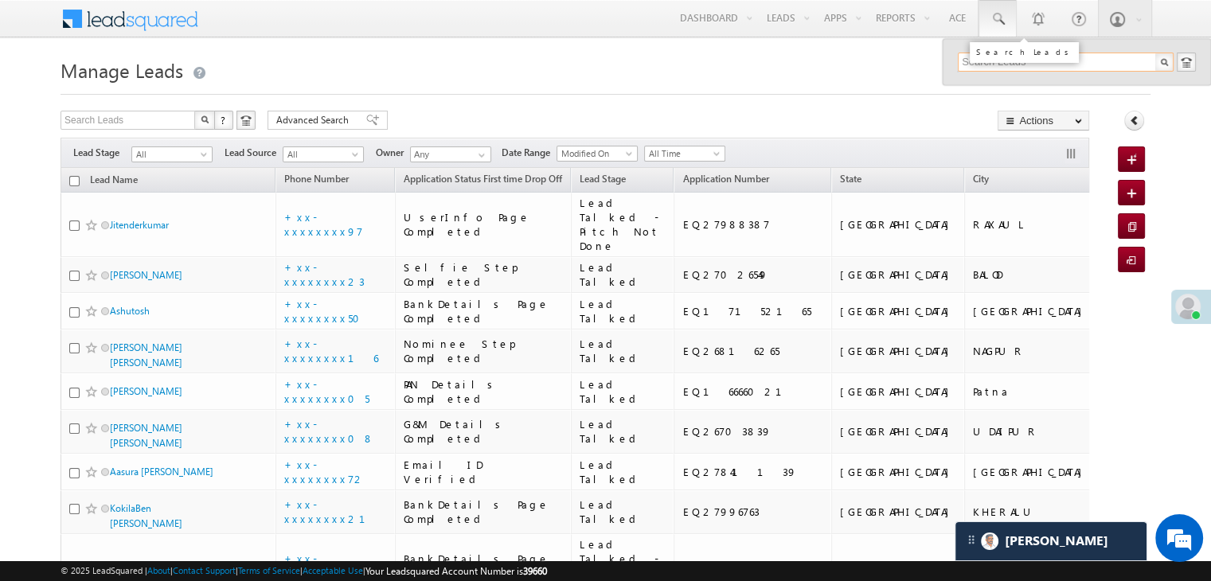
paste input "EQ26660041"
type input "EQ26660041"
click at [991, 88] on div "Aaditya" at bounding box center [1072, 85] width 213 height 18
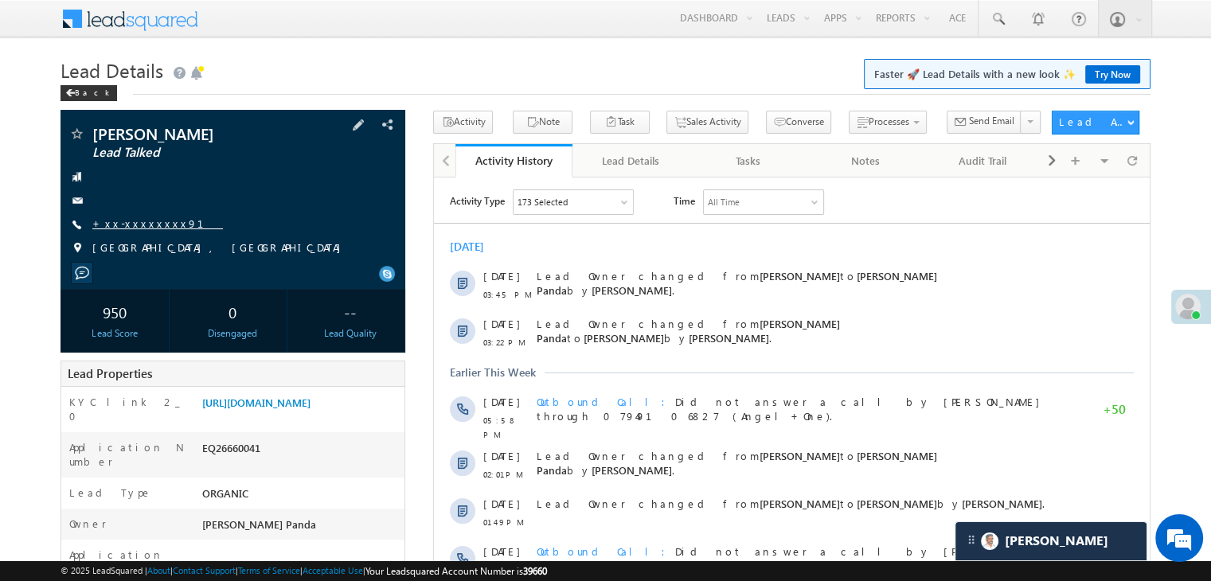
click at [151, 225] on link "+xx-xxxxxxxx91" at bounding box center [157, 224] width 131 height 14
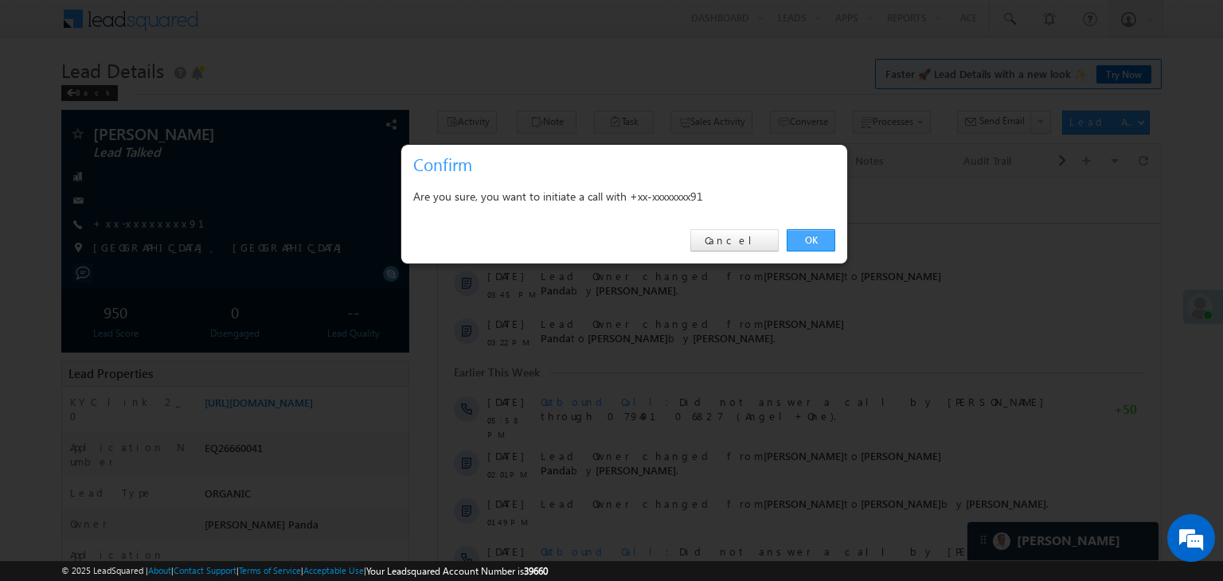
click at [812, 240] on link "OK" at bounding box center [811, 240] width 49 height 22
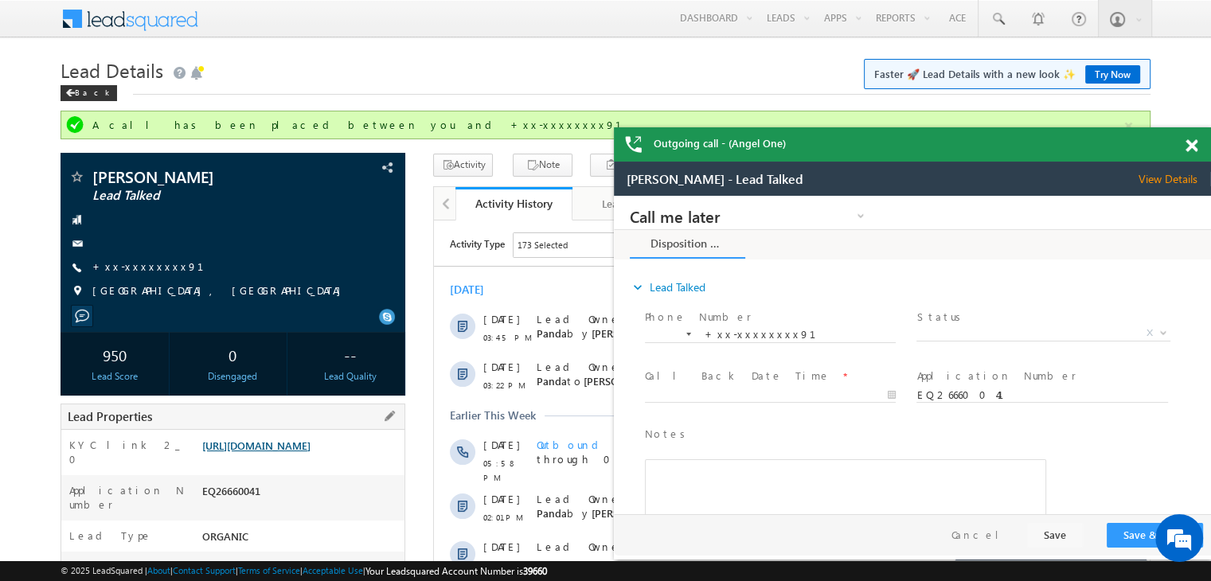
click at [311, 452] on link "https://angelbroking1-pk3em7sa.customui-test.leadsquared.com?leadId=7d8ad636-5c…" at bounding box center [256, 446] width 108 height 14
click at [999, 17] on span at bounding box center [998, 19] width 16 height 16
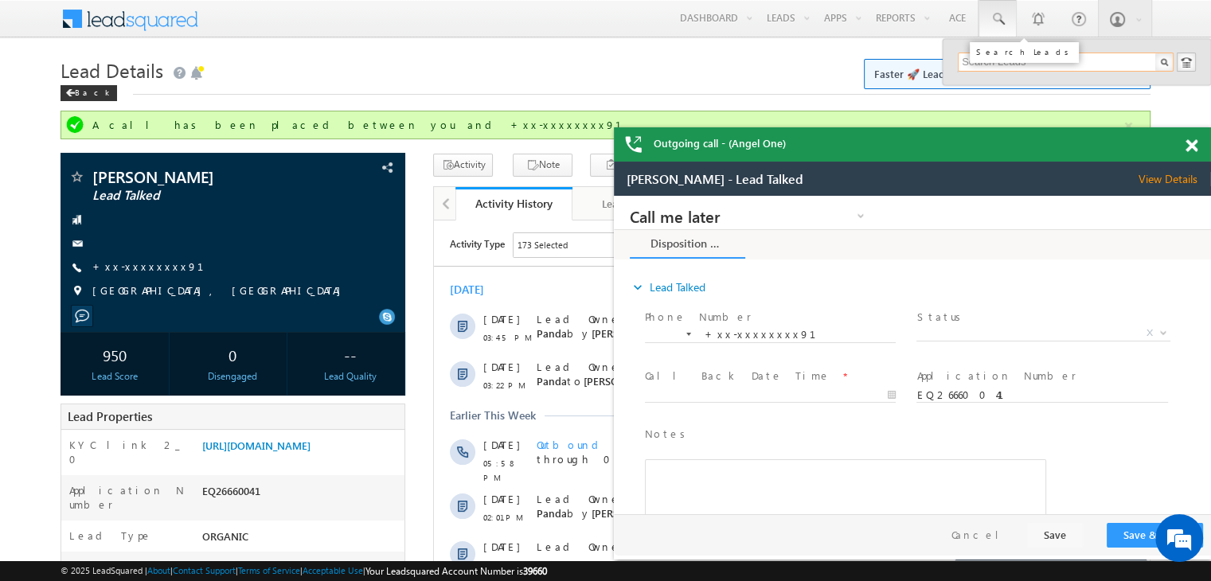
paste input "EQ27240226"
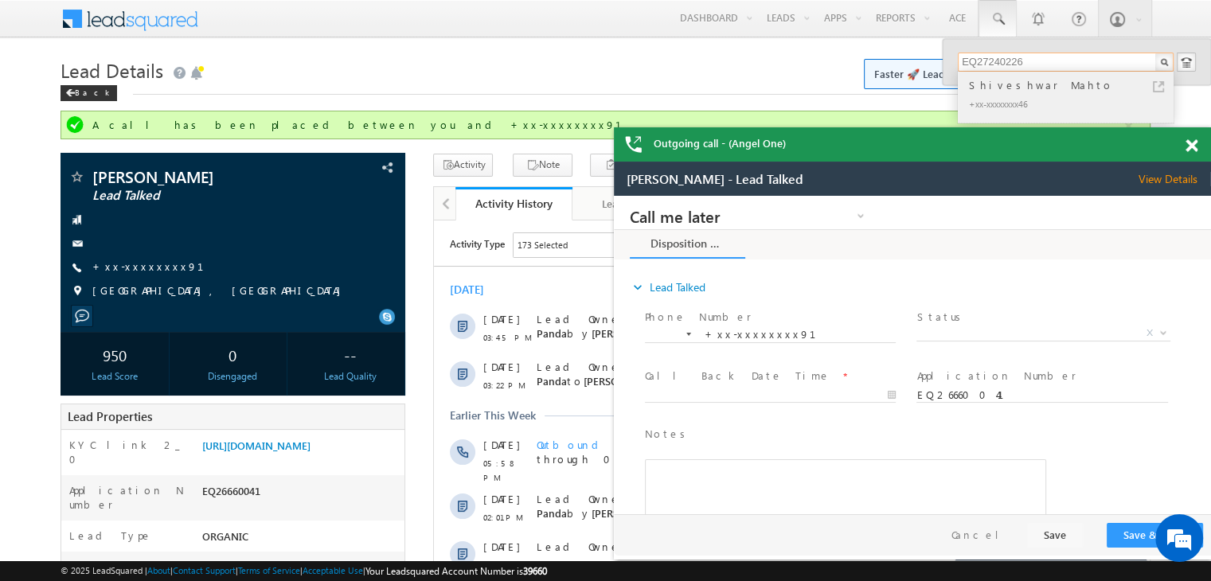
type input "EQ27240226"
click at [984, 84] on div "Shiveshwar Mahto" at bounding box center [1072, 85] width 213 height 18
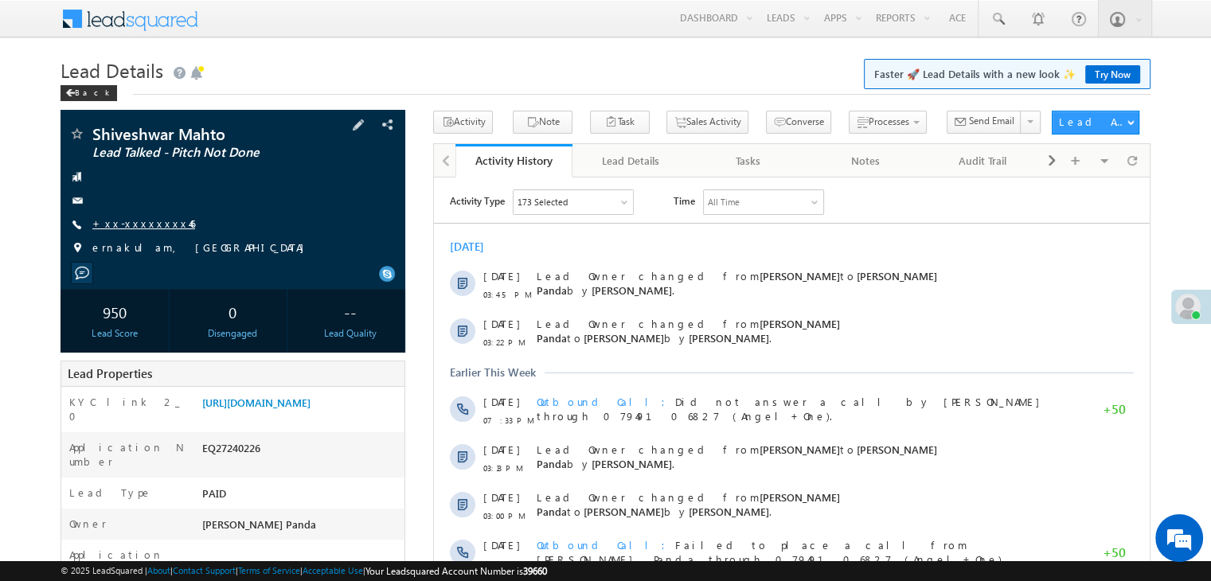
click at [131, 226] on link "+xx-xxxxxxxx46" at bounding box center [143, 224] width 103 height 14
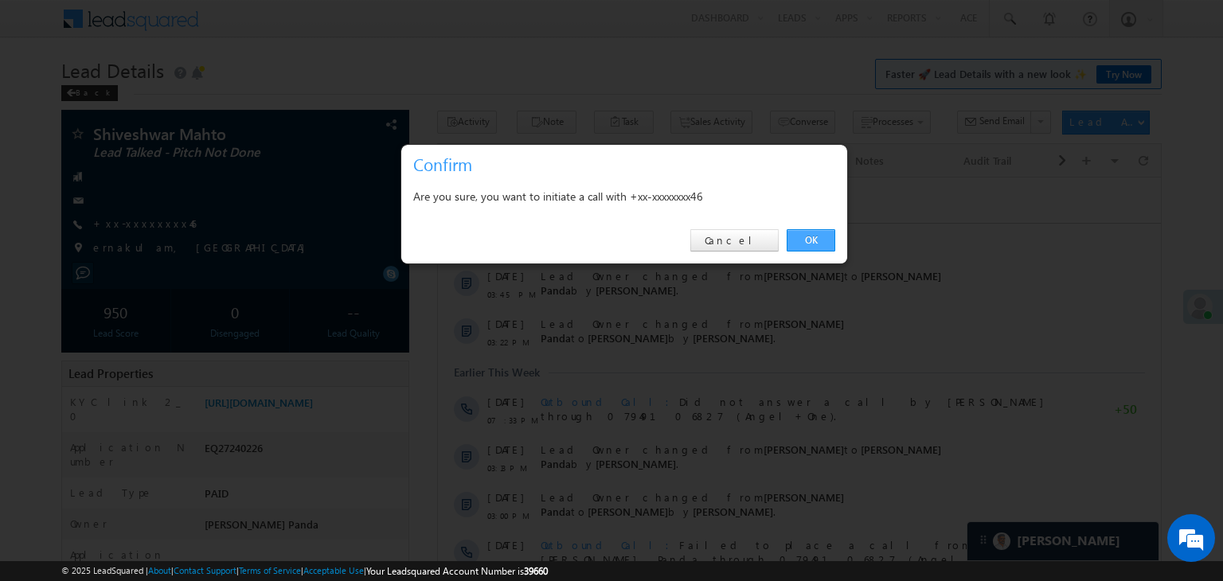
click at [808, 236] on link "OK" at bounding box center [811, 240] width 49 height 22
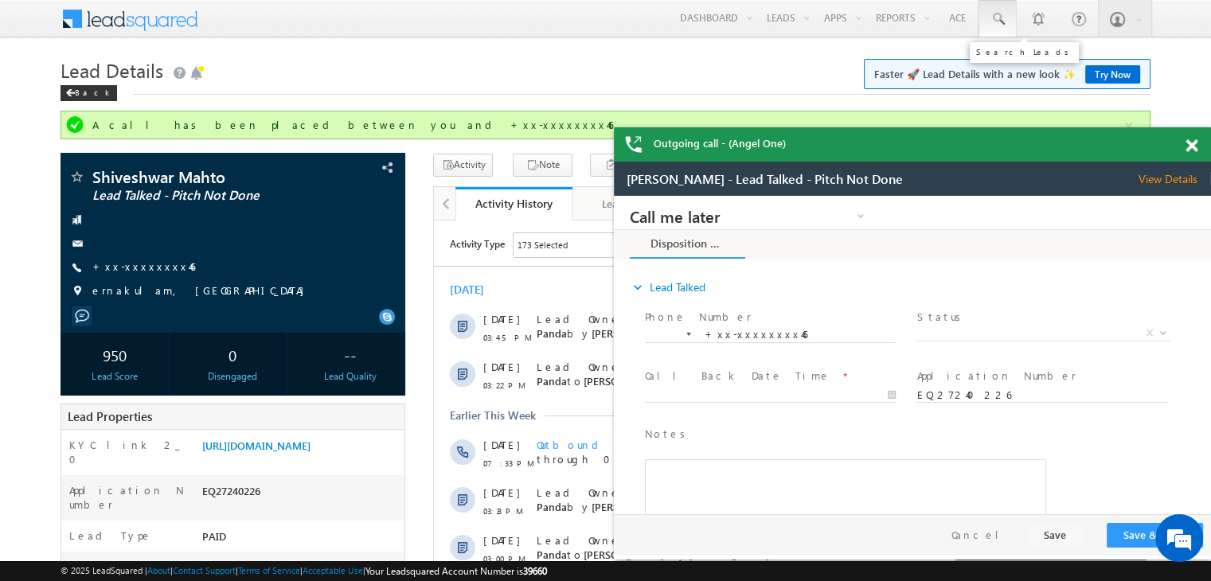
click at [996, 17] on span at bounding box center [998, 19] width 16 height 16
paste input "EQ26950769"
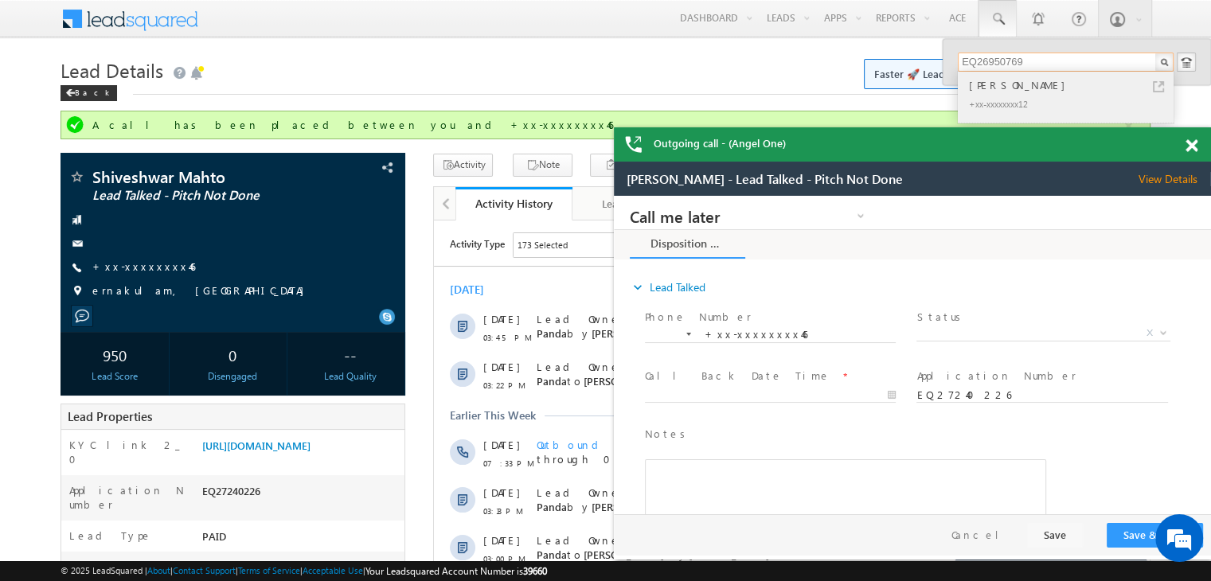
type input "EQ26950769"
click at [998, 85] on div "[PERSON_NAME]" at bounding box center [1072, 85] width 213 height 18
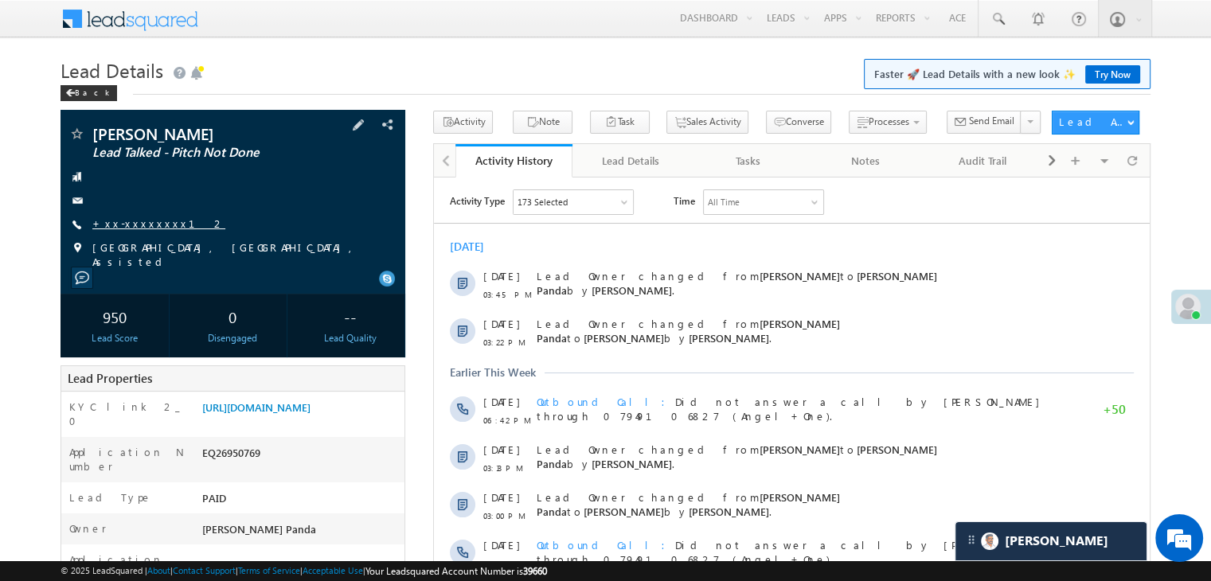
click at [140, 225] on link "+xx-xxxxxxxx12" at bounding box center [158, 224] width 133 height 14
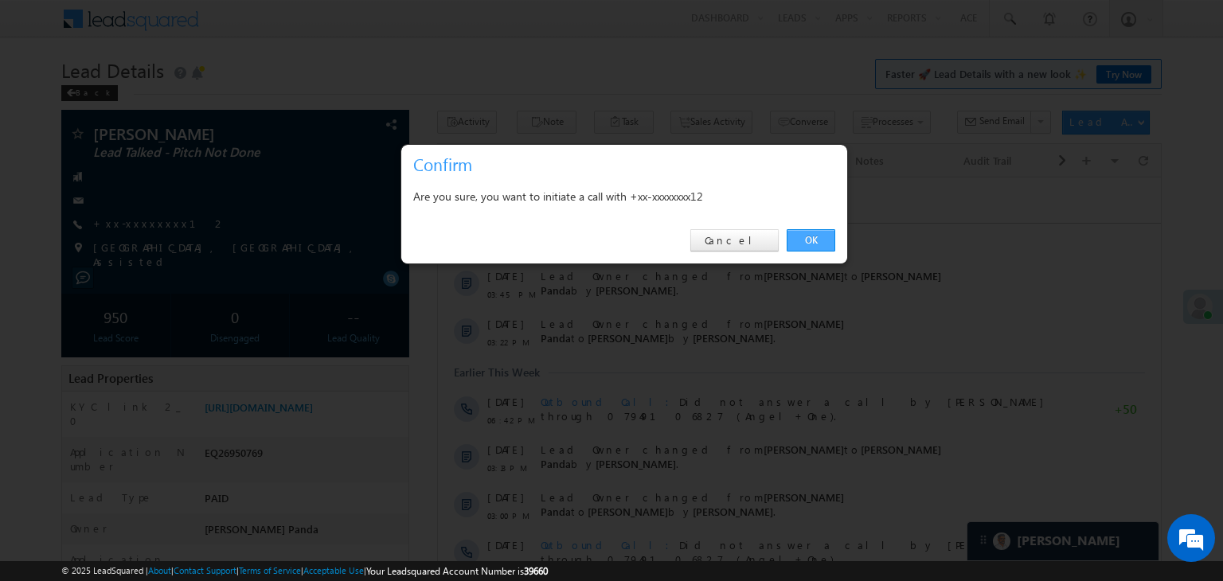
drag, startPoint x: 810, startPoint y: 238, endPoint x: 351, endPoint y: 50, distance: 496.3
click at [810, 238] on link "OK" at bounding box center [811, 240] width 49 height 22
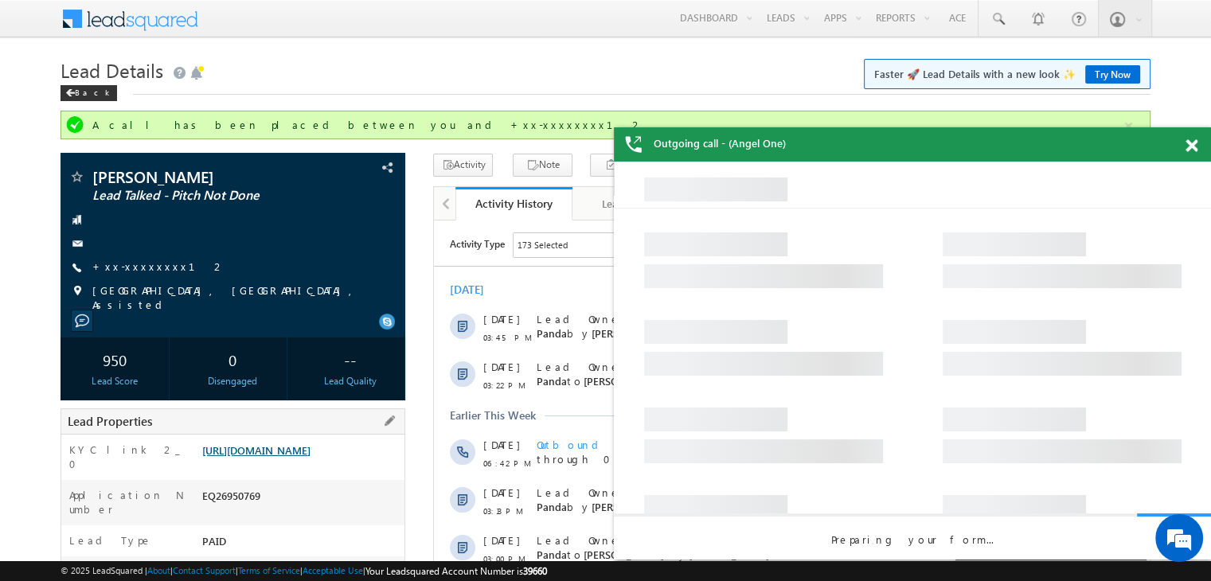
click at [293, 455] on link "https://angelbroking1-pk3em7sa.customui-test.leadsquared.com?leadId=3fe1d245-67…" at bounding box center [256, 450] width 108 height 14
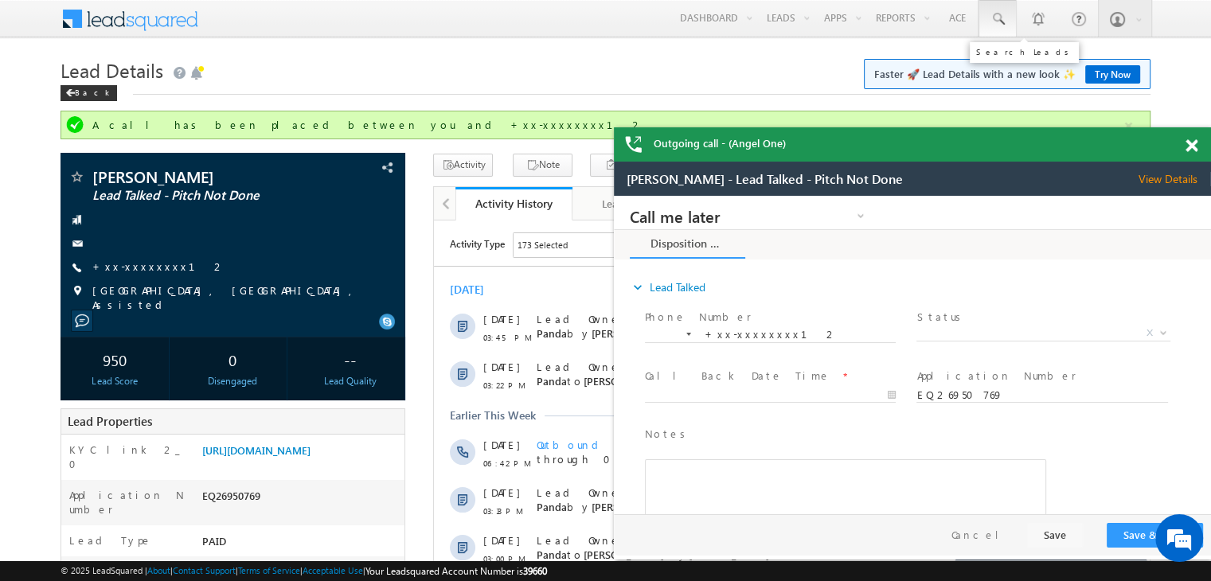
click at [1001, 20] on span at bounding box center [998, 19] width 16 height 16
paste input "EQ26981430"
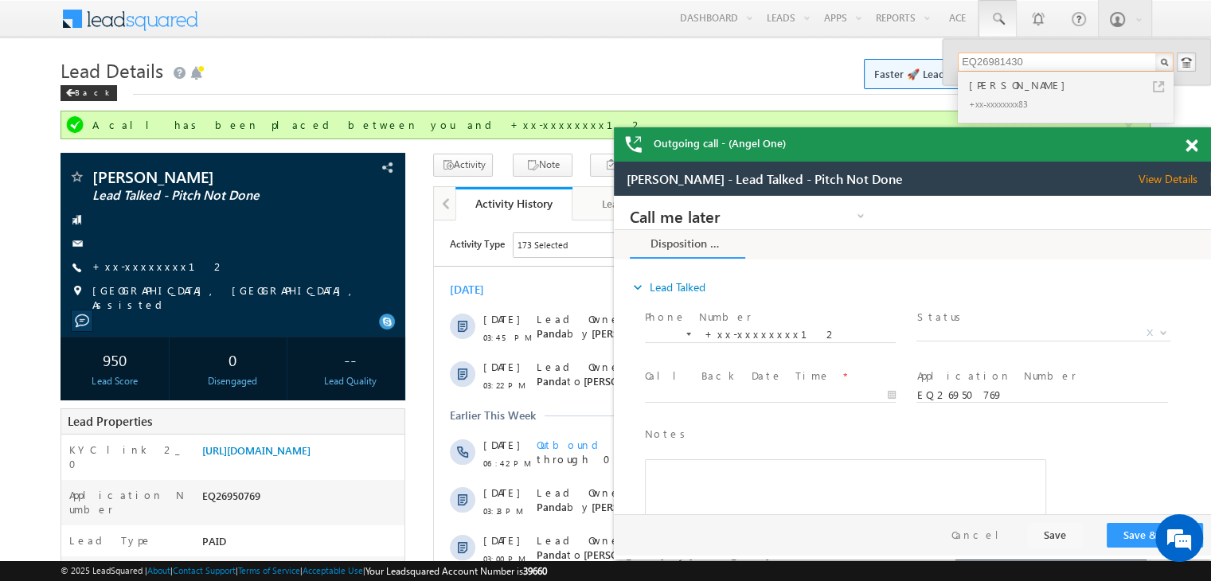
type input "EQ26981430"
click at [1004, 87] on div "[PERSON_NAME]" at bounding box center [1072, 85] width 213 height 18
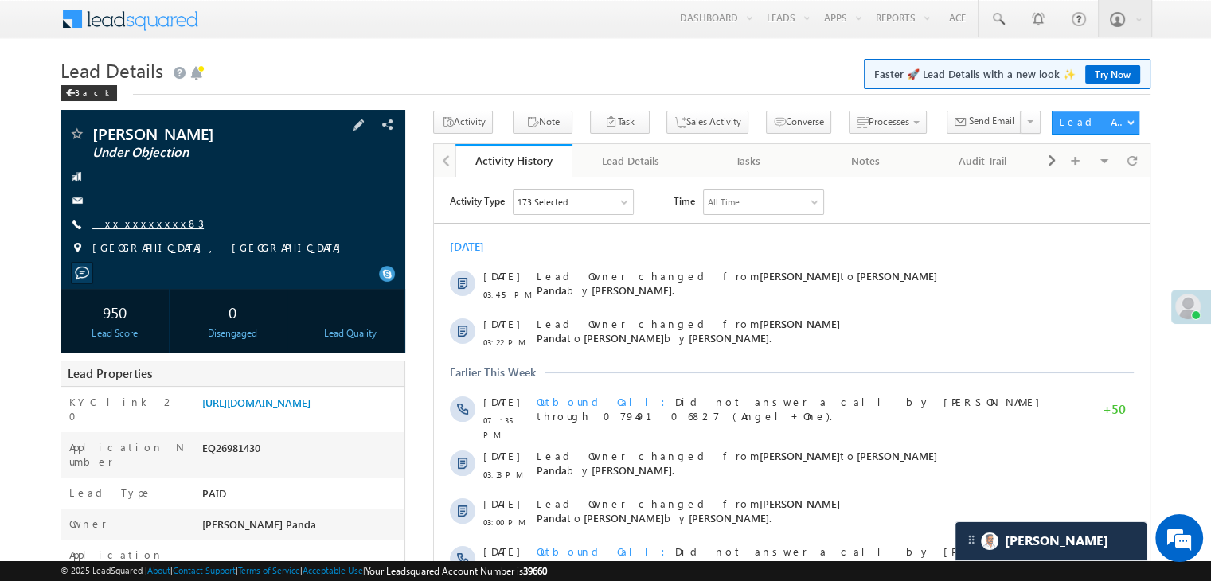
click at [135, 221] on link "+xx-xxxxxxxx83" at bounding box center [147, 224] width 111 height 14
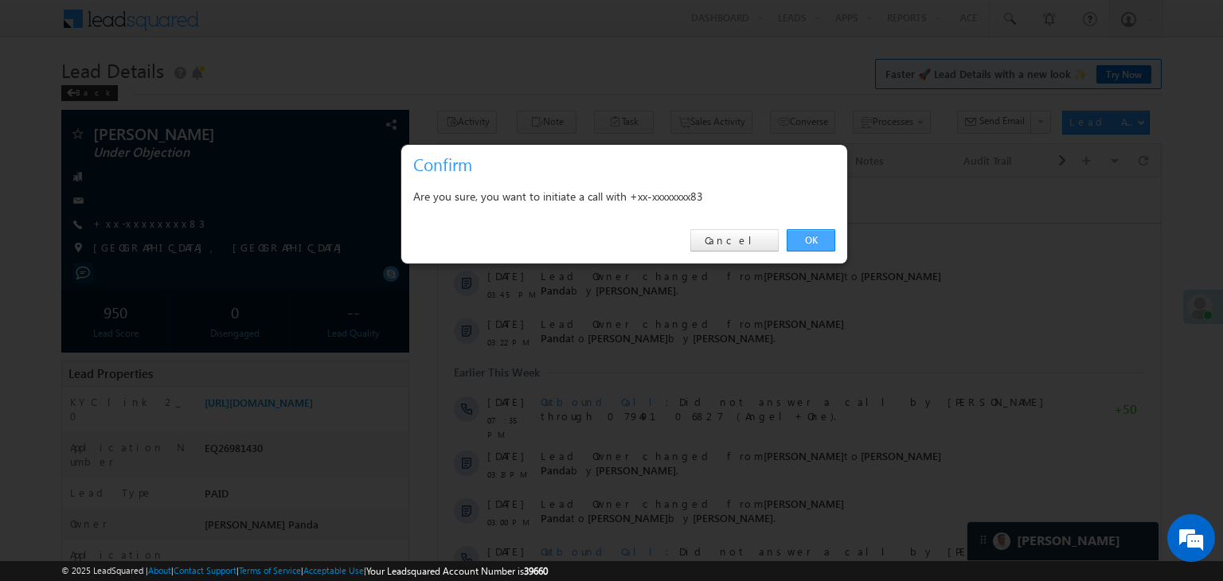
click at [822, 247] on link "OK" at bounding box center [811, 240] width 49 height 22
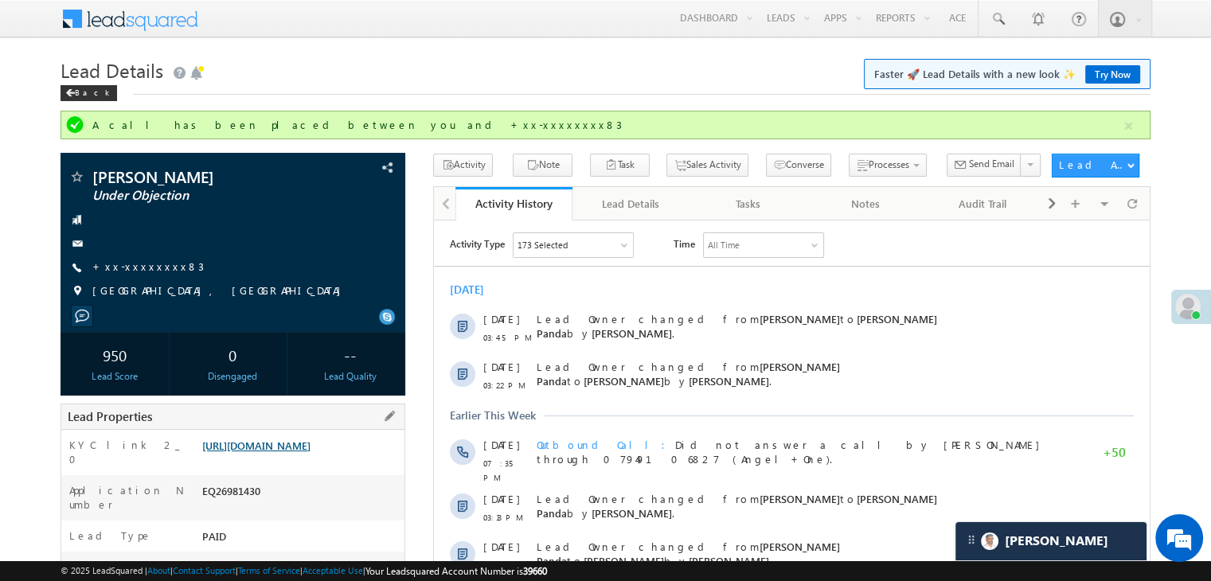
click at [295, 448] on link "[URL][DOMAIN_NAME]" at bounding box center [256, 446] width 108 height 14
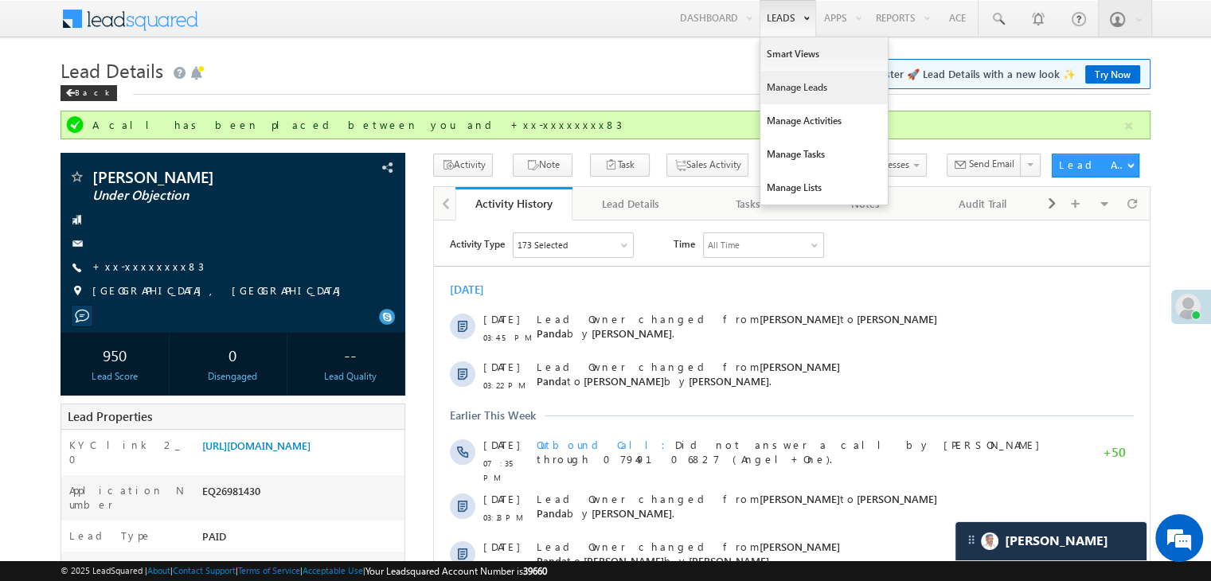
click at [787, 87] on link "Manage Leads" at bounding box center [823, 87] width 127 height 33
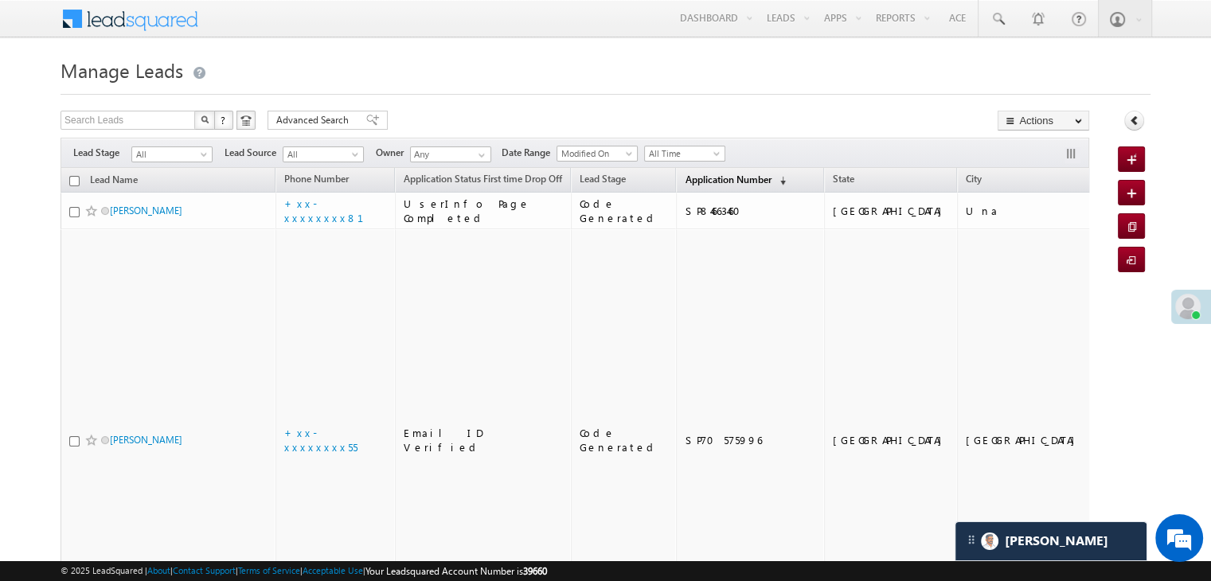
click at [694, 180] on span "Application Number" at bounding box center [728, 180] width 86 height 12
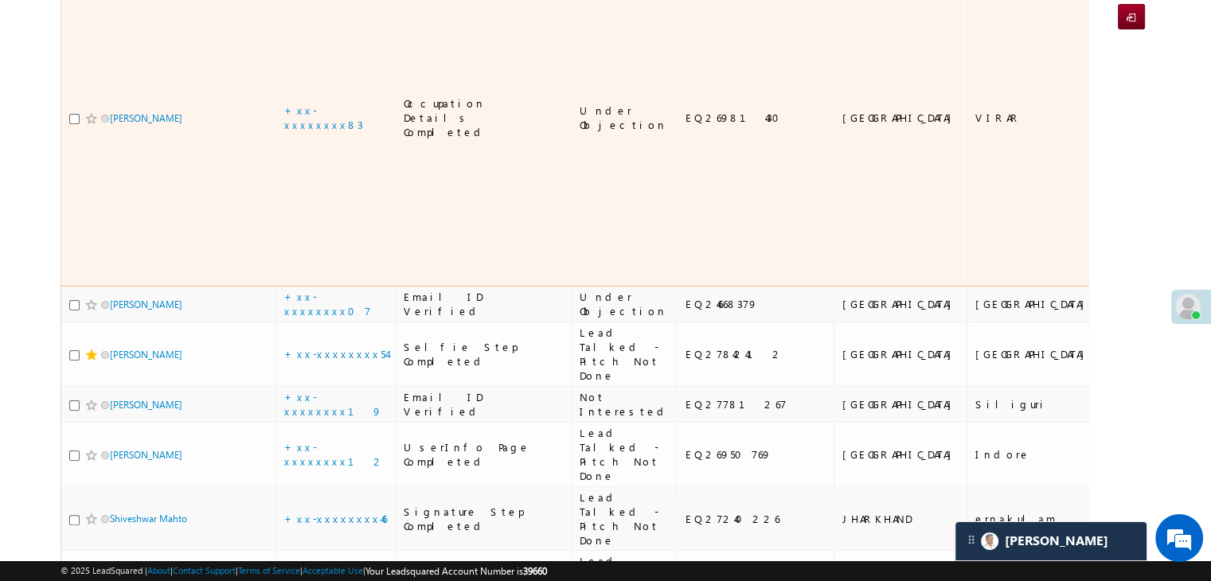
scroll to position [398, 0]
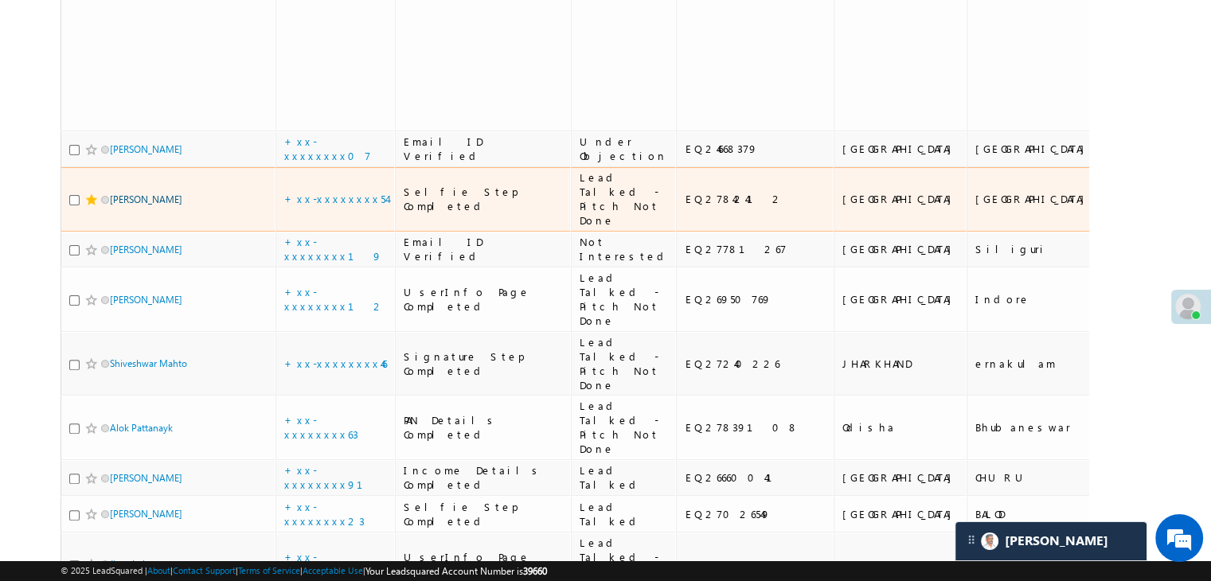
click at [163, 205] on link "Vishal Vaghela" at bounding box center [146, 199] width 72 height 12
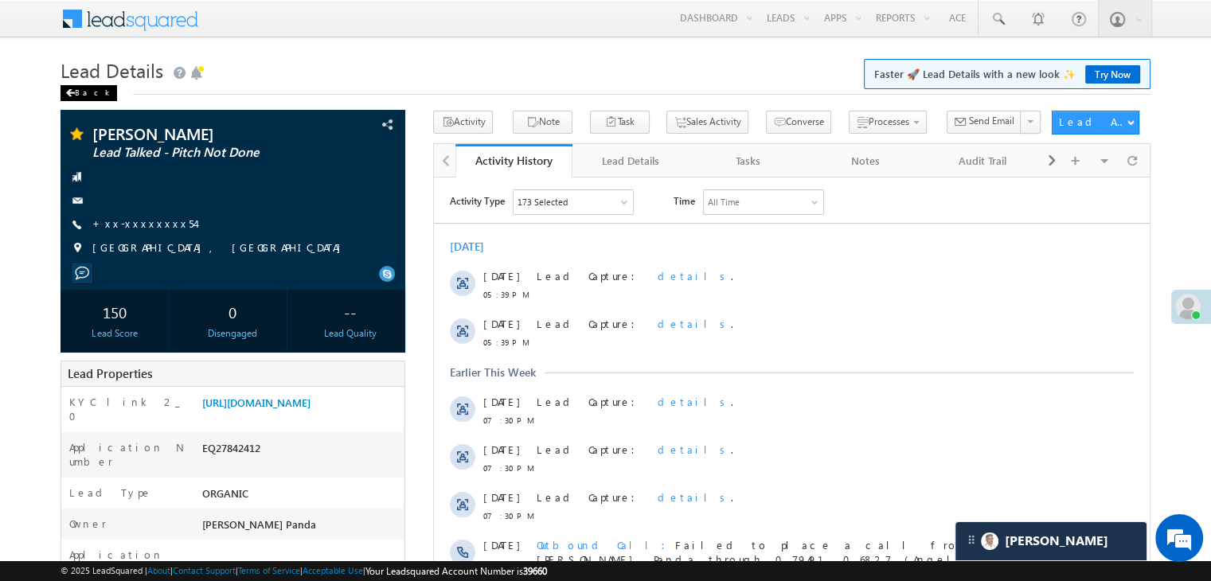
click at [84, 92] on div "Back" at bounding box center [89, 93] width 57 height 16
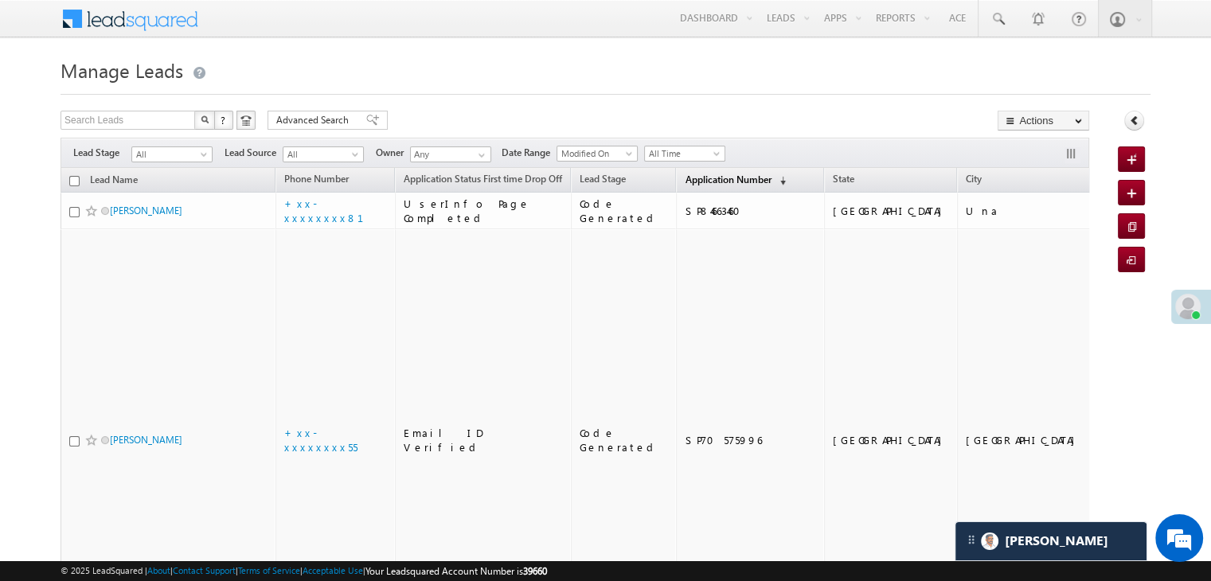
click at [713, 179] on span "Application Number" at bounding box center [728, 180] width 86 height 12
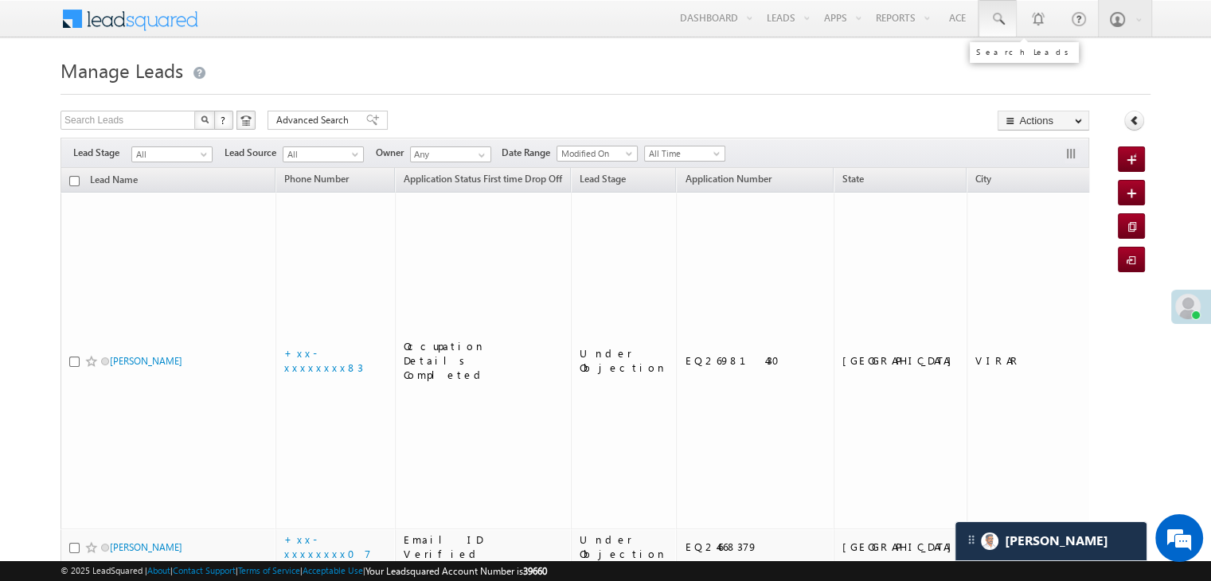
click at [1004, 20] on span at bounding box center [998, 19] width 16 height 16
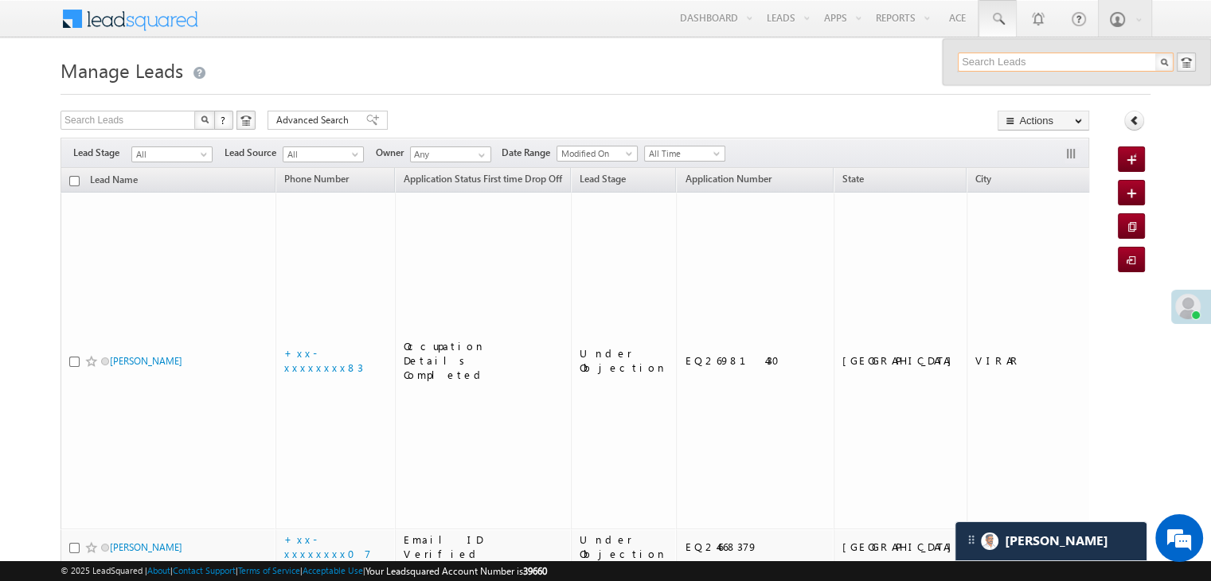
paste input "EQ26995865"
type input "EQ26995865"
click at [995, 87] on div "[PERSON_NAME]" at bounding box center [1072, 85] width 213 height 18
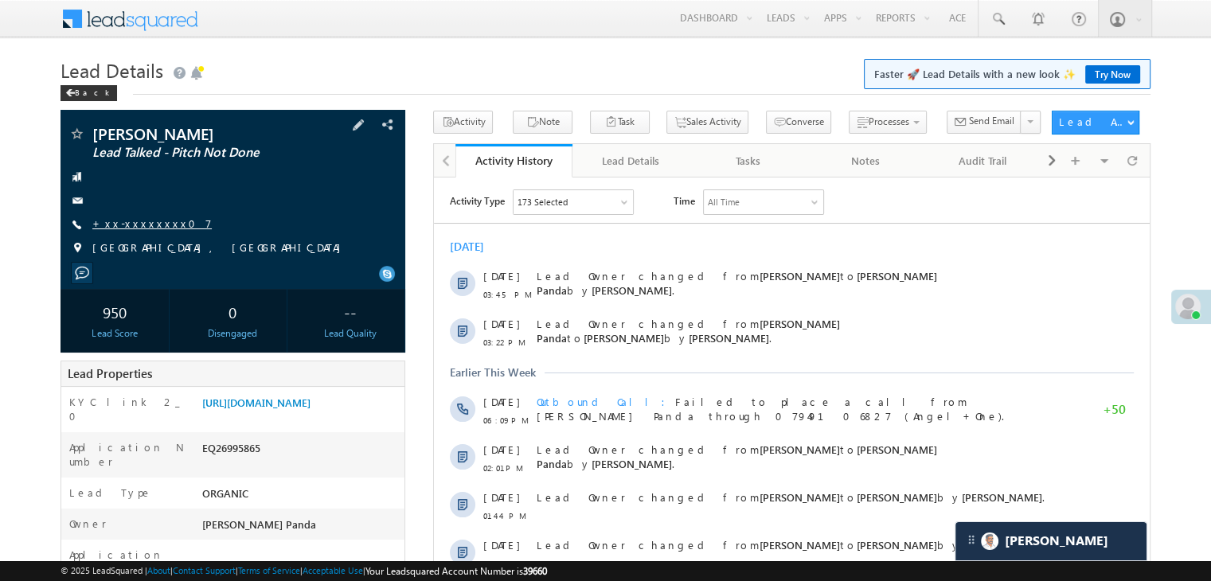
click at [143, 224] on link "+xx-xxxxxxxx07" at bounding box center [151, 224] width 119 height 14
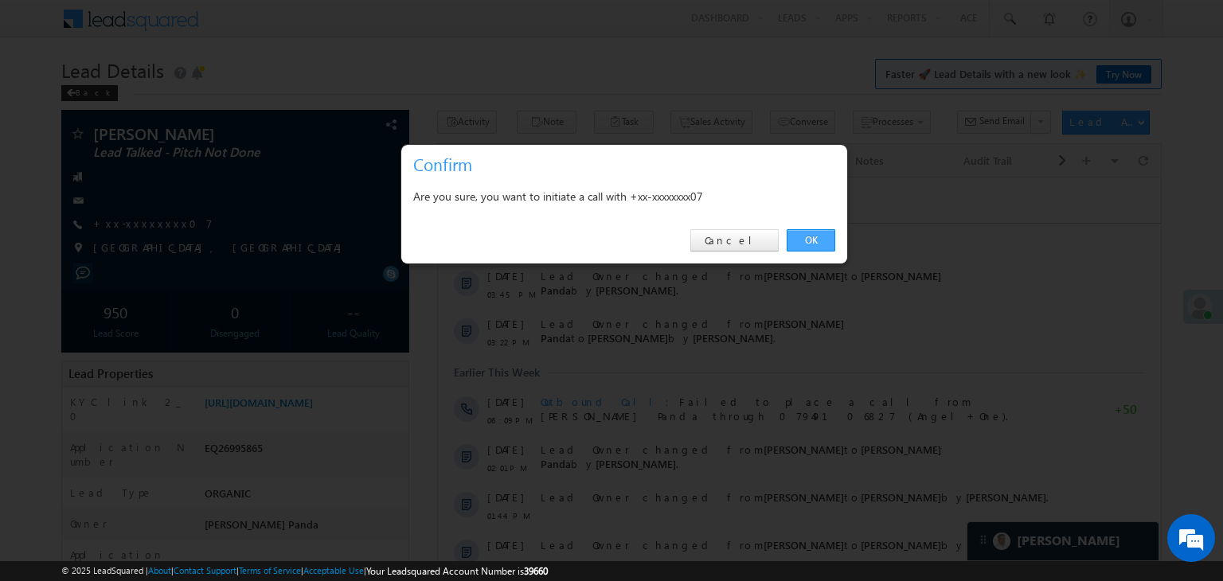
click at [802, 235] on link "OK" at bounding box center [811, 240] width 49 height 22
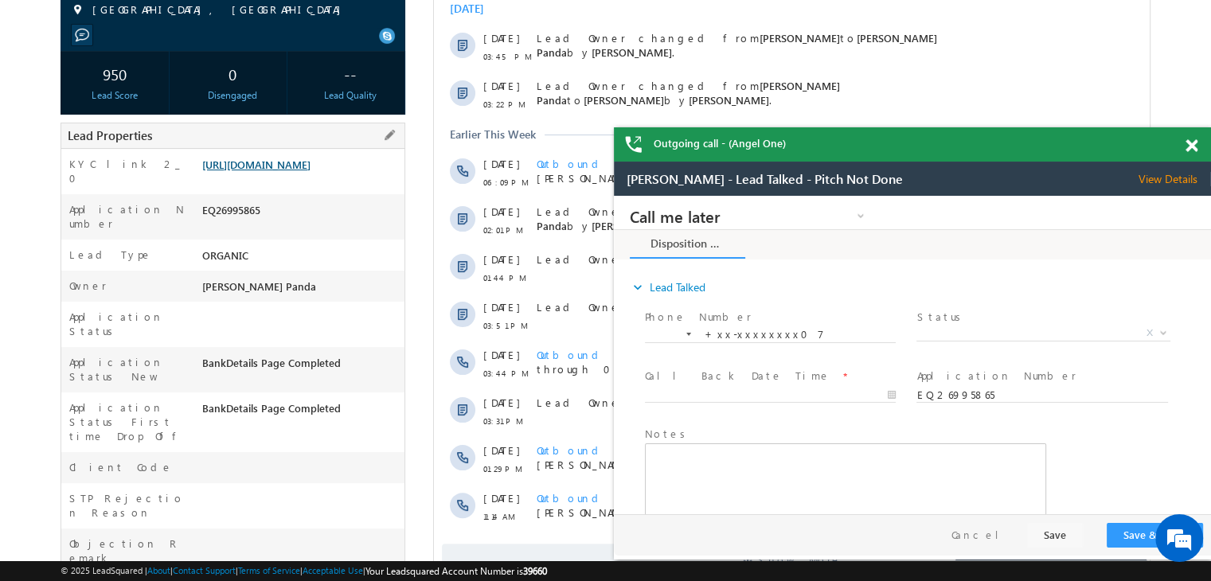
click at [292, 171] on link "https://angelbroking1-pk3em7sa.customui-test.leadsquared.com?leadId=75588bf4-92…" at bounding box center [256, 165] width 108 height 14
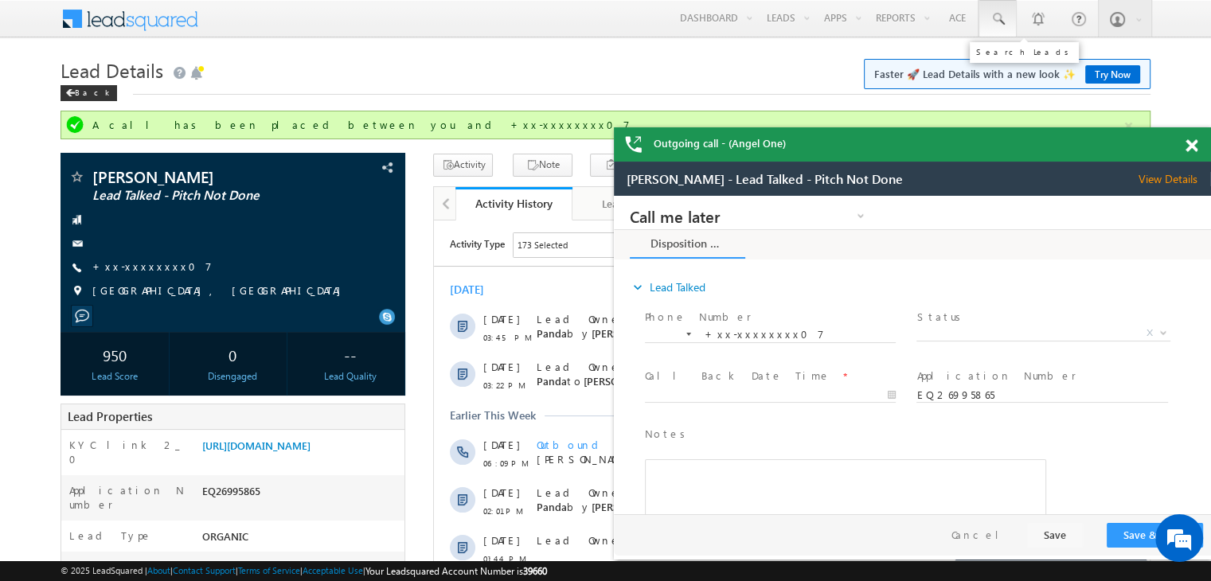
click at [997, 15] on span at bounding box center [998, 19] width 16 height 16
paste input "EQ18808969"
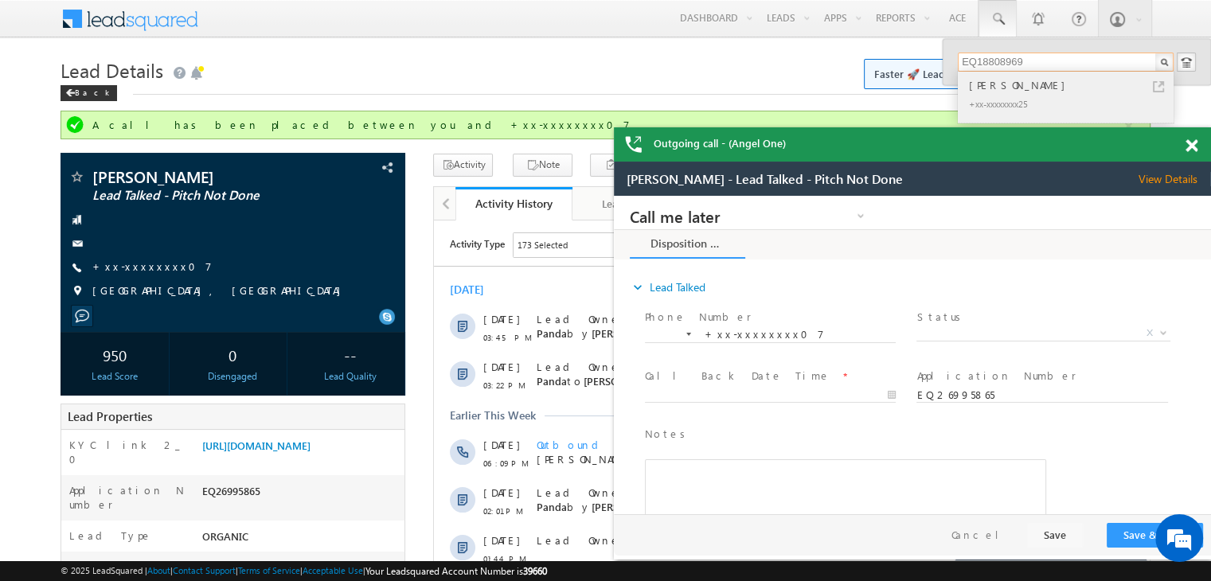
type input "EQ18808969"
click at [984, 87] on div "Somsubhra pramanik" at bounding box center [1072, 85] width 213 height 18
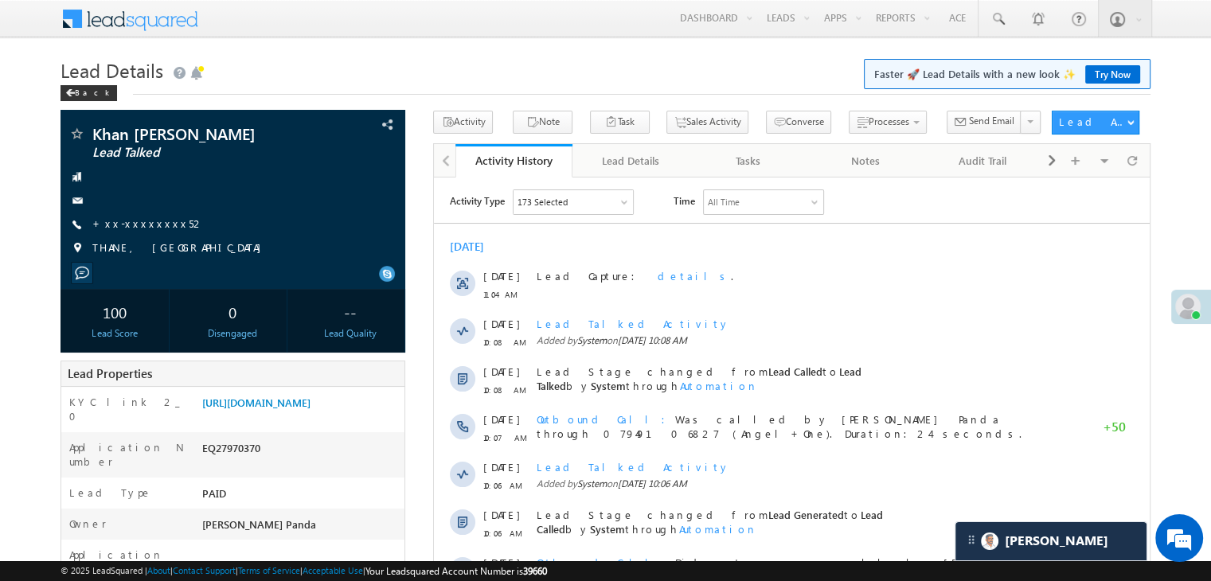
click at [124, 225] on link "+xx-xxxxxxxx52" at bounding box center [148, 224] width 112 height 14
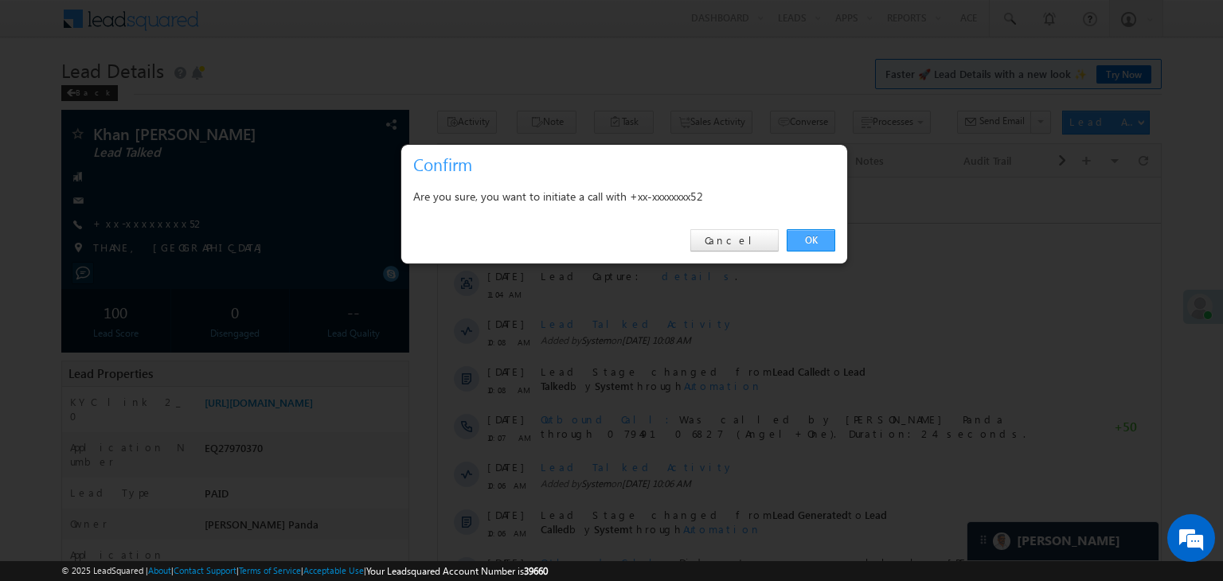
click at [811, 240] on link "OK" at bounding box center [811, 240] width 49 height 22
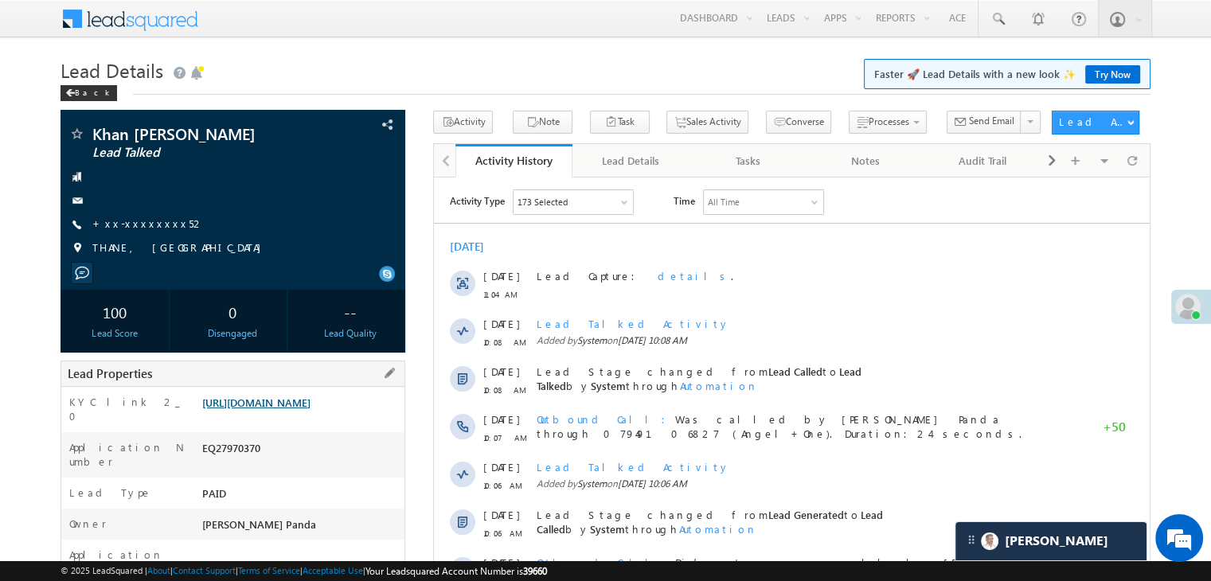
click at [311, 409] on link "https://angelbroking1-pk3em7sa.customui-test.leadsquared.com?leadId=39f6e303-e7…" at bounding box center [256, 403] width 108 height 14
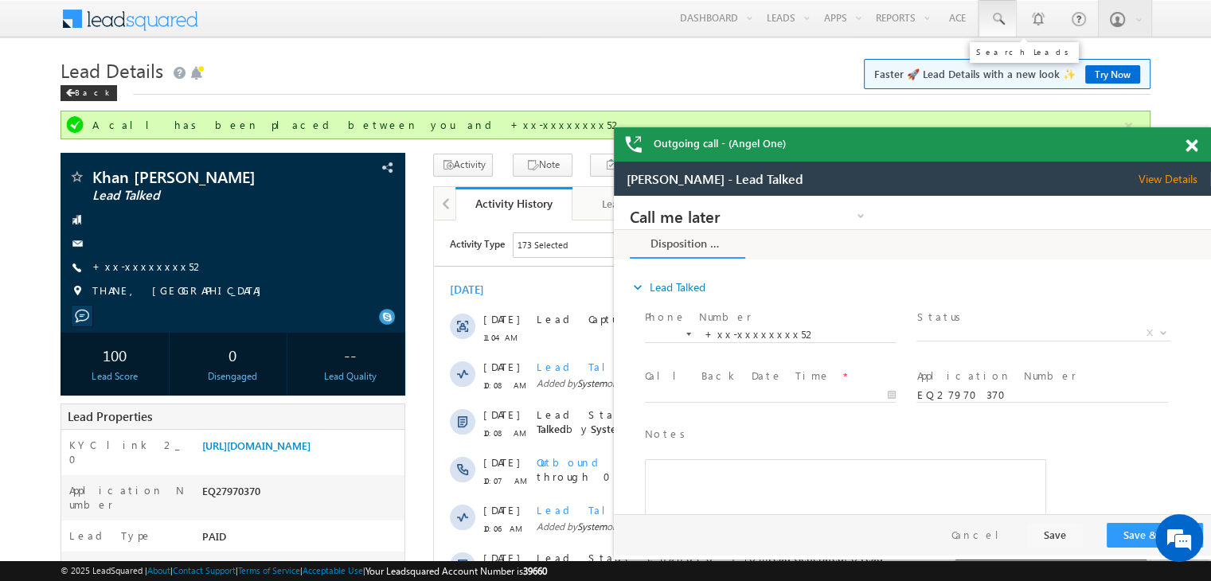
click at [998, 14] on span at bounding box center [998, 19] width 16 height 16
paste input "EQ27968466"
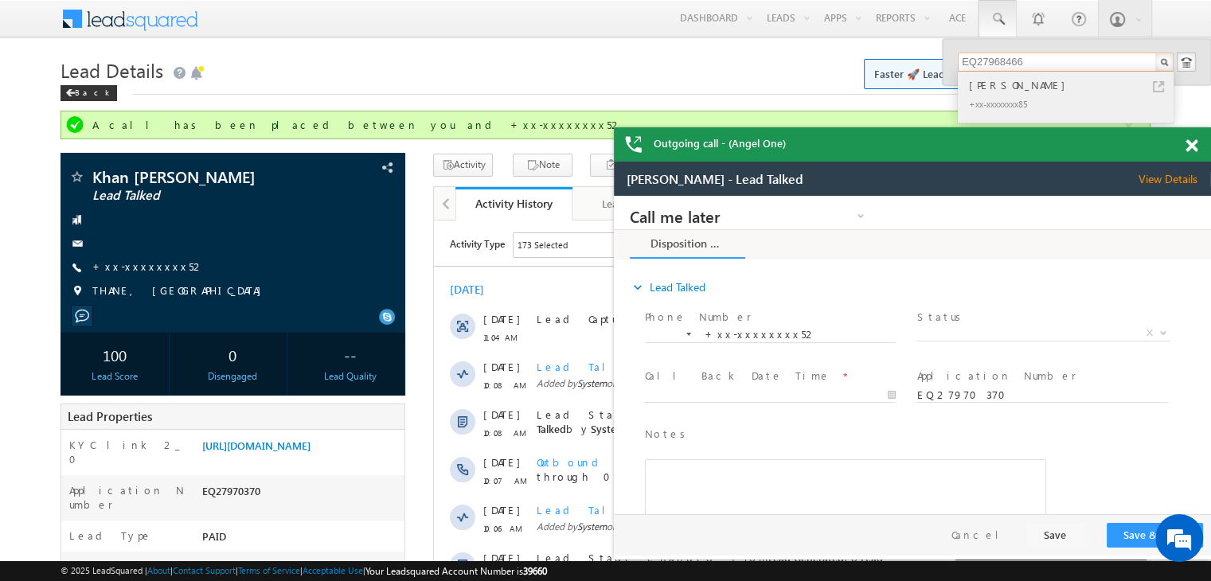
type input "EQ27968466"
click at [992, 90] on div "[PERSON_NAME]" at bounding box center [1072, 85] width 213 height 18
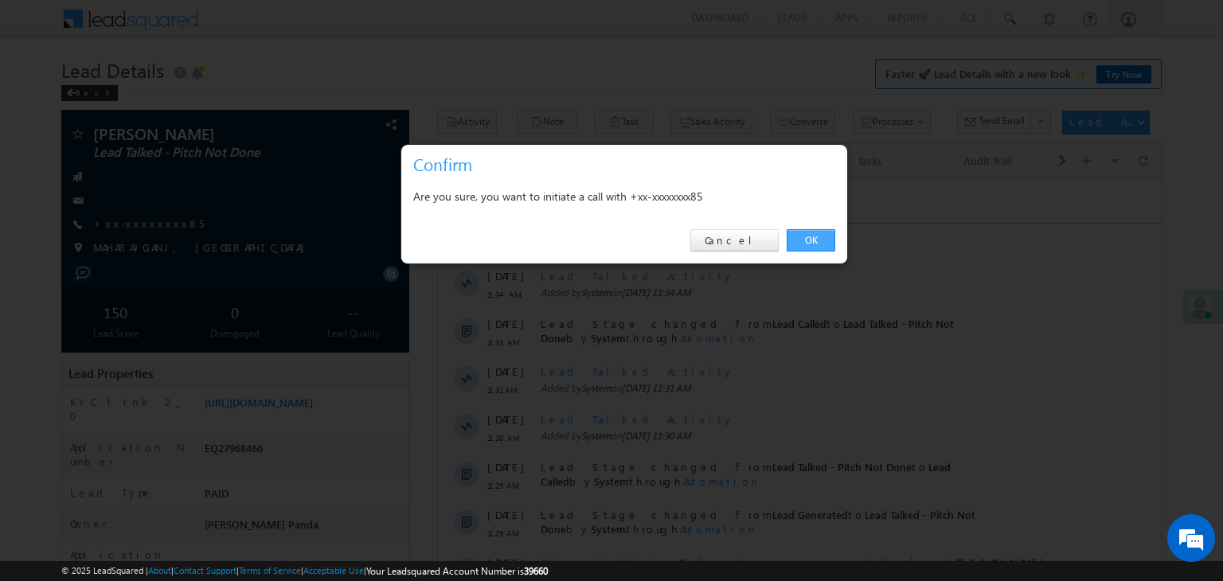
click at [818, 243] on link "OK" at bounding box center [811, 240] width 49 height 22
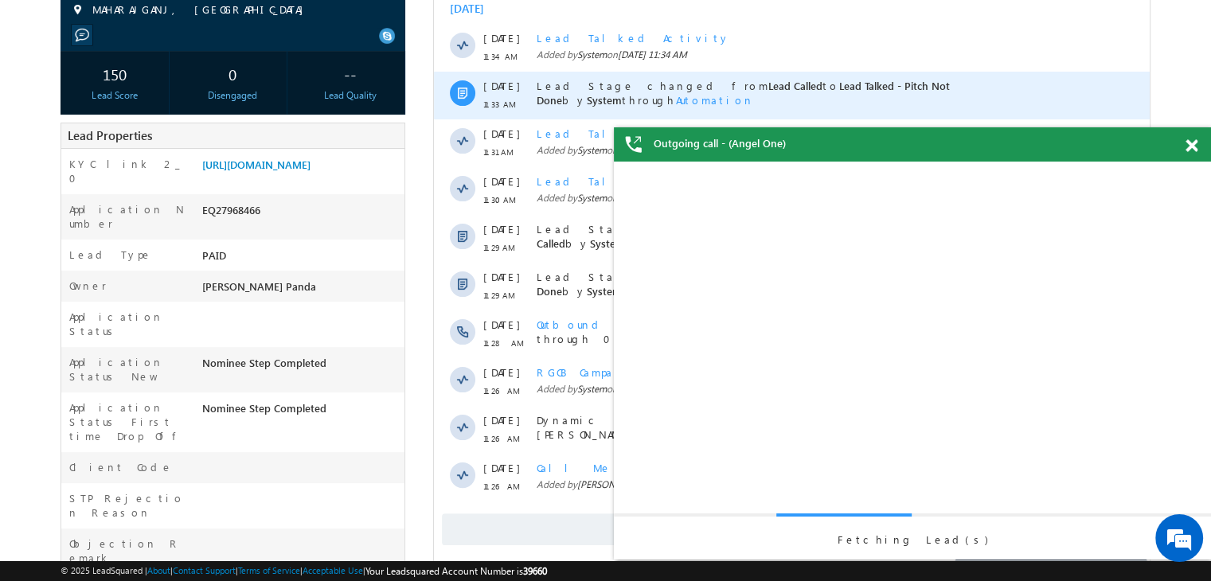
click at [754, 93] on span "Automation" at bounding box center [715, 100] width 78 height 14
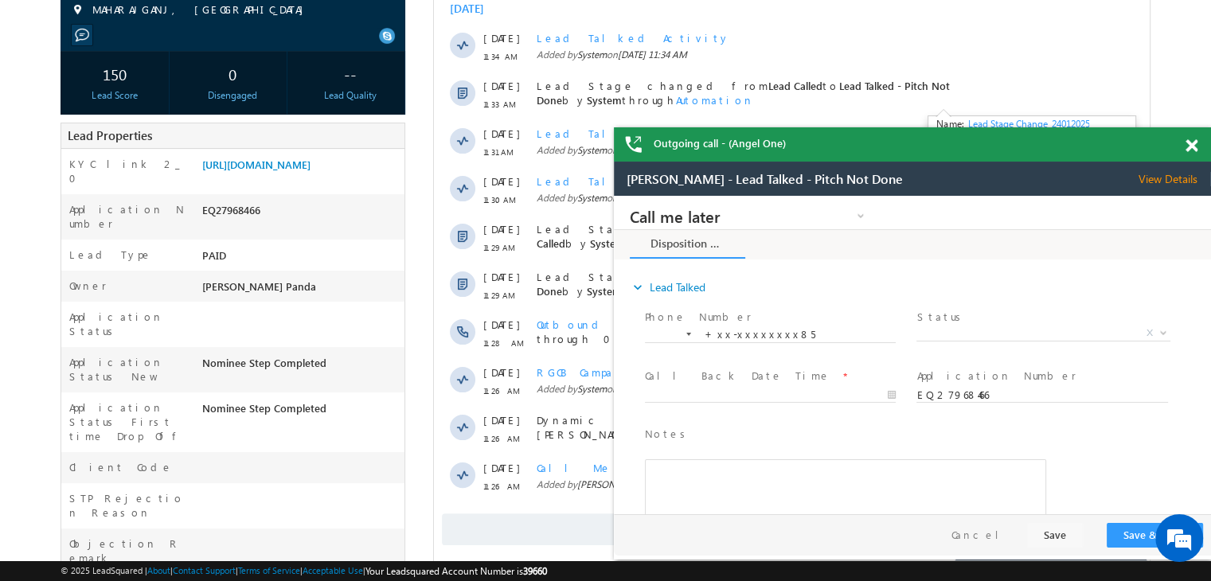
click at [1191, 147] on span at bounding box center [1191, 146] width 12 height 14
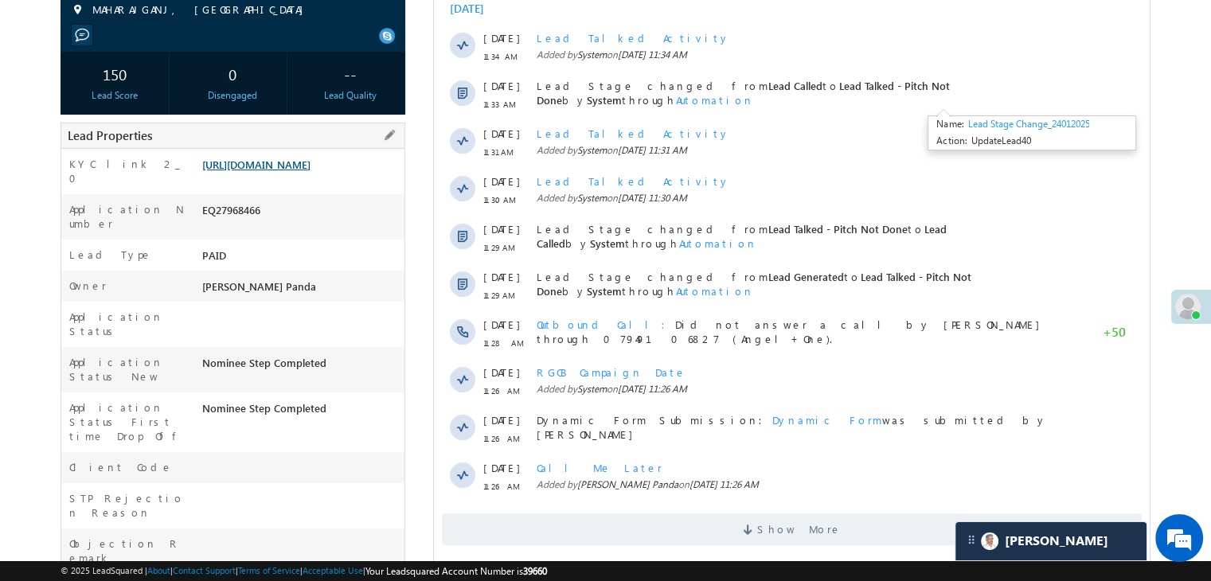
click at [311, 171] on link "[URL][DOMAIN_NAME]" at bounding box center [256, 165] width 108 height 14
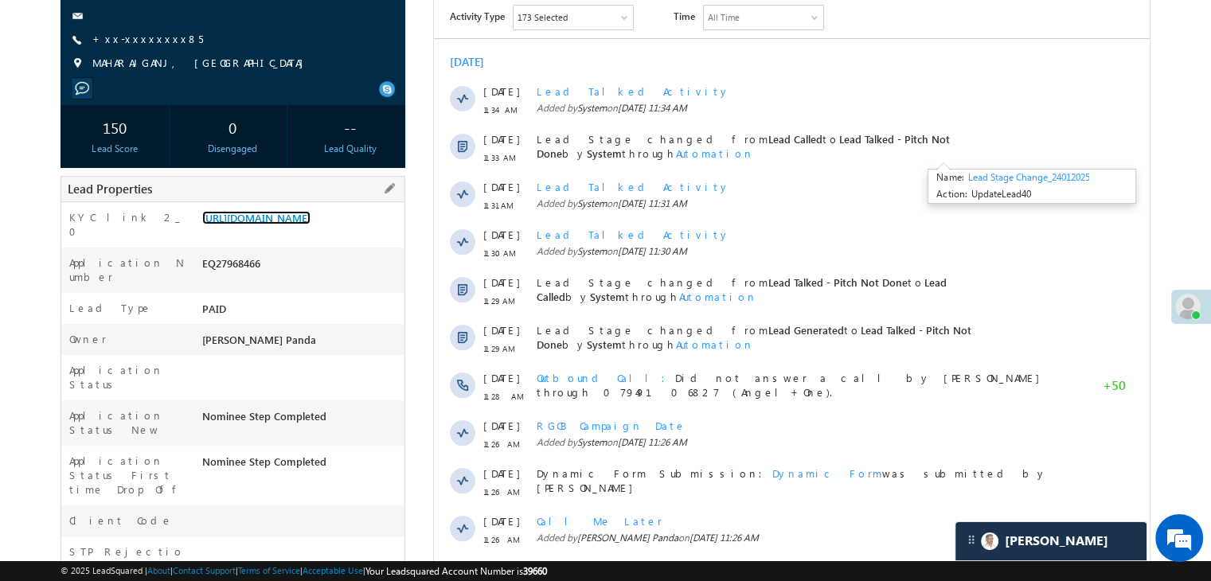
scroll to position [122, 0]
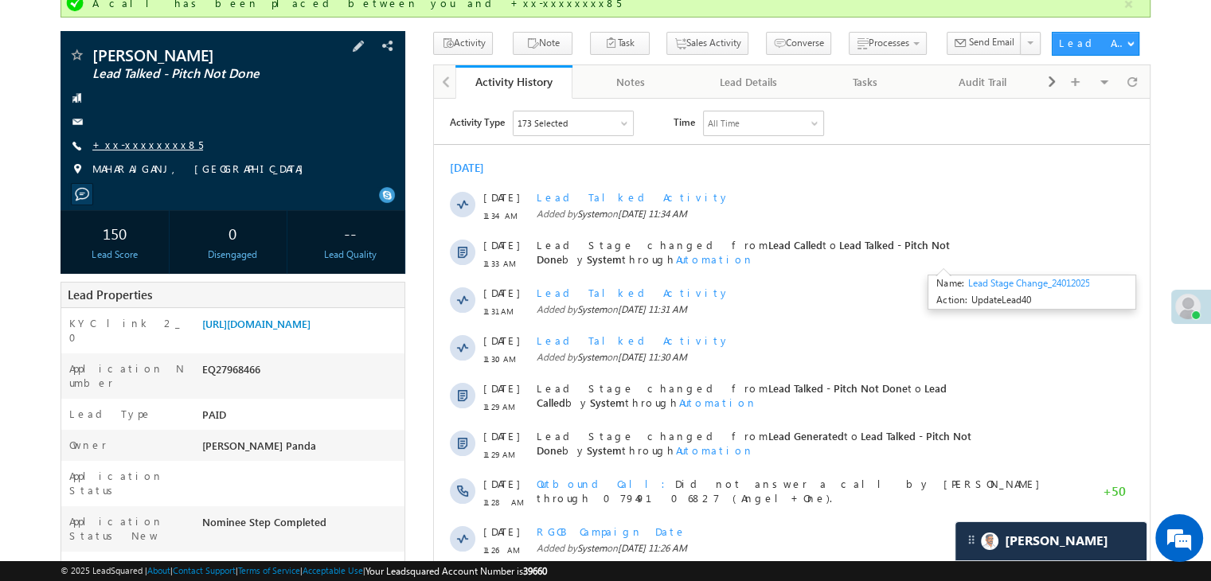
click at [140, 146] on link "+xx-xxxxxxxx85" at bounding box center [147, 145] width 111 height 14
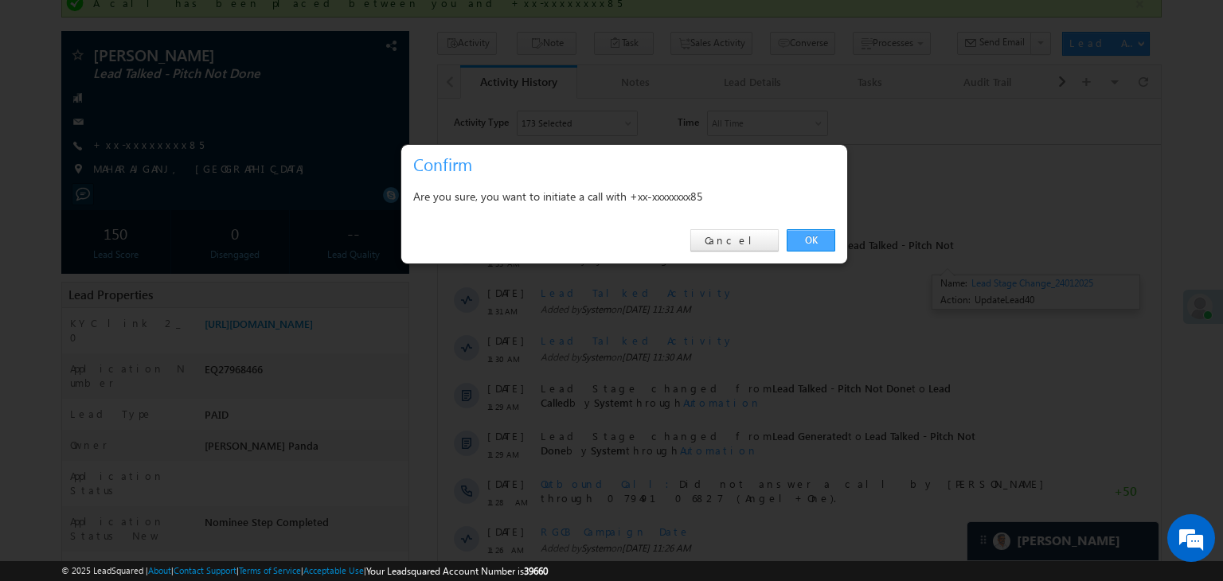
click at [803, 235] on link "OK" at bounding box center [811, 240] width 49 height 22
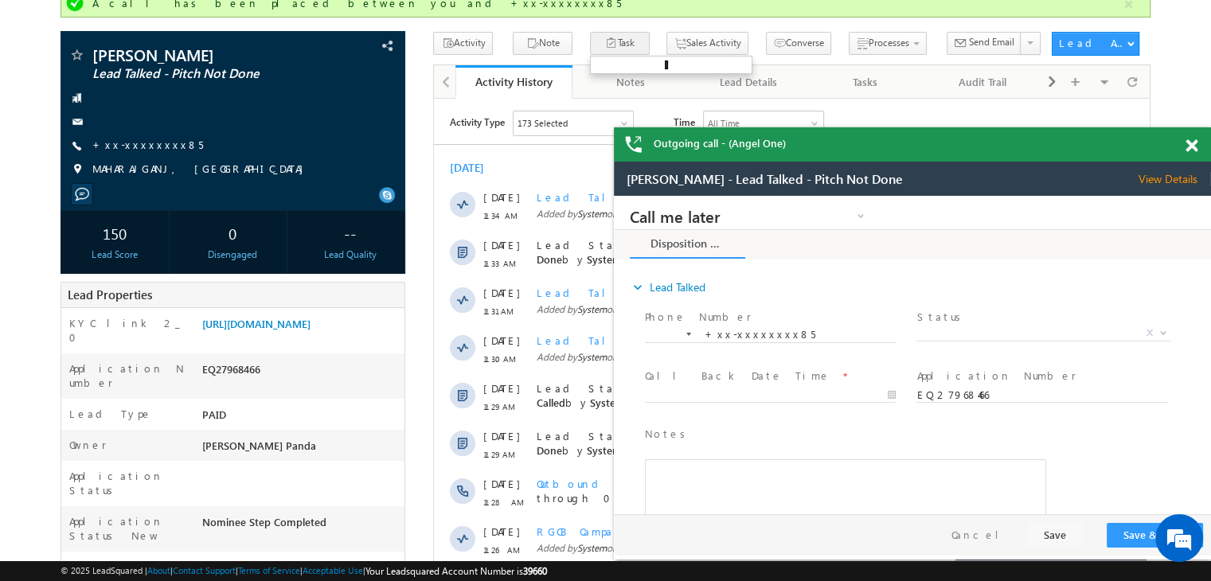
scroll to position [0, 0]
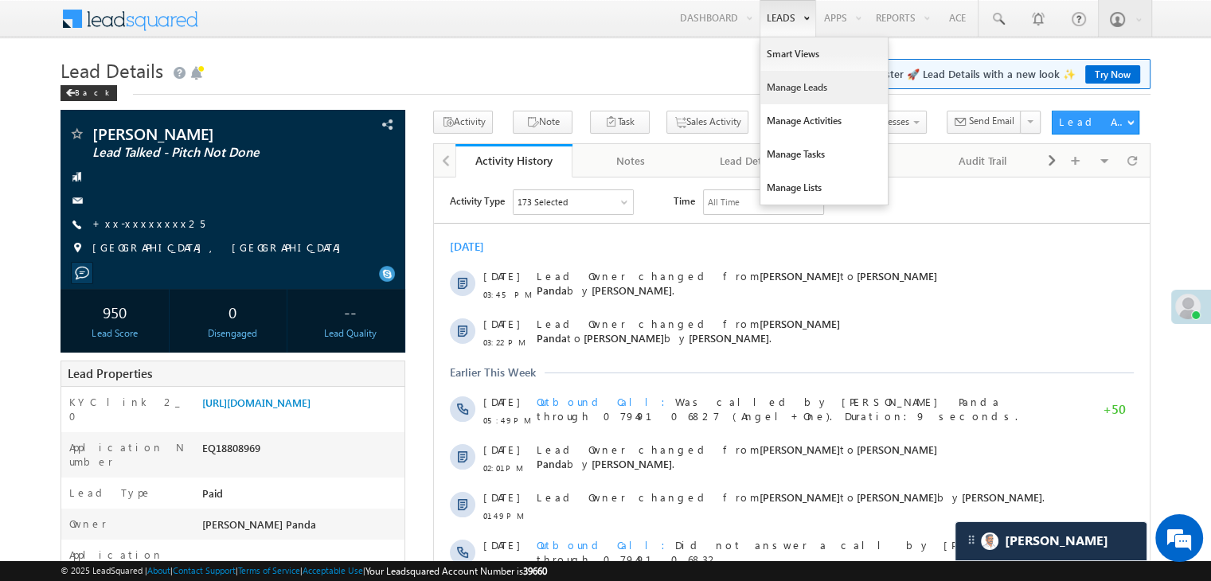
click at [777, 84] on link "Manage Leads" at bounding box center [823, 87] width 127 height 33
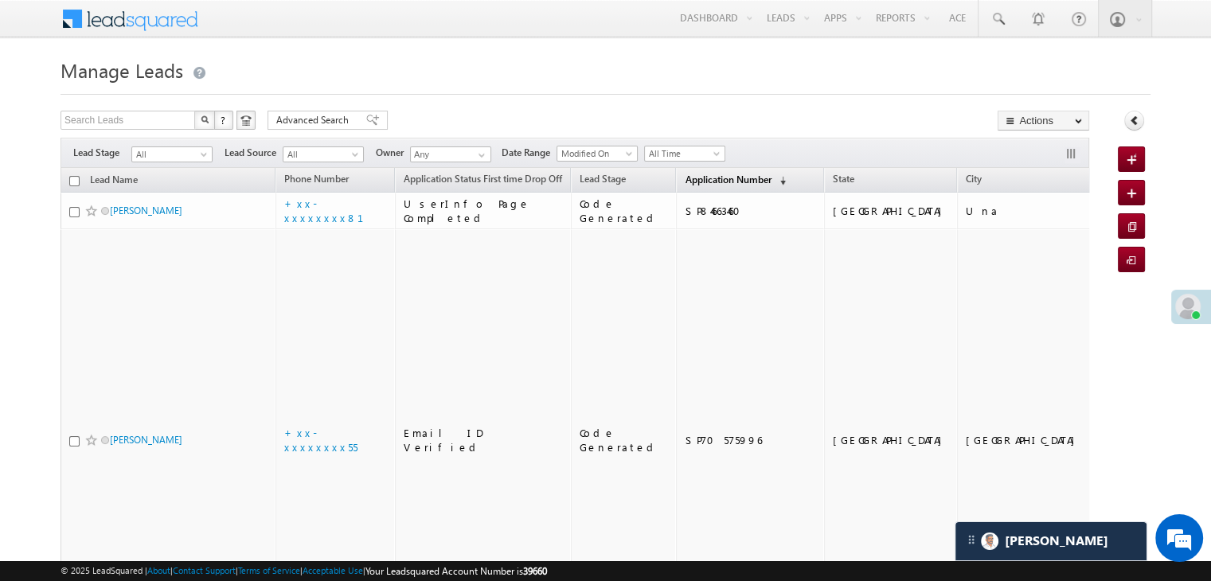
click at [685, 180] on span "Application Number" at bounding box center [728, 180] width 86 height 12
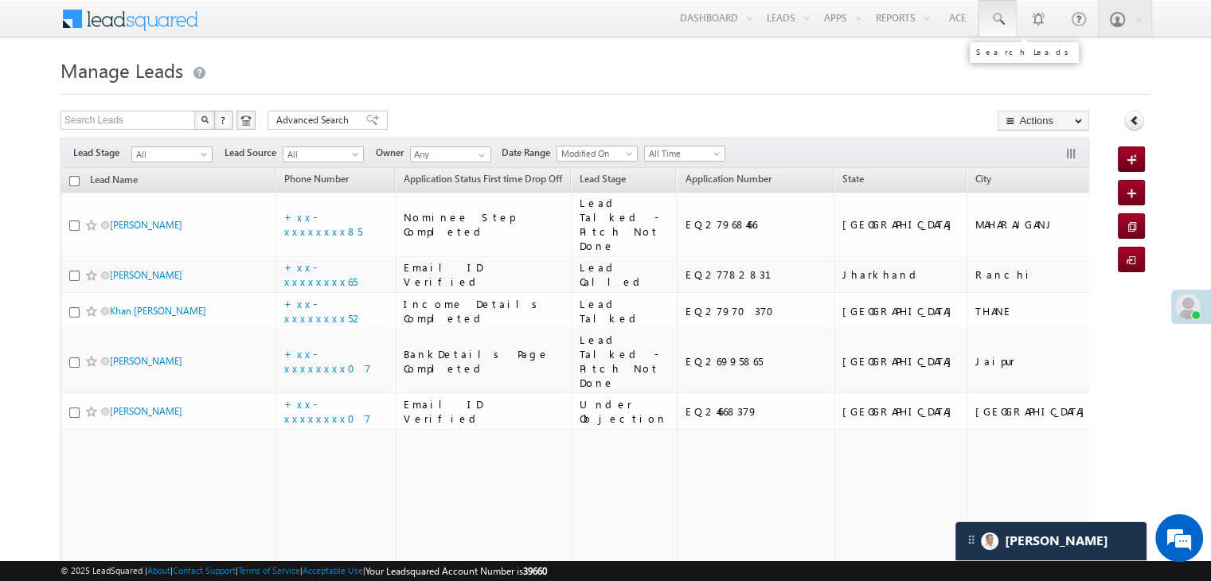
click at [994, 14] on span at bounding box center [998, 19] width 16 height 16
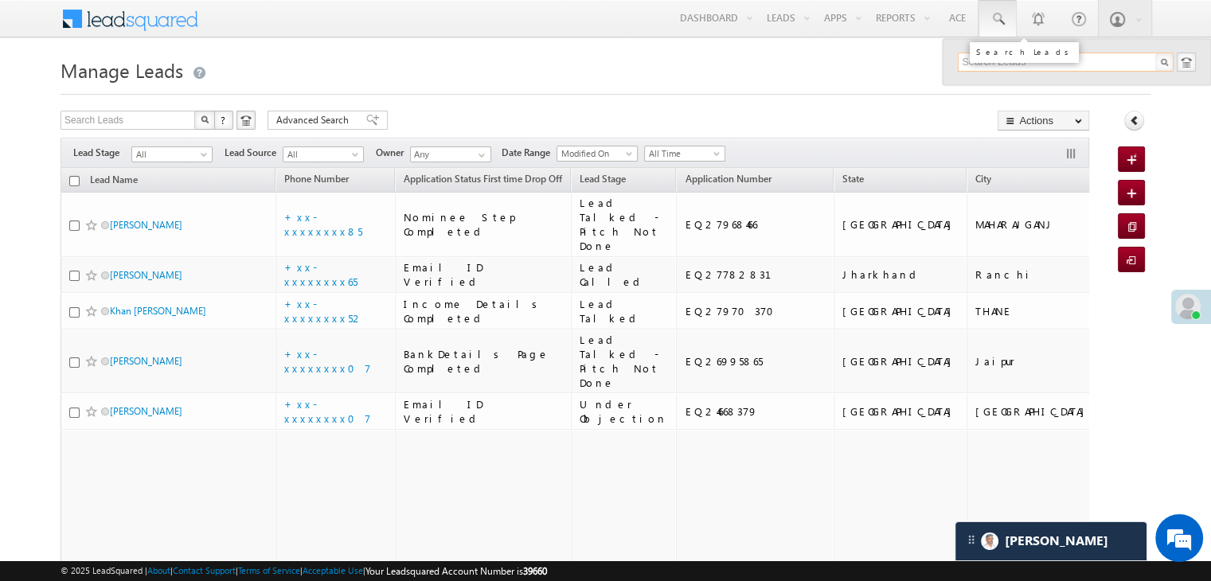
paste input "EQ18808969"
type input "EQ18808969"
click at [996, 90] on div "Somsubhra pramanik" at bounding box center [1072, 85] width 213 height 18
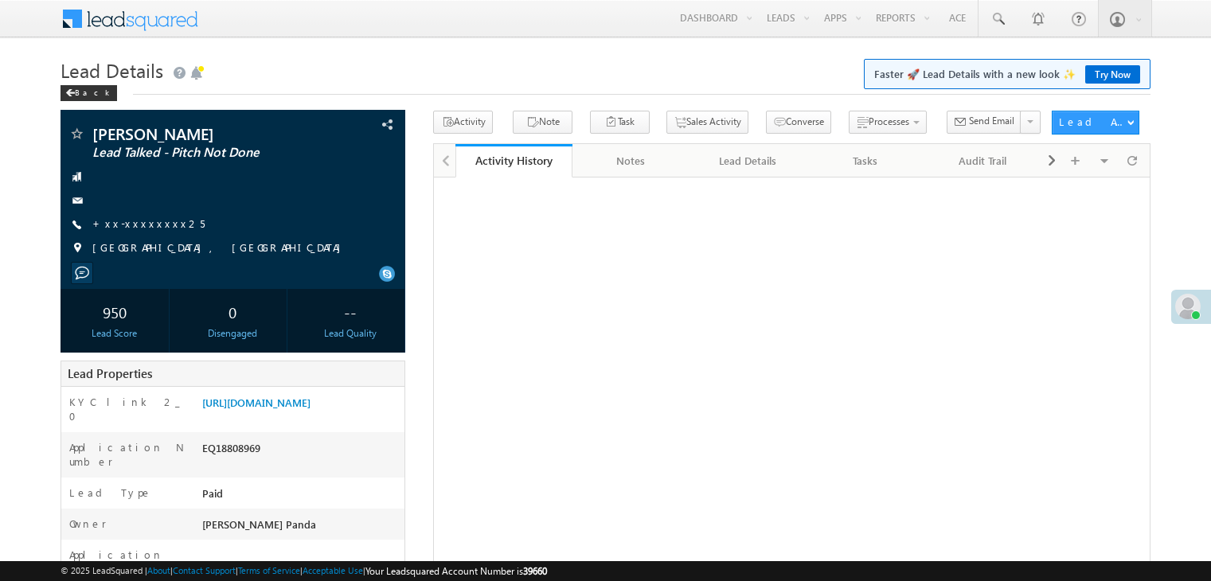
click at [140, 225] on link "+xx-xxxxxxxx25" at bounding box center [148, 224] width 112 height 14
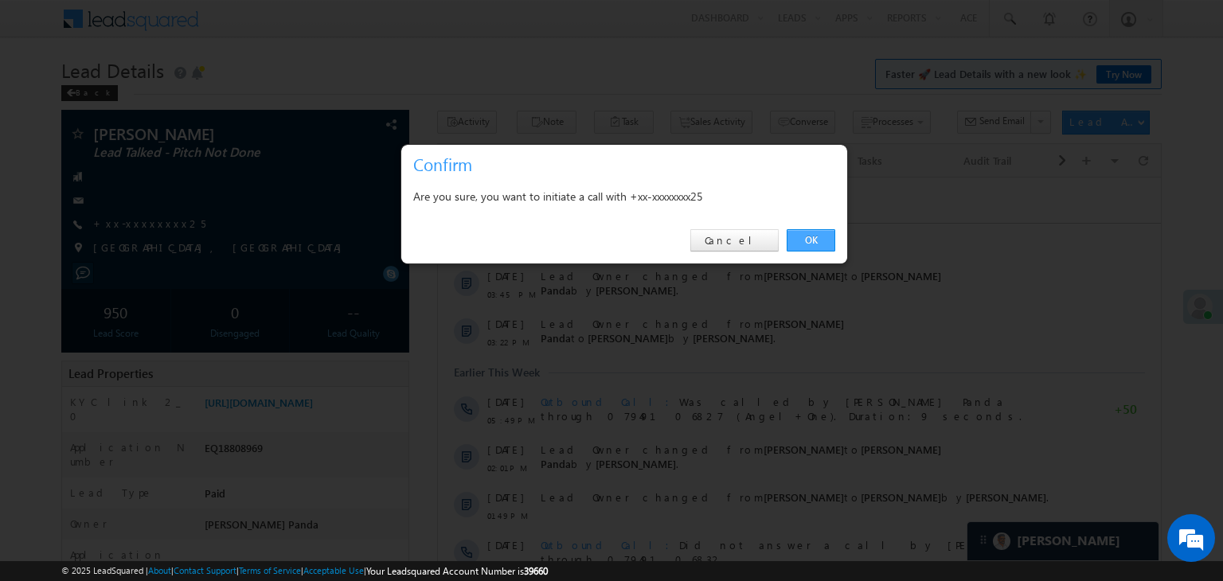
click at [821, 237] on link "OK" at bounding box center [811, 240] width 49 height 22
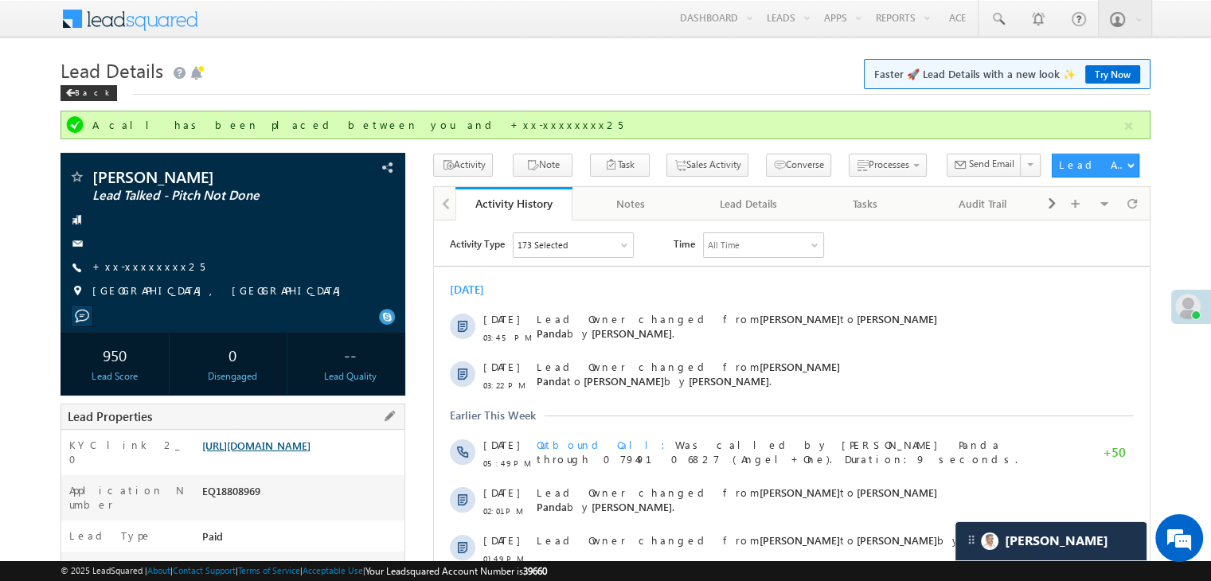
click at [333, 428] on div "Lead Properties" at bounding box center [233, 417] width 345 height 26
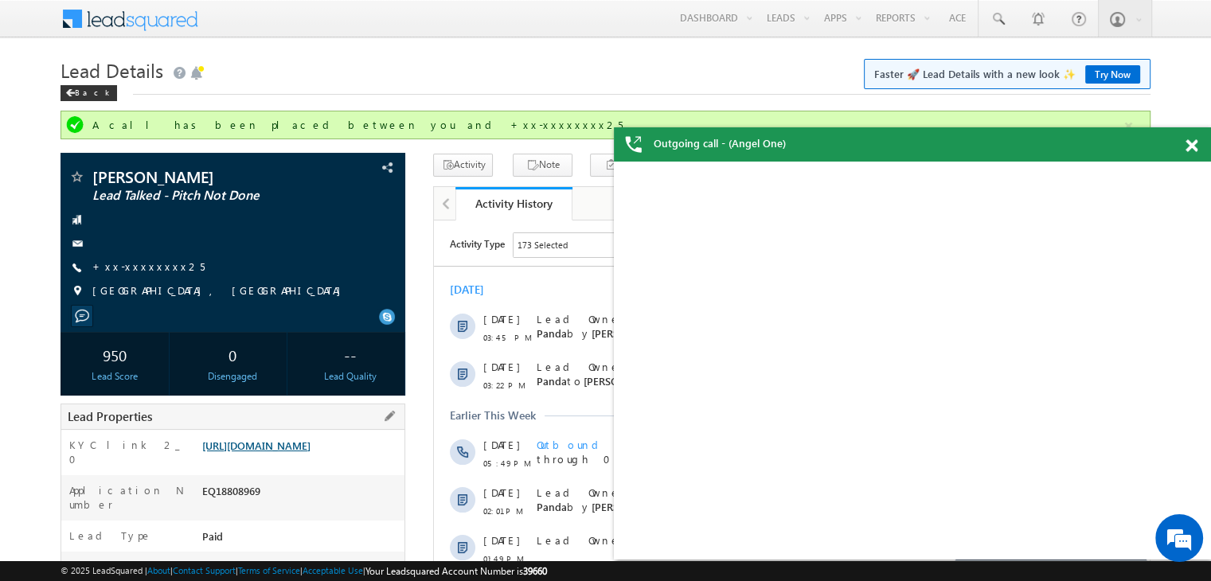
click at [311, 452] on link "https://angelbroking1-pk3em7sa.customui-test.leadsquared.com?leadId=f32229ef-96…" at bounding box center [256, 446] width 108 height 14
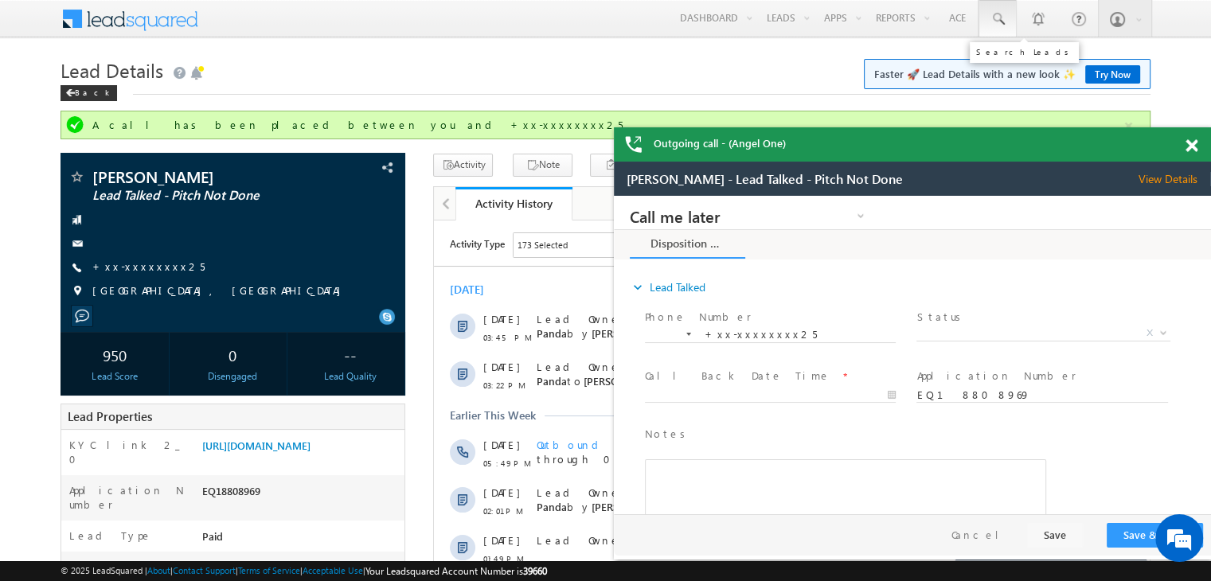
click at [997, 19] on span at bounding box center [998, 19] width 16 height 16
paste input "EQ27061409"
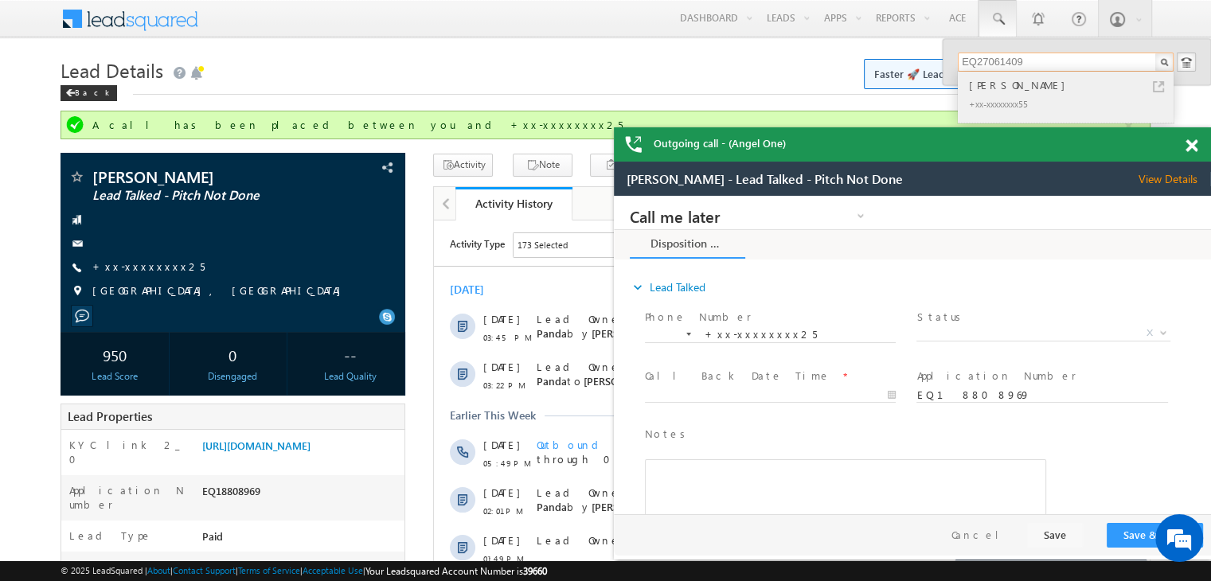
type input "EQ27061409"
click at [998, 90] on div "Ashok gaud" at bounding box center [1072, 85] width 213 height 18
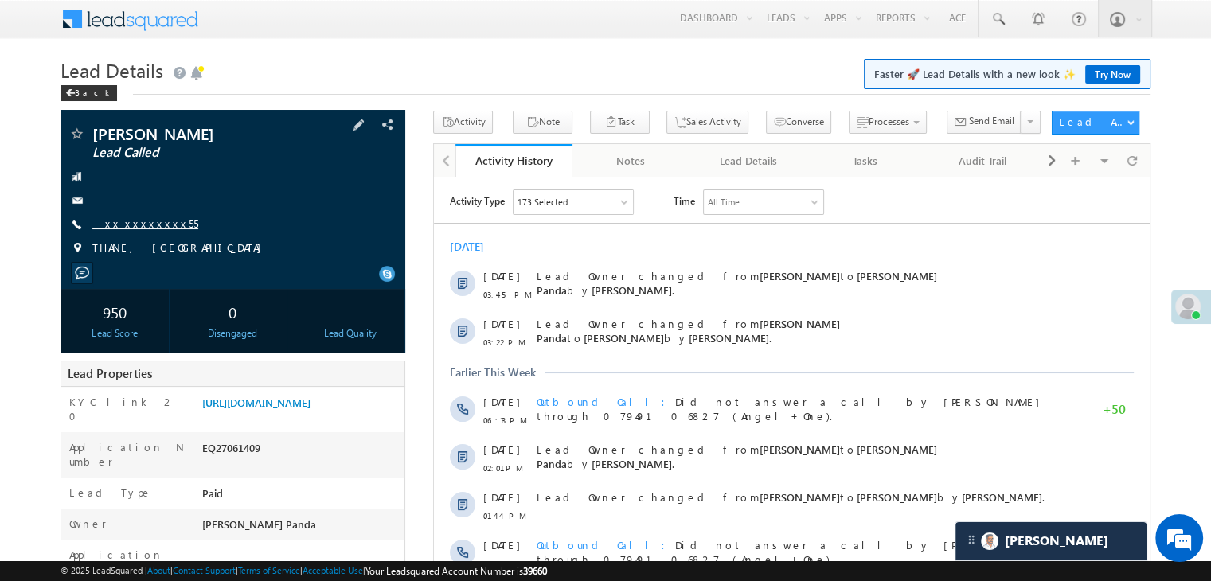
click at [143, 224] on link "+xx-xxxxxxxx55" at bounding box center [145, 224] width 106 height 14
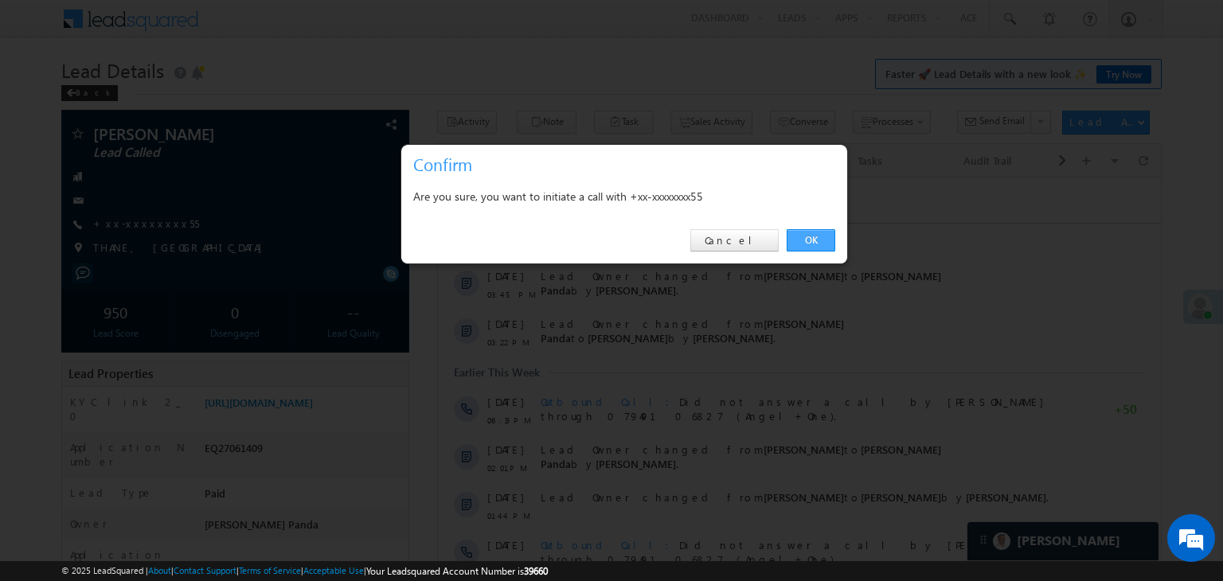
drag, startPoint x: 803, startPoint y: 232, endPoint x: 369, endPoint y: 47, distance: 471.2
click at [803, 232] on link "OK" at bounding box center [811, 240] width 49 height 22
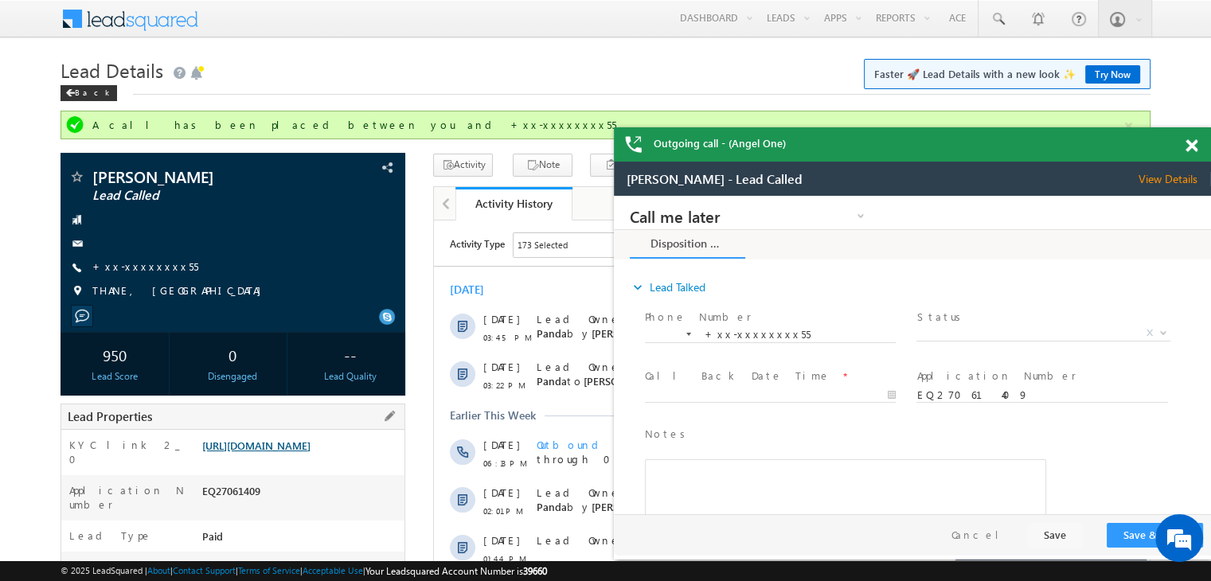
click at [307, 452] on link "https://angelbroking1-pk3em7sa.customui-test.leadsquared.com?leadId=4bb8b45f-f2…" at bounding box center [256, 446] width 108 height 14
click at [1001, 20] on span at bounding box center [998, 19] width 16 height 16
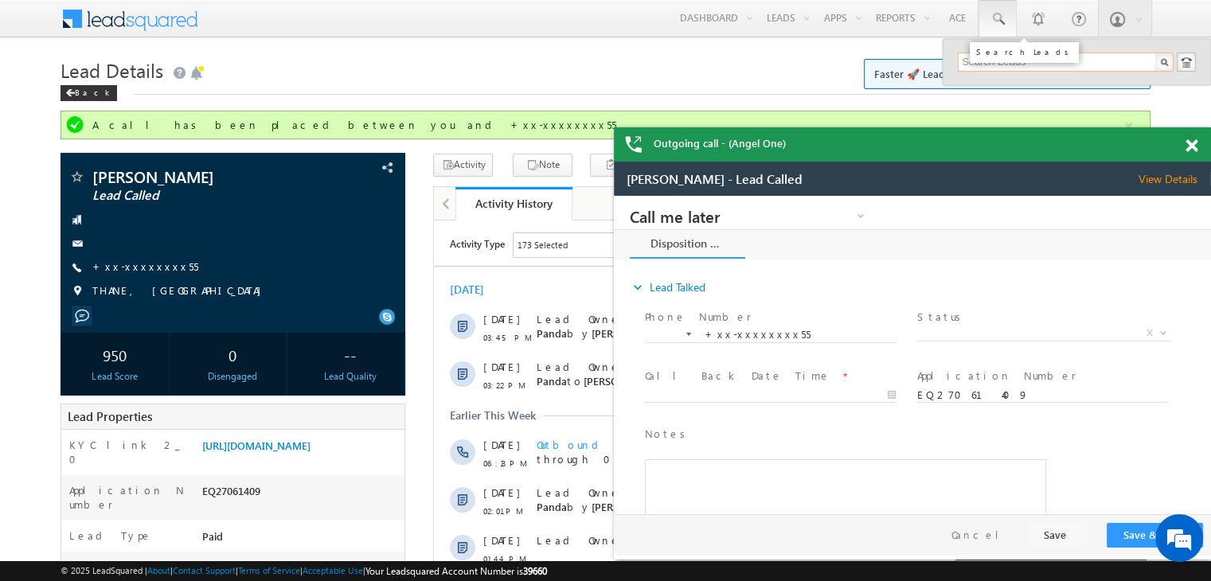
paste input "EQ26847569"
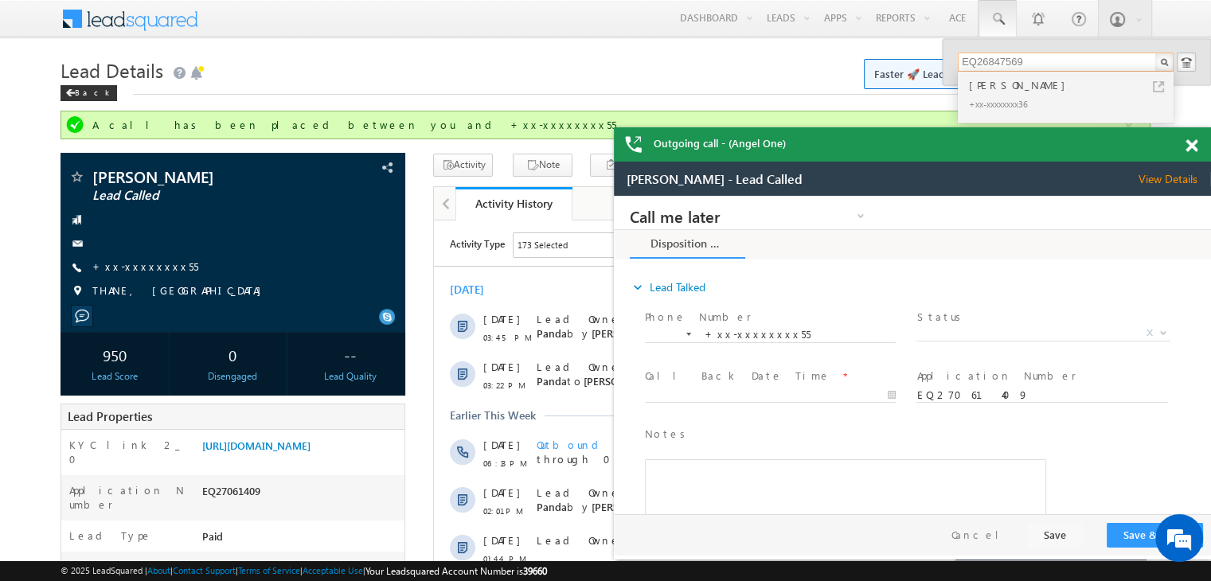
type input "EQ26847569"
click at [990, 88] on div "[PERSON_NAME]" at bounding box center [1072, 85] width 213 height 18
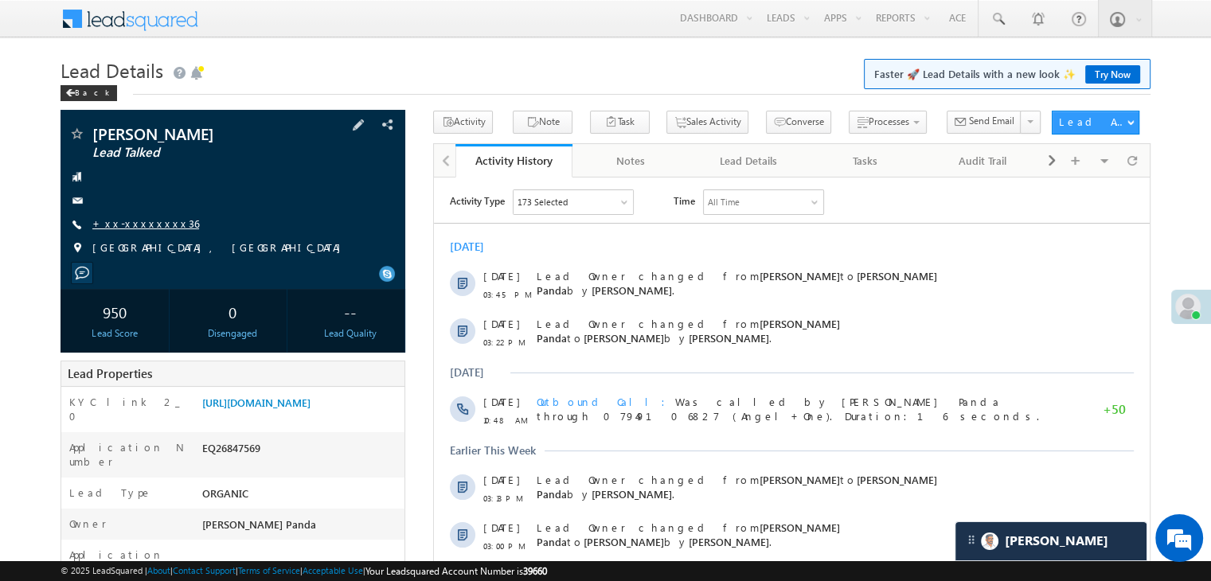
click at [143, 227] on link "+xx-xxxxxxxx36" at bounding box center [145, 224] width 107 height 14
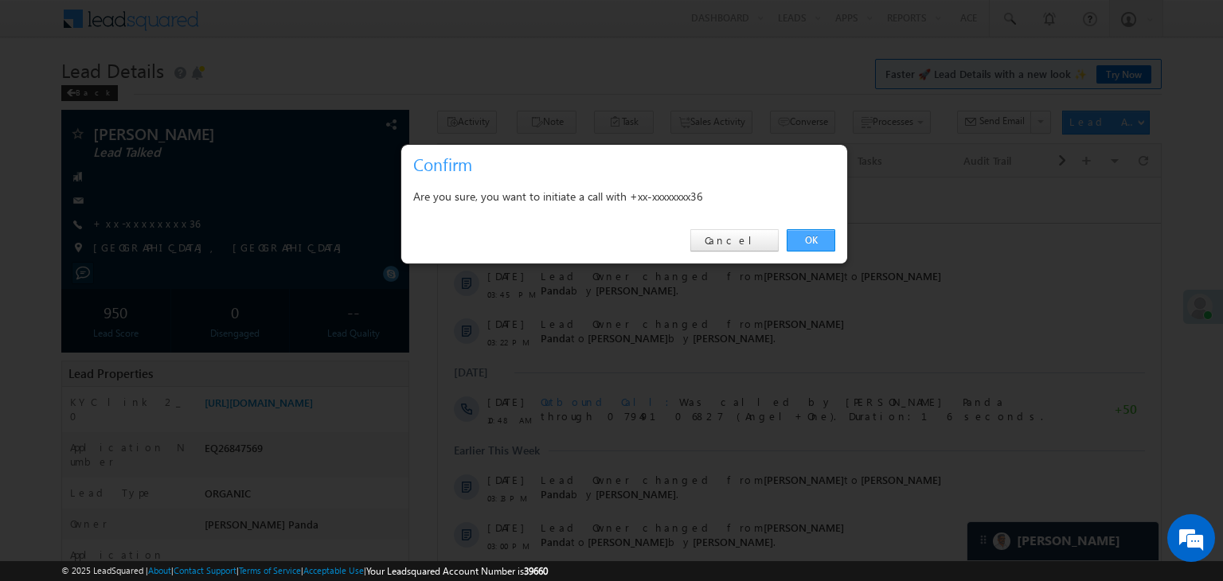
click at [810, 240] on link "OK" at bounding box center [811, 240] width 49 height 22
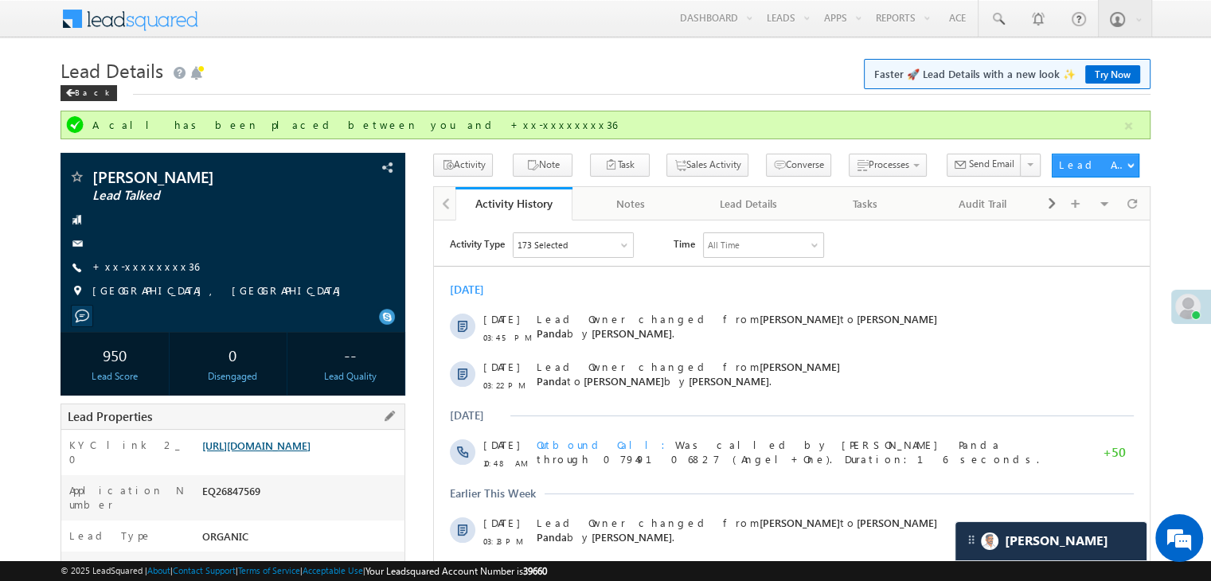
click at [311, 452] on link "[URL][DOMAIN_NAME]" at bounding box center [256, 446] width 108 height 14
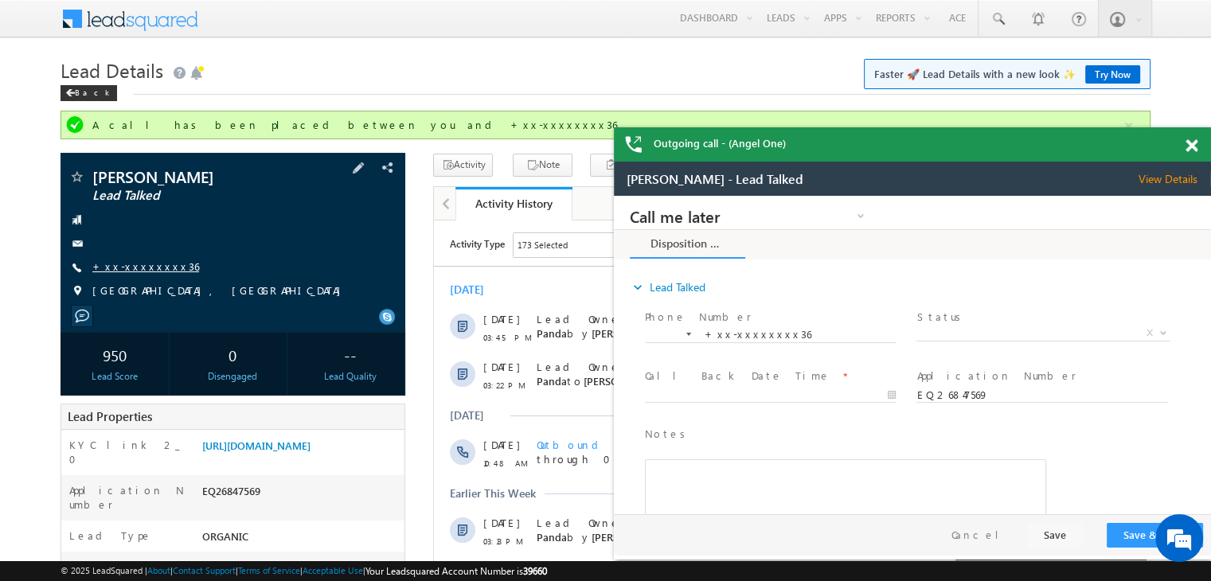
click at [139, 263] on link "+xx-xxxxxxxx36" at bounding box center [145, 267] width 107 height 14
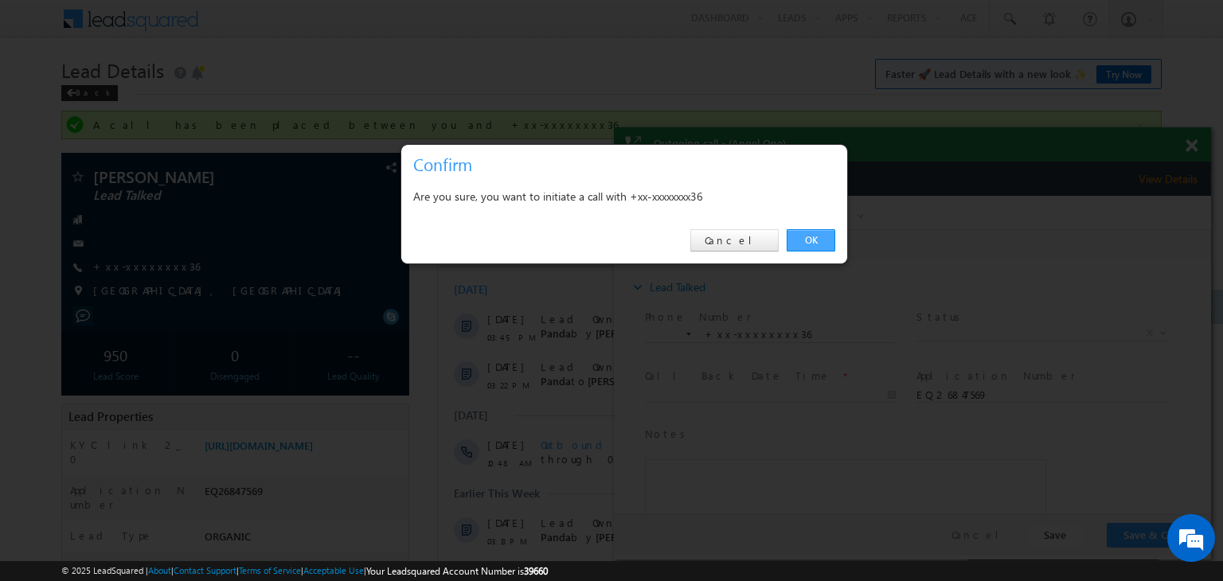
click at [807, 244] on link "OK" at bounding box center [811, 240] width 49 height 22
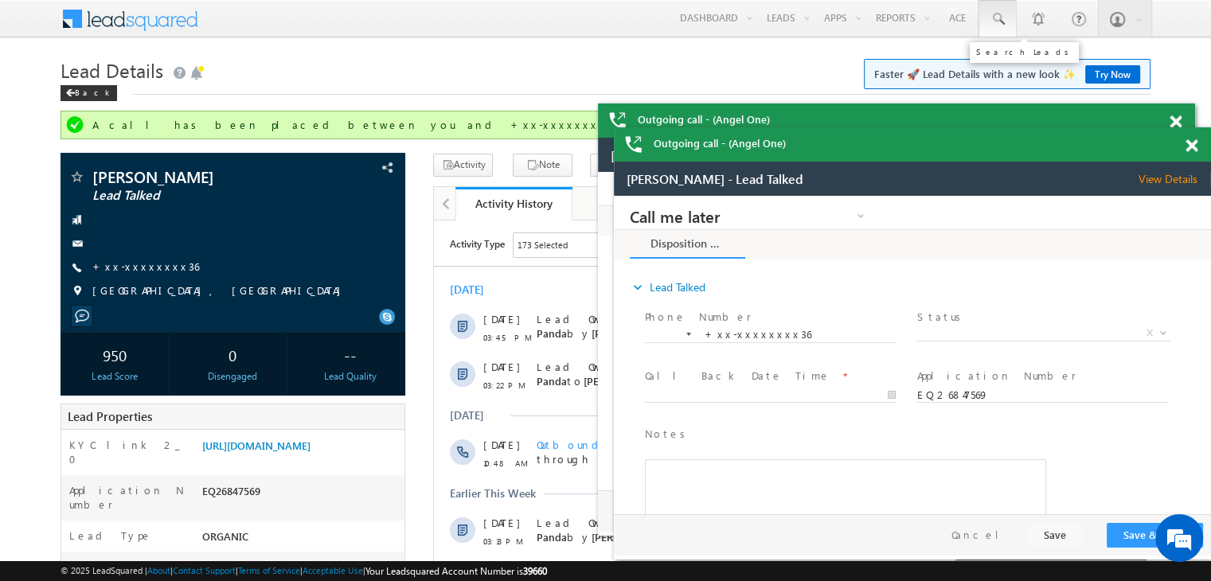
click at [1005, 19] on span at bounding box center [998, 19] width 16 height 16
paste input "EQ27149917"
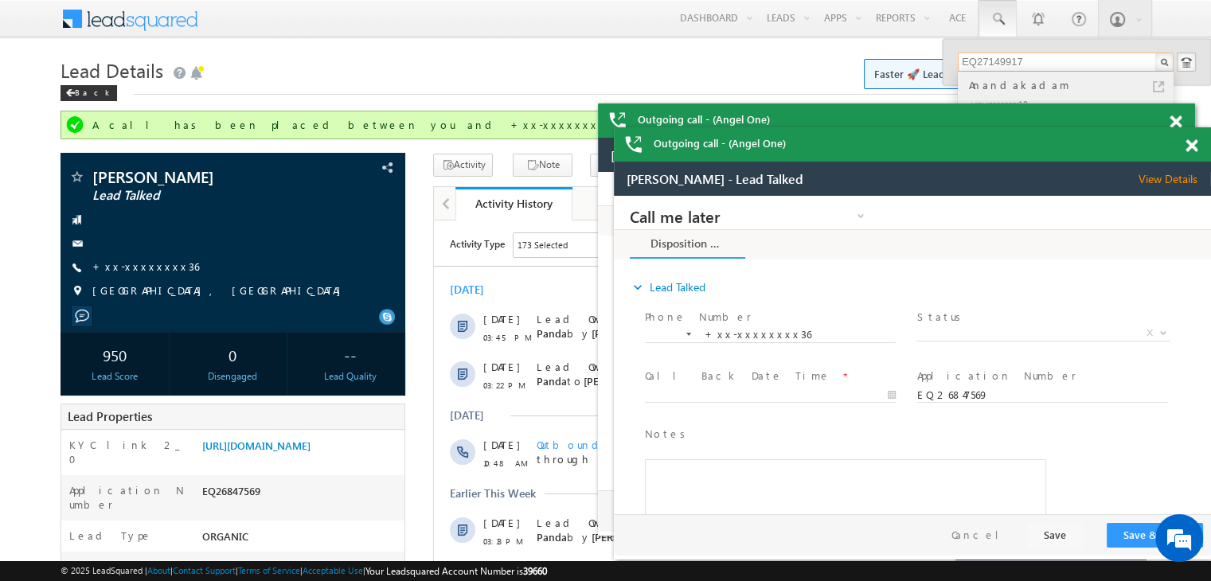
type input "EQ27149917"
click at [1006, 87] on div "Anandakadam" at bounding box center [1072, 85] width 213 height 18
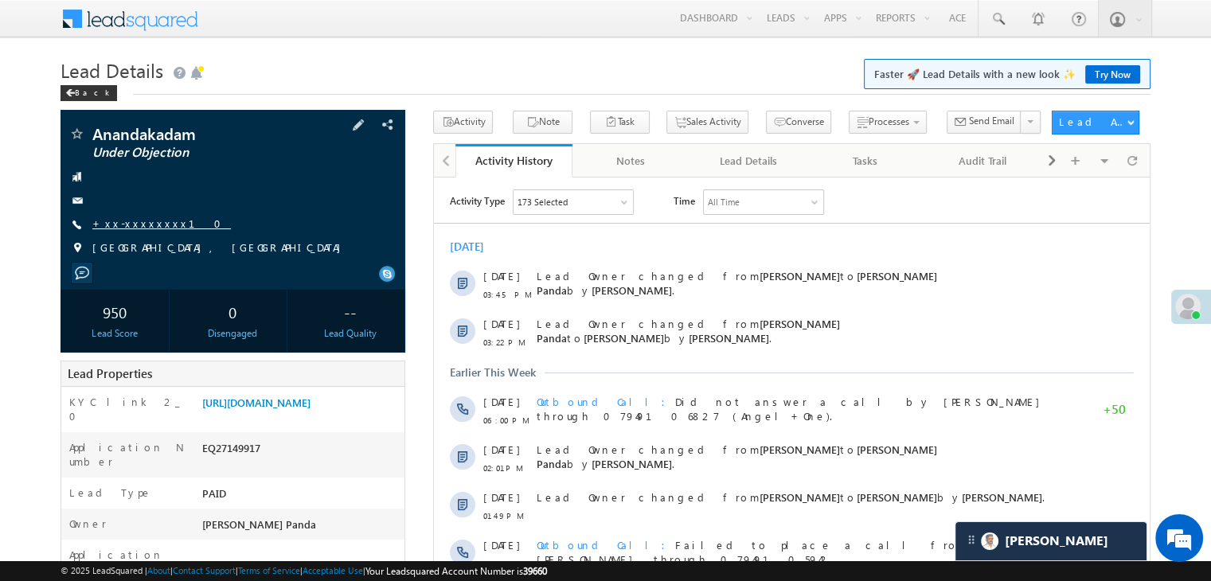
click at [148, 229] on link "+xx-xxxxxxxx10" at bounding box center [161, 224] width 139 height 14
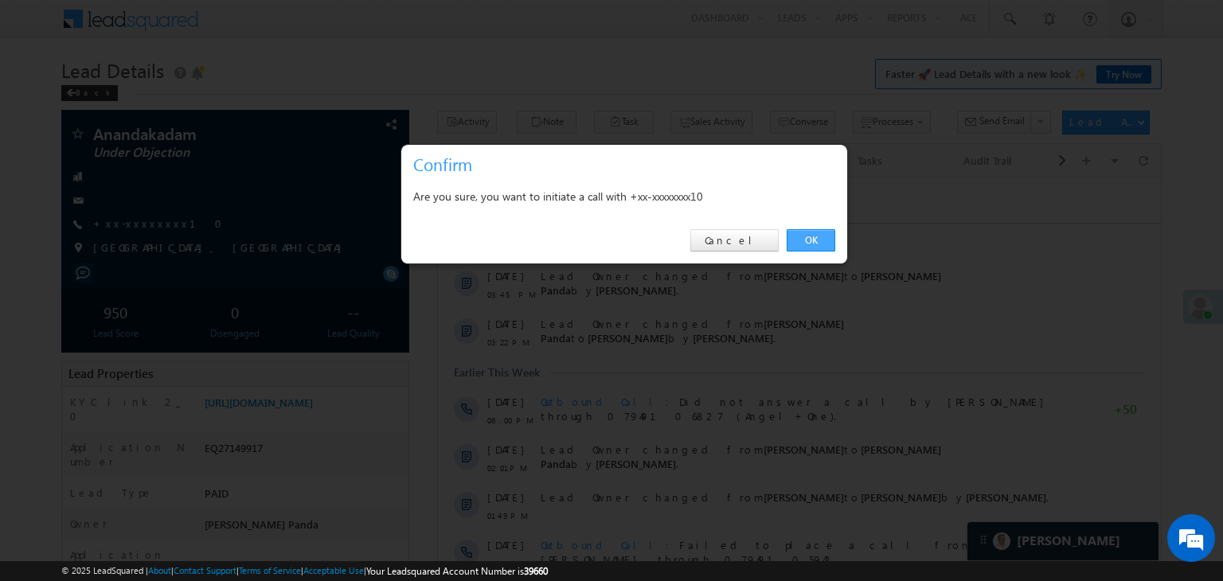
drag, startPoint x: 806, startPoint y: 241, endPoint x: 357, endPoint y: 65, distance: 482.3
click at [806, 241] on link "OK" at bounding box center [811, 240] width 49 height 22
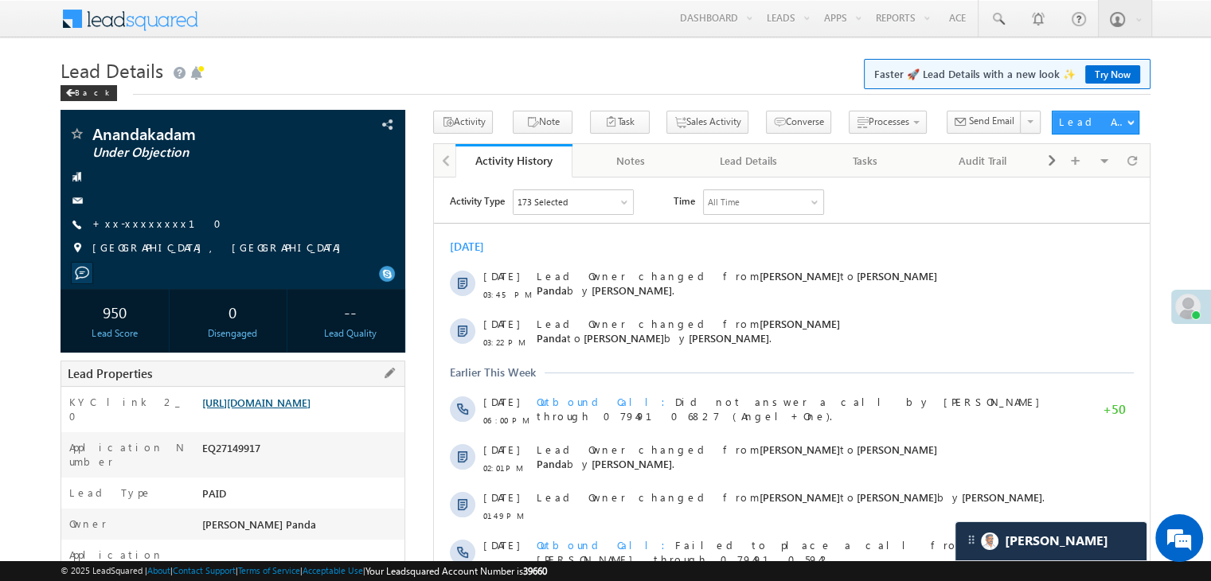
click at [299, 409] on link "https://angelbroking1-pk3em7sa.customui-test.leadsquared.com?leadId=6748b2e4-5c…" at bounding box center [256, 403] width 108 height 14
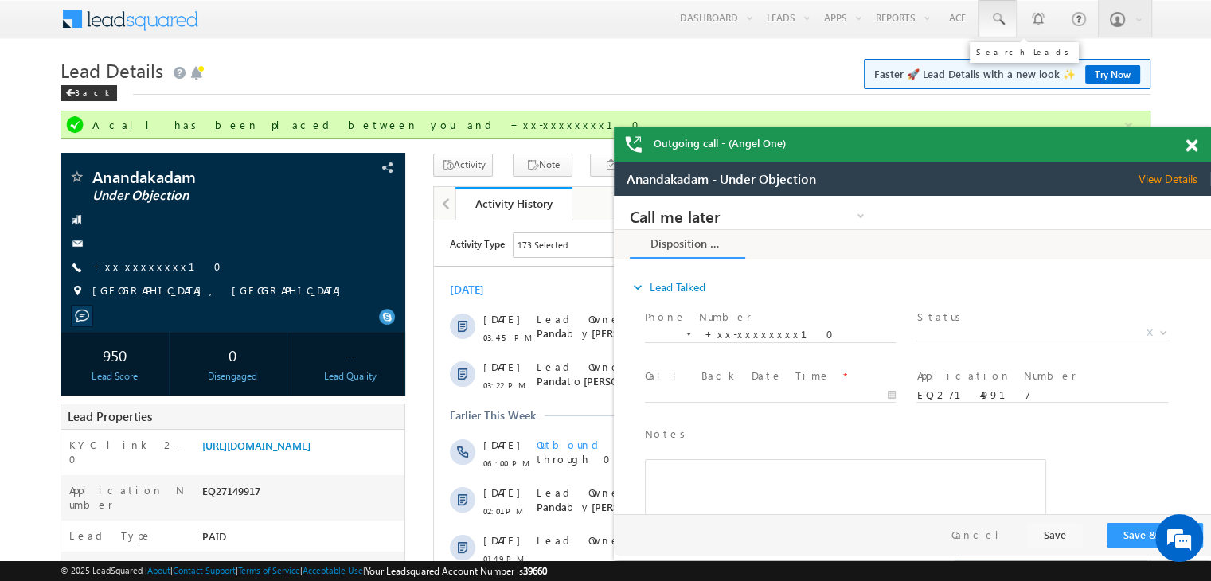
click at [997, 23] on span at bounding box center [998, 19] width 16 height 16
paste input "EQ26700890"
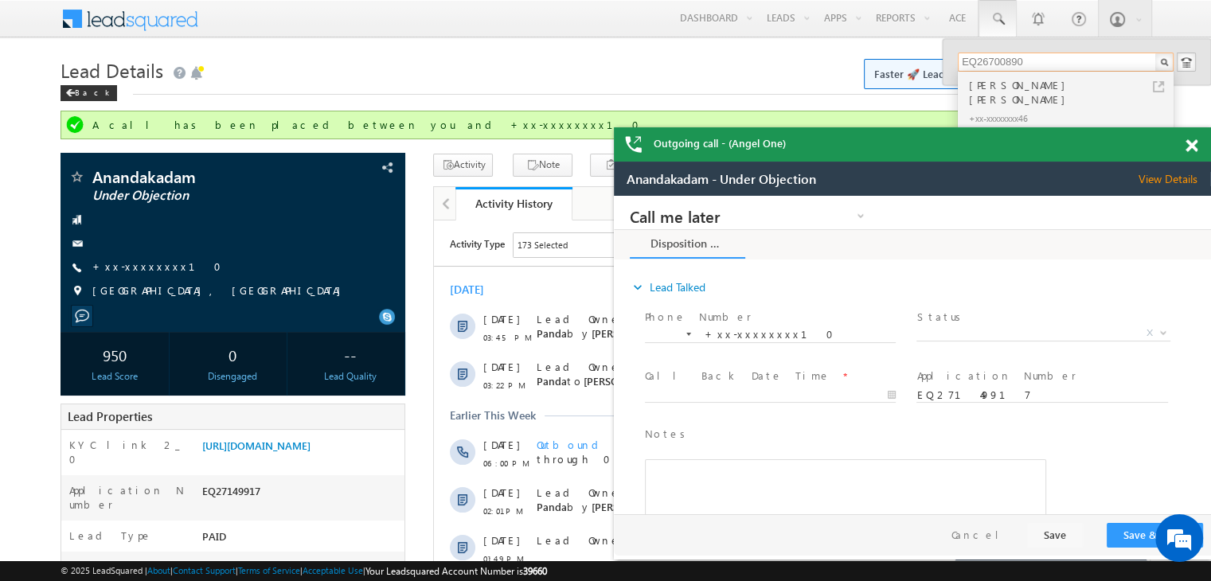
type input "EQ26700890"
click at [986, 87] on div "[PERSON_NAME] [PERSON_NAME]" at bounding box center [1072, 92] width 213 height 32
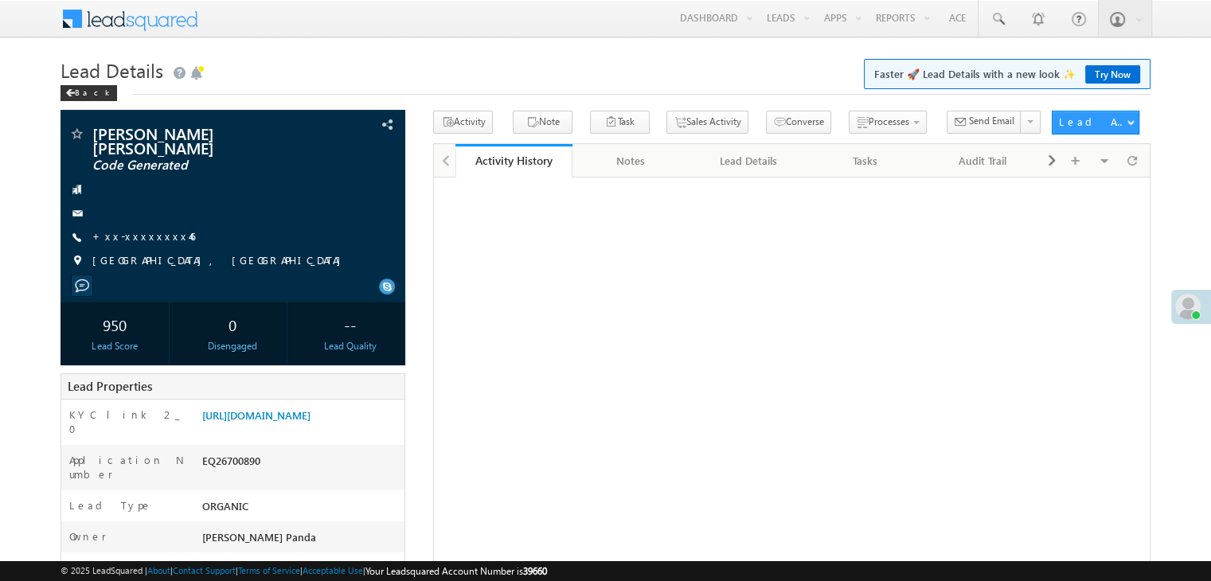
click at [141, 229] on link "+xx-xxxxxxxx46" at bounding box center [143, 236] width 103 height 14
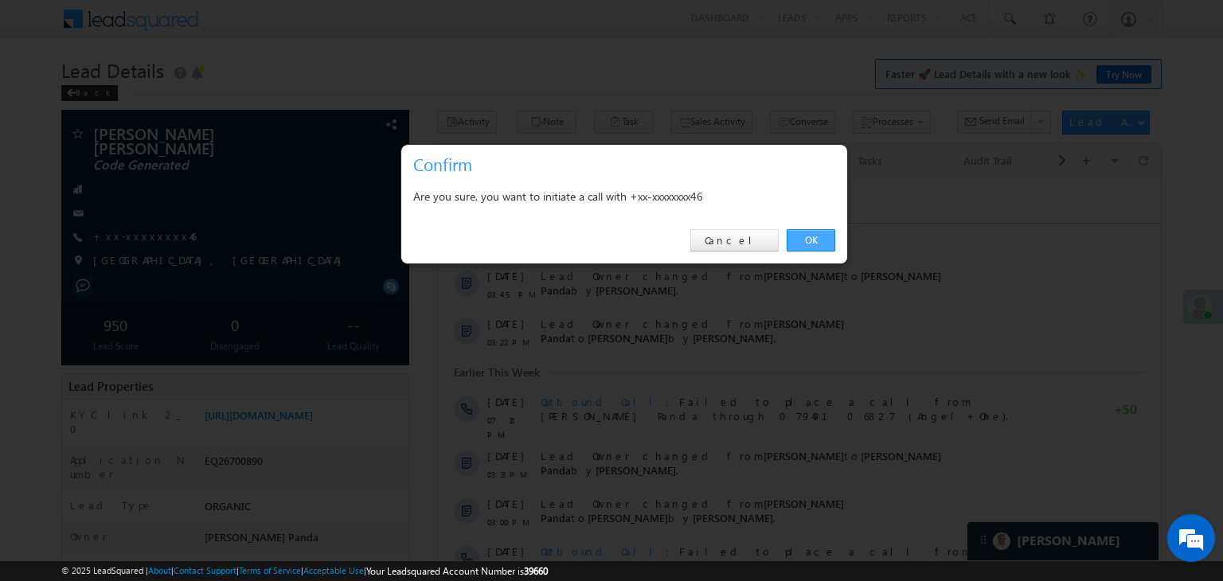
click at [800, 243] on link "OK" at bounding box center [811, 240] width 49 height 22
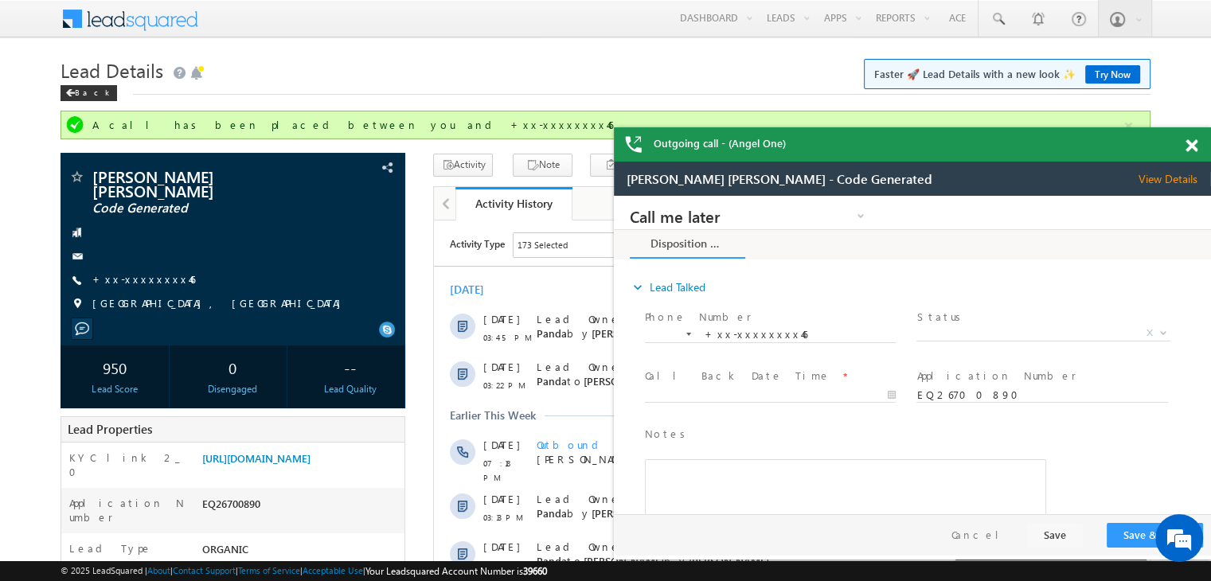
click at [1189, 144] on span at bounding box center [1191, 146] width 12 height 14
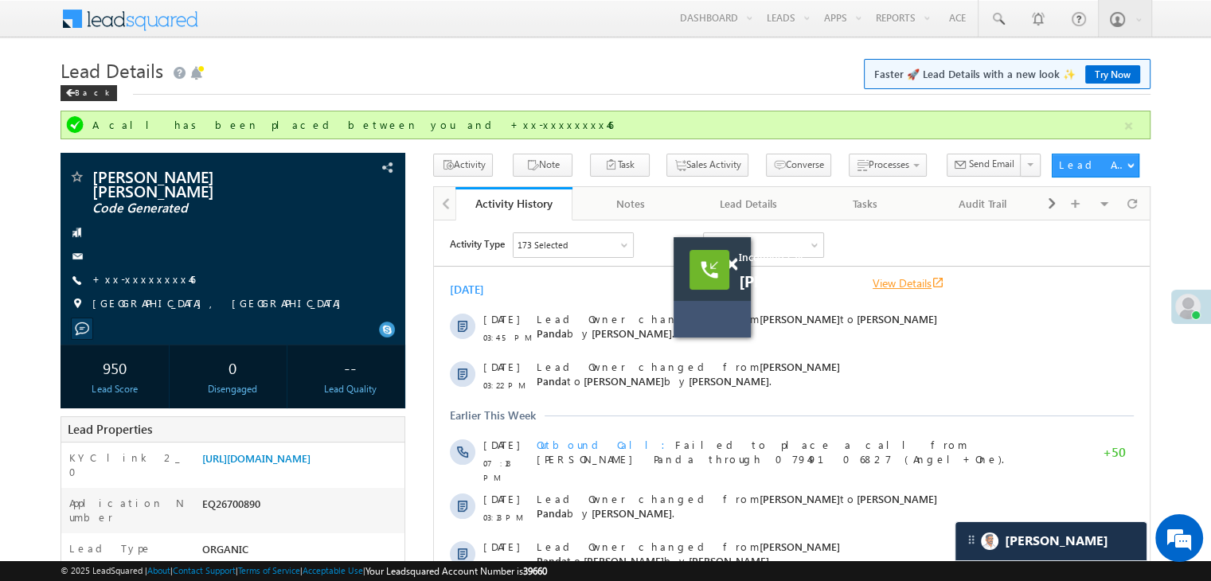
click at [881, 280] on link "View Details open_in_new" at bounding box center [909, 282] width 72 height 15
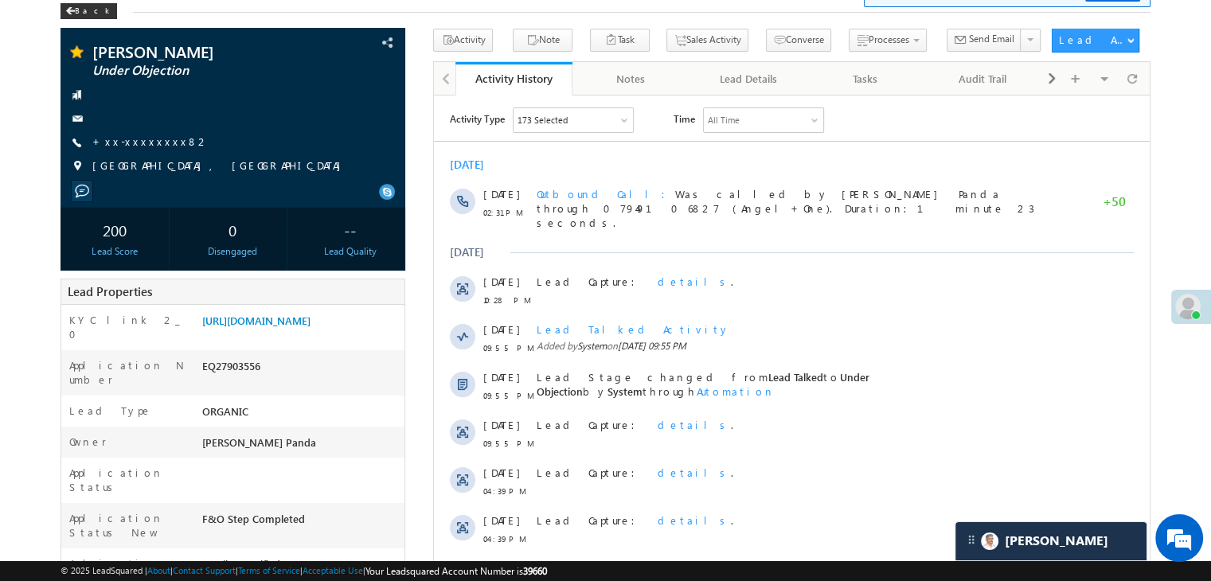
scroll to position [239, 0]
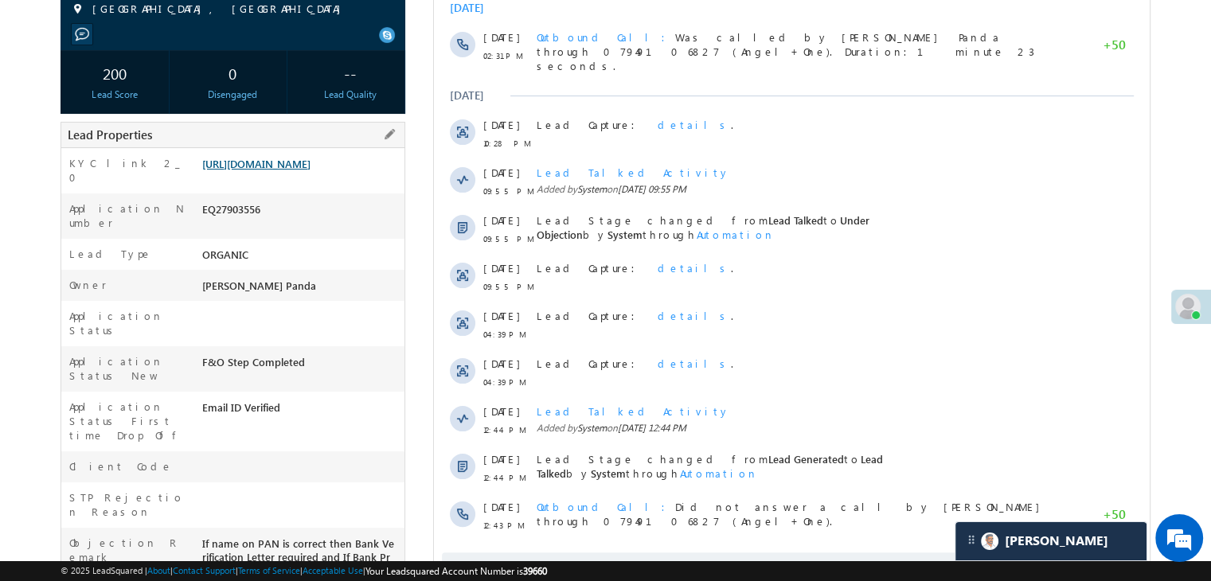
click at [309, 170] on link "[URL][DOMAIN_NAME]" at bounding box center [256, 164] width 108 height 14
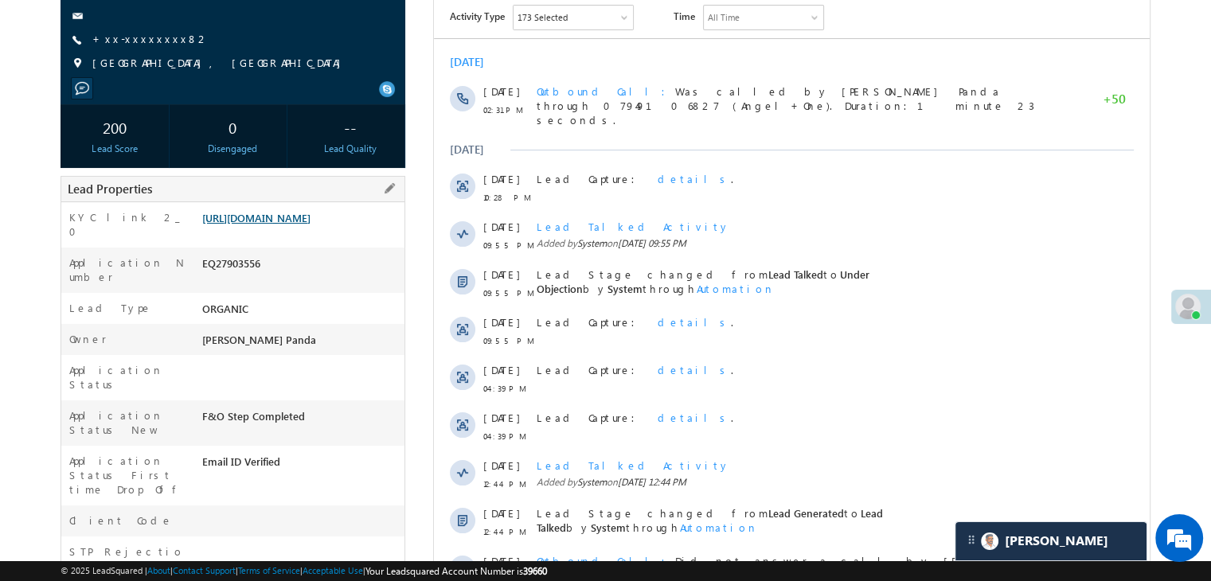
scroll to position [0, 0]
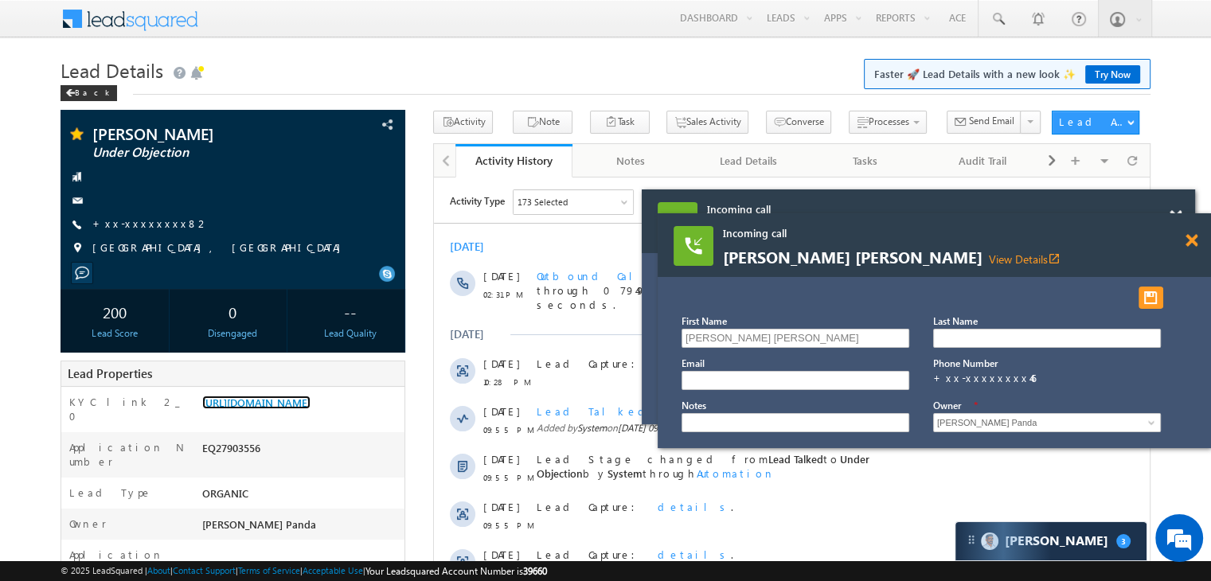
click at [1182, 224] on span at bounding box center [1176, 217] width 12 height 14
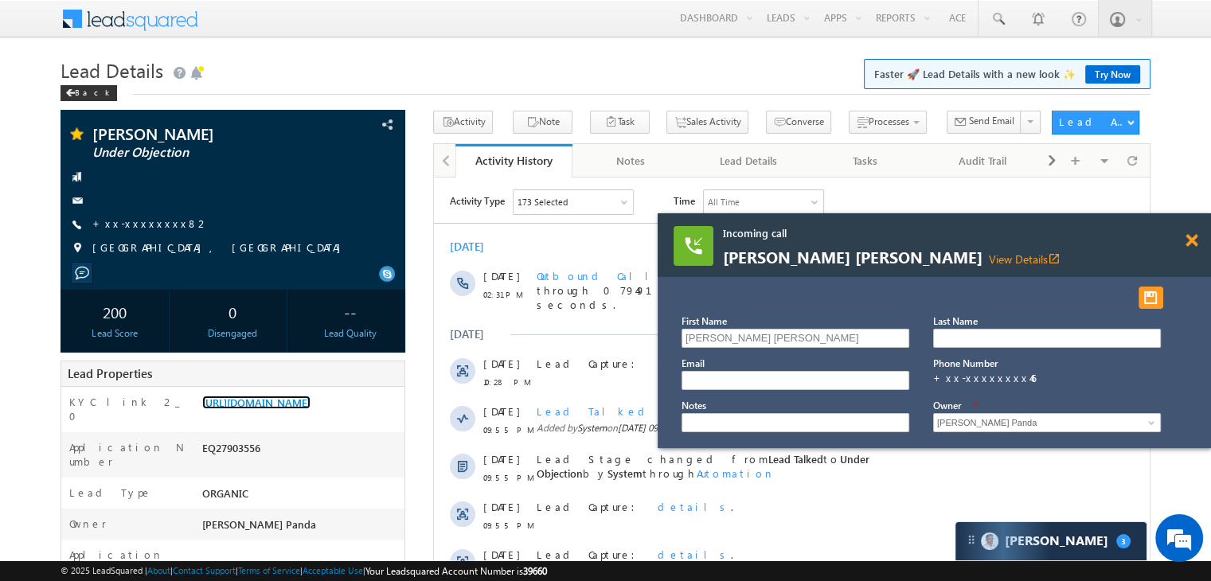
click at [1191, 242] on span at bounding box center [1191, 241] width 12 height 14
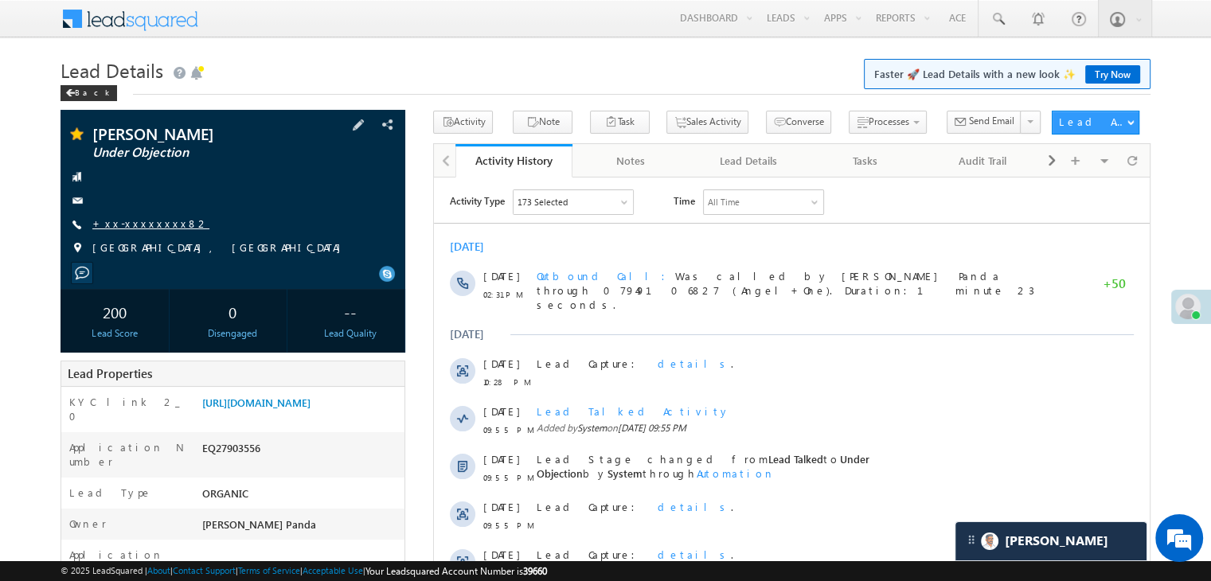
click at [150, 225] on link "+xx-xxxxxxxx82" at bounding box center [150, 224] width 117 height 14
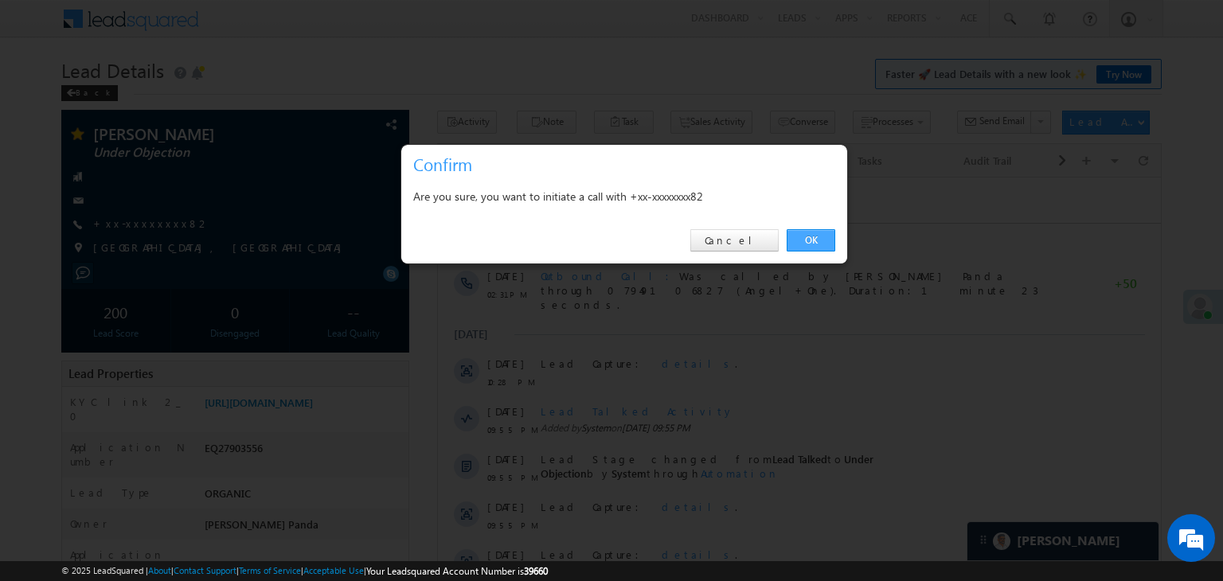
click at [804, 238] on link "OK" at bounding box center [811, 240] width 49 height 22
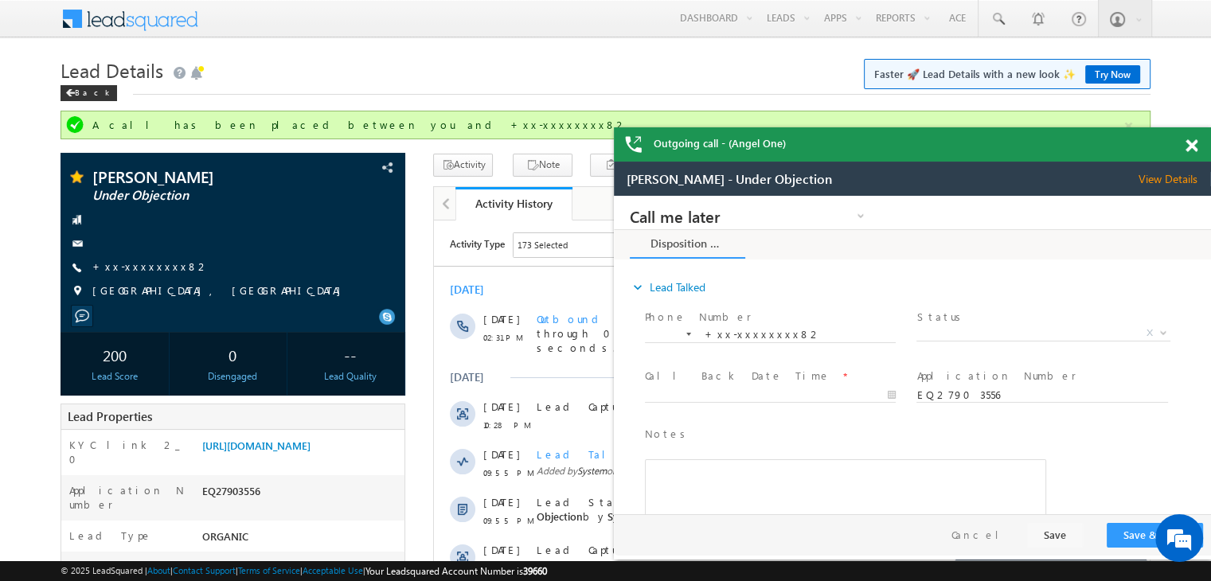
click at [1193, 147] on span at bounding box center [1191, 146] width 12 height 14
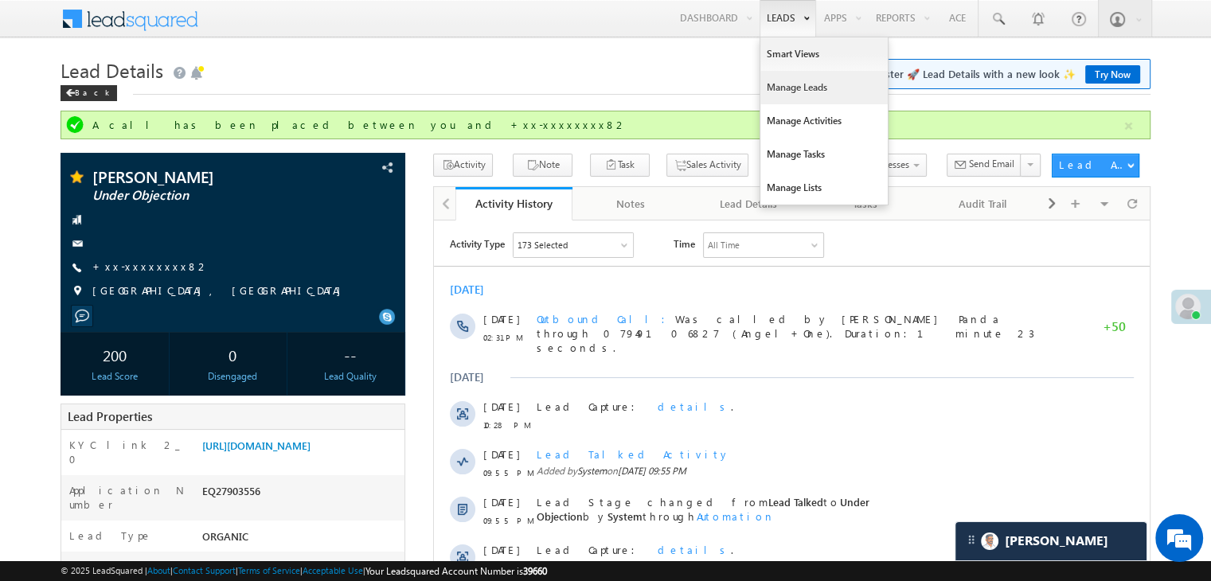
click at [771, 71] on link "Manage Leads" at bounding box center [823, 87] width 127 height 33
click at [771, 79] on link "Manage Leads" at bounding box center [823, 87] width 127 height 33
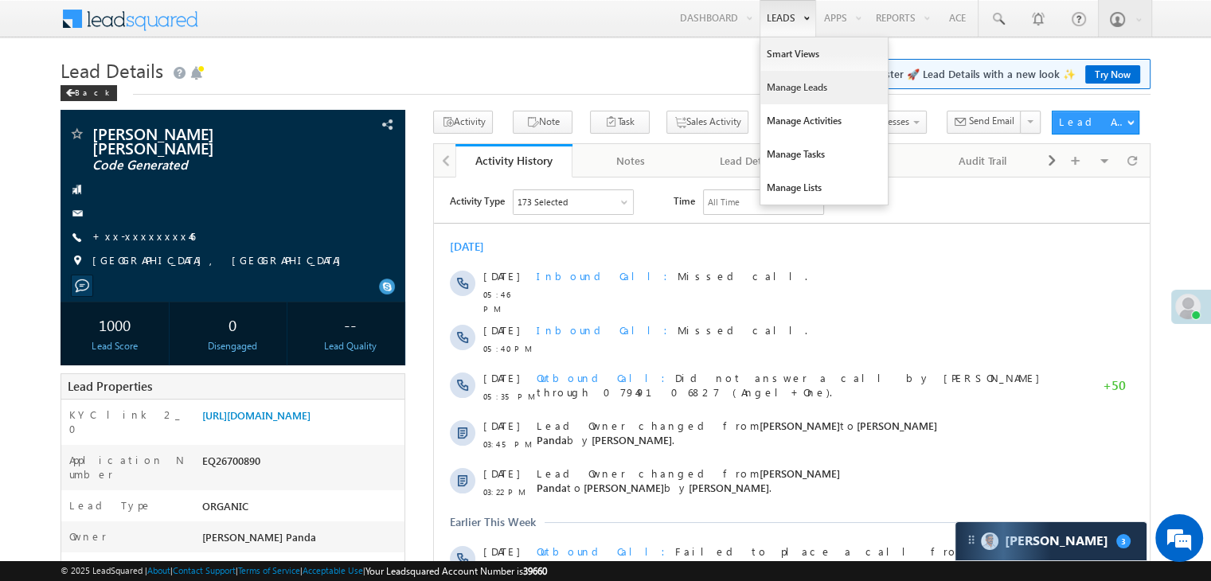
click at [777, 87] on link "Manage Leads" at bounding box center [823, 87] width 127 height 33
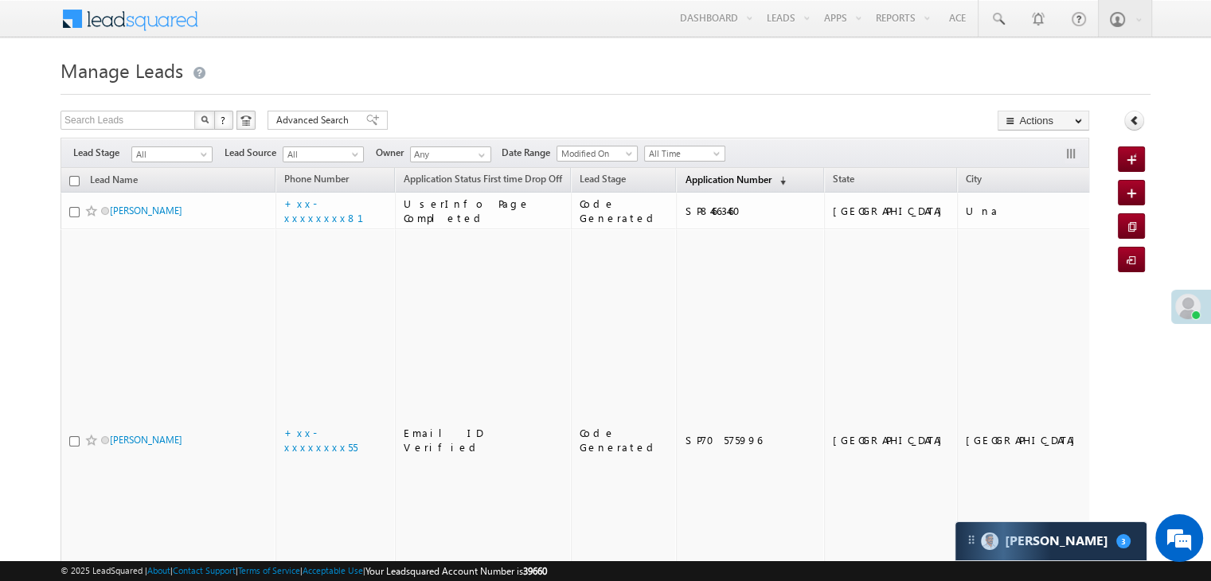
click at [685, 181] on span "Application Number" at bounding box center [728, 180] width 86 height 12
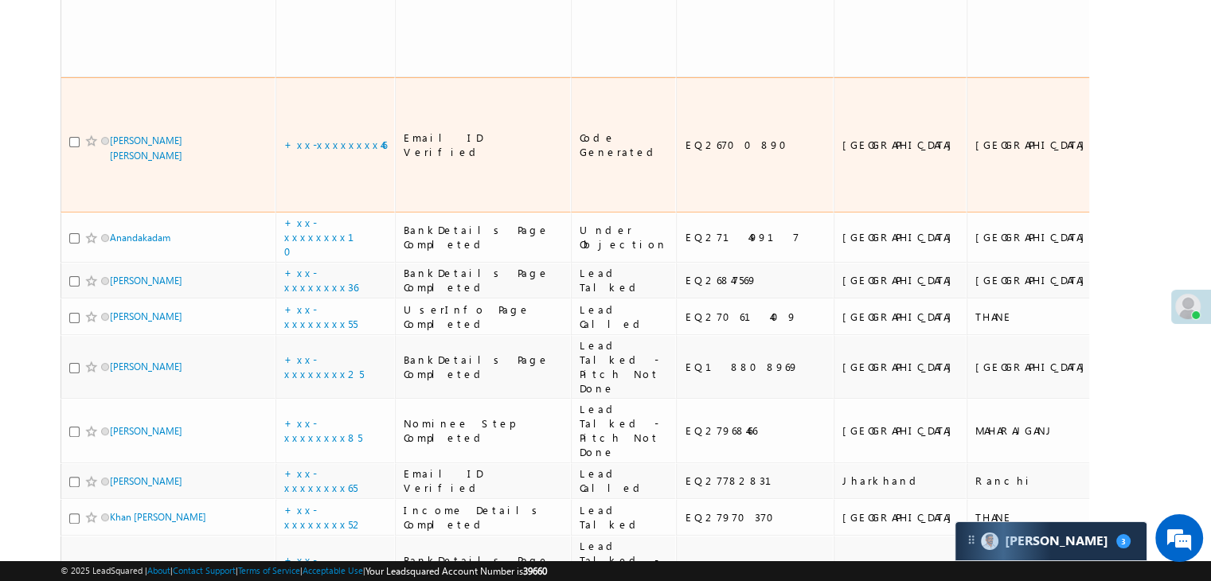
scroll to position [159, 0]
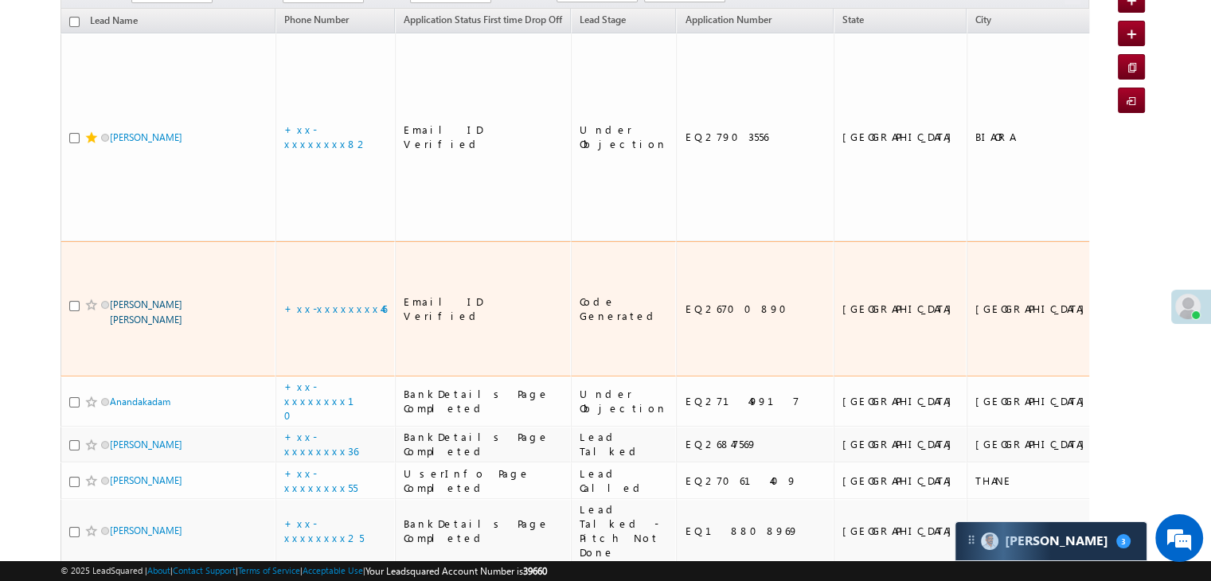
click at [149, 299] on link "Sonali parag bhagat" at bounding box center [146, 312] width 72 height 27
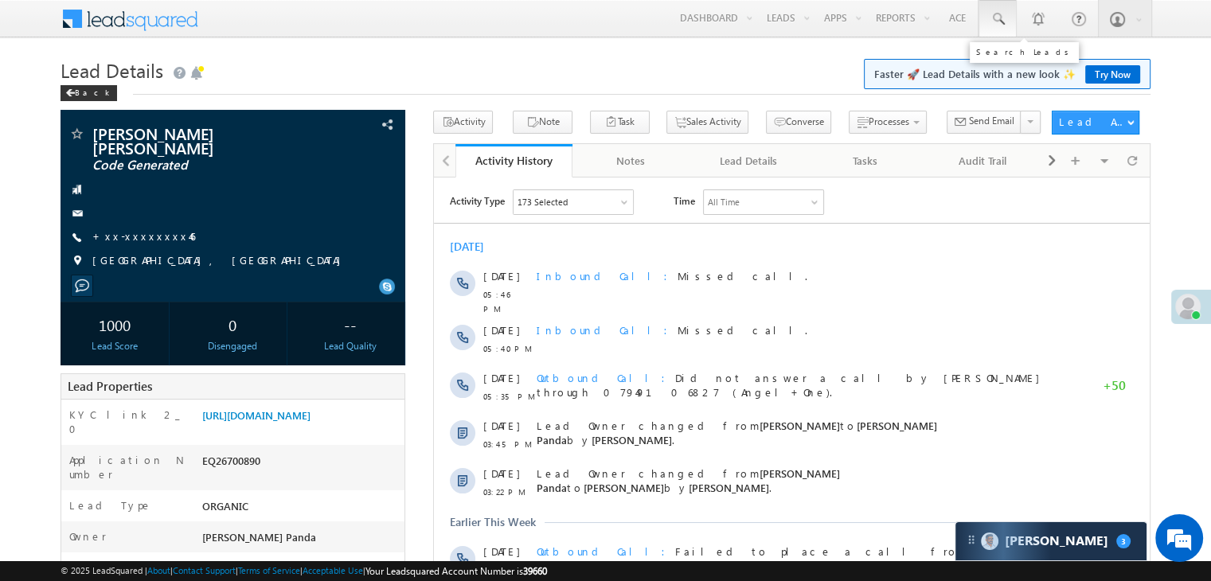
click at [996, 20] on span at bounding box center [998, 19] width 16 height 16
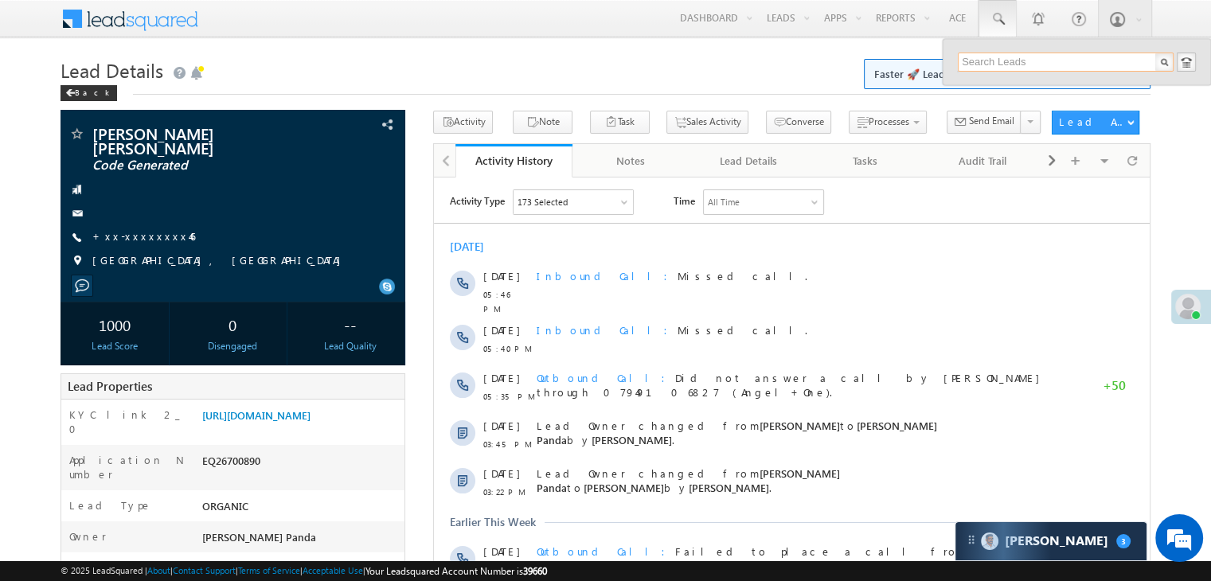
paste input "EQ26984508"
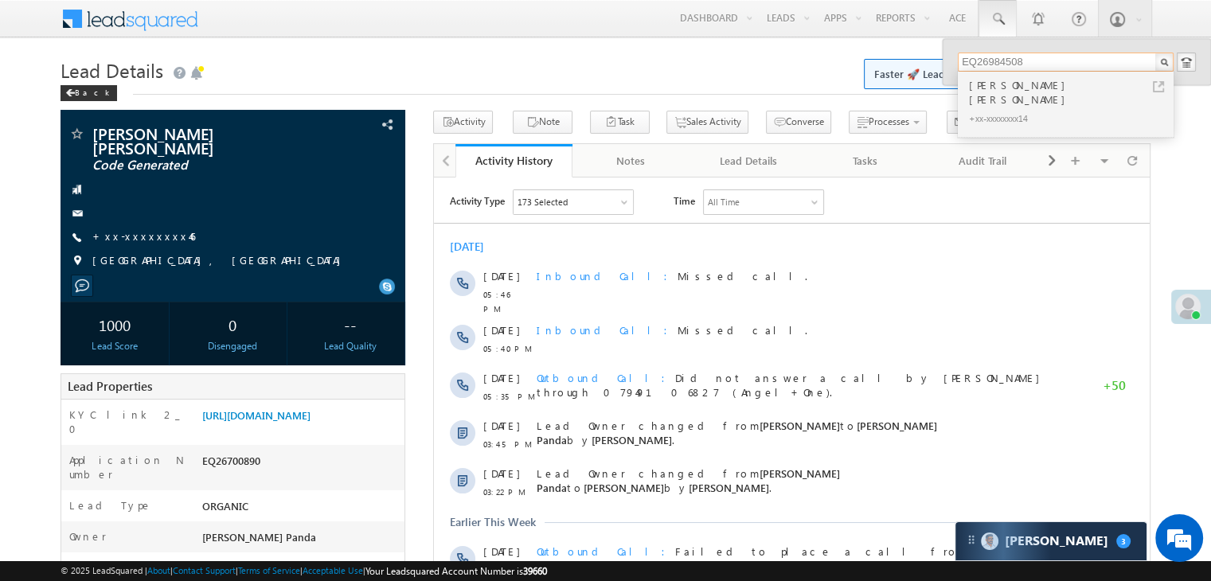
type input "EQ26984508"
click at [995, 88] on div "[PERSON_NAME] [PERSON_NAME]" at bounding box center [1072, 92] width 213 height 32
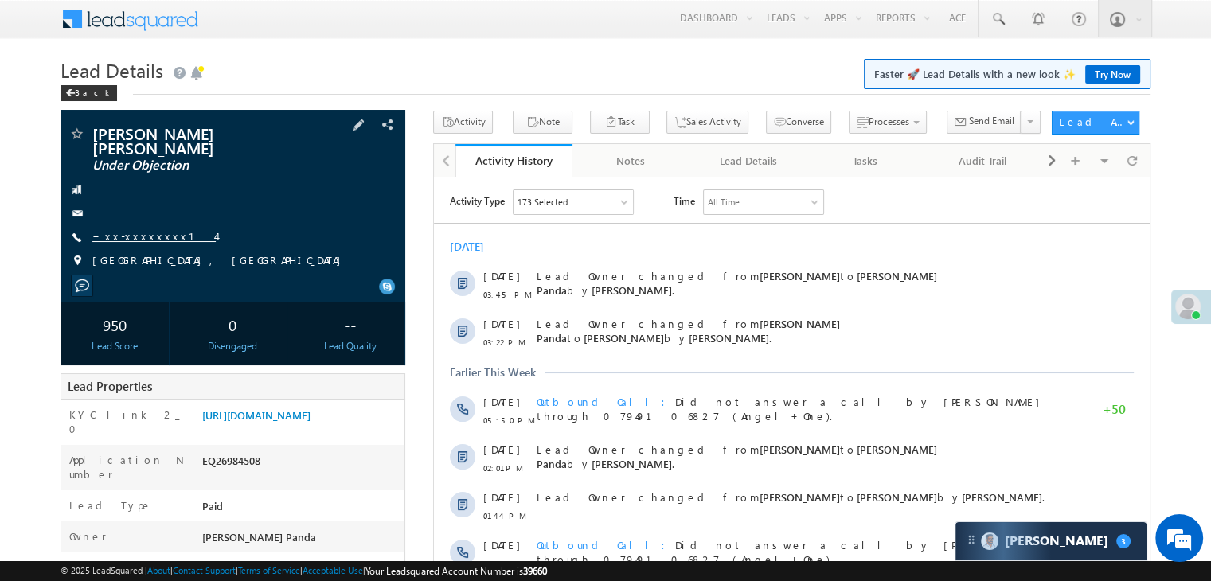
click at [142, 229] on link "+xx-xxxxxxxx14" at bounding box center [153, 236] width 123 height 14
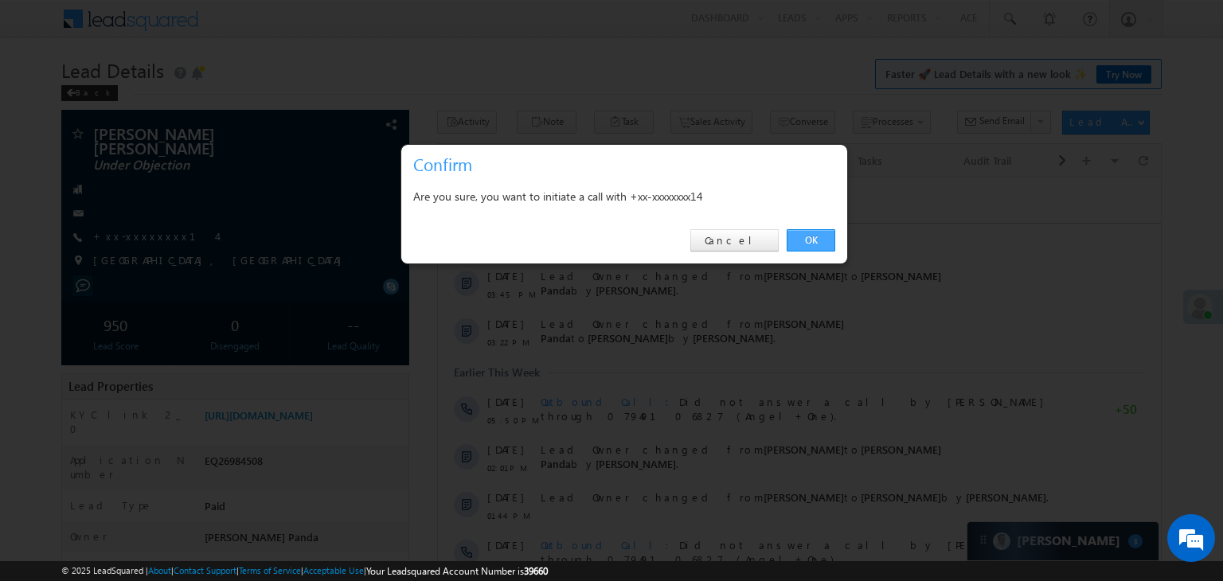
click at [807, 242] on link "OK" at bounding box center [811, 240] width 49 height 22
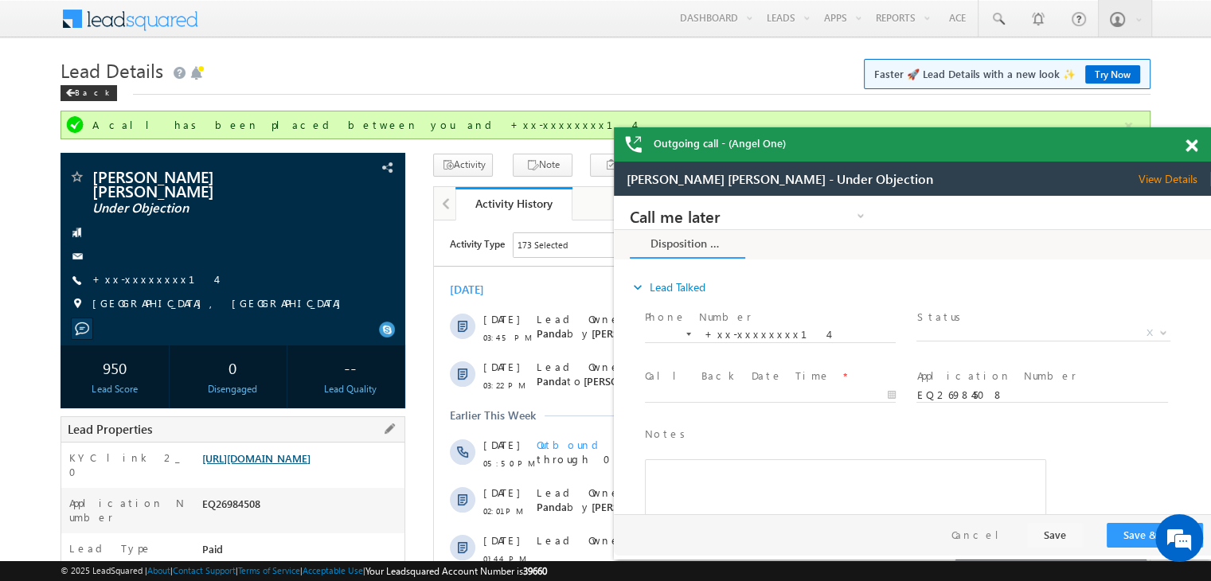
click at [300, 463] on link "https://angelbroking1-pk3em7sa.customui-test.leadsquared.com?leadId=2ce90030-b6…" at bounding box center [256, 458] width 108 height 14
click at [1195, 146] on span at bounding box center [1191, 146] width 12 height 14
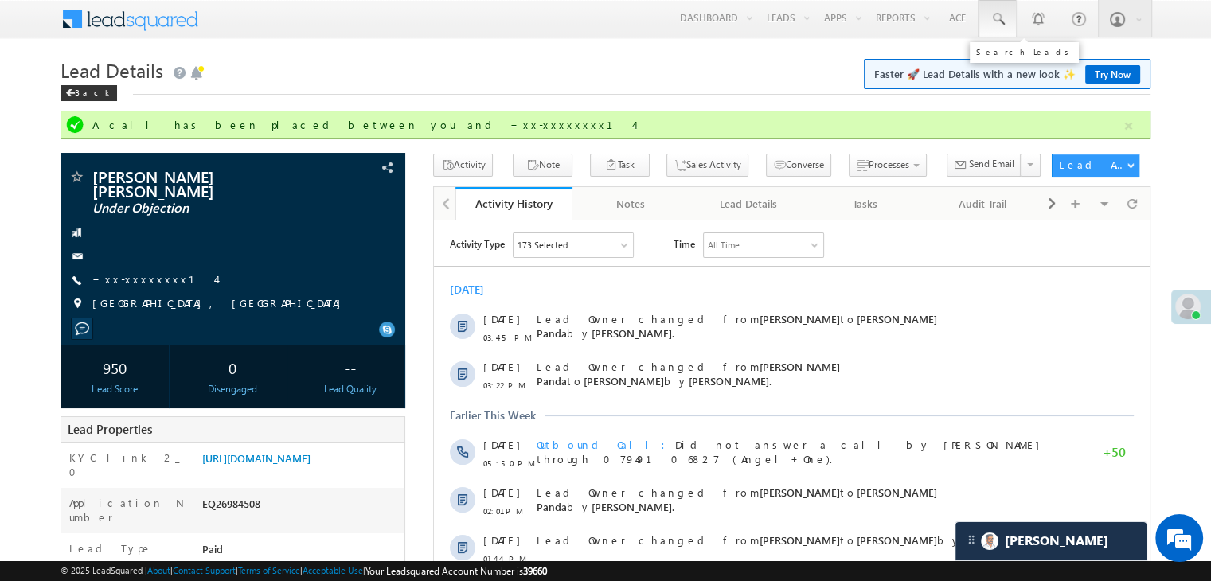
click at [995, 18] on span at bounding box center [998, 19] width 16 height 16
paste input "EQ22300978"
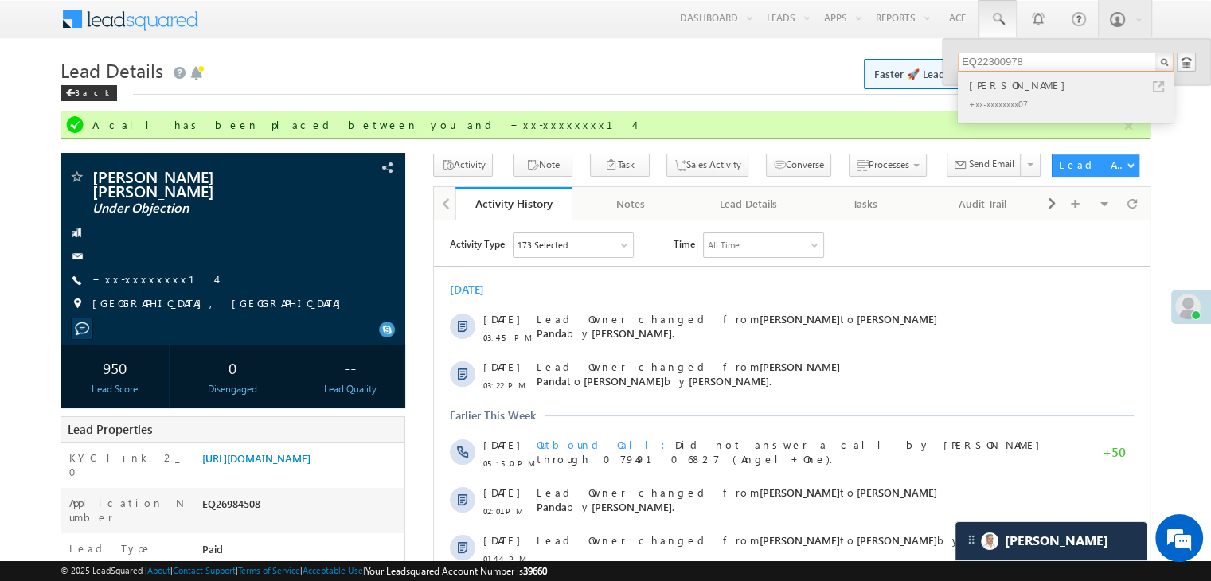
type input "EQ22300978"
click at [978, 88] on div "Arijit Goswami" at bounding box center [1072, 85] width 213 height 18
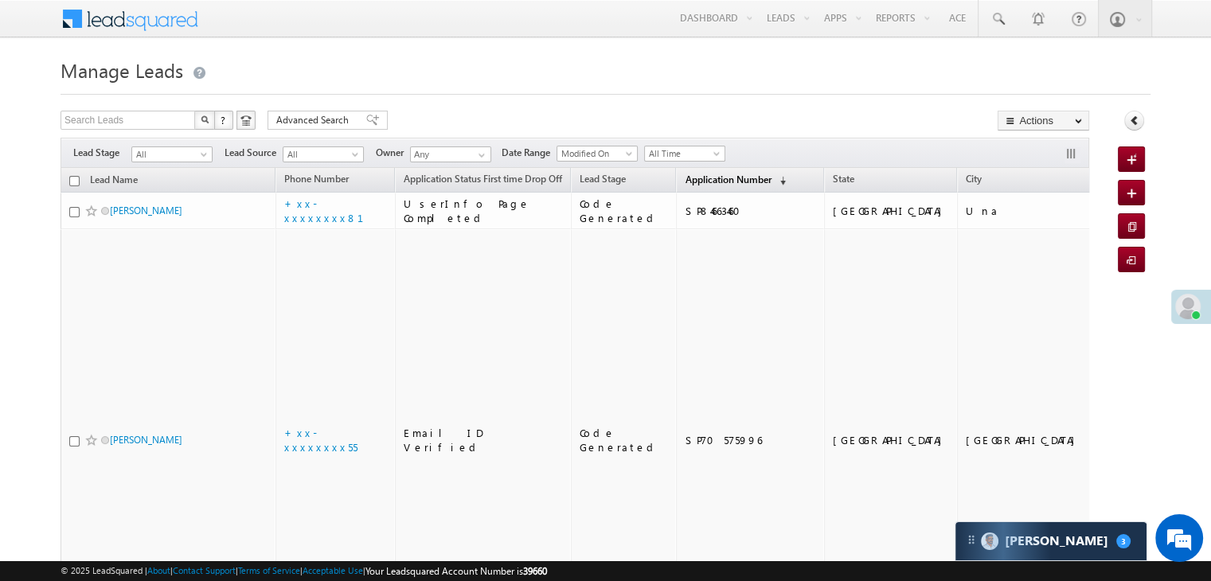
click at [688, 179] on span "Application Number" at bounding box center [728, 180] width 86 height 12
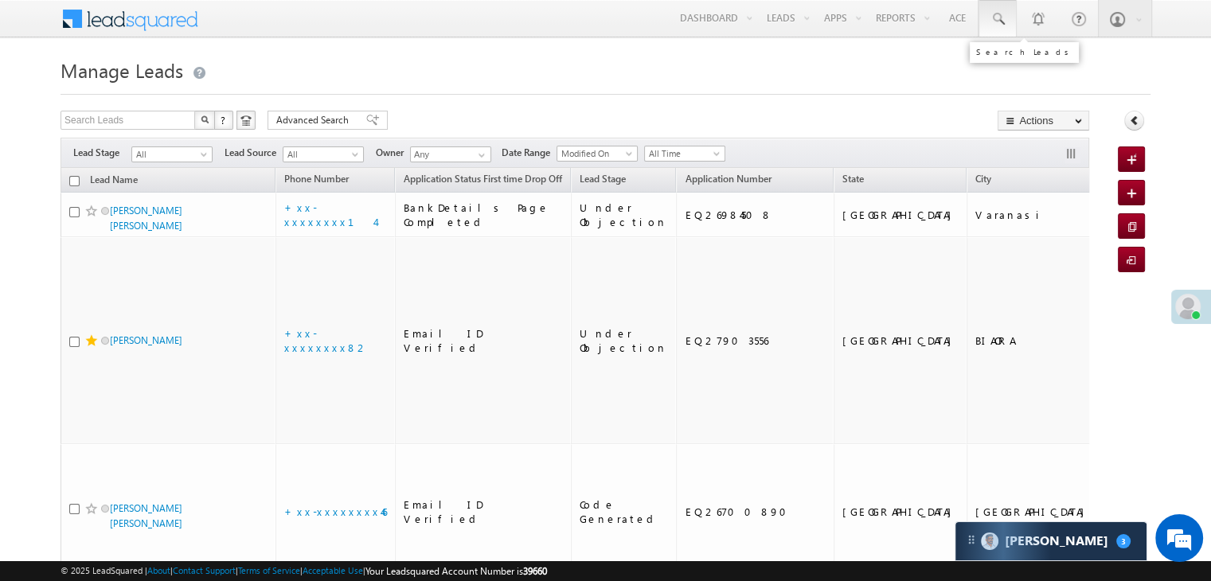
click at [995, 17] on span at bounding box center [998, 19] width 16 height 16
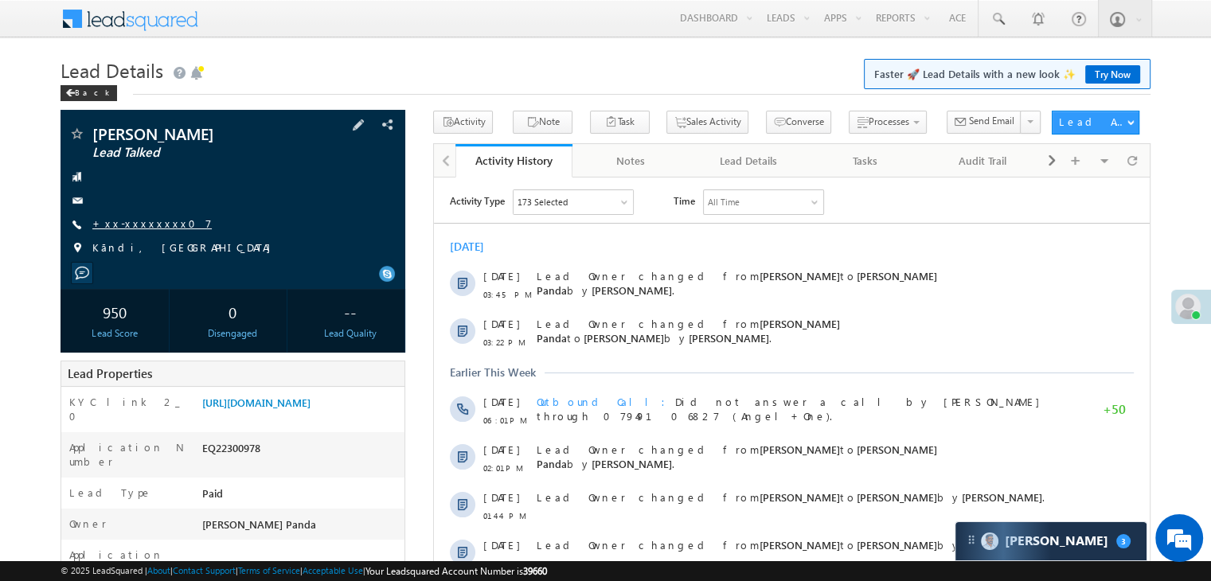
click at [143, 227] on link "+xx-xxxxxxxx07" at bounding box center [151, 224] width 119 height 14
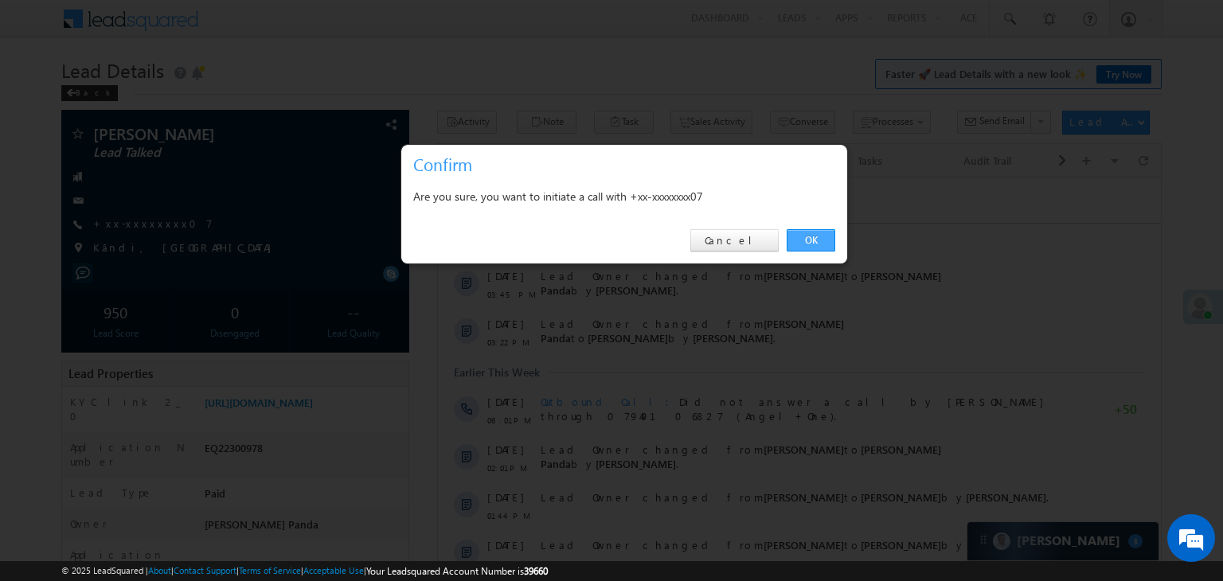
click at [804, 240] on link "OK" at bounding box center [811, 240] width 49 height 22
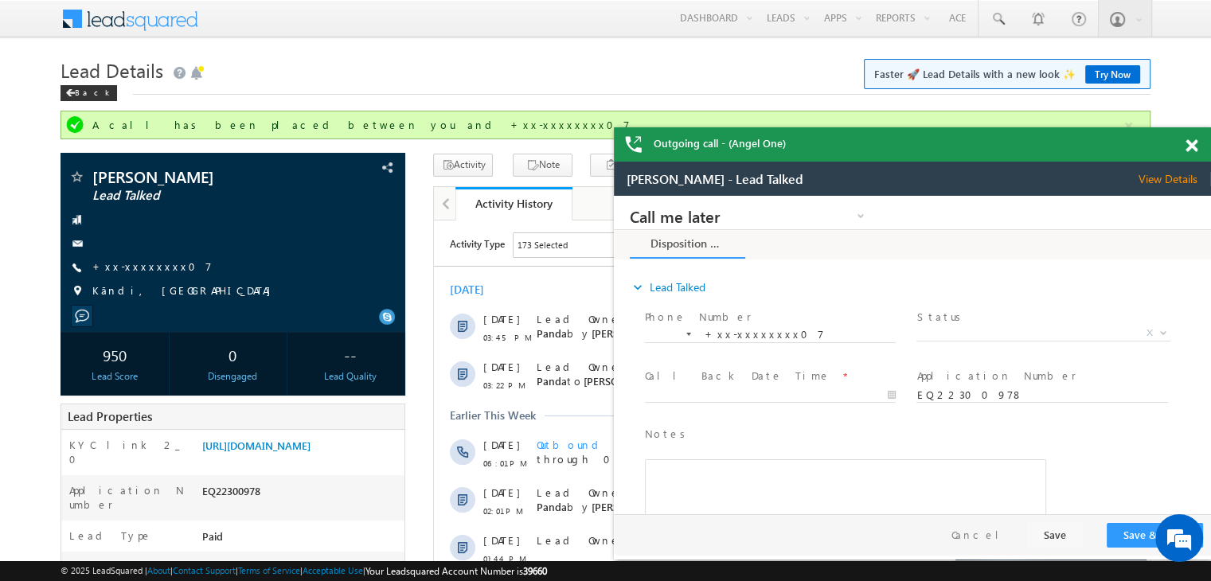
click at [1189, 140] on span at bounding box center [1191, 146] width 12 height 14
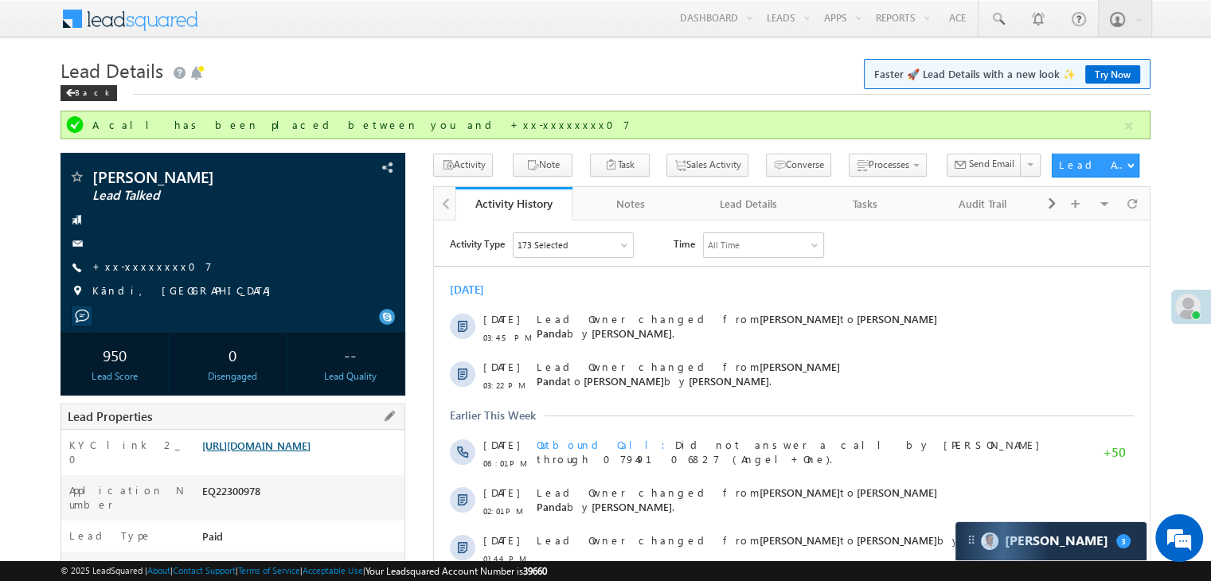
click at [283, 452] on link "https://angelbroking1-pk3em7sa.customui-test.leadsquared.com?leadId=4a51b5c5-33…" at bounding box center [256, 446] width 108 height 14
click at [1000, 13] on span at bounding box center [998, 19] width 16 height 16
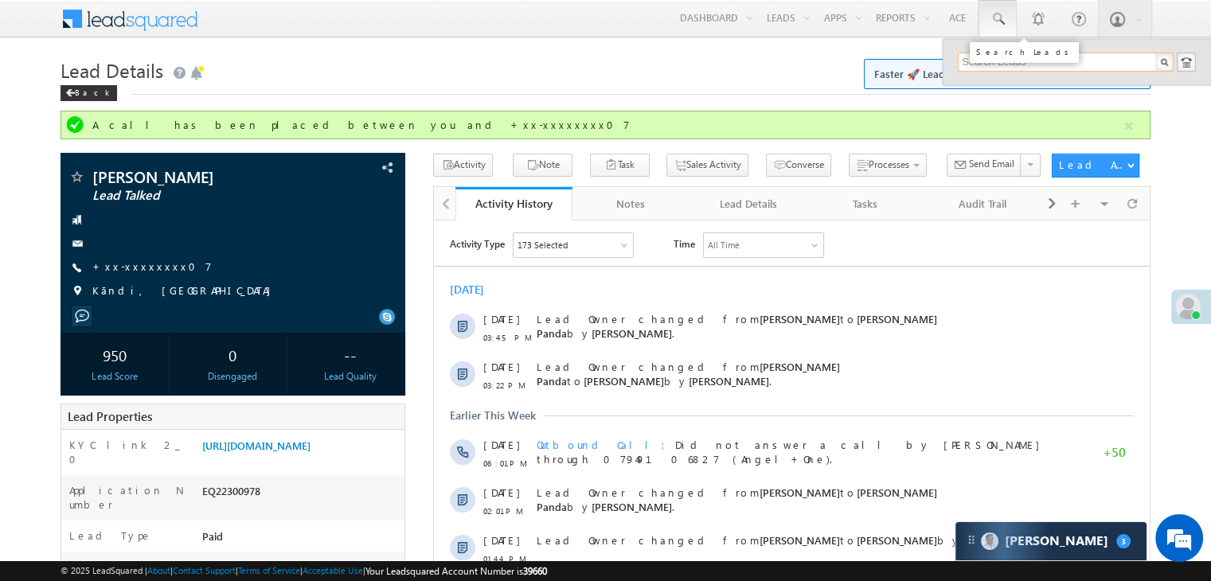
paste input "EQ26596063"
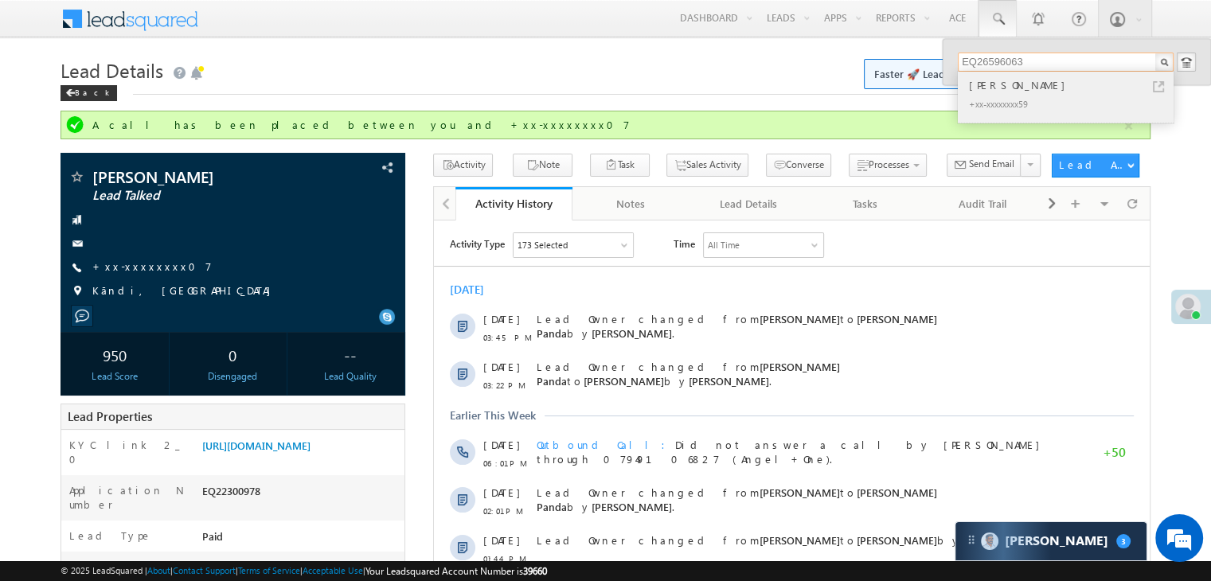
type input "EQ26596063"
click at [987, 88] on div "Manji ben" at bounding box center [1072, 85] width 213 height 18
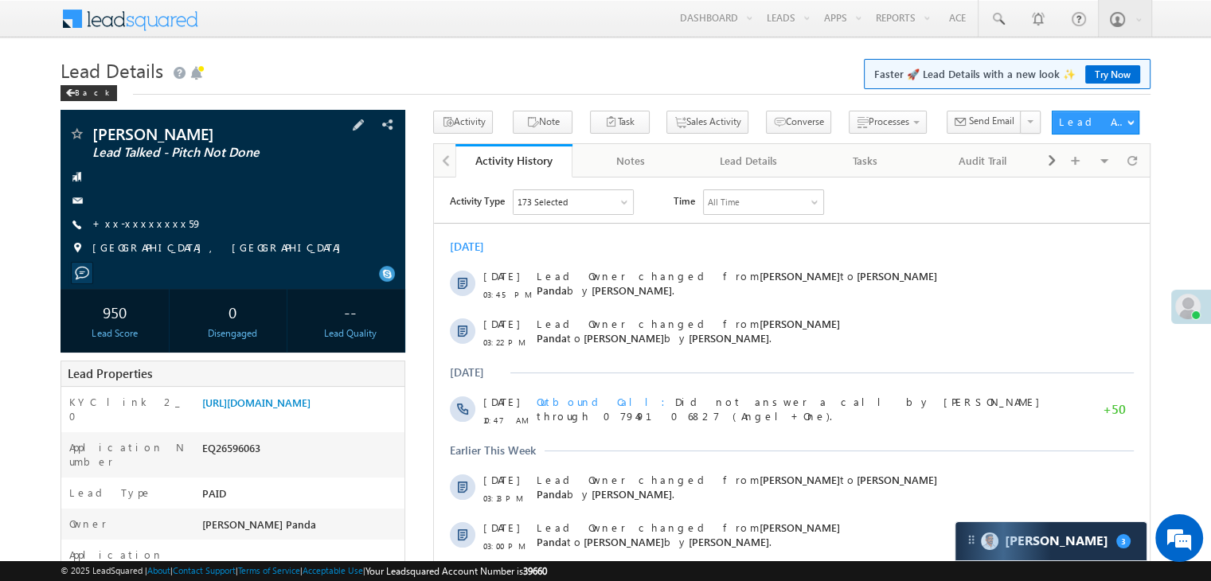
drag, startPoint x: 121, startPoint y: 231, endPoint x: 429, endPoint y: 198, distance: 309.8
click at [121, 231] on span "+xx-xxxxxxxx59" at bounding box center [147, 225] width 110 height 16
click at [143, 224] on link "+xx-xxxxxxxx59" at bounding box center [147, 224] width 110 height 14
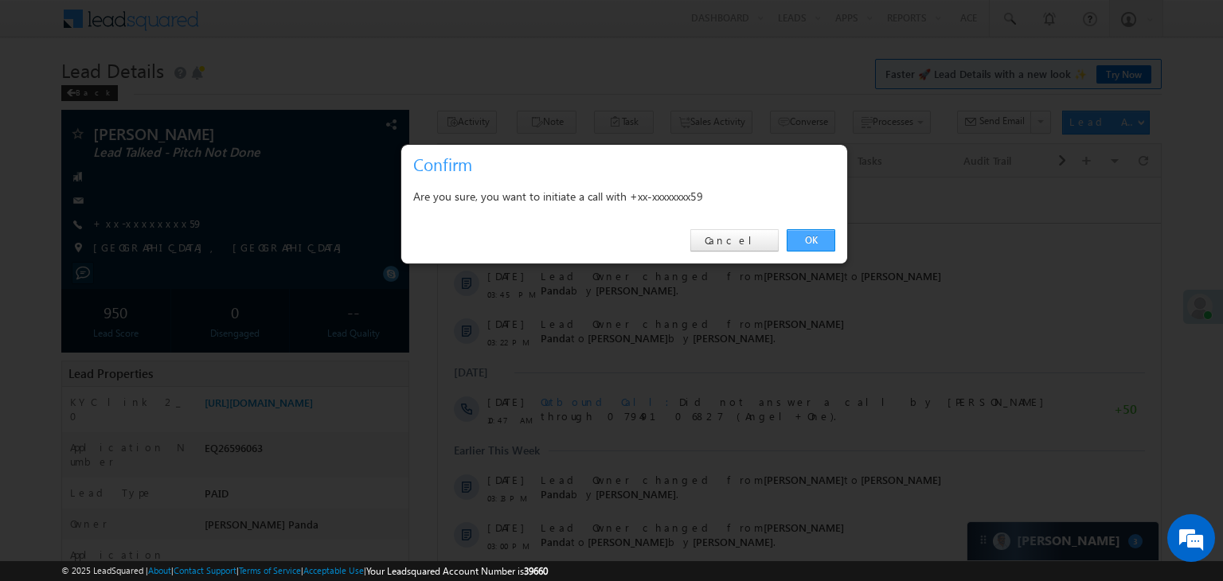
drag, startPoint x: 809, startPoint y: 236, endPoint x: 363, endPoint y: 41, distance: 486.7
click at [809, 236] on link "OK" at bounding box center [811, 240] width 49 height 22
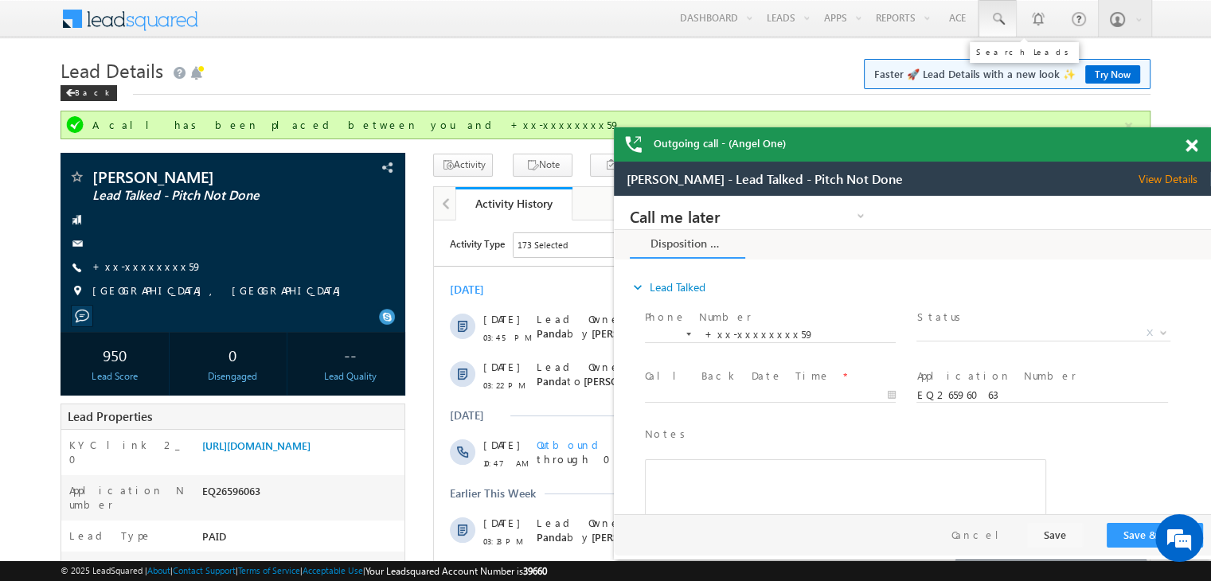
click at [994, 17] on span at bounding box center [998, 19] width 16 height 16
paste input "EQ15012094"
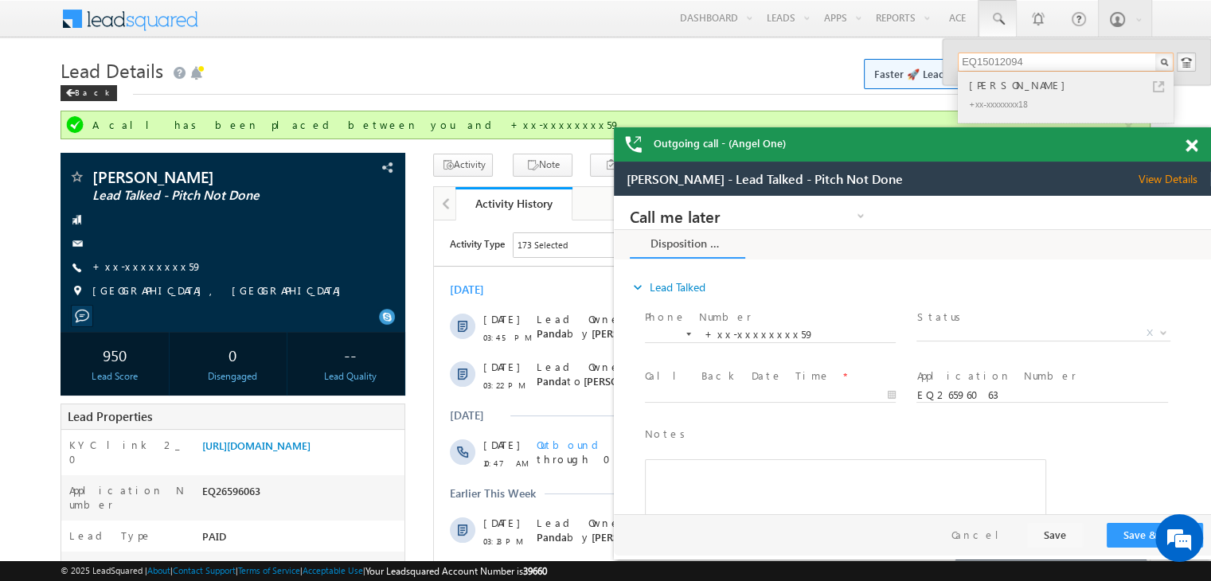
type input "EQ15012094"
click at [989, 84] on div "Pritam saha" at bounding box center [1072, 85] width 213 height 18
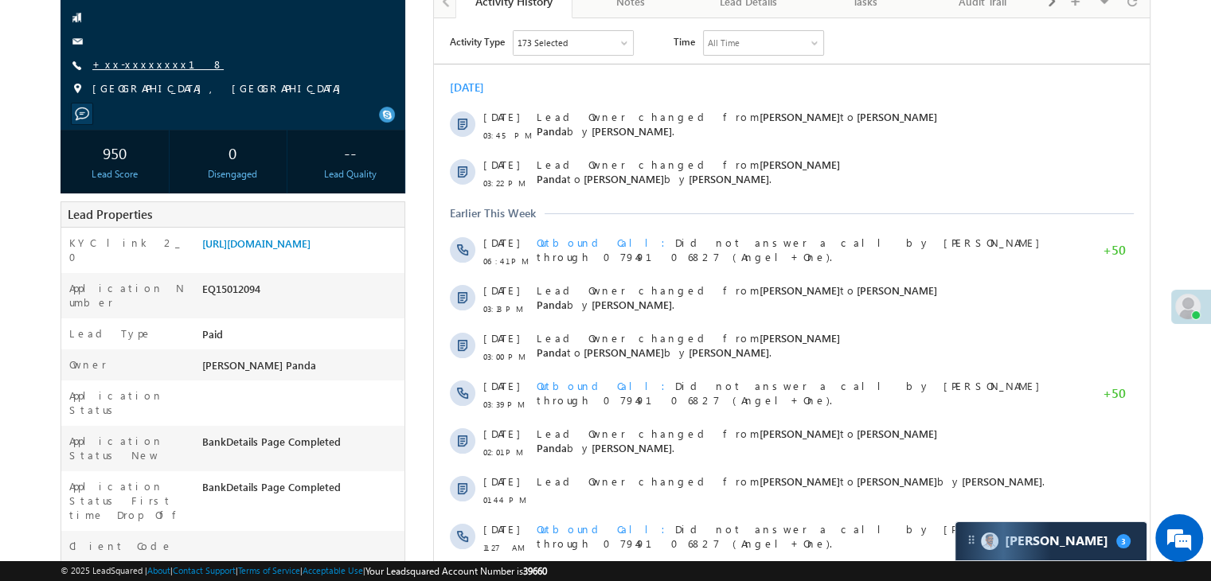
click at [138, 68] on link "+xx-xxxxxxxx18" at bounding box center [157, 64] width 131 height 14
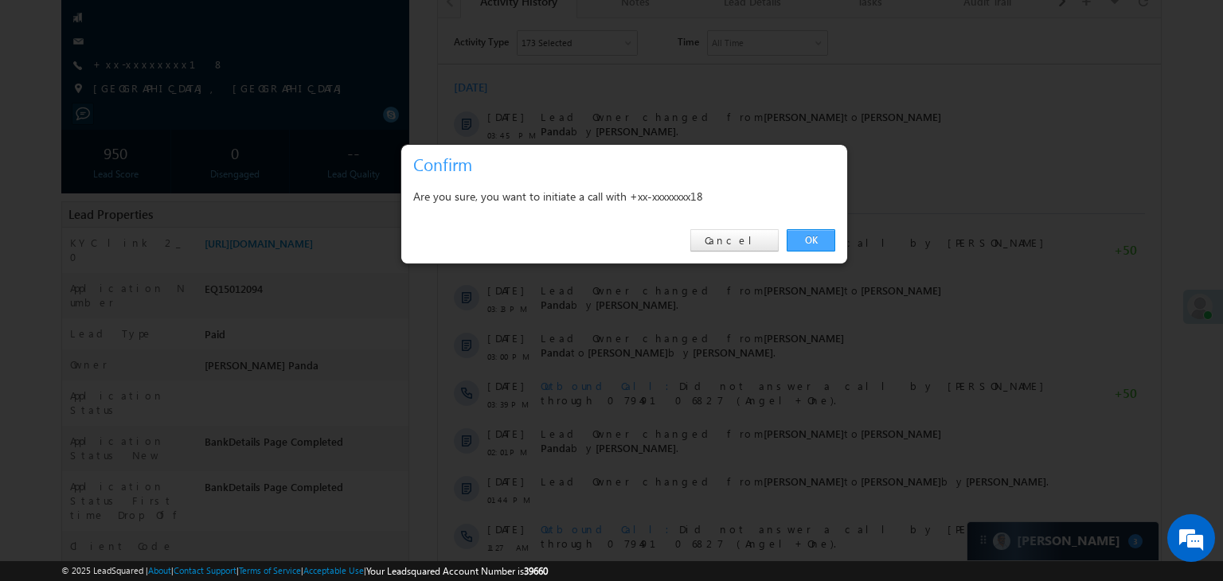
click at [807, 239] on link "OK" at bounding box center [811, 240] width 49 height 22
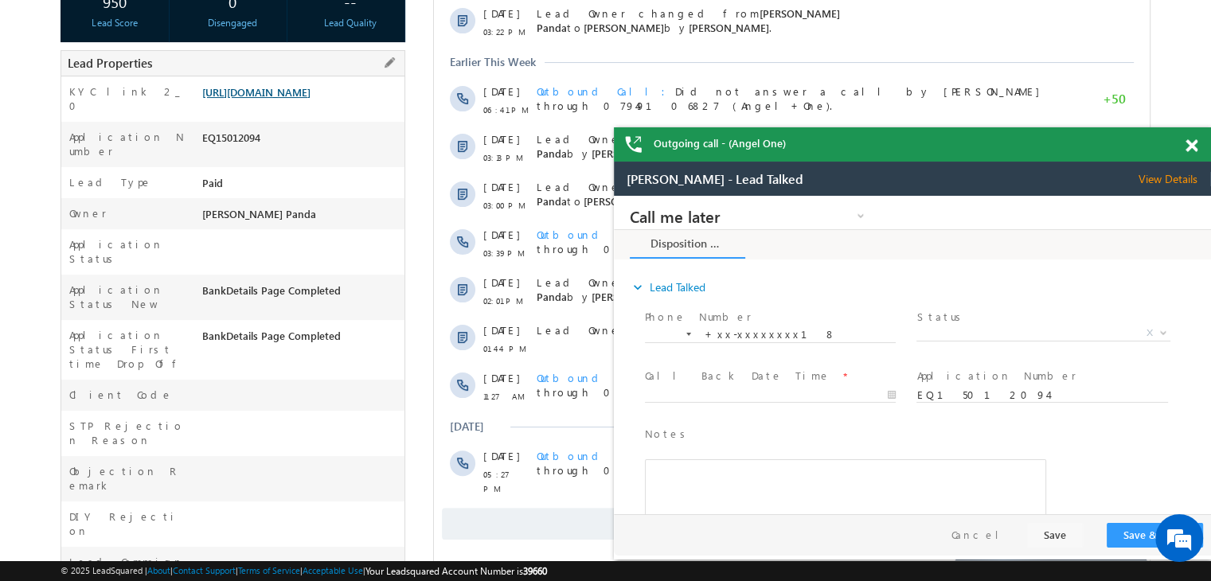
scroll to position [361, 0]
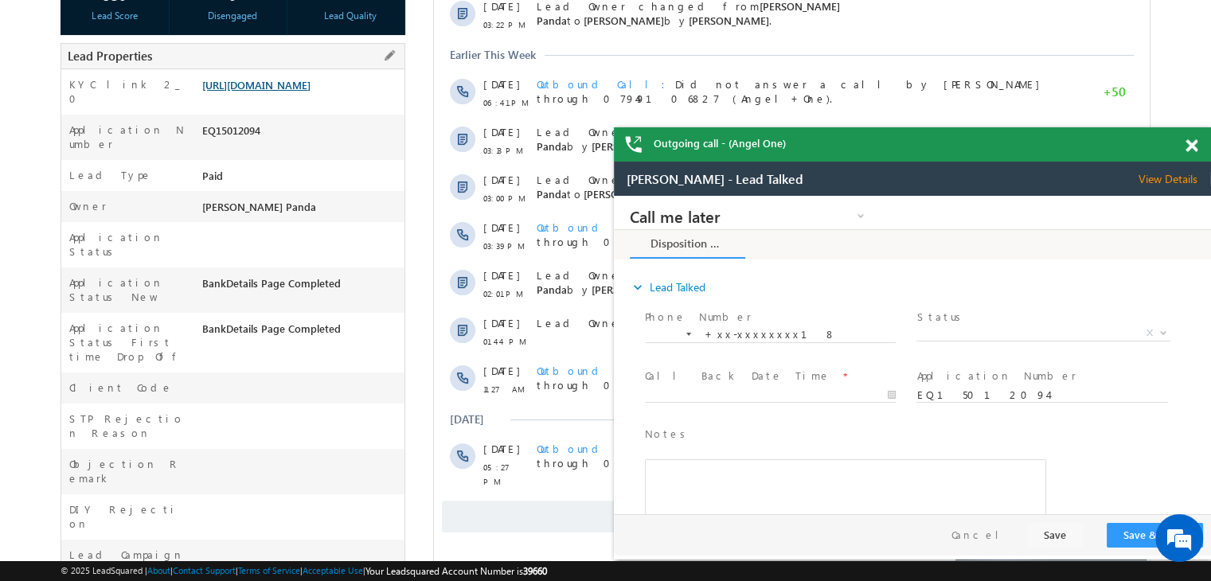
click at [311, 92] on link "[URL][DOMAIN_NAME]" at bounding box center [256, 85] width 108 height 14
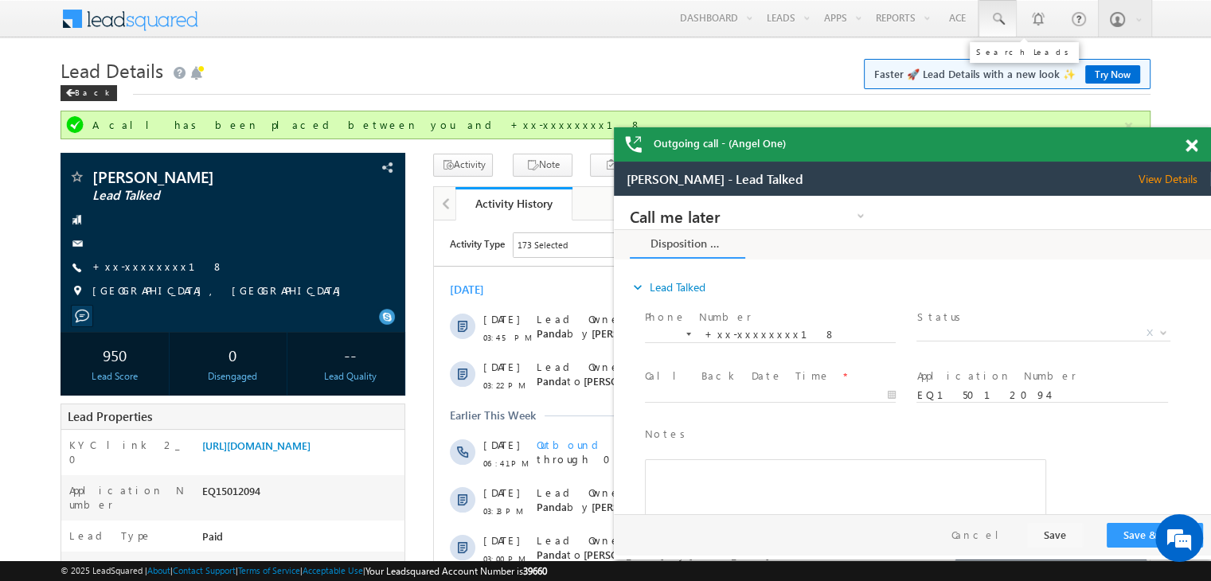
click at [1000, 22] on span at bounding box center [998, 19] width 16 height 16
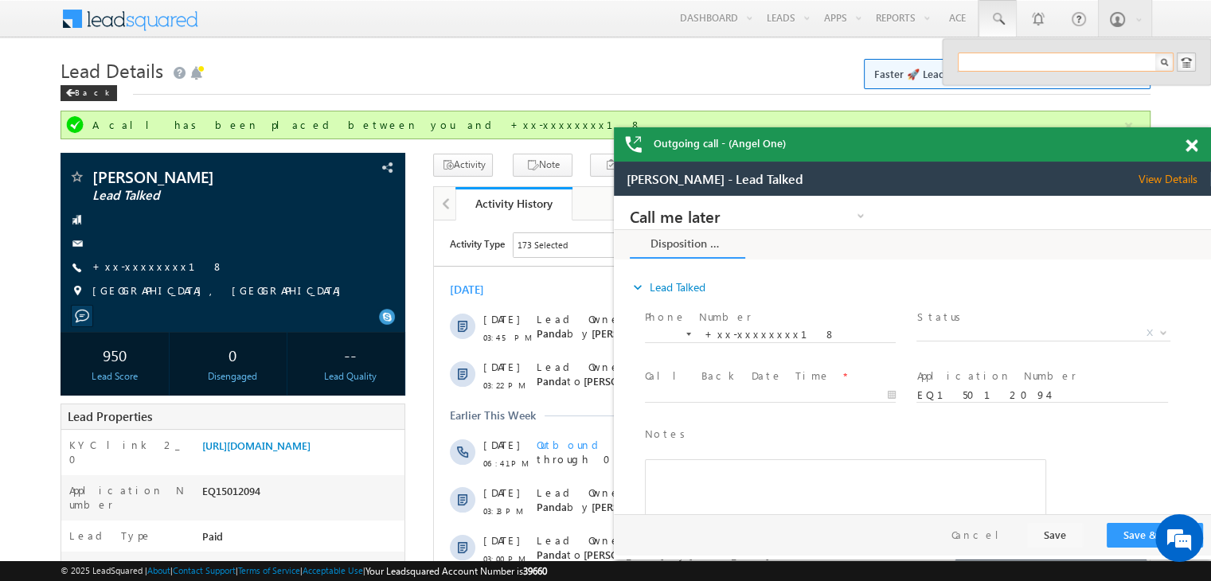
click at [1005, 56] on input "text" at bounding box center [1066, 62] width 216 height 19
paste input "EQ26842745"
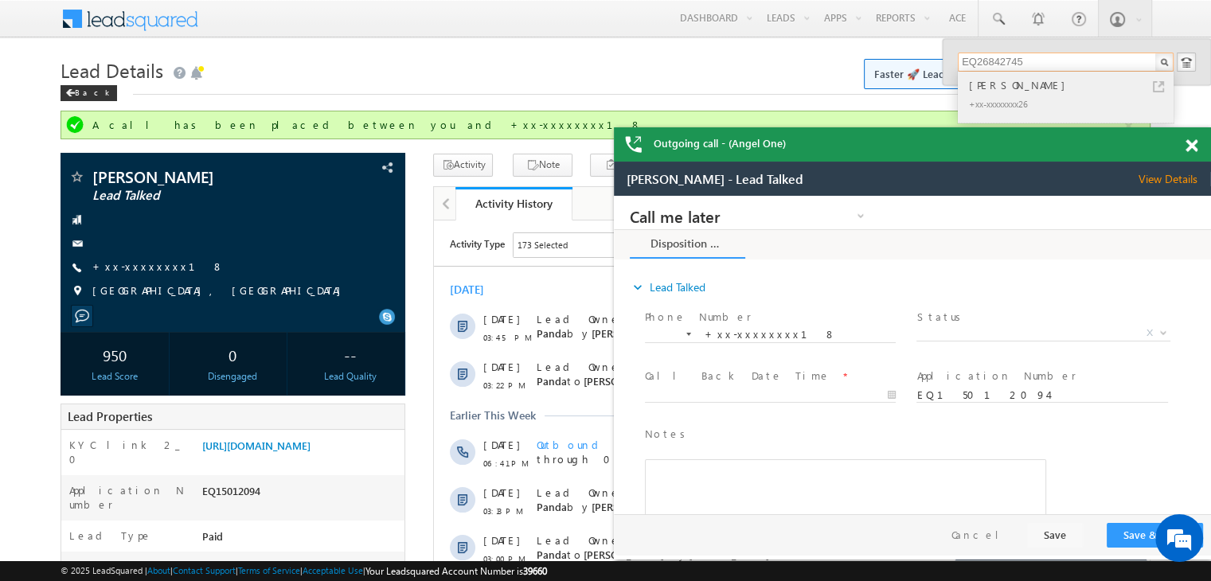
type input "EQ26842745"
click at [988, 86] on div "vimal baxi" at bounding box center [1072, 85] width 213 height 18
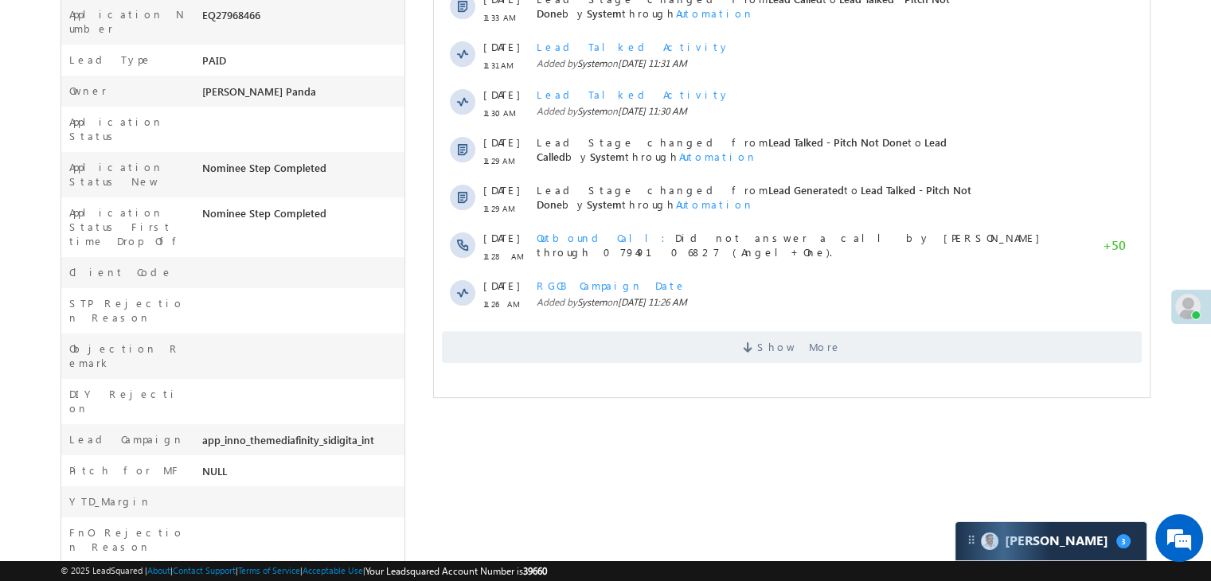
scroll to position [478, 0]
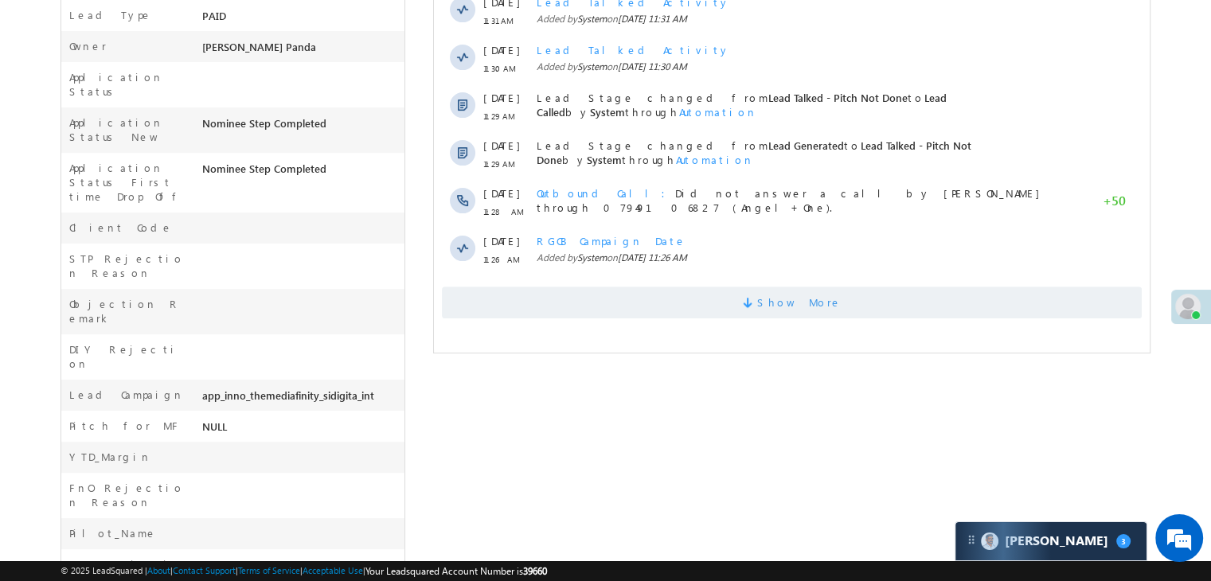
click at [778, 290] on span "Show More" at bounding box center [799, 303] width 84 height 32
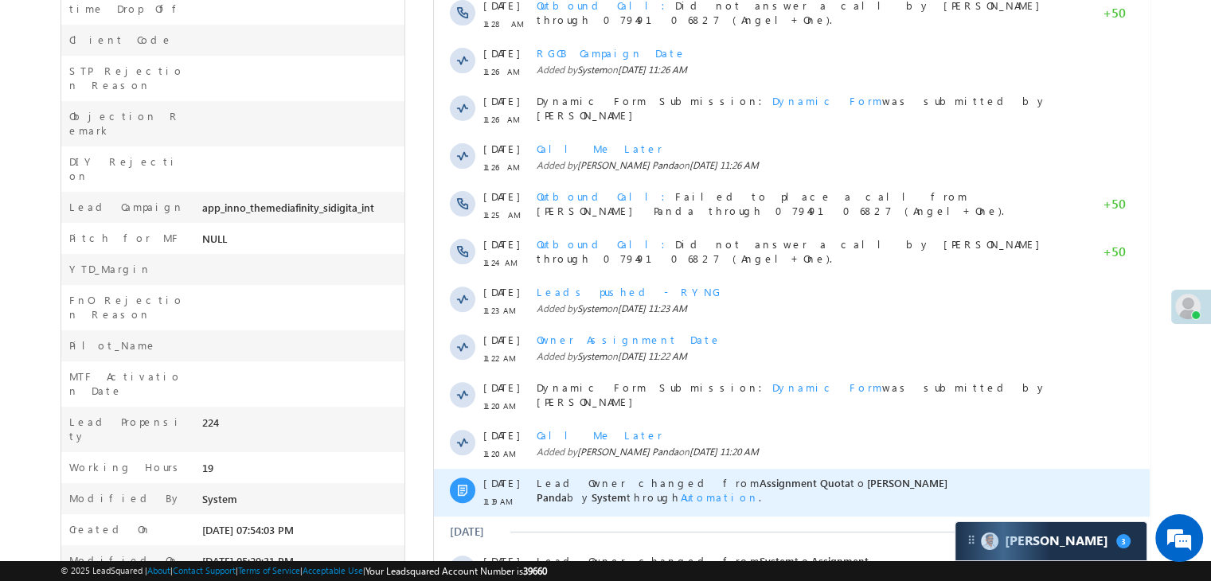
scroll to position [775, 0]
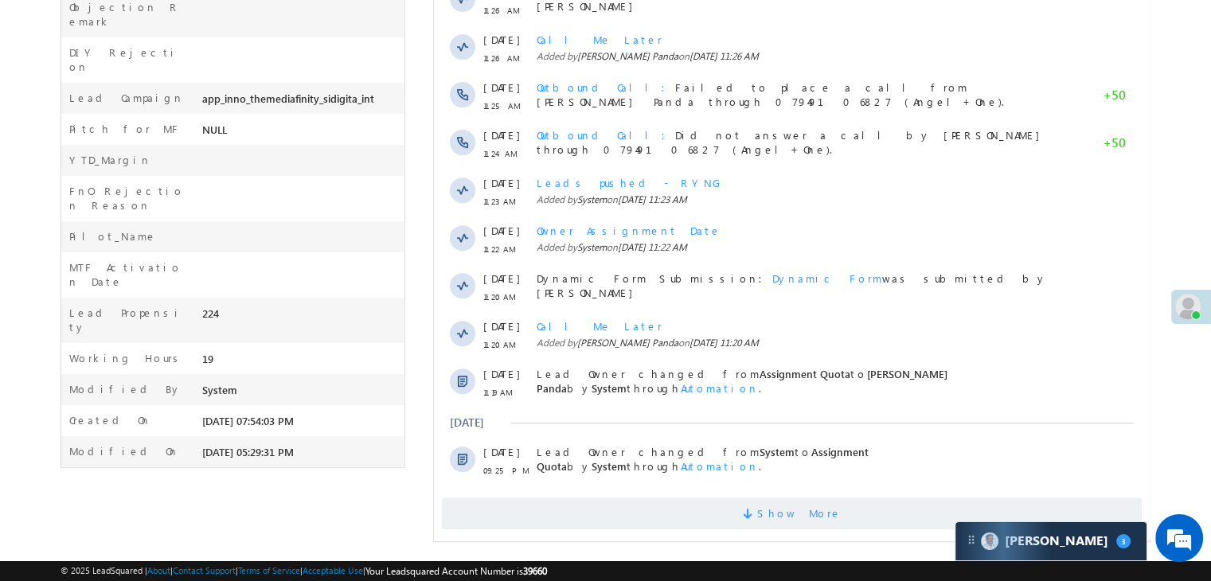
click at [796, 500] on span "Show More" at bounding box center [799, 514] width 84 height 32
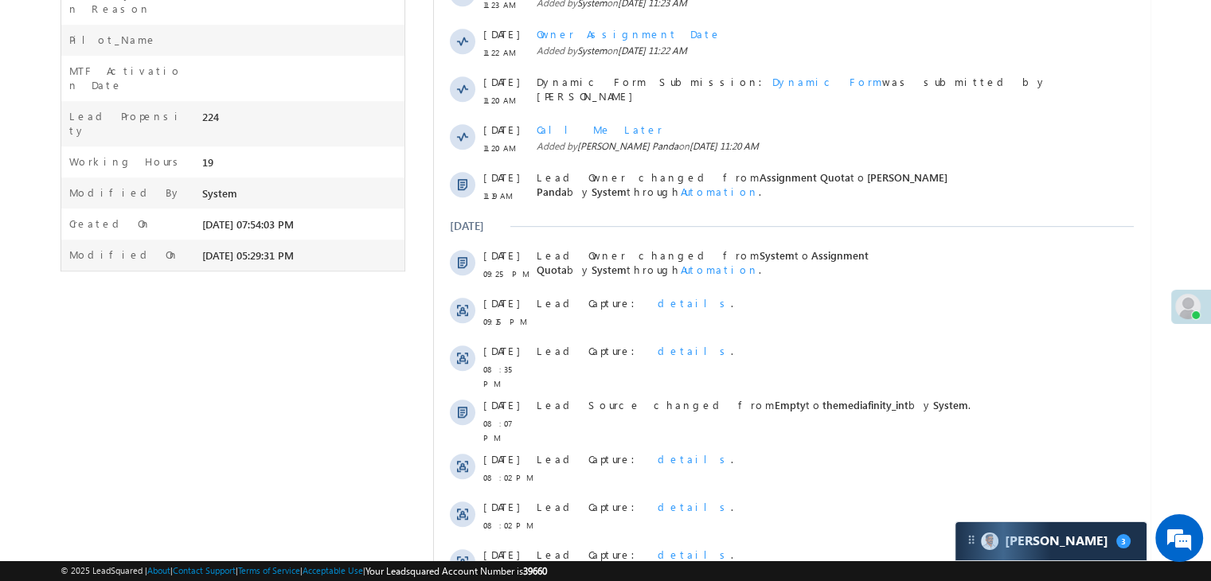
scroll to position [1252, 0]
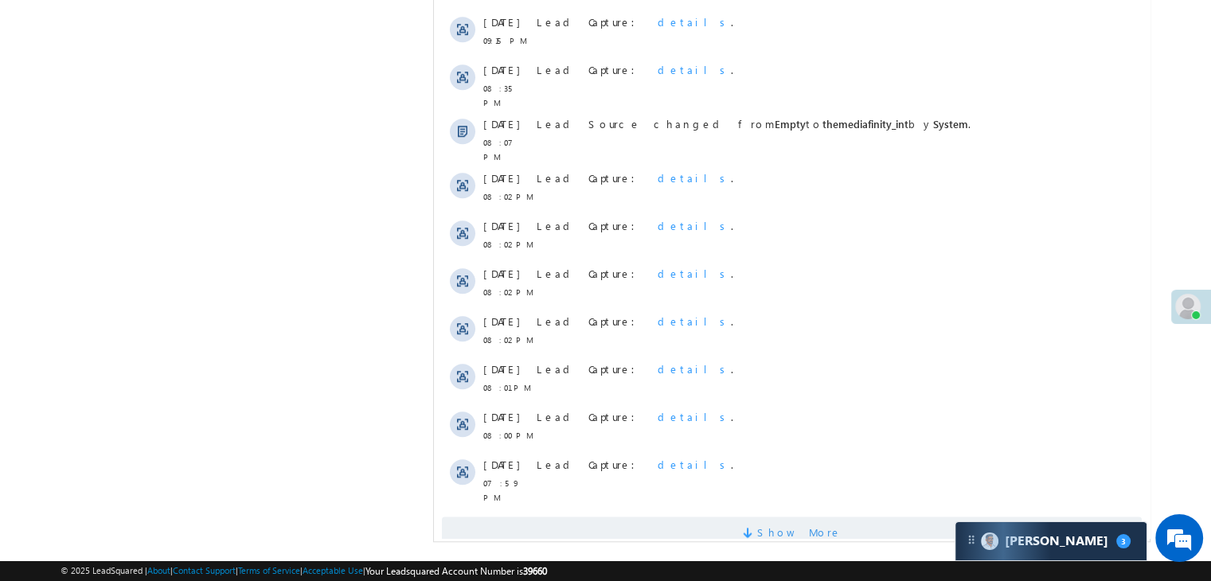
click at [800, 517] on span "Show More" at bounding box center [799, 533] width 84 height 32
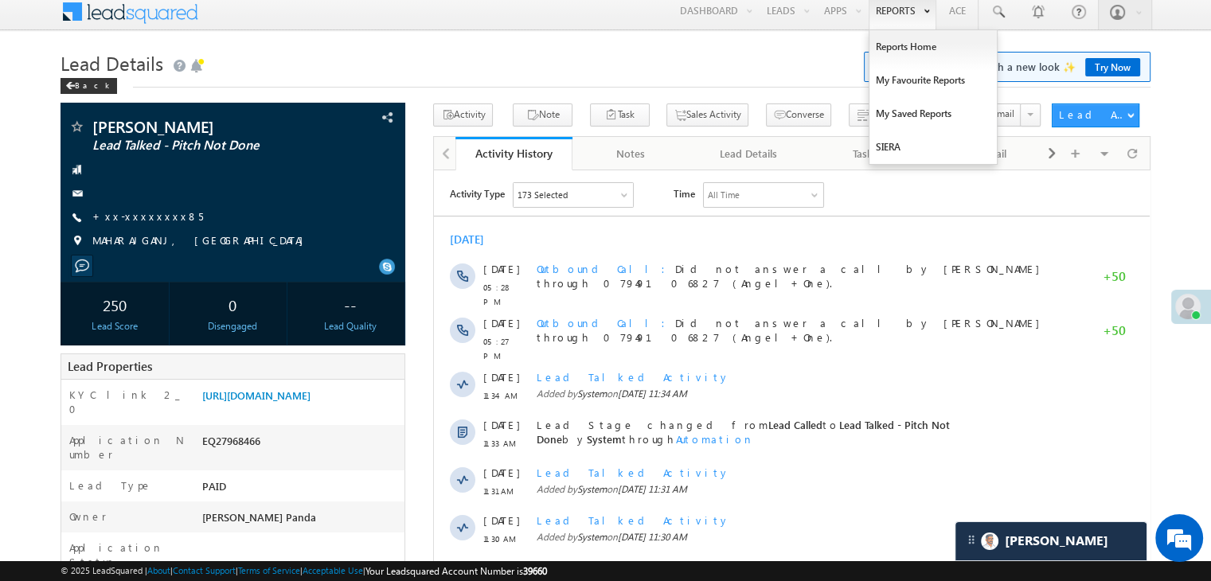
scroll to position [0, 0]
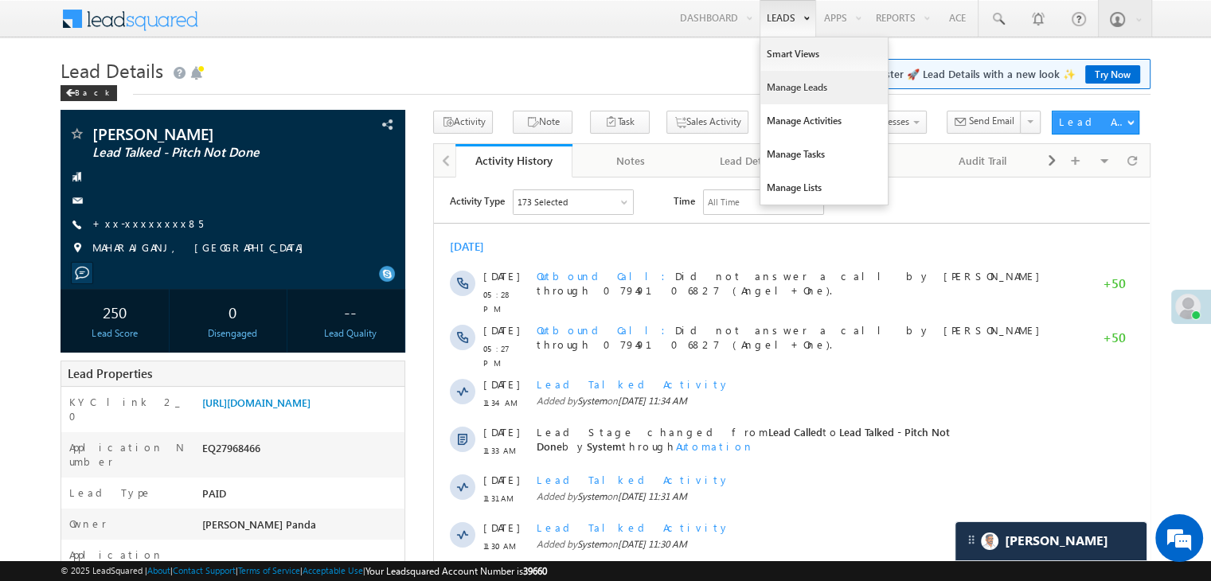
click at [784, 92] on link "Manage Leads" at bounding box center [823, 87] width 127 height 33
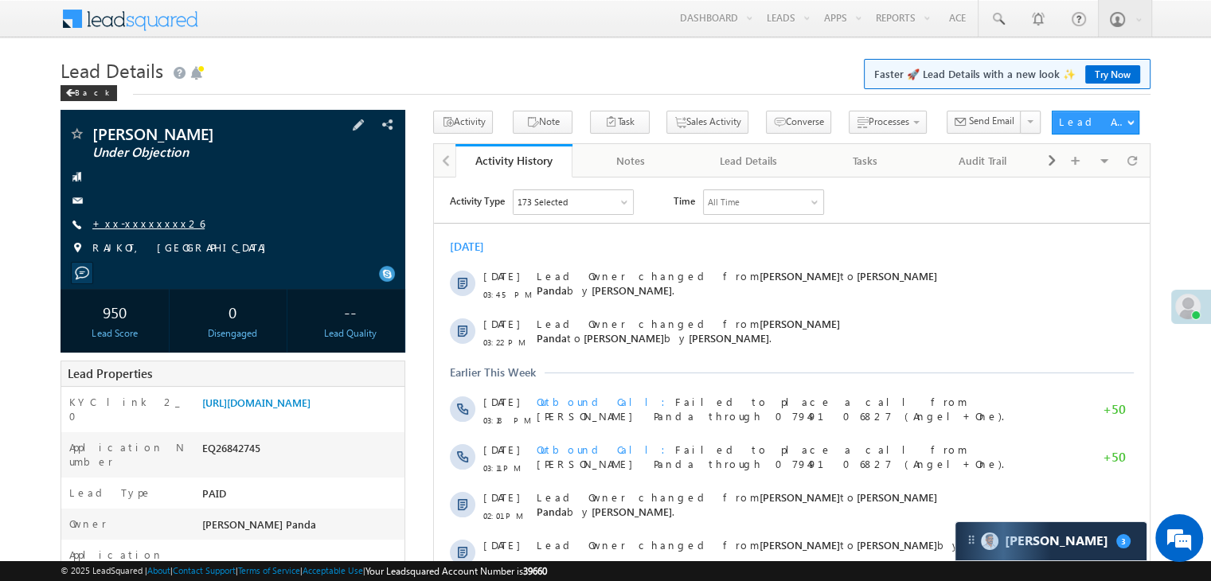
click at [131, 224] on link "+xx-xxxxxxxx26" at bounding box center [148, 224] width 112 height 14
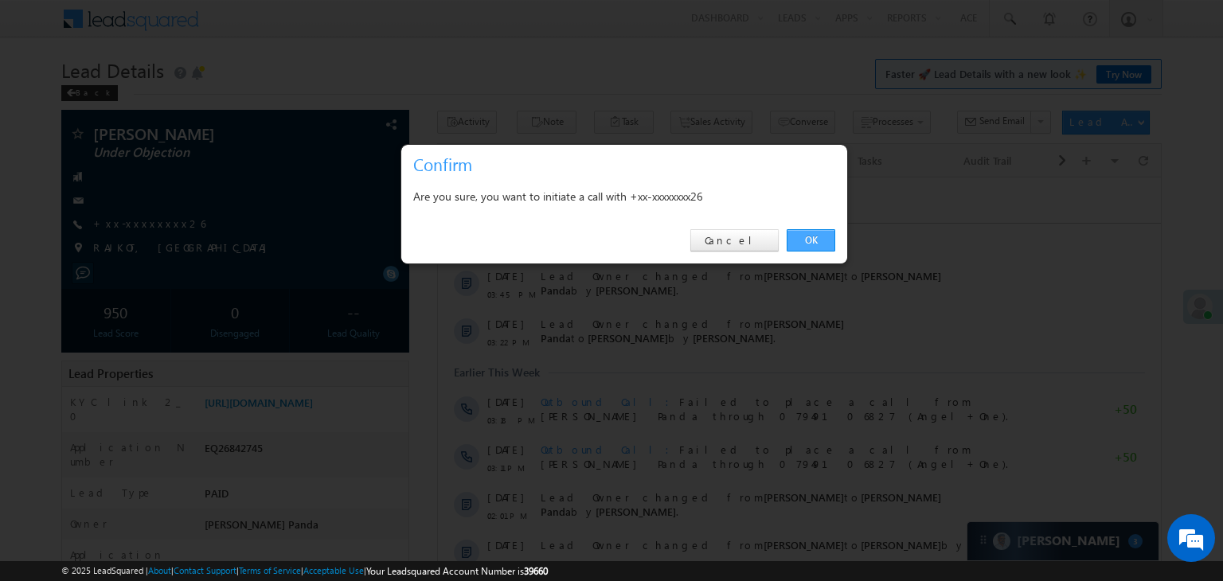
click at [818, 242] on link "OK" at bounding box center [811, 240] width 49 height 22
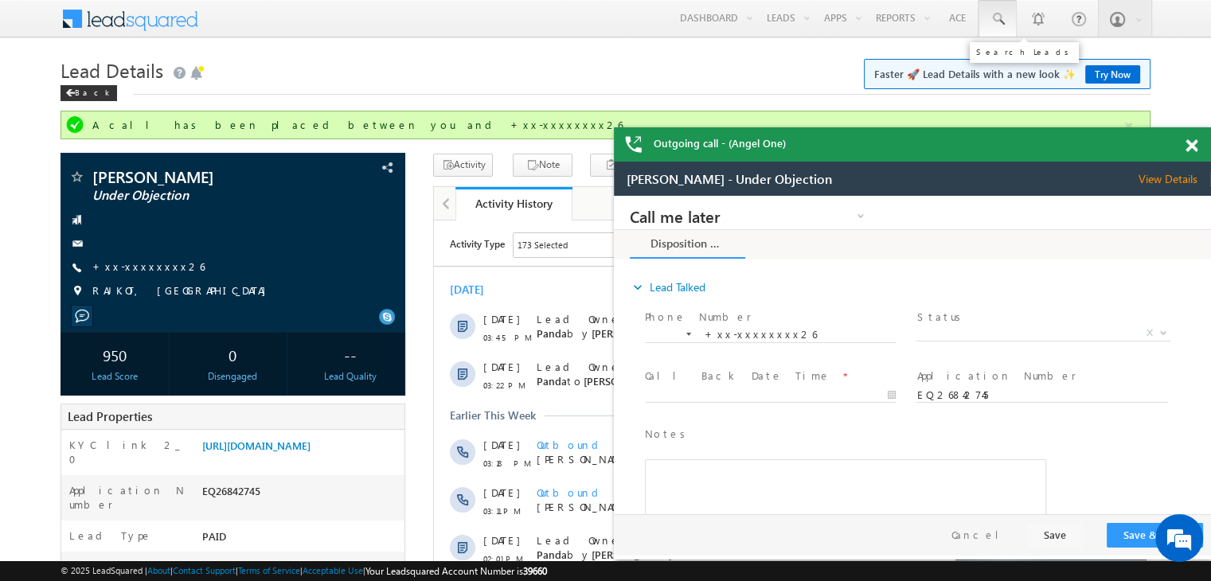
click at [994, 14] on span at bounding box center [998, 19] width 16 height 16
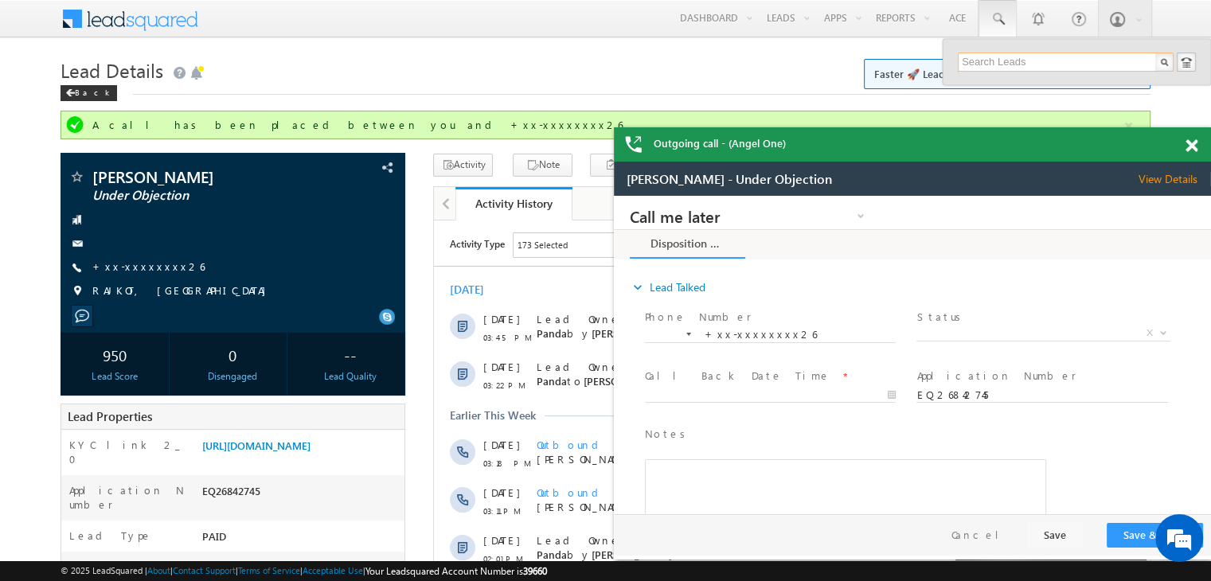
paste input "EQ26505431"
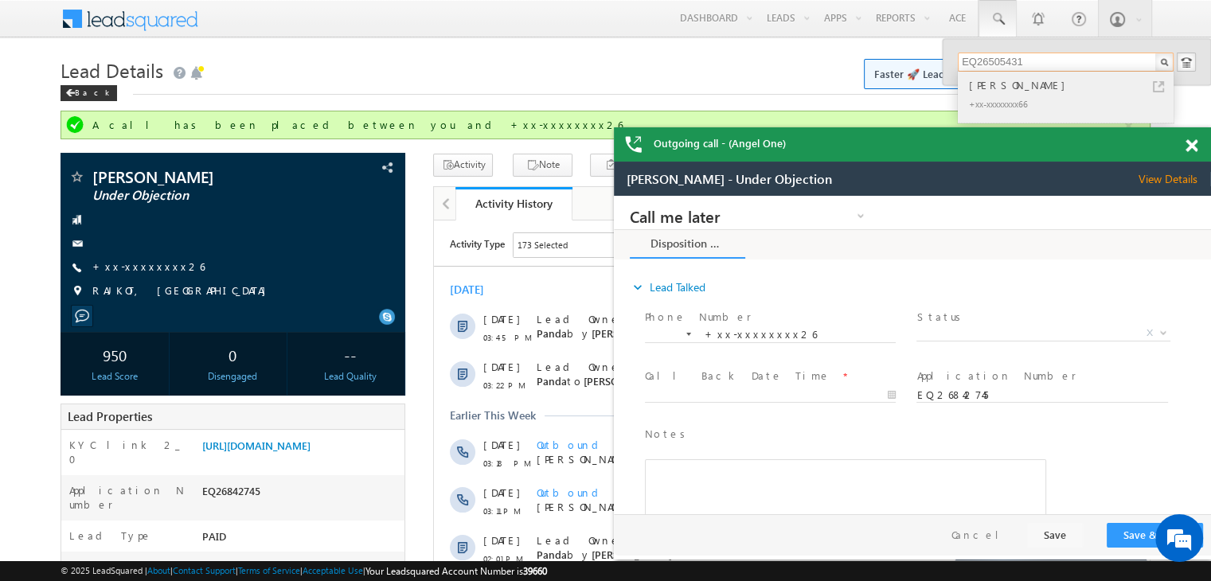
type input "EQ26505431"
click at [991, 92] on div "Sayan" at bounding box center [1072, 85] width 213 height 18
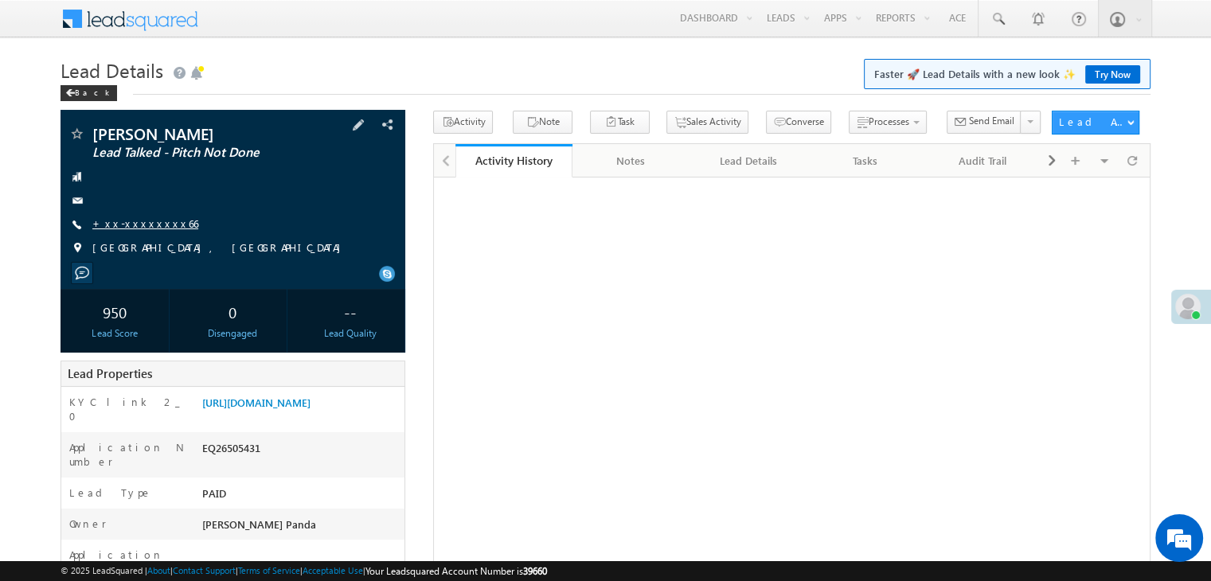
click at [137, 227] on link "+xx-xxxxxxxx66" at bounding box center [145, 224] width 106 height 14
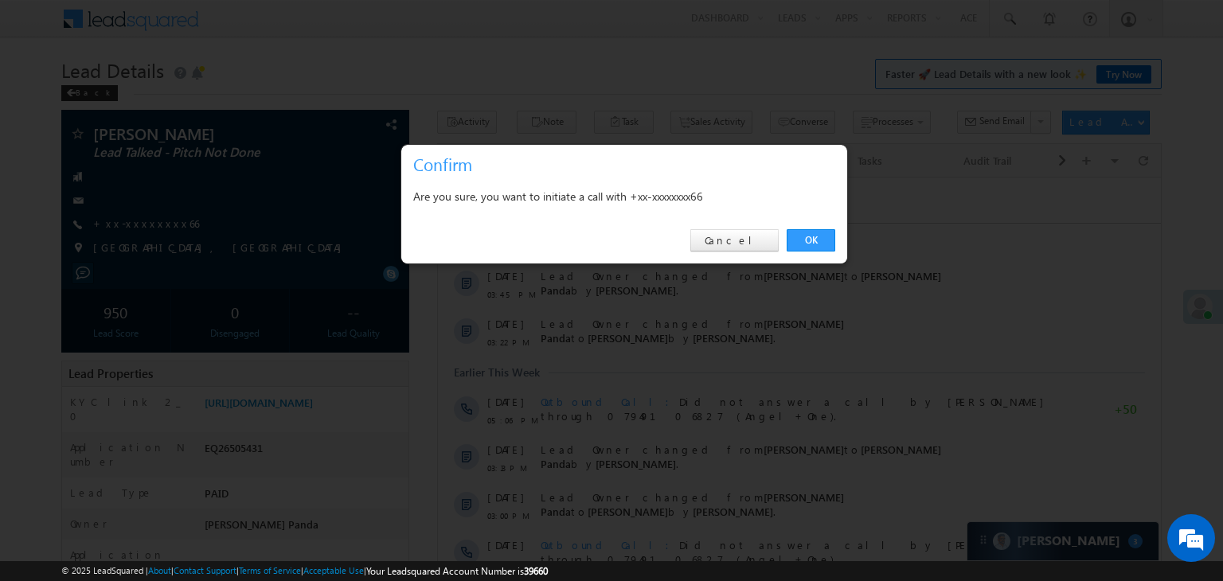
click at [822, 227] on div "OK Cancel" at bounding box center [624, 240] width 446 height 45
click at [818, 233] on link "OK" at bounding box center [811, 240] width 49 height 22
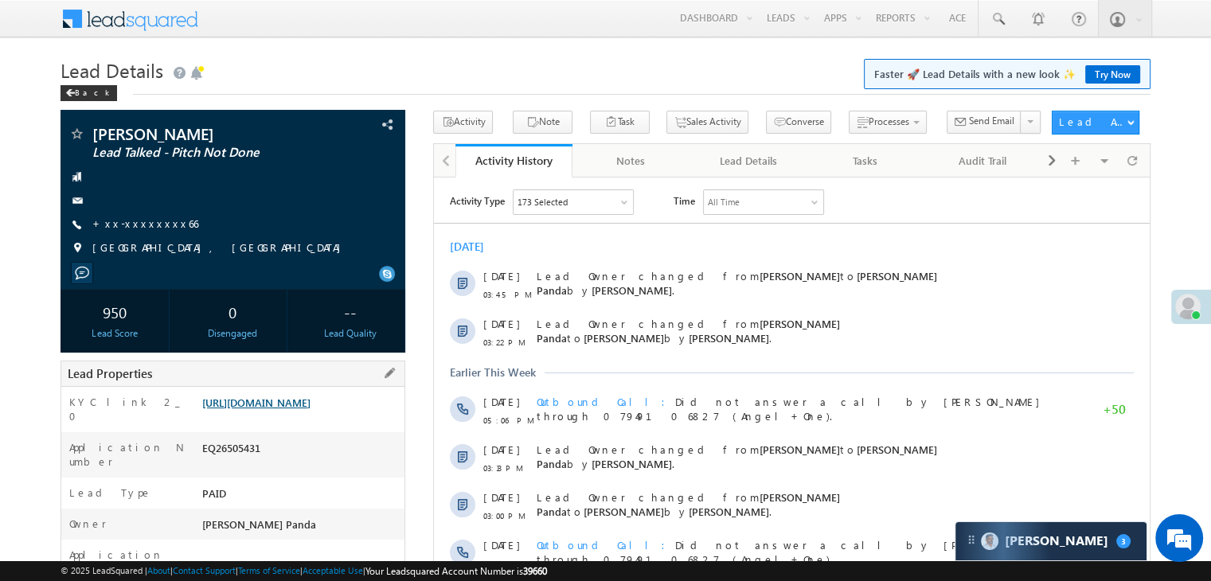
click at [310, 409] on link "https://angelbroking1-pk3em7sa.customui-test.leadsquared.com?leadId=c3993251-97…" at bounding box center [256, 403] width 108 height 14
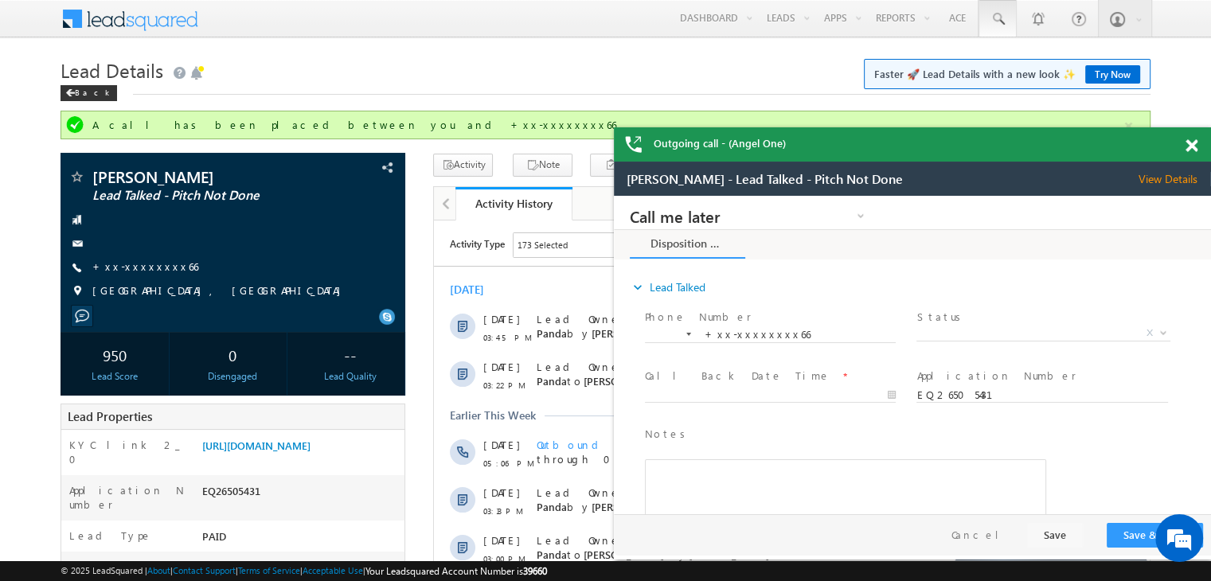
click at [997, 19] on span at bounding box center [998, 19] width 16 height 16
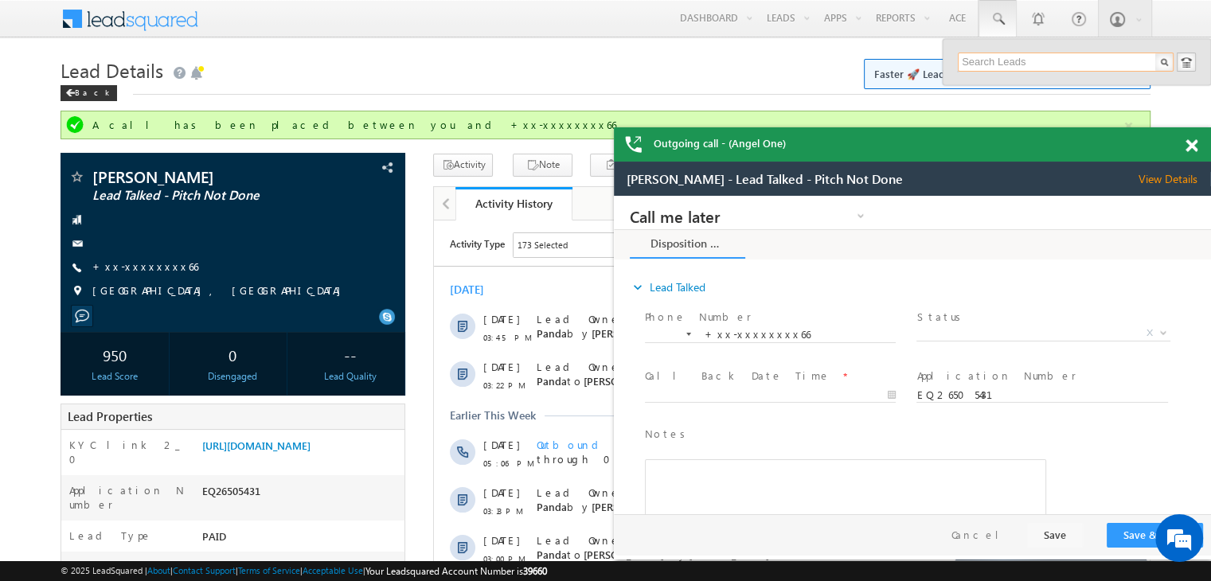
paste input "EQ10394072"
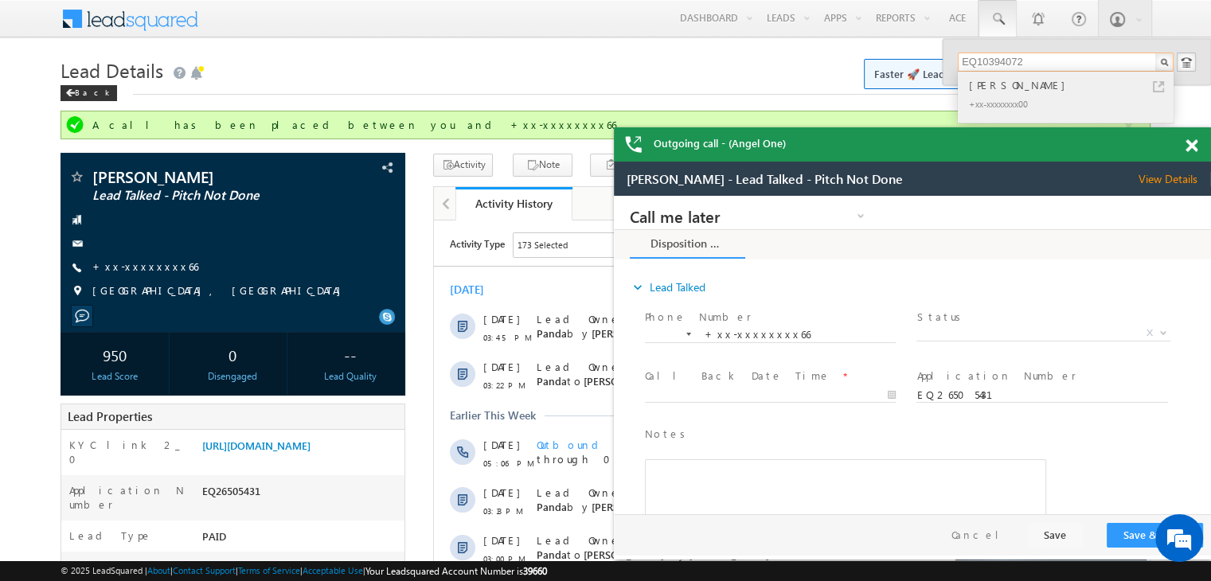
type input "EQ10394072"
click at [994, 86] on div "Pravesh kumar" at bounding box center [1072, 85] width 213 height 18
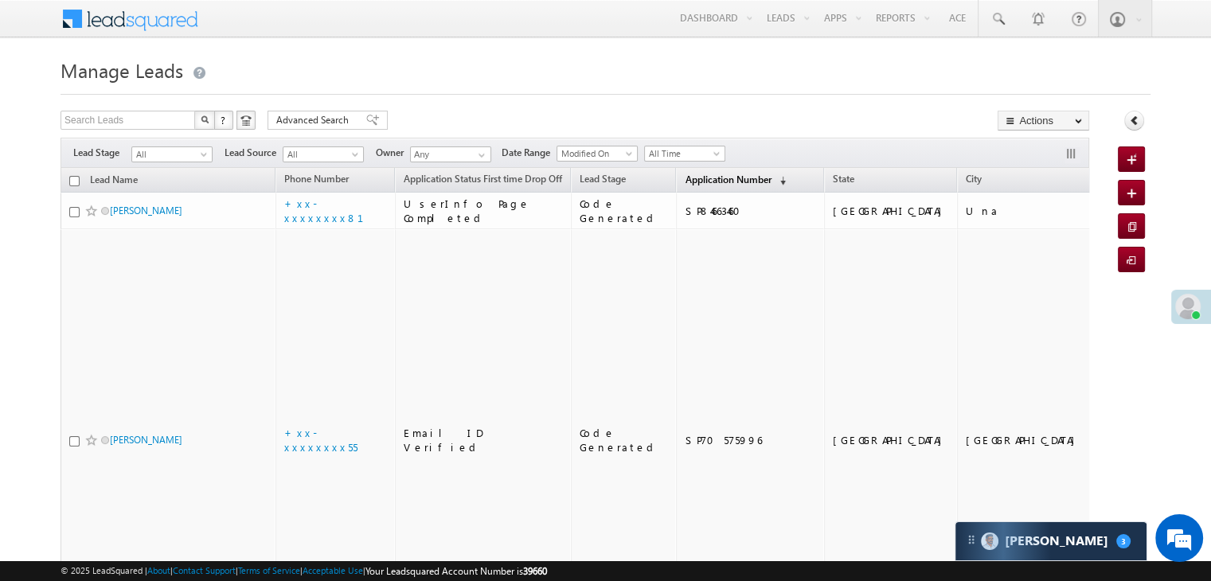
click at [685, 182] on span "Application Number" at bounding box center [728, 180] width 86 height 12
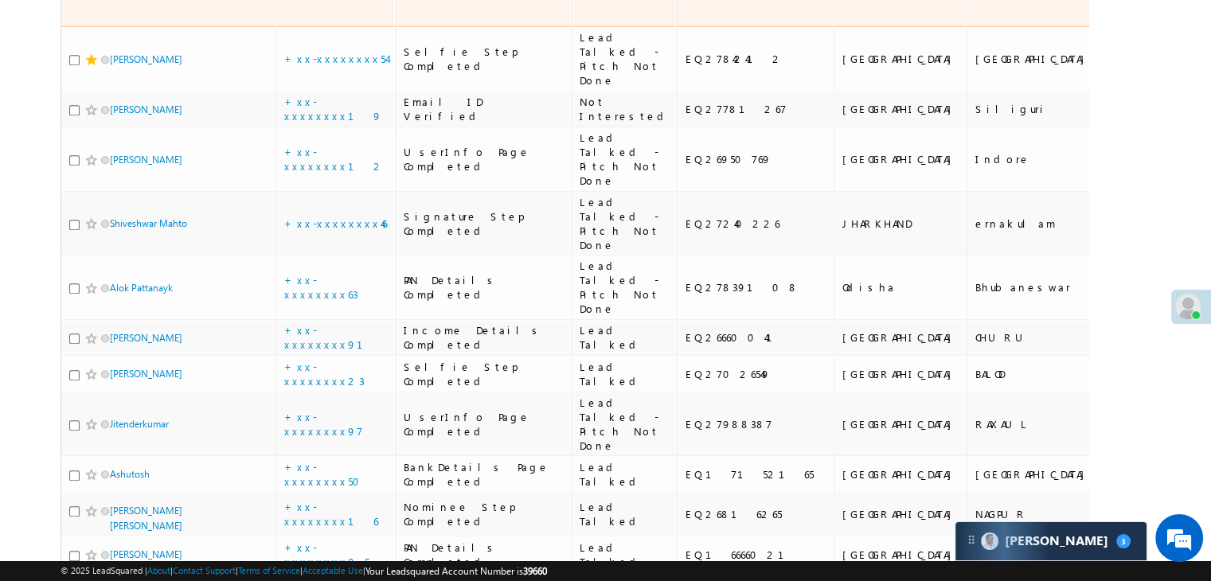
scroll to position [1672, 0]
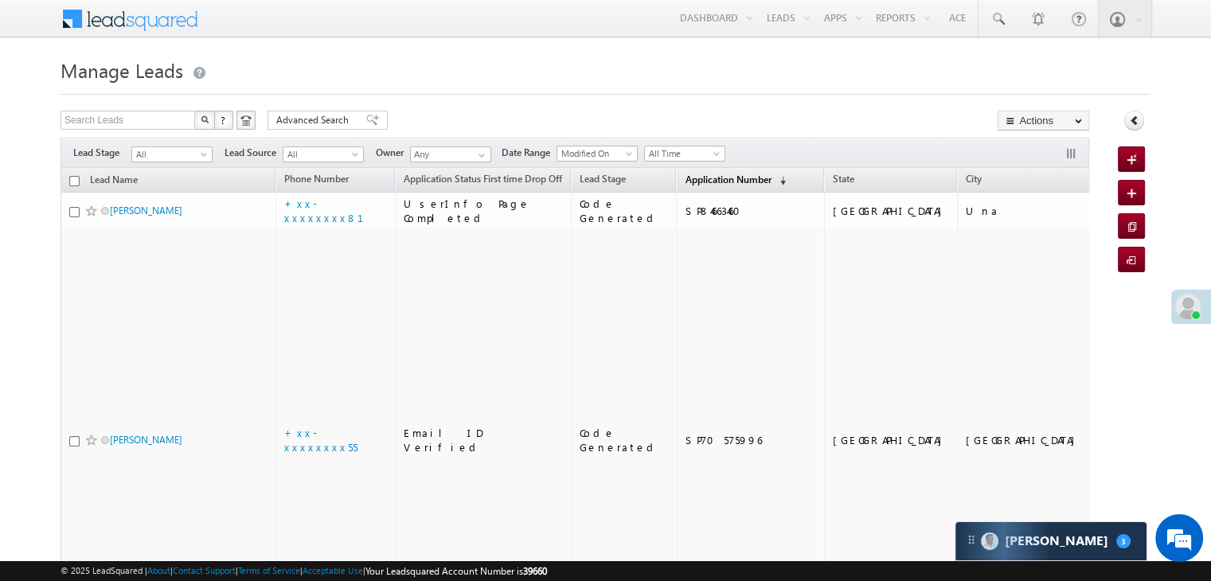
click at [694, 184] on span "Application Number" at bounding box center [728, 180] width 86 height 12
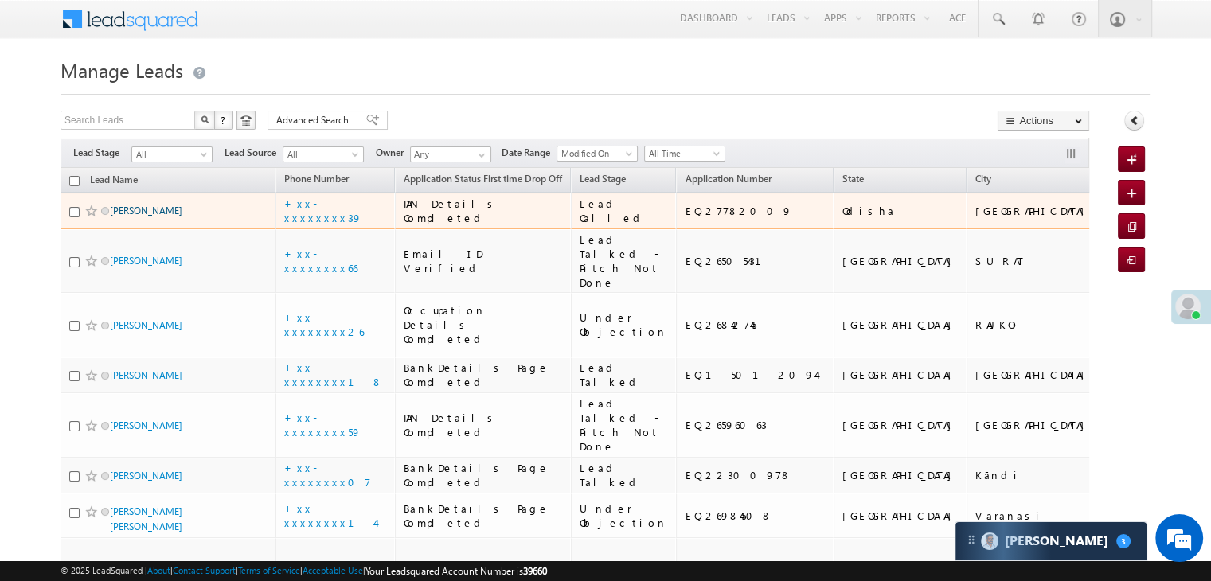
click at [146, 217] on link "[PERSON_NAME]" at bounding box center [146, 211] width 72 height 12
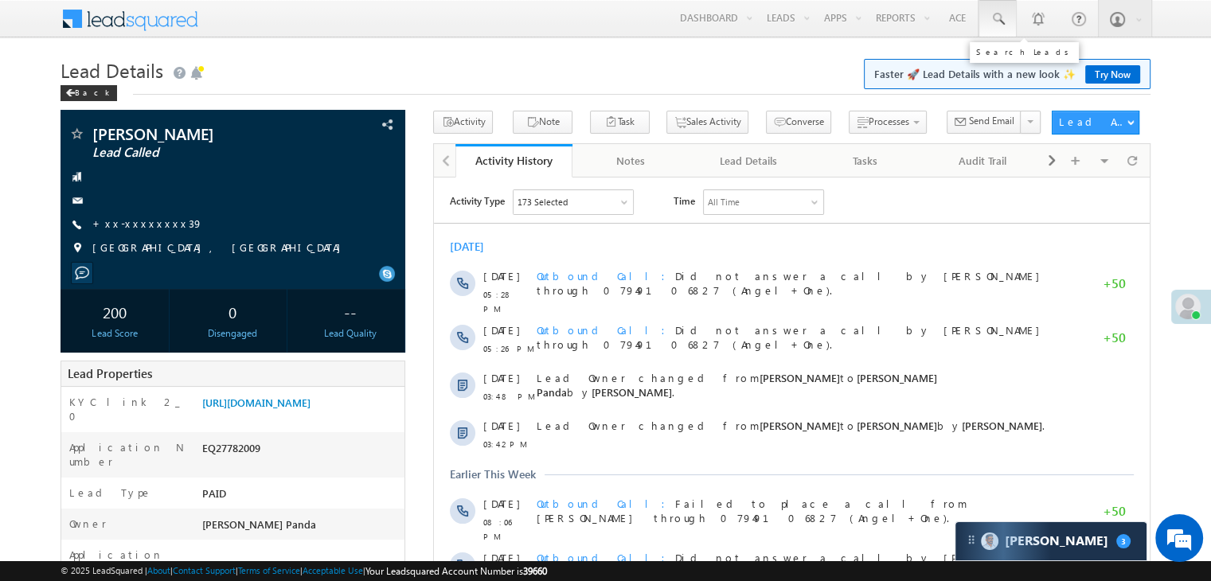
click at [998, 17] on span at bounding box center [998, 19] width 16 height 16
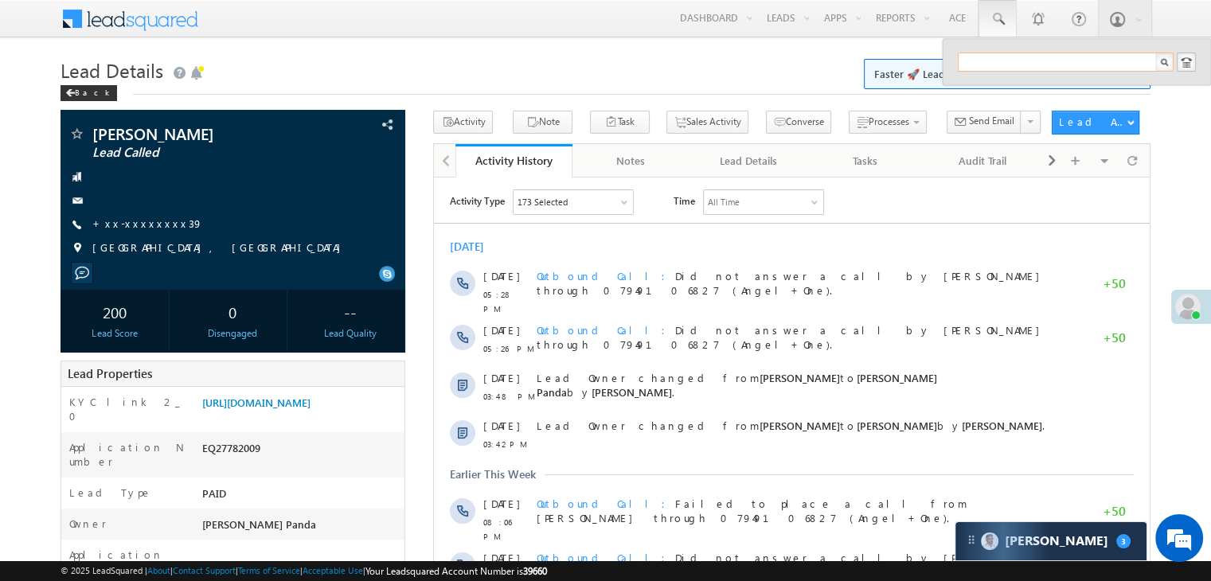
click at [984, 64] on input "text" at bounding box center [1066, 62] width 216 height 19
paste input "EQ14077867"
click at [987, 61] on input "EQ14077867" at bounding box center [1066, 62] width 216 height 19
click at [991, 64] on input "EQ14077867" at bounding box center [1066, 62] width 216 height 19
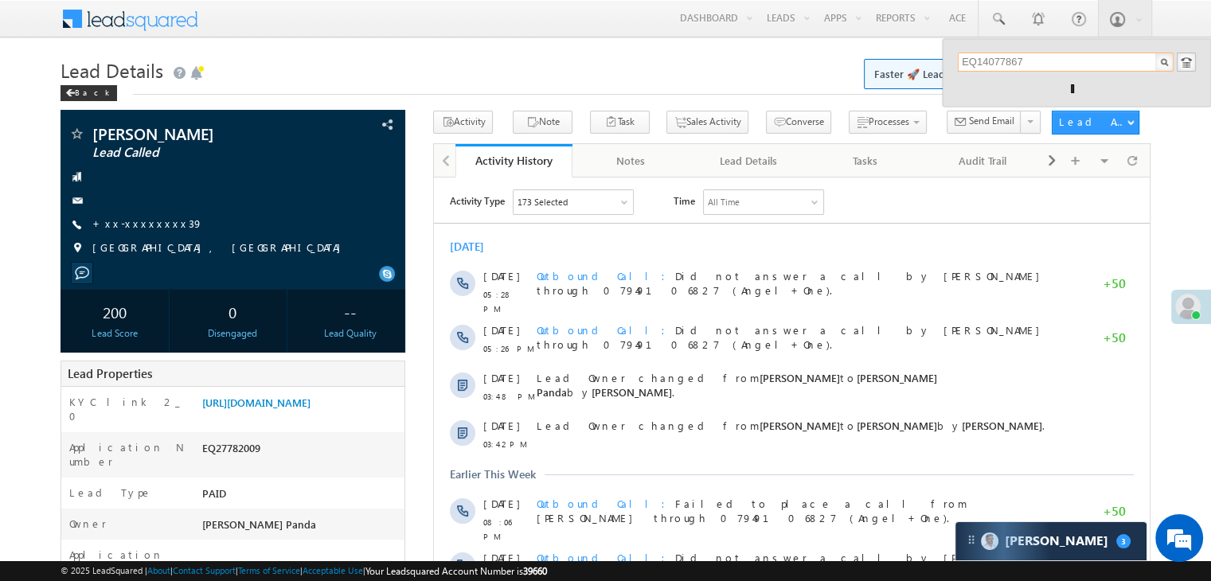
click at [991, 64] on input "EQ14077867" at bounding box center [1066, 62] width 216 height 19
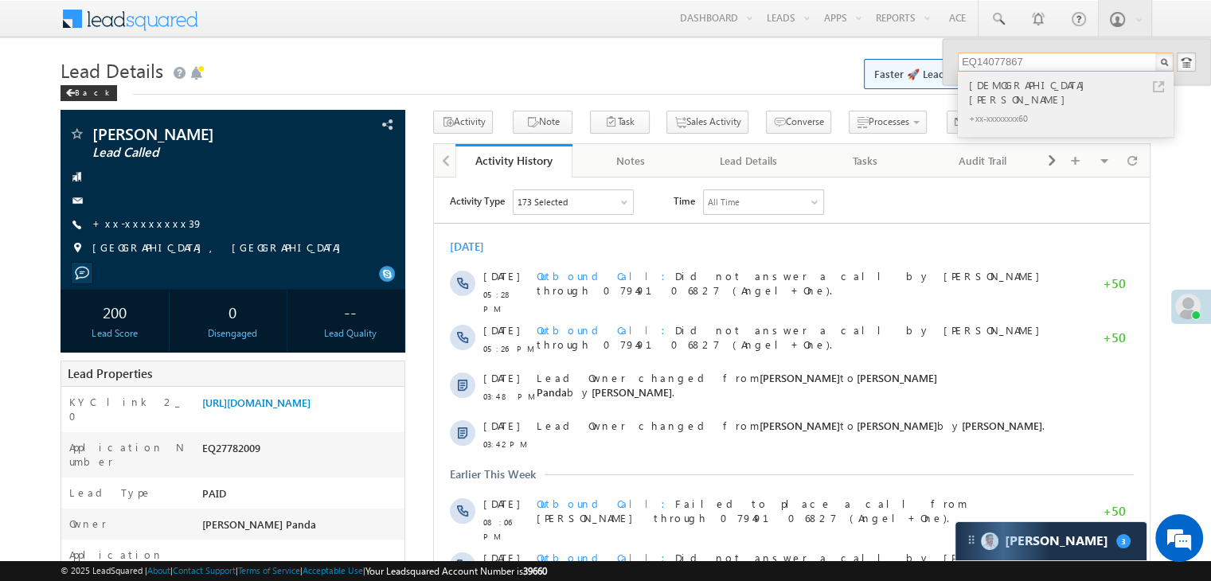
type input "EQ14077867"
click at [986, 90] on div "VISHNU PARASRAM KALE" at bounding box center [1072, 92] width 213 height 32
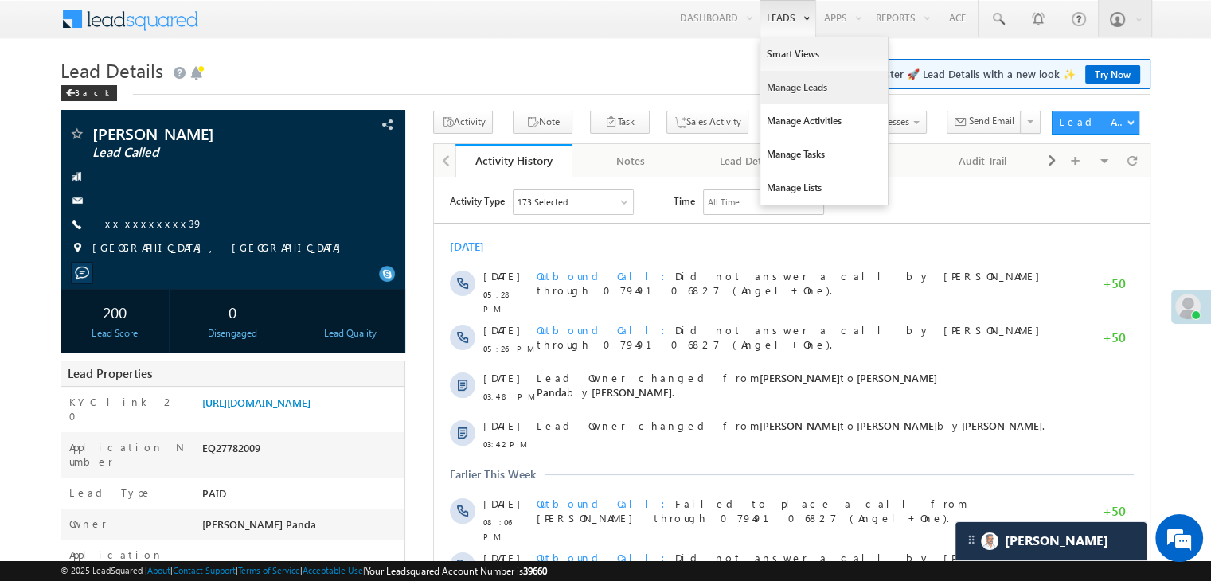
click at [787, 93] on link "Manage Leads" at bounding box center [823, 87] width 127 height 33
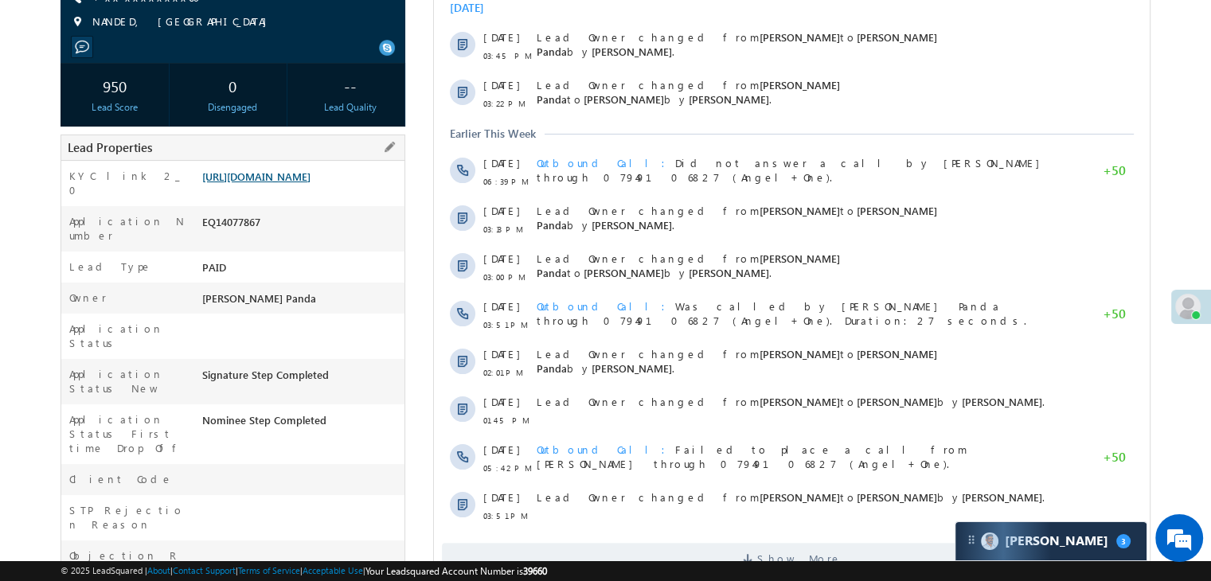
click at [306, 174] on link "[URL][DOMAIN_NAME]" at bounding box center [256, 177] width 108 height 14
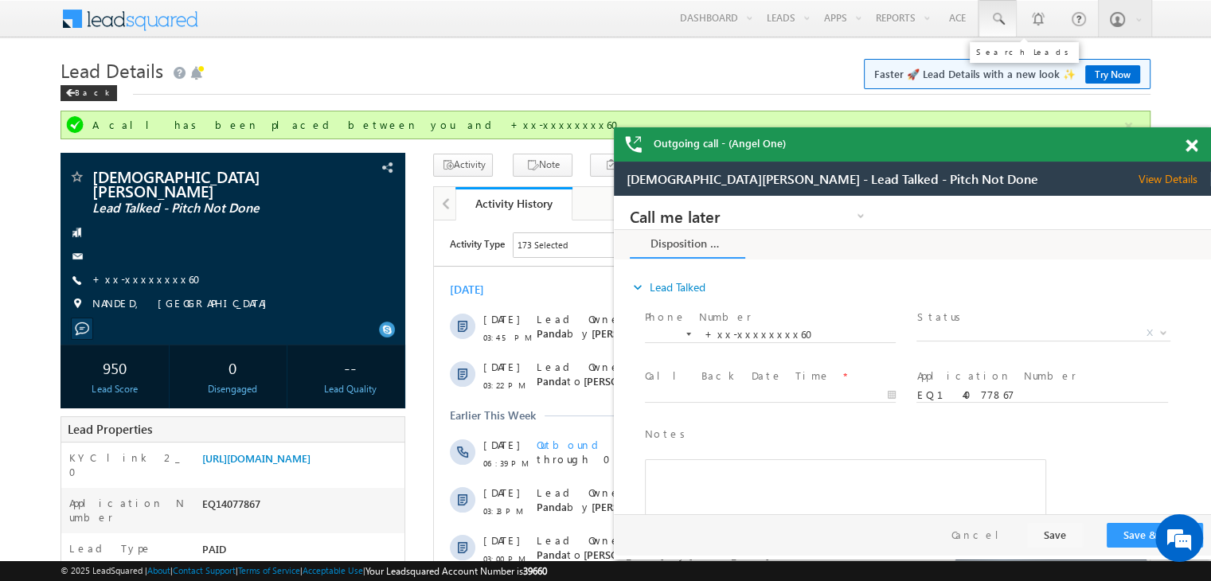
click at [998, 17] on span at bounding box center [998, 19] width 16 height 16
paste input "EQ26547805"
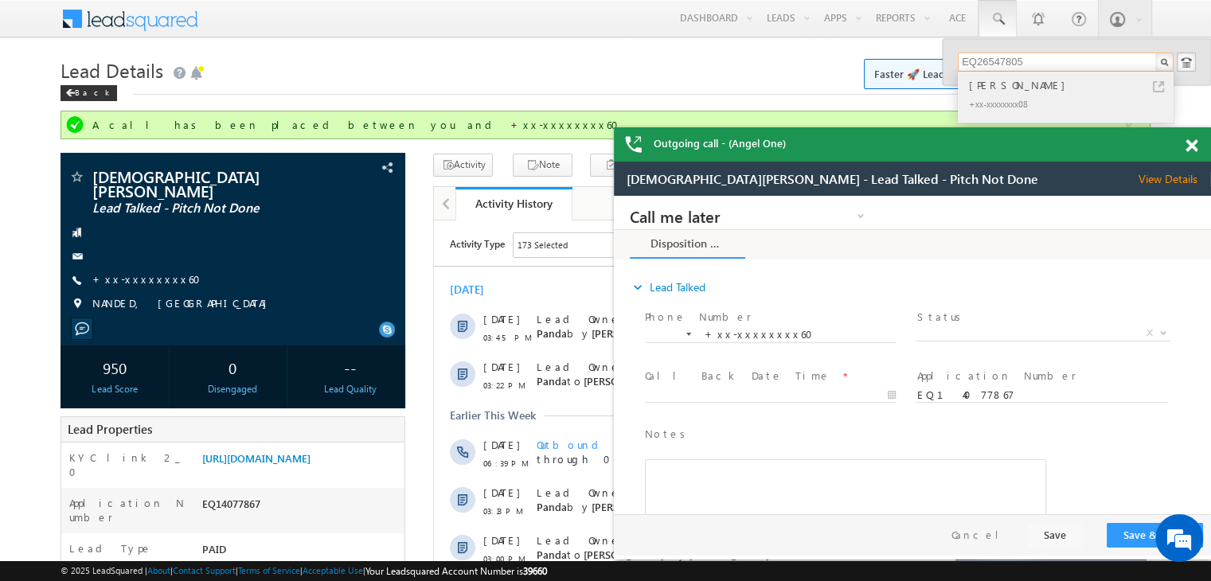
type input "EQ26547805"
click at [1010, 87] on div "Deepak Verma" at bounding box center [1072, 85] width 213 height 18
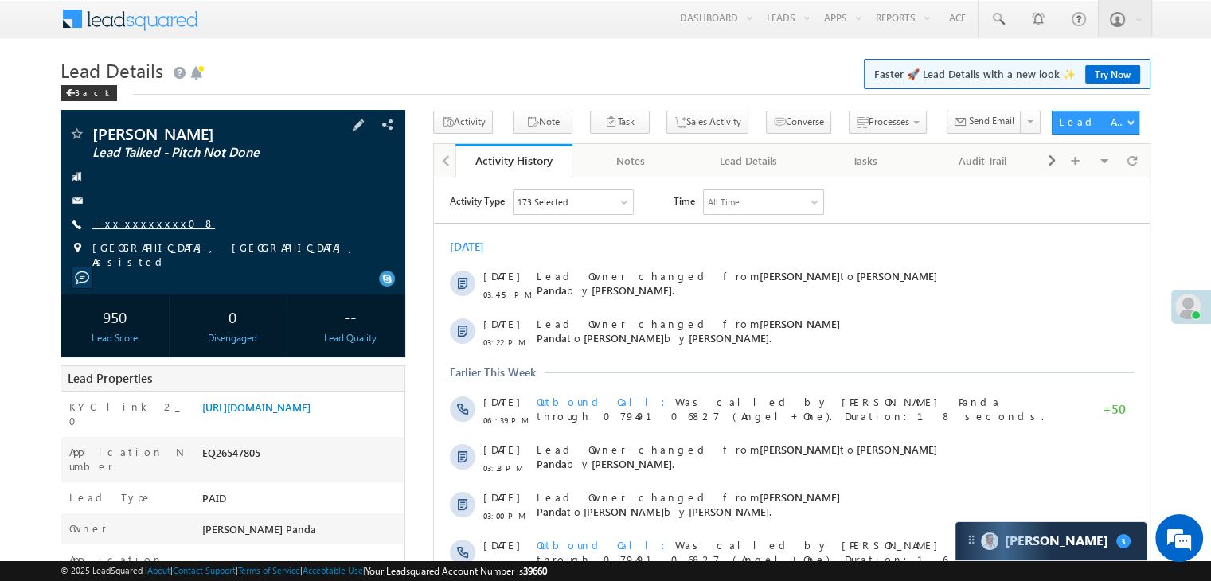
click at [143, 227] on link "+xx-xxxxxxxx08" at bounding box center [153, 224] width 123 height 14
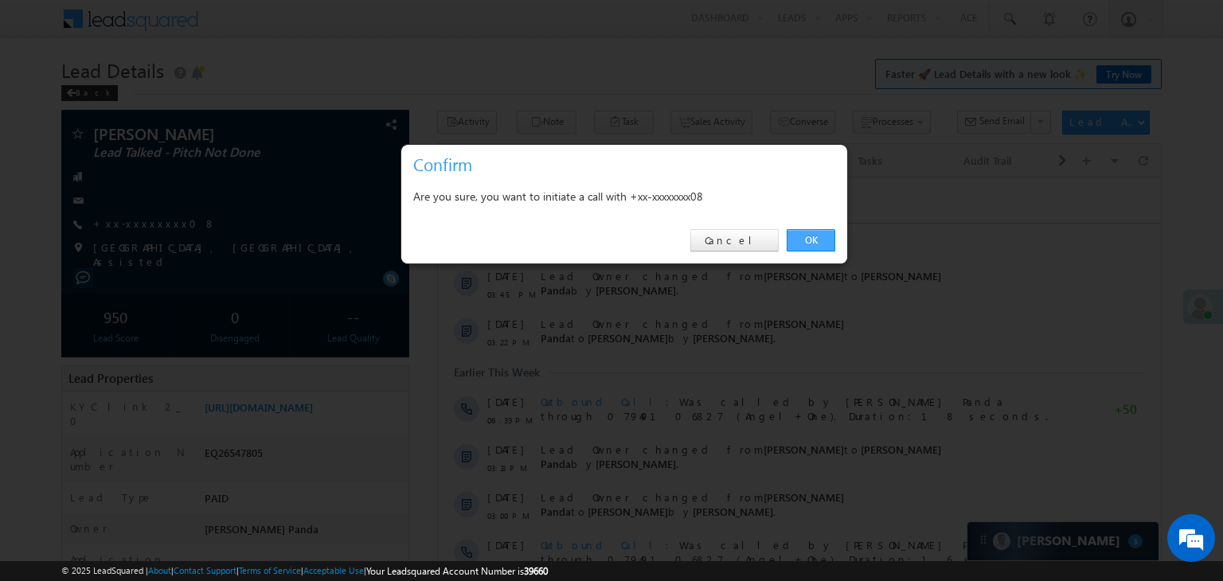
click at [818, 242] on link "OK" at bounding box center [811, 240] width 49 height 22
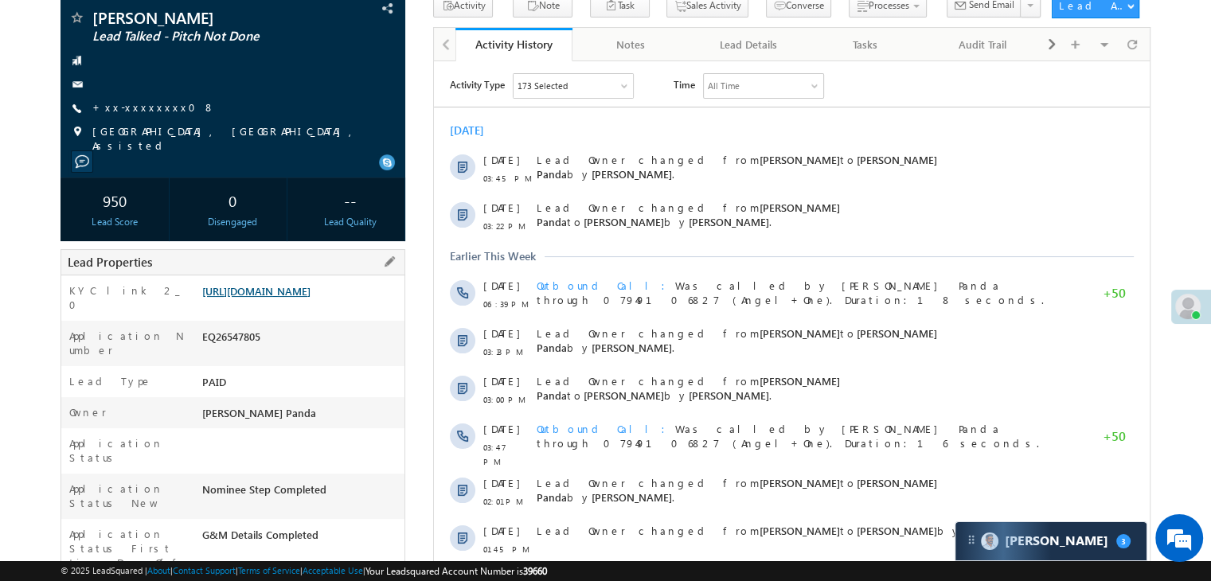
click at [303, 284] on link "https://angelbroking1-pk3em7sa.customui-test.leadsquared.com?leadId=c26e4287-60…" at bounding box center [256, 291] width 108 height 14
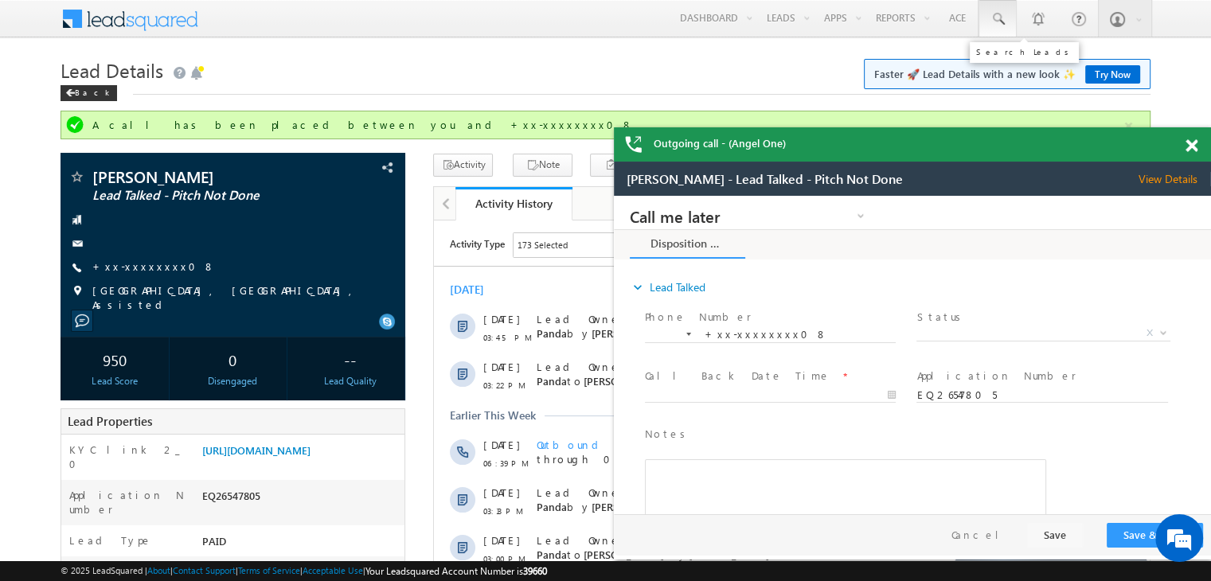
click at [997, 18] on span at bounding box center [998, 19] width 16 height 16
paste input "EQ15720357"
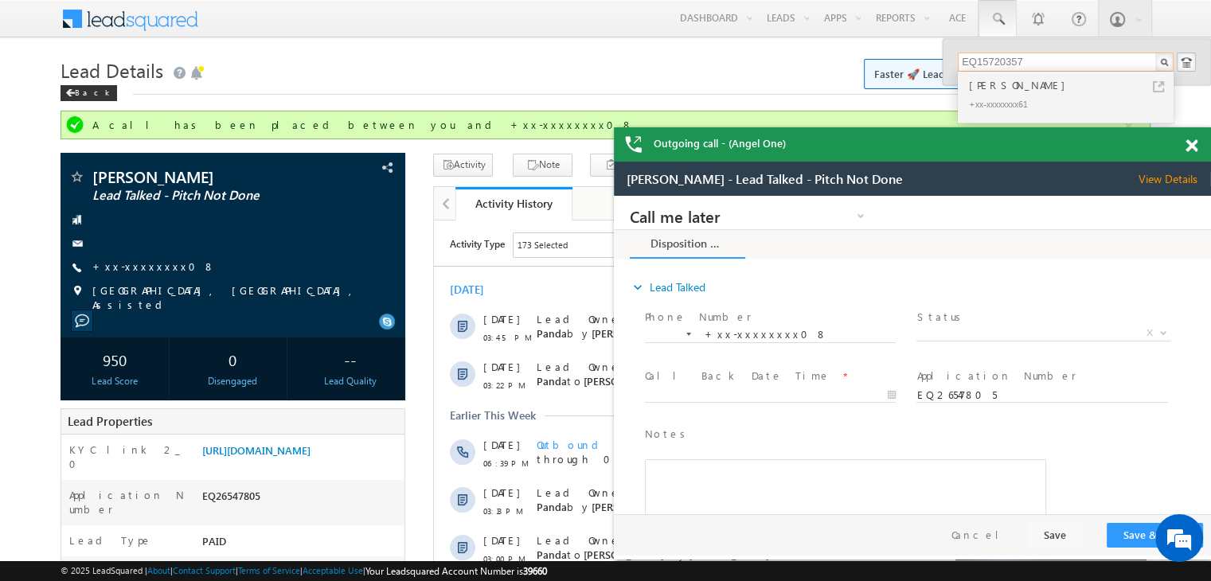
type input "EQ15720357"
click at [1001, 84] on div "Harshit Dixit" at bounding box center [1072, 85] width 213 height 18
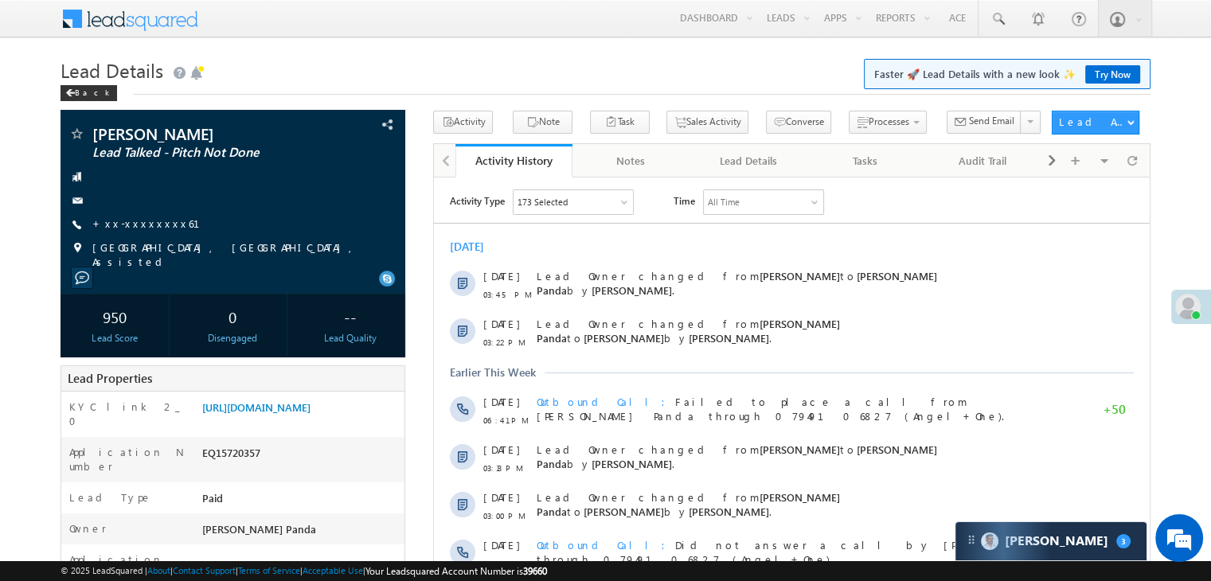
click at [134, 222] on link "+xx-xxxxxxxx61" at bounding box center [155, 224] width 127 height 14
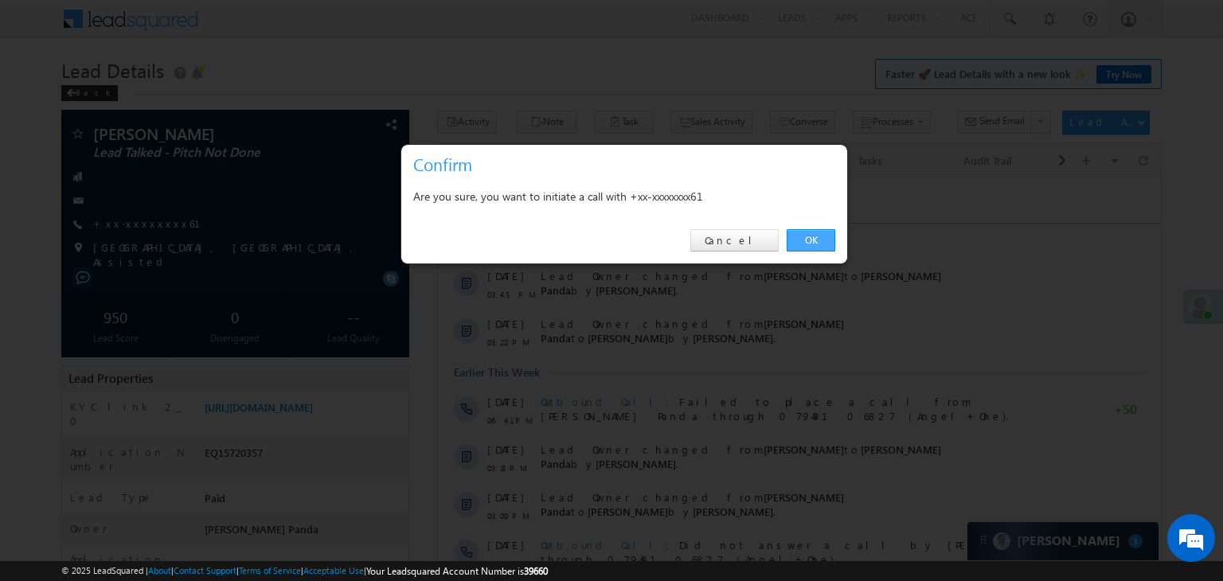
click at [825, 236] on link "OK" at bounding box center [811, 240] width 49 height 22
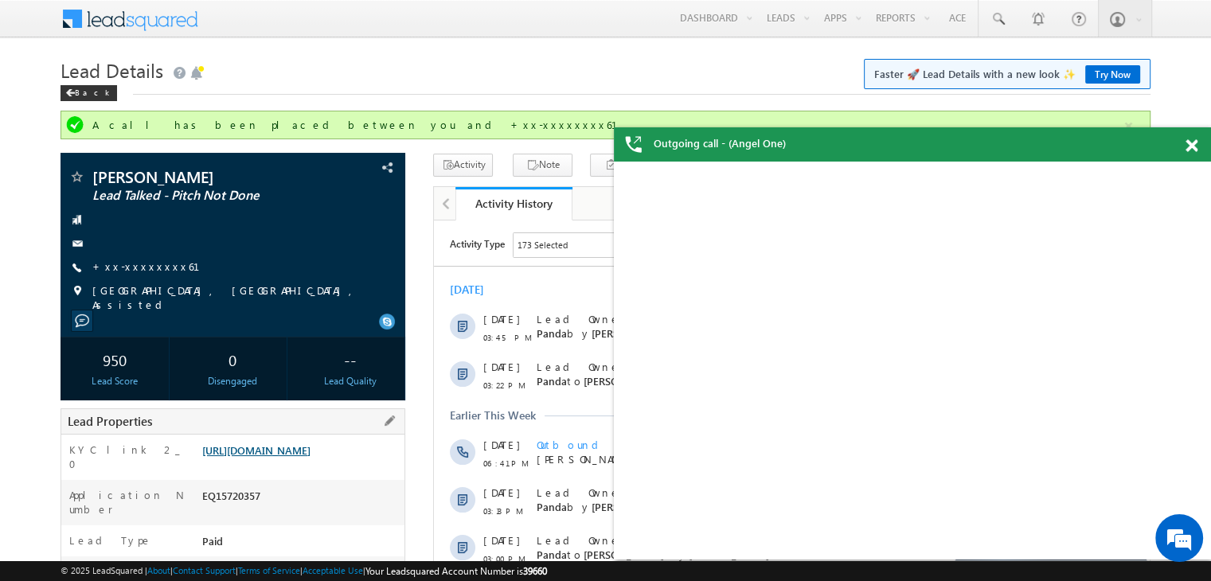
click at [311, 456] on link "https://angelbroking1-pk3em7sa.customui-test.leadsquared.com?leadId=826b8cfd-4e…" at bounding box center [256, 450] width 108 height 14
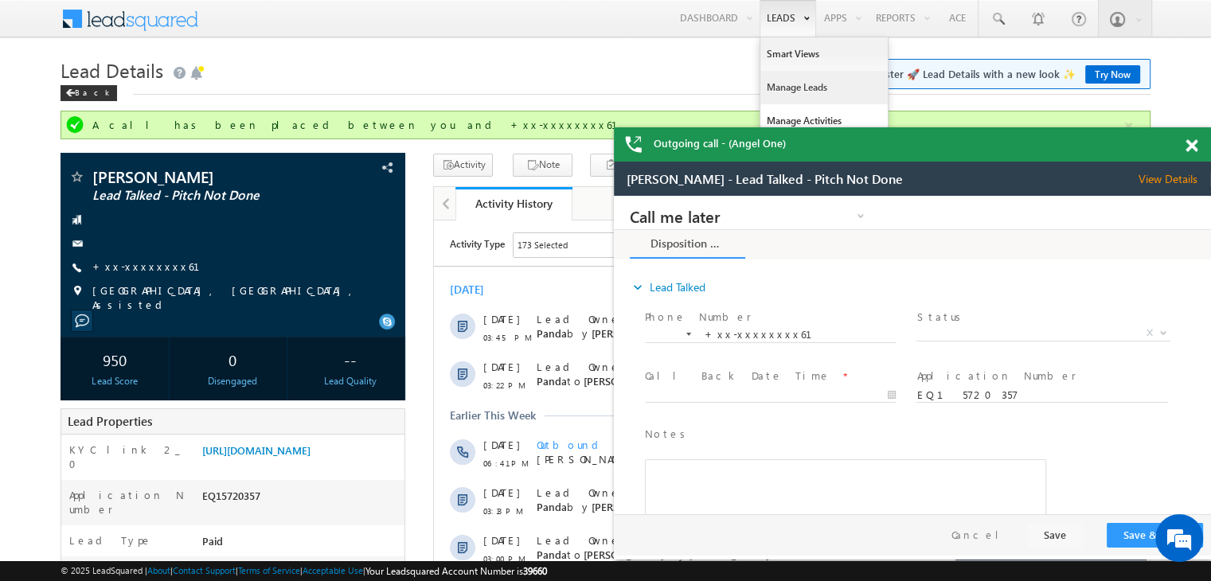
click at [791, 86] on link "Manage Leads" at bounding box center [823, 87] width 127 height 33
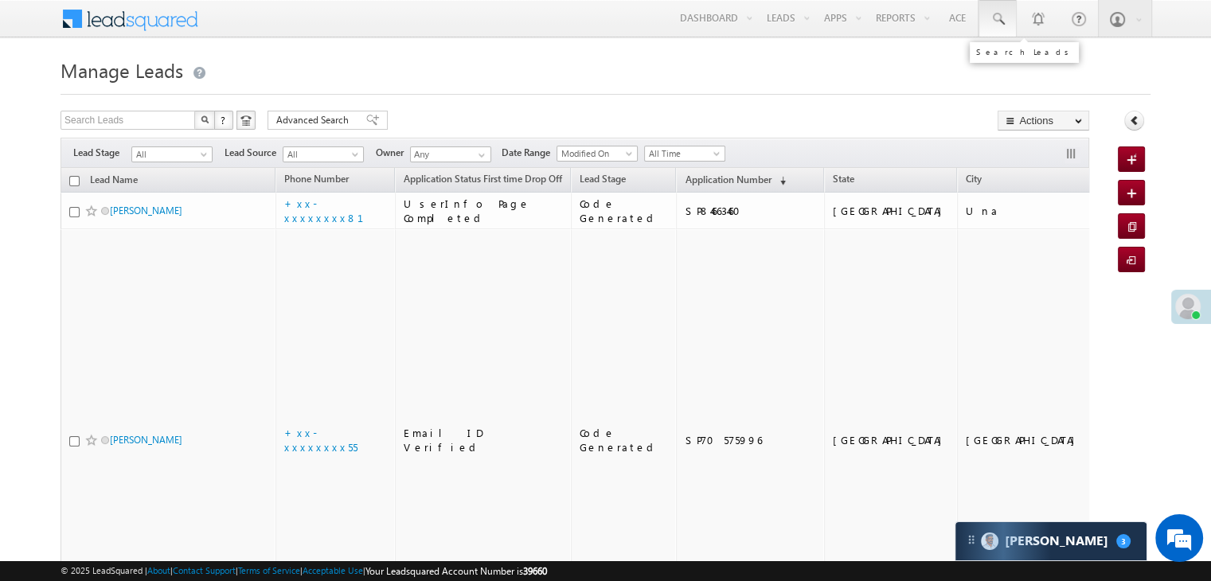
click at [994, 14] on span at bounding box center [998, 19] width 16 height 16
paste input "EQ27055473"
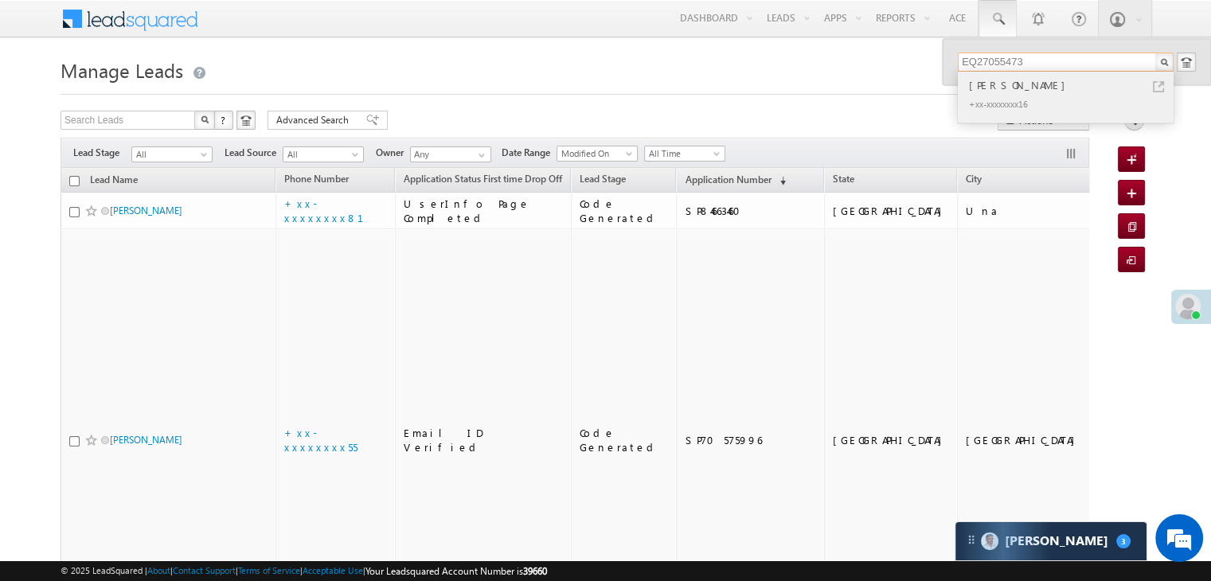
type input "EQ27055473"
click at [990, 88] on div "VIKASH YADAV" at bounding box center [1072, 85] width 213 height 18
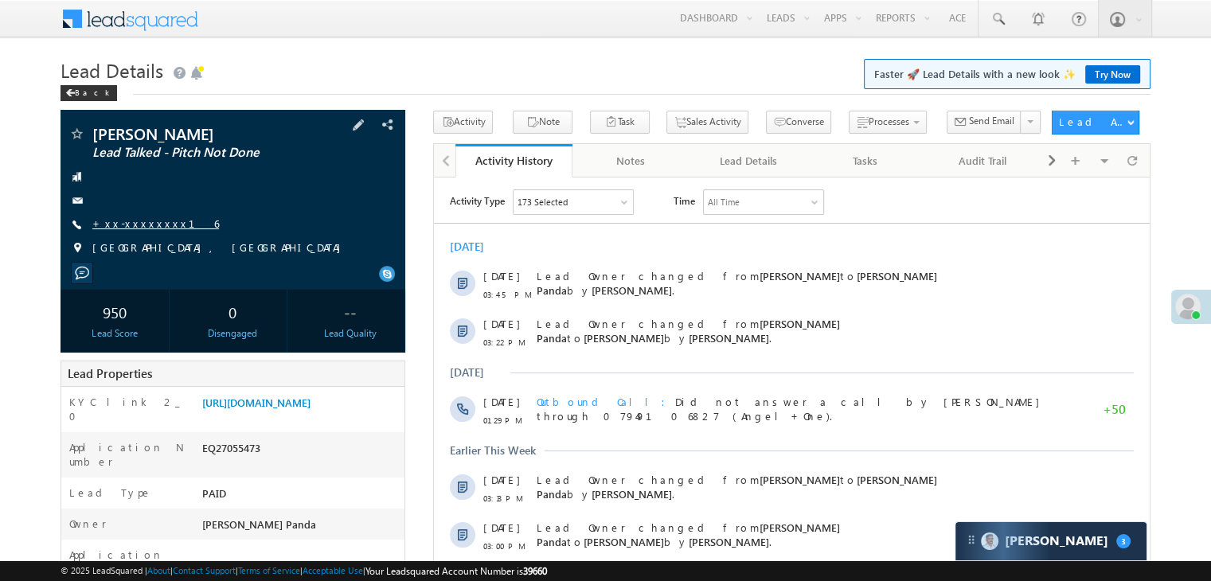
click at [143, 221] on link "+xx-xxxxxxxx16" at bounding box center [155, 224] width 127 height 14
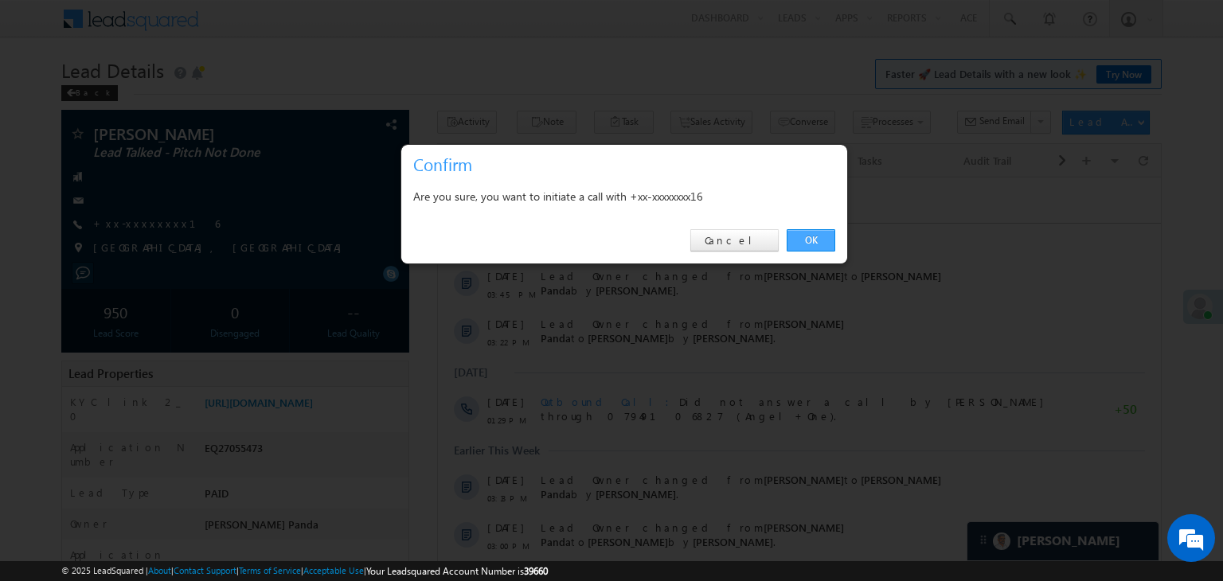
drag, startPoint x: 820, startPoint y: 239, endPoint x: 258, endPoint y: 80, distance: 584.2
click at [820, 239] on link "OK" at bounding box center [811, 240] width 49 height 22
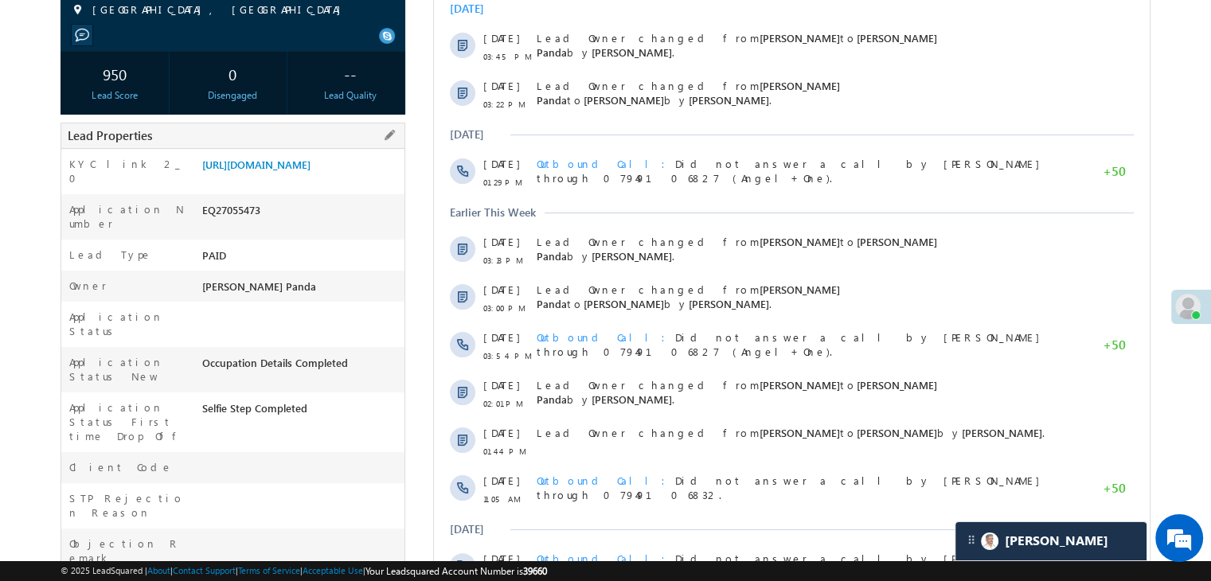
scroll to position [239, 0]
click at [305, 170] on link "https://angelbroking1-pk3em7sa.customui-test.leadsquared.com?leadId=149ac31c-f1…" at bounding box center [256, 164] width 108 height 14
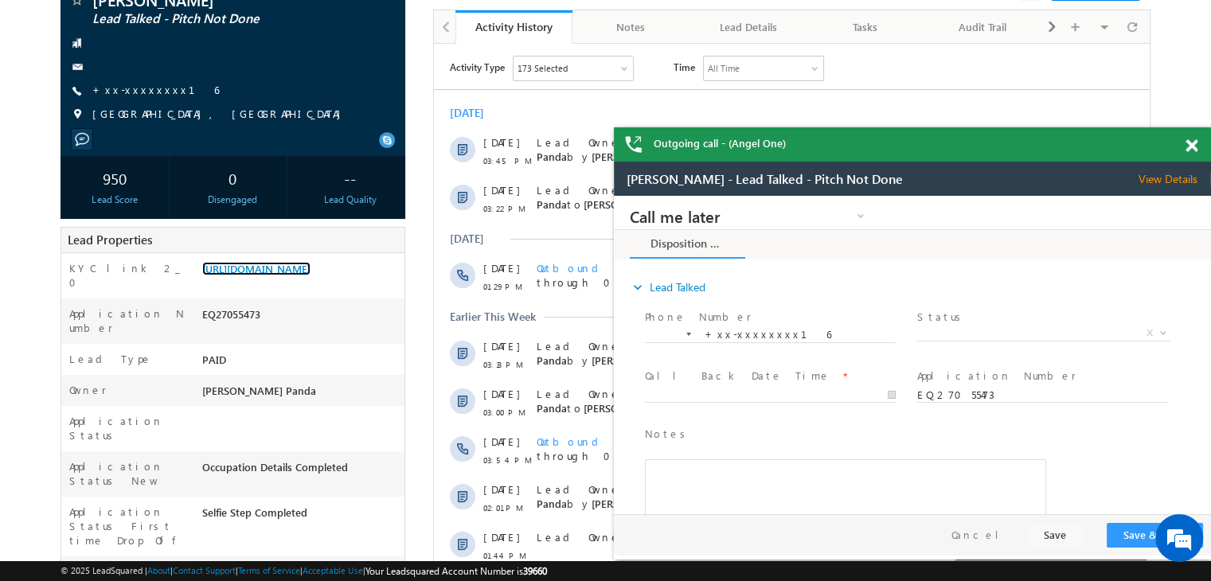
scroll to position [0, 0]
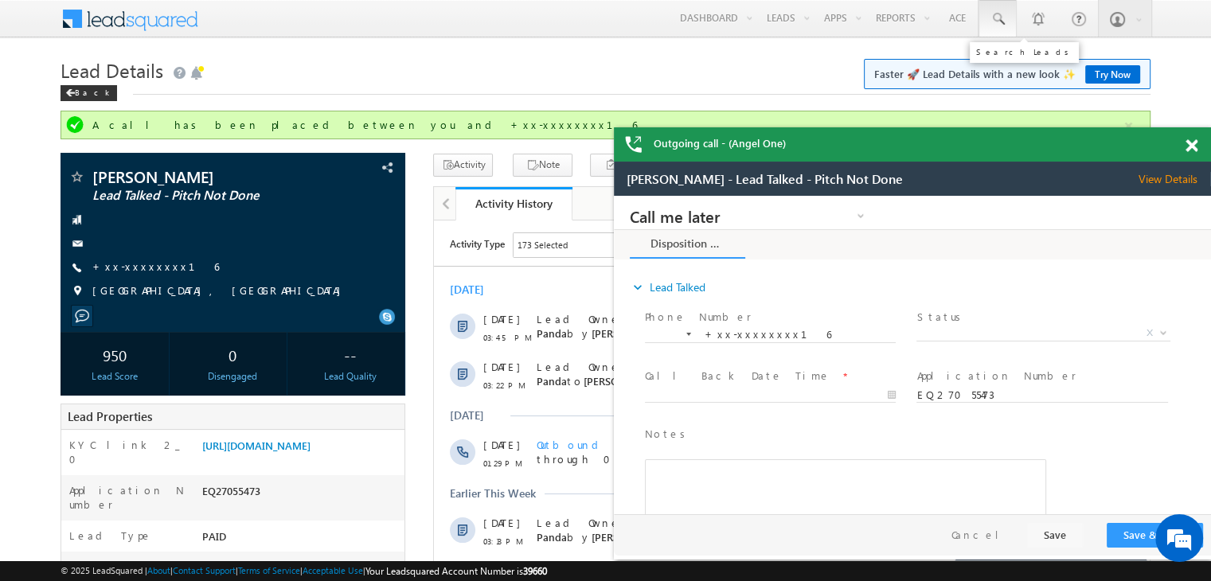
click at [994, 19] on span at bounding box center [998, 19] width 16 height 16
paste input "EQ27124413"
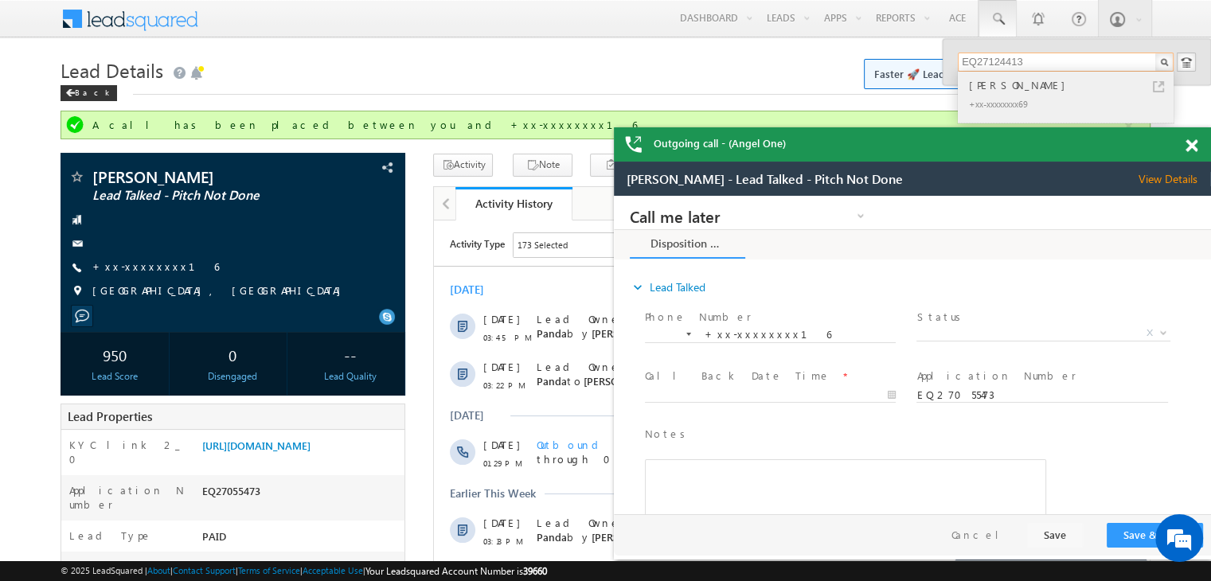
type input "EQ27124413"
click at [995, 92] on div "BIPLAB RANJAN DAS" at bounding box center [1072, 85] width 213 height 18
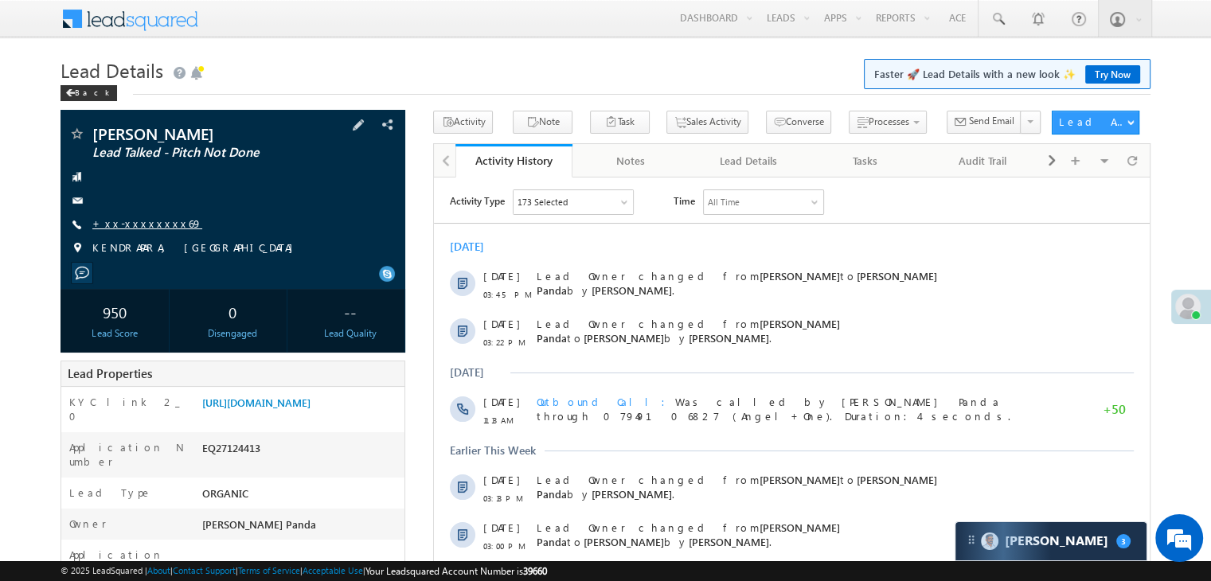
click at [134, 226] on link "+xx-xxxxxxxx69" at bounding box center [147, 224] width 110 height 14
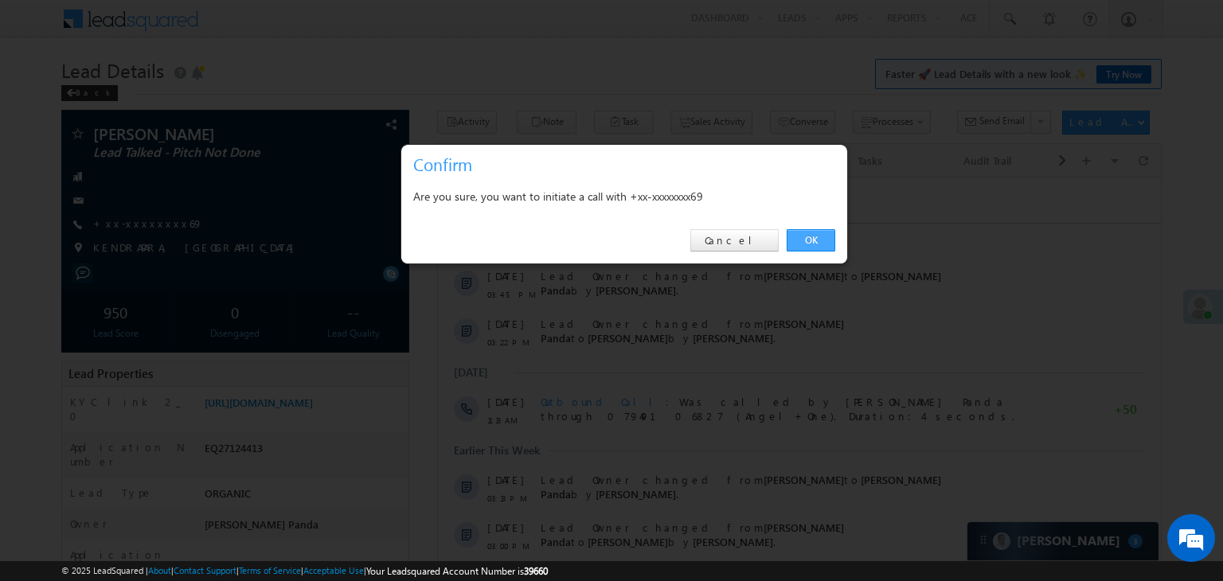
click at [806, 238] on link "OK" at bounding box center [811, 240] width 49 height 22
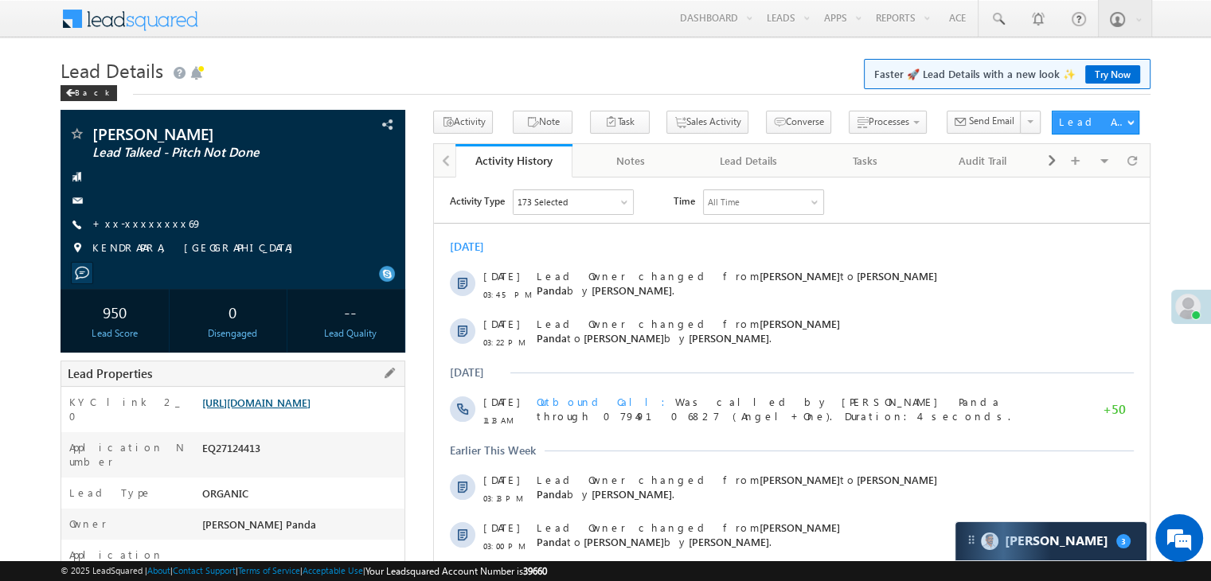
click at [311, 409] on link "https://angelbroking1-pk3em7sa.customui-test.leadsquared.com?leadId=2a1abdf1-13…" at bounding box center [256, 403] width 108 height 14
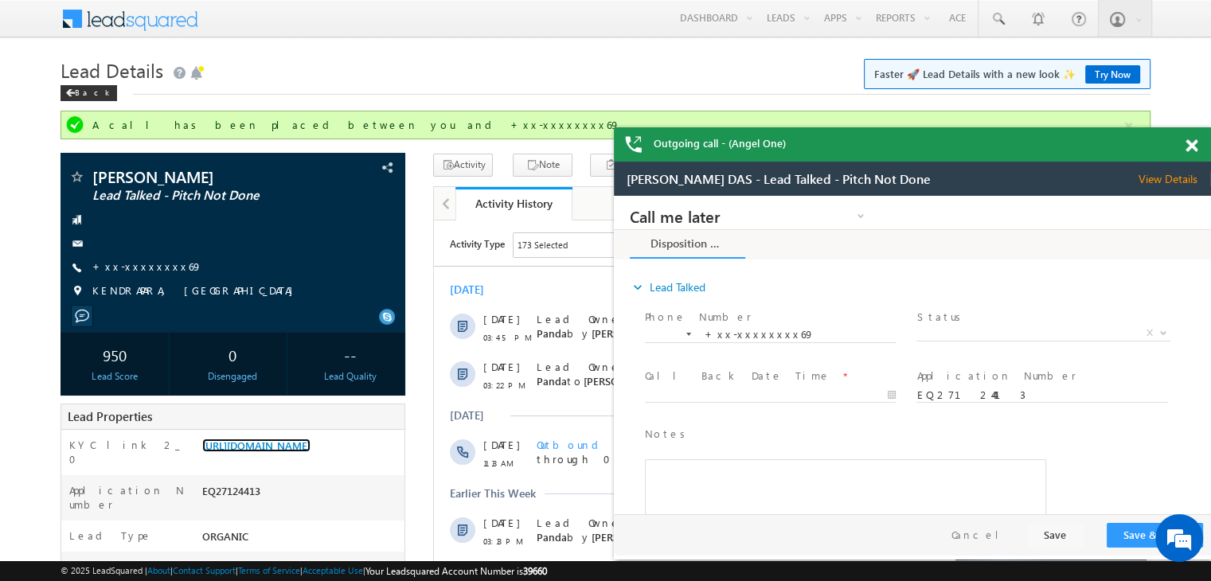
click at [1191, 150] on span at bounding box center [1191, 146] width 12 height 14
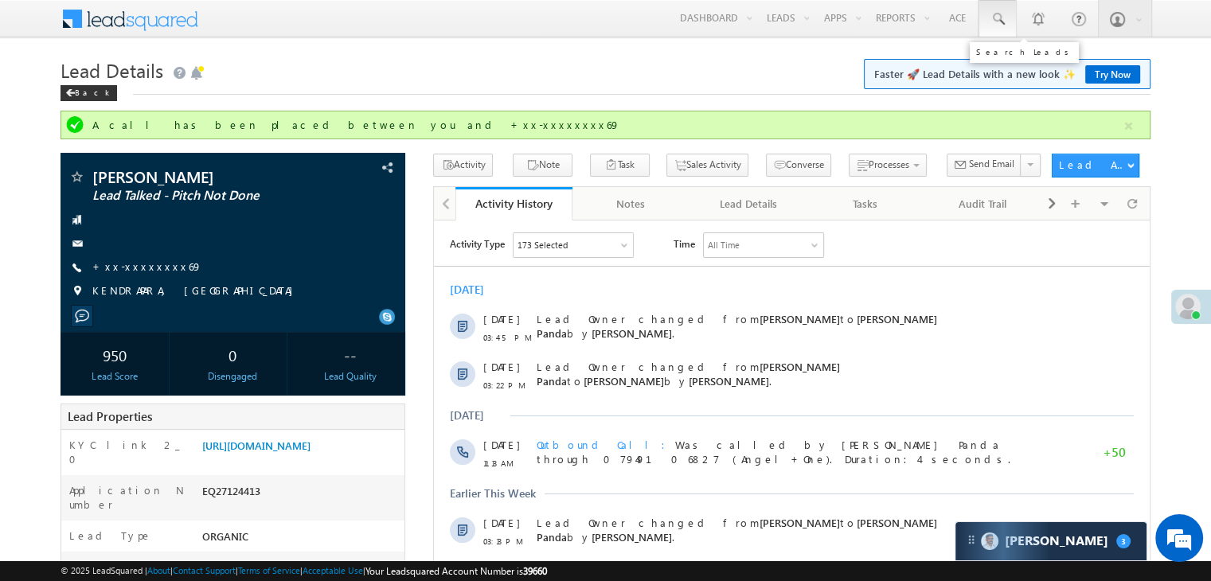
click at [994, 18] on span at bounding box center [998, 19] width 16 height 16
paste input "EQ18077183"
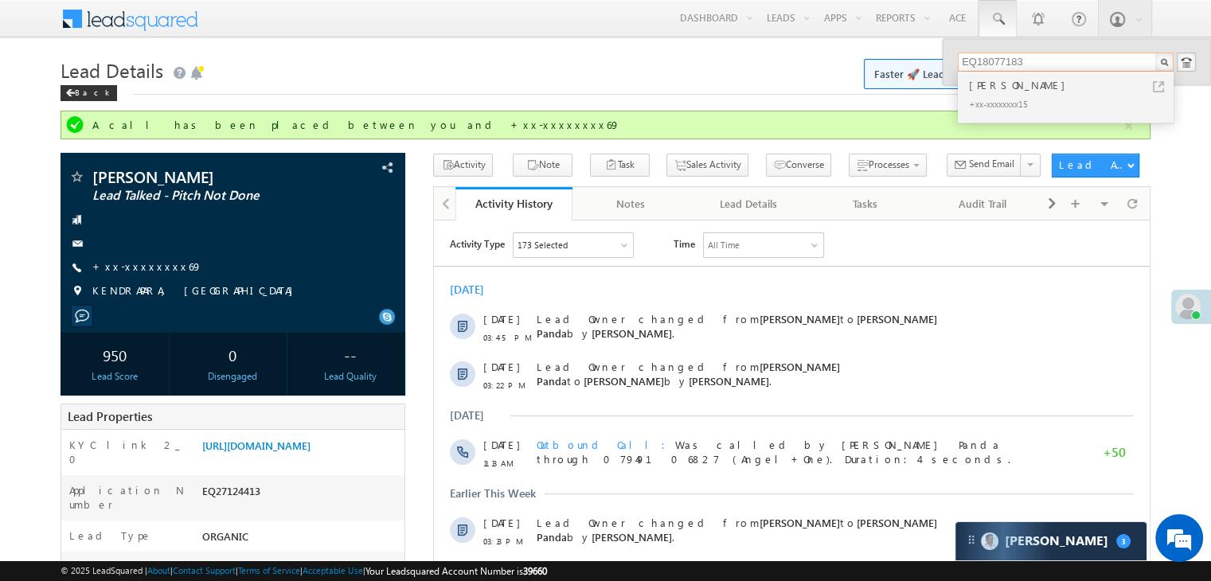
type input "EQ18077183"
click at [994, 82] on div "[PERSON_NAME]" at bounding box center [1072, 85] width 213 height 18
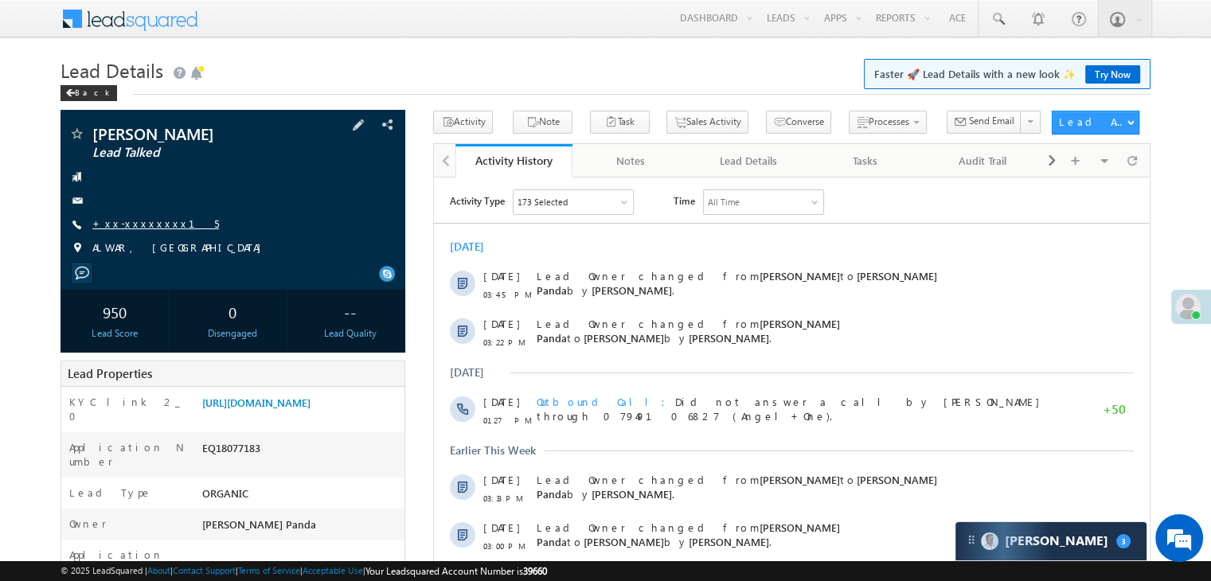
click at [143, 221] on link "+xx-xxxxxxxx15" at bounding box center [155, 224] width 127 height 14
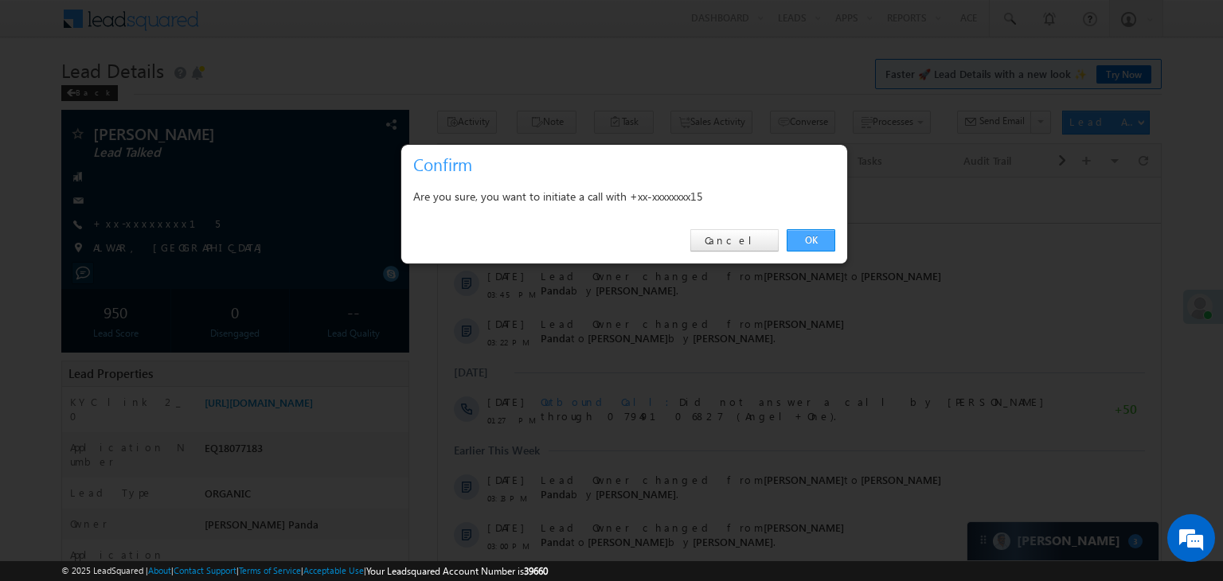
drag, startPoint x: 376, startPoint y: 62, endPoint x: 809, endPoint y: 240, distance: 468.1
click at [809, 240] on link "OK" at bounding box center [811, 240] width 49 height 22
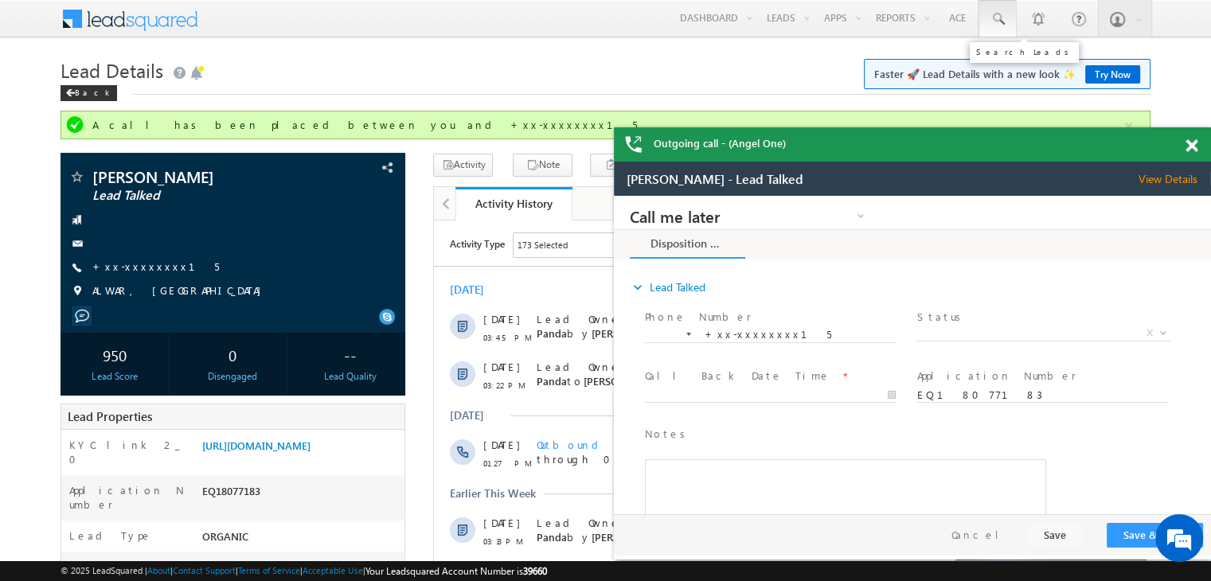
click at [994, 18] on span at bounding box center [998, 19] width 16 height 16
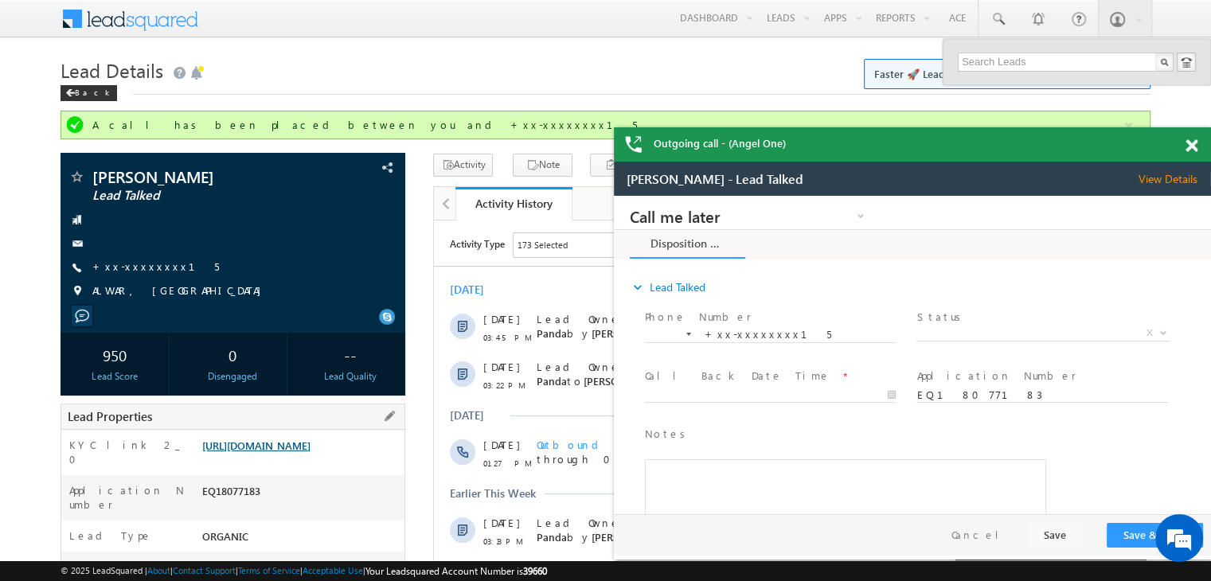
click at [311, 452] on link "https://angelbroking1-pk3em7sa.customui-test.leadsquared.com?leadId=9a80bf93-07…" at bounding box center [256, 446] width 108 height 14
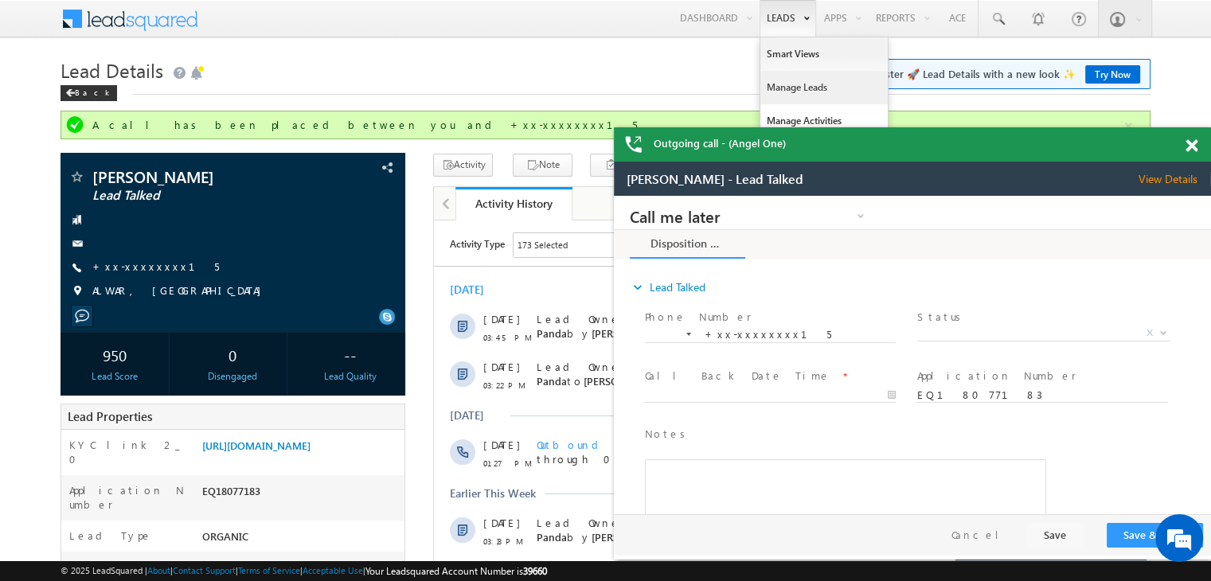
click at [797, 88] on link "Manage Leads" at bounding box center [823, 87] width 127 height 33
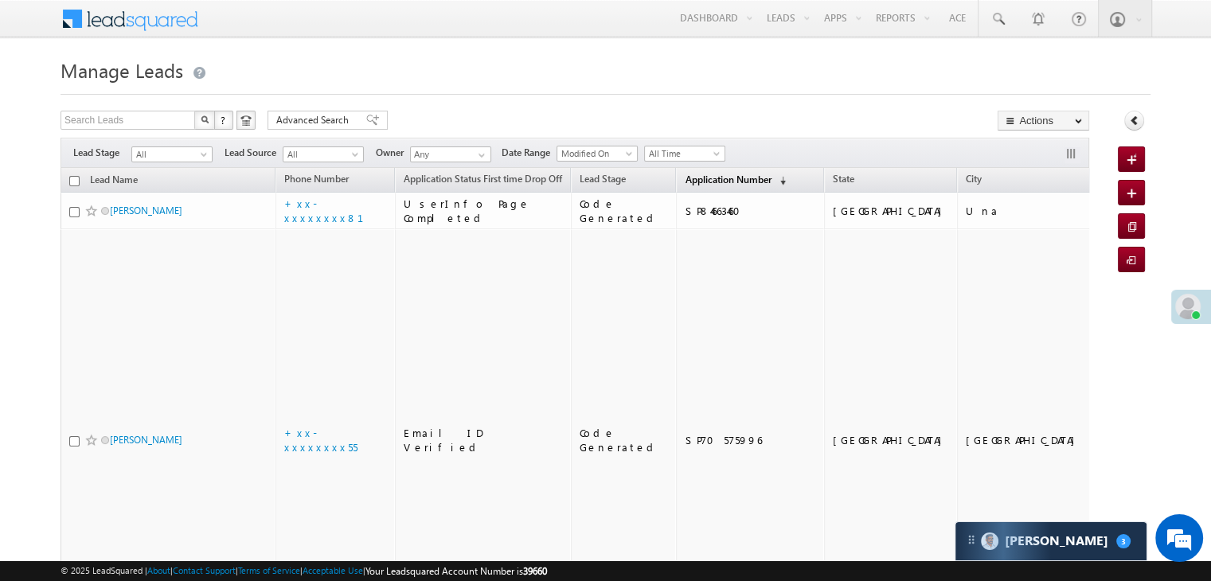
click at [685, 178] on span "Application Number" at bounding box center [728, 180] width 86 height 12
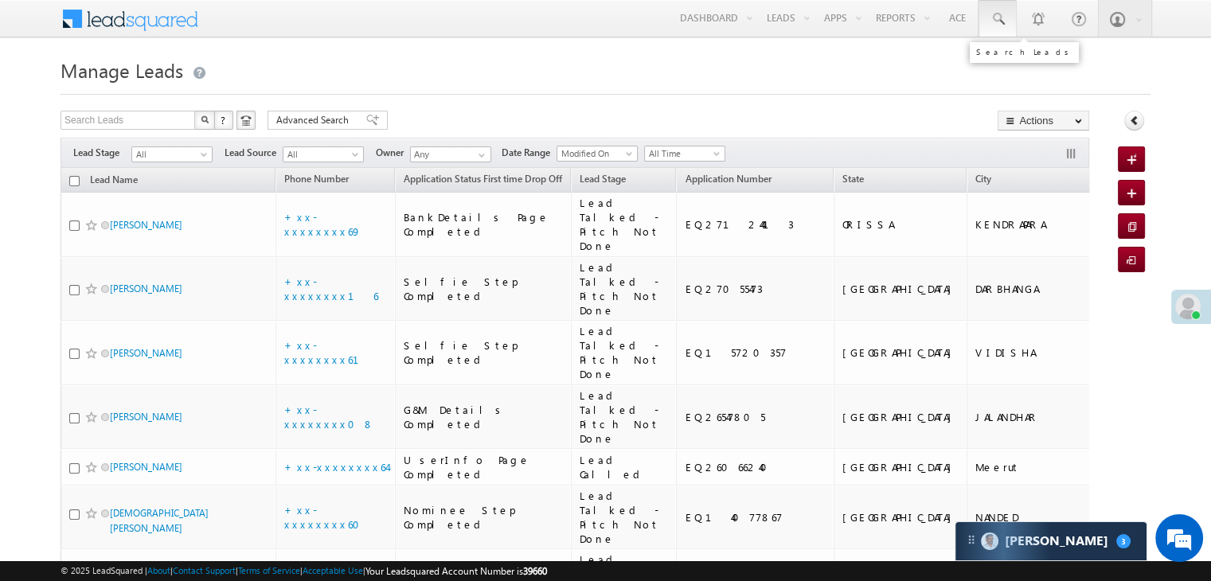
click at [994, 17] on span at bounding box center [998, 19] width 16 height 16
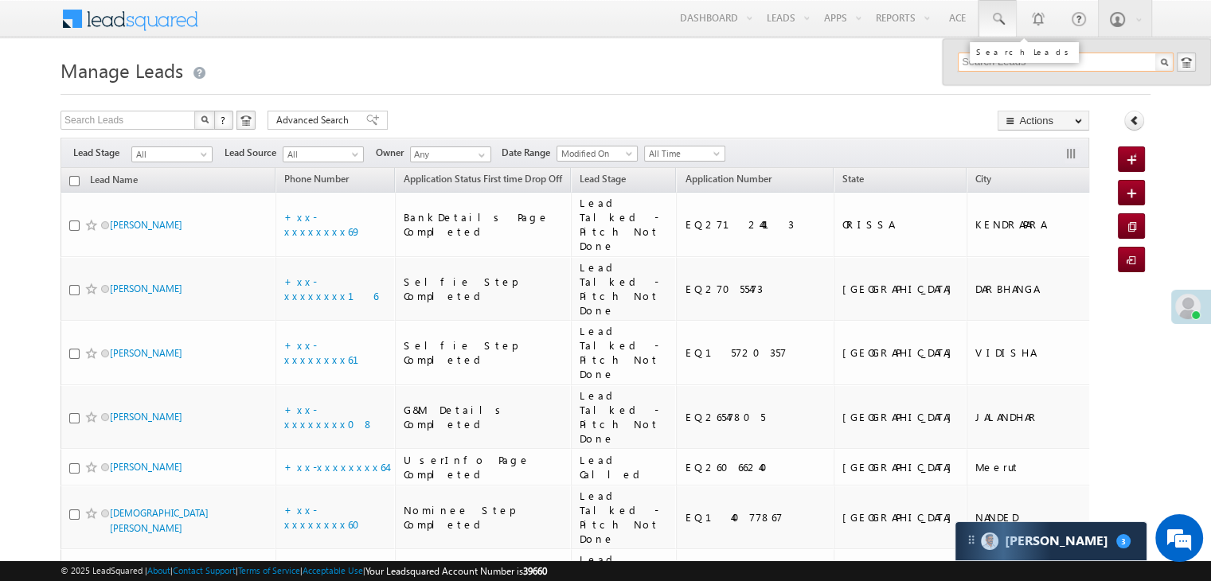
paste input "EQ27521928"
type input "EQ27521928"
click at [988, 88] on div "ABHISHEK GOSWAMI" at bounding box center [1072, 85] width 213 height 18
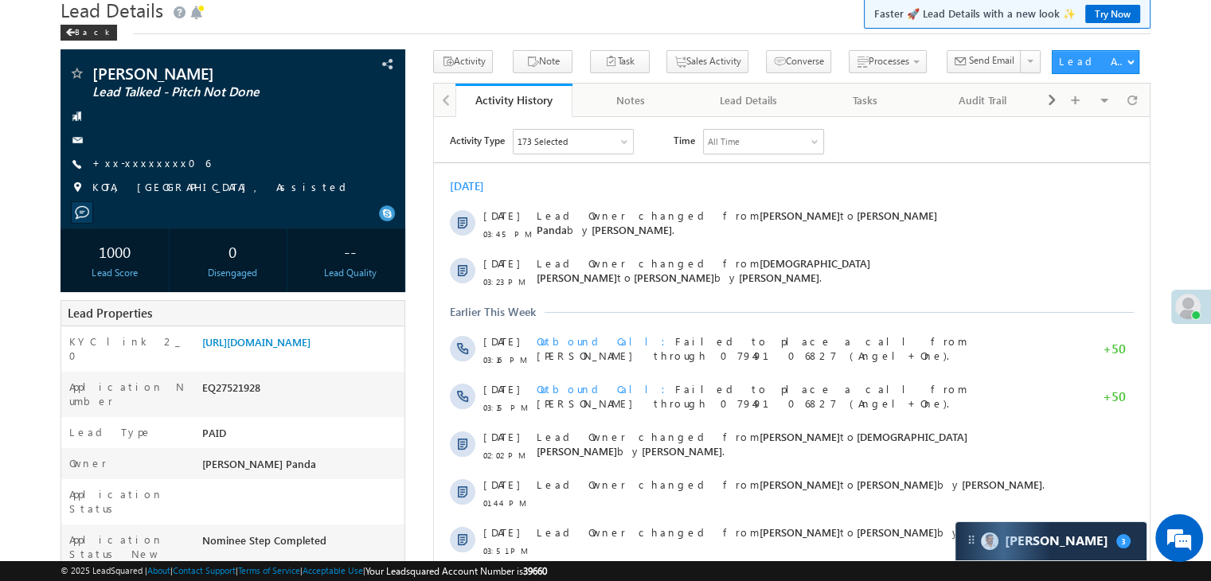
scroll to position [159, 0]
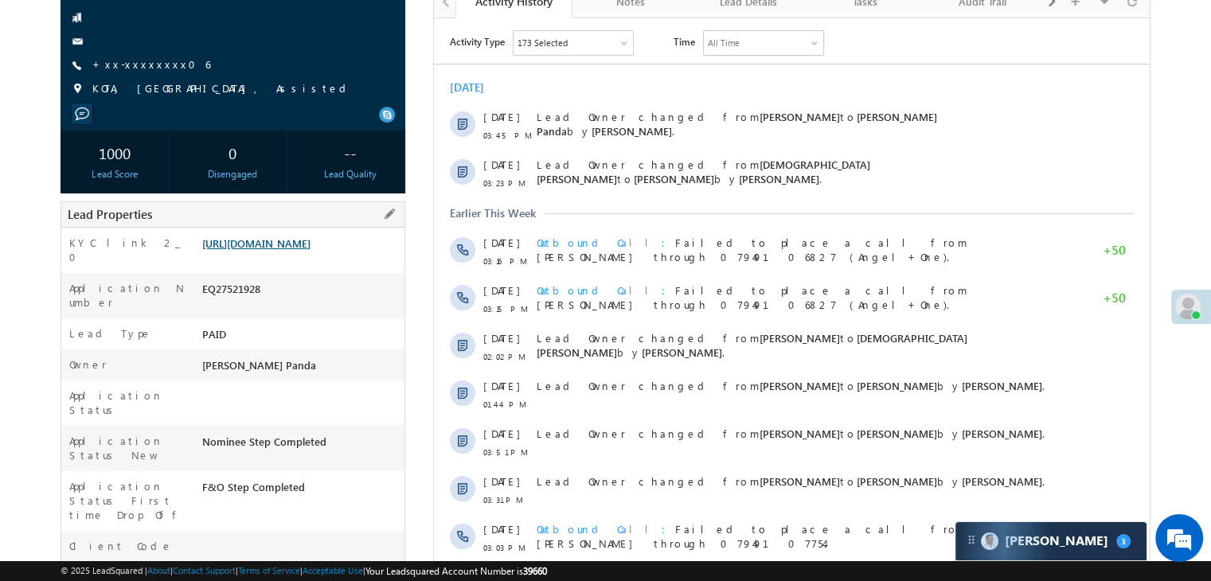
click at [311, 250] on link "[URL][DOMAIN_NAME]" at bounding box center [256, 243] width 108 height 14
click at [141, 65] on link "+xx-xxxxxxxx06" at bounding box center [151, 64] width 118 height 14
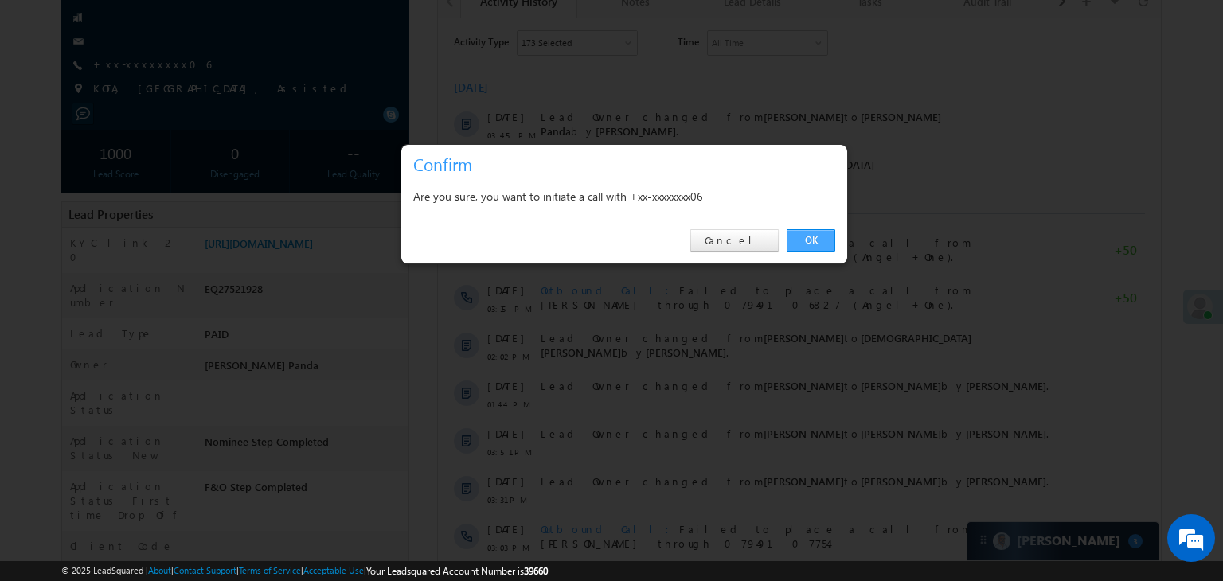
click at [817, 240] on link "OK" at bounding box center [811, 240] width 49 height 22
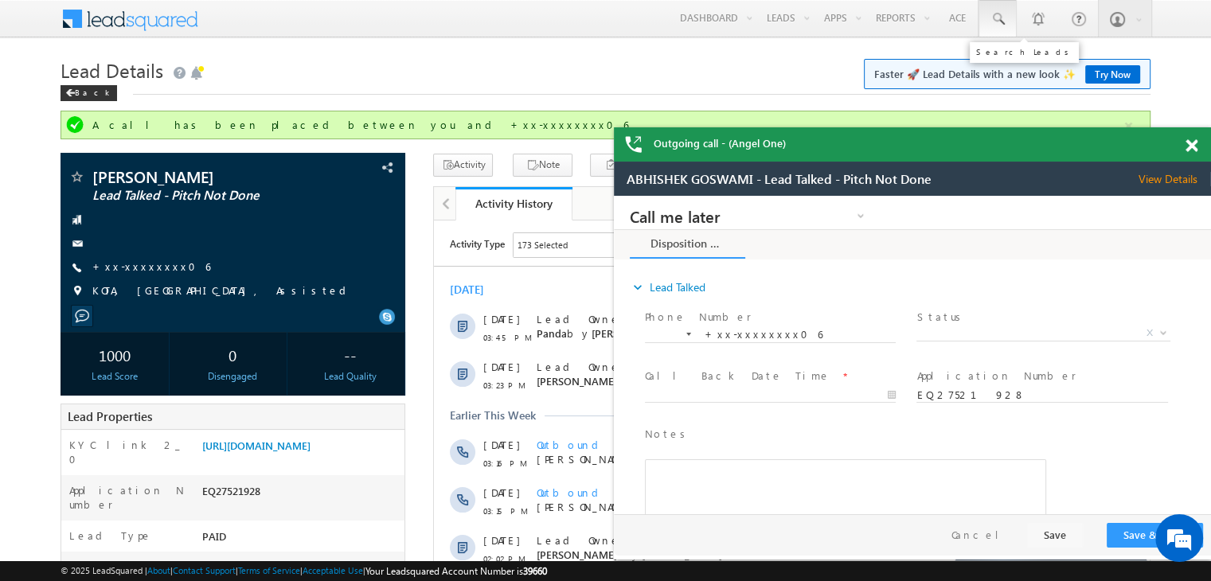
click at [1000, 17] on span at bounding box center [998, 19] width 16 height 16
paste input "EQ26608459"
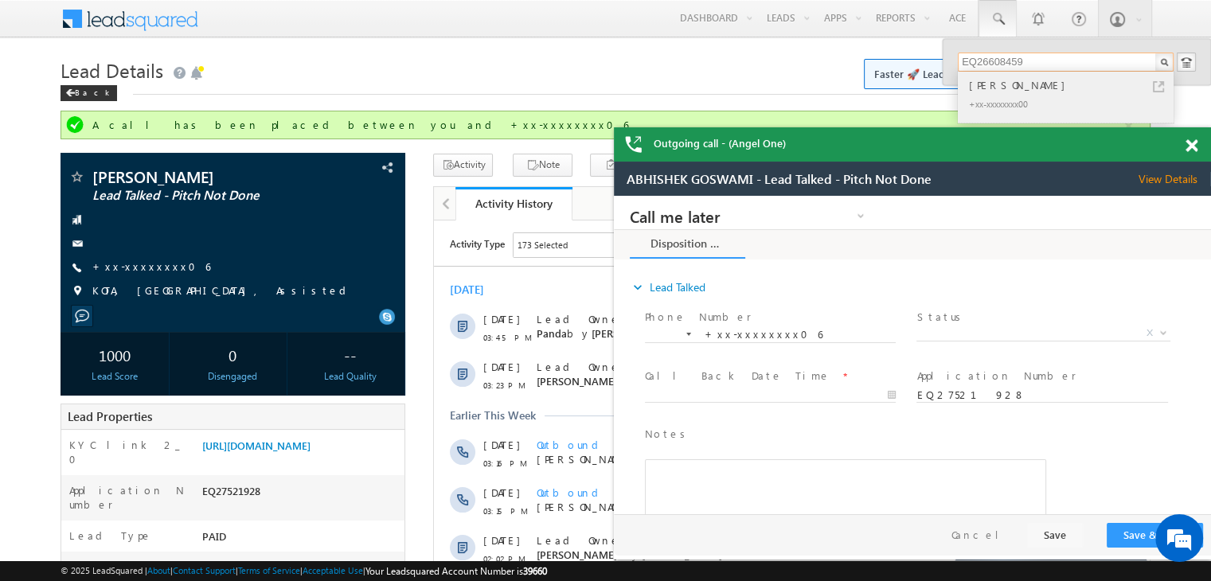
type input "EQ26608459"
click at [1003, 85] on div "Mamon Sk" at bounding box center [1072, 85] width 213 height 18
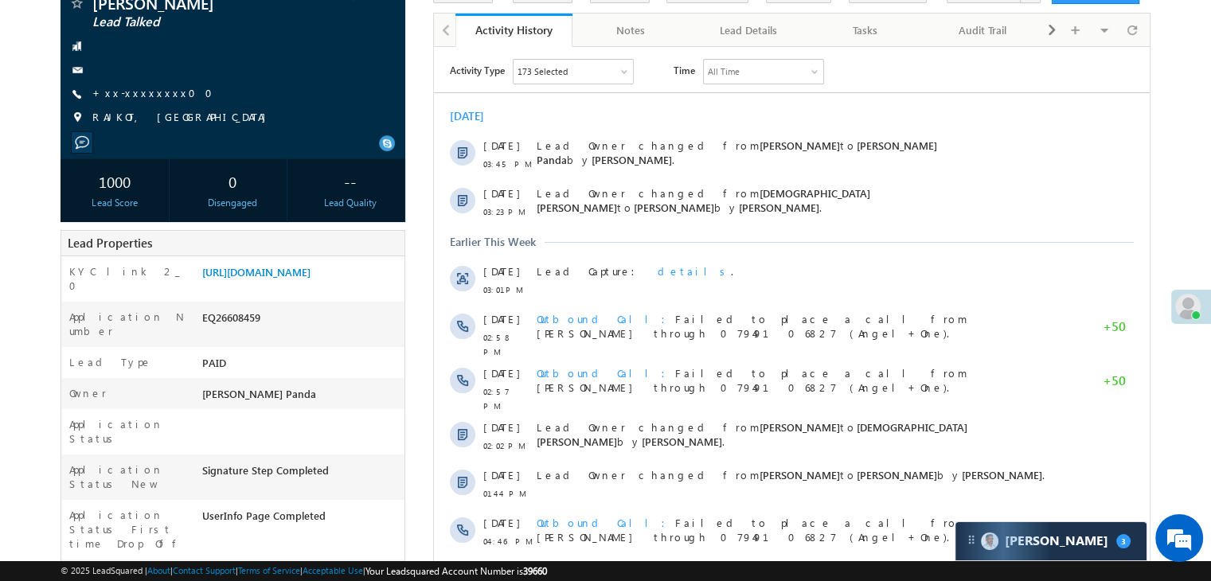
scroll to position [159, 0]
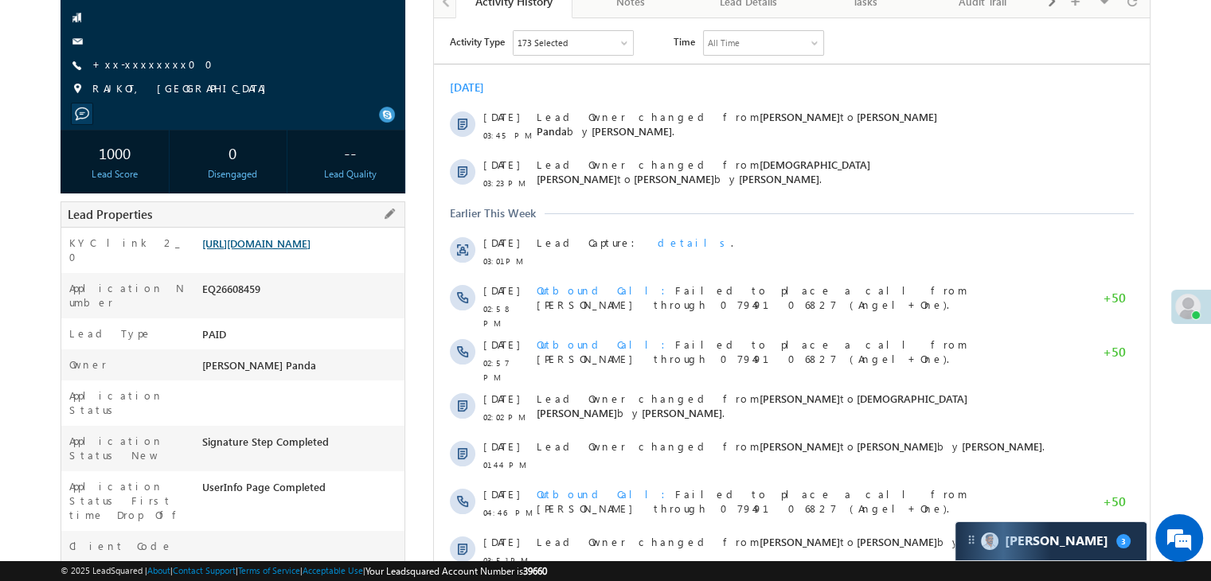
click at [302, 250] on link "[URL][DOMAIN_NAME]" at bounding box center [256, 243] width 108 height 14
click at [144, 68] on link "+xx-xxxxxxxx00" at bounding box center [157, 64] width 130 height 14
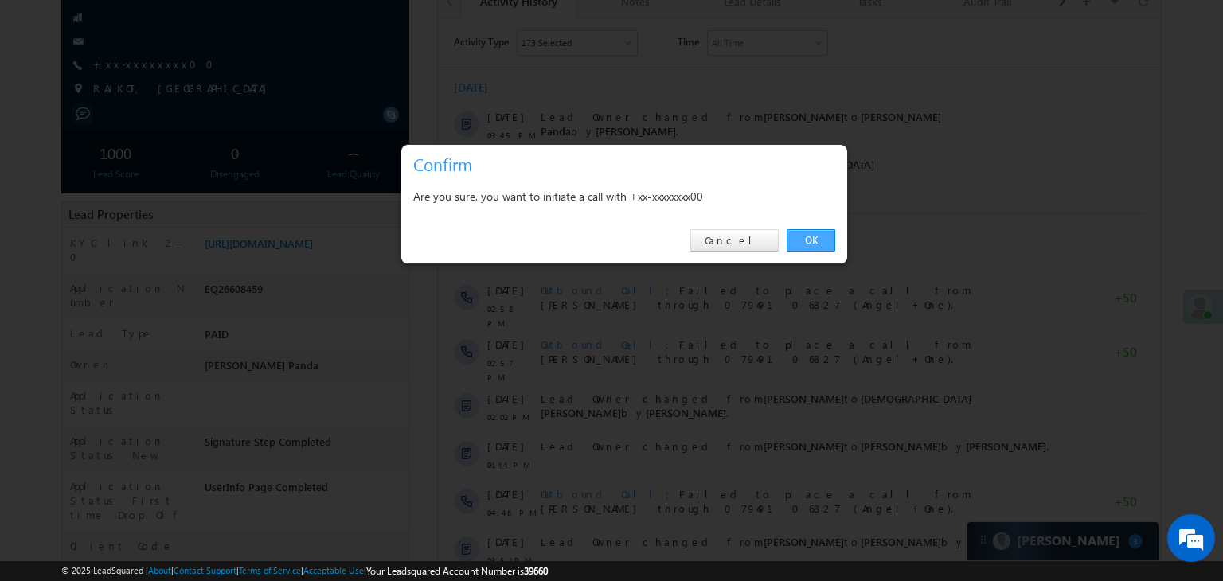
click at [817, 236] on link "OK" at bounding box center [811, 240] width 49 height 22
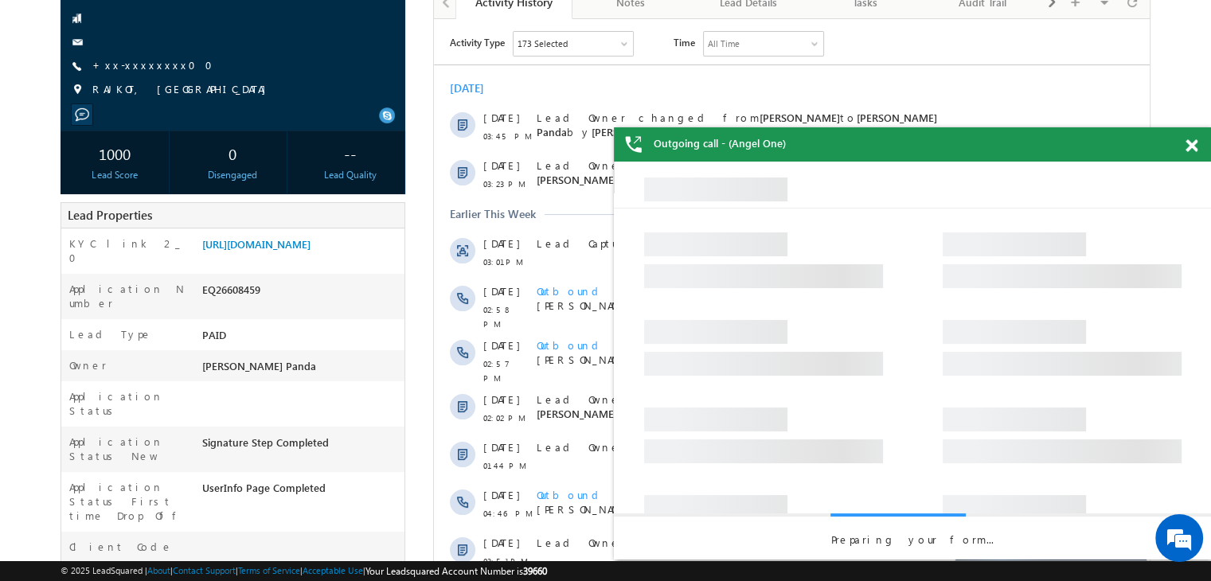
click at [1188, 144] on span at bounding box center [1191, 146] width 12 height 14
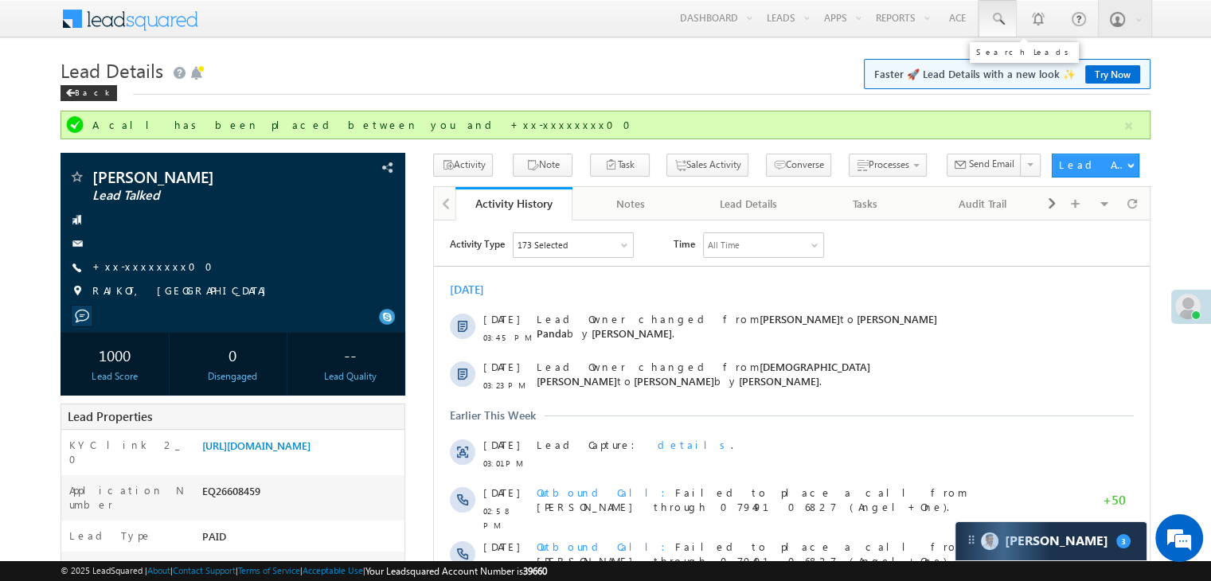
click at [995, 17] on span at bounding box center [998, 19] width 16 height 16
paste input "EQ27196396"
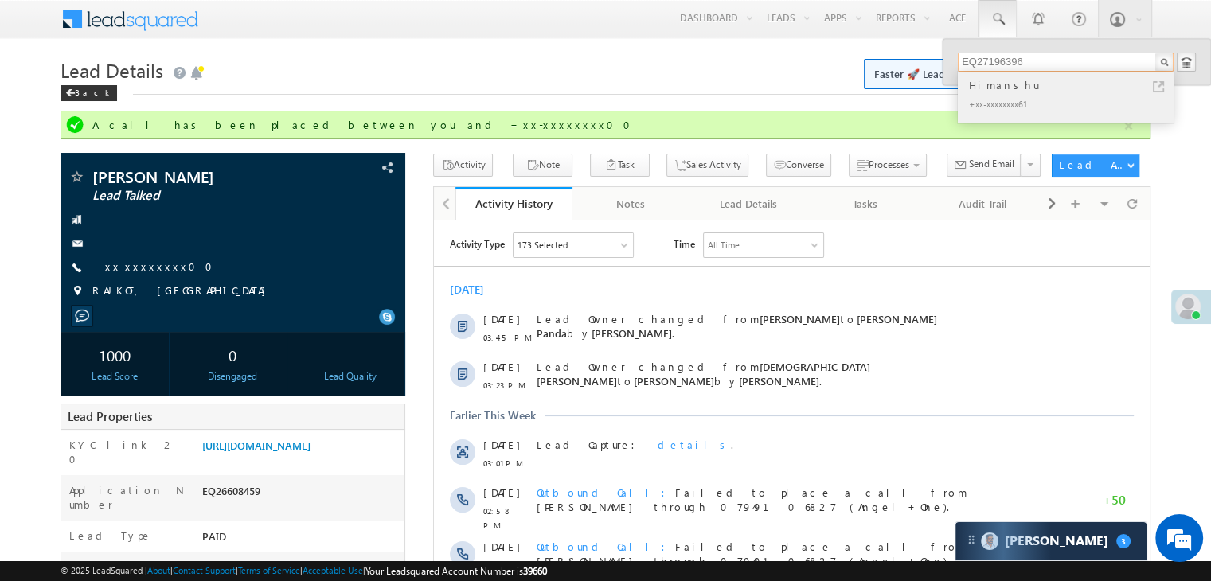
type input "EQ27196396"
click at [986, 92] on div "Himanshu" at bounding box center [1072, 85] width 213 height 18
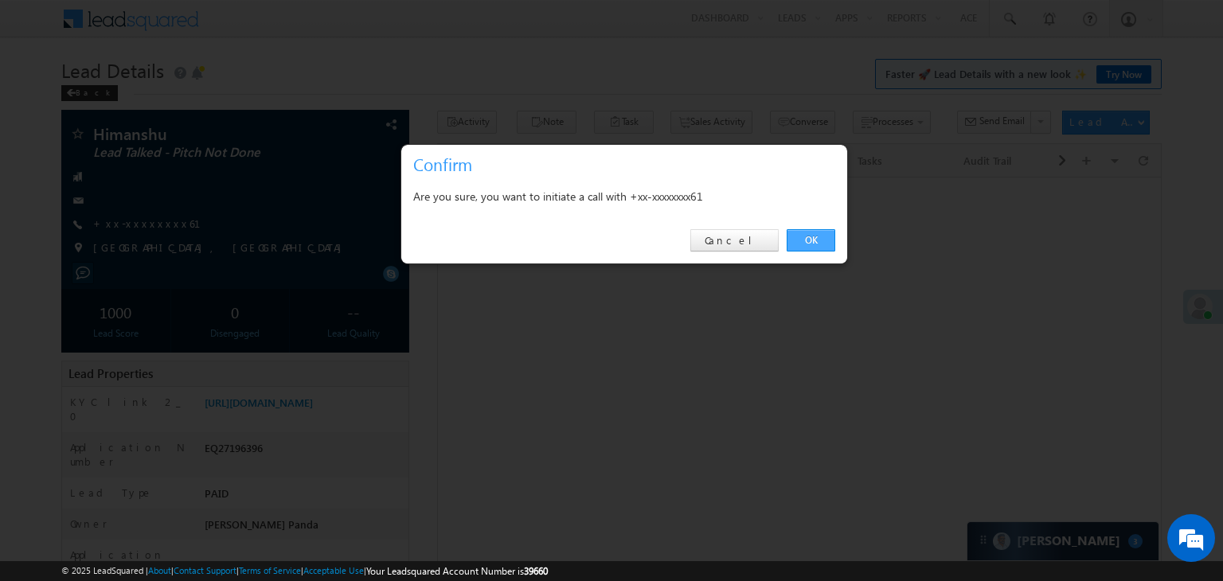
click at [817, 236] on link "OK" at bounding box center [811, 240] width 49 height 22
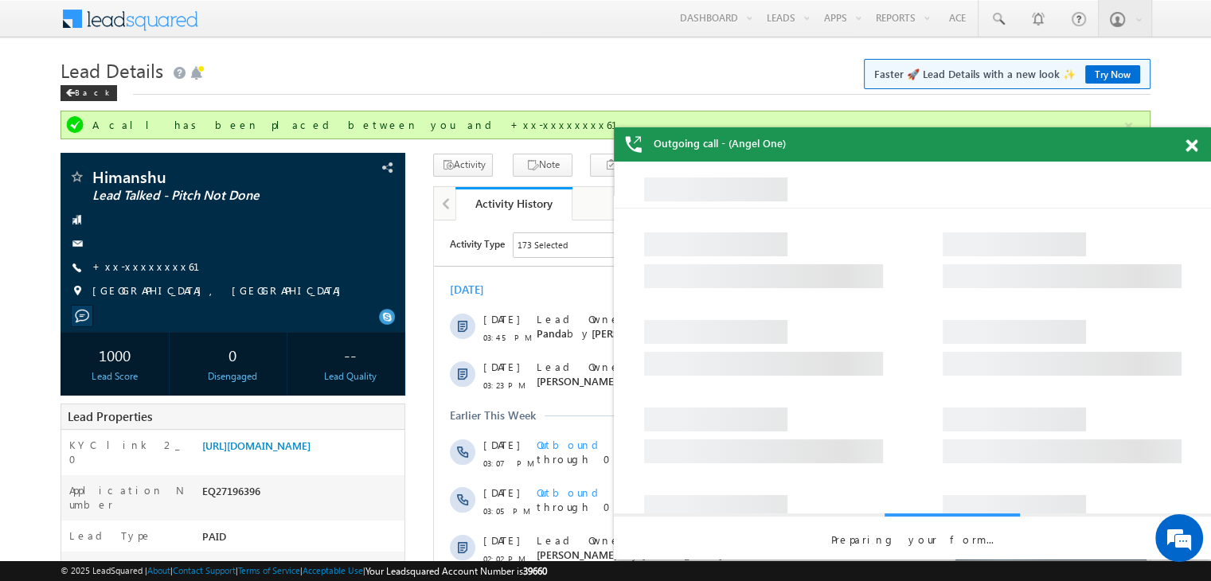
click at [1190, 154] on div at bounding box center [1199, 142] width 21 height 31
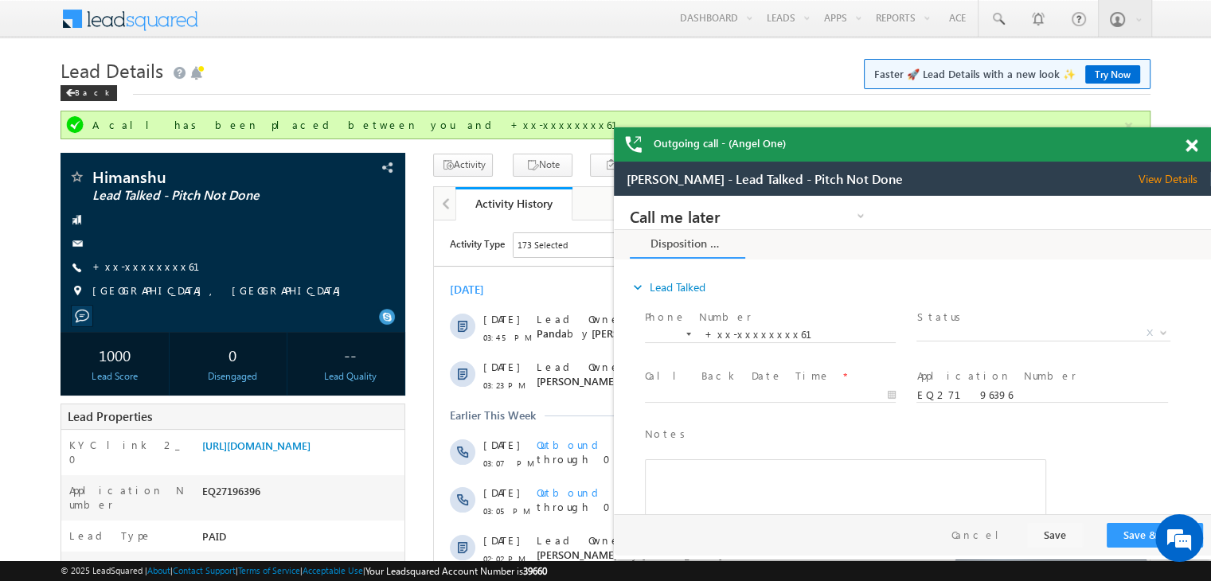
click at [1190, 150] on span at bounding box center [1191, 146] width 12 height 14
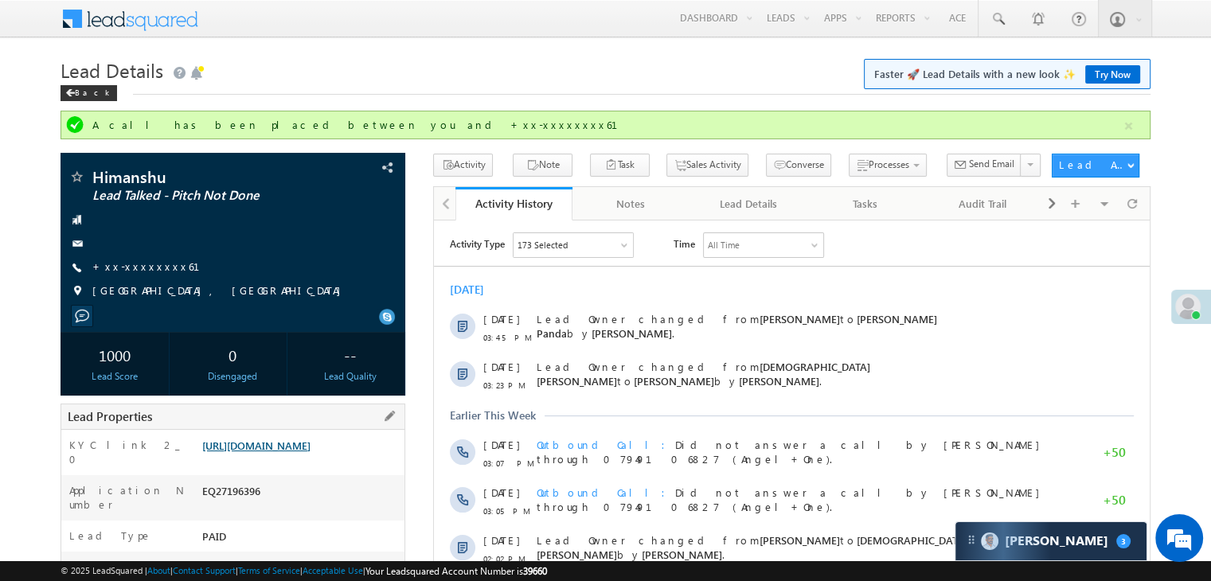
click at [288, 452] on link "https://angelbroking1-pk3em7sa.customui-test.leadsquared.com?leadId=aa5db80e-82…" at bounding box center [256, 446] width 108 height 14
click at [1004, 18] on span at bounding box center [998, 19] width 16 height 16
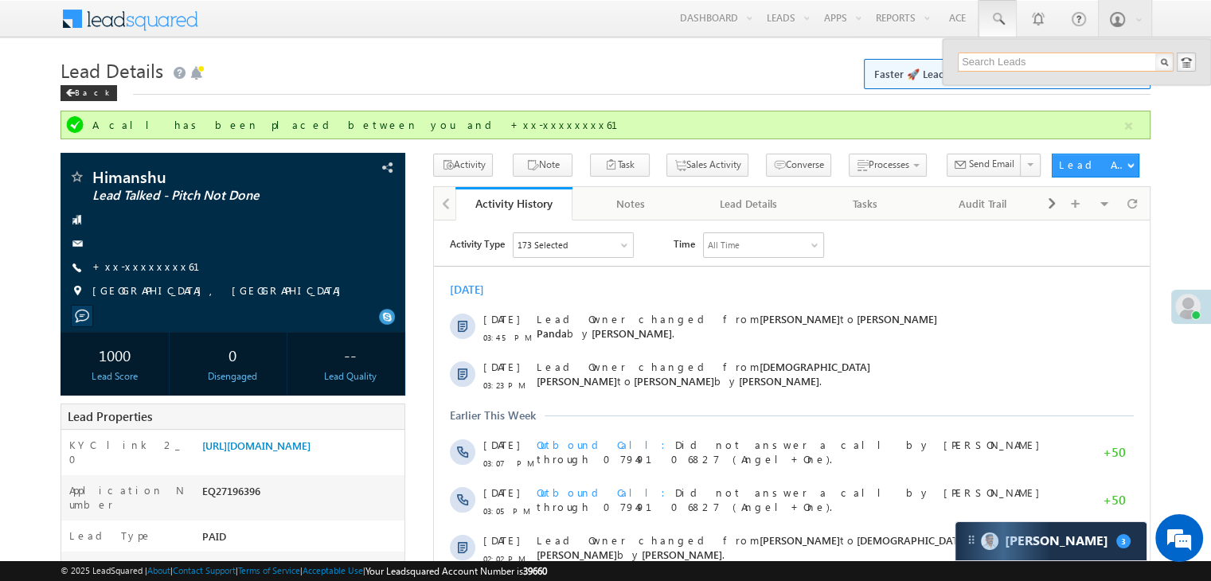
paste input "EQ26844541"
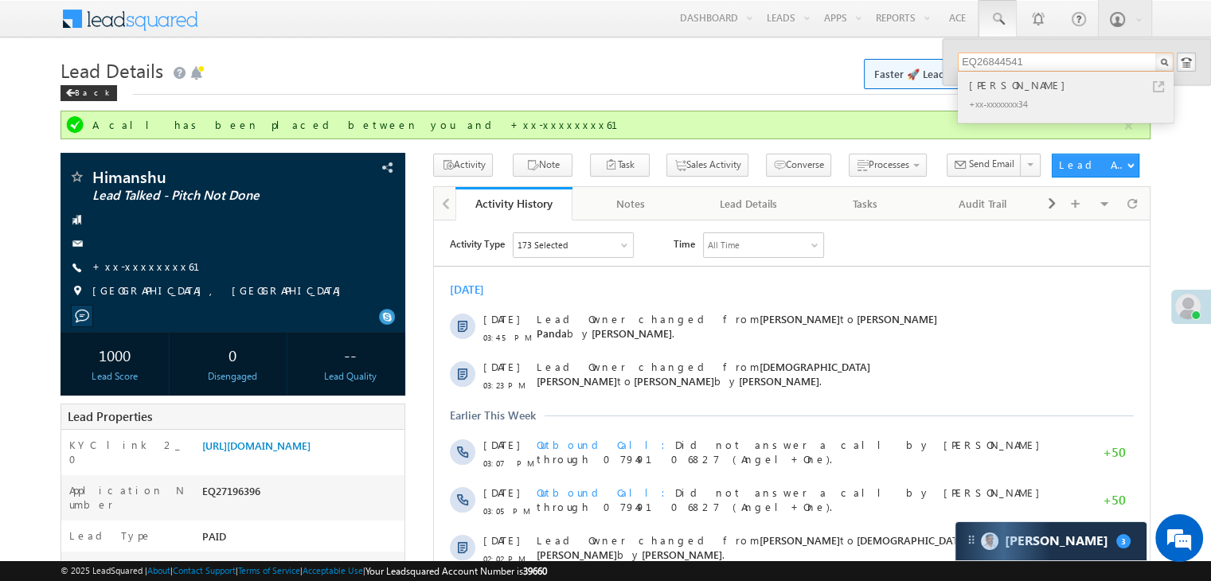
type input "EQ26844541"
click at [986, 79] on div "MUKESH GARG" at bounding box center [1072, 85] width 213 height 18
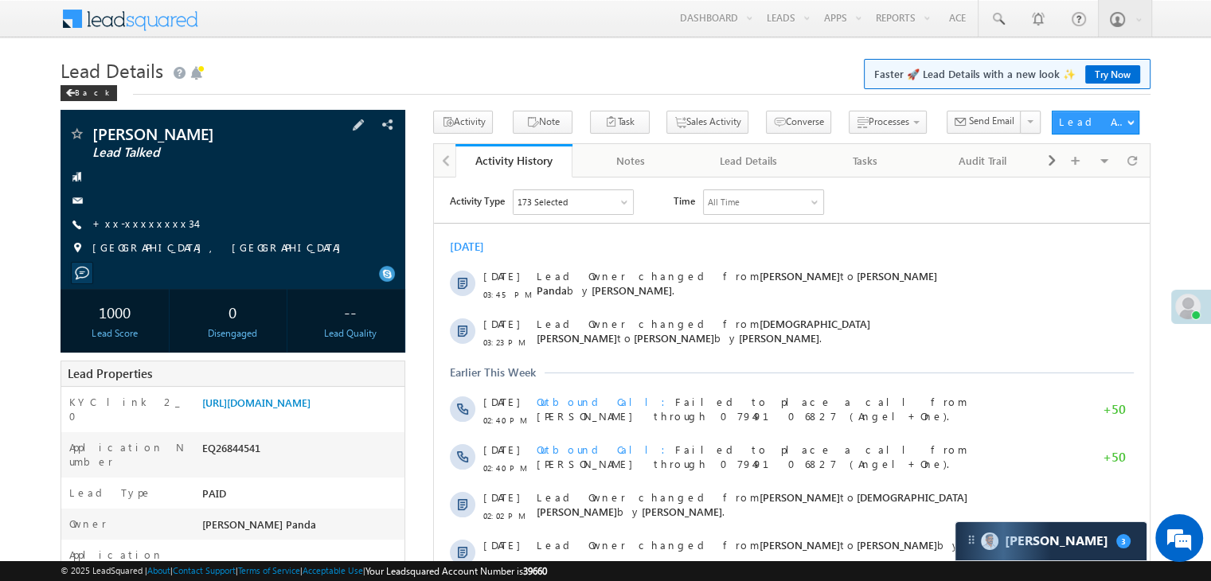
click at [134, 232] on span "+xx-xxxxxxxx34" at bounding box center [144, 225] width 104 height 16
click at [118, 225] on link "+xx-xxxxxxxx34" at bounding box center [144, 224] width 104 height 14
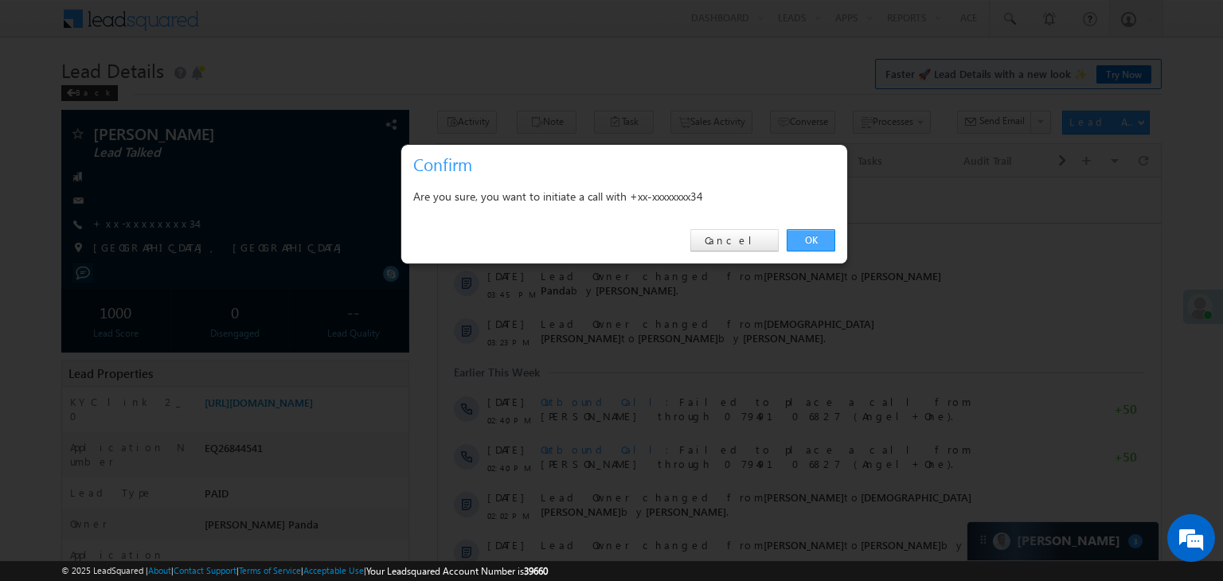
click at [812, 238] on link "OK" at bounding box center [811, 240] width 49 height 22
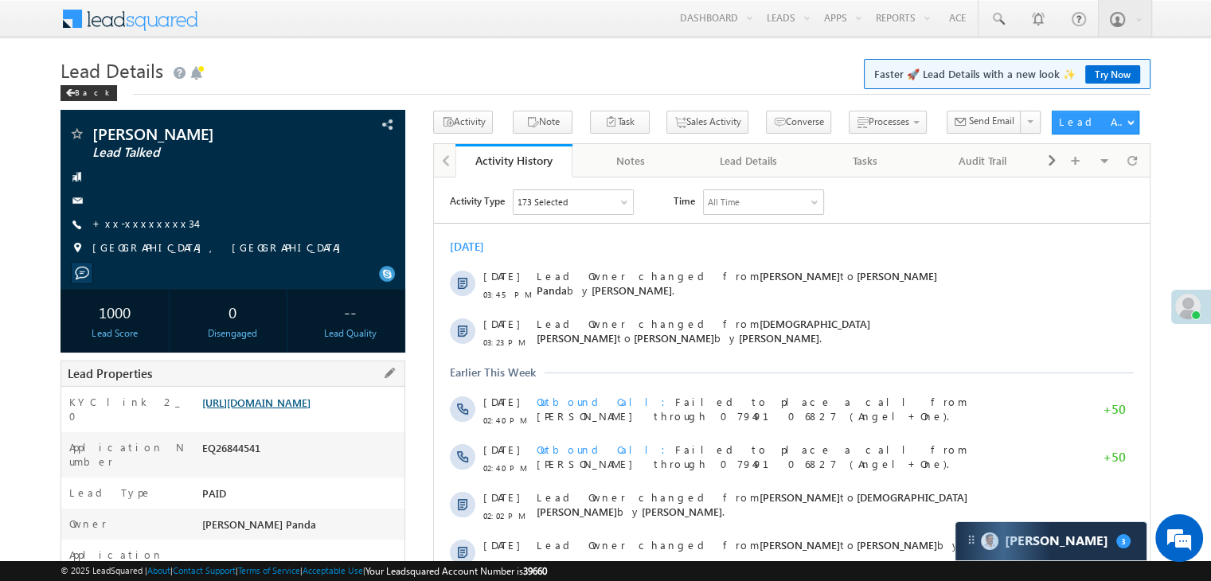
click at [311, 409] on link "https://angelbroking1-pk3em7sa.customui-test.leadsquared.com?leadId=d87bc521-5b…" at bounding box center [256, 403] width 108 height 14
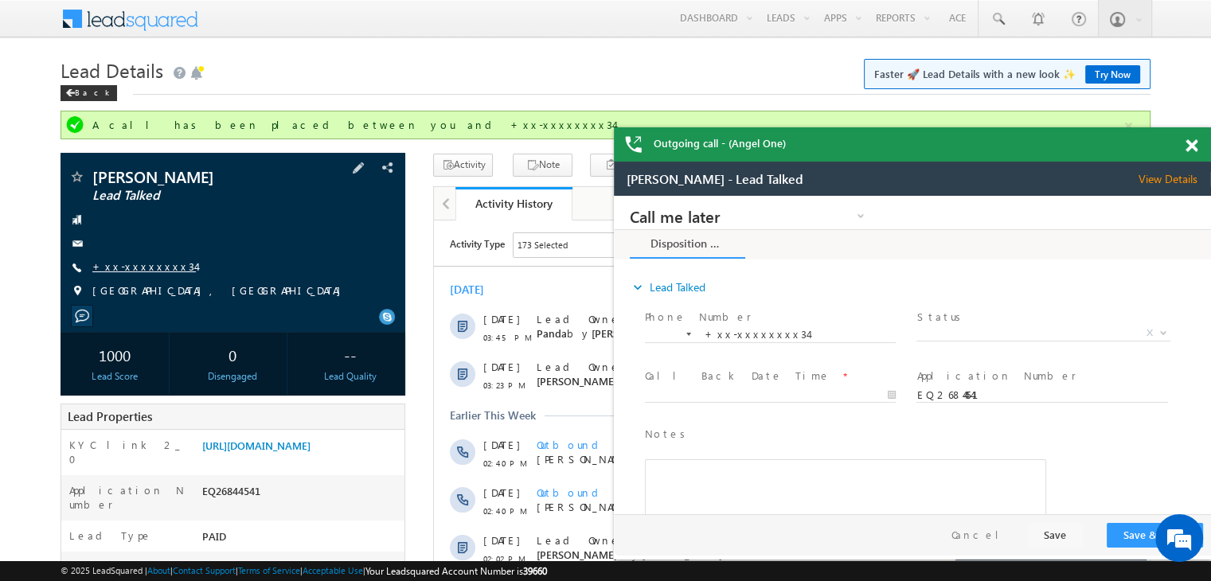
click at [134, 267] on link "+xx-xxxxxxxx34" at bounding box center [144, 267] width 104 height 14
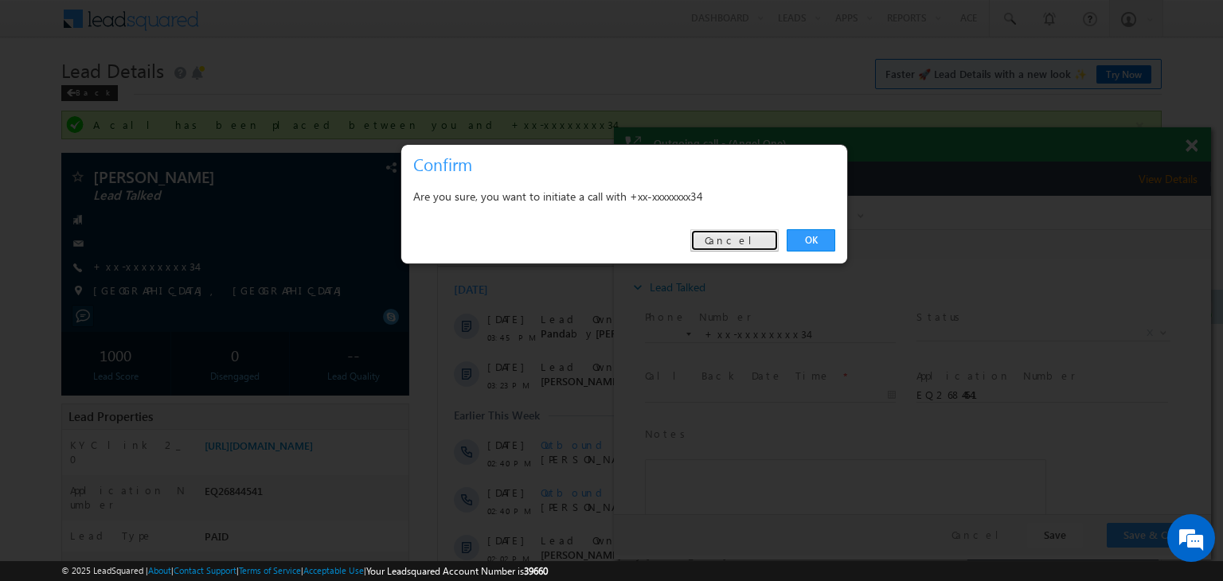
click at [749, 240] on link "Cancel" at bounding box center [734, 240] width 88 height 22
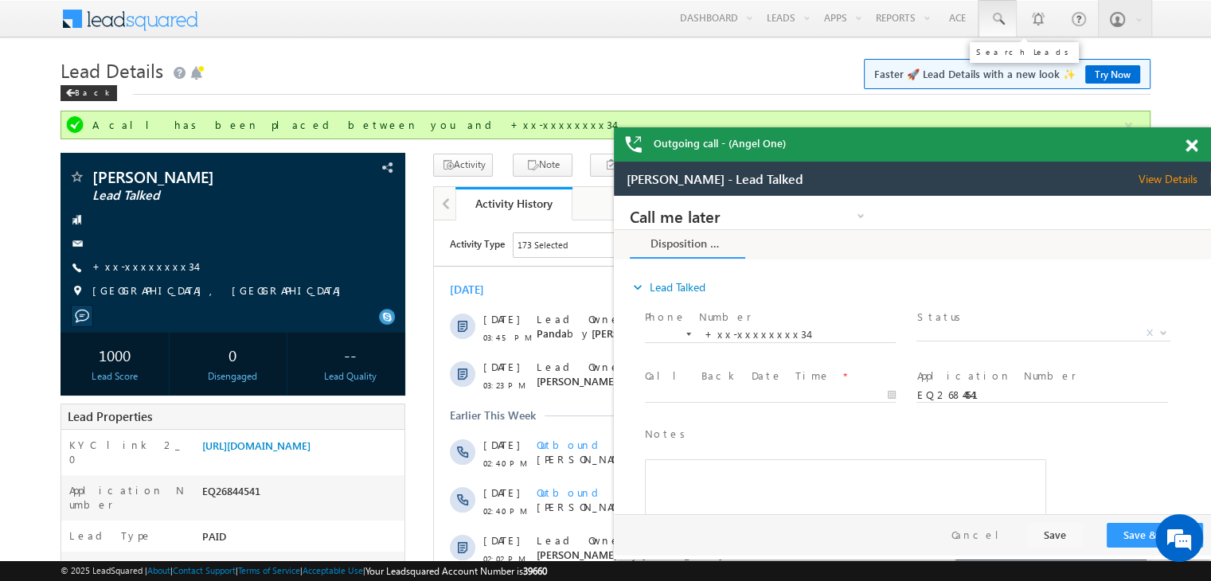
click at [997, 17] on span at bounding box center [998, 19] width 16 height 16
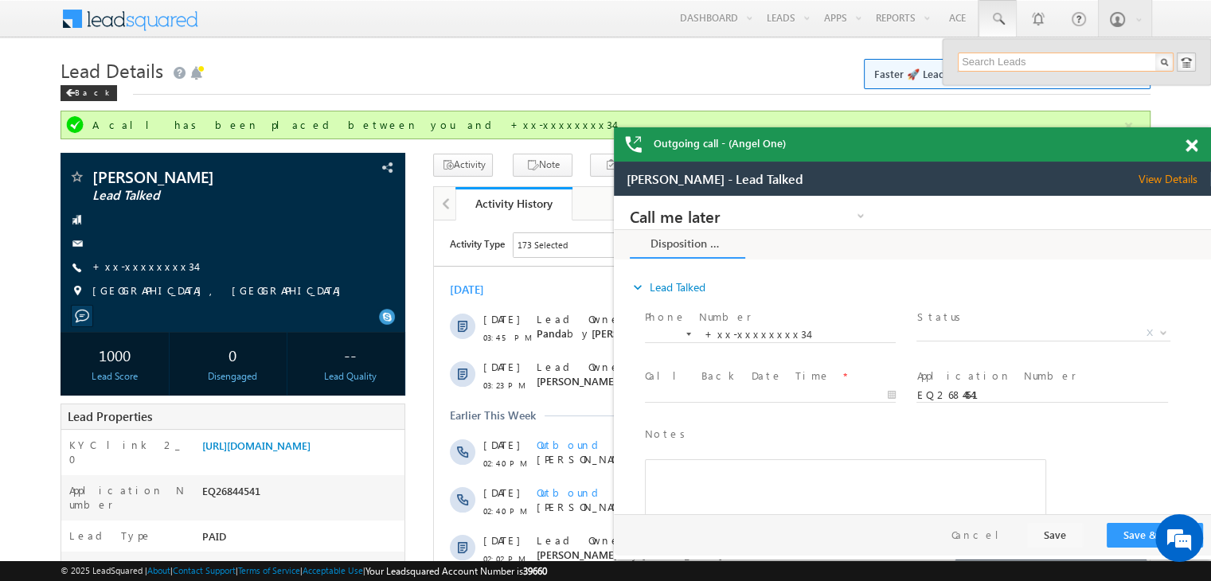
paste input "EQ26948077"
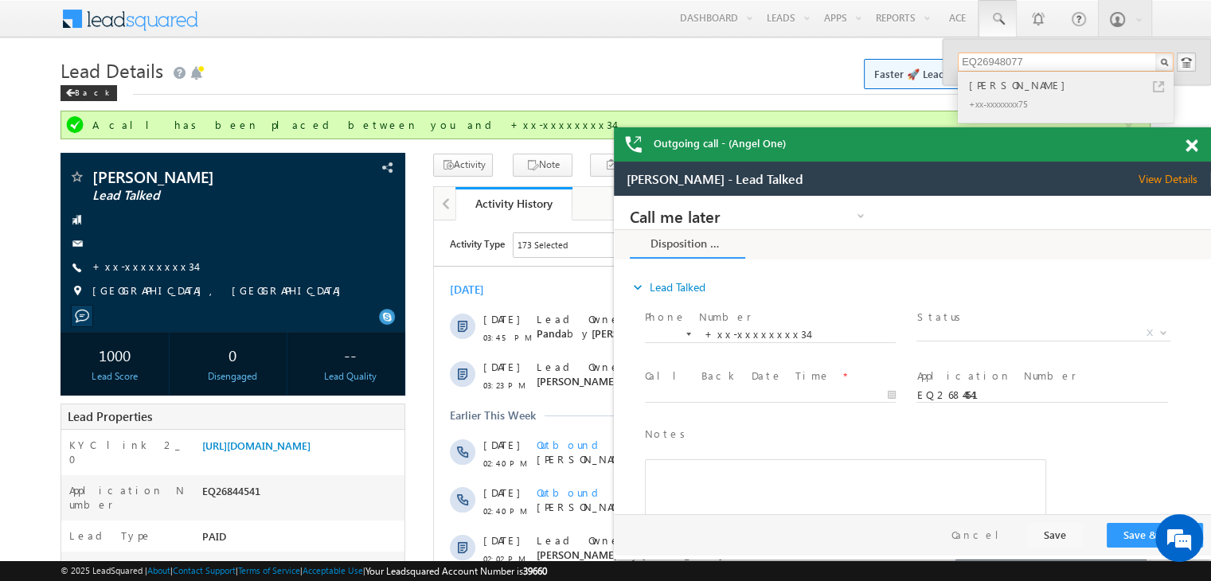
type input "EQ26948077"
click at [982, 87] on div "Akram Khan" at bounding box center [1072, 85] width 213 height 18
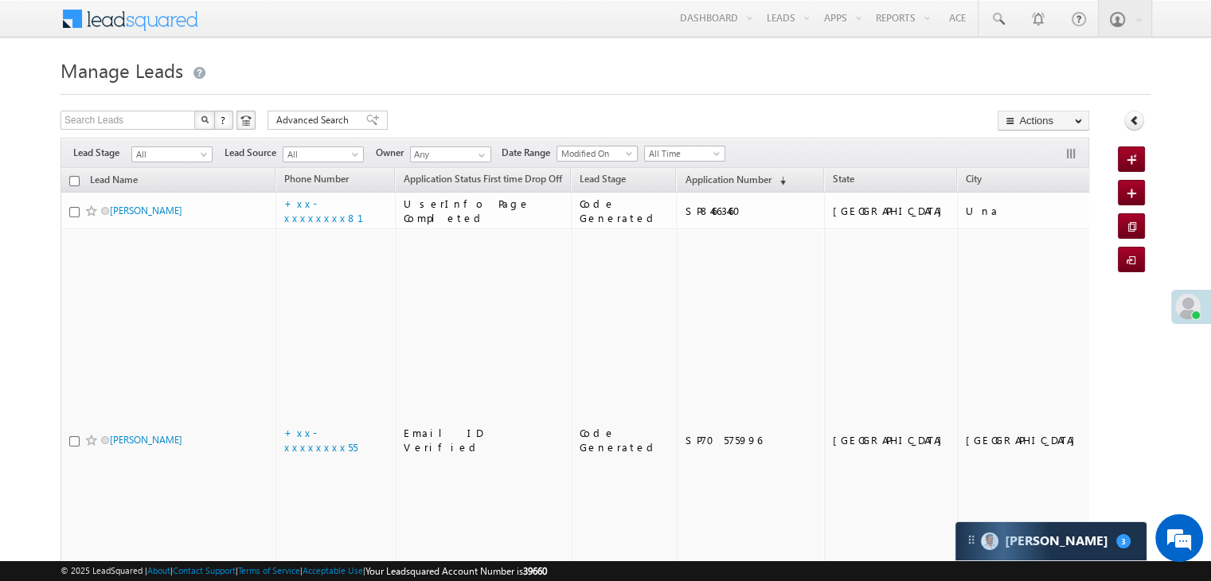
click at [683, 163] on div "Filters Lead Stage All All Lead Source All All Owner Any Any Date Range Go maxd…" at bounding box center [575, 153] width 1029 height 30
click at [685, 174] on span "Application Number" at bounding box center [728, 180] width 86 height 12
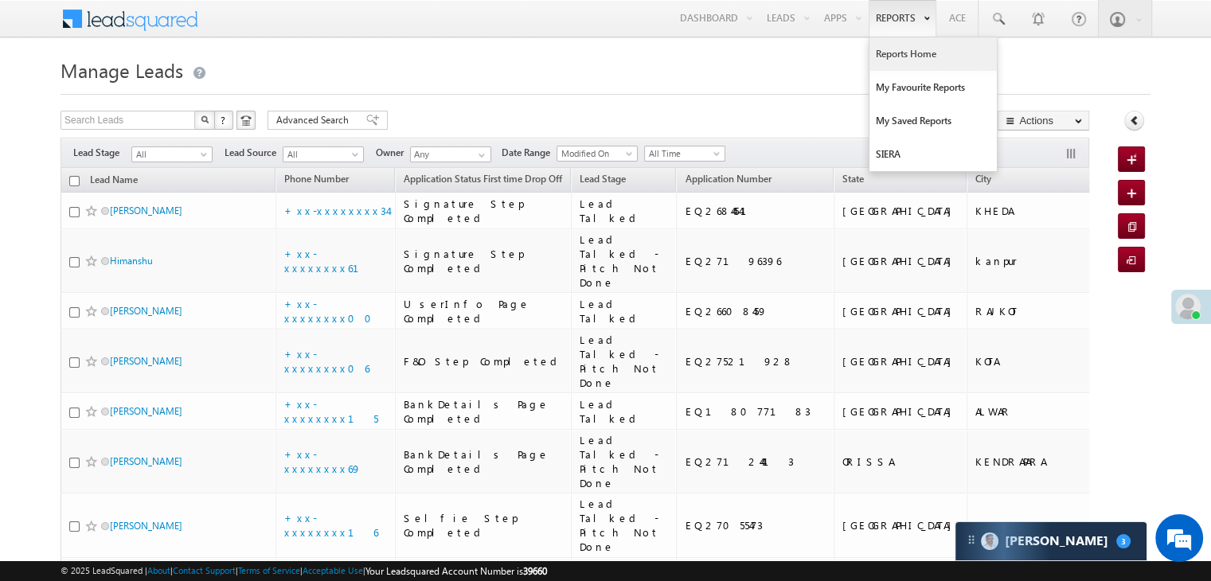
click at [915, 56] on link "Reports Home" at bounding box center [932, 53] width 127 height 33
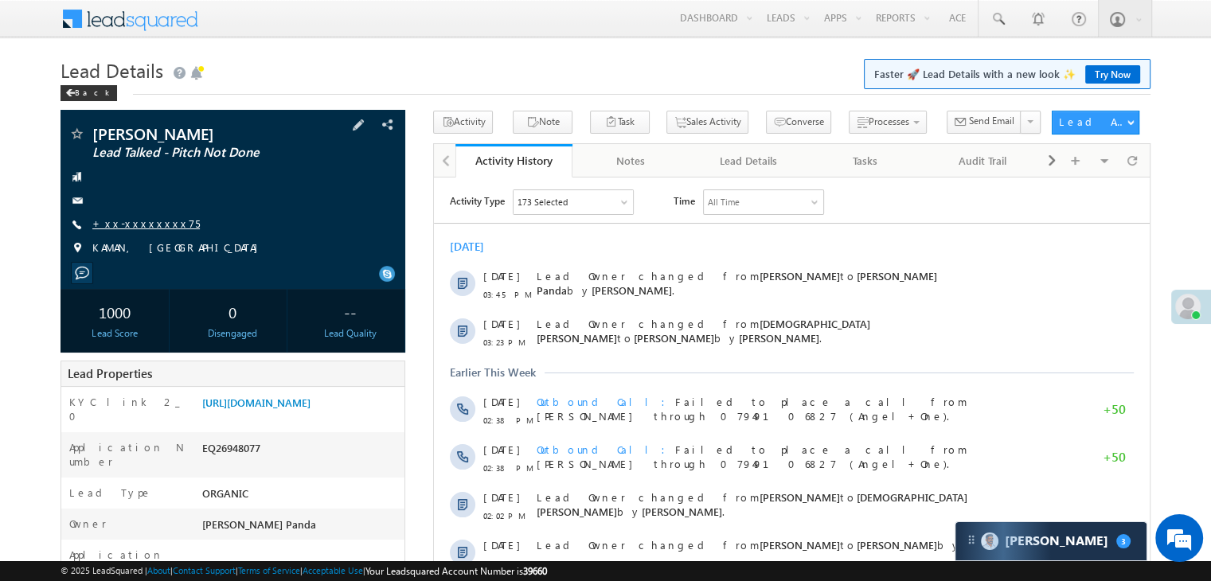
click at [131, 219] on link "+xx-xxxxxxxx75" at bounding box center [145, 224] width 107 height 14
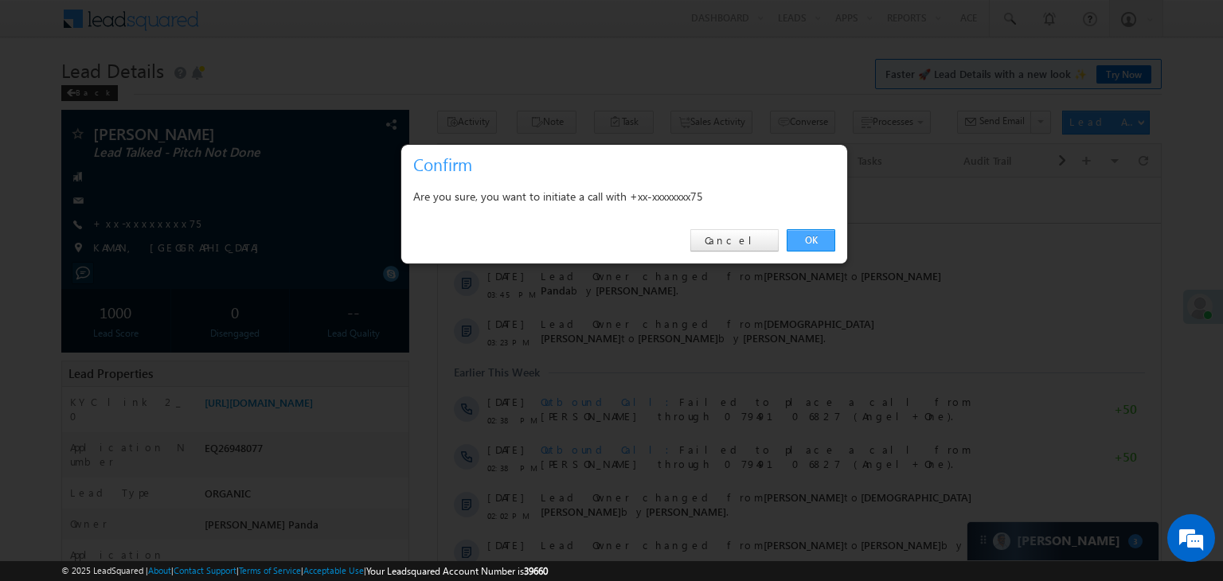
drag, startPoint x: 822, startPoint y: 238, endPoint x: 381, endPoint y: 62, distance: 475.6
click at [822, 238] on link "OK" at bounding box center [811, 240] width 49 height 22
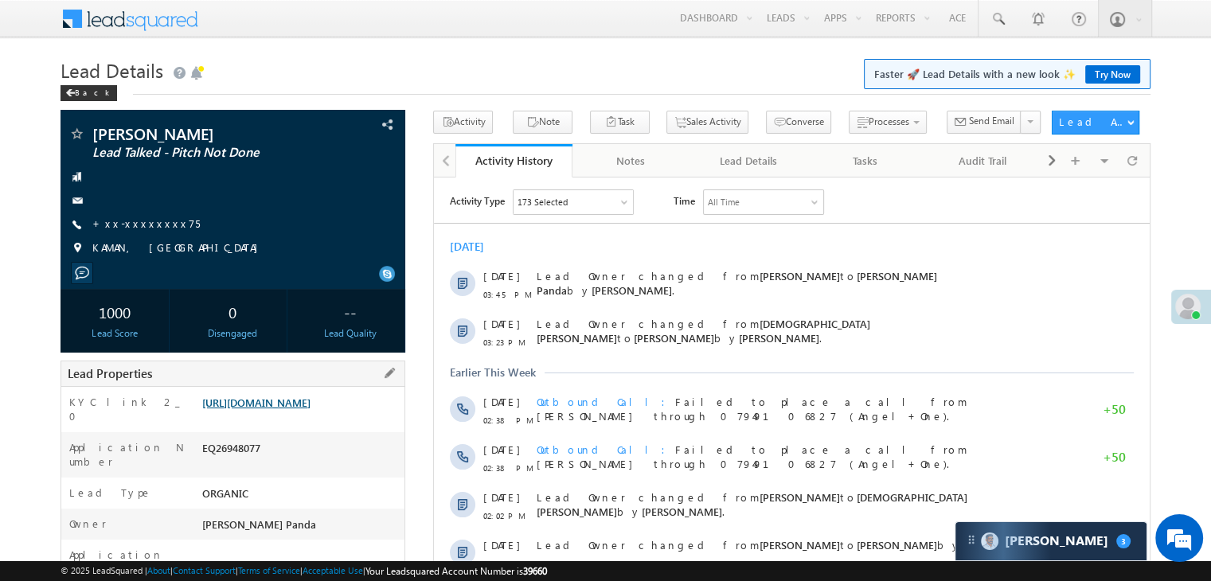
click at [311, 409] on link "[URL][DOMAIN_NAME]" at bounding box center [256, 403] width 108 height 14
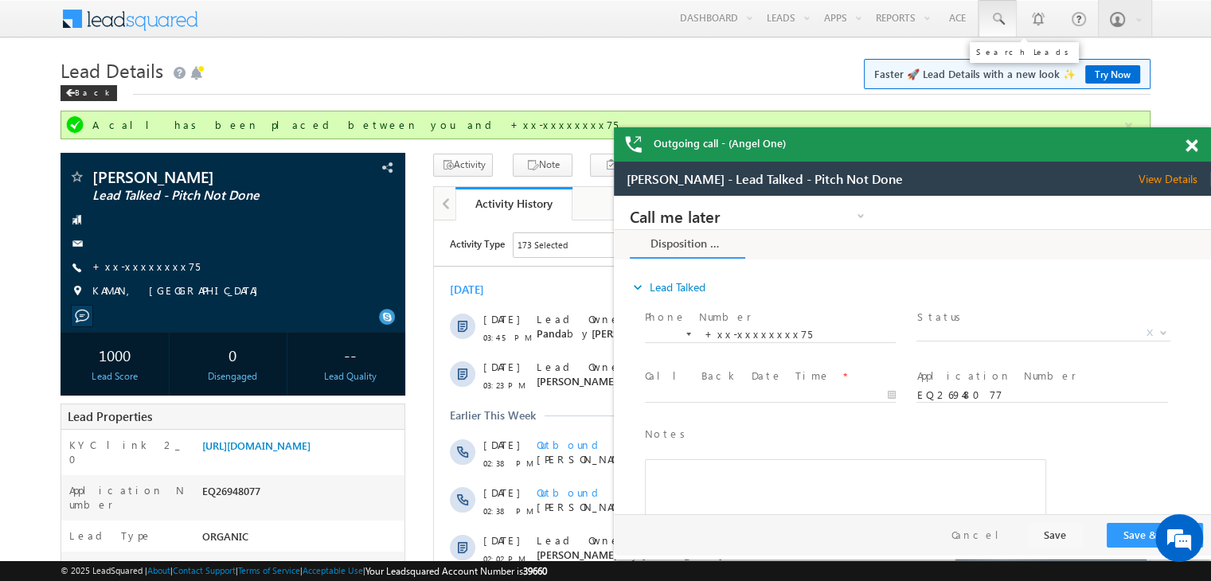
click at [997, 20] on span at bounding box center [998, 19] width 16 height 16
paste input "EQ26929420"
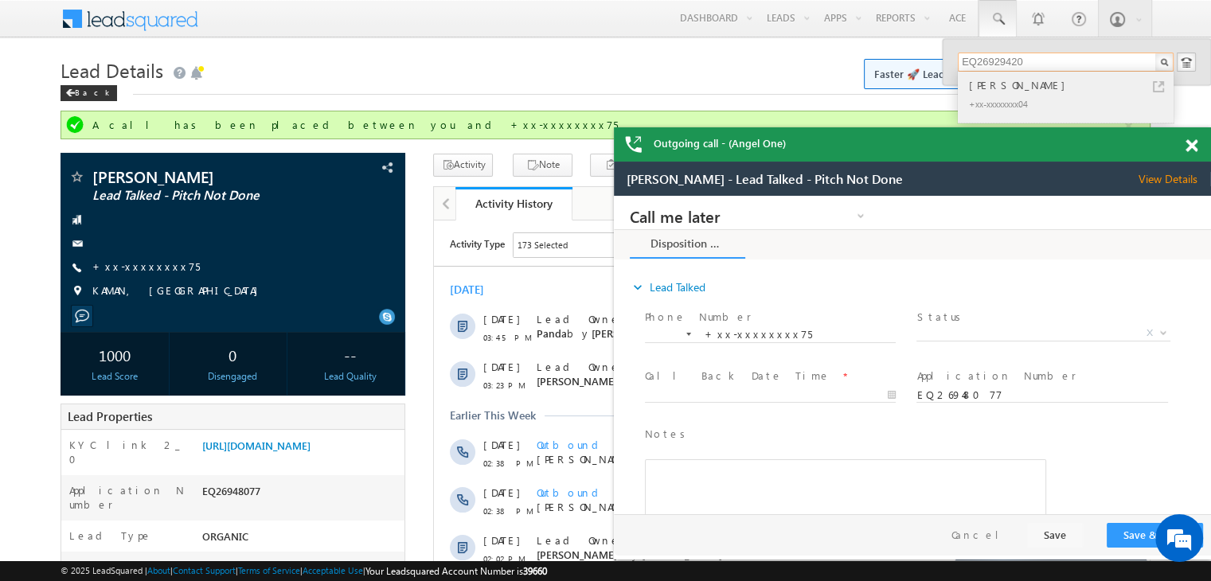
type input "EQ26929420"
click at [991, 86] on div "[PERSON_NAME]" at bounding box center [1072, 85] width 213 height 18
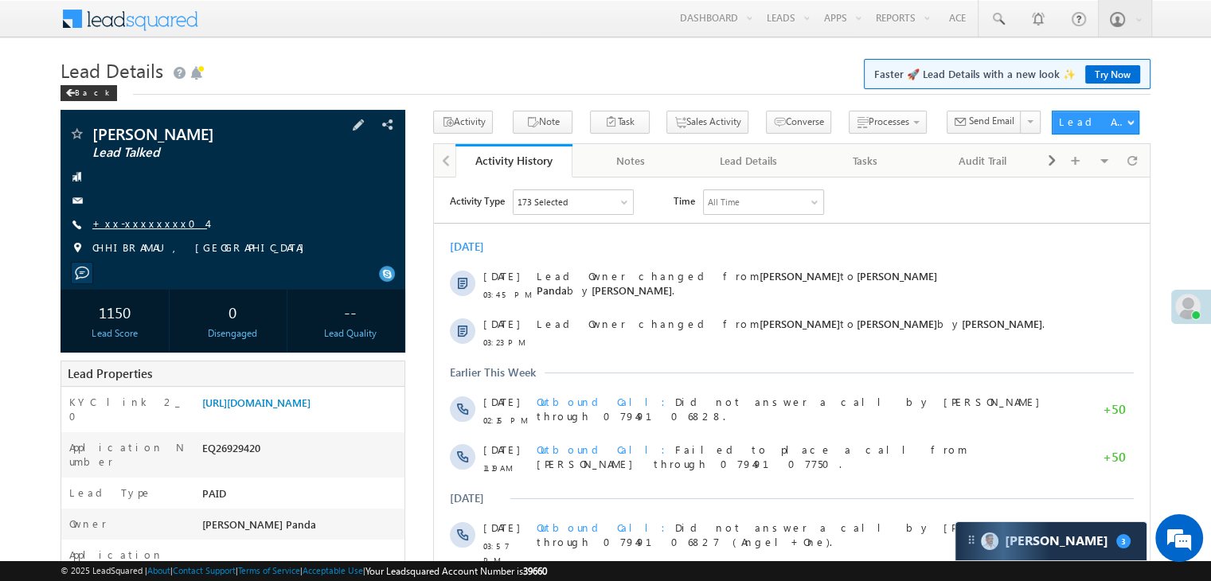
click at [130, 222] on link "+xx-xxxxxxxx04" at bounding box center [149, 224] width 115 height 14
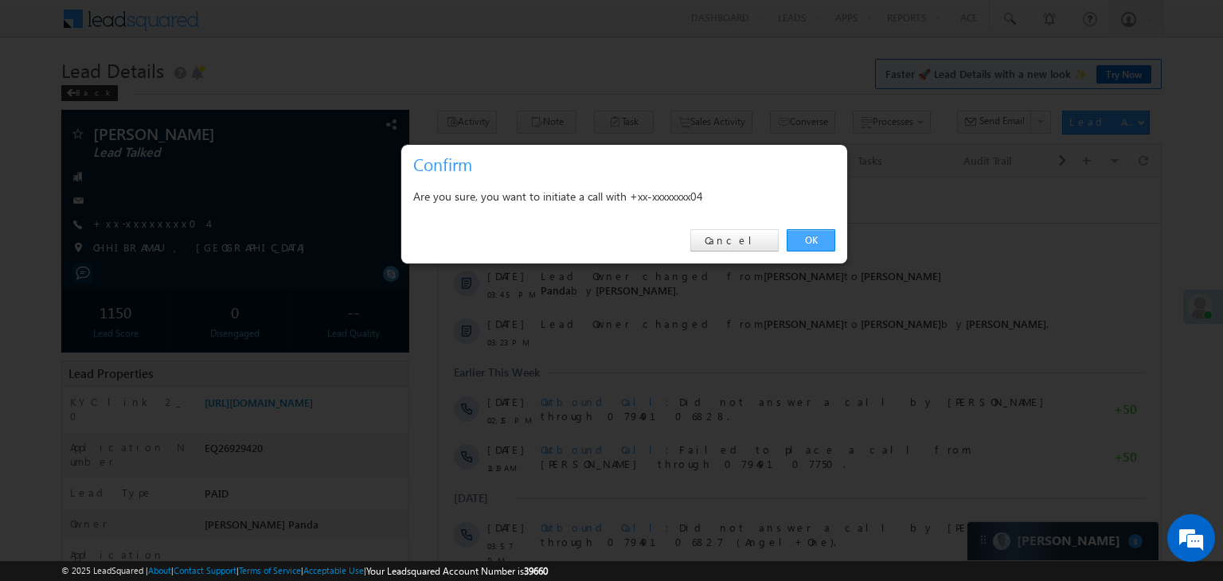
drag, startPoint x: 806, startPoint y: 239, endPoint x: 249, endPoint y: 76, distance: 579.7
click at [806, 239] on link "OK" at bounding box center [811, 240] width 49 height 22
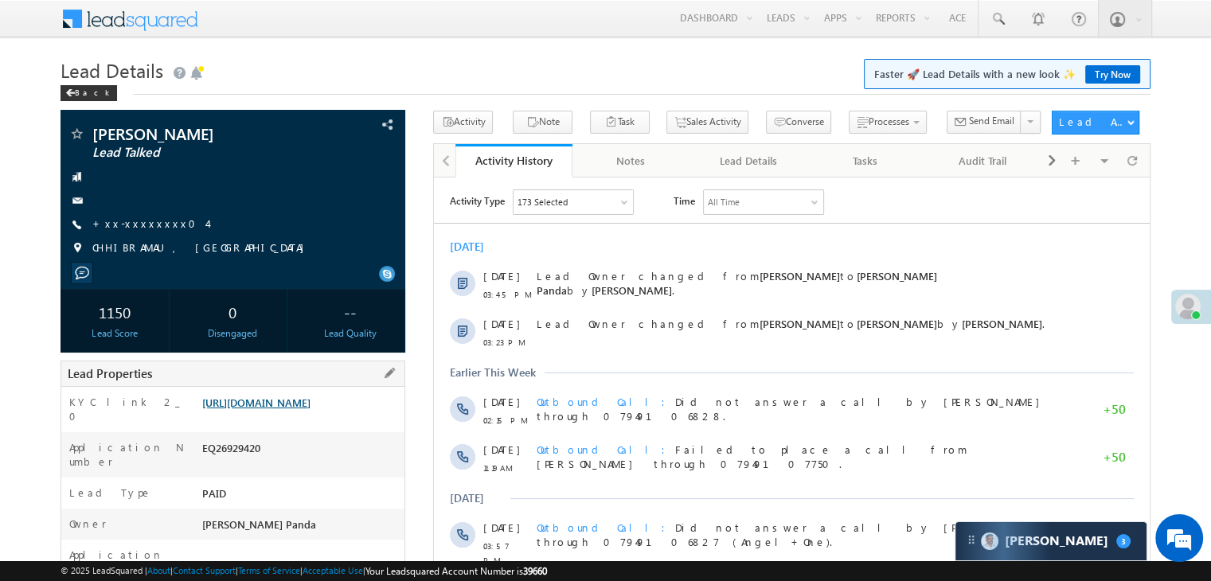
click at [274, 409] on link "https://angelbroking1-pk3em7sa.customui-test.leadsquared.com?leadId=83e38e4f-65…" at bounding box center [256, 403] width 108 height 14
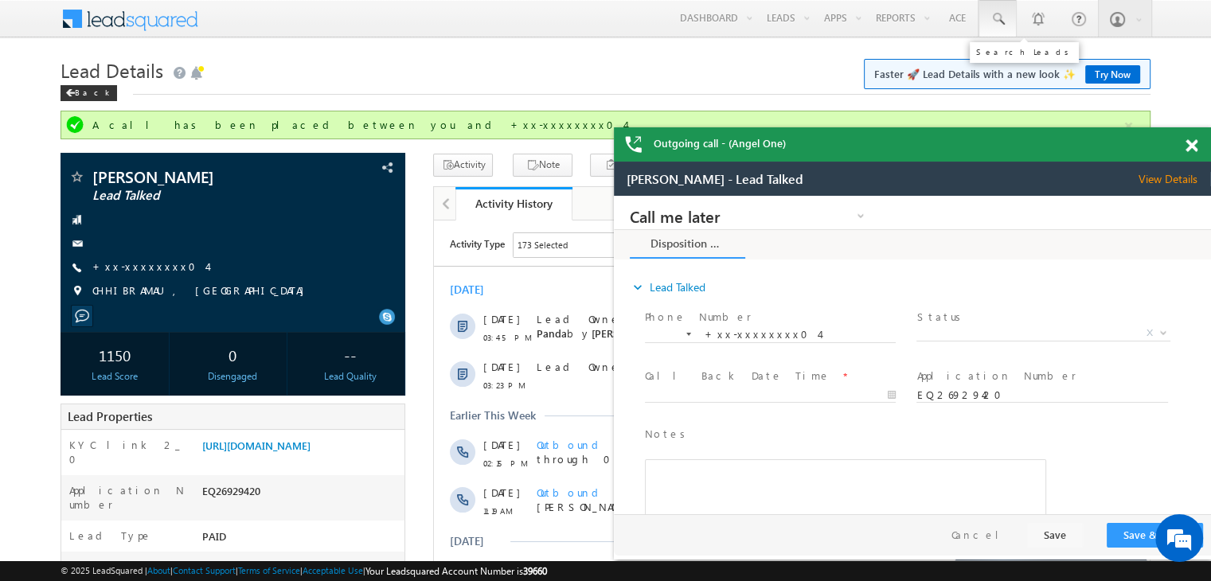
click at [1003, 17] on span at bounding box center [998, 19] width 16 height 16
paste input "EQ26906983"
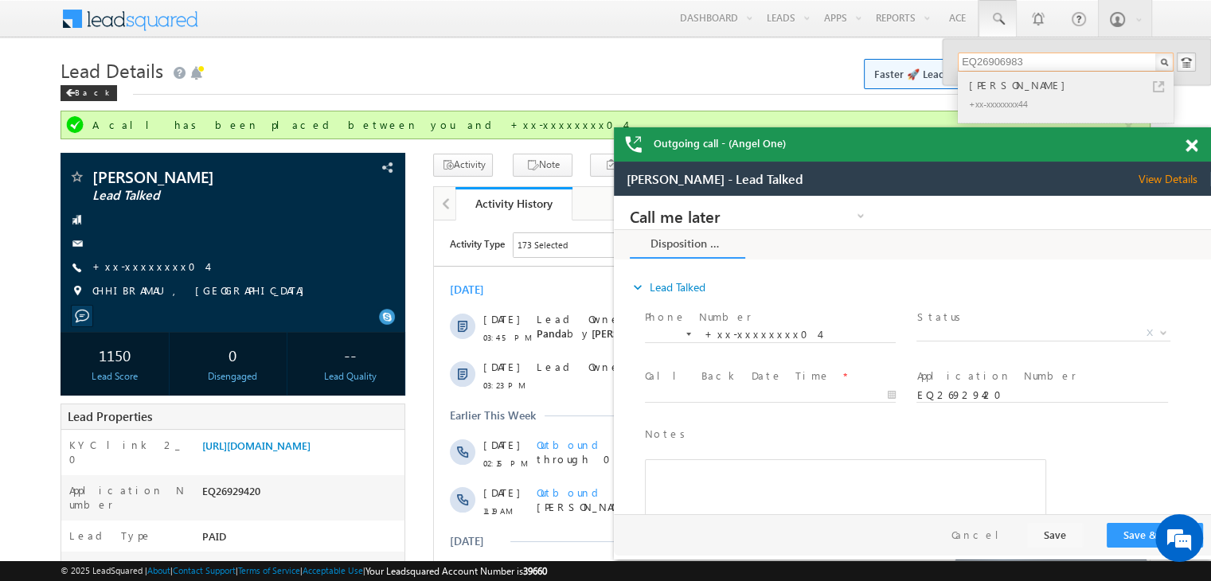
type input "EQ26906983"
click at [988, 89] on div "RAJ KUMARI" at bounding box center [1072, 85] width 213 height 18
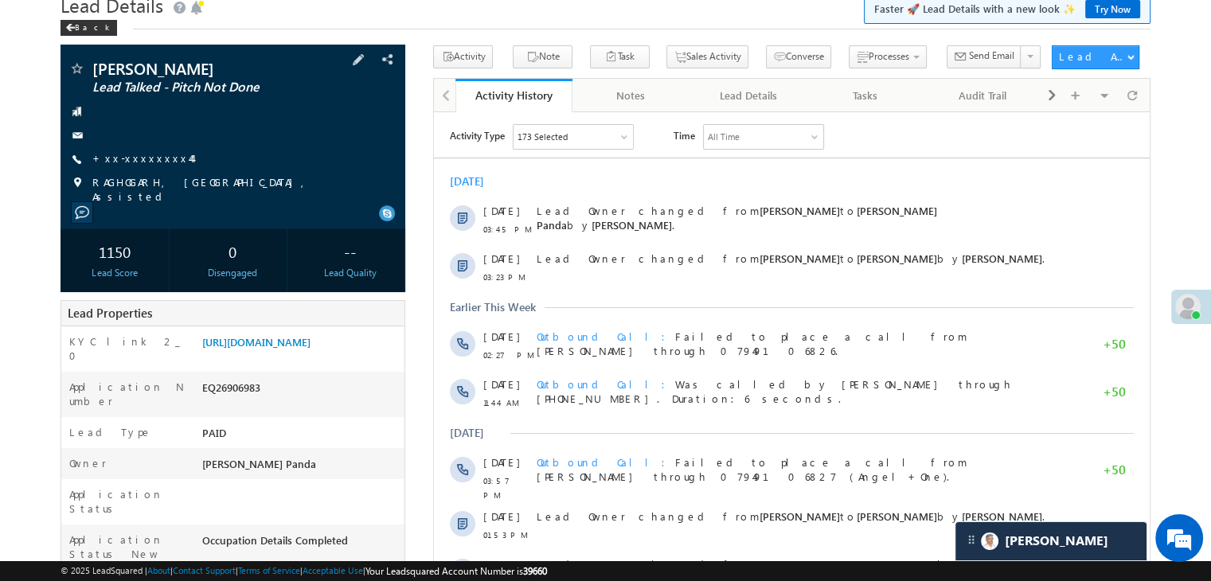
scroll to position [159, 0]
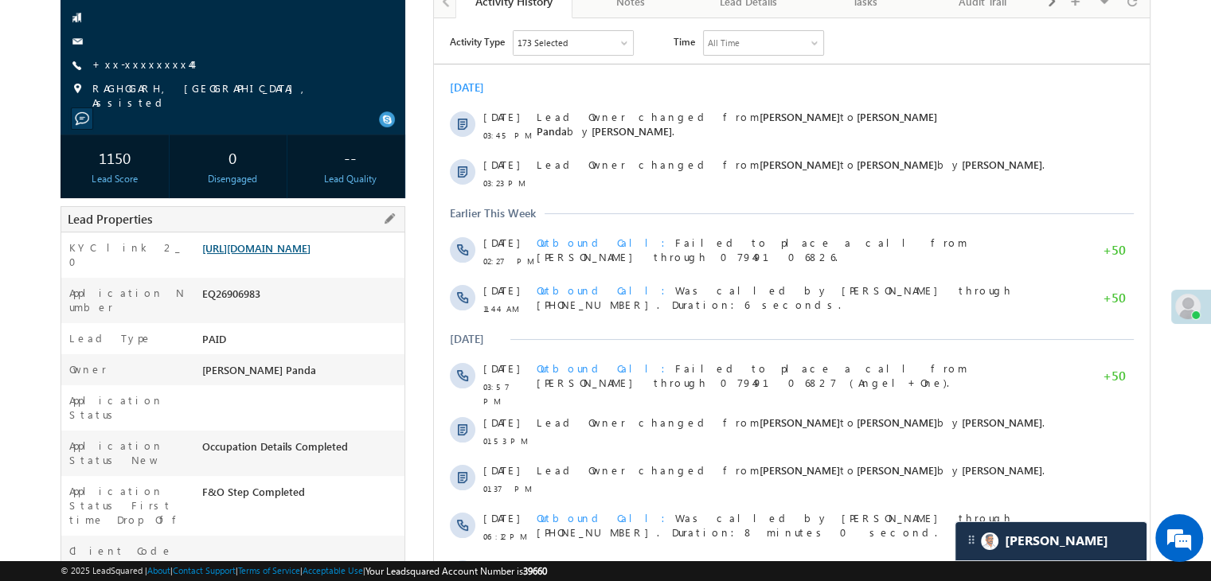
click at [272, 255] on link "[URL][DOMAIN_NAME]" at bounding box center [256, 248] width 108 height 14
click at [124, 61] on link "+xx-xxxxxxxx44" at bounding box center [142, 64] width 100 height 14
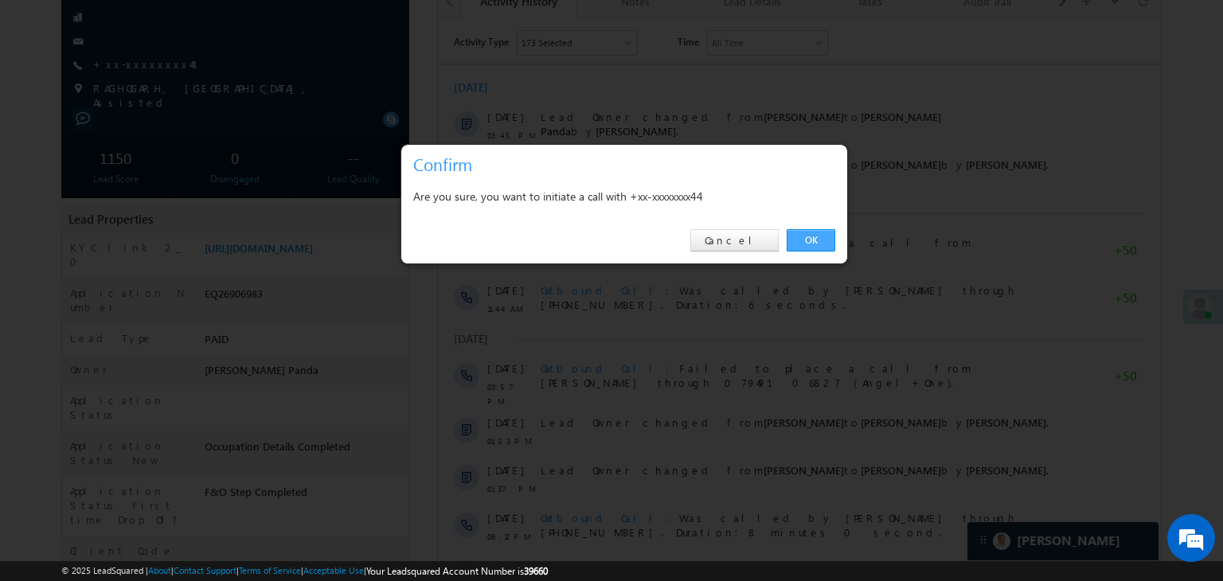
click at [815, 240] on link "OK" at bounding box center [811, 240] width 49 height 22
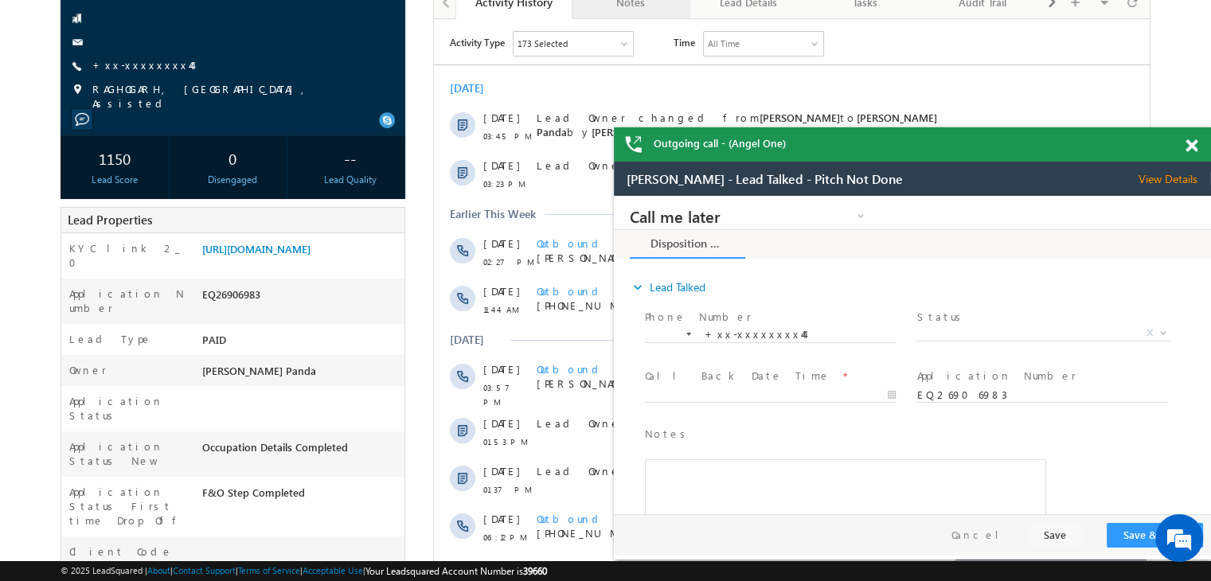
scroll to position [0, 0]
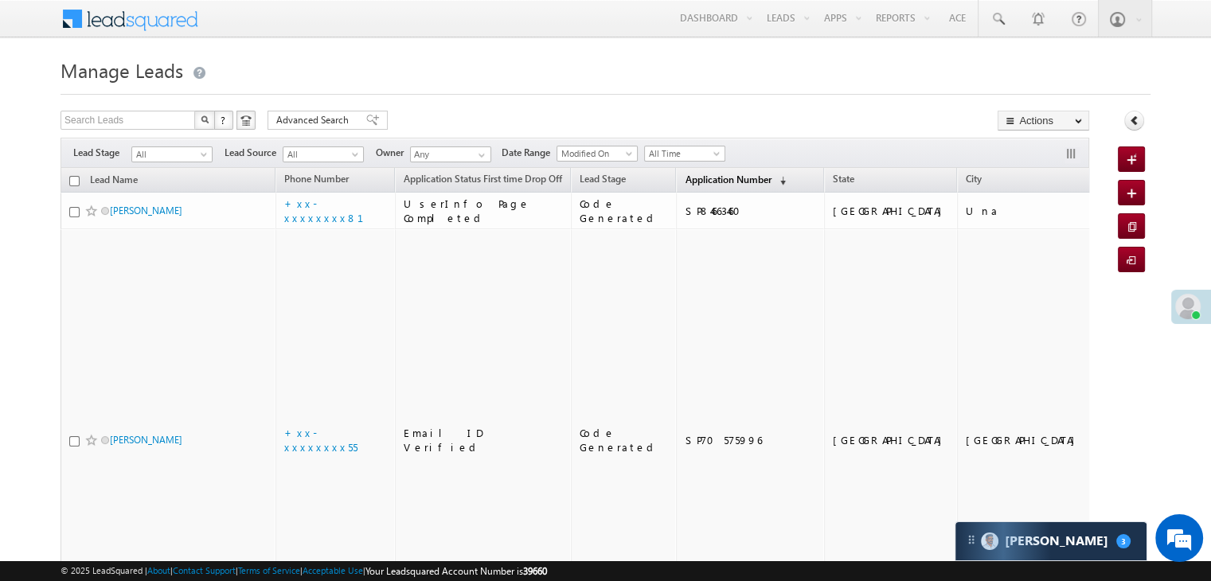
click at [707, 177] on span "Application Number" at bounding box center [728, 180] width 86 height 12
click at [685, 179] on span "Application Number" at bounding box center [728, 180] width 86 height 12
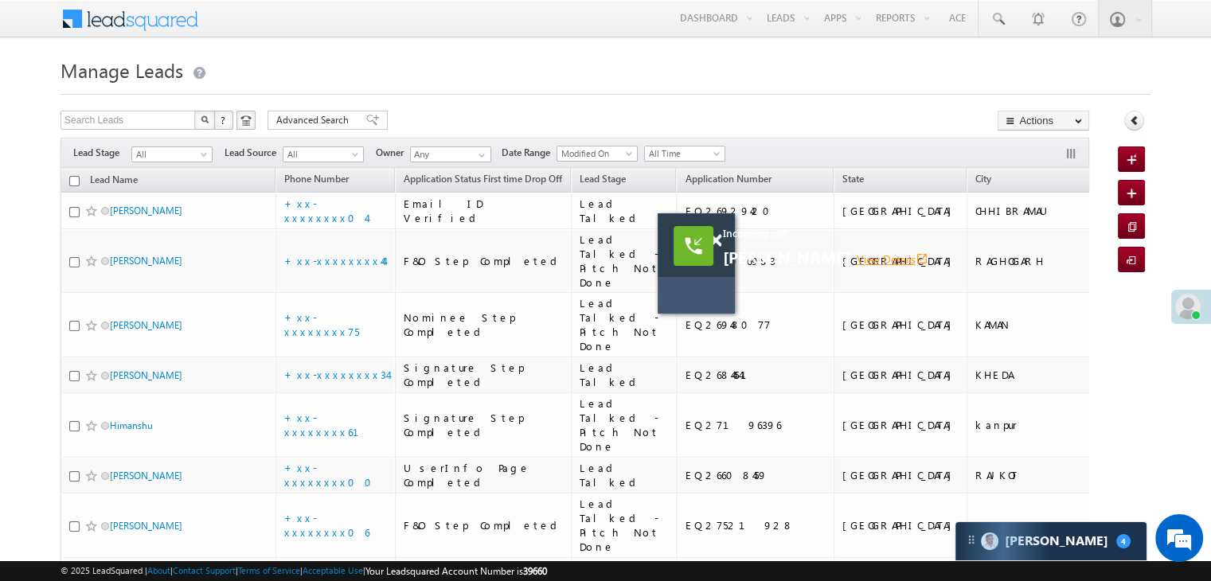
click at [871, 261] on link "View Details open_in_new" at bounding box center [893, 259] width 72 height 15
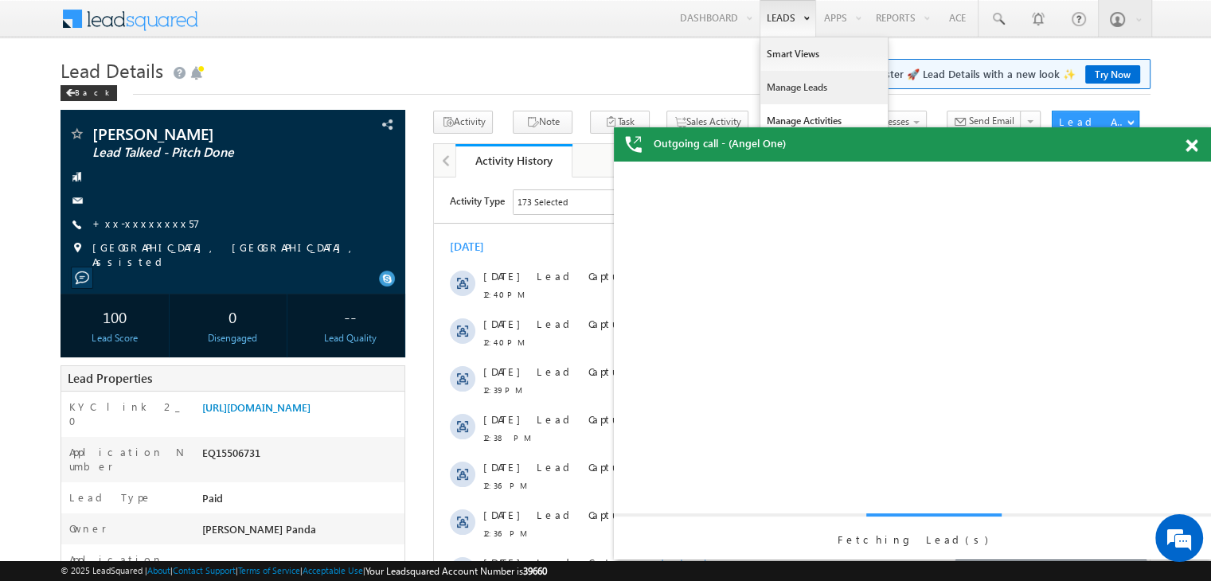
click at [792, 76] on link "Manage Leads" at bounding box center [823, 87] width 127 height 33
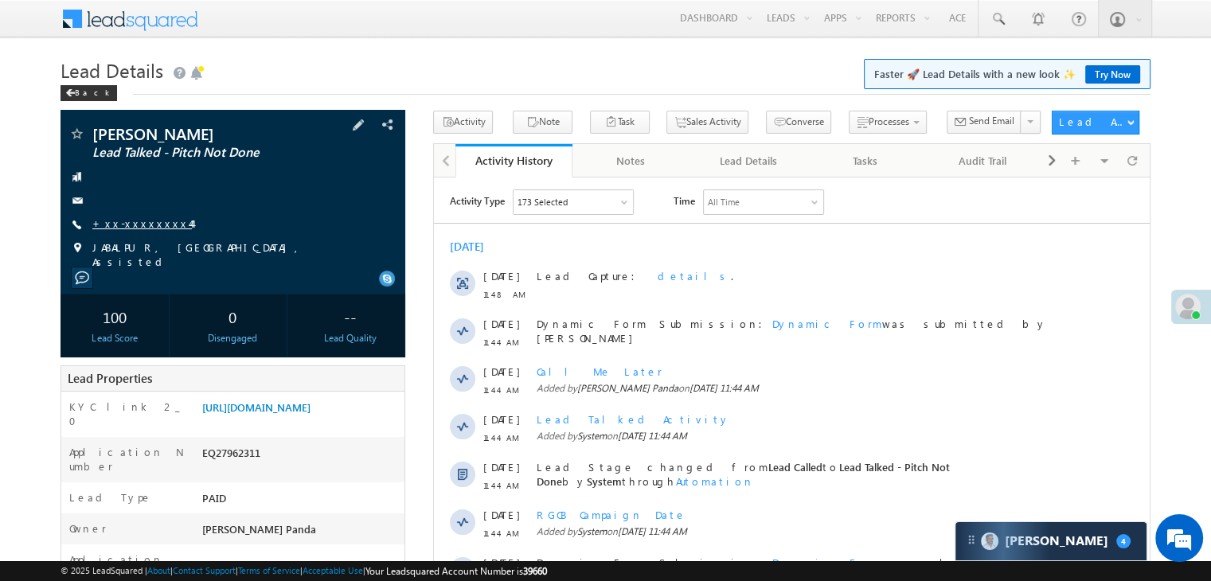
click at [148, 221] on link "+xx-xxxxxxxx44" at bounding box center [142, 224] width 100 height 14
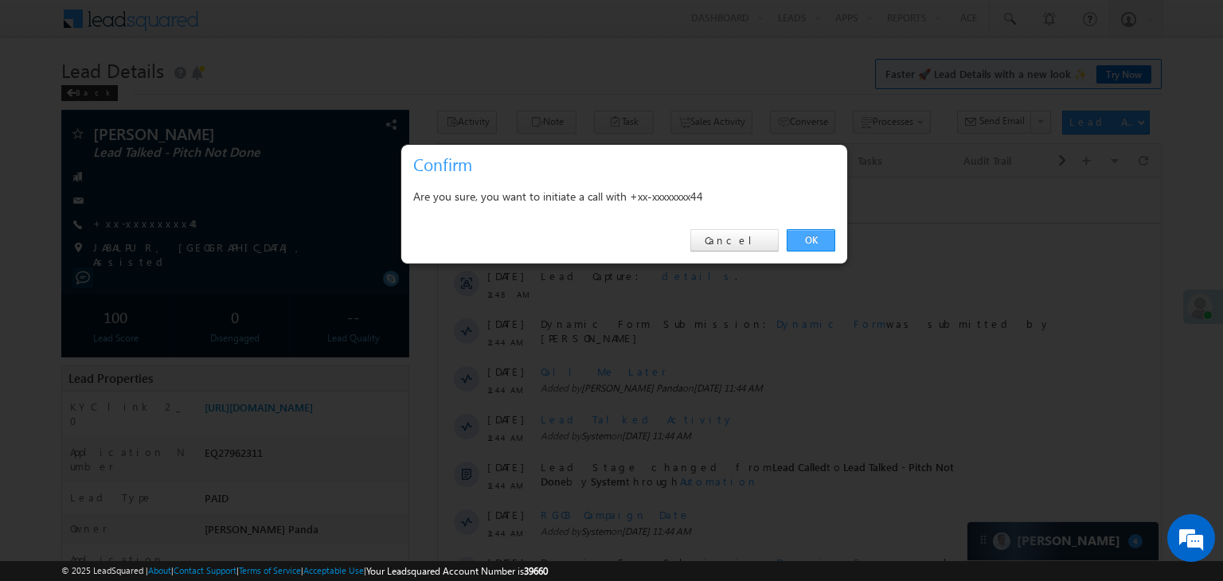
drag, startPoint x: 815, startPoint y: 235, endPoint x: 385, endPoint y: 10, distance: 485.0
click at [815, 235] on link "OK" at bounding box center [811, 240] width 49 height 22
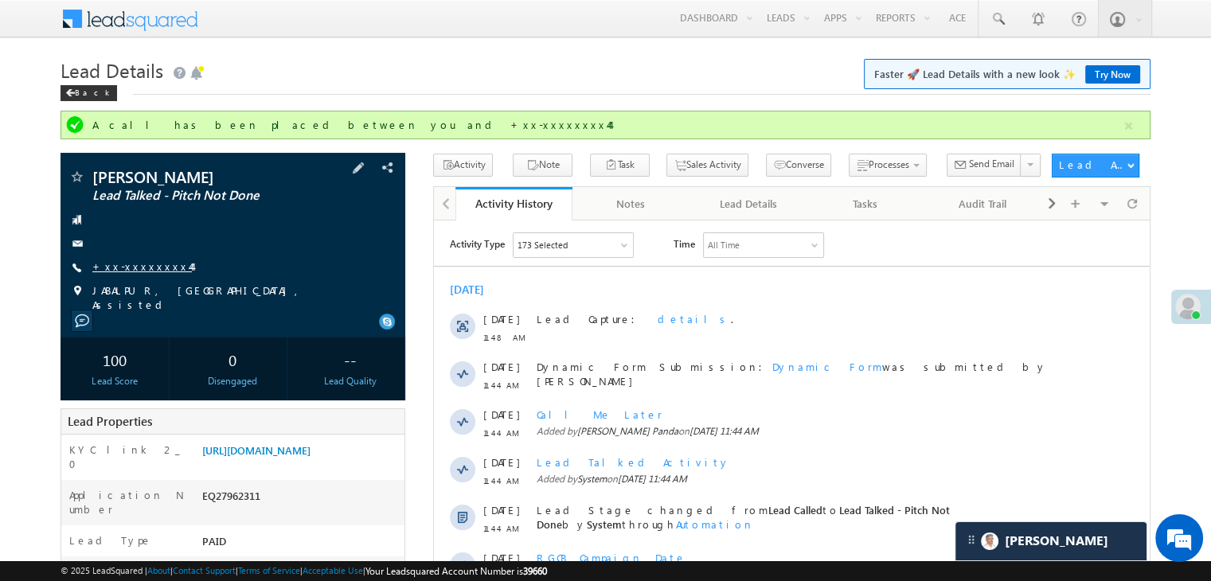
click at [128, 268] on link "+xx-xxxxxxxx44" at bounding box center [142, 267] width 100 height 14
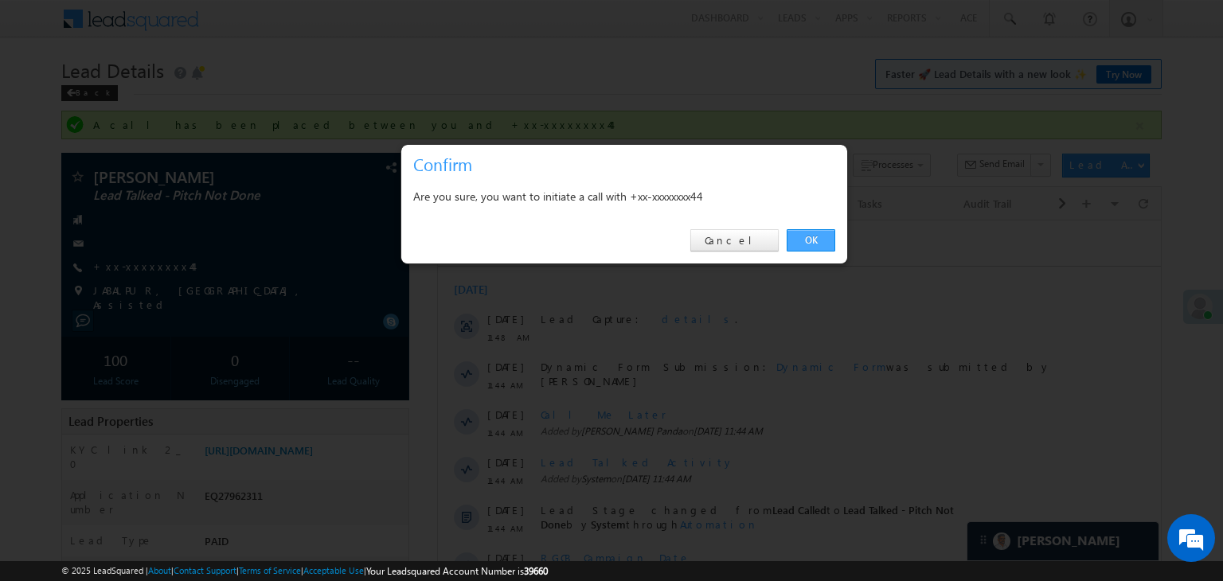
click at [812, 238] on link "OK" at bounding box center [811, 240] width 49 height 22
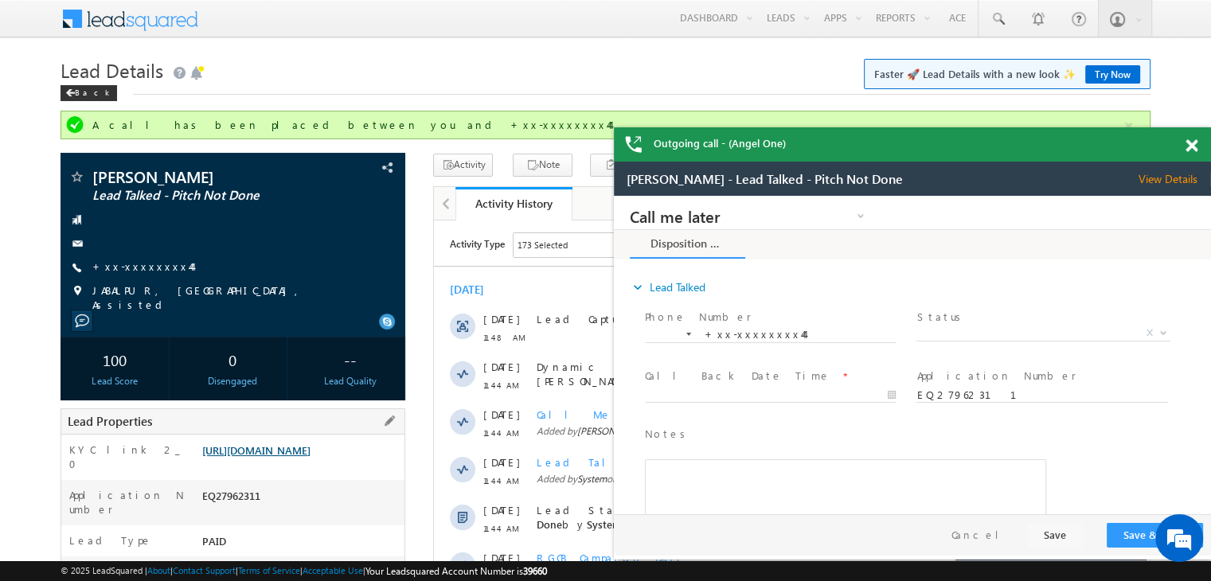
click at [295, 457] on link "https://angelbroking1-pk3em7sa.customui-test.leadsquared.com?leadId=75115cb7-45…" at bounding box center [256, 450] width 108 height 14
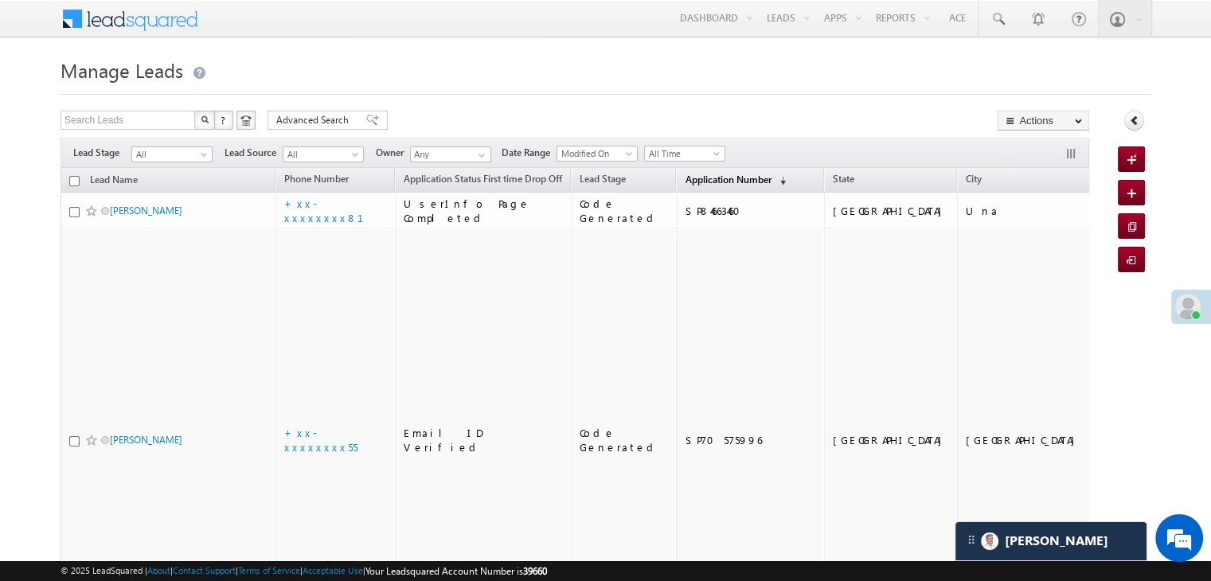
click at [699, 179] on span "Application Number" at bounding box center [728, 180] width 86 height 12
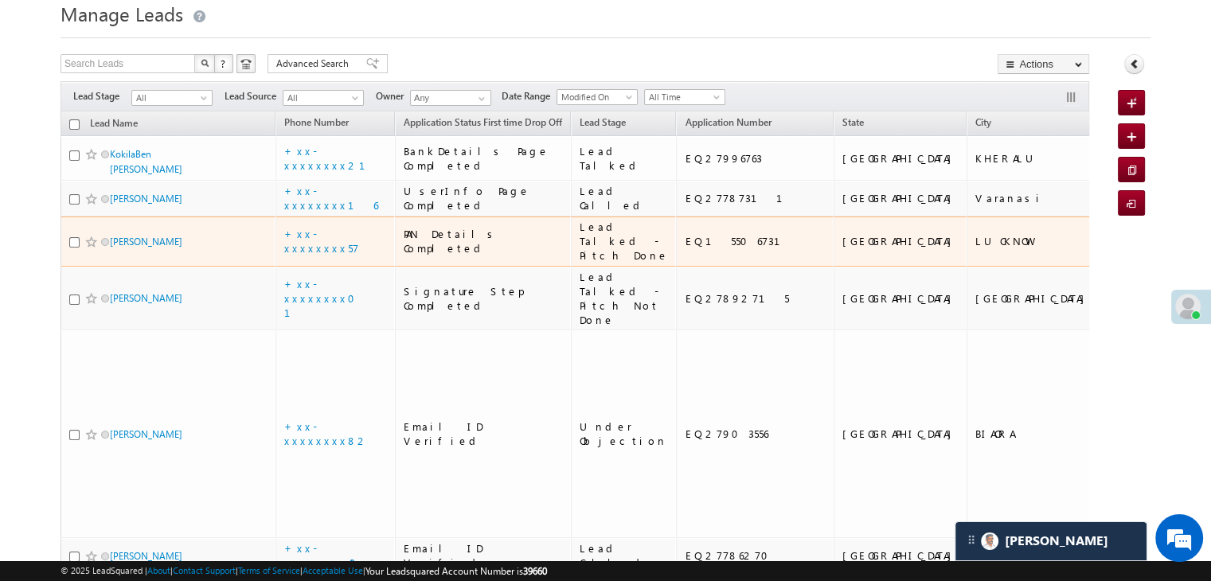
scroll to position [80, 0]
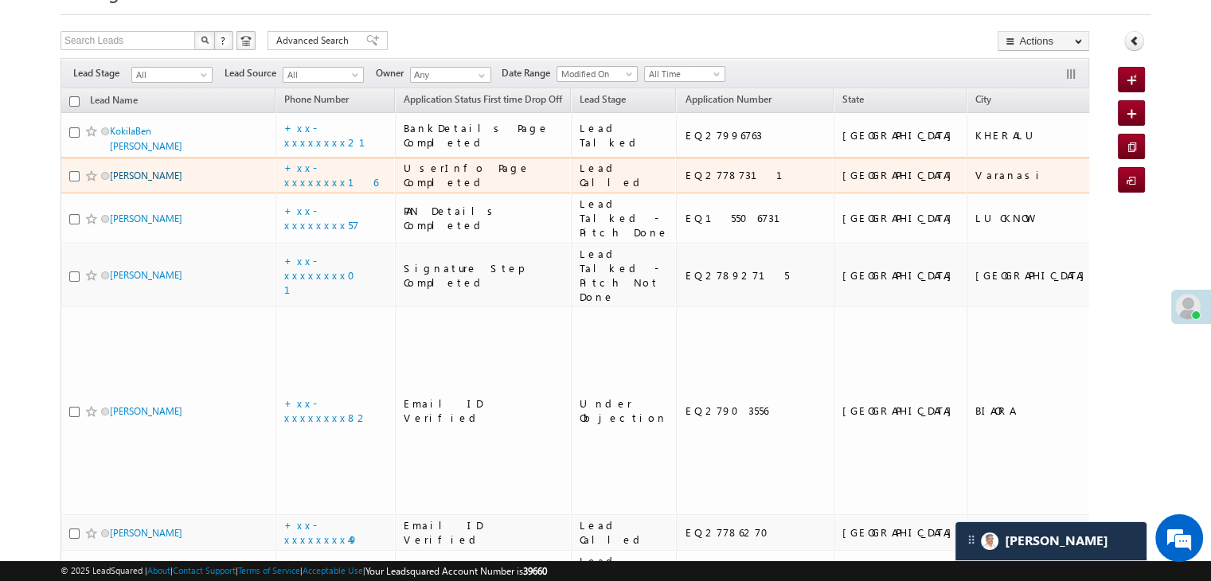
drag, startPoint x: 149, startPoint y: 252, endPoint x: 123, endPoint y: 254, distance: 26.3
click at [123, 182] on link "[PERSON_NAME]" at bounding box center [146, 176] width 72 height 12
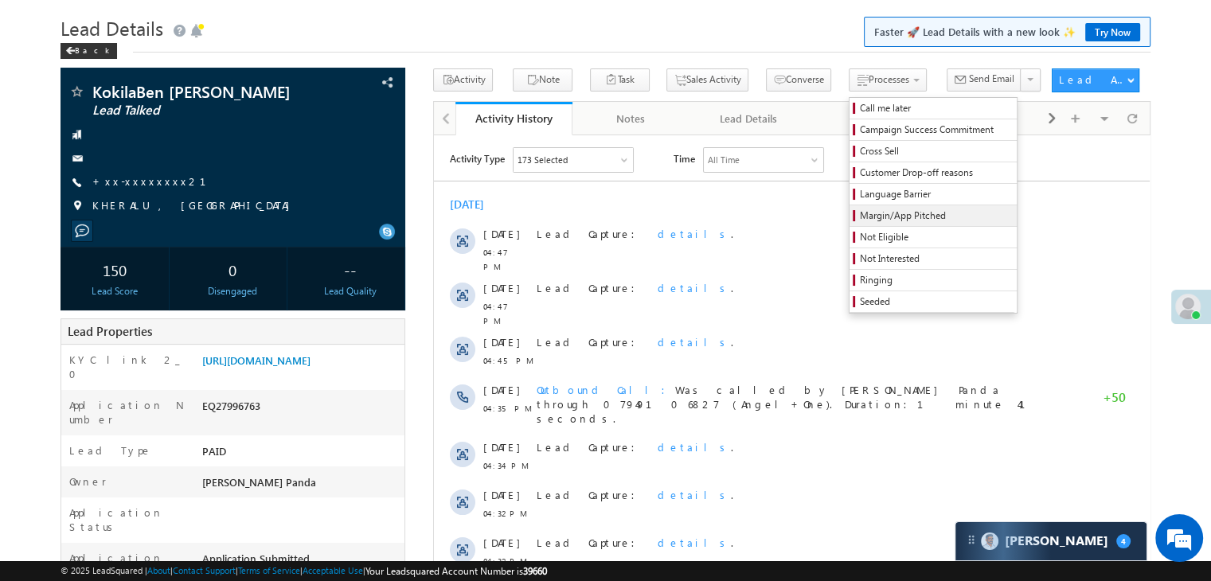
scroll to position [159, 0]
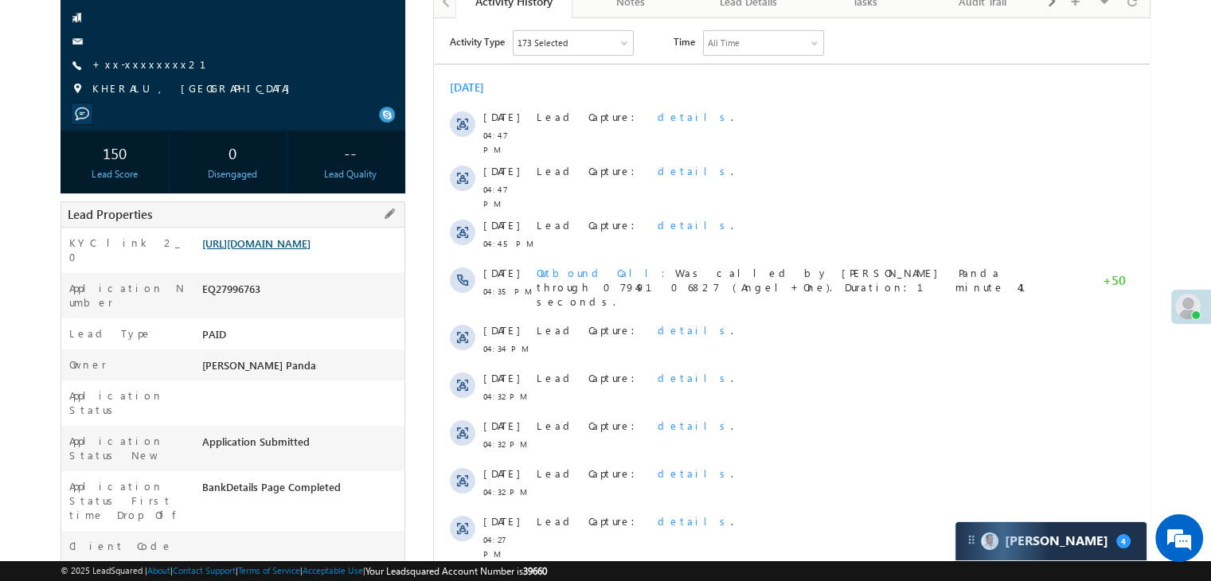
click at [255, 243] on link "[URL][DOMAIN_NAME]" at bounding box center [256, 243] width 108 height 14
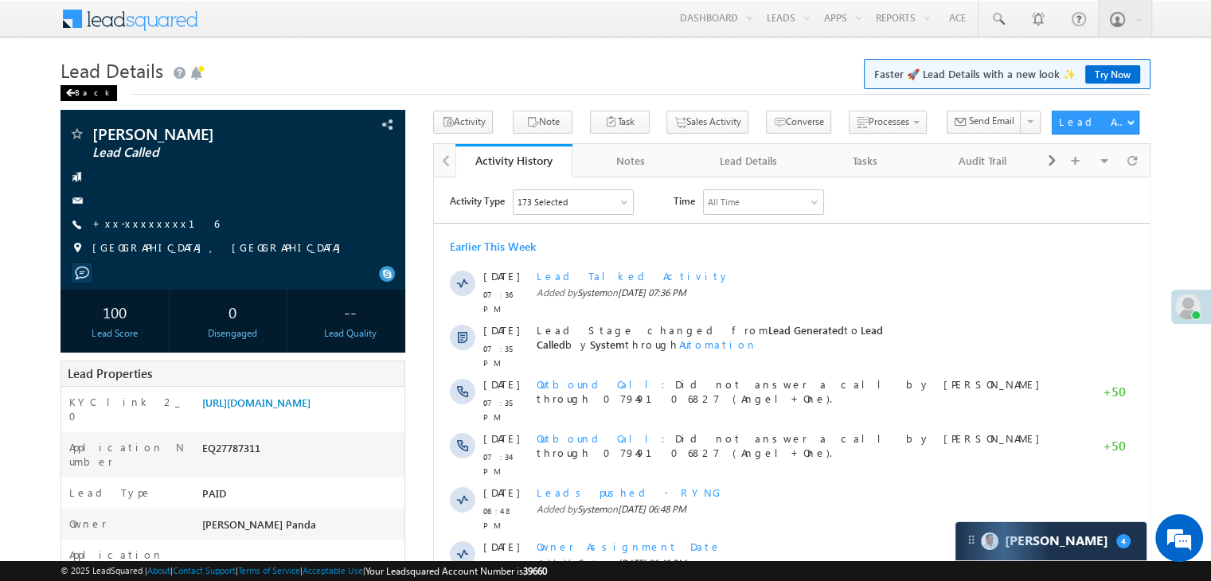
click at [71, 92] on span at bounding box center [70, 93] width 10 height 8
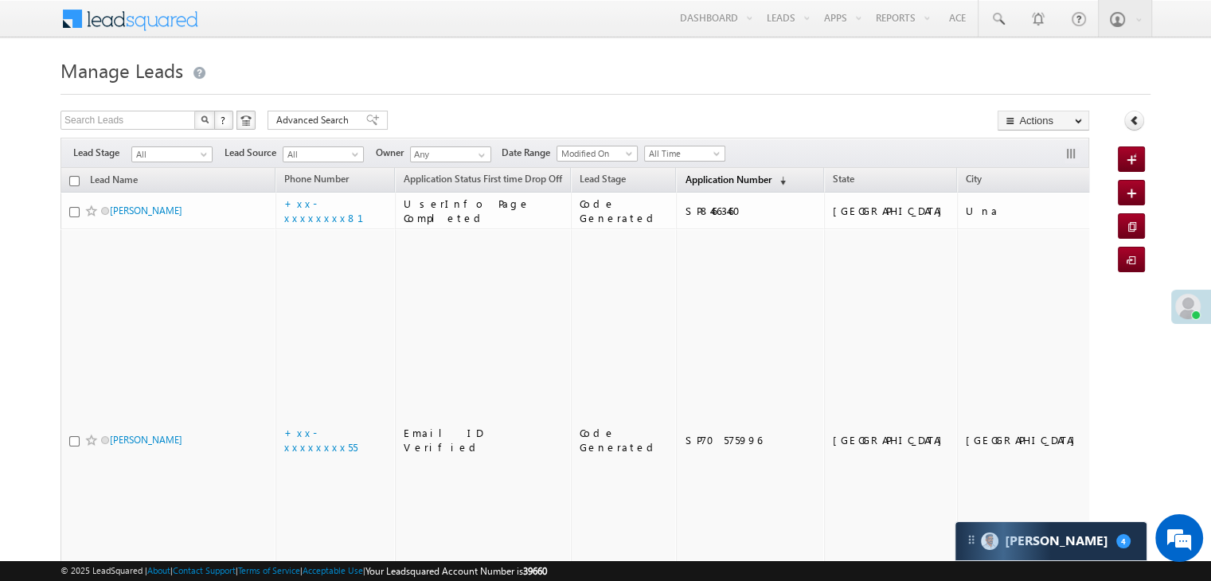
click at [701, 182] on span "Application Number" at bounding box center [728, 180] width 86 height 12
click at [691, 178] on span "Application Number" at bounding box center [728, 180] width 86 height 12
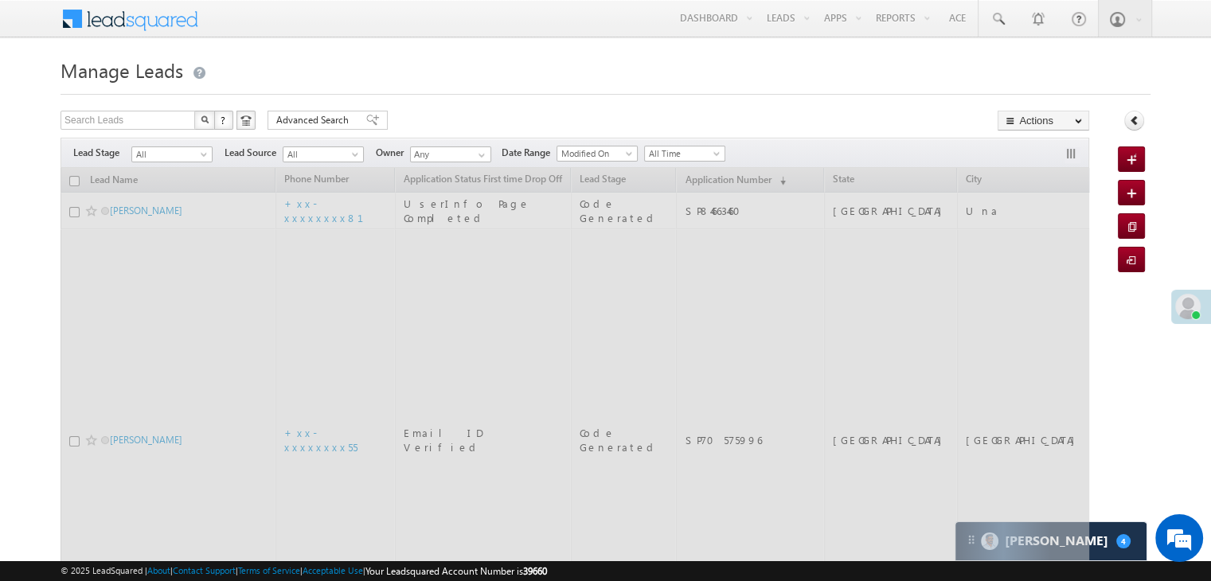
drag, startPoint x: 691, startPoint y: 178, endPoint x: 1183, endPoint y: 310, distance: 509.5
click at [1183, 310] on span at bounding box center [1187, 306] width 25 height 25
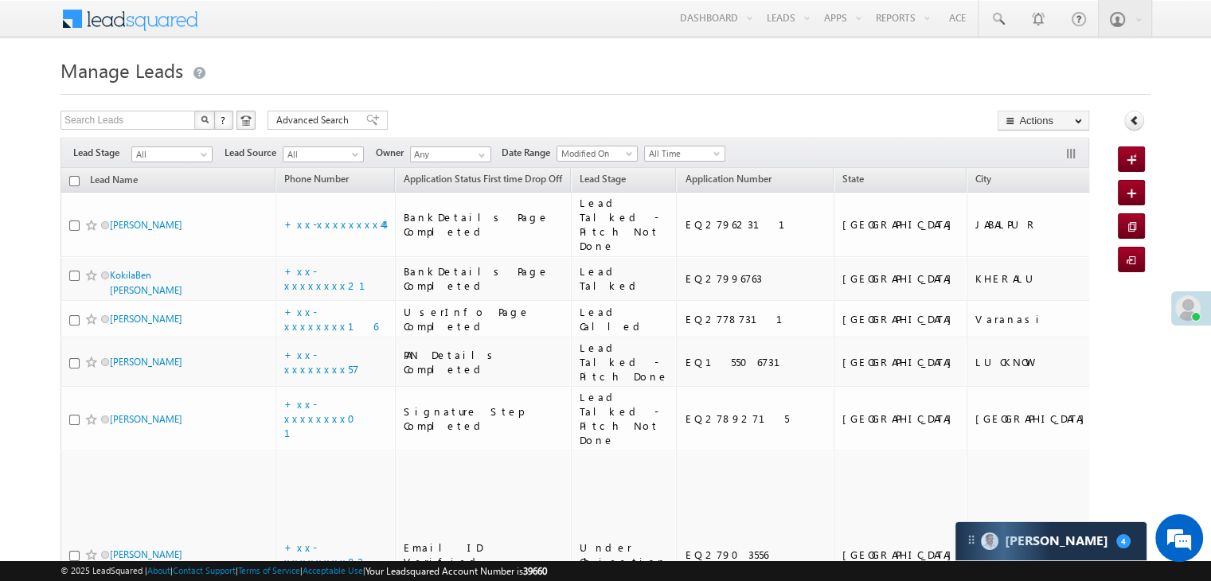
click at [1183, 310] on span at bounding box center [1187, 307] width 25 height 25
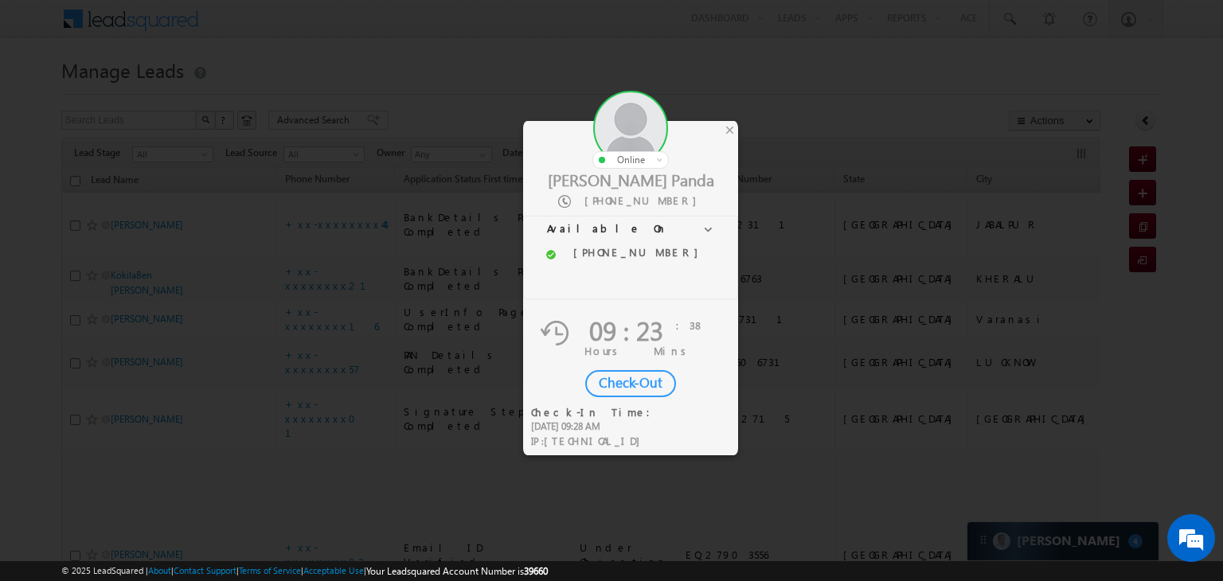
click at [614, 380] on div "Check-Out" at bounding box center [630, 383] width 91 height 27
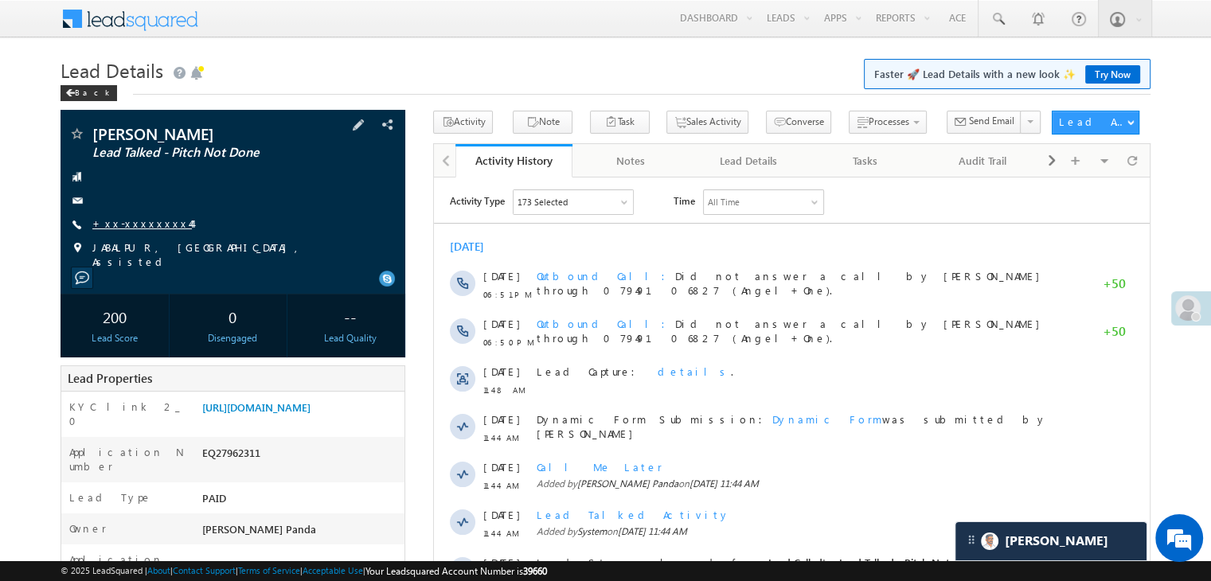
click at [137, 224] on link "+xx-xxxxxxxx44" at bounding box center [142, 224] width 100 height 14
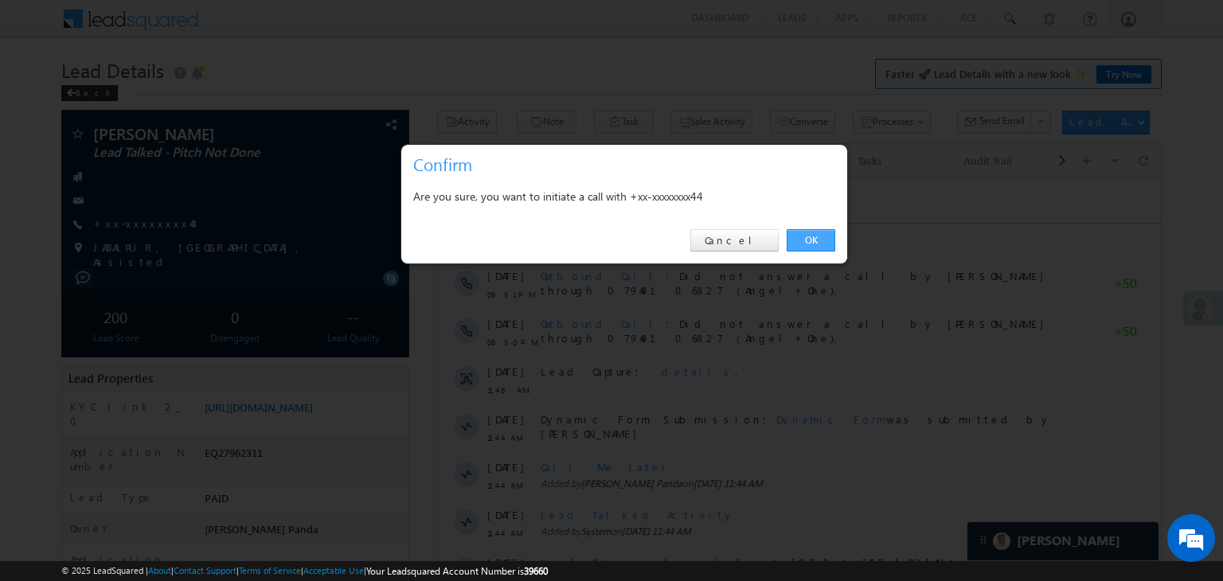
click at [812, 232] on link "OK" at bounding box center [811, 240] width 49 height 22
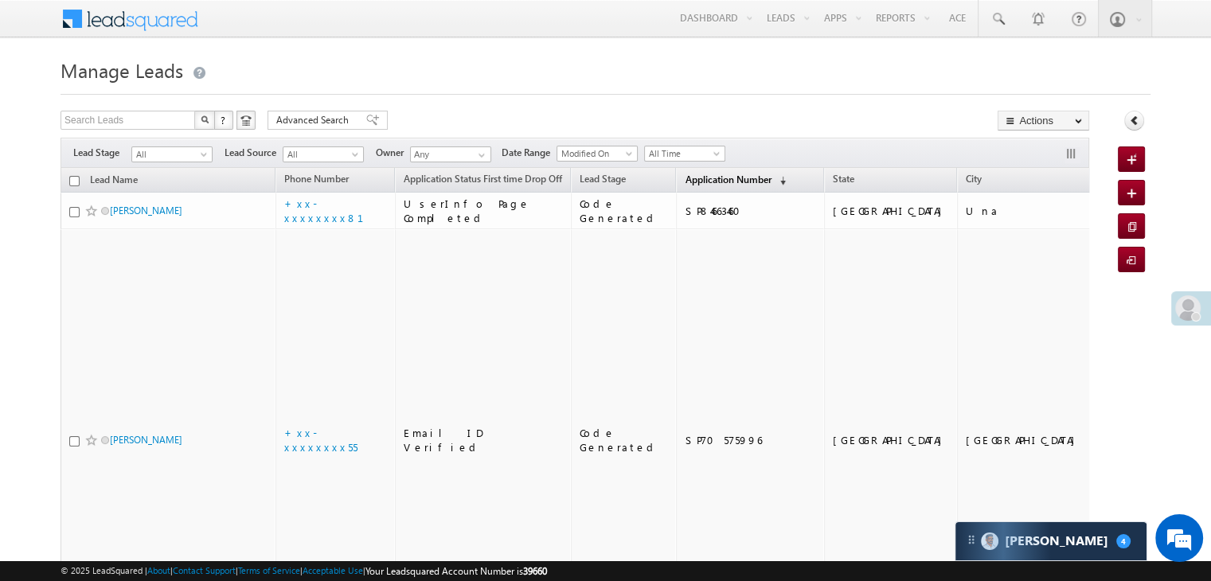
click at [707, 182] on span "Application Number" at bounding box center [728, 180] width 86 height 12
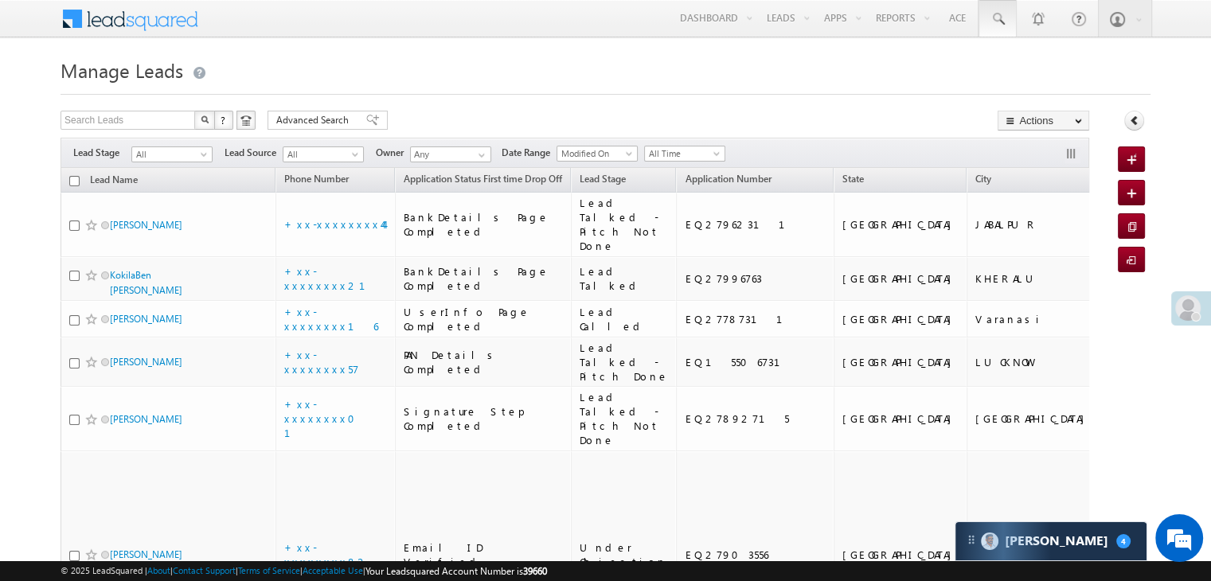
click at [1000, 19] on span at bounding box center [998, 19] width 16 height 16
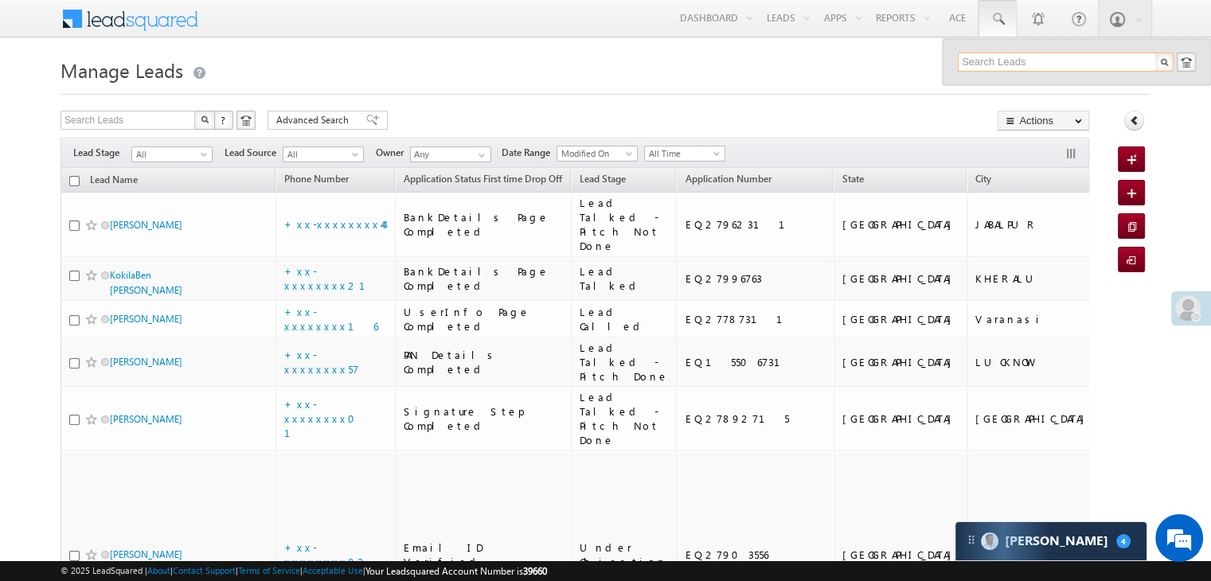
paste input "EQ27949119"
type input "EQ27949119"
click at [988, 88] on div "Faizan sultan" at bounding box center [1072, 85] width 213 height 18
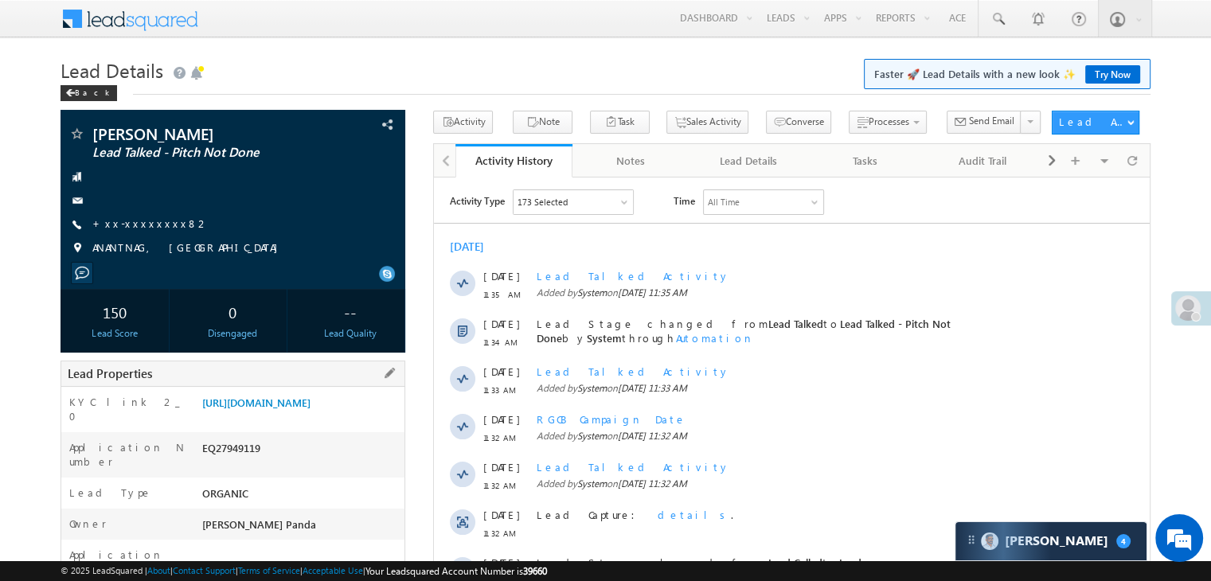
scroll to position [159, 0]
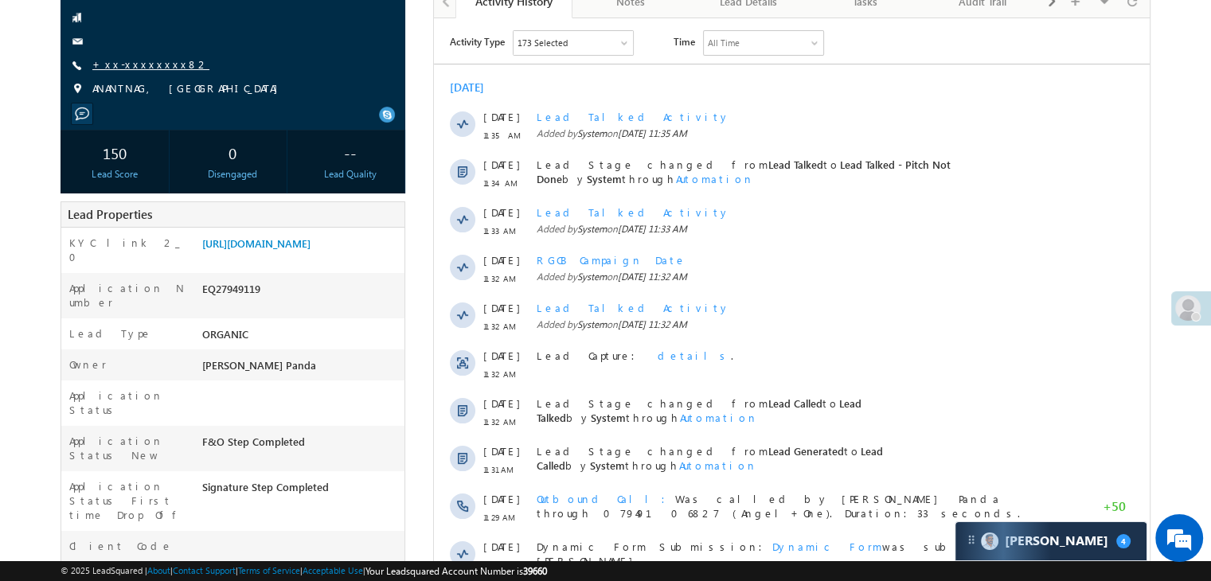
click at [135, 65] on link "+xx-xxxxxxxx82" at bounding box center [150, 64] width 117 height 14
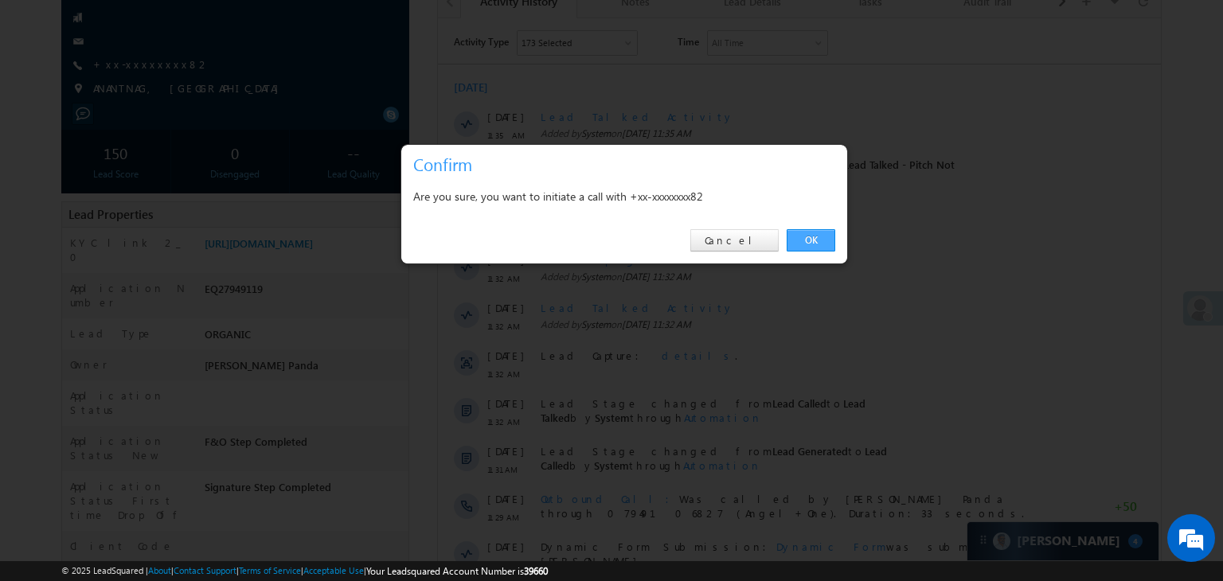
click at [818, 238] on link "OK" at bounding box center [811, 240] width 49 height 22
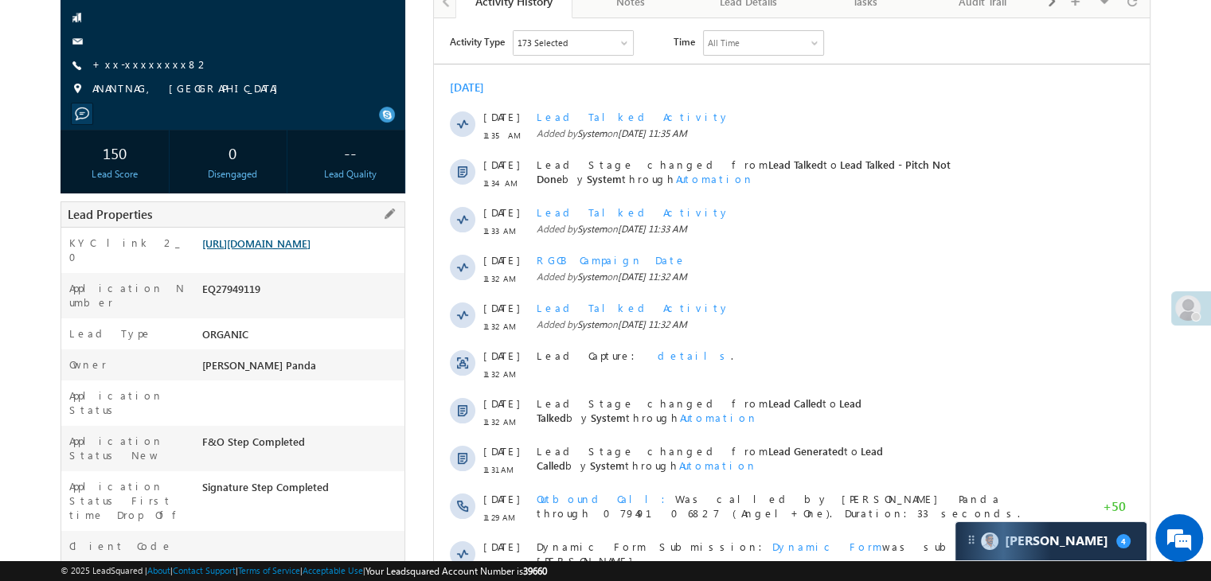
click at [311, 250] on link "https://angelbroking1-pk3em7sa.customui-test.leadsquared.com?leadId=163c627d-2a…" at bounding box center [256, 243] width 108 height 14
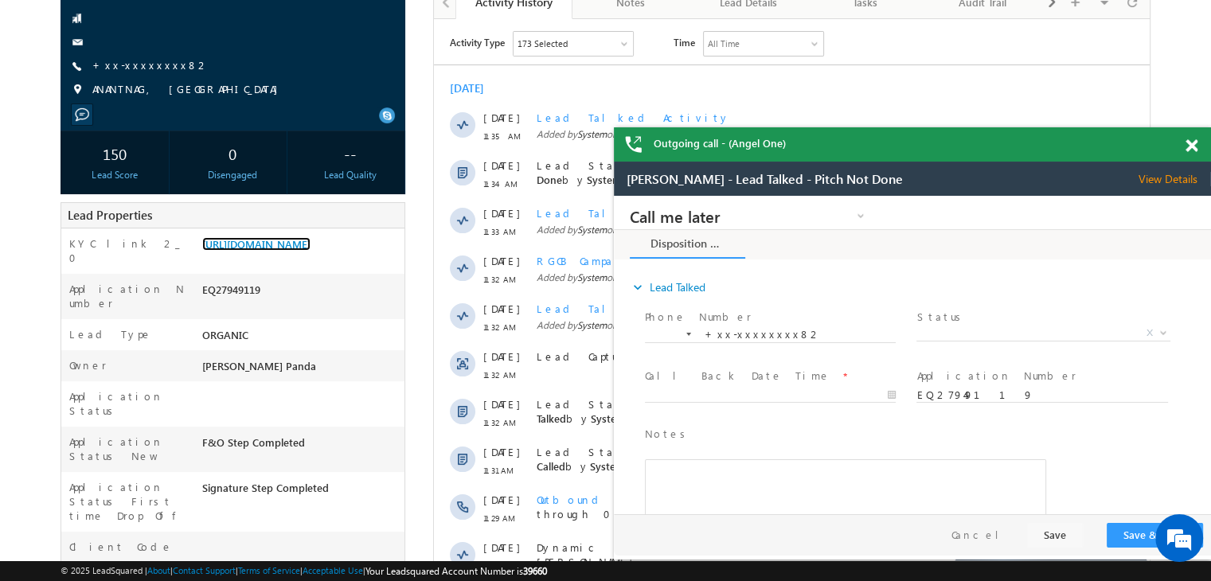
scroll to position [0, 0]
click at [131, 61] on link "+xx-xxxxxxxx82" at bounding box center [150, 65] width 117 height 14
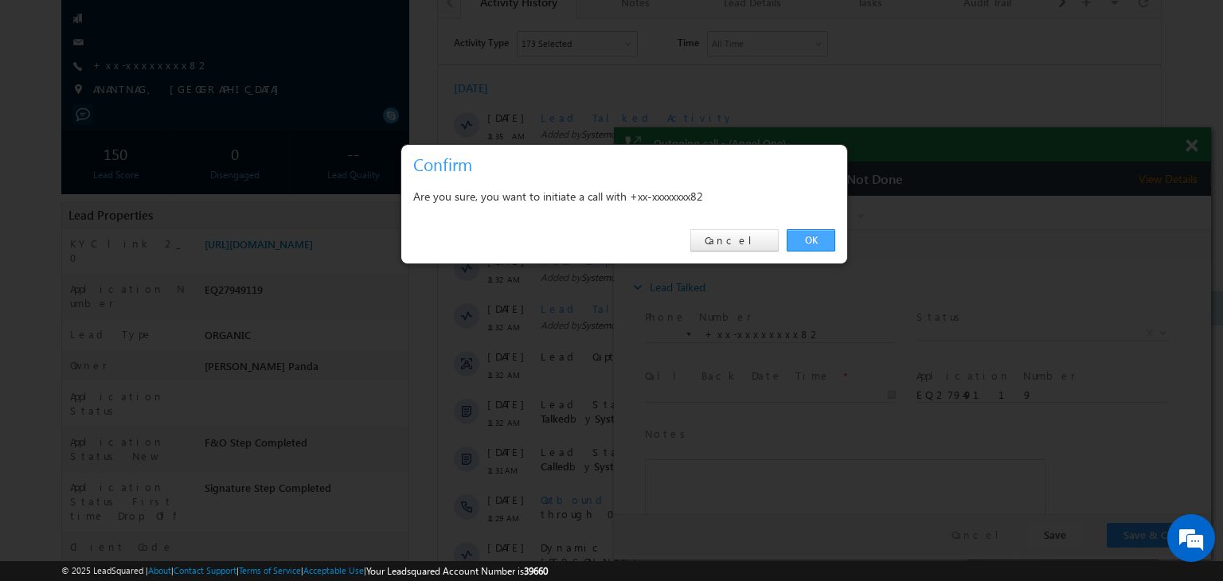
click at [810, 236] on link "OK" at bounding box center [811, 240] width 49 height 22
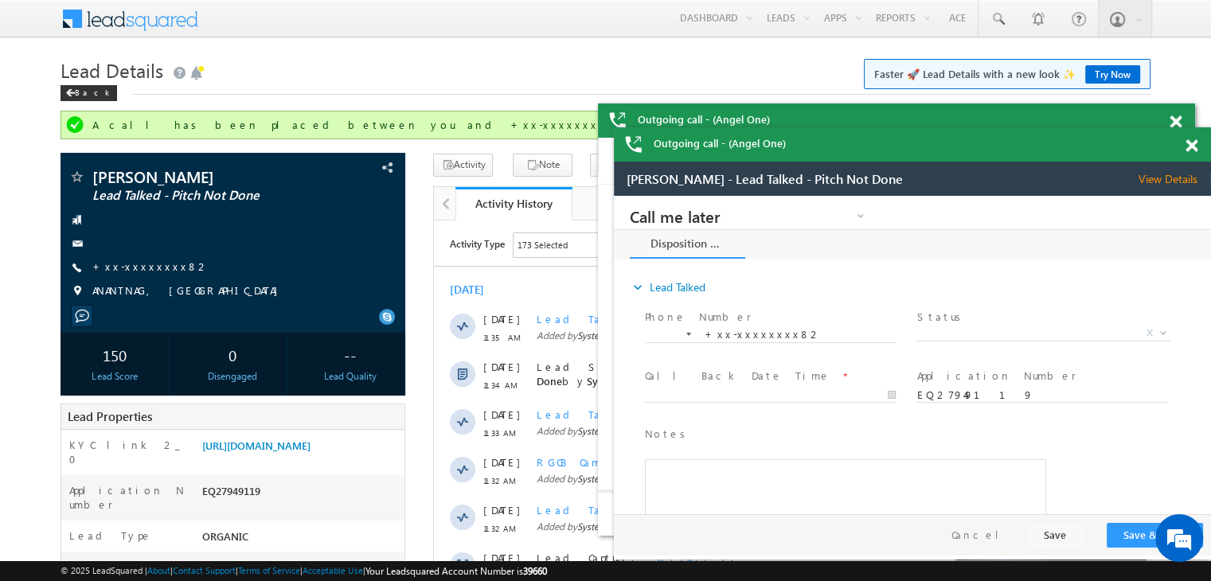
click at [1179, 119] on span at bounding box center [1176, 122] width 12 height 14
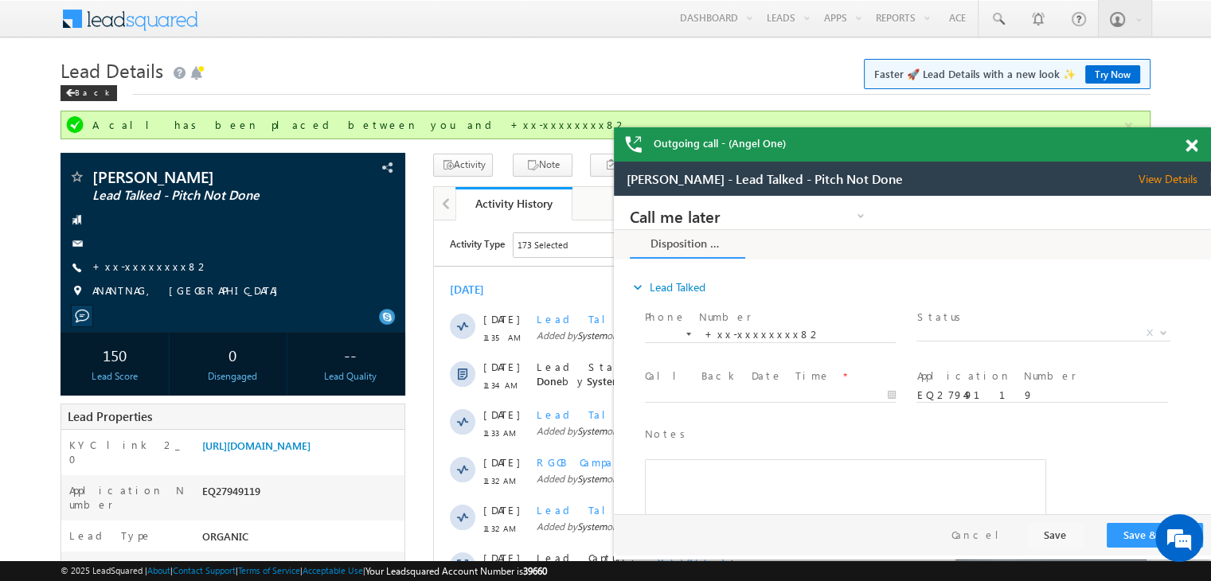
click at [1193, 144] on span at bounding box center [1191, 146] width 12 height 14
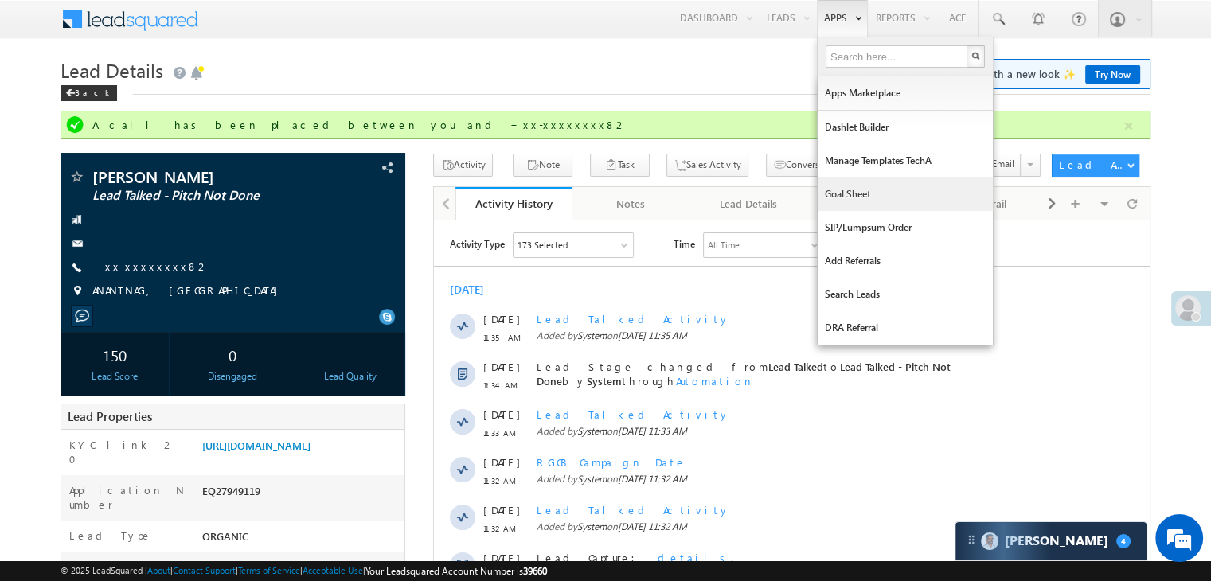
click at [842, 185] on link "Goal Sheet" at bounding box center [905, 194] width 175 height 33
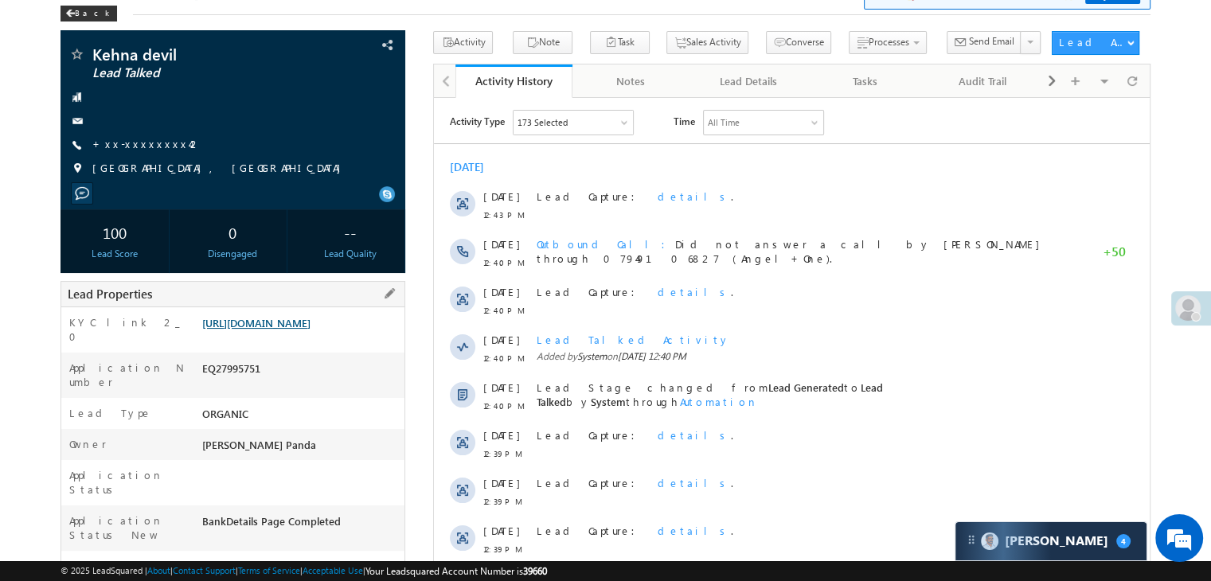
click at [311, 330] on link "[URL][DOMAIN_NAME]" at bounding box center [256, 323] width 108 height 14
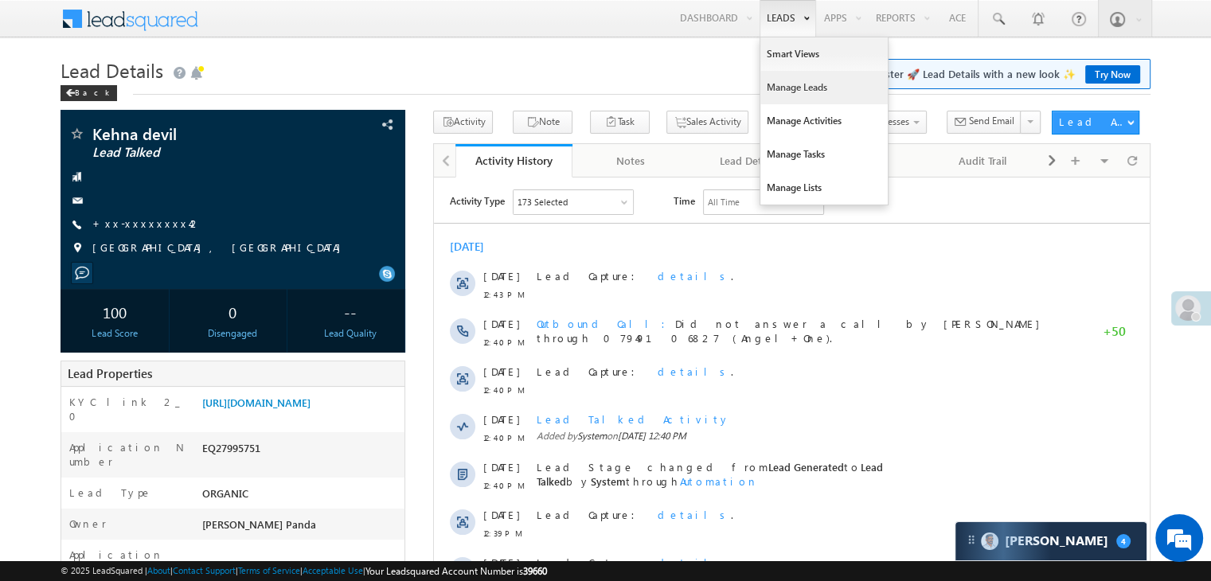
click at [783, 84] on link "Manage Leads" at bounding box center [823, 87] width 127 height 33
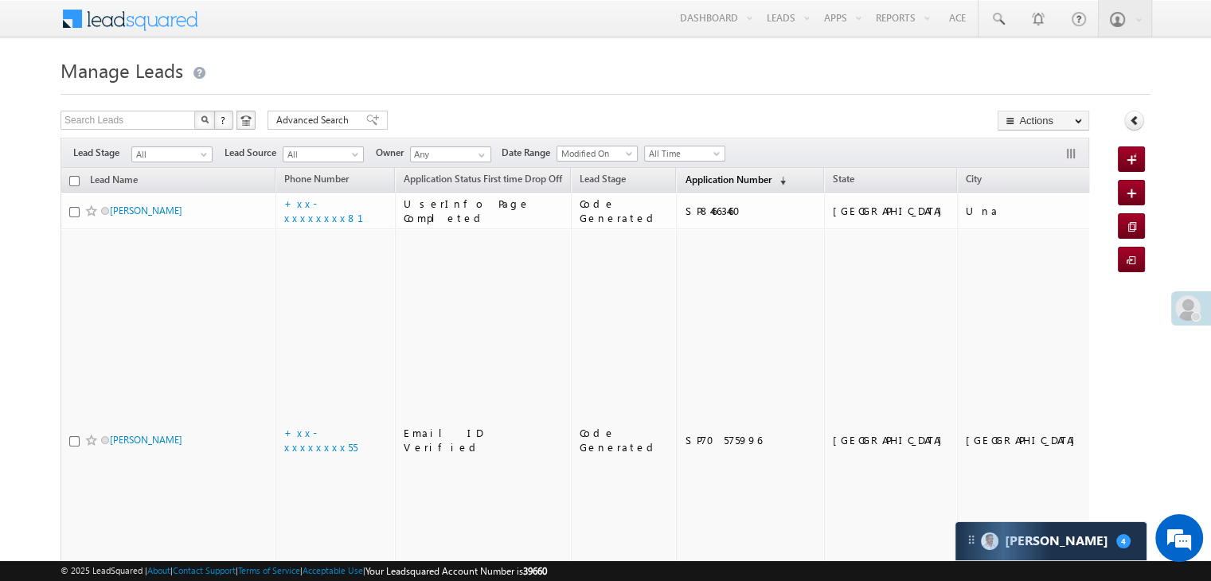
click at [697, 184] on span "Application Number" at bounding box center [728, 180] width 86 height 12
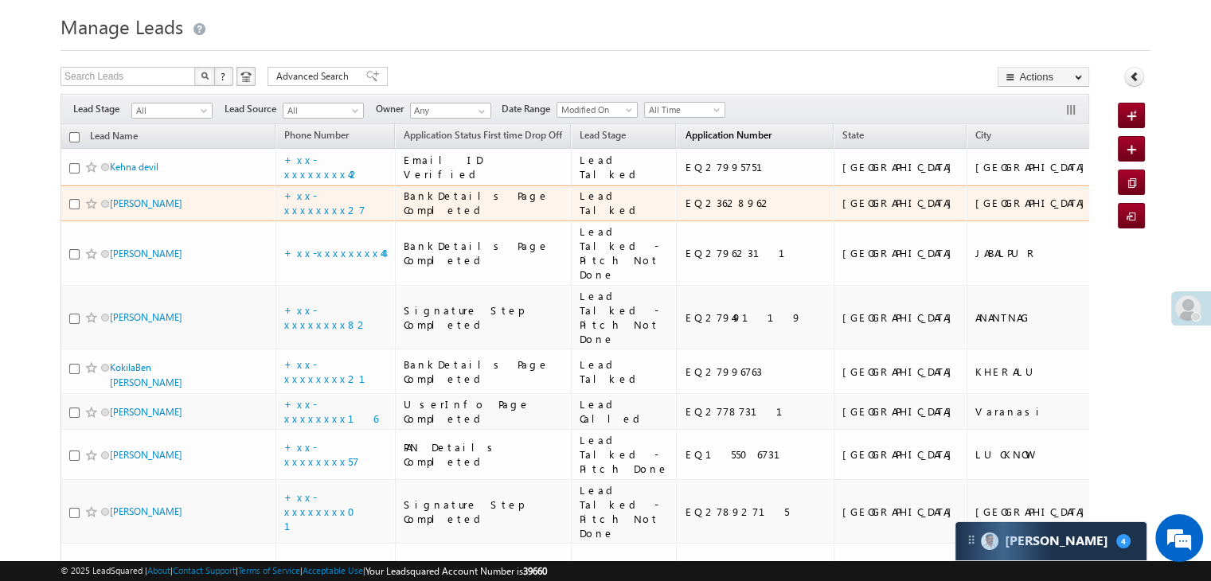
scroll to position [159, 0]
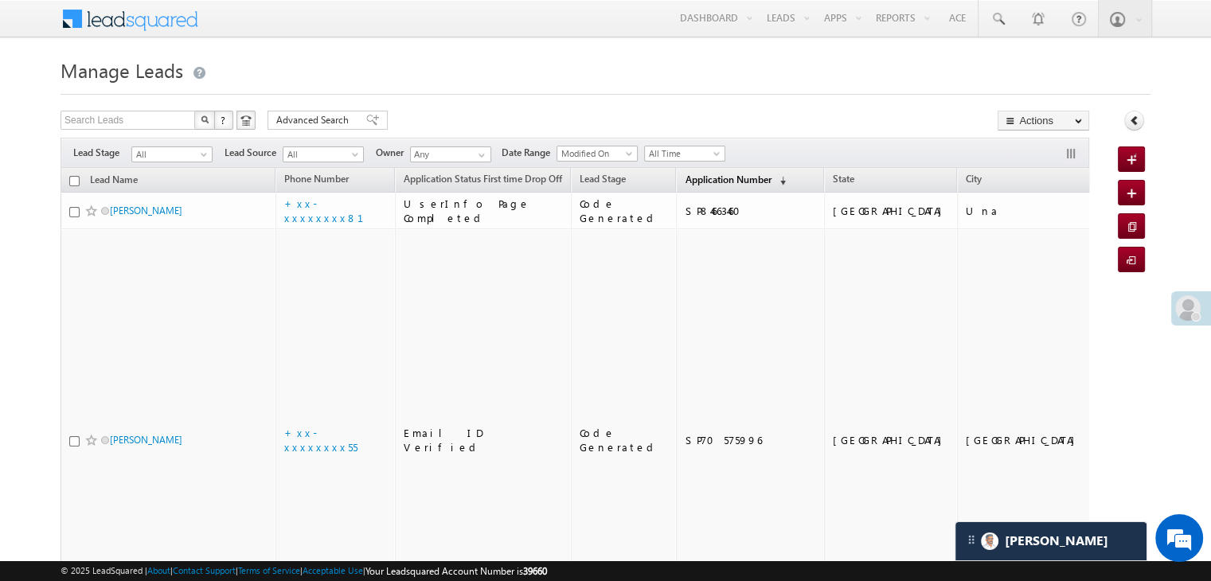
click at [697, 182] on span "Application Number" at bounding box center [728, 180] width 86 height 12
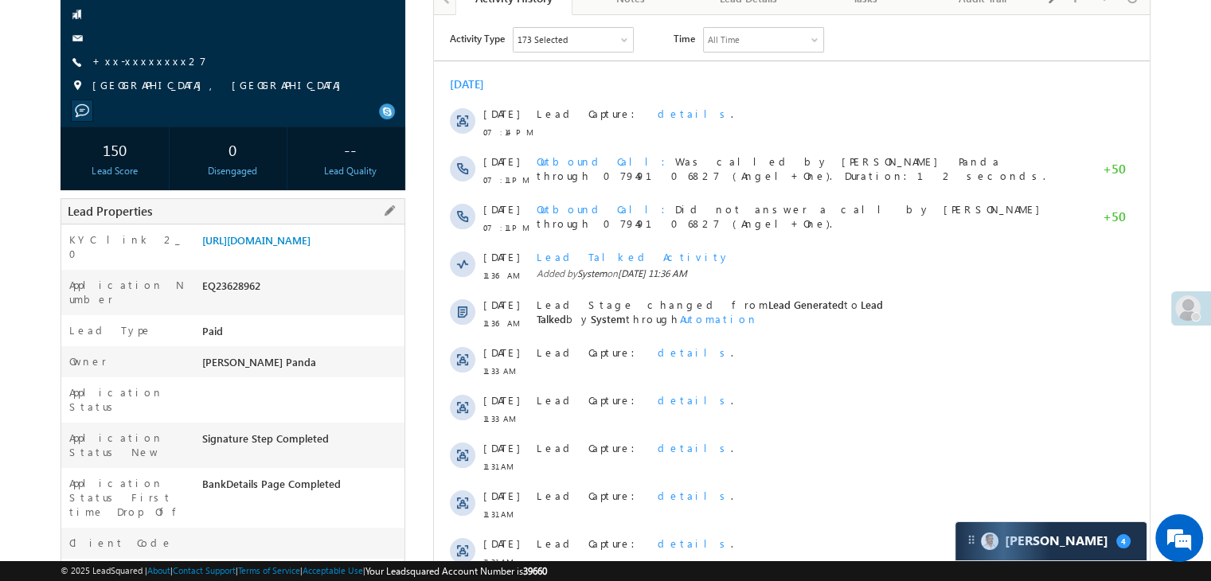
click at [331, 278] on div "EQ23628962" at bounding box center [301, 289] width 206 height 22
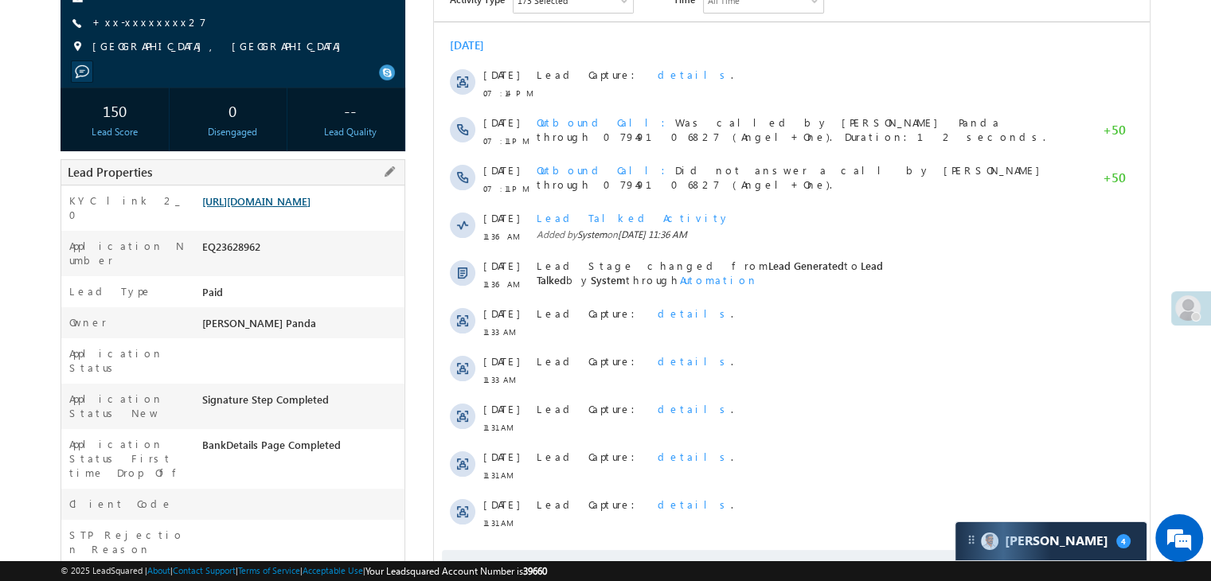
click at [311, 208] on link "https://angelbroking1-pk3em7sa.customui-test.leadsquared.com?leadId=eb49f3ab-14…" at bounding box center [256, 201] width 108 height 14
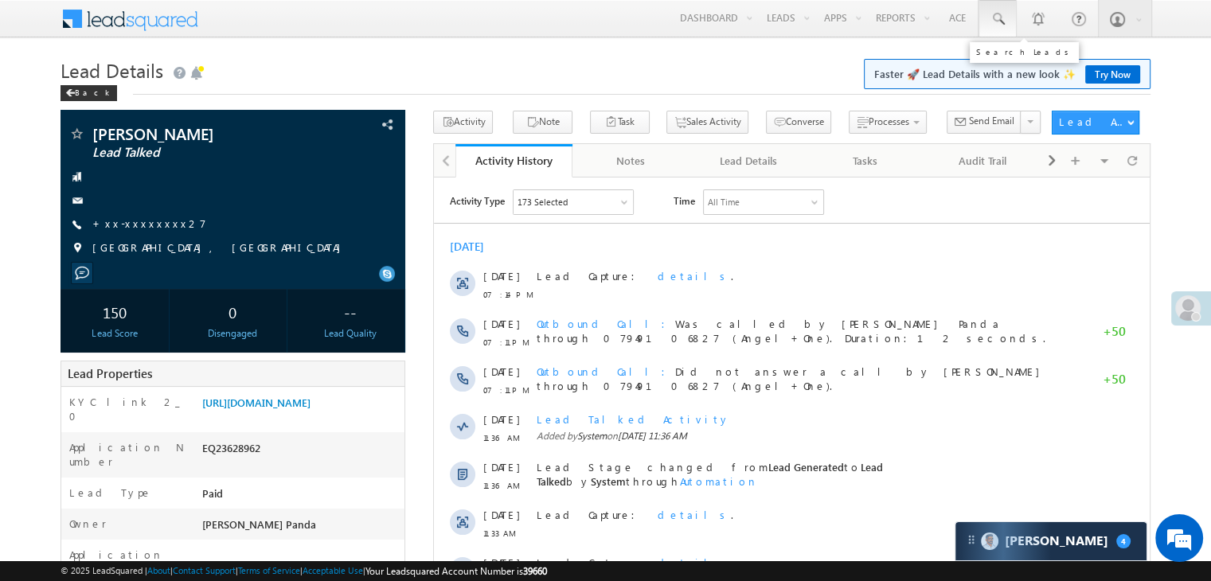
click at [997, 14] on span at bounding box center [998, 19] width 16 height 16
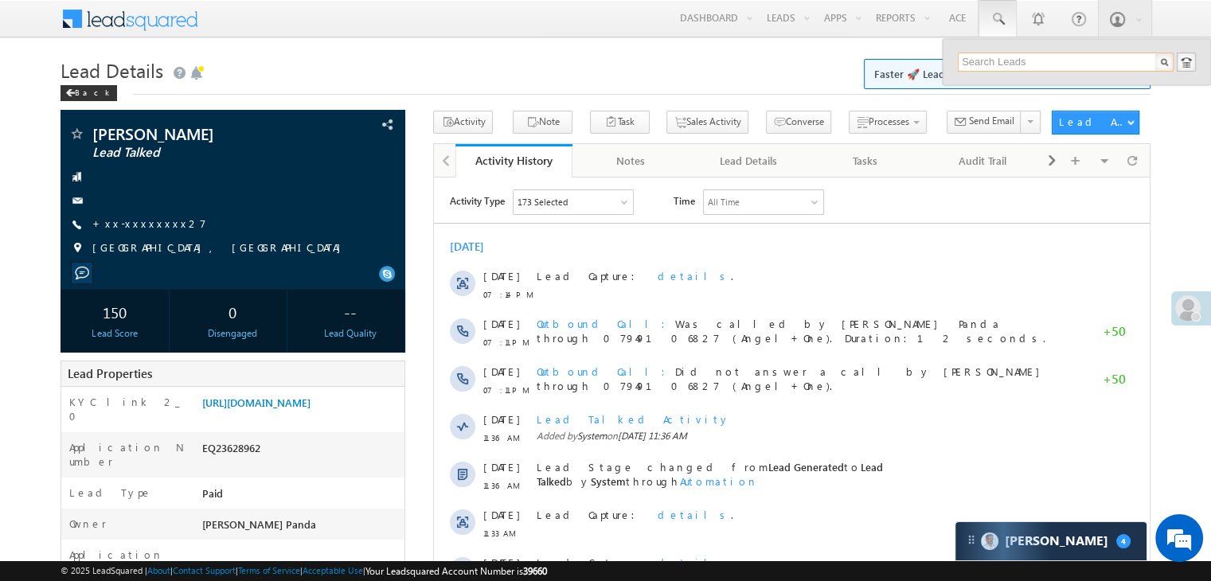
paste input "EQ27960968"
type input "EQ27960968"
click at [1013, 80] on div "[PERSON_NAME]" at bounding box center [1072, 85] width 213 height 18
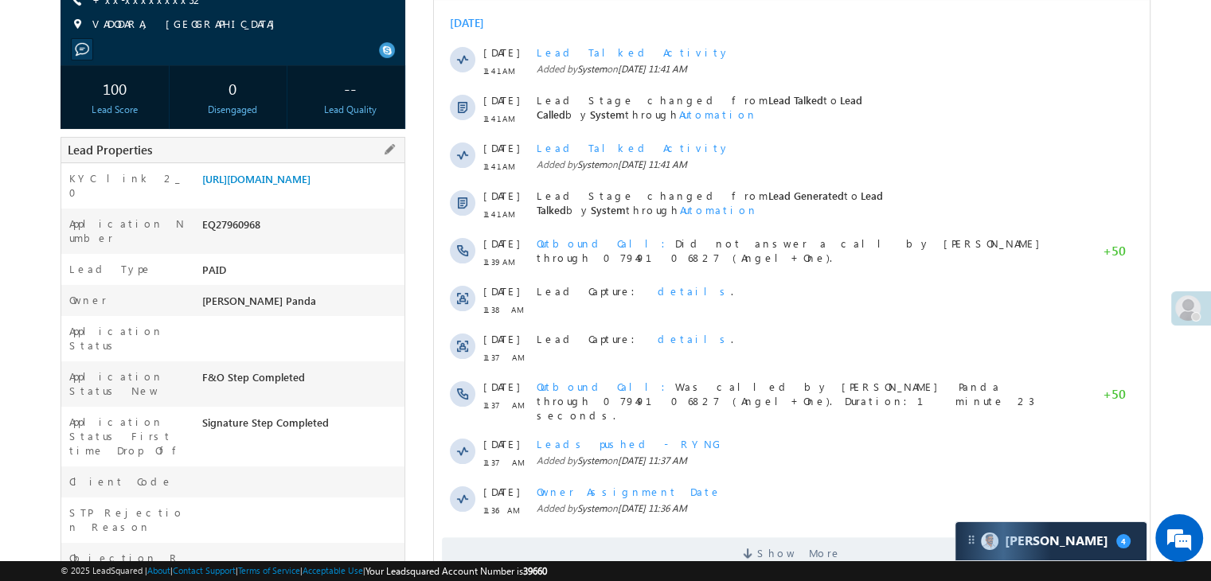
scroll to position [318, 0]
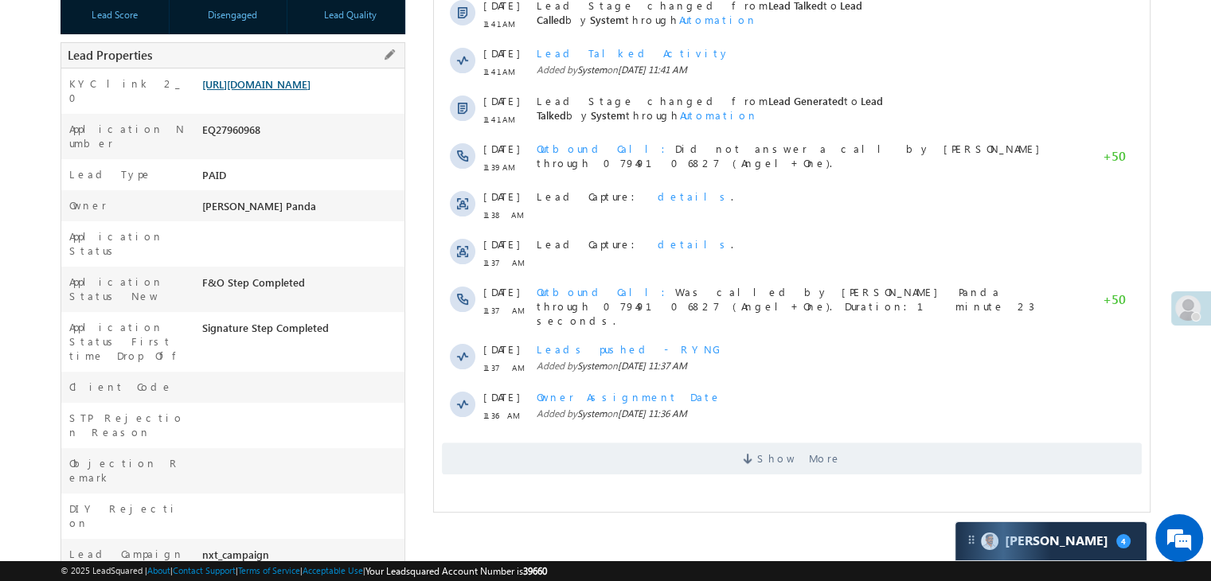
click at [311, 91] on link "[URL][DOMAIN_NAME]" at bounding box center [256, 84] width 108 height 14
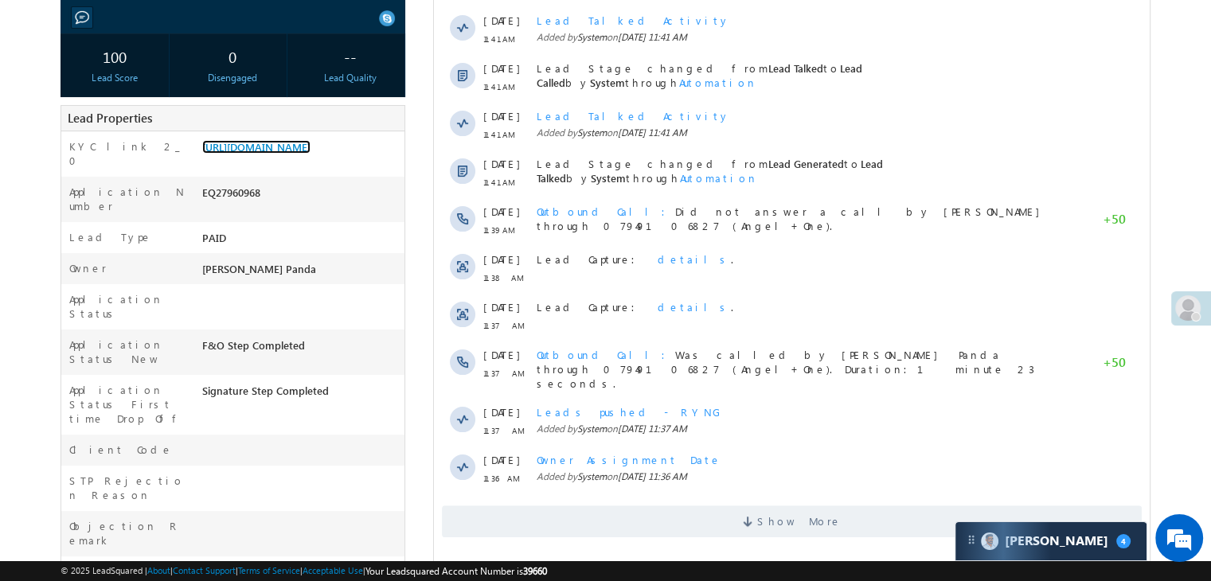
scroll to position [159, 0]
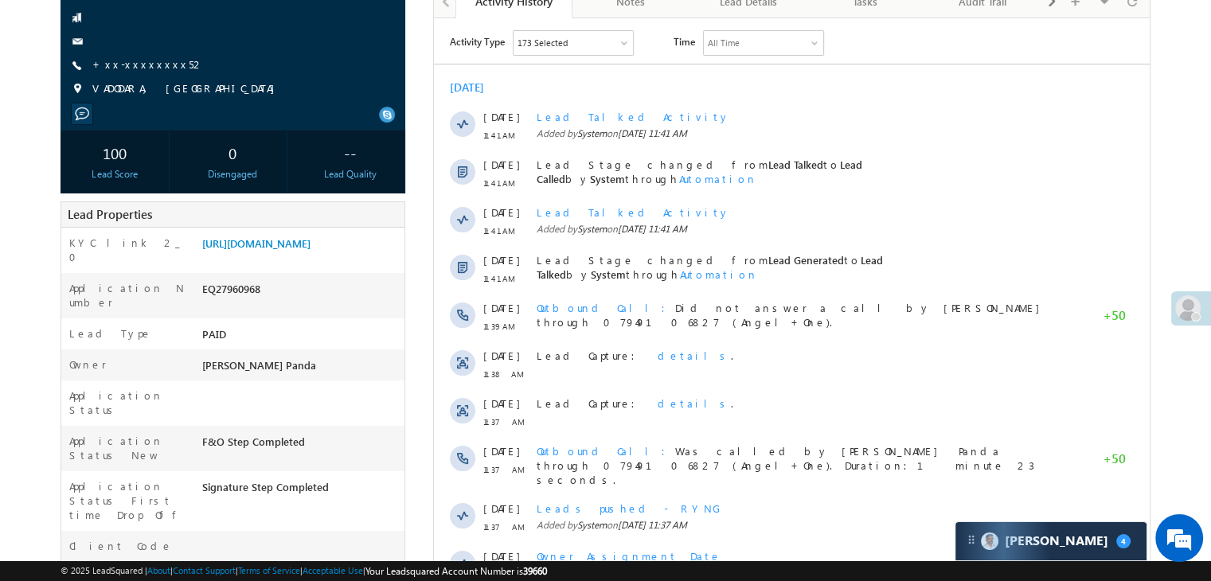
click at [134, 68] on div "[PERSON_NAME] Lead Called +xx-xxxxxxxx52" at bounding box center [232, 36] width 329 height 139
click at [134, 71] on link "+xx-xxxxxxxx52" at bounding box center [148, 64] width 112 height 14
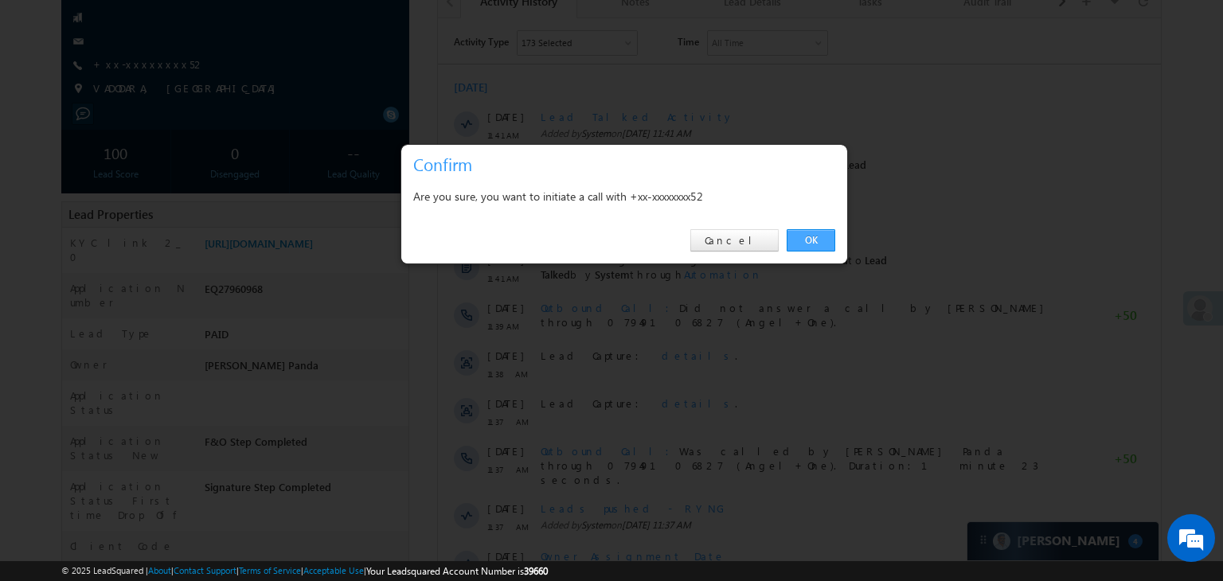
click at [809, 241] on link "OK" at bounding box center [811, 240] width 49 height 22
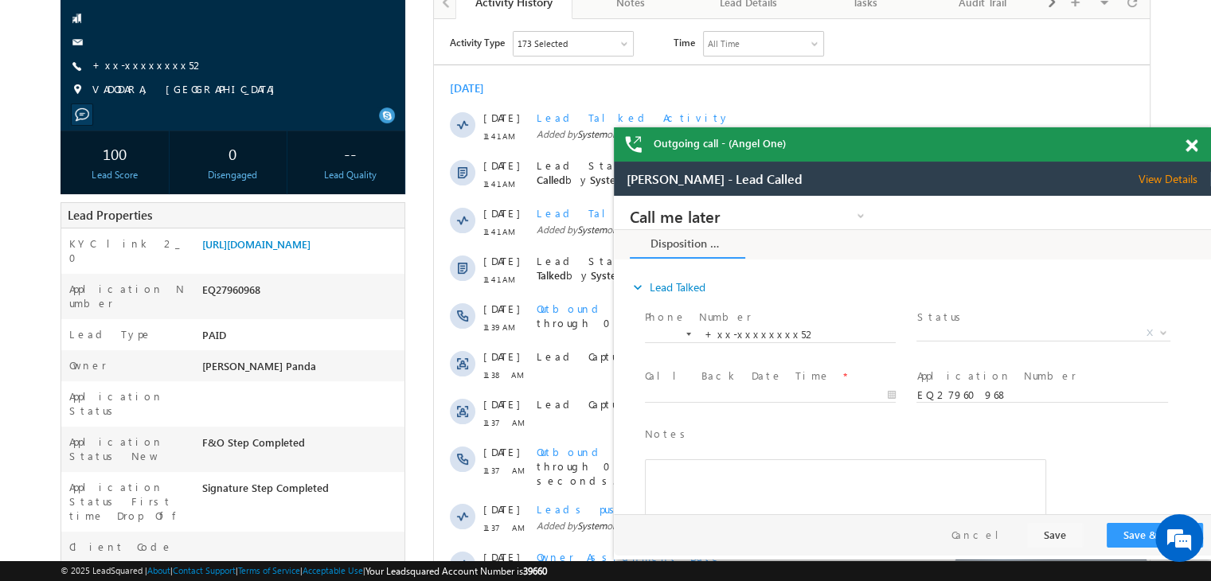
scroll to position [0, 0]
